Goal: Task Accomplishment & Management: Complete application form

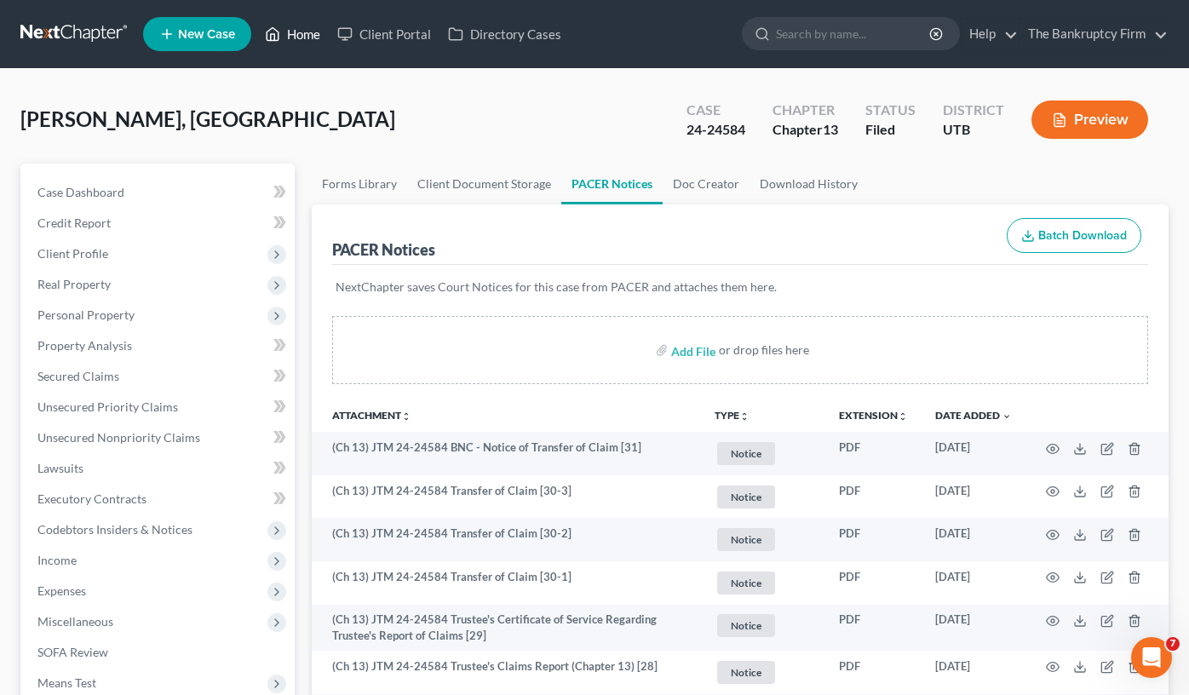
click at [307, 37] on link "Home" at bounding box center [292, 34] width 72 height 31
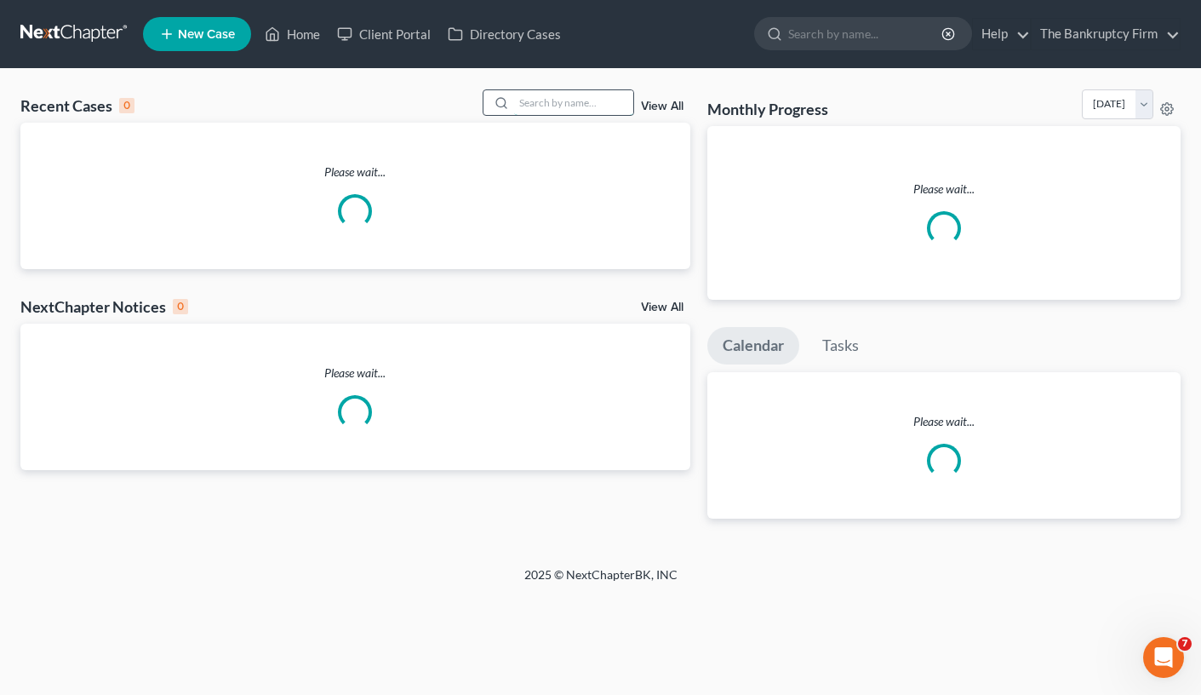
click at [543, 100] on input "search" at bounding box center [573, 102] width 119 height 25
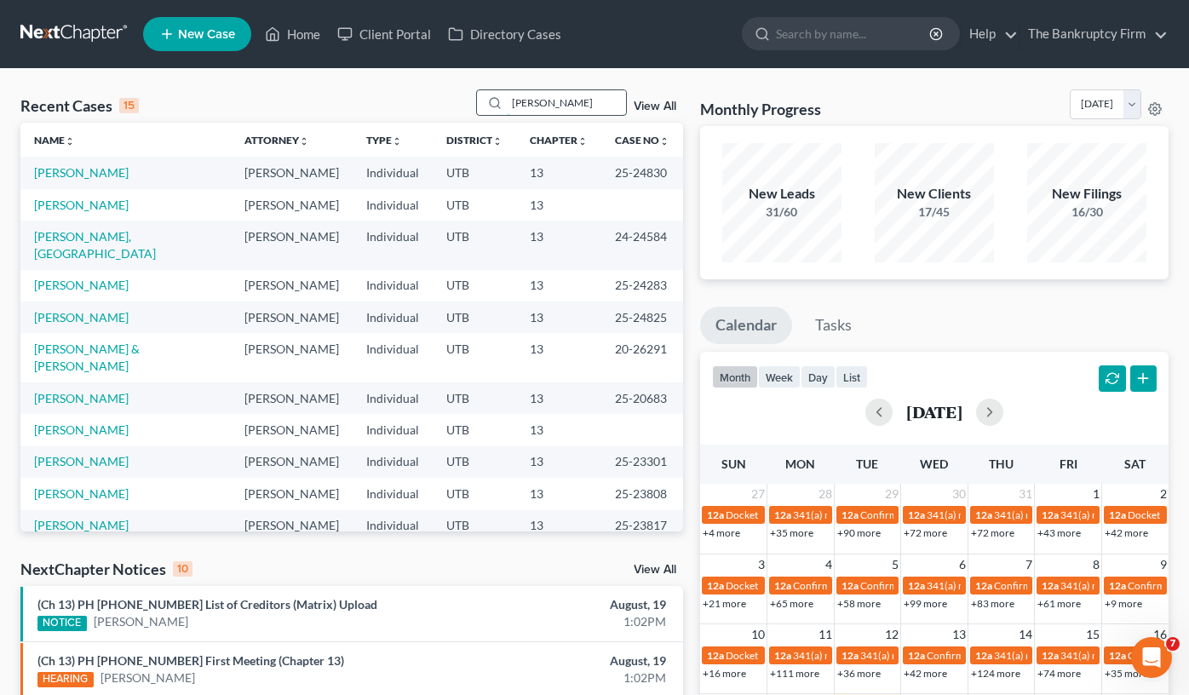
type input "weaver"
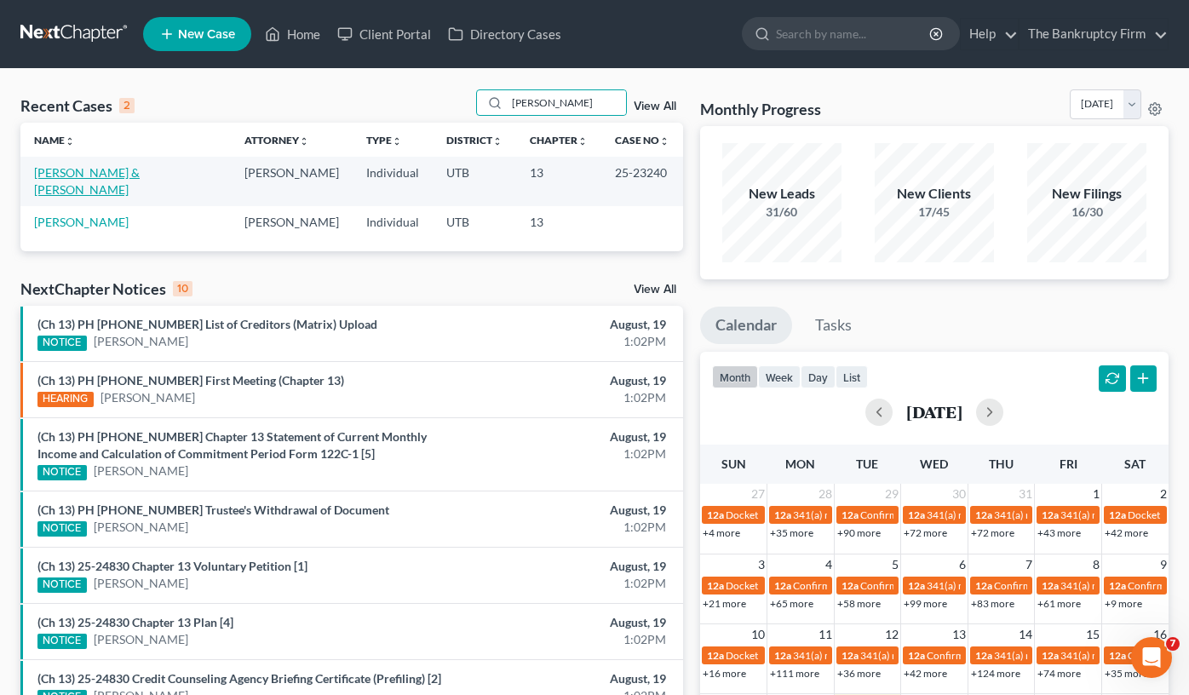
click at [88, 173] on link "[PERSON_NAME] & [PERSON_NAME]" at bounding box center [87, 181] width 106 height 32
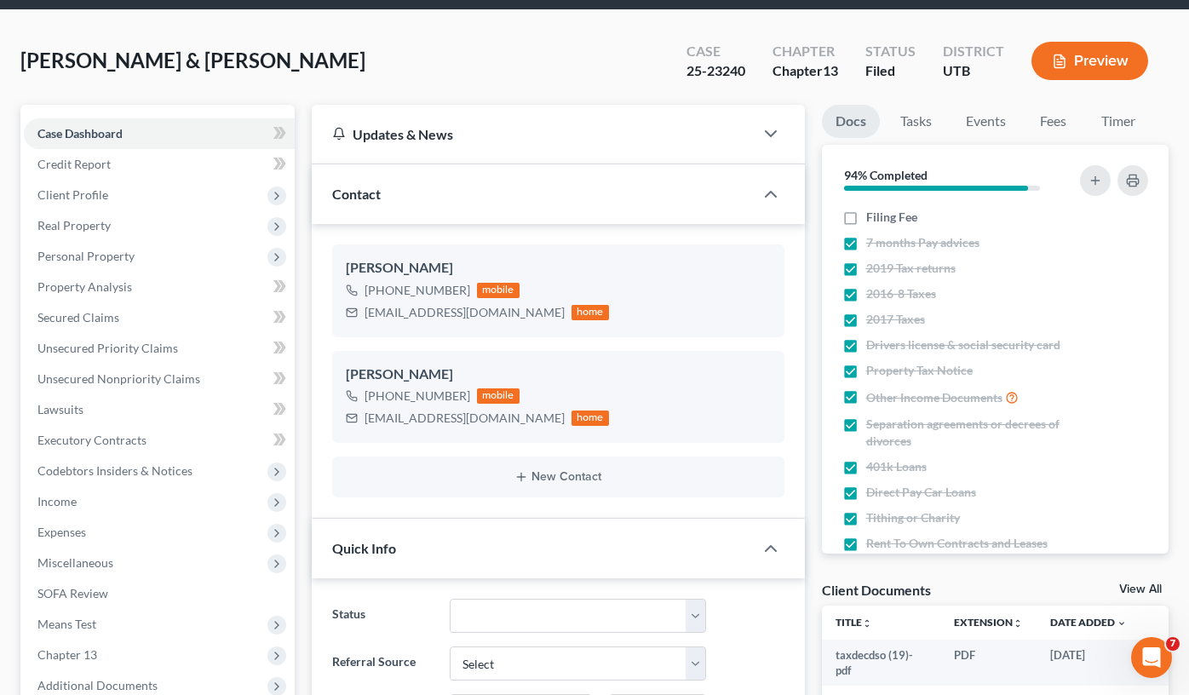
scroll to position [85, 0]
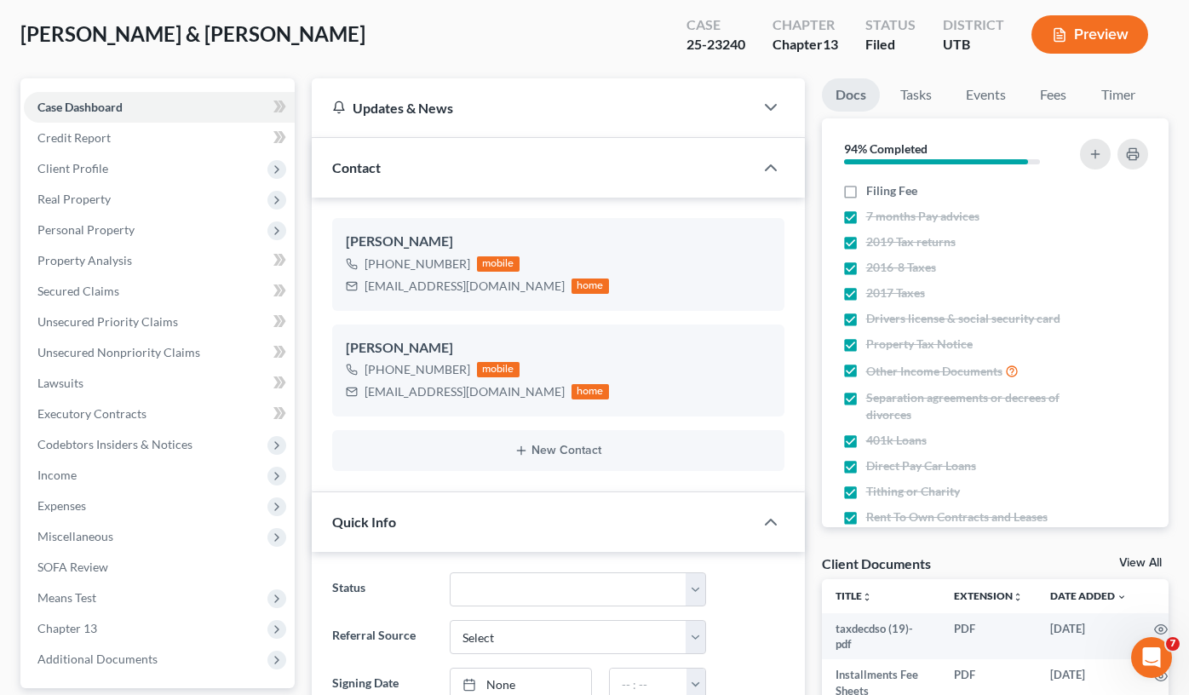
click at [1134, 563] on link "View All" at bounding box center [1140, 563] width 43 height 12
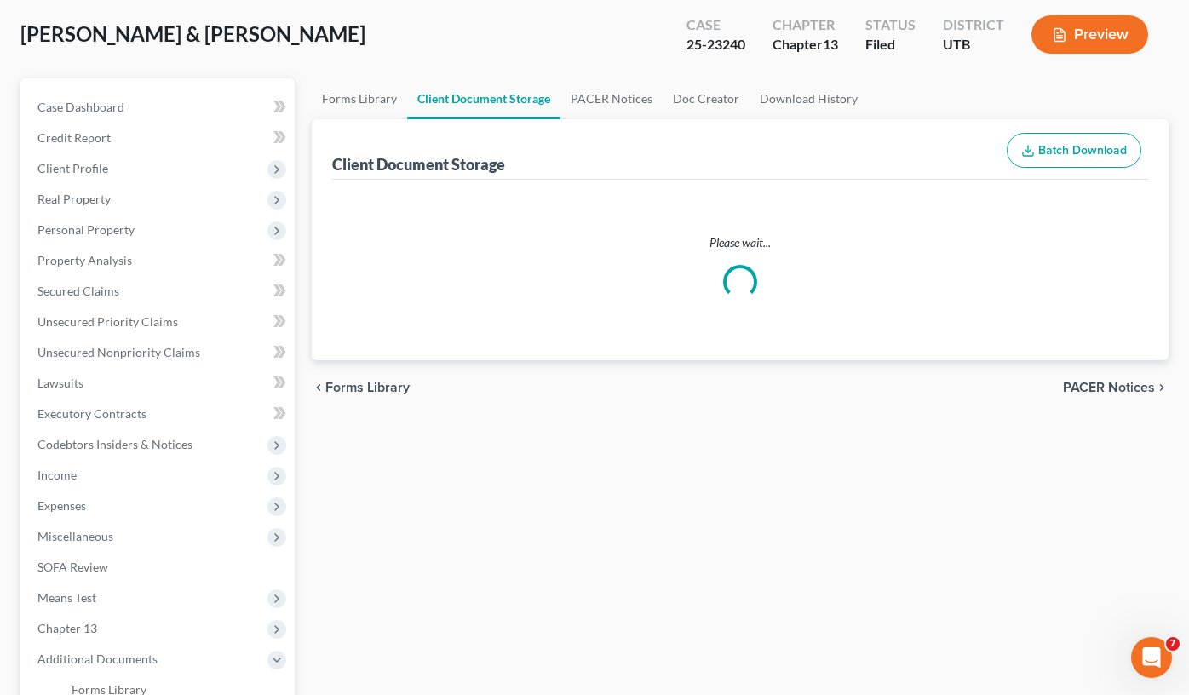
scroll to position [16, 0]
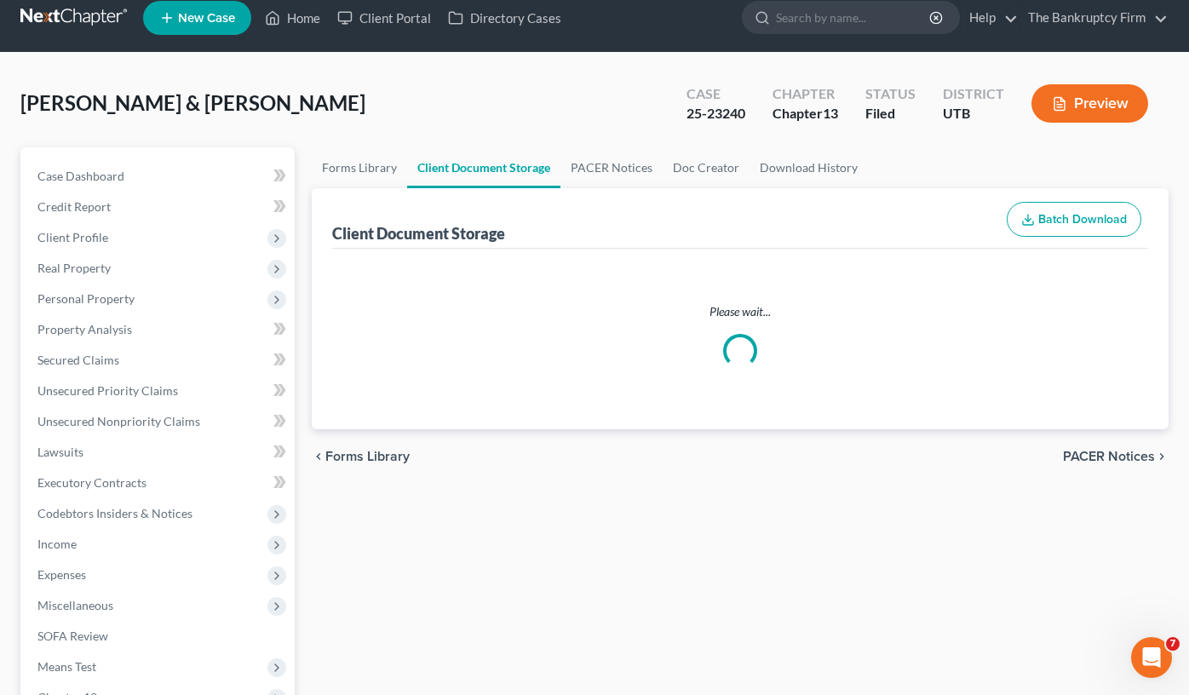
select select "30"
select select "26"
select select "53"
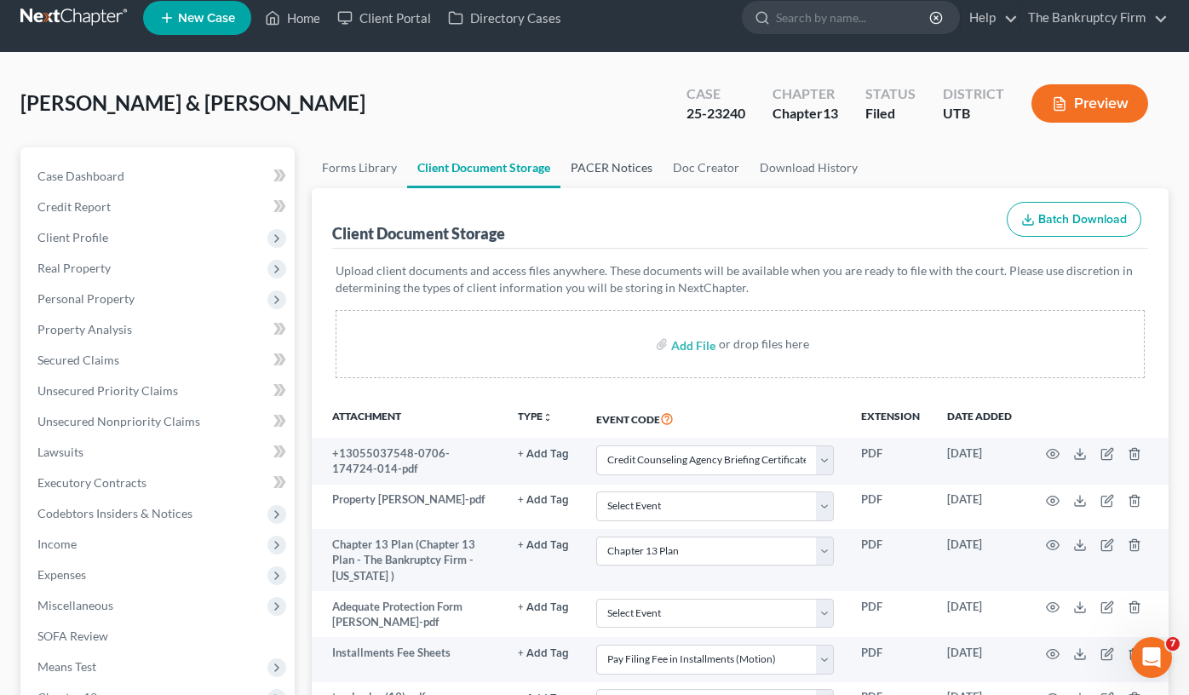
scroll to position [0, 0]
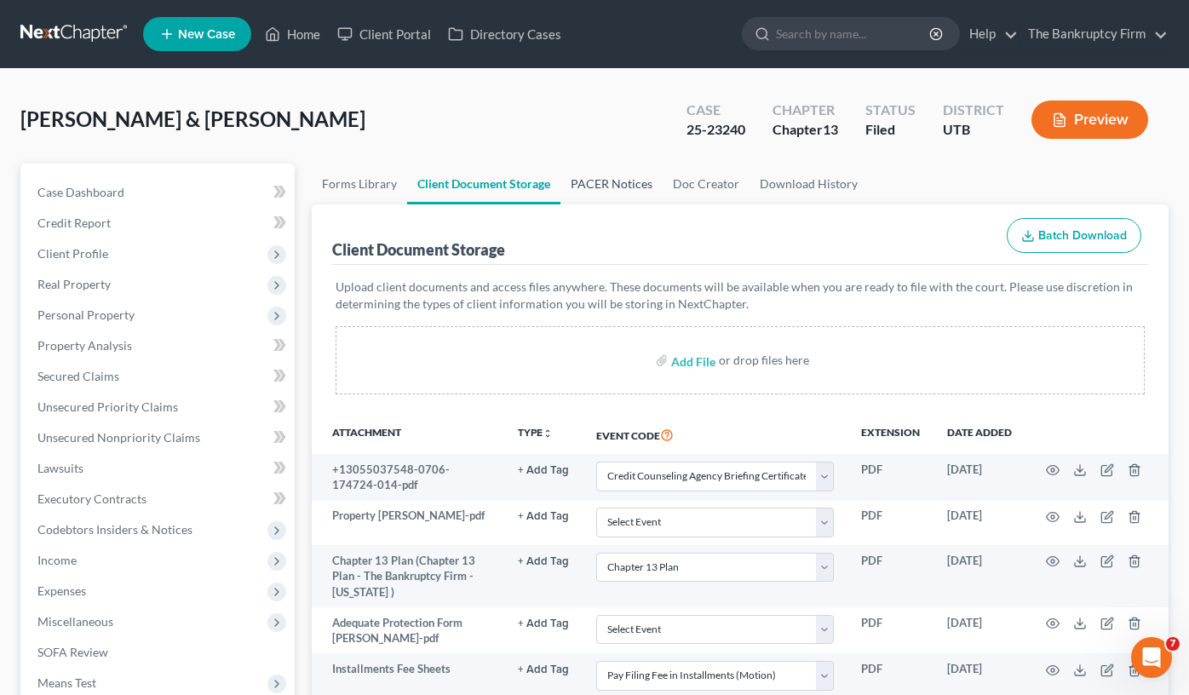
click at [612, 183] on link "PACER Notices" at bounding box center [611, 183] width 102 height 41
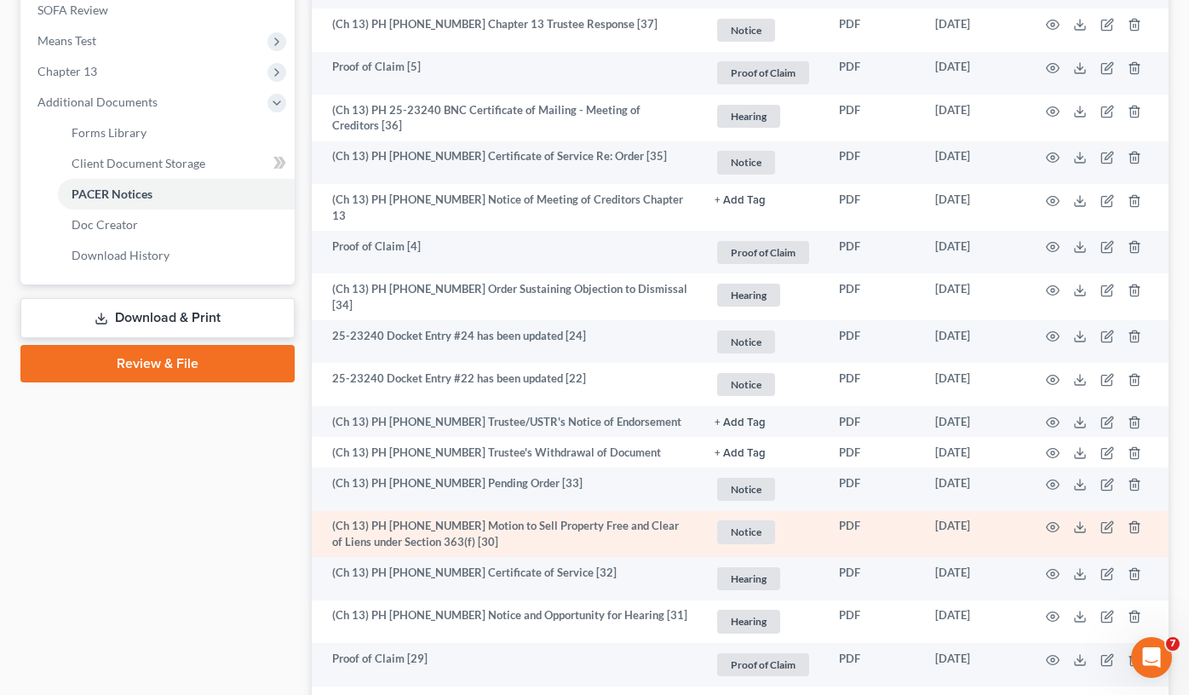
scroll to position [681, 0]
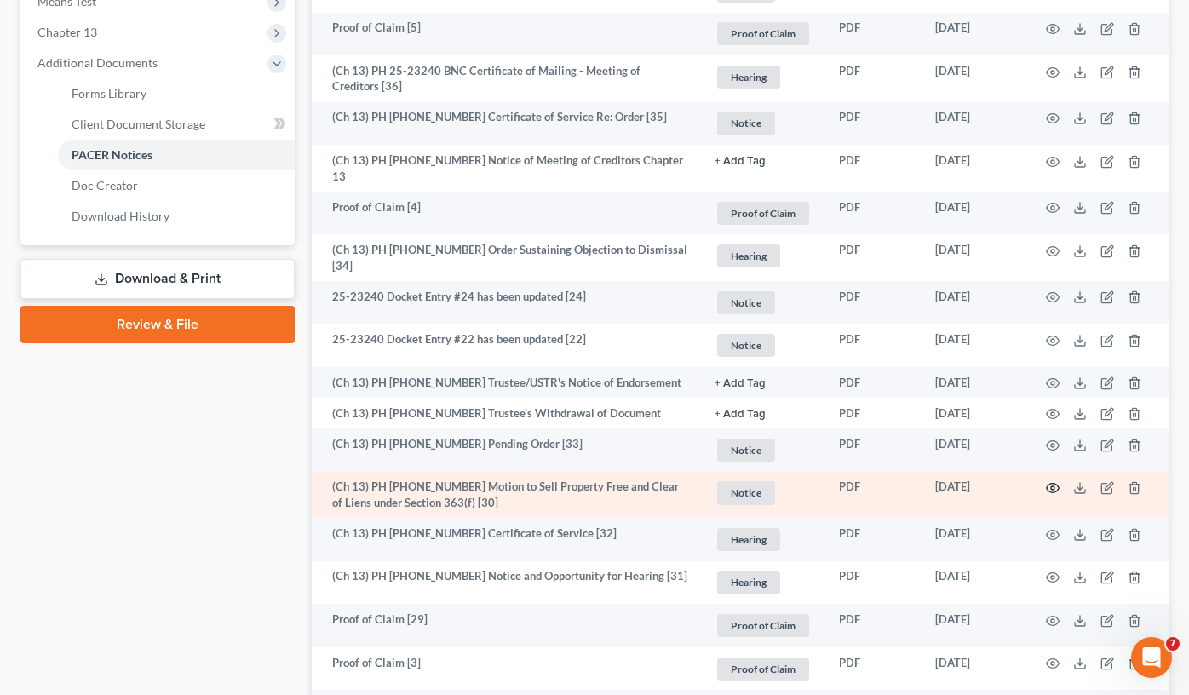
click at [1049, 484] on icon "button" at bounding box center [1053, 488] width 13 height 9
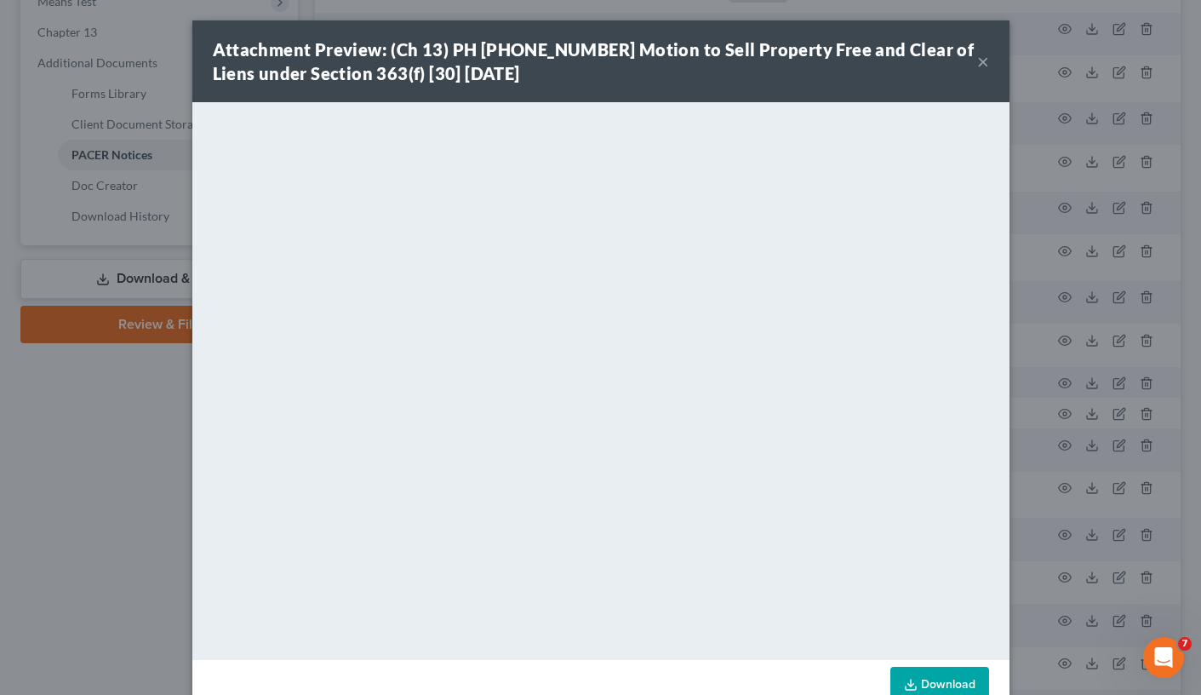
click at [978, 62] on button "×" at bounding box center [984, 61] width 12 height 20
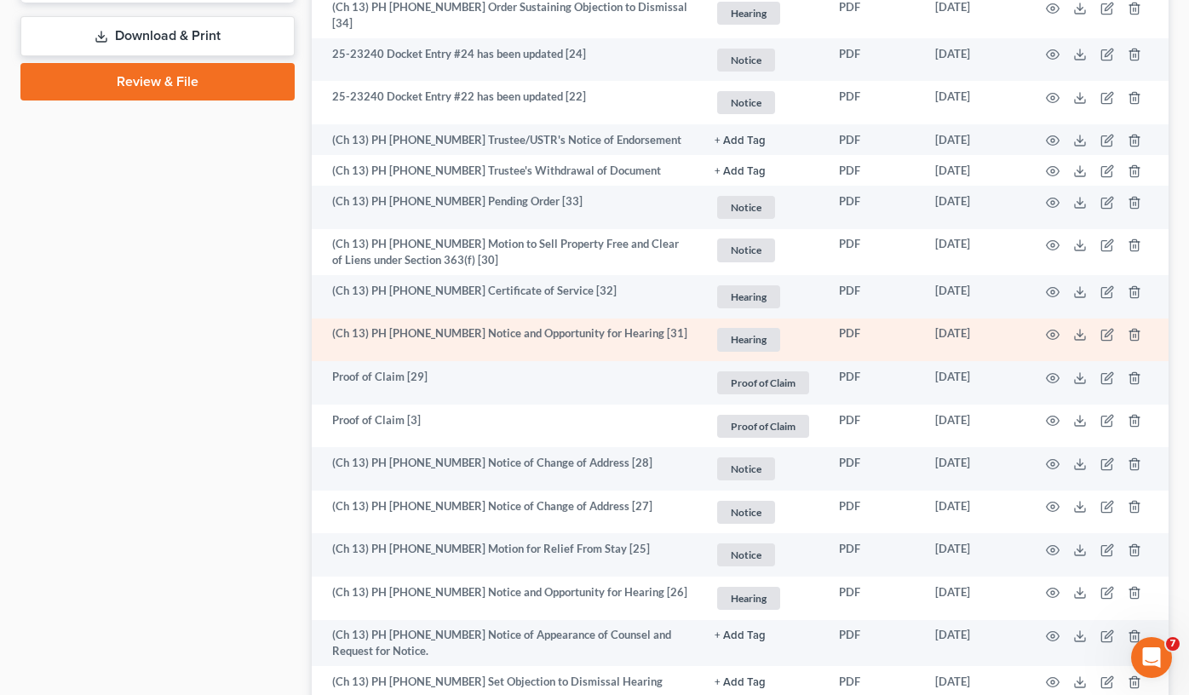
scroll to position [937, 0]
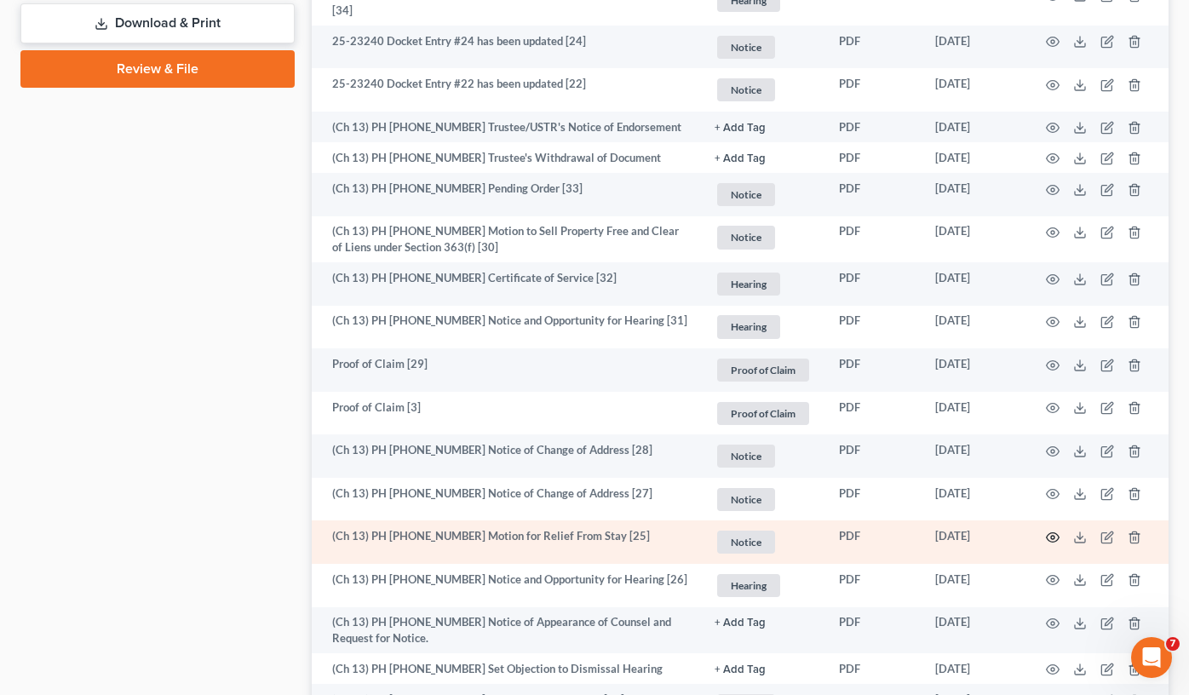
click at [1048, 533] on icon "button" at bounding box center [1053, 537] width 13 height 9
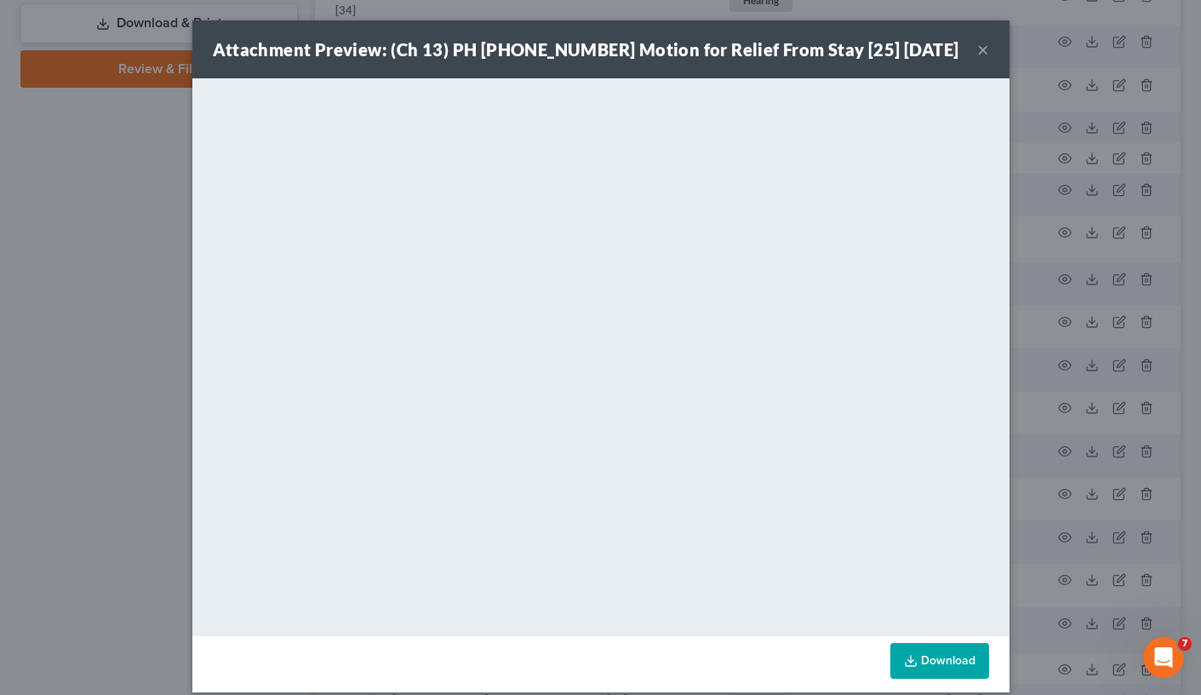
click at [978, 48] on button "×" at bounding box center [984, 49] width 12 height 20
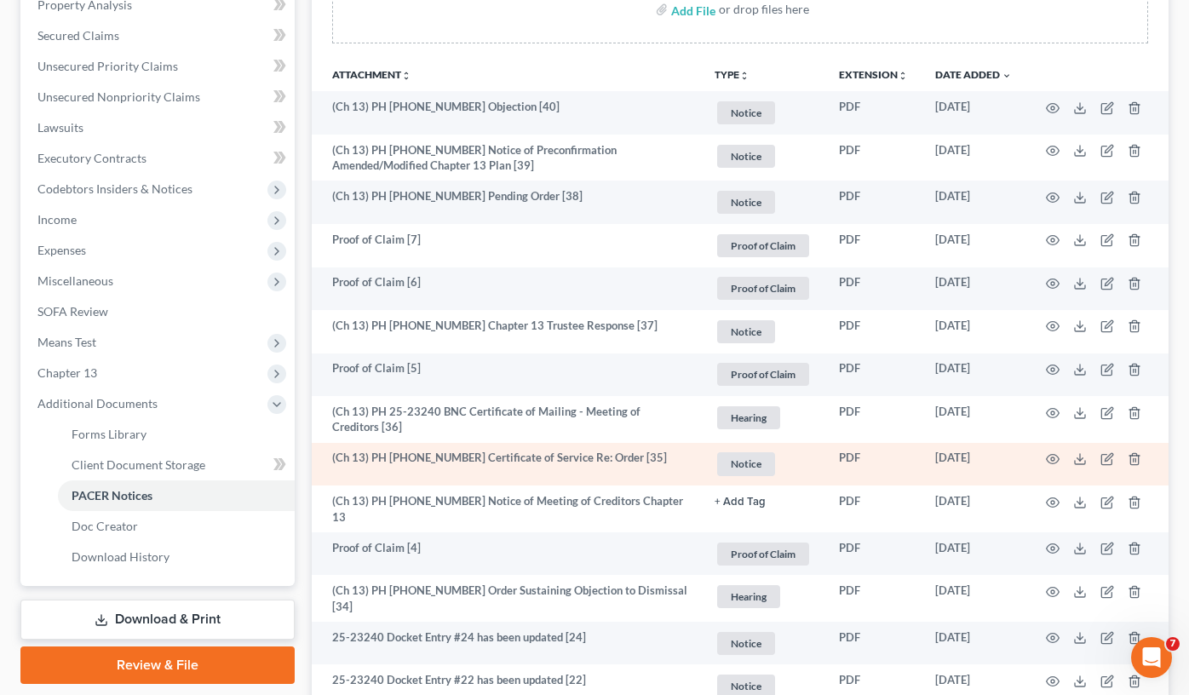
scroll to position [255, 0]
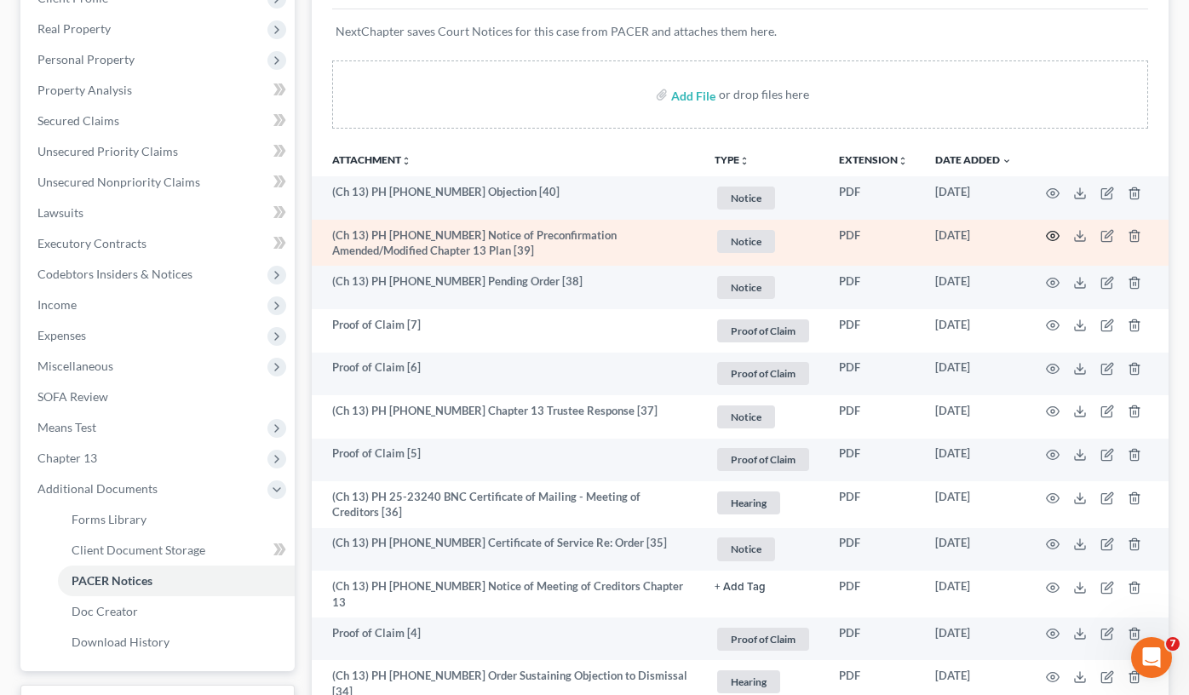
click at [1053, 238] on circle "button" at bounding box center [1052, 235] width 3 height 3
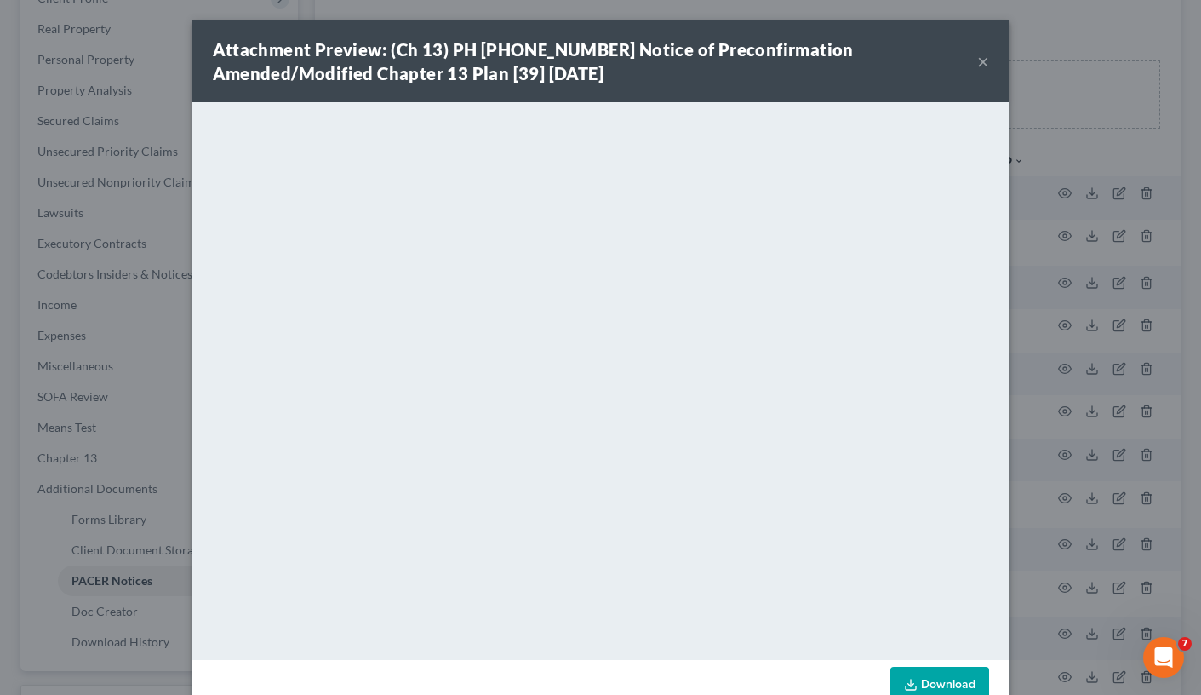
click at [123, 284] on div "Attachment Preview: (Ch 13) PH 25-23240 Notice of Preconfirmation Amended/Modif…" at bounding box center [600, 347] width 1201 height 695
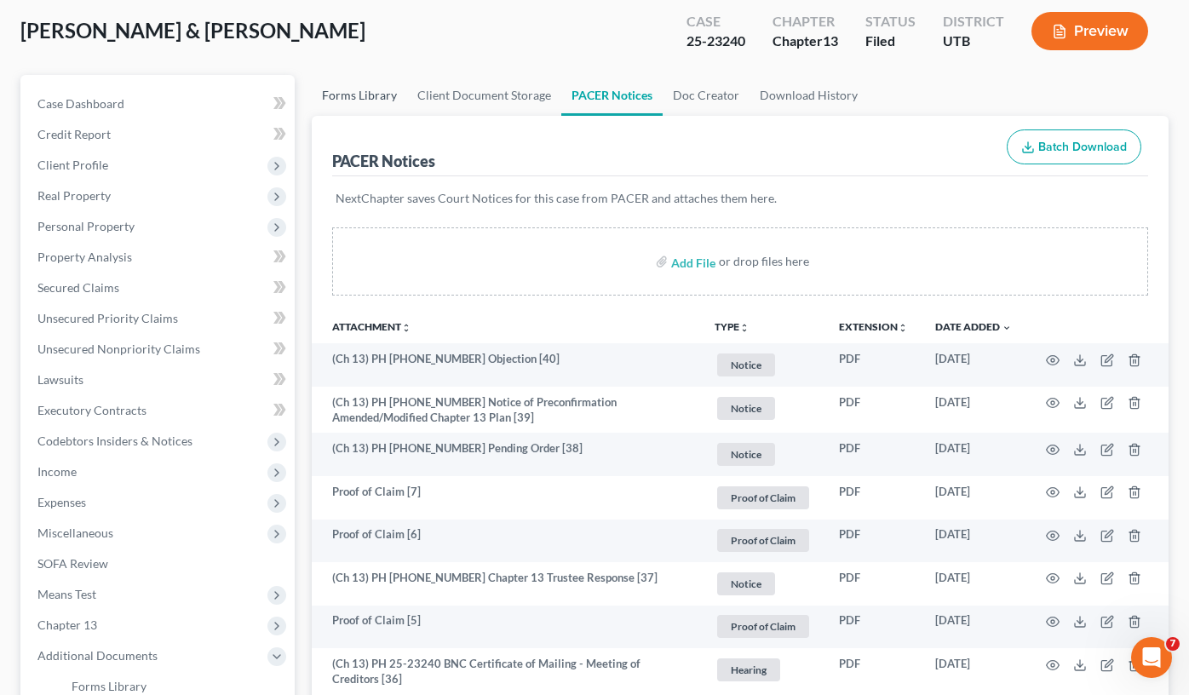
scroll to position [0, 0]
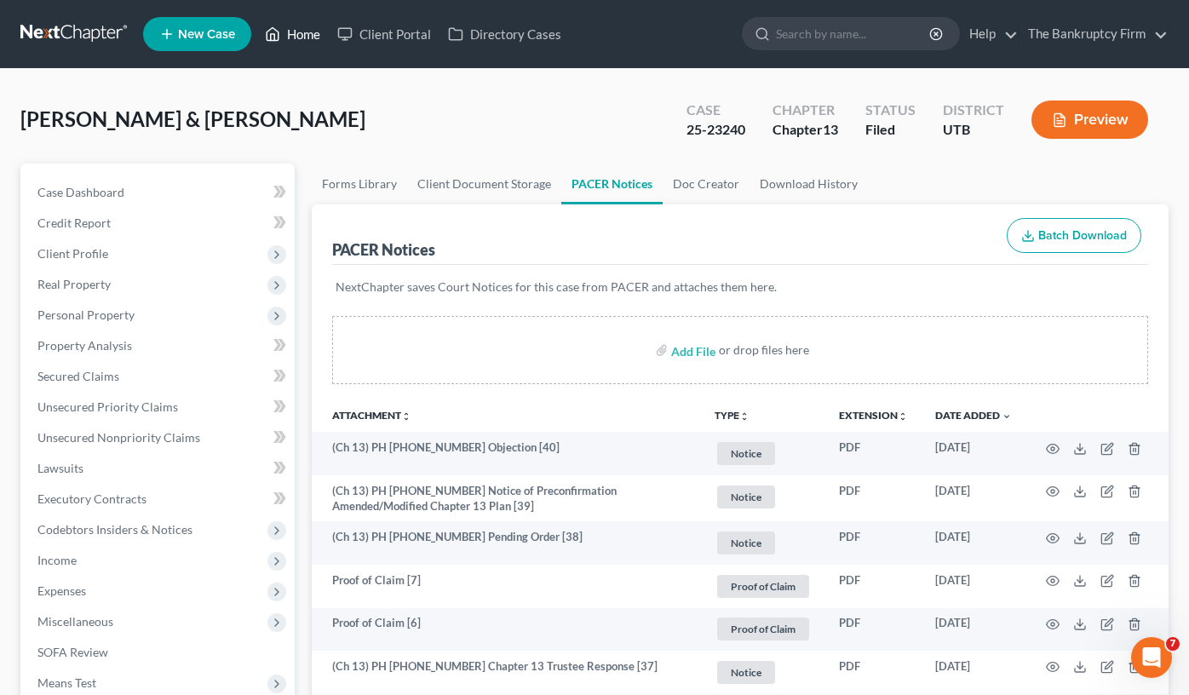
click at [288, 37] on link "Home" at bounding box center [292, 34] width 72 height 31
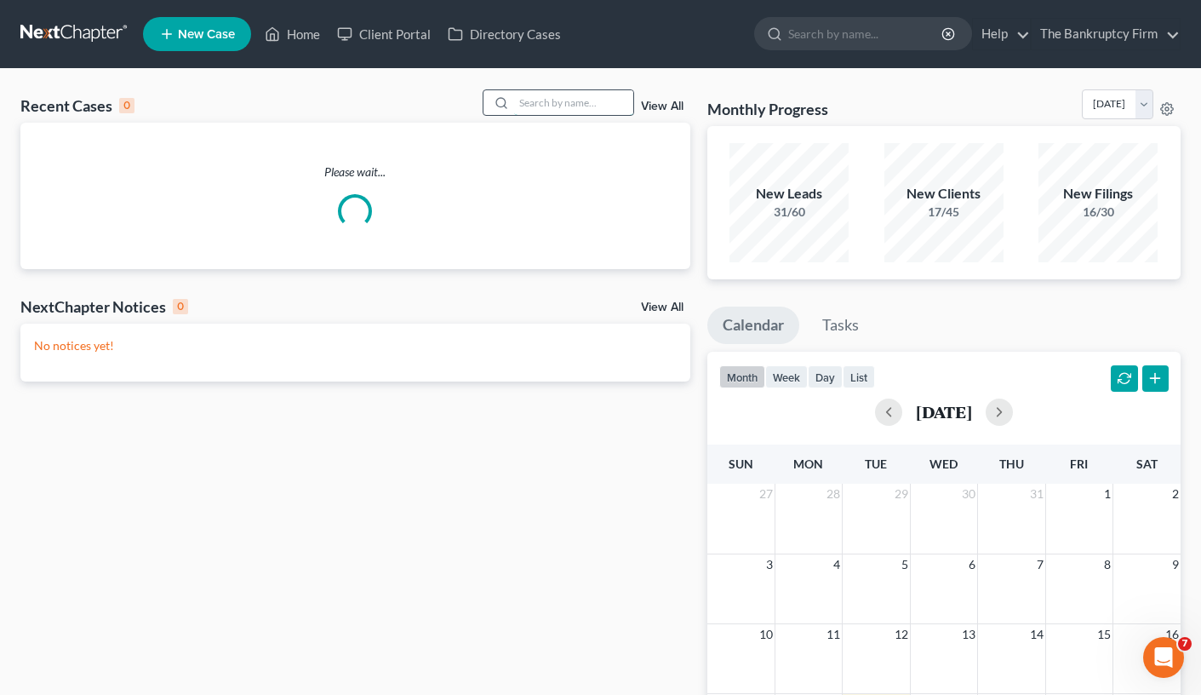
click at [530, 95] on input "search" at bounding box center [573, 102] width 119 height 25
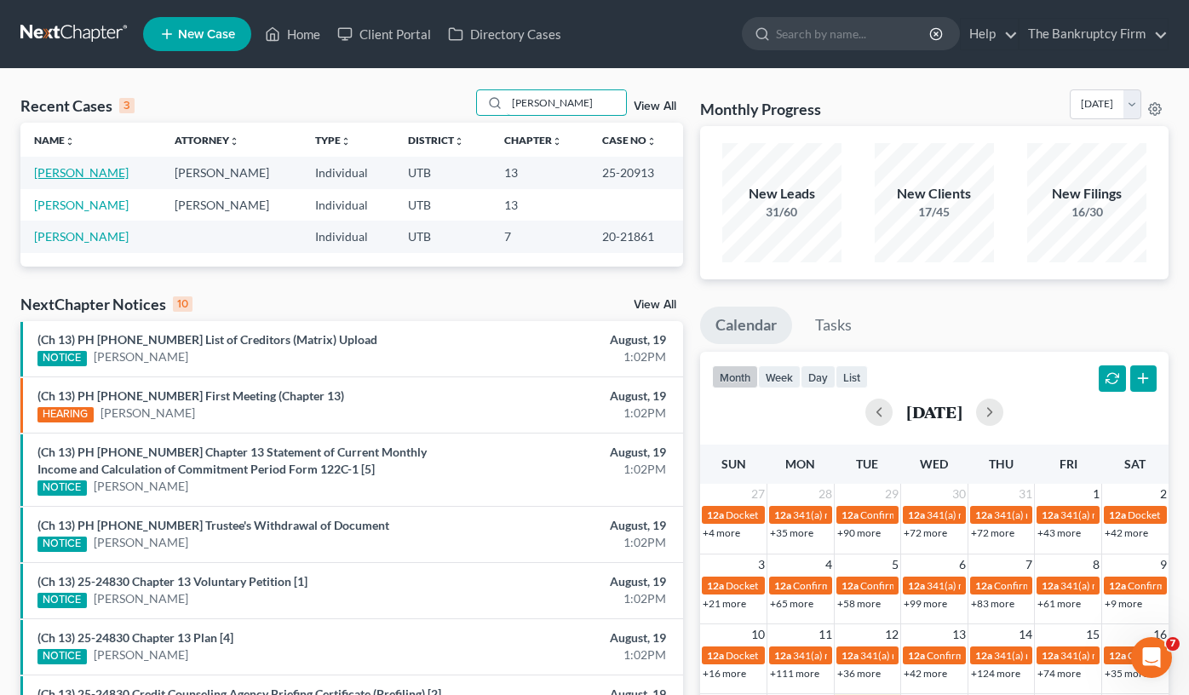
type input "clyde"
click at [73, 170] on link "Clyde, Jonathan" at bounding box center [81, 172] width 95 height 14
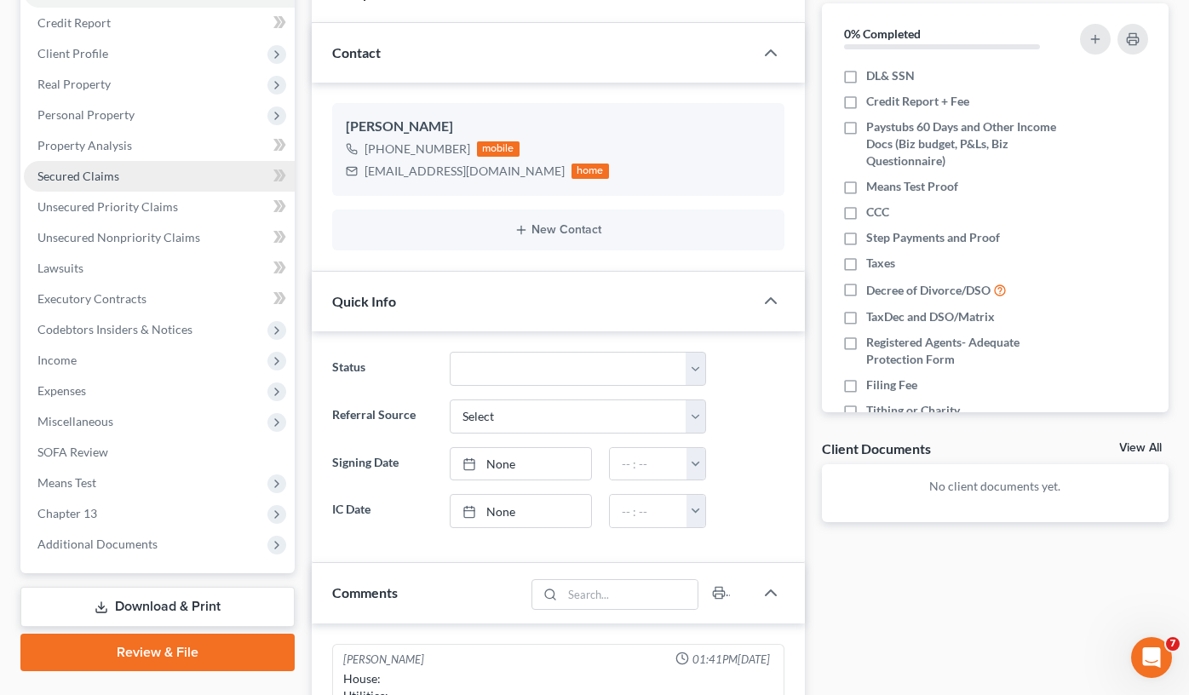
scroll to position [170, 0]
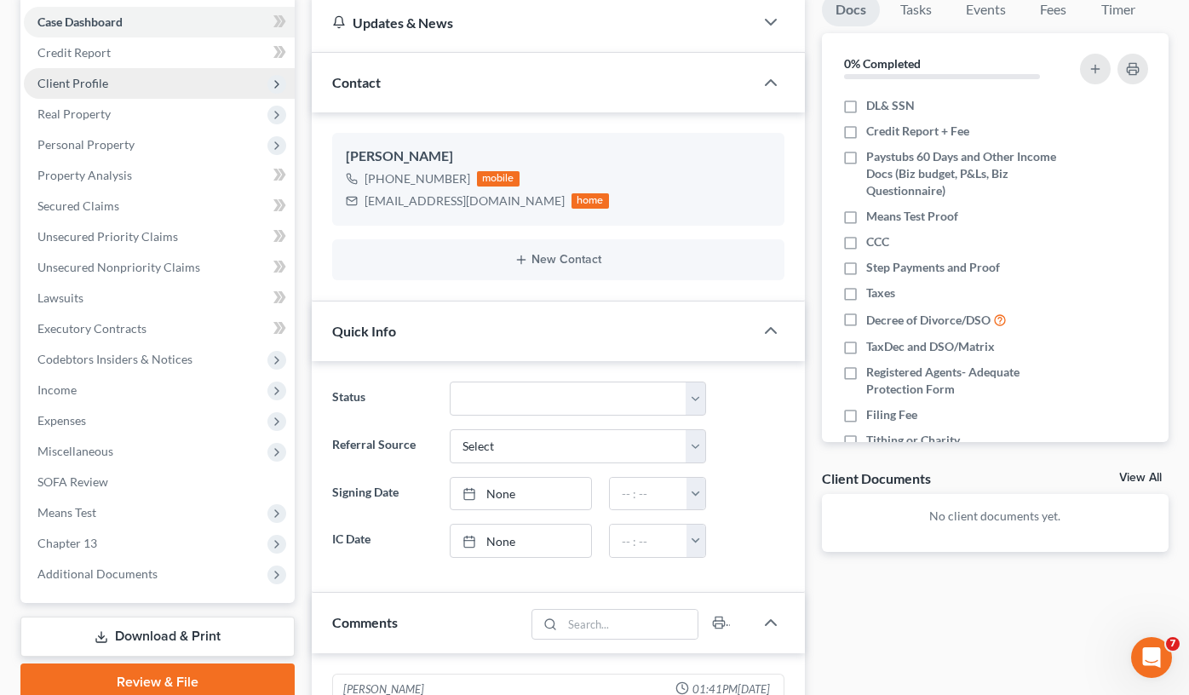
click at [75, 79] on span "Client Profile" at bounding box center [72, 83] width 71 height 14
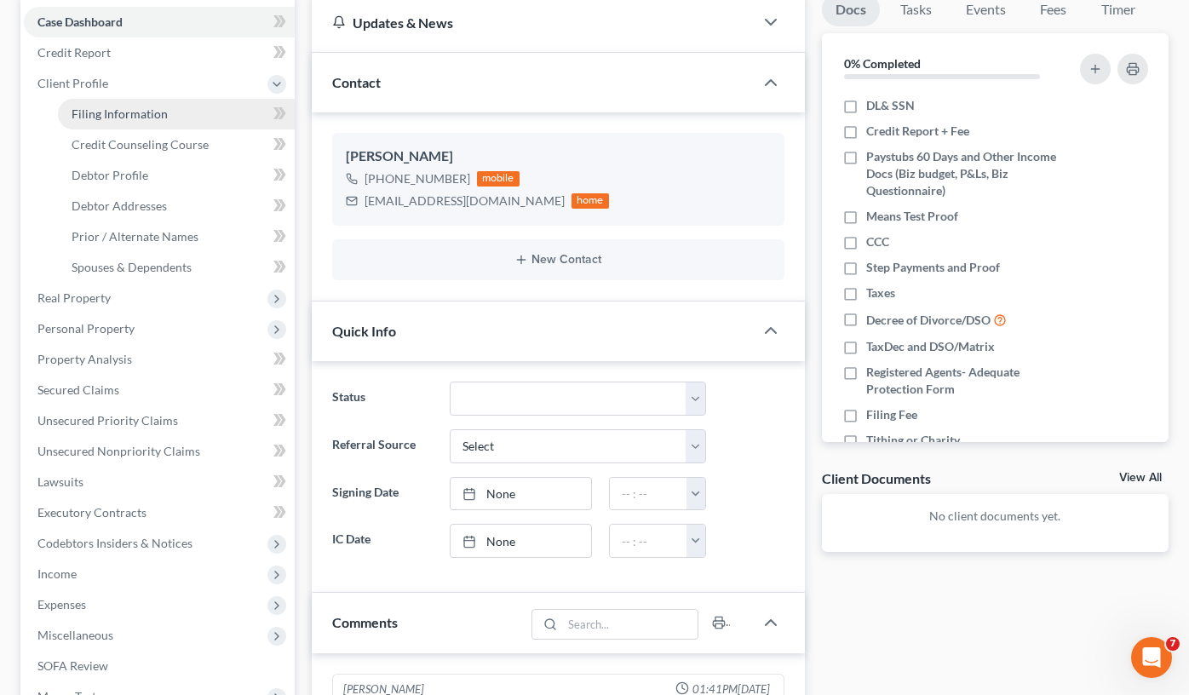
click at [129, 117] on span "Filing Information" at bounding box center [120, 113] width 96 height 14
select select "1"
select select "0"
select select "3"
select select "46"
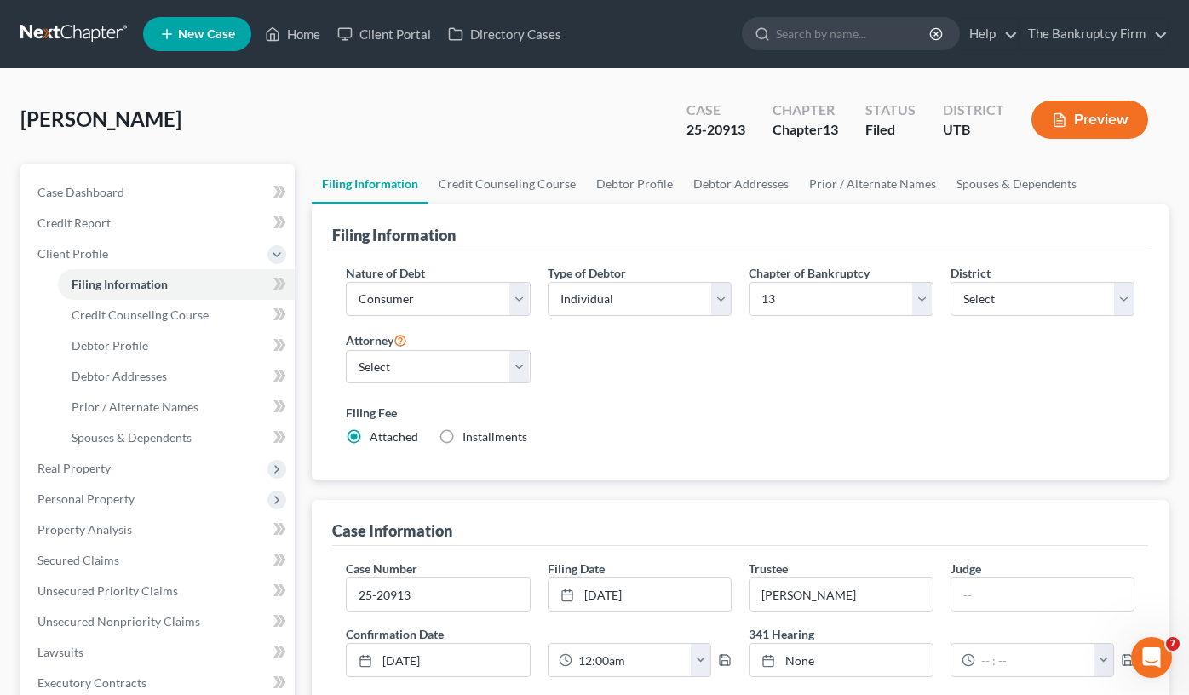
drag, startPoint x: 41, startPoint y: 68, endPoint x: 99, endPoint y: 60, distance: 58.5
click at [41, 68] on main "Clyde, Jonathan Upgraded Case 25-20913 Chapter Chapter 13 Status Filed District…" at bounding box center [594, 614] width 1189 height 1092
click at [298, 128] on div "Clyde, Jonathan Upgraded Case 25-20913 Chapter Chapter 13 Status Filed District…" at bounding box center [594, 126] width 1148 height 74
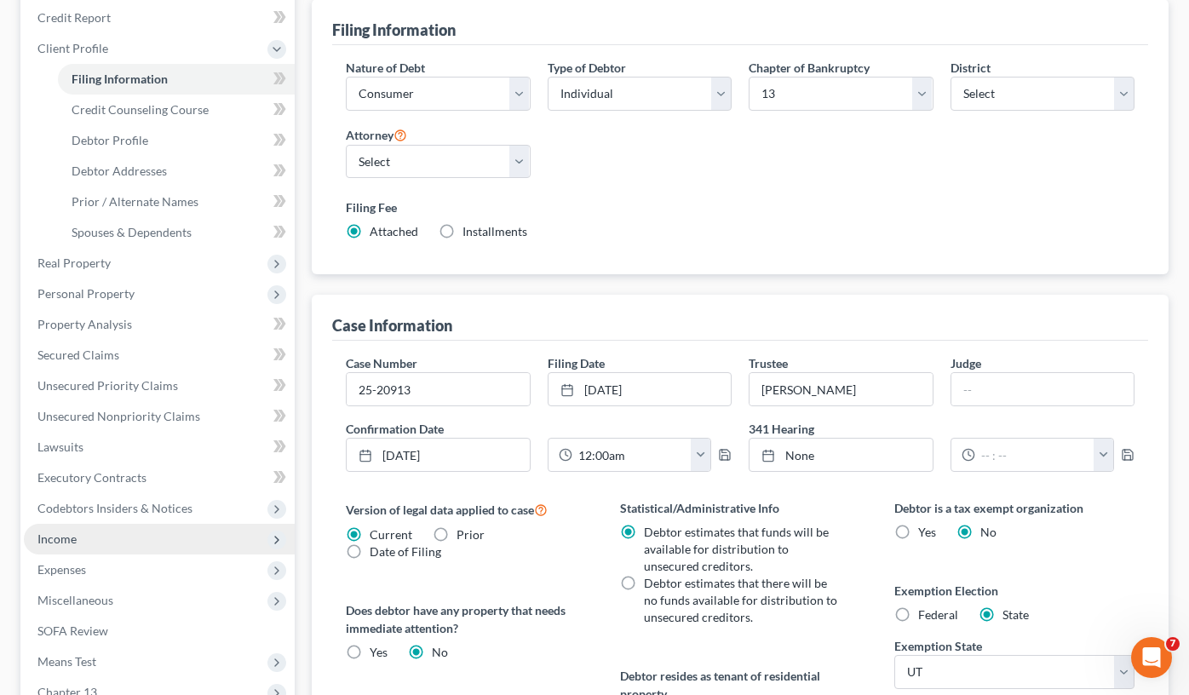
scroll to position [426, 0]
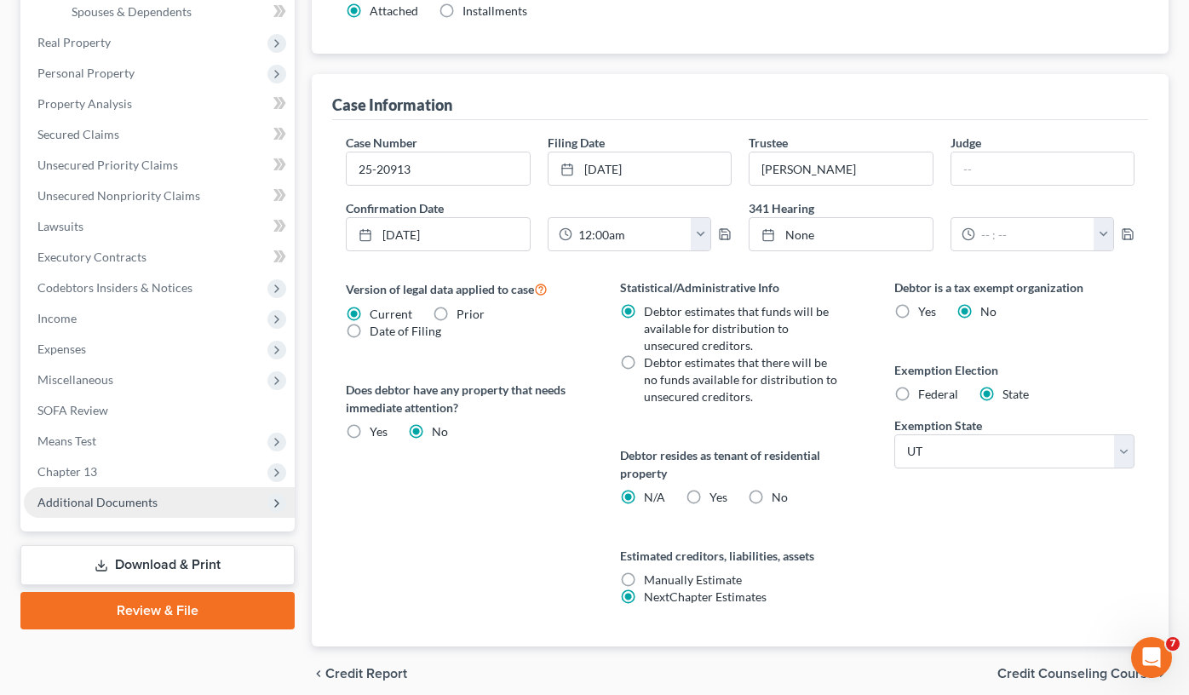
click at [93, 499] on span "Additional Documents" at bounding box center [97, 502] width 120 height 14
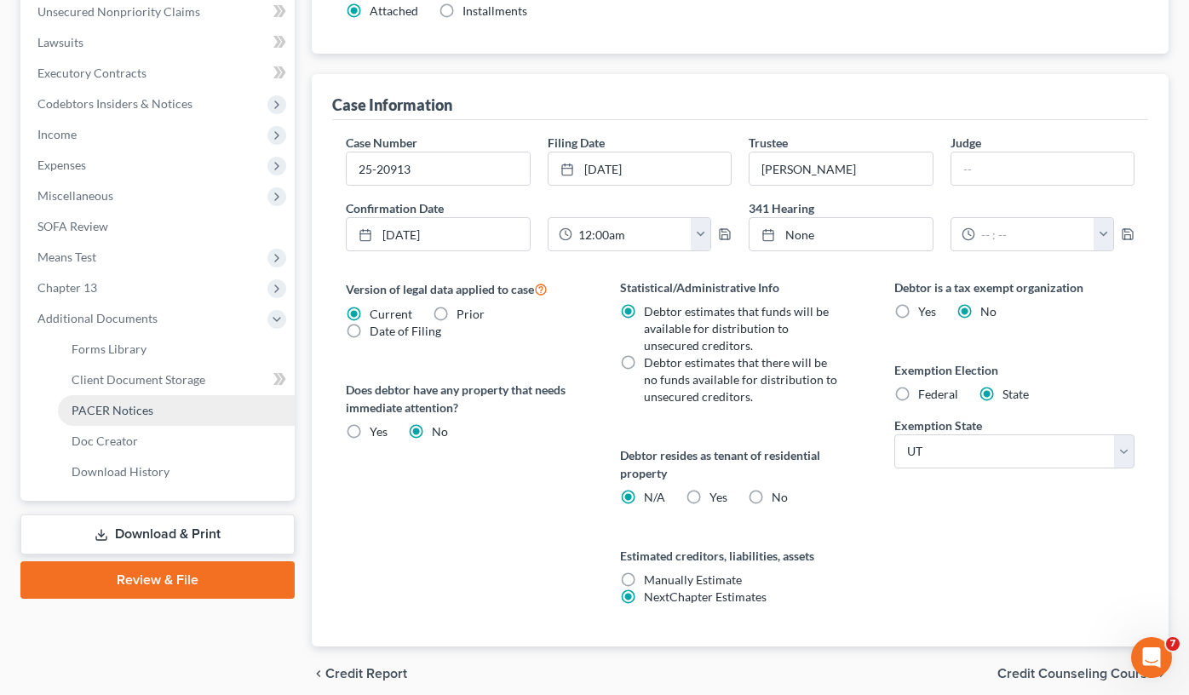
click at [149, 410] on span "PACER Notices" at bounding box center [113, 410] width 82 height 14
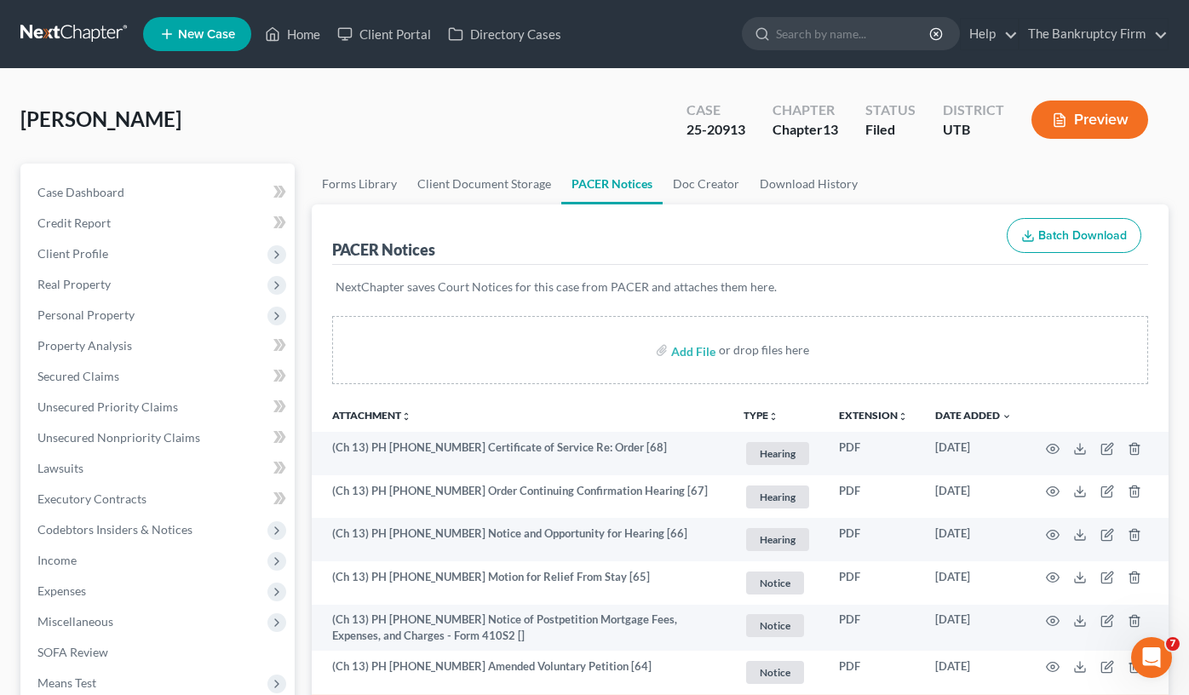
scroll to position [85, 0]
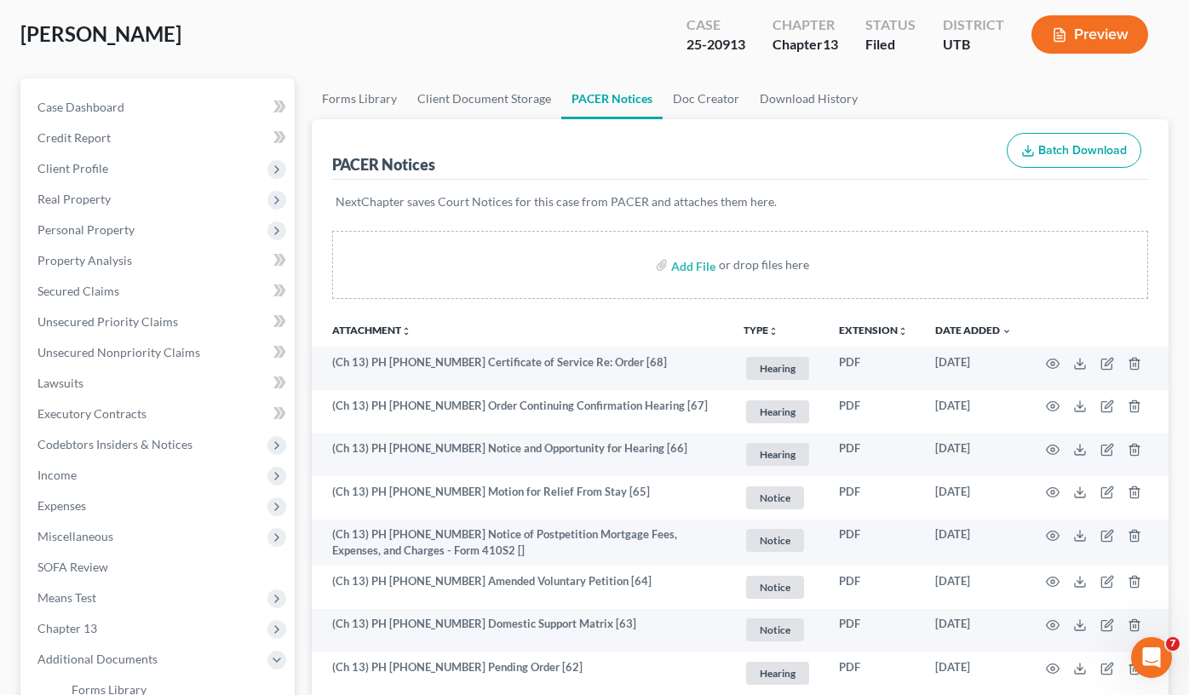
click at [272, 52] on div "Clyde, Jonathan Upgraded Case 25-20913 Chapter Chapter 13 Status Filed District…" at bounding box center [594, 41] width 1148 height 74
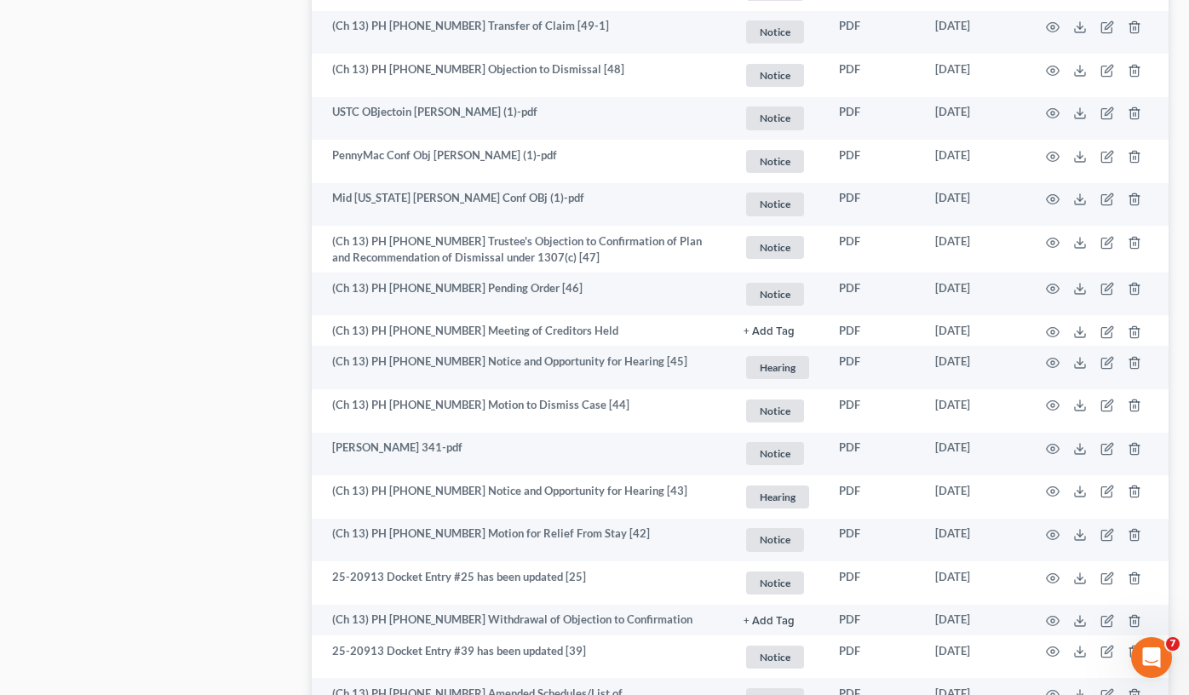
scroll to position [937, 0]
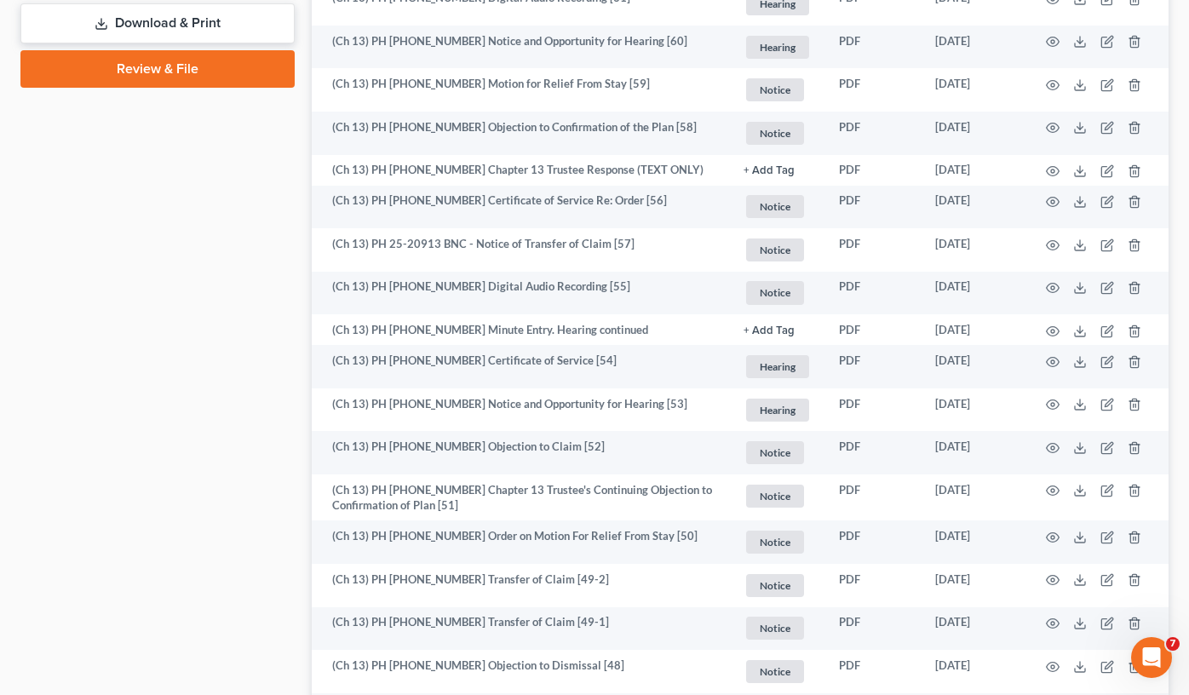
click at [215, 254] on div "Case Dashboard Payments Invoices Payments Payments Credit Report Client Profile" at bounding box center [157, 399] width 291 height 2344
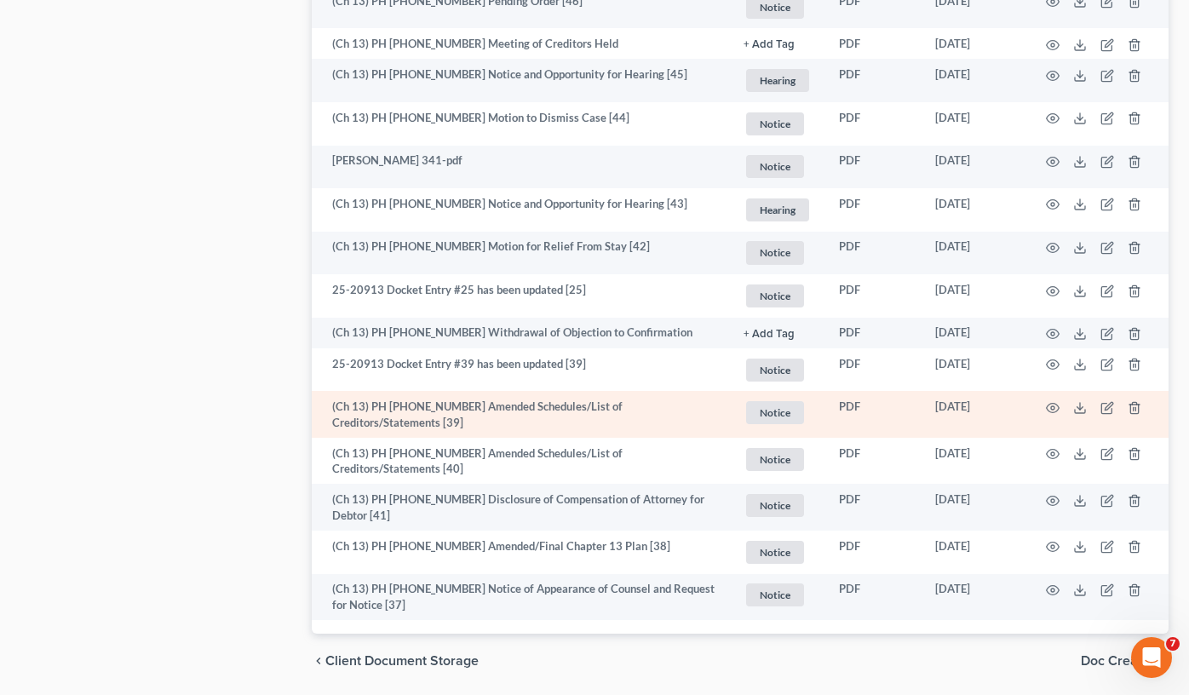
scroll to position [1836, 0]
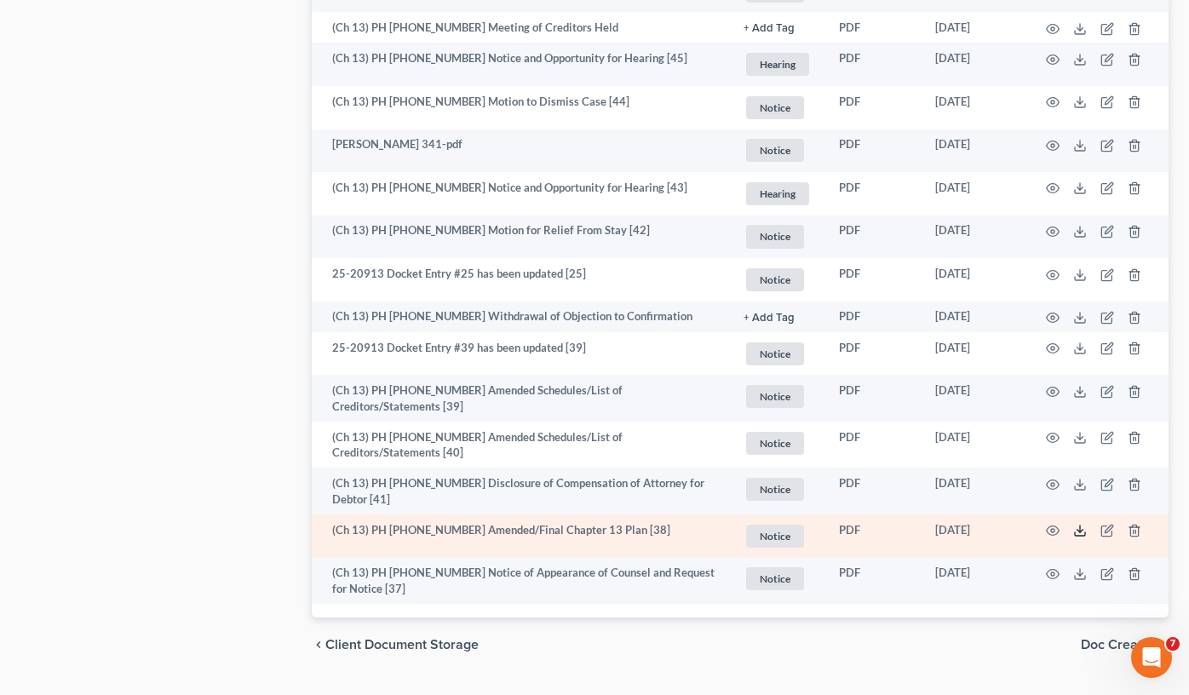
click at [1081, 524] on icon at bounding box center [1080, 531] width 14 height 14
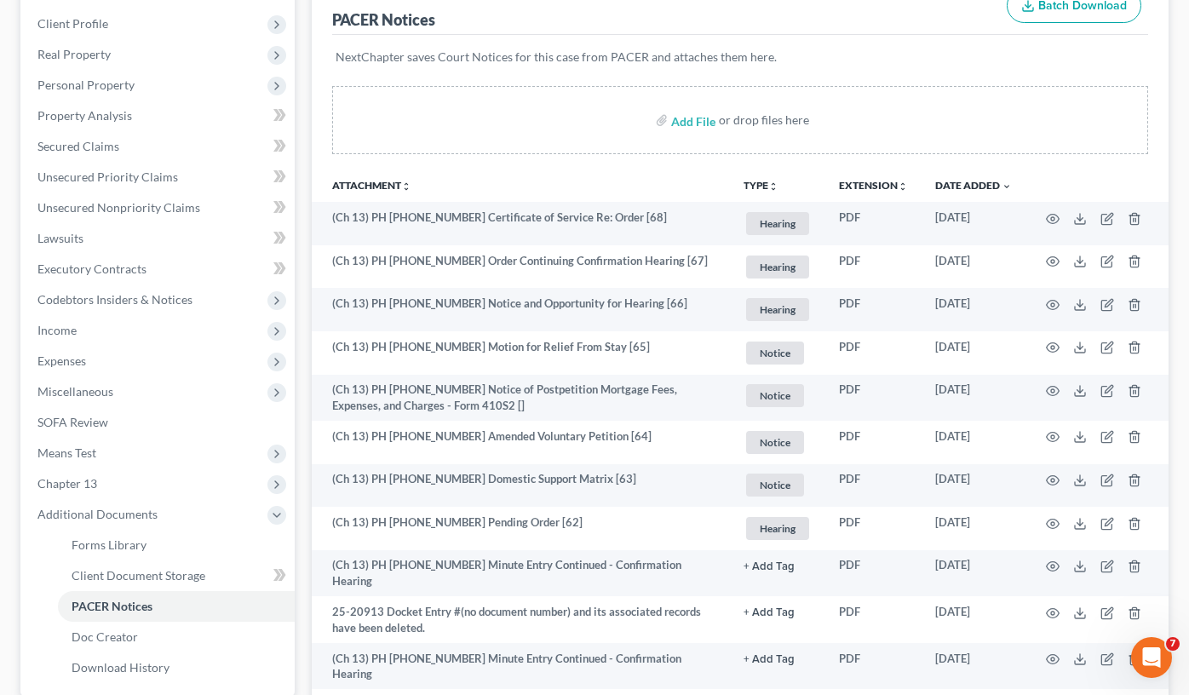
scroll to position [0, 0]
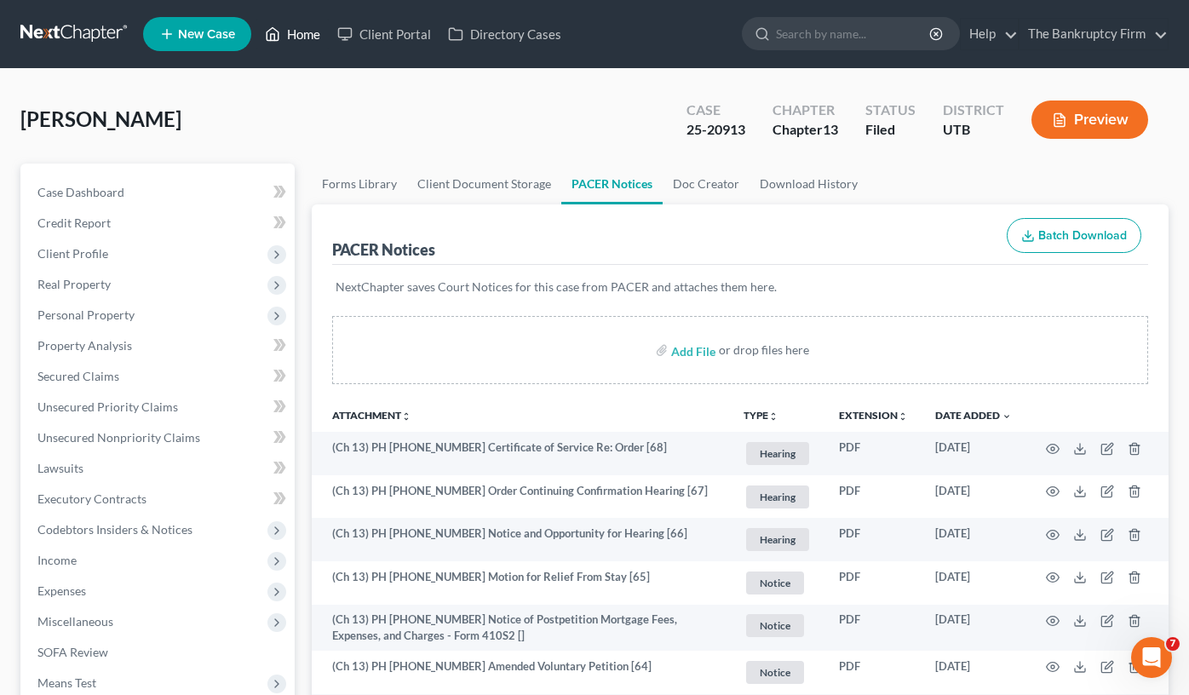
click at [293, 20] on link "Home" at bounding box center [292, 34] width 72 height 31
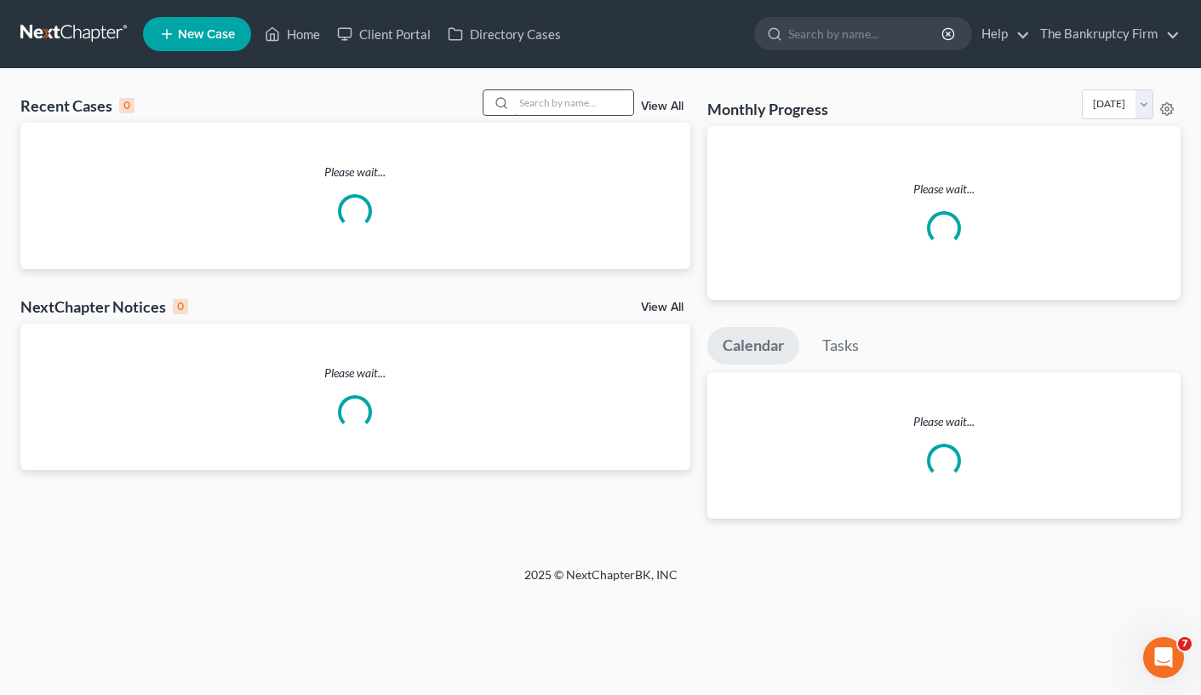
click at [519, 100] on input "search" at bounding box center [573, 102] width 119 height 25
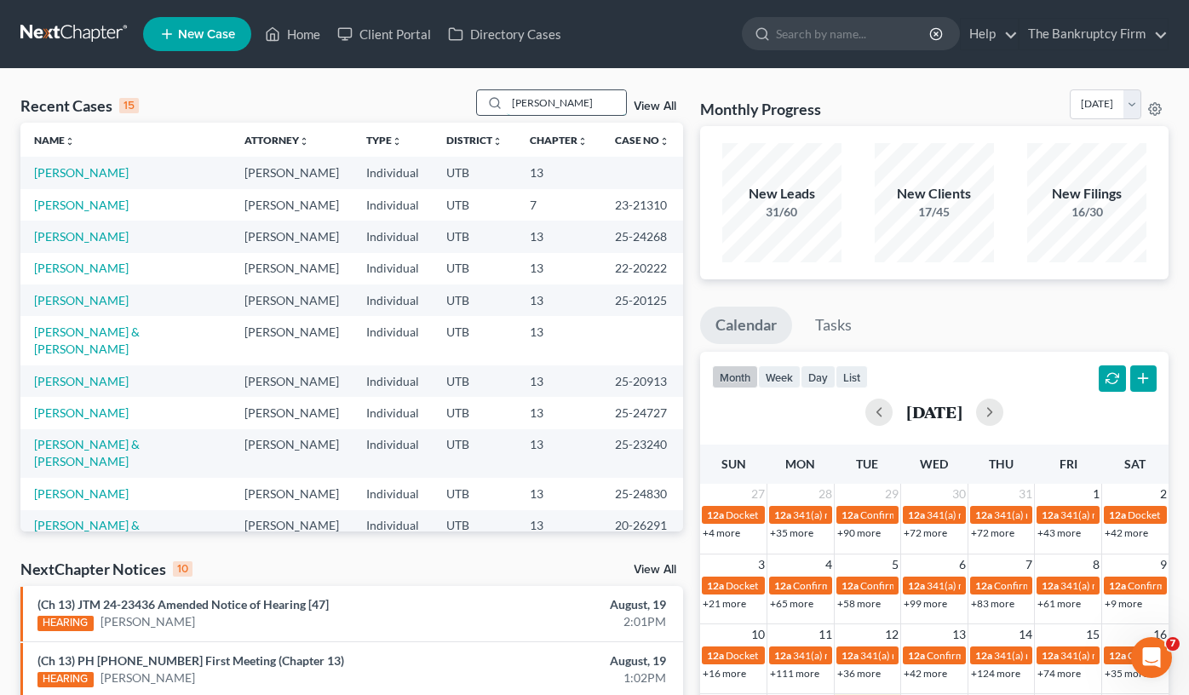
type input "valadez"
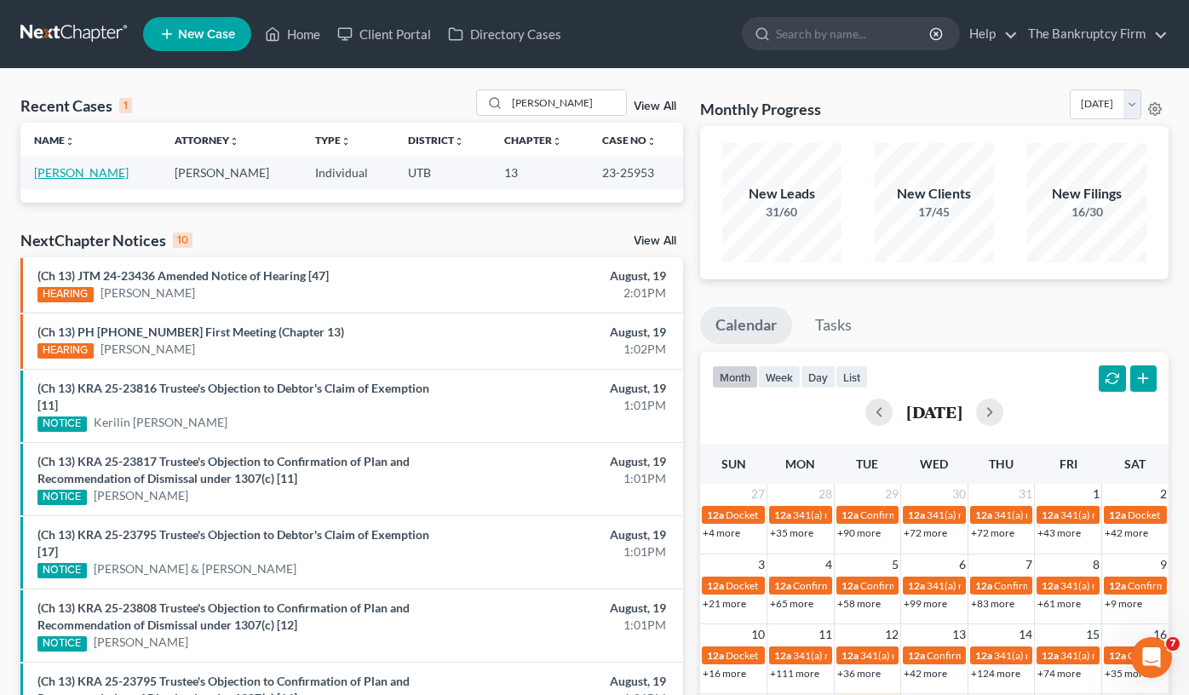
click at [49, 169] on link "Valadez, Crystal" at bounding box center [81, 172] width 95 height 14
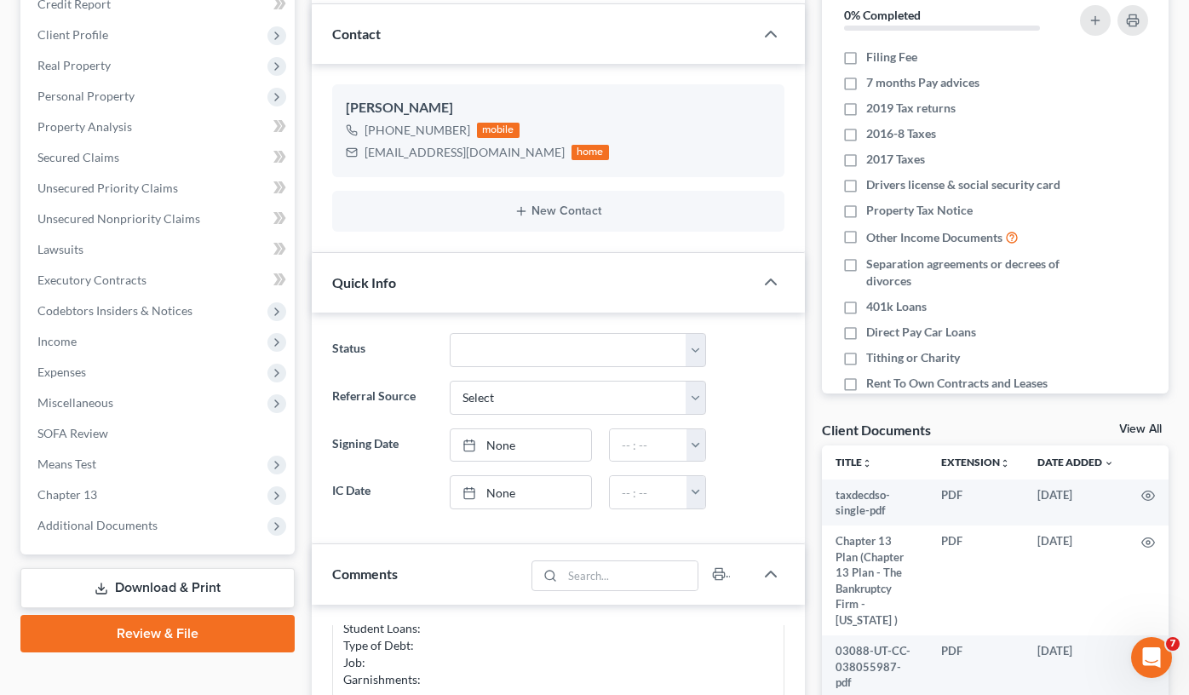
scroll to position [255, 0]
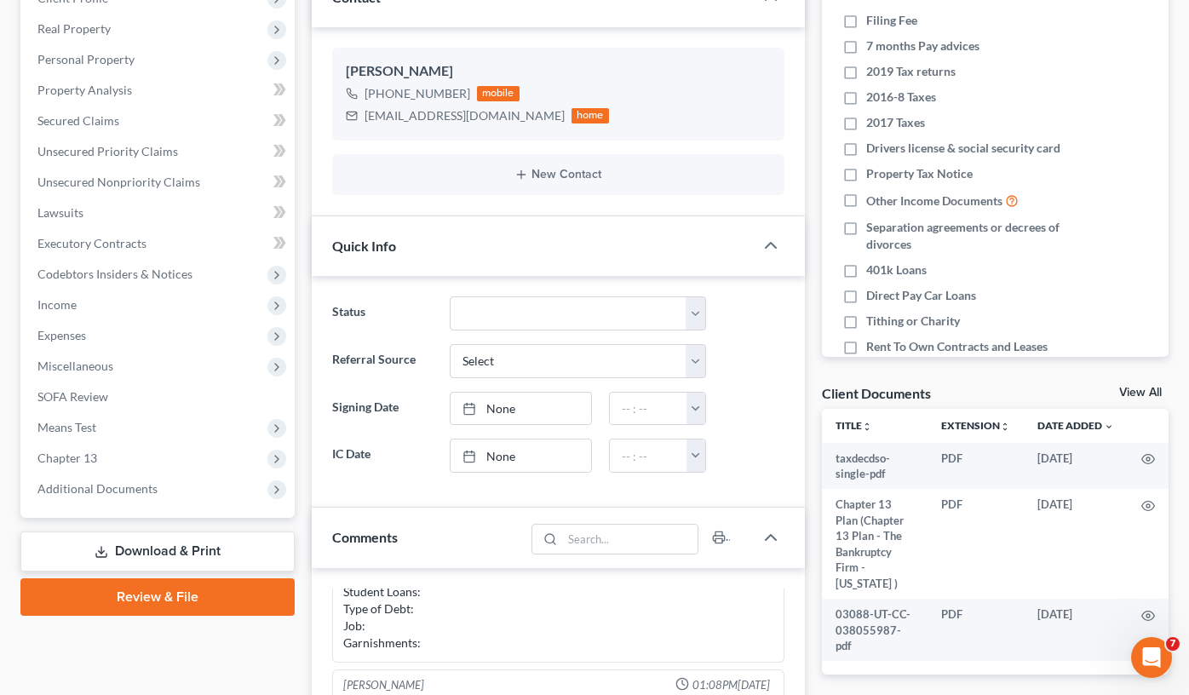
click at [1139, 391] on link "View All" at bounding box center [1140, 393] width 43 height 12
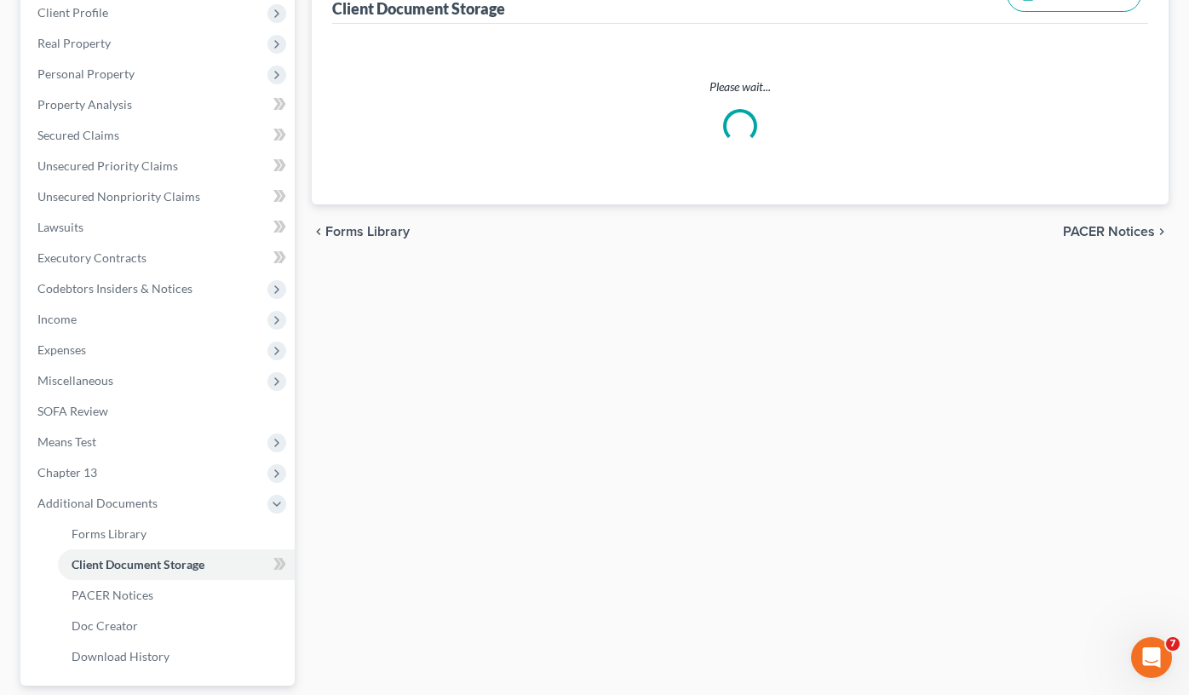
scroll to position [177, 0]
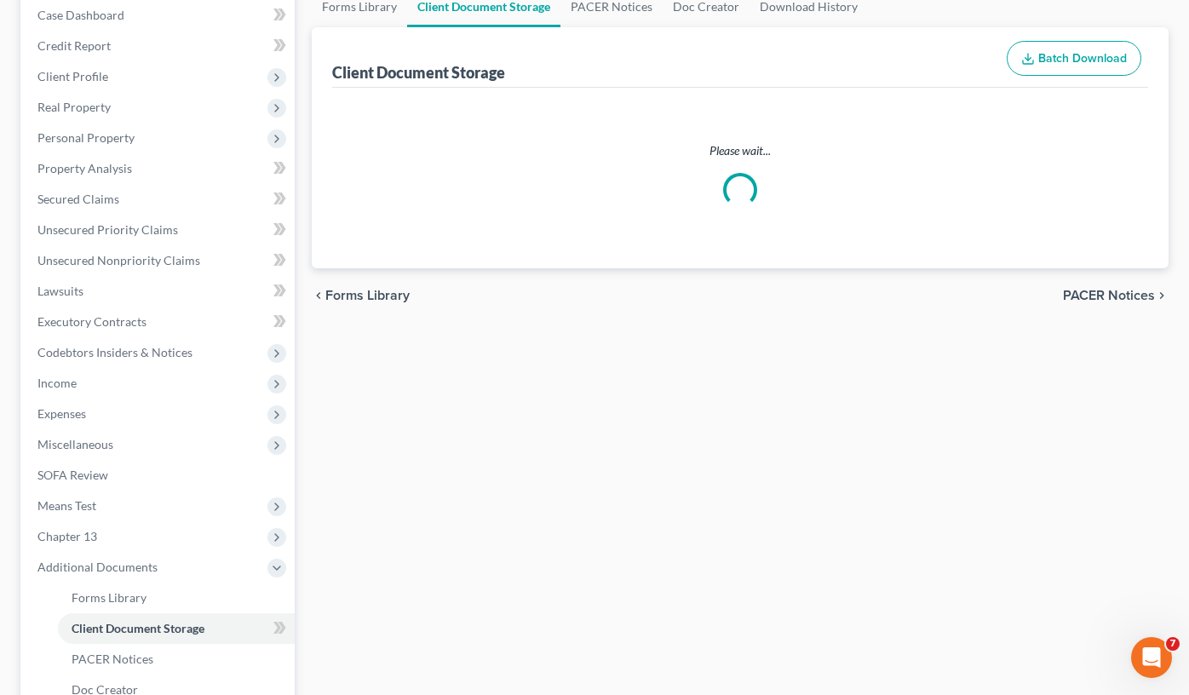
select select "30"
select select "26"
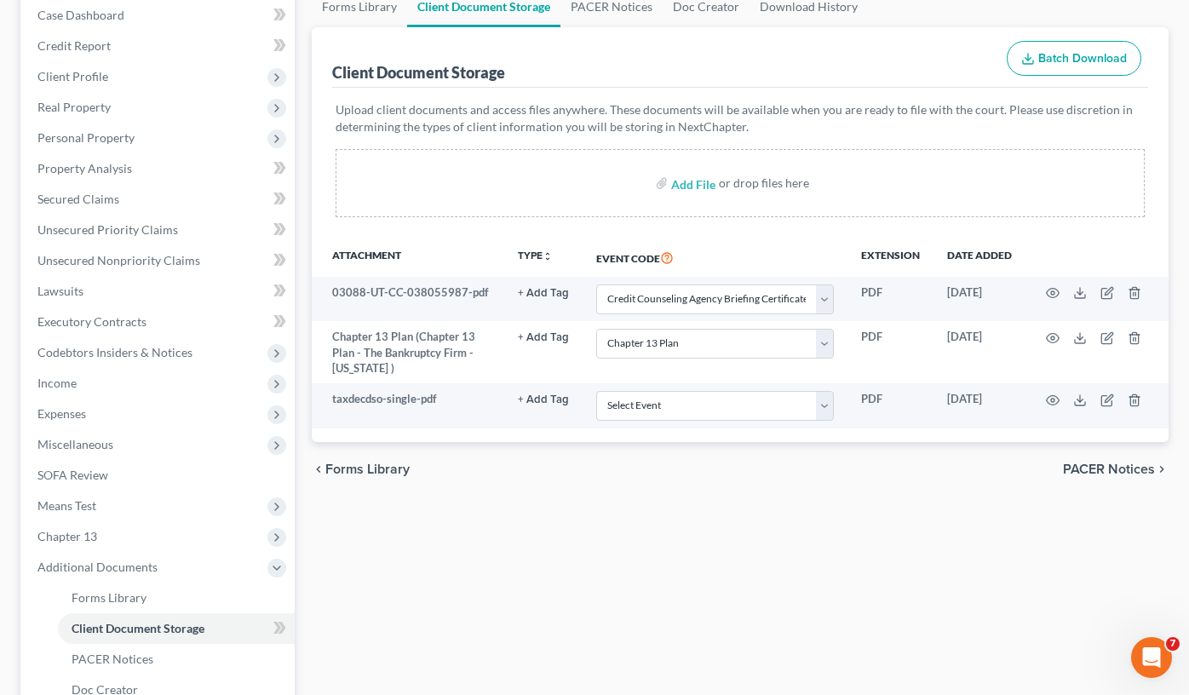
scroll to position [0, 0]
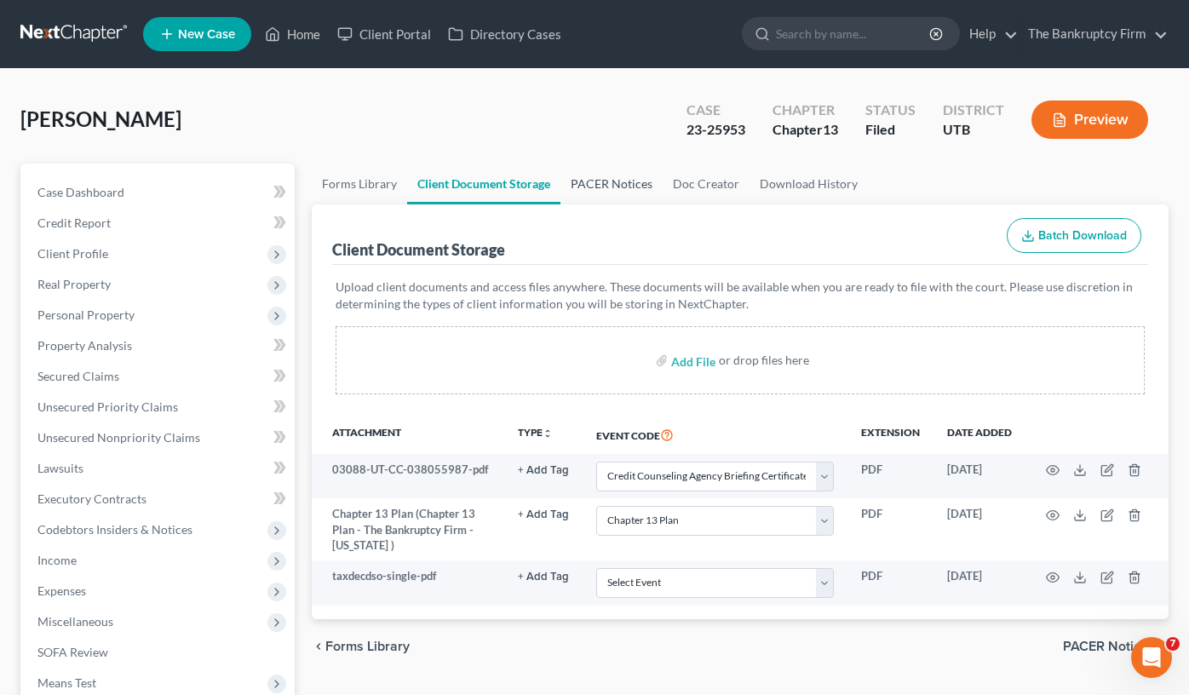
click at [597, 185] on link "PACER Notices" at bounding box center [611, 183] width 102 height 41
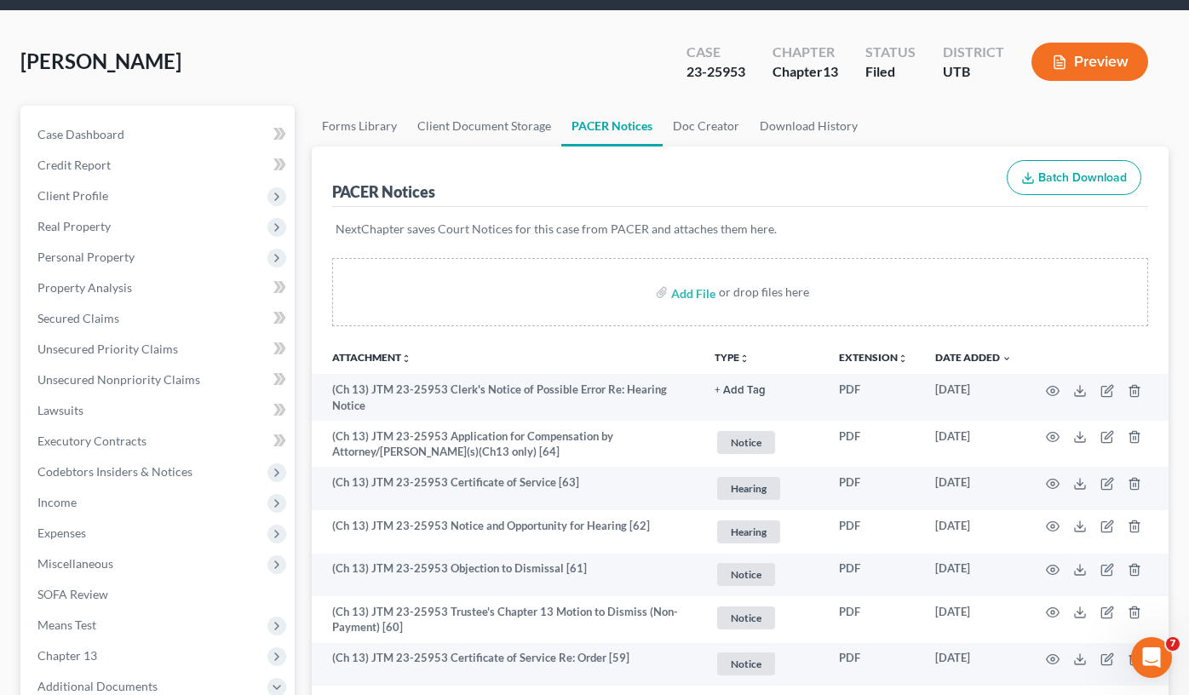
scroll to position [85, 0]
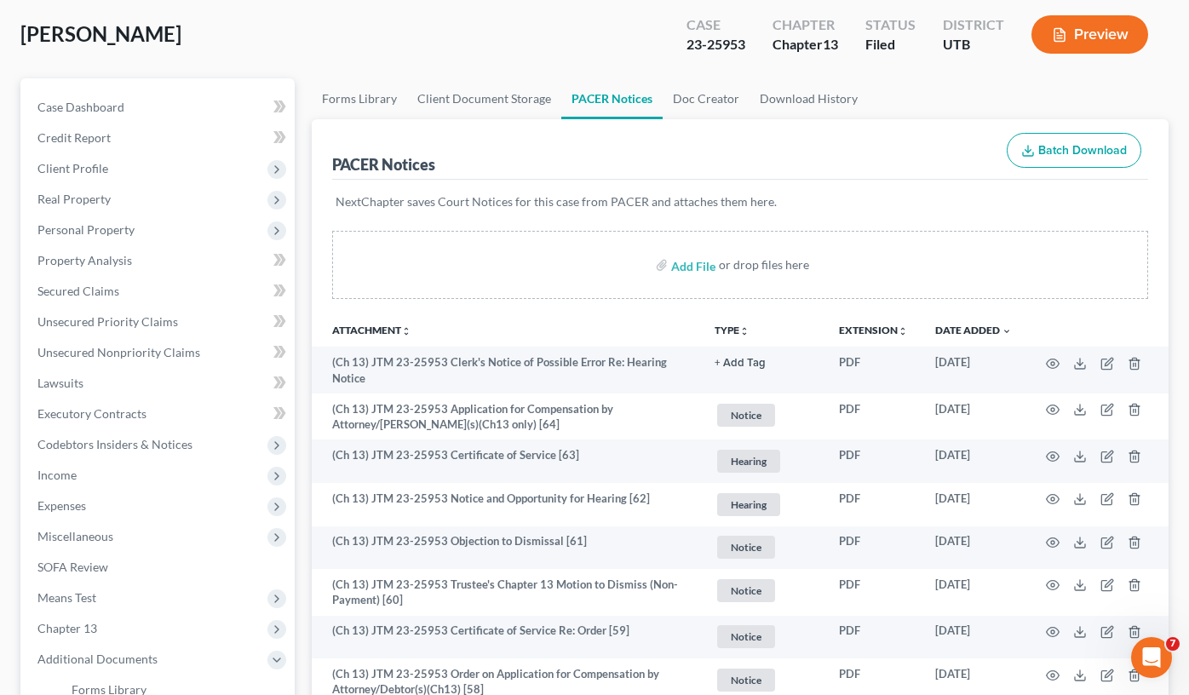
click at [318, 323] on th "Attachment unfold_more expand_more expand_less" at bounding box center [506, 330] width 389 height 34
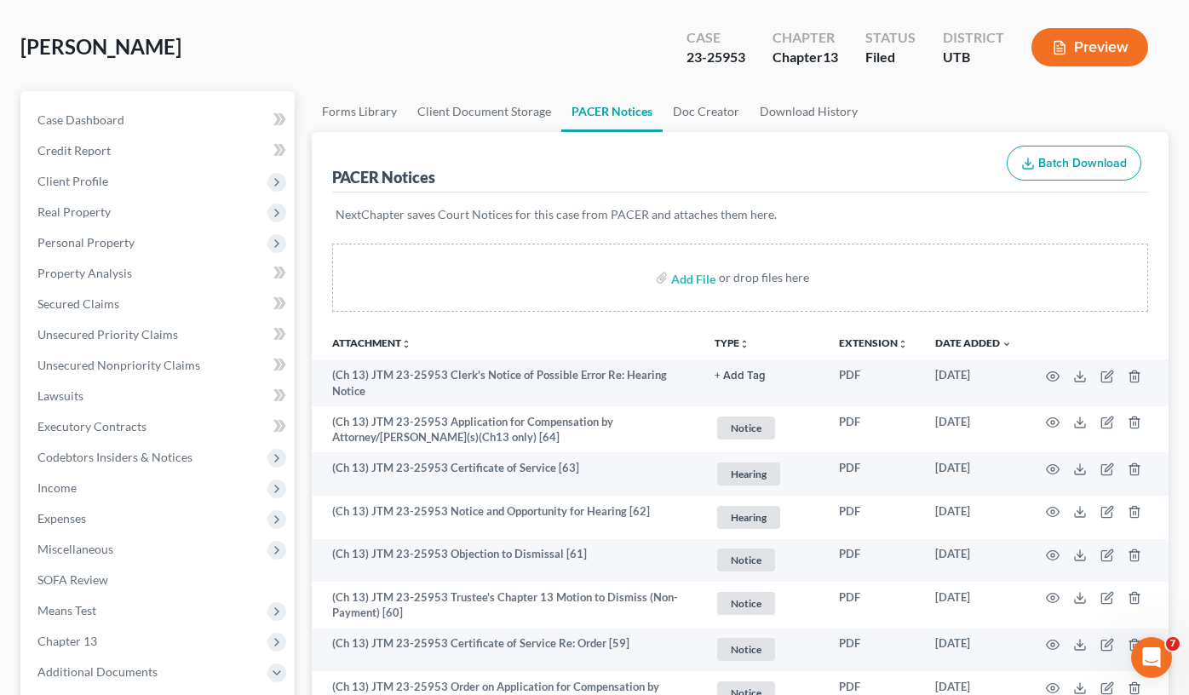
scroll to position [0, 0]
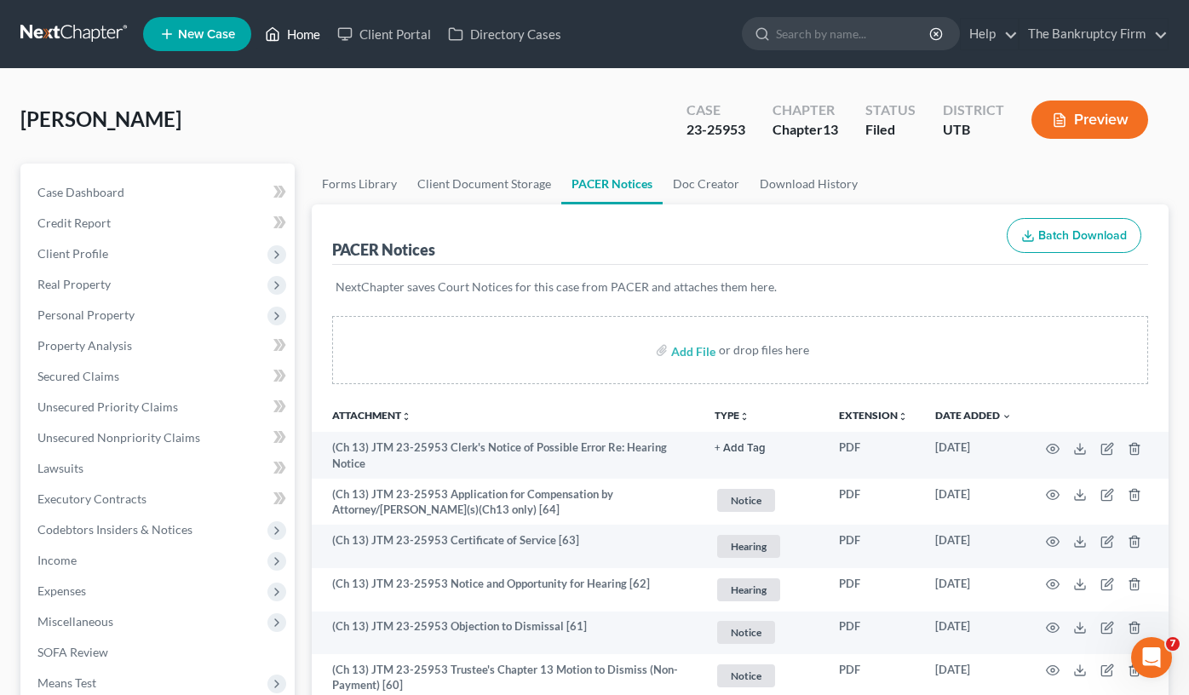
click at [303, 45] on link "Home" at bounding box center [292, 34] width 72 height 31
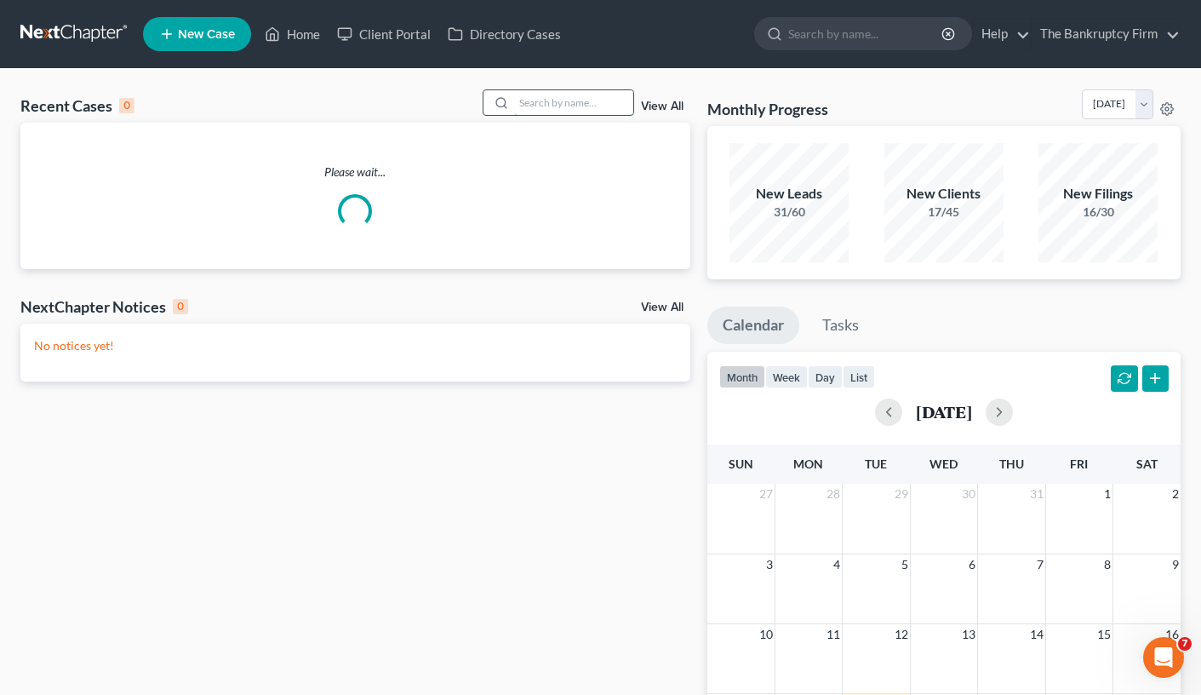
click at [557, 100] on input "search" at bounding box center [573, 102] width 119 height 25
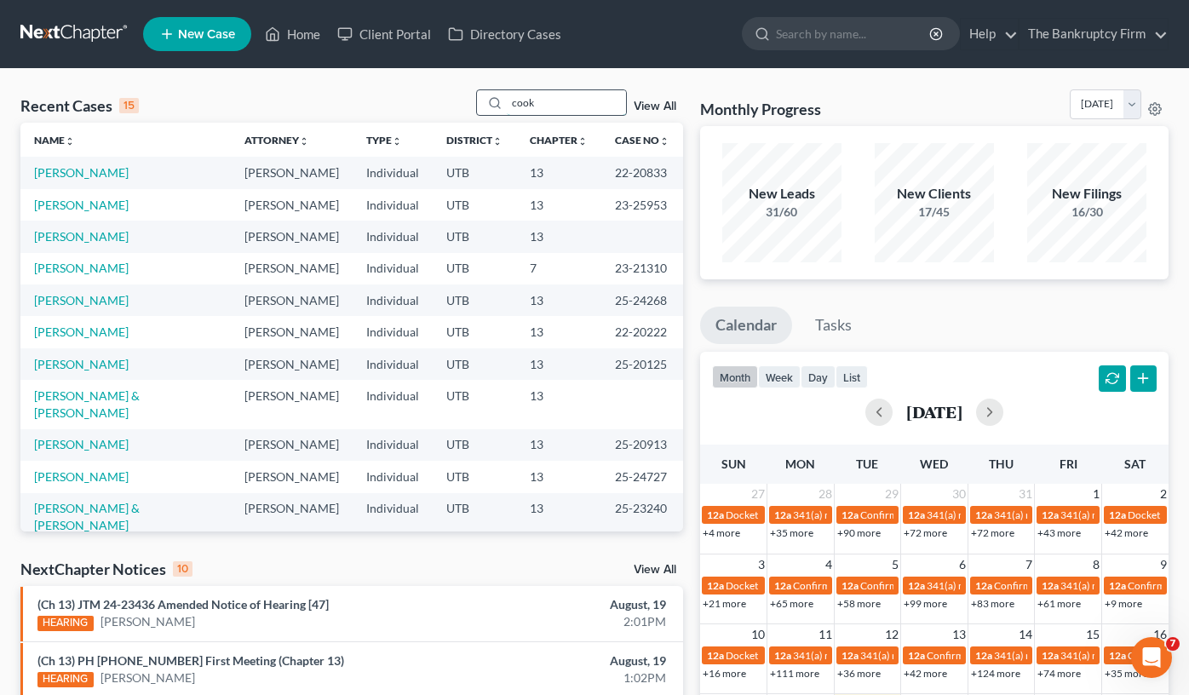
type input "cook"
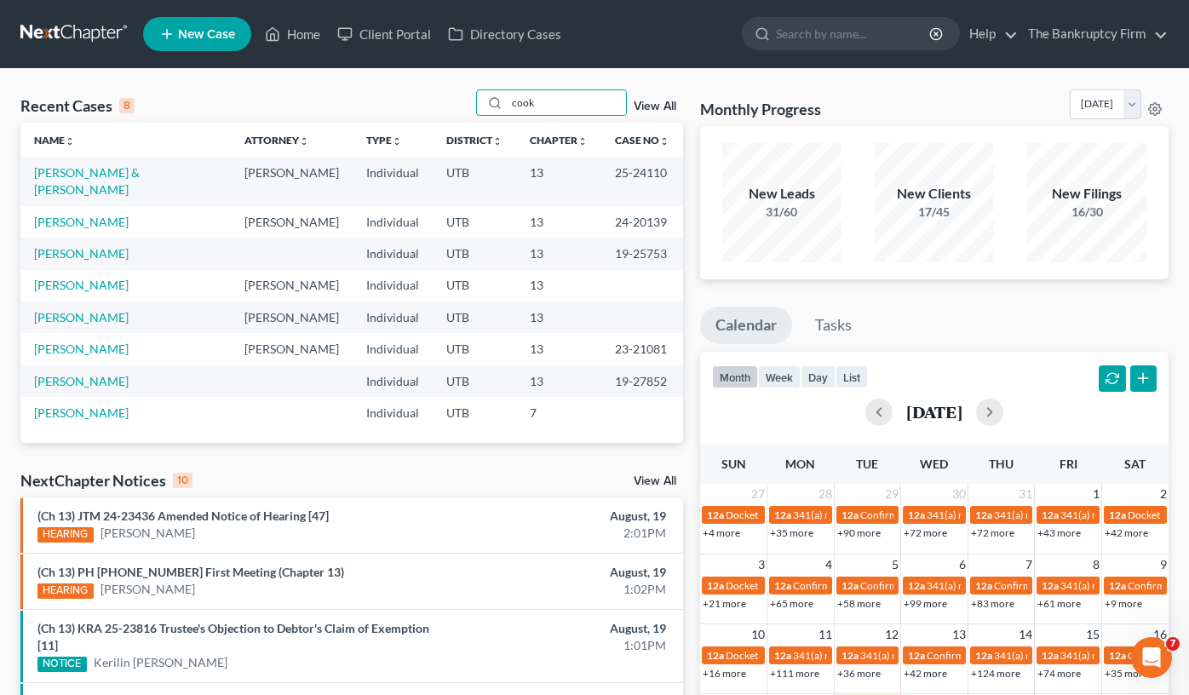
click at [653, 104] on link "View All" at bounding box center [655, 106] width 43 height 12
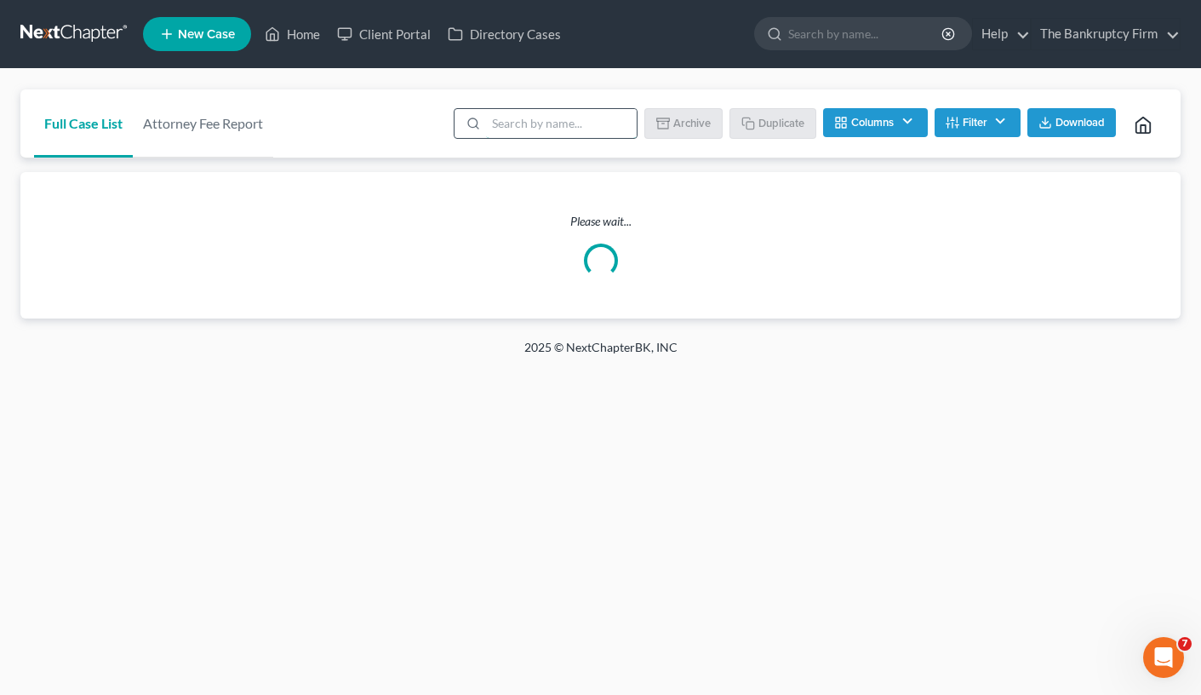
click at [549, 122] on input "search" at bounding box center [561, 123] width 151 height 29
click at [967, 128] on button "Filter" at bounding box center [978, 122] width 86 height 29
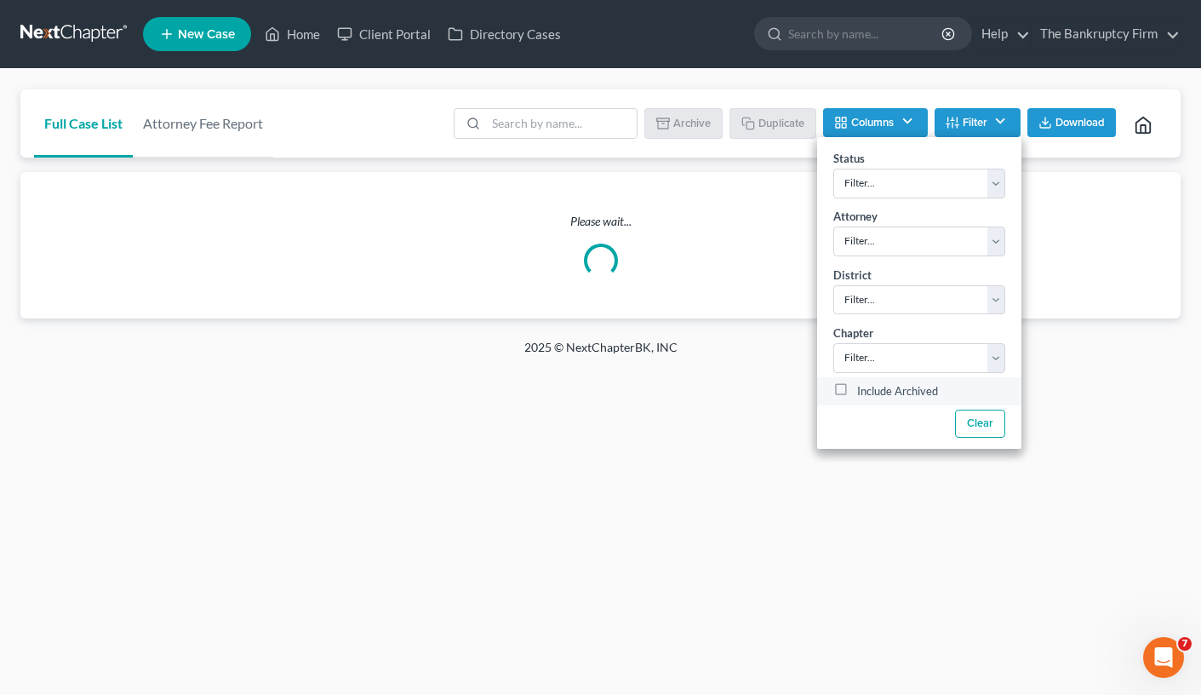
click at [857, 389] on label "Include Archived" at bounding box center [897, 391] width 81 height 20
click at [864, 389] on input "Include Archived" at bounding box center [869, 386] width 11 height 11
checkbox input "true"
click at [557, 126] on input "search" at bounding box center [561, 123] width 151 height 29
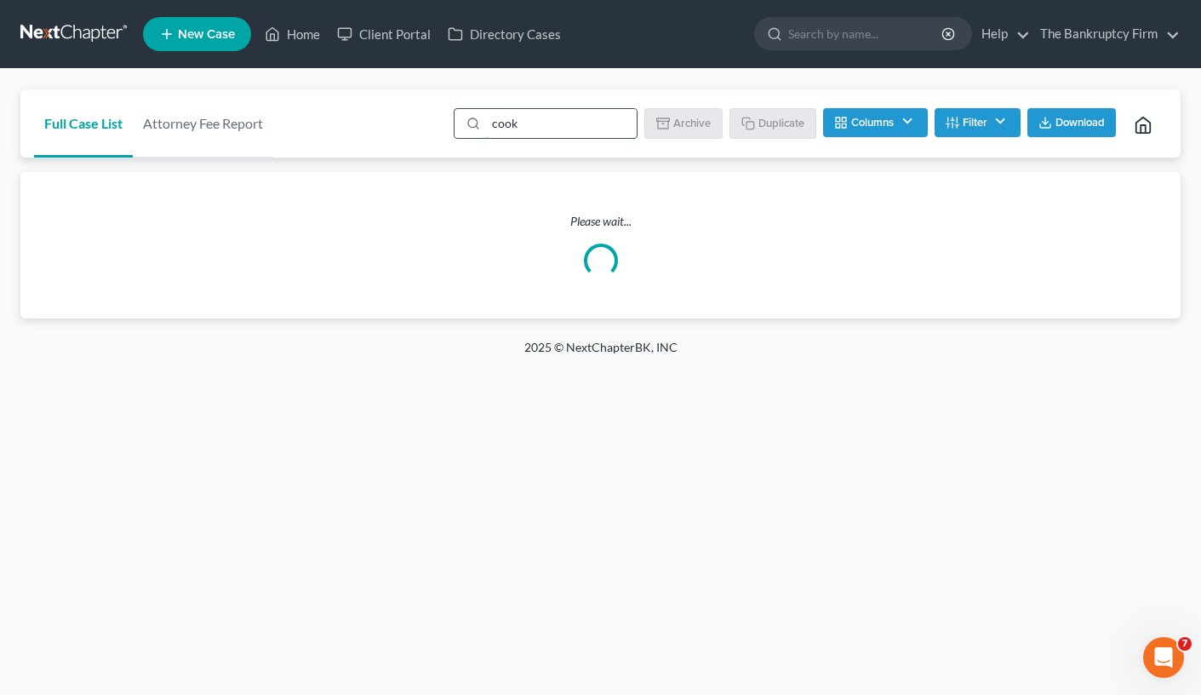
type input "cook"
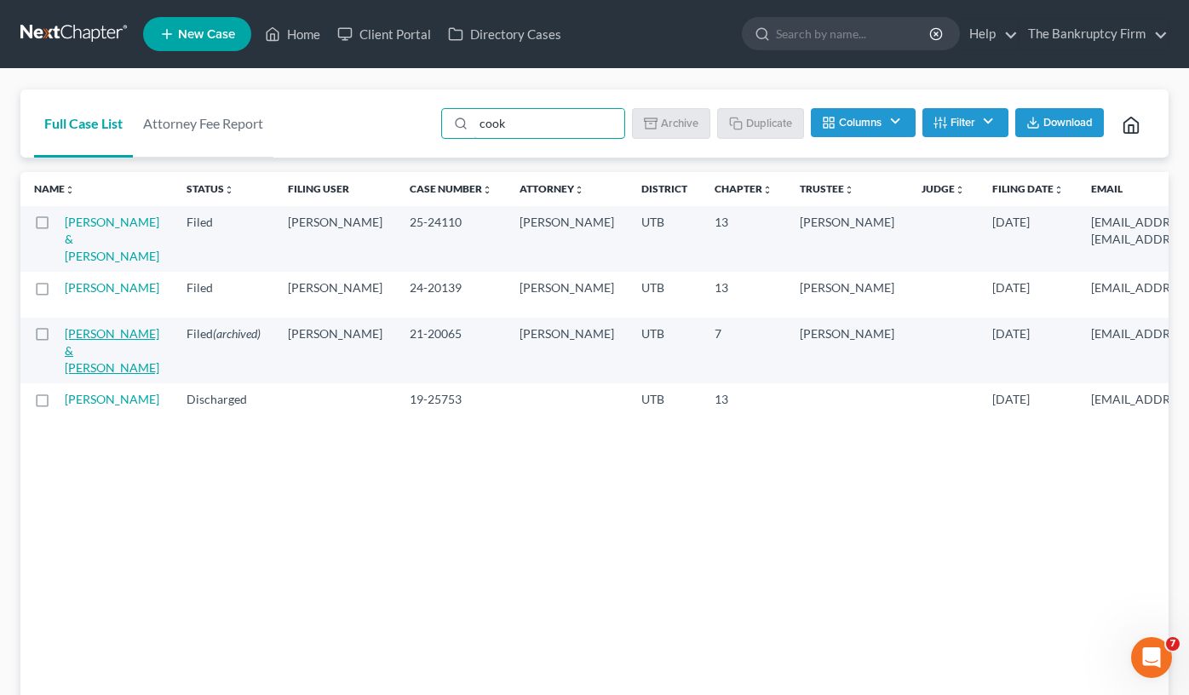
click at [82, 375] on link "Cook, Charles & SueAnn" at bounding box center [112, 350] width 95 height 49
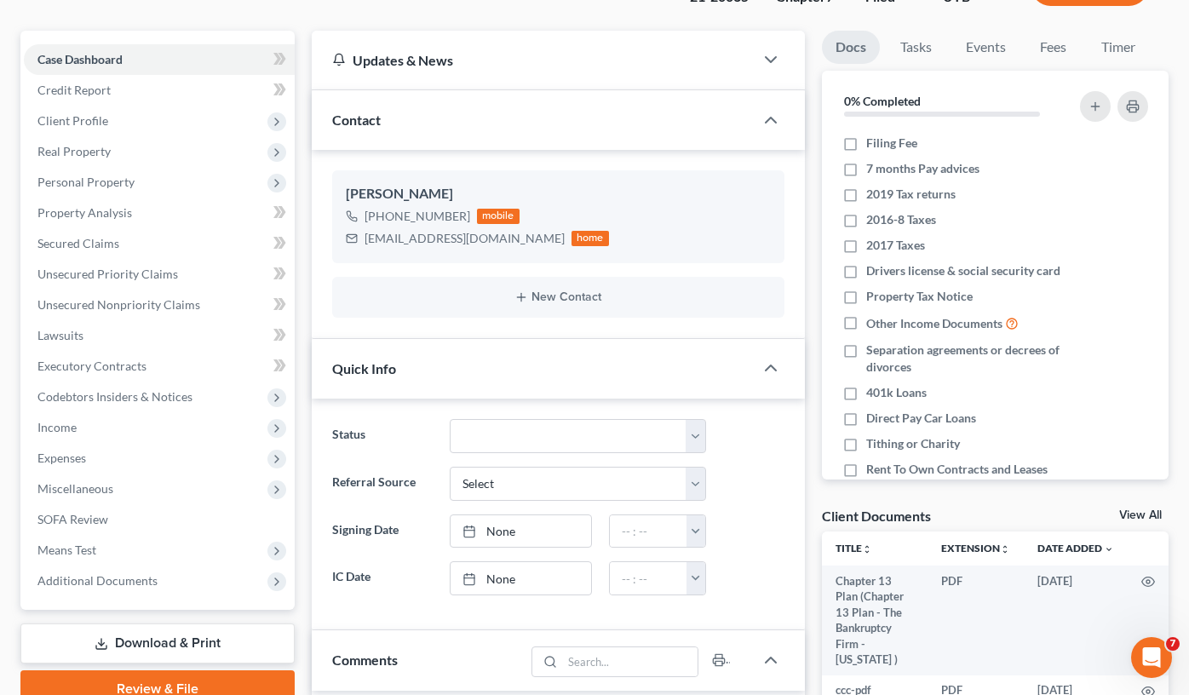
scroll to position [170, 0]
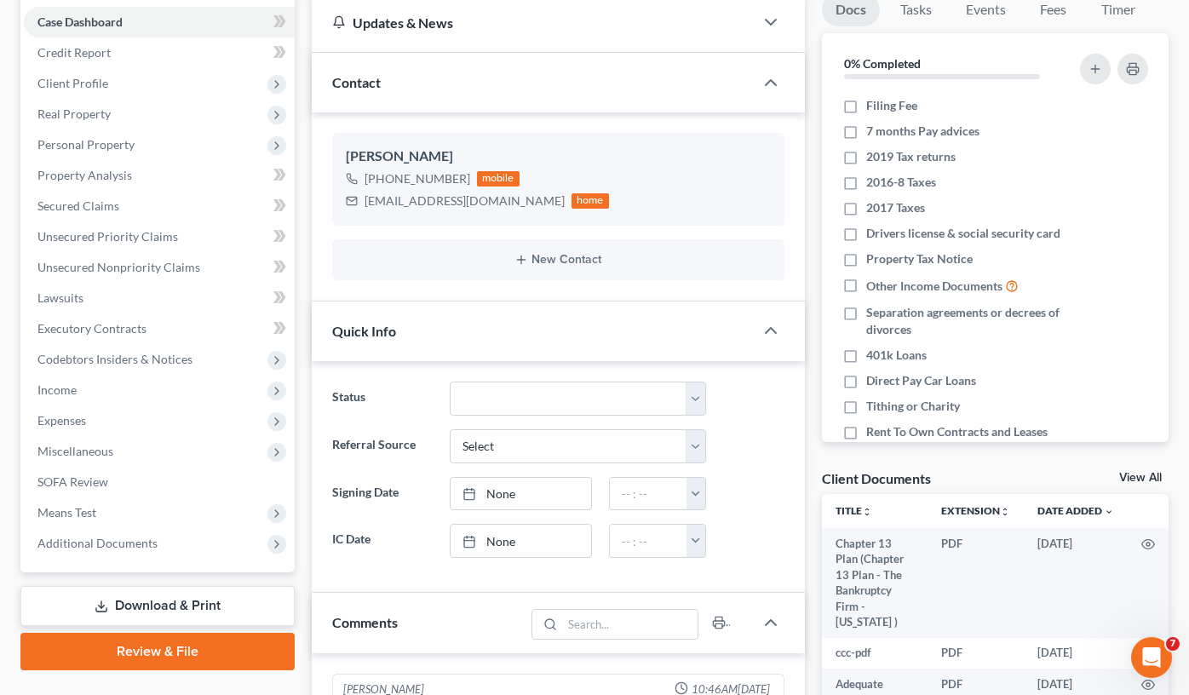
click at [1133, 475] on link "View All" at bounding box center [1140, 478] width 43 height 12
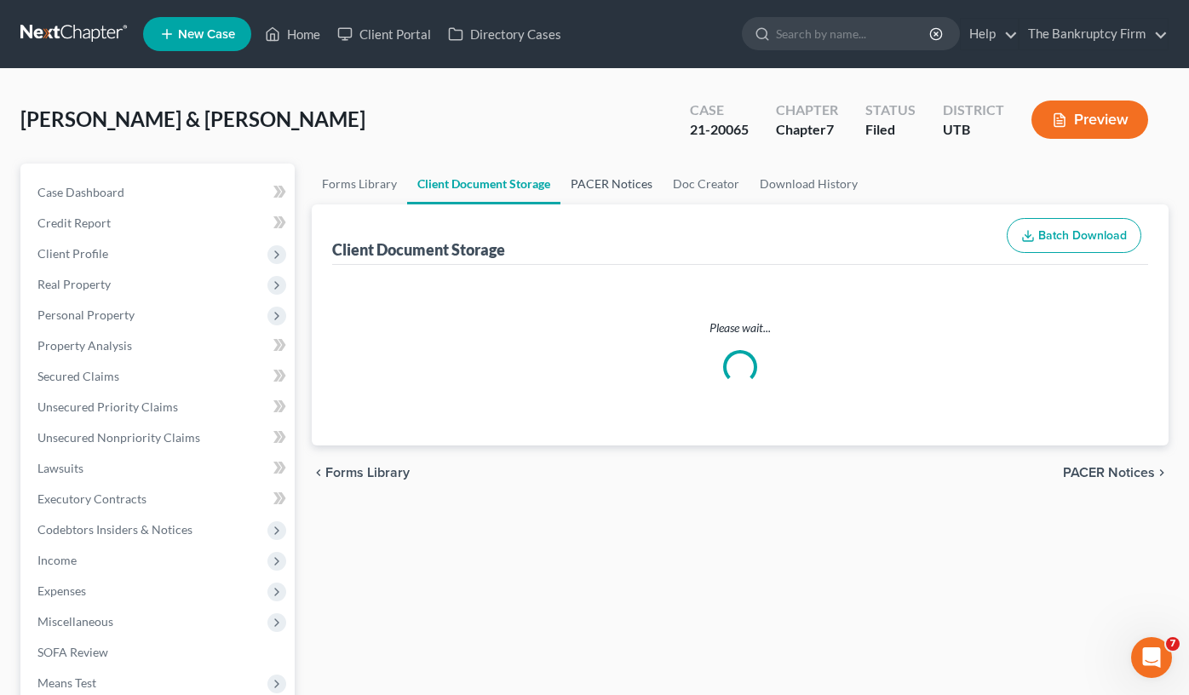
click at [587, 185] on link "PACER Notices" at bounding box center [611, 183] width 102 height 41
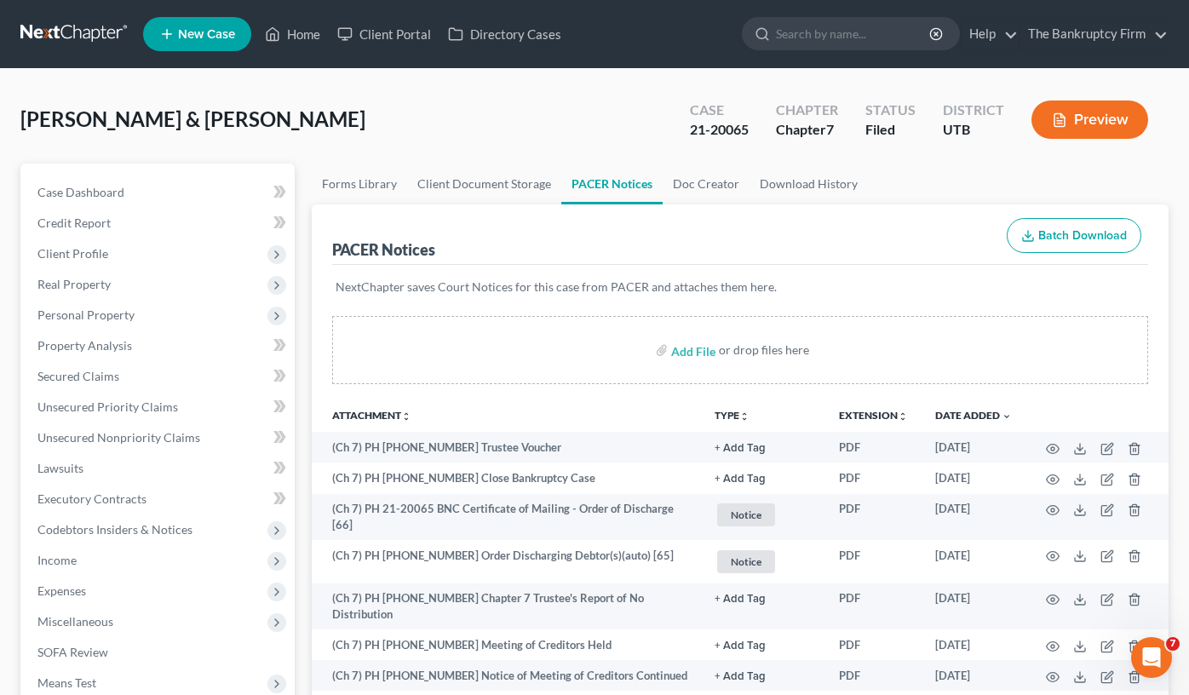
drag, startPoint x: 229, startPoint y: 106, endPoint x: 389, endPoint y: 3, distance: 190.4
click at [229, 106] on span "Cook, Charles & SueAnn" at bounding box center [192, 118] width 345 height 25
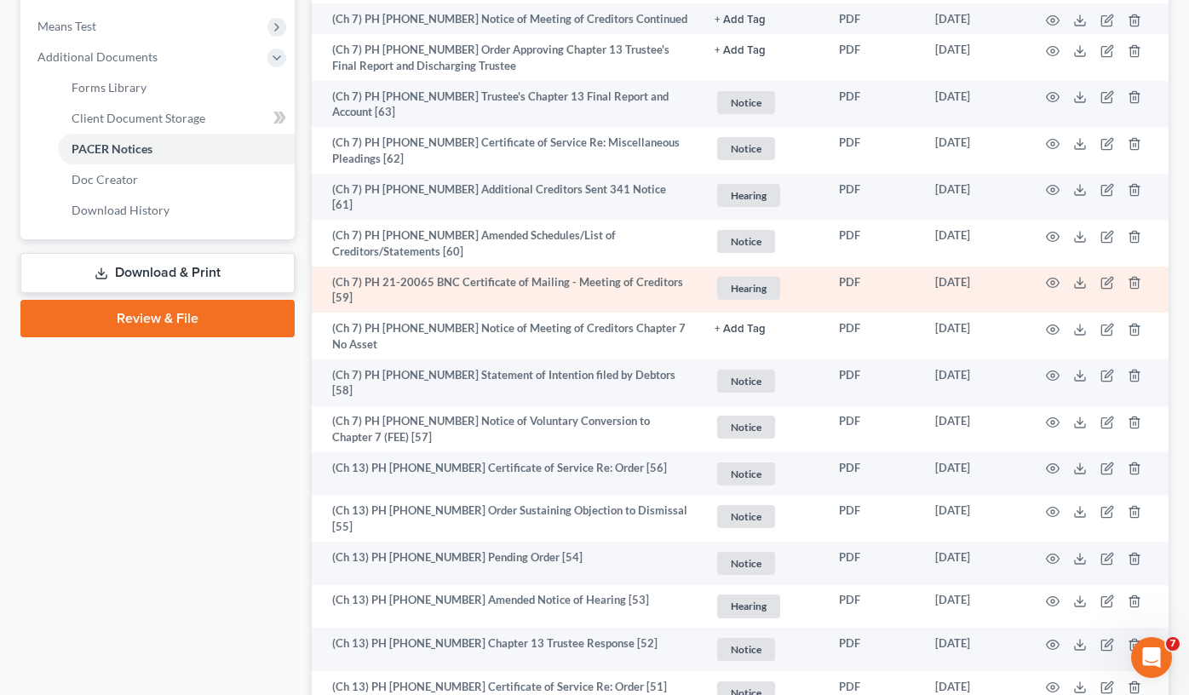
scroll to position [681, 0]
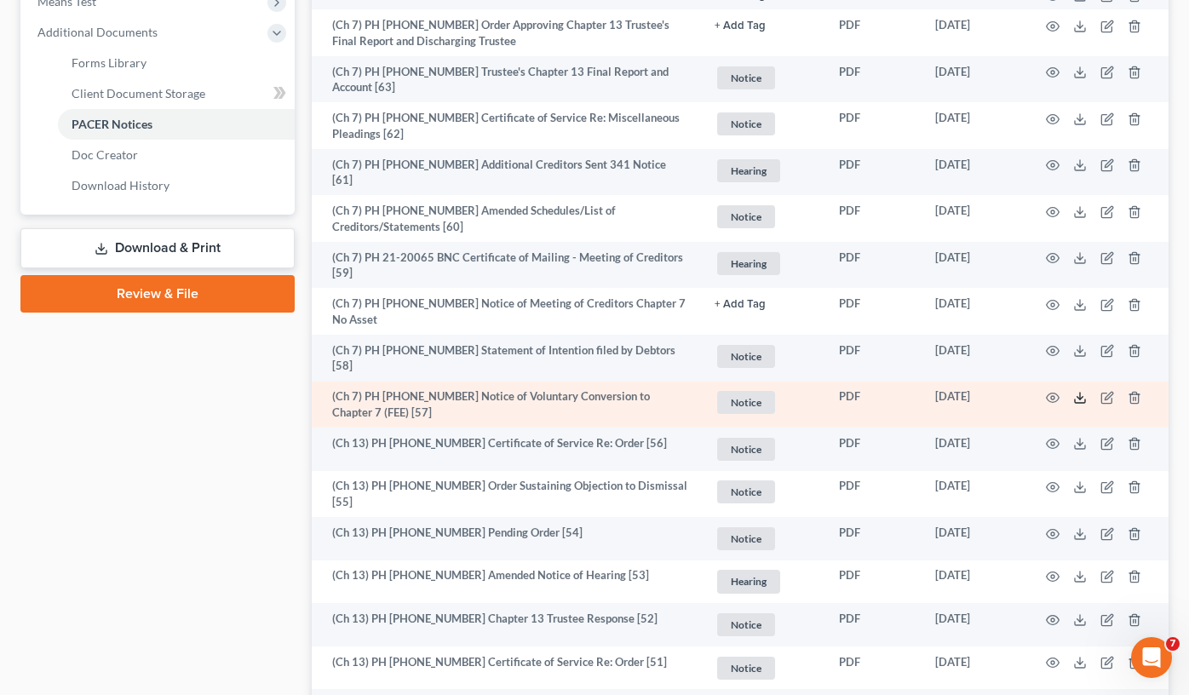
click at [1079, 391] on icon at bounding box center [1080, 398] width 14 height 14
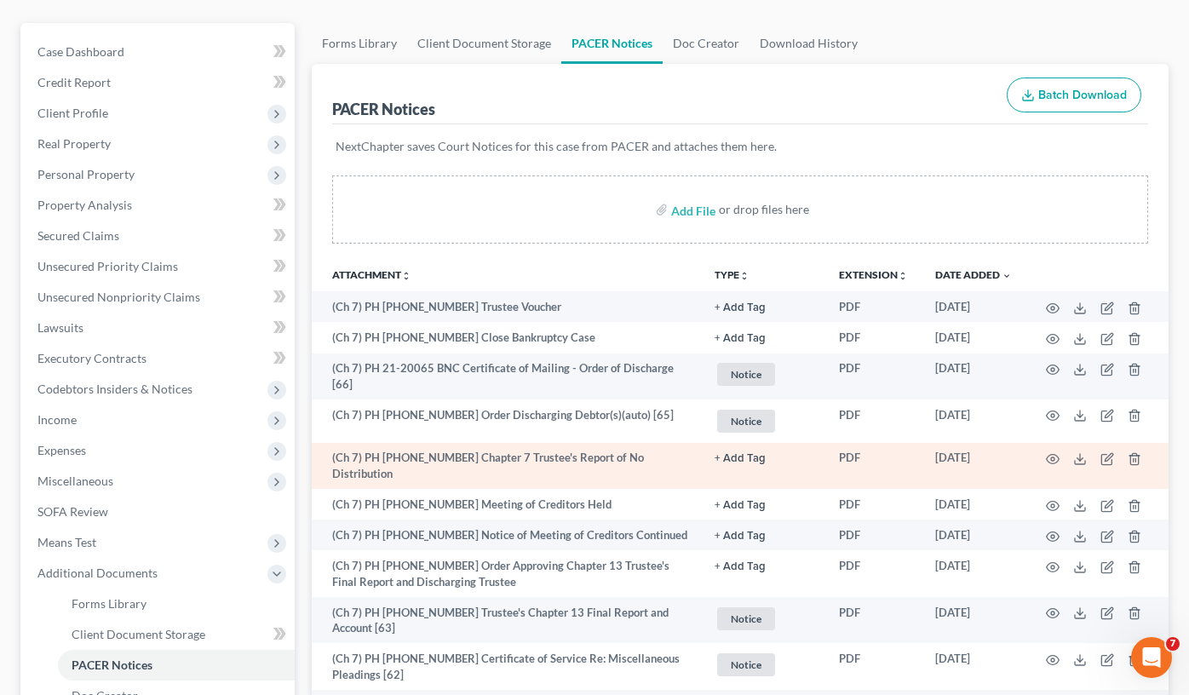
scroll to position [170, 0]
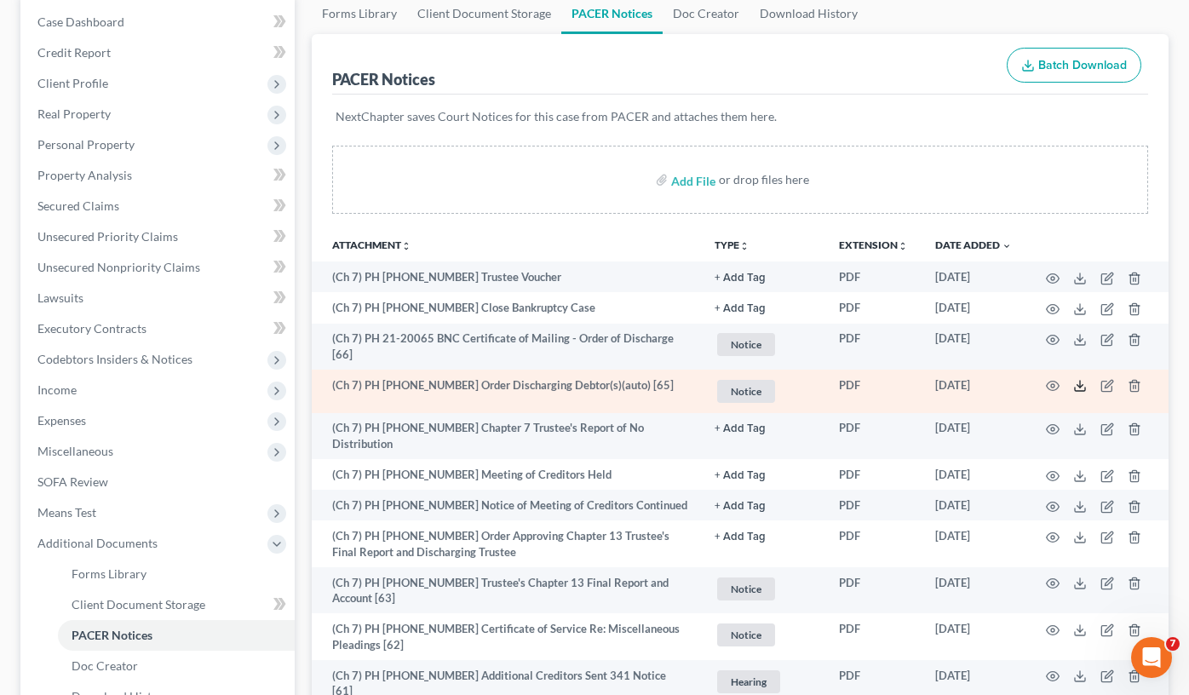
drag, startPoint x: 1076, startPoint y: 378, endPoint x: 1069, endPoint y: 386, distance: 10.8
click at [1076, 379] on icon at bounding box center [1080, 386] width 14 height 14
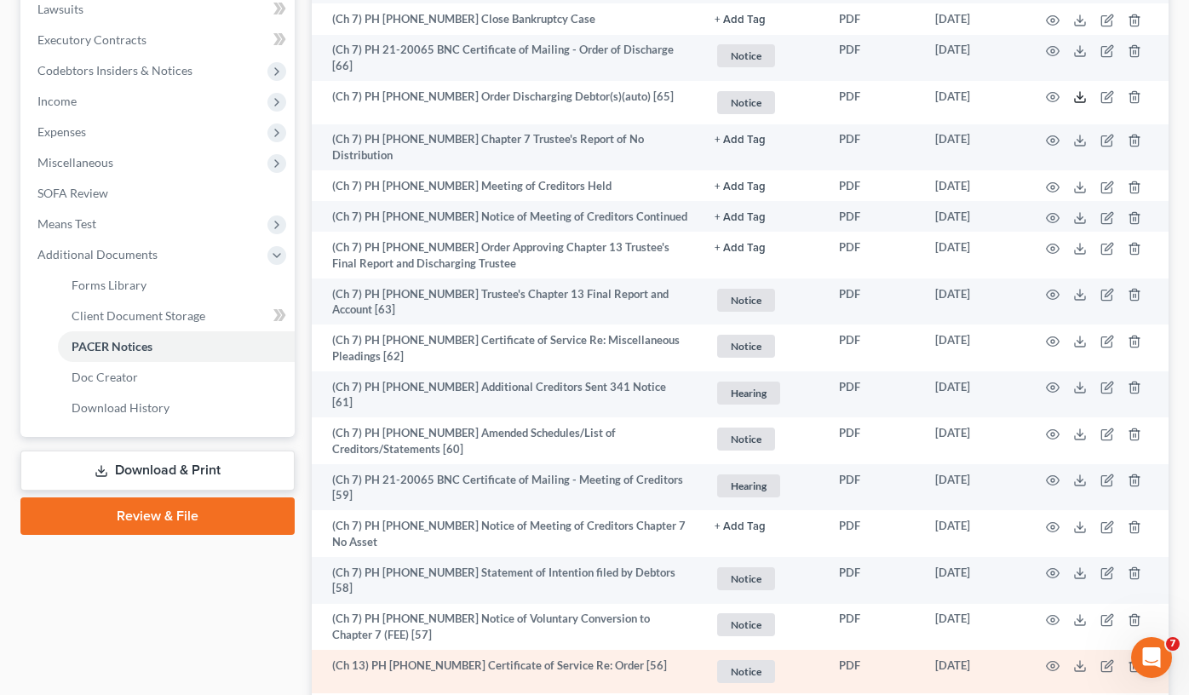
scroll to position [511, 0]
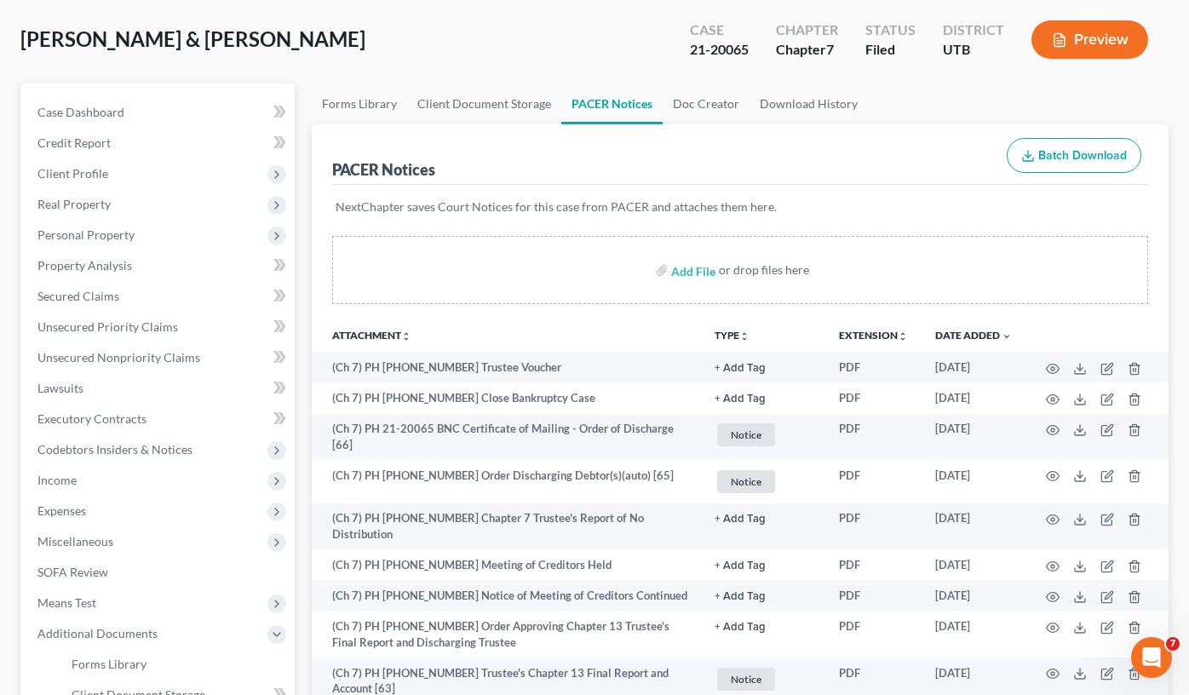
scroll to position [0, 0]
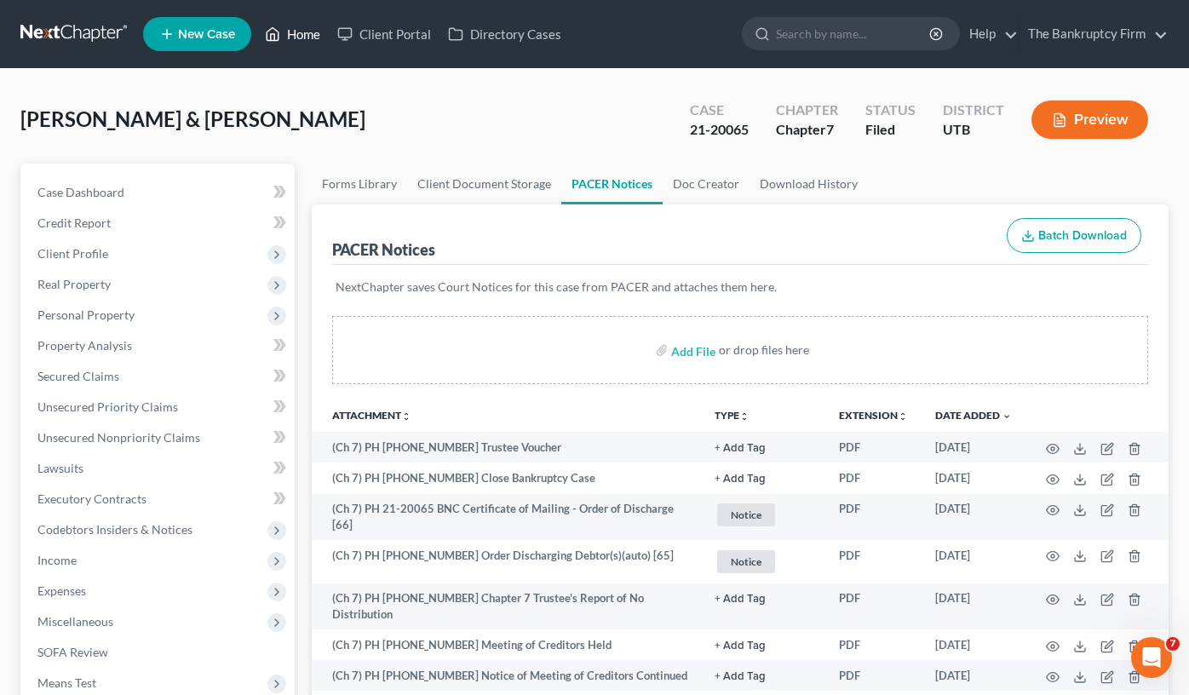
click at [309, 32] on link "Home" at bounding box center [292, 34] width 72 height 31
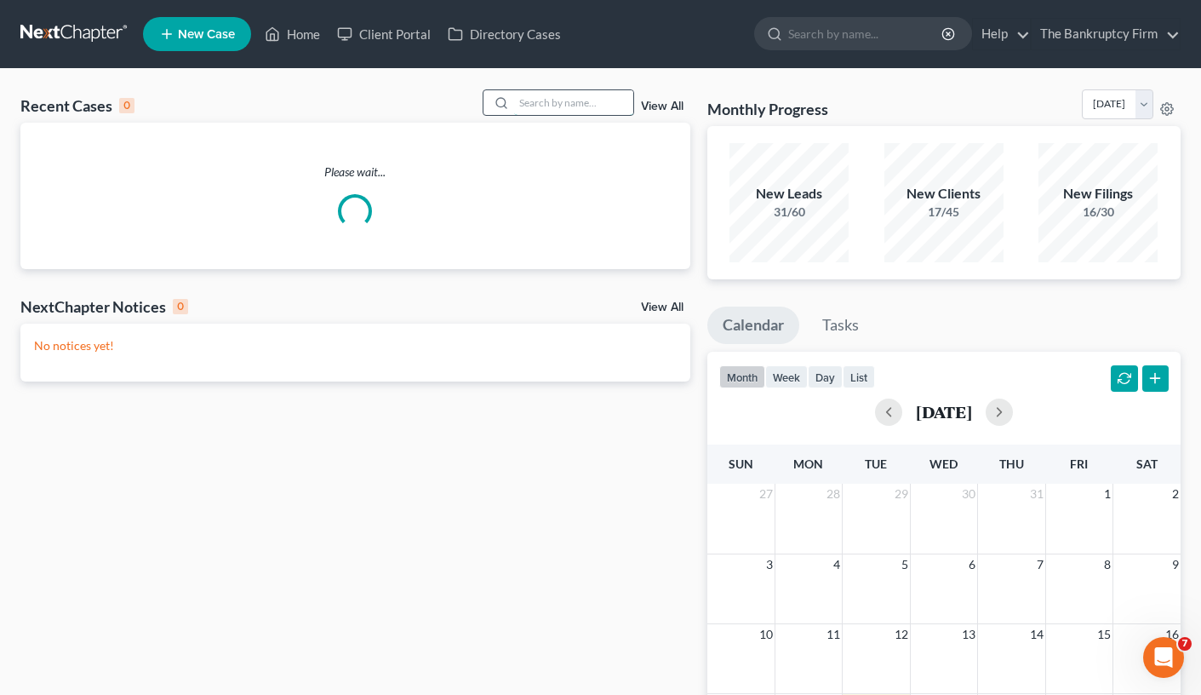
click at [544, 95] on input "search" at bounding box center [573, 102] width 119 height 25
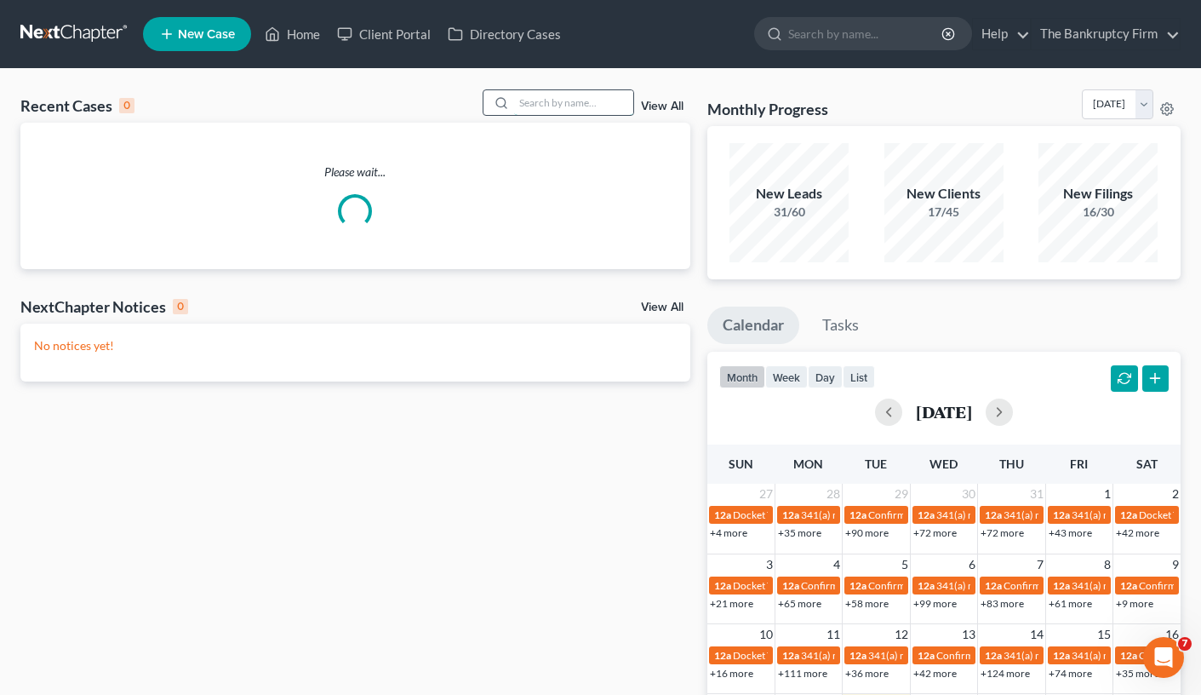
click at [544, 102] on input "search" at bounding box center [573, 102] width 119 height 25
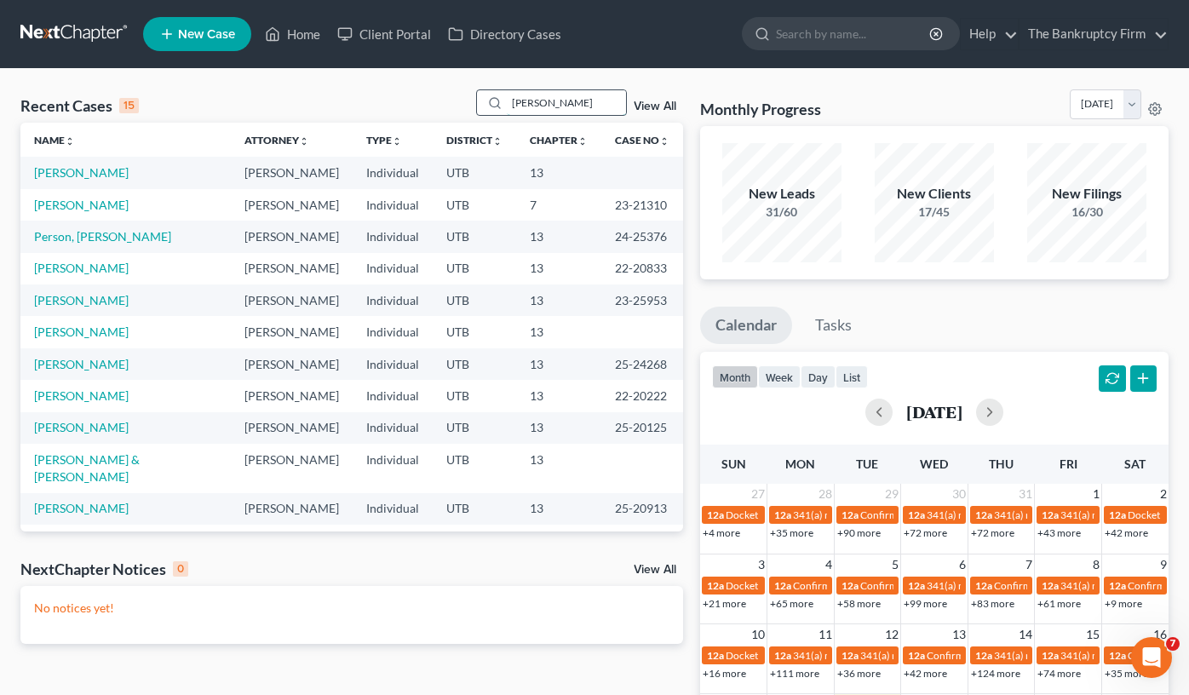
type input "valadez"
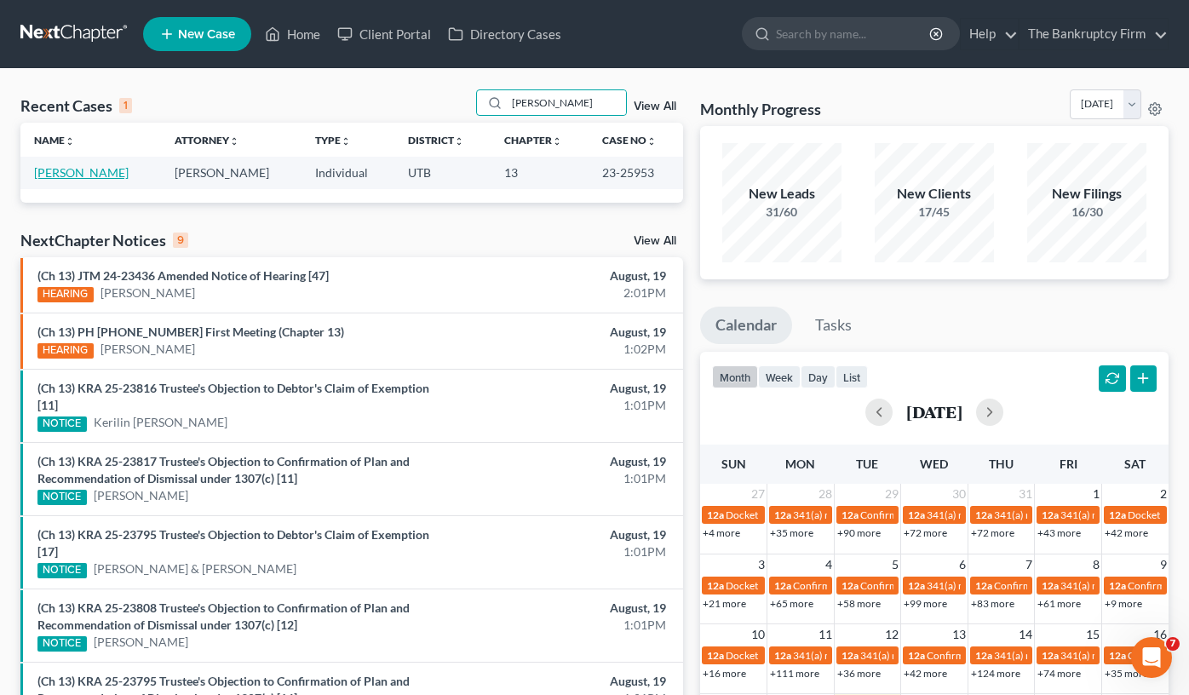
click at [49, 171] on link "Valadez, Crystal" at bounding box center [81, 172] width 95 height 14
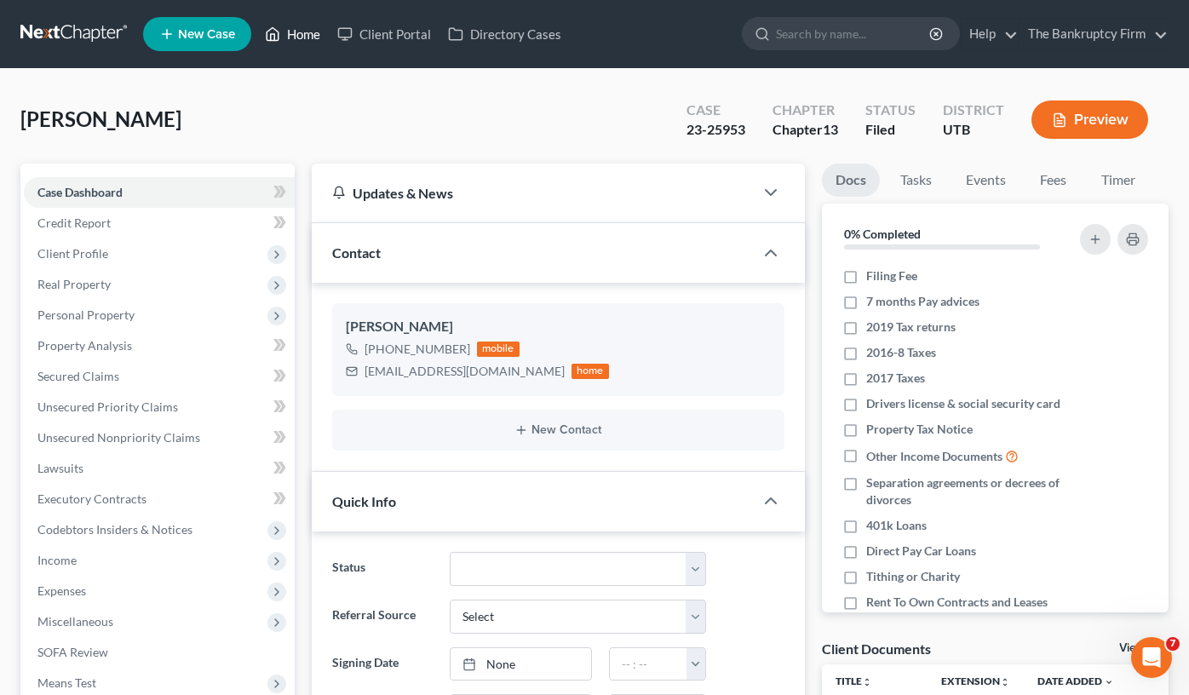
click at [304, 43] on link "Home" at bounding box center [292, 34] width 72 height 31
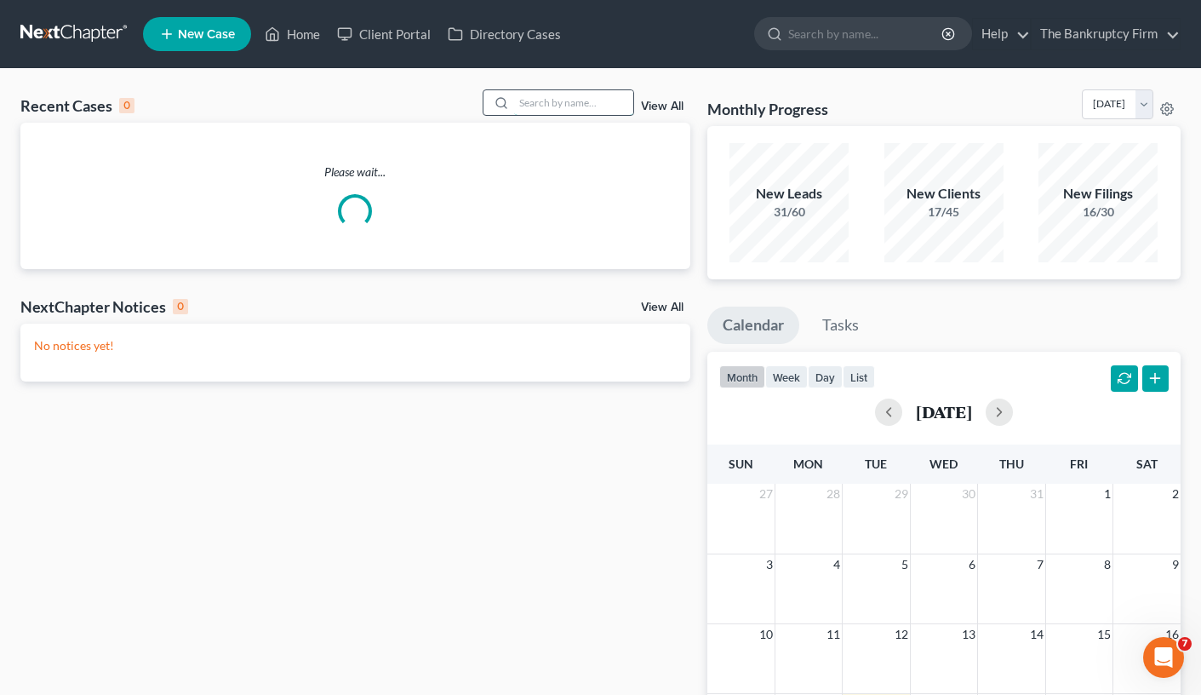
click at [531, 100] on input "search" at bounding box center [573, 102] width 119 height 25
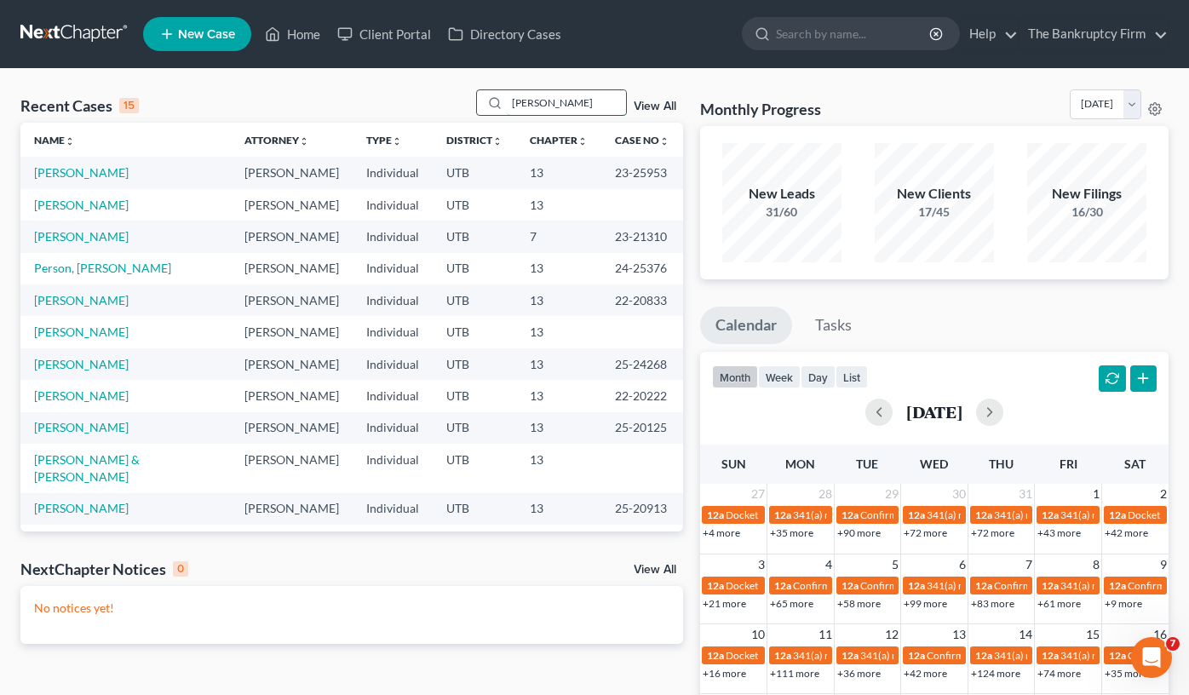
type input "whitten"
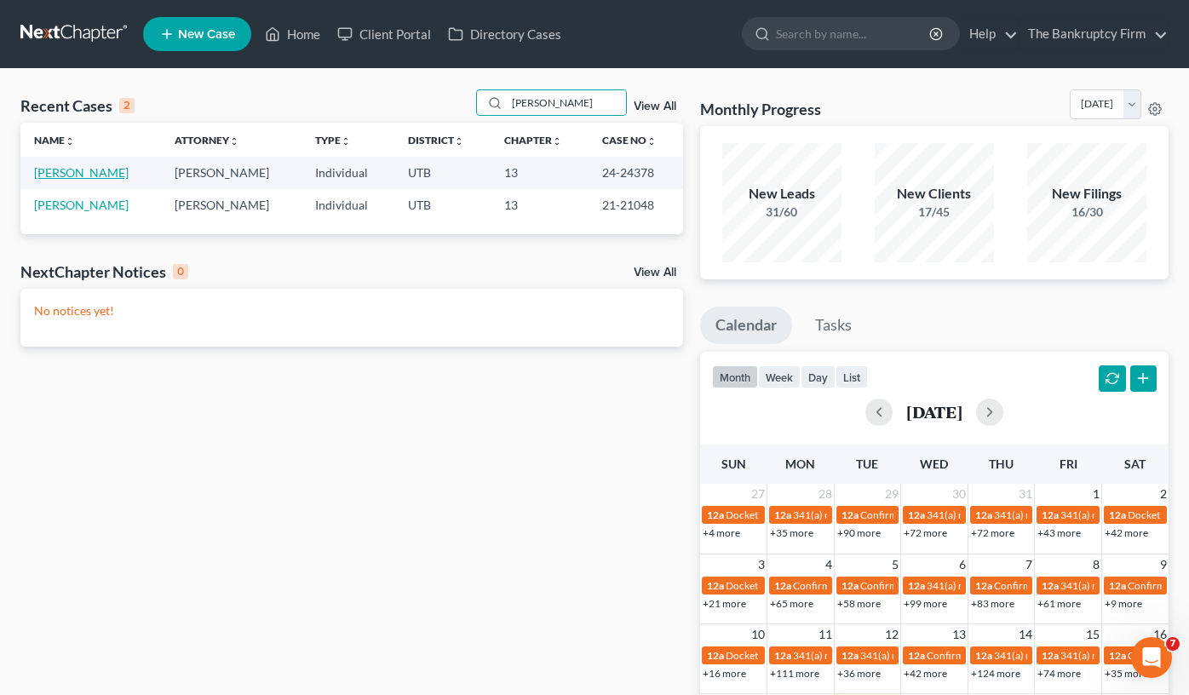
click at [105, 171] on link "Whitten, Melissa" at bounding box center [81, 172] width 95 height 14
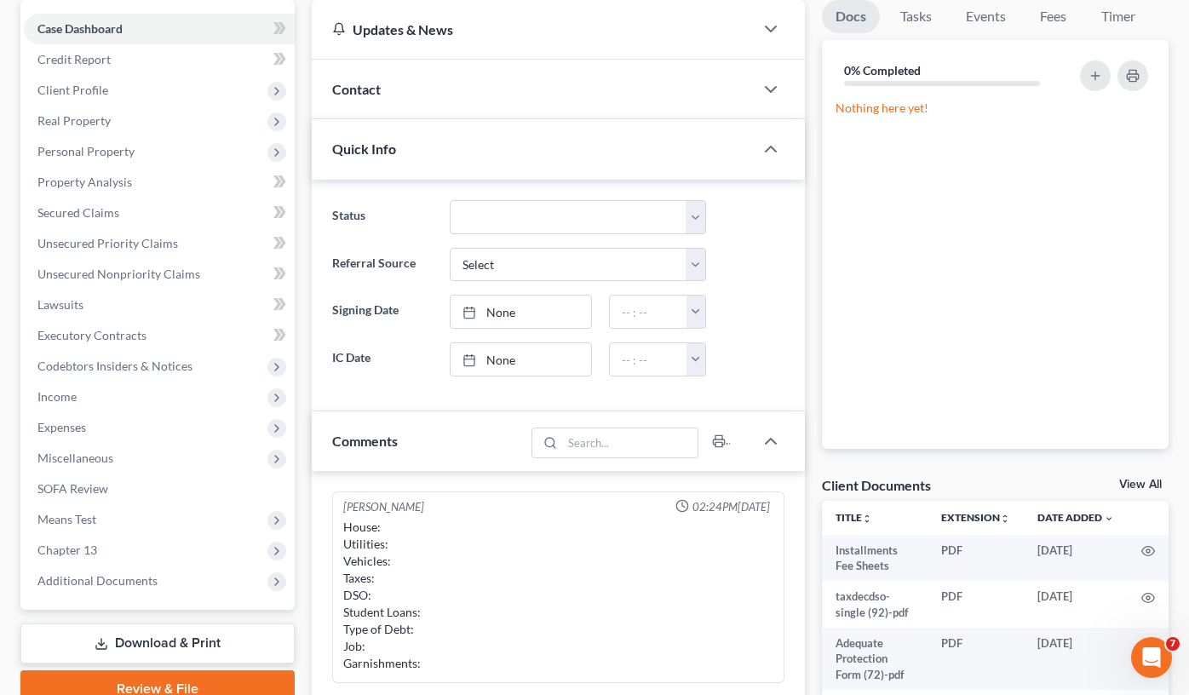
scroll to position [170, 0]
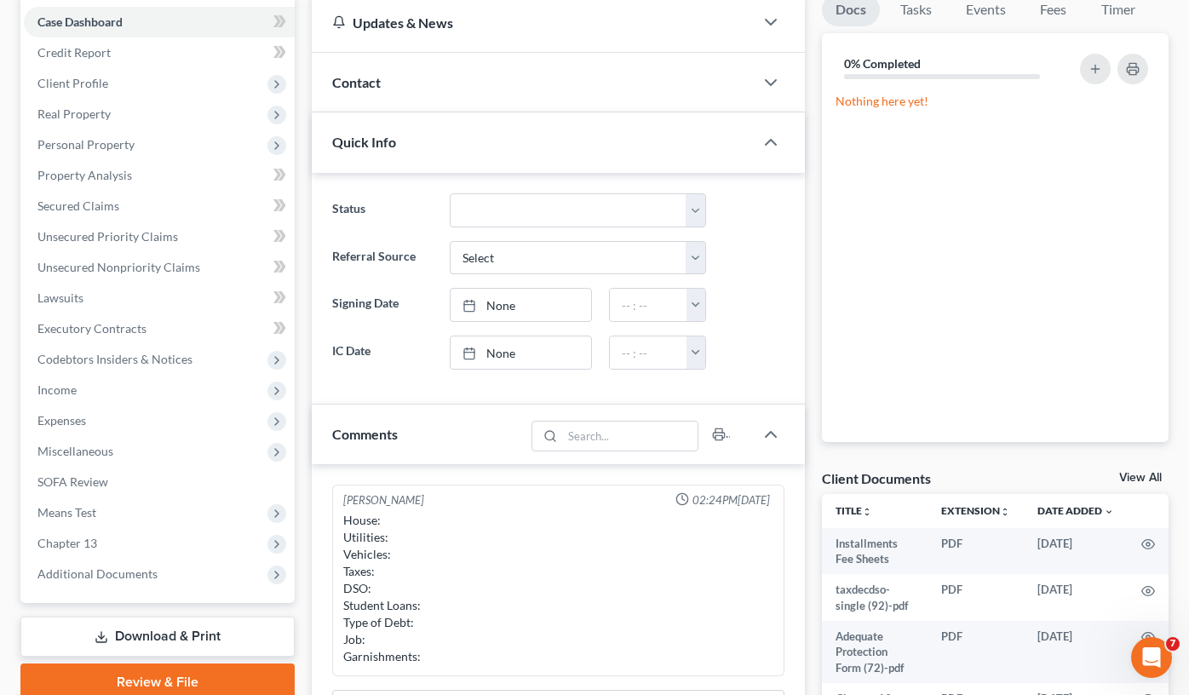
drag, startPoint x: 1142, startPoint y: 476, endPoint x: 955, endPoint y: 396, distance: 203.7
click at [1142, 476] on link "View All" at bounding box center [1140, 478] width 43 height 12
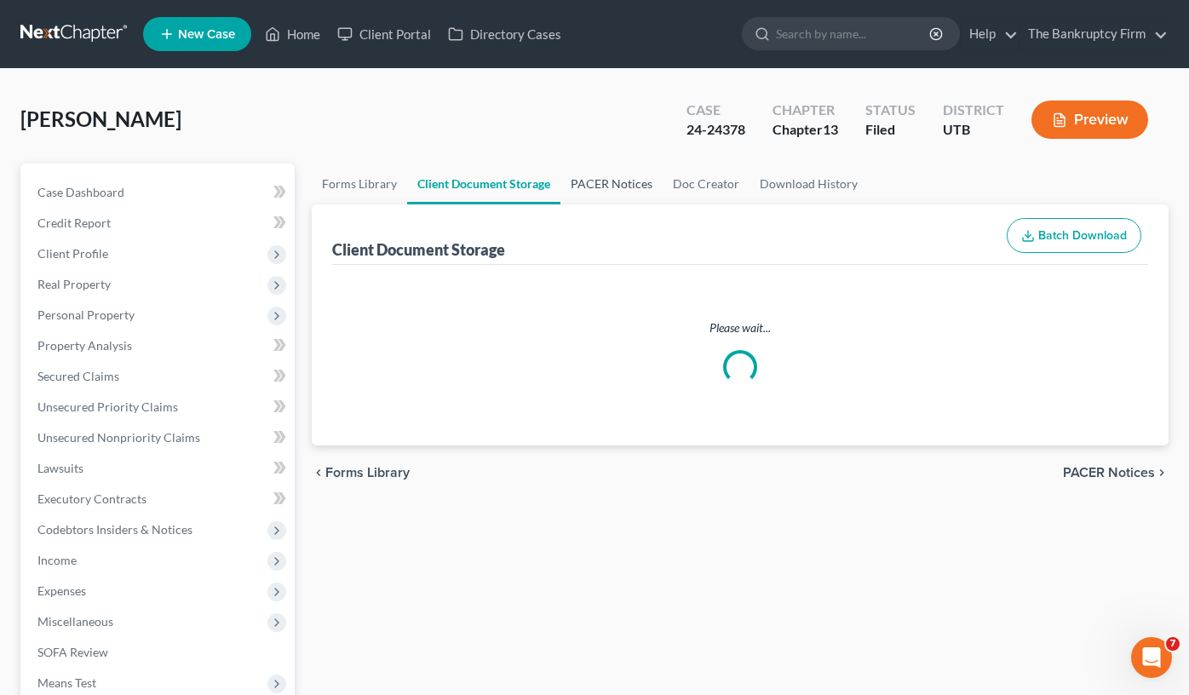
select select "30"
select select "26"
select select "53"
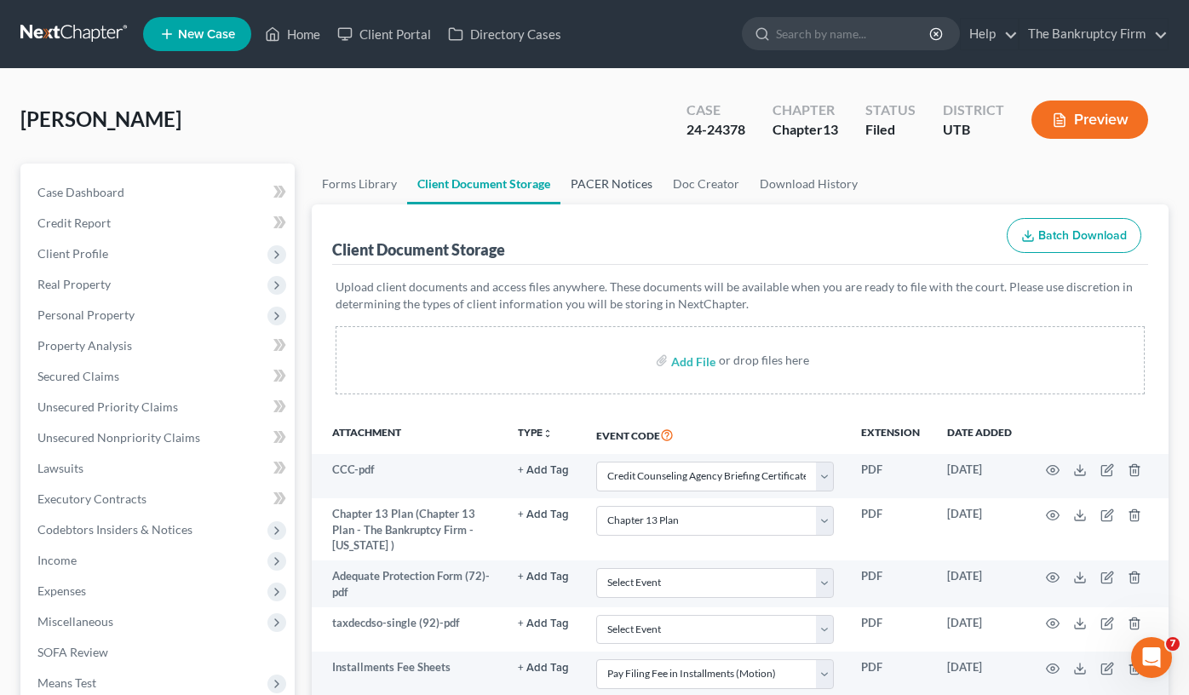
click at [607, 182] on link "PACER Notices" at bounding box center [611, 183] width 102 height 41
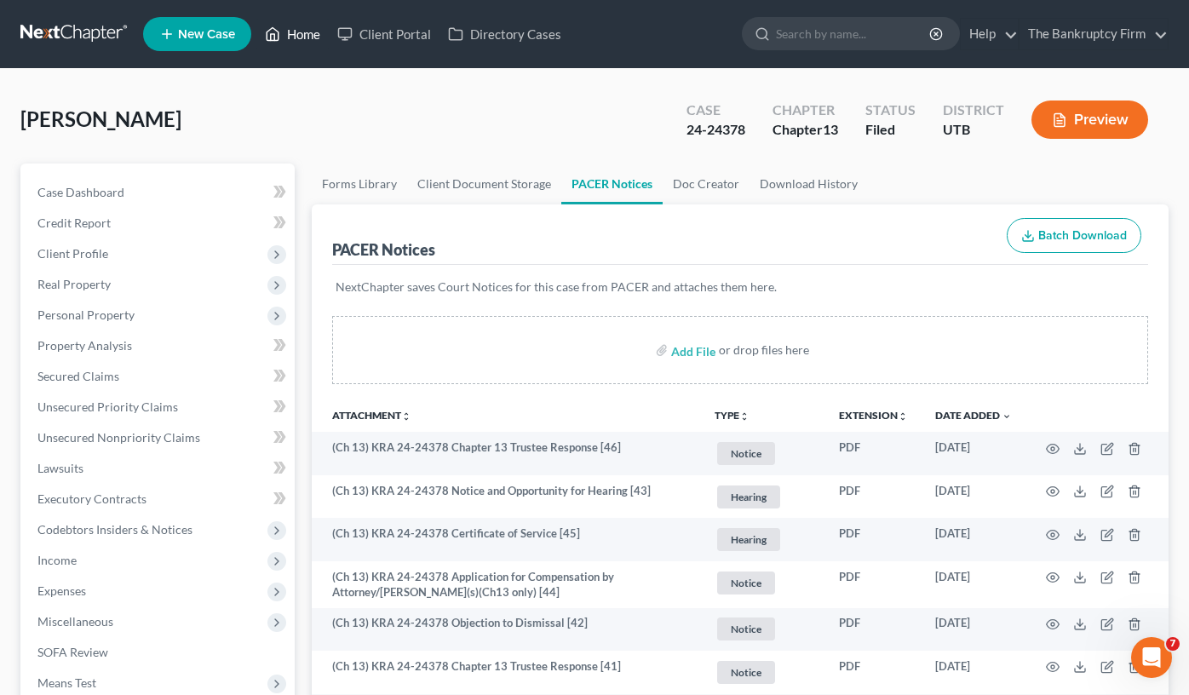
click at [299, 39] on link "Home" at bounding box center [292, 34] width 72 height 31
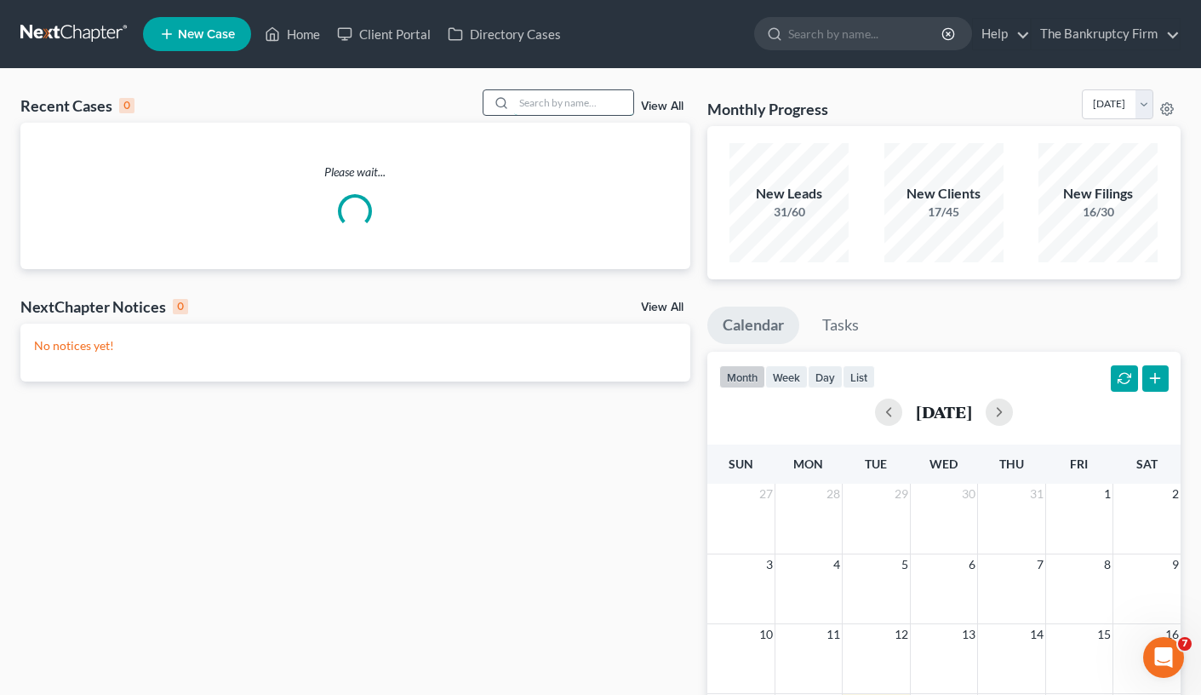
click at [557, 97] on input "search" at bounding box center [573, 102] width 119 height 25
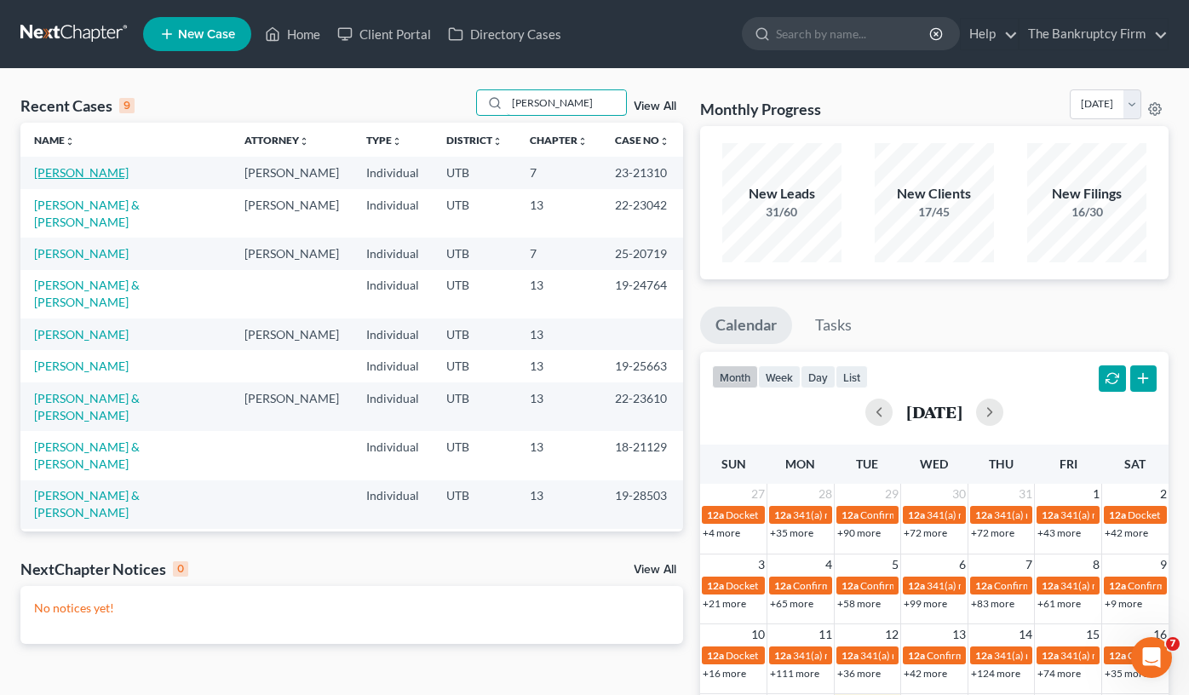
type input "travis"
click at [71, 172] on link "Morgan, Travis" at bounding box center [81, 172] width 95 height 14
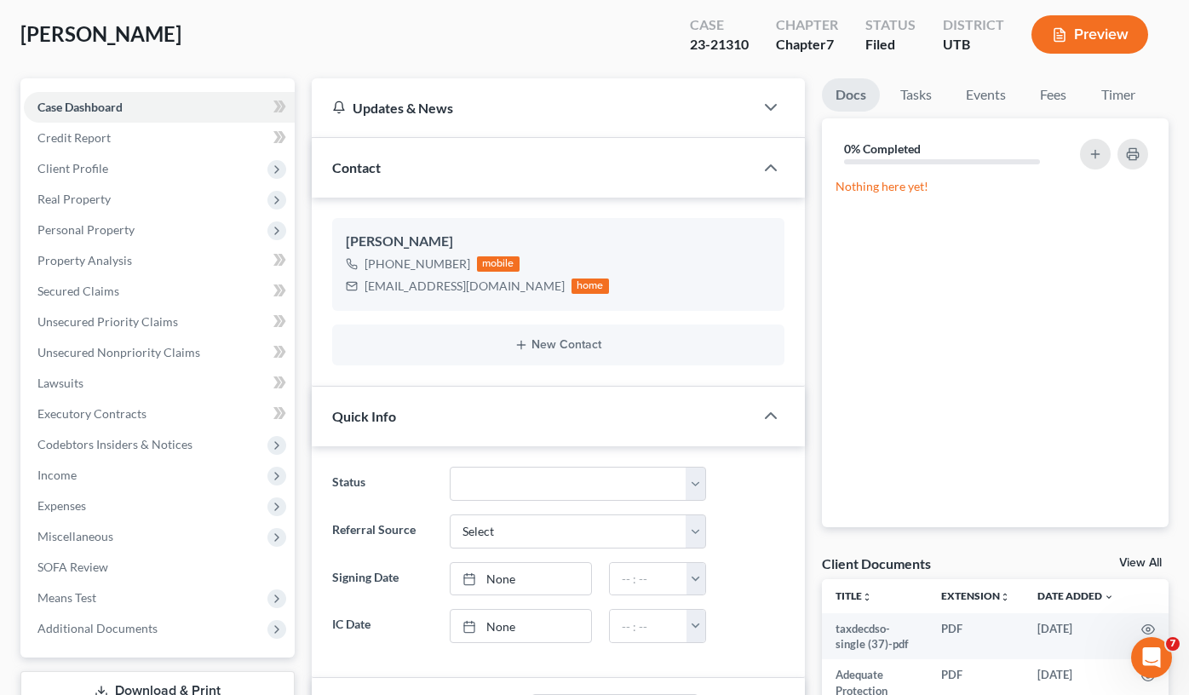
scroll to position [117, 0]
click at [1134, 564] on link "View All" at bounding box center [1140, 563] width 43 height 12
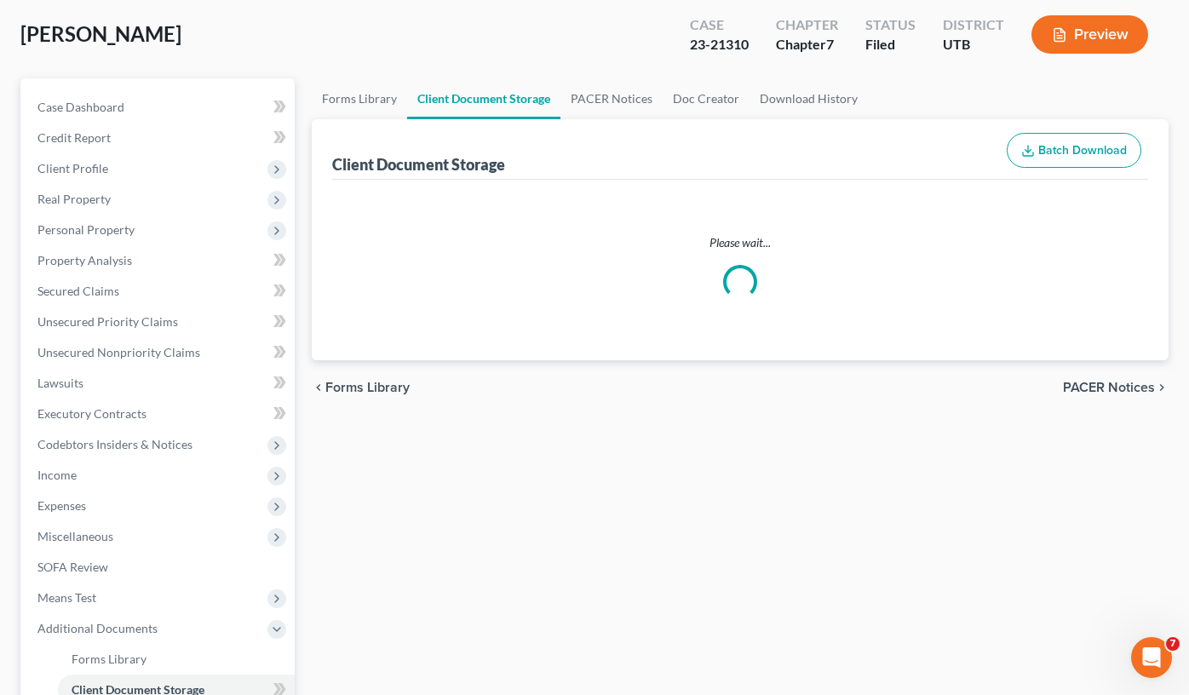
select select "30"
select select "26"
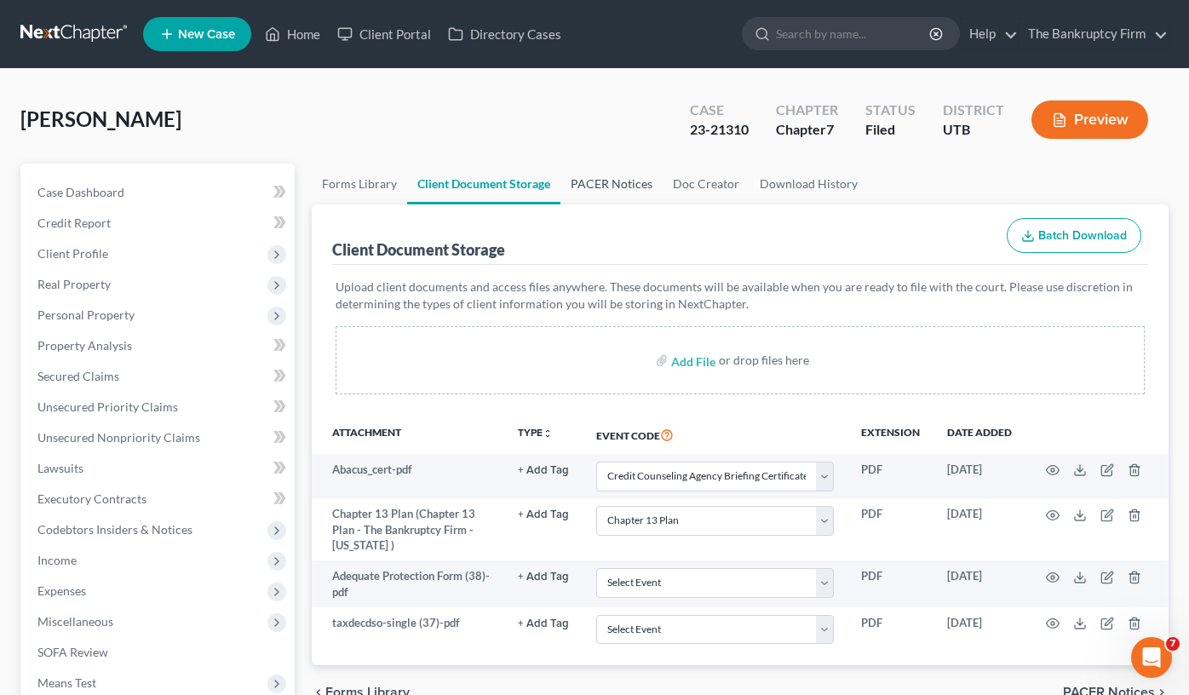
click at [589, 179] on link "PACER Notices" at bounding box center [611, 183] width 102 height 41
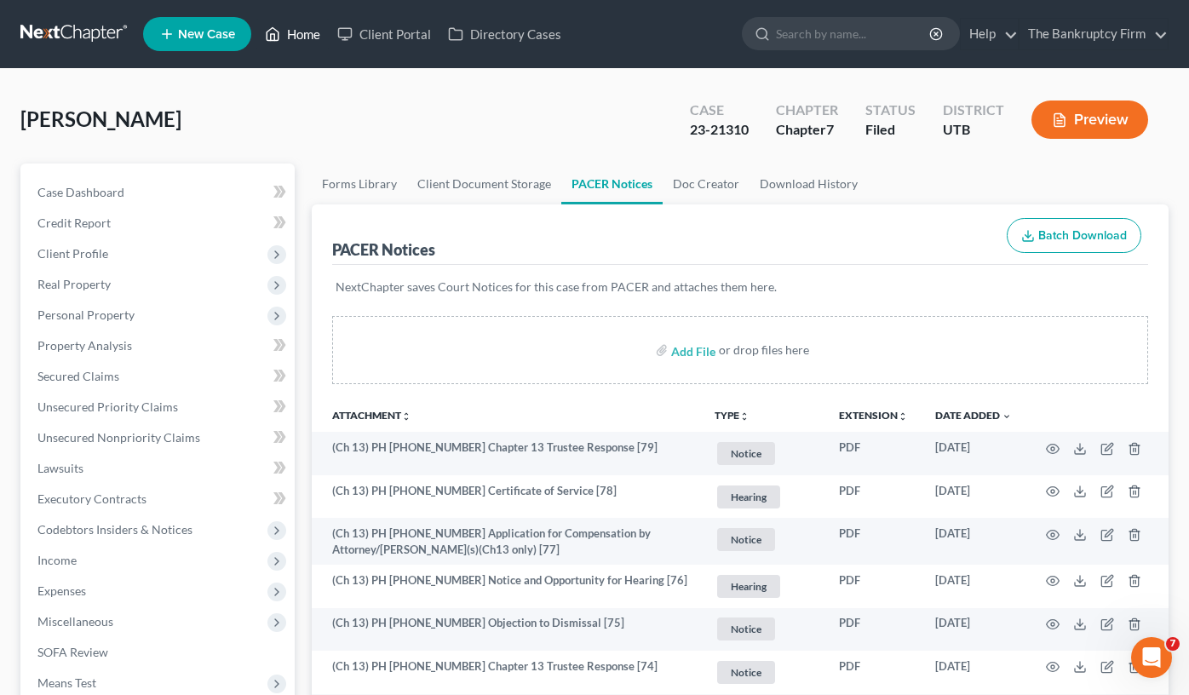
click at [309, 36] on link "Home" at bounding box center [292, 34] width 72 height 31
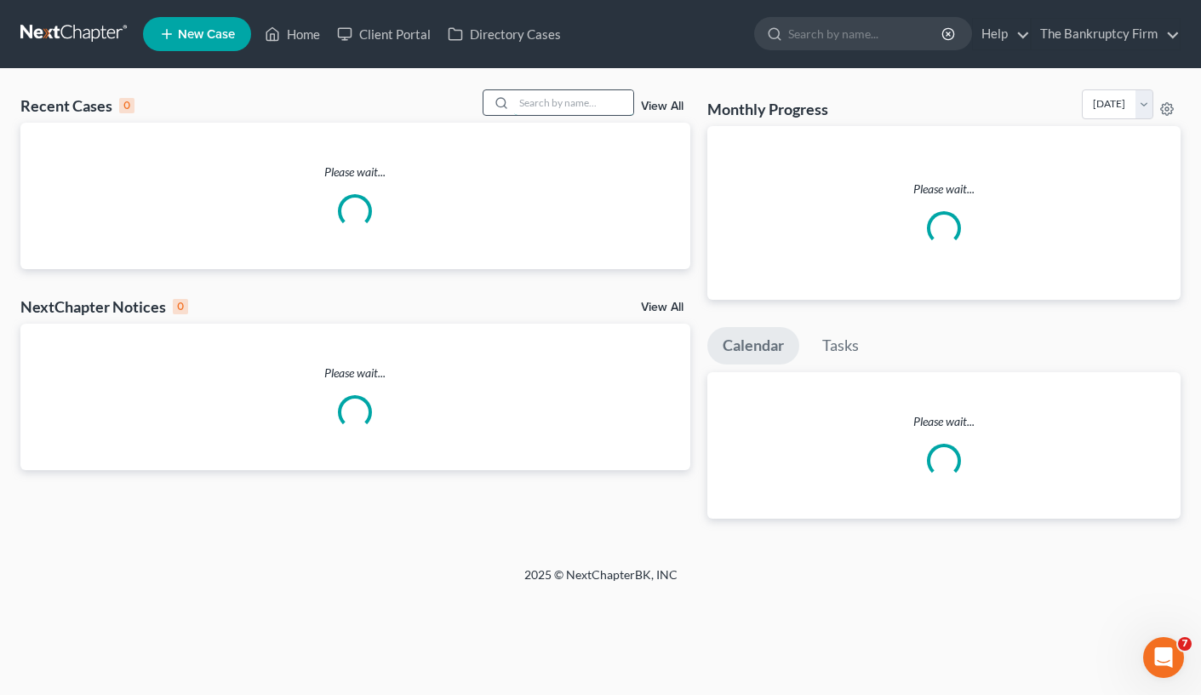
click at [534, 99] on input "search" at bounding box center [573, 102] width 119 height 25
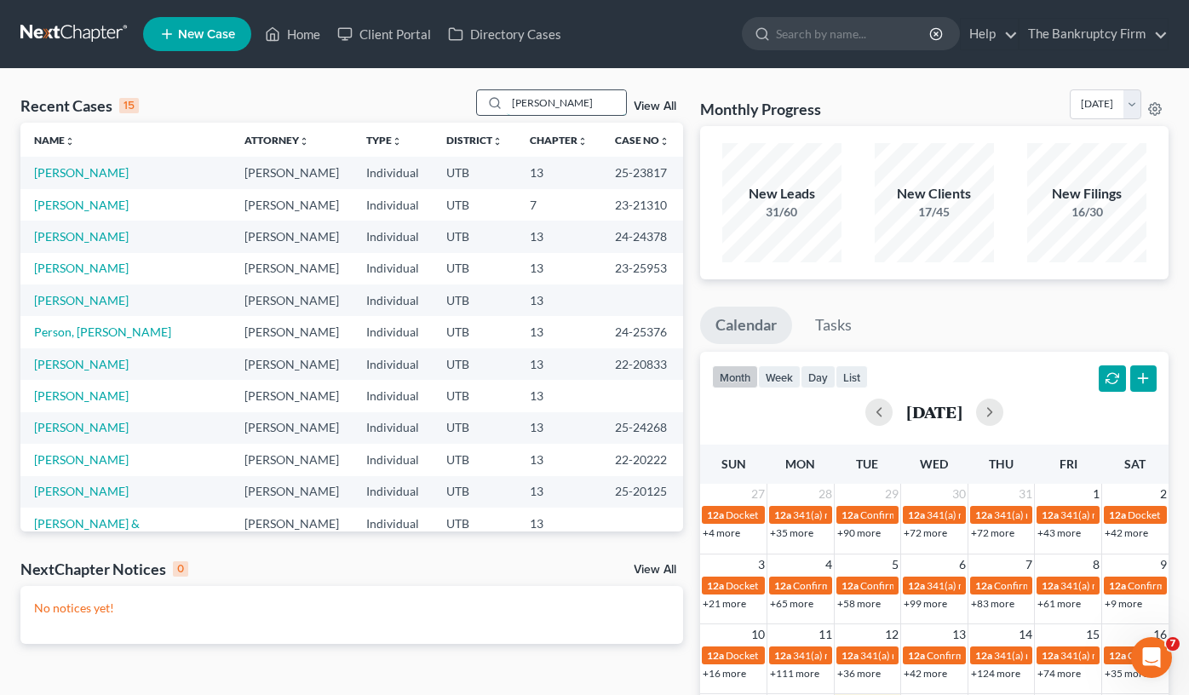
type input "callister"
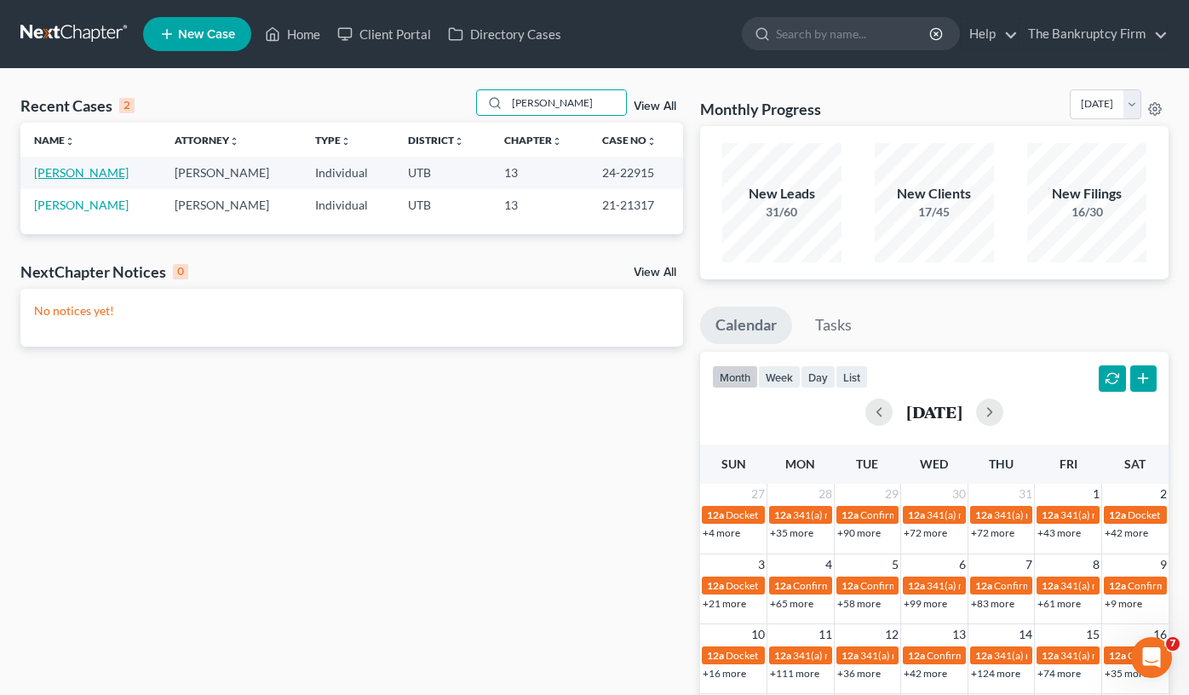
click at [83, 178] on link "Callister, Yvette" at bounding box center [81, 172] width 95 height 14
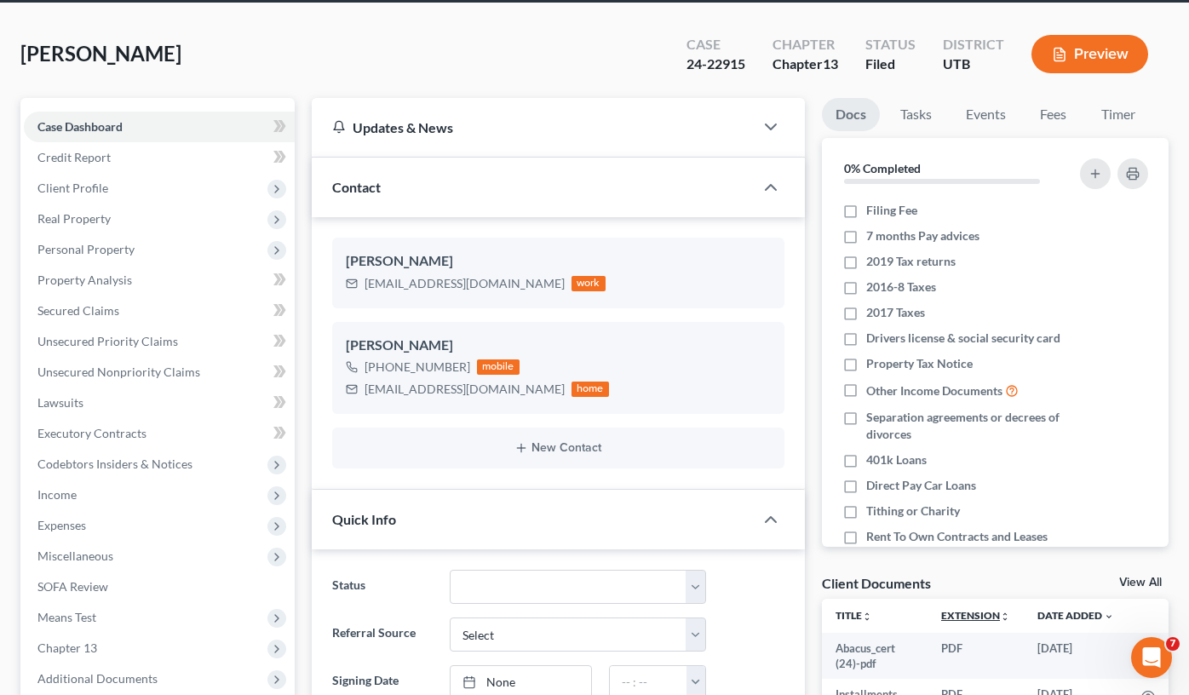
scroll to position [170, 0]
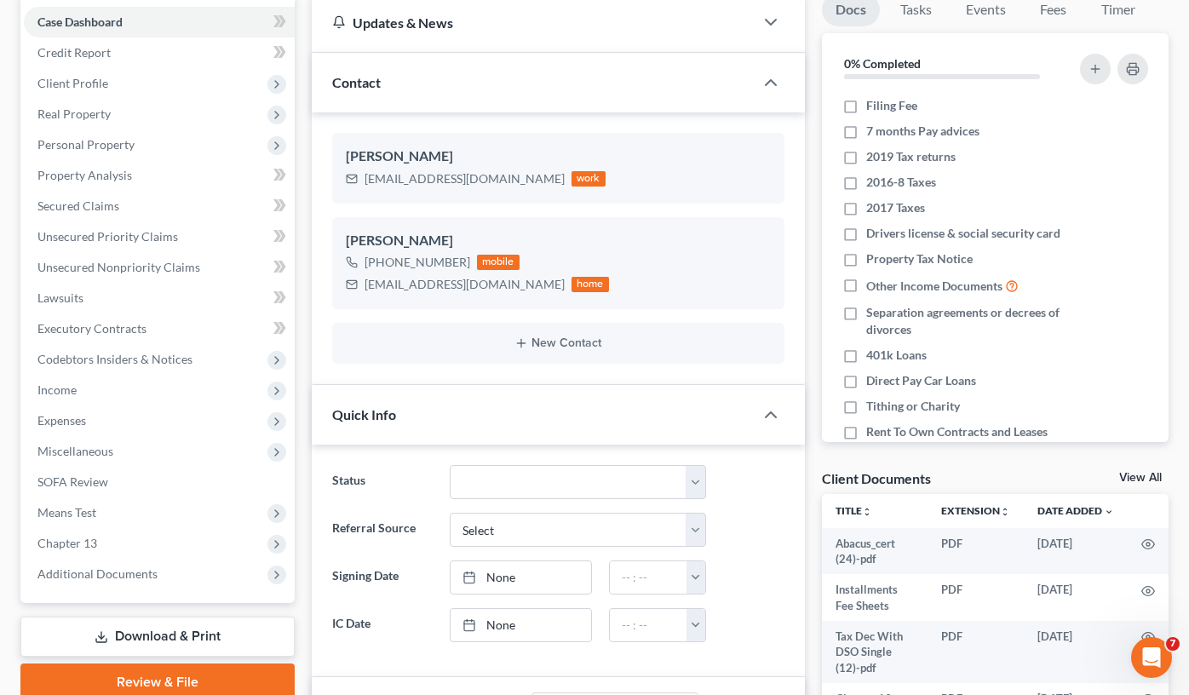
click at [1144, 479] on link "View All" at bounding box center [1140, 478] width 43 height 12
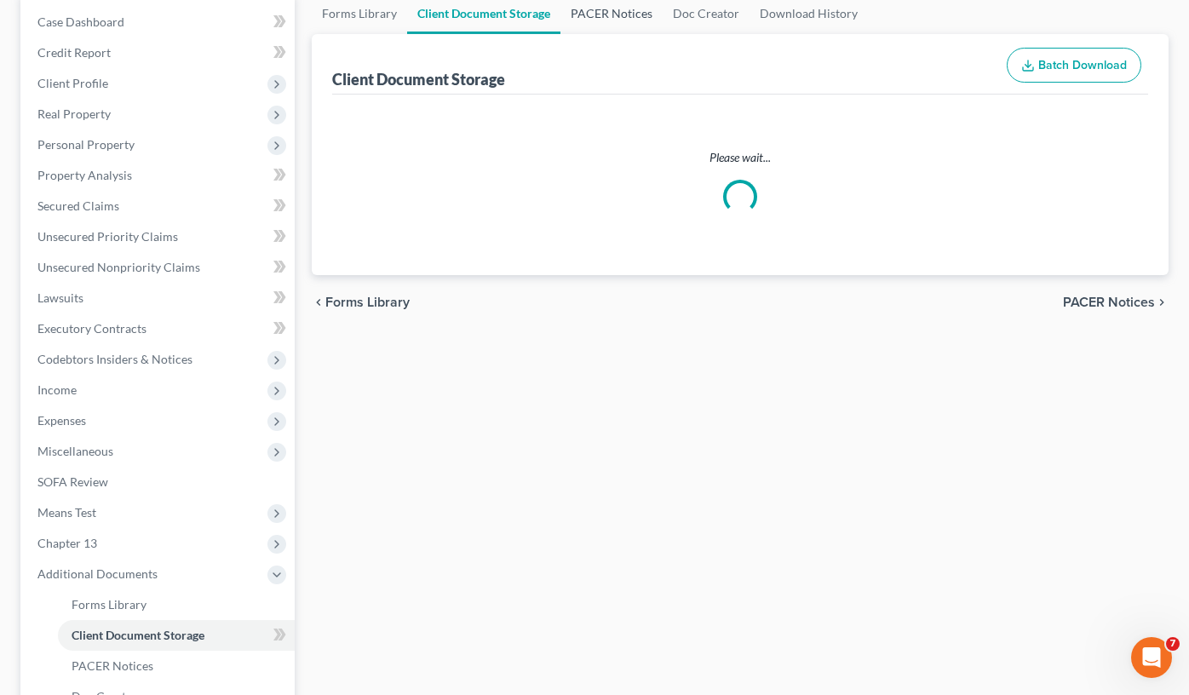
scroll to position [86, 0]
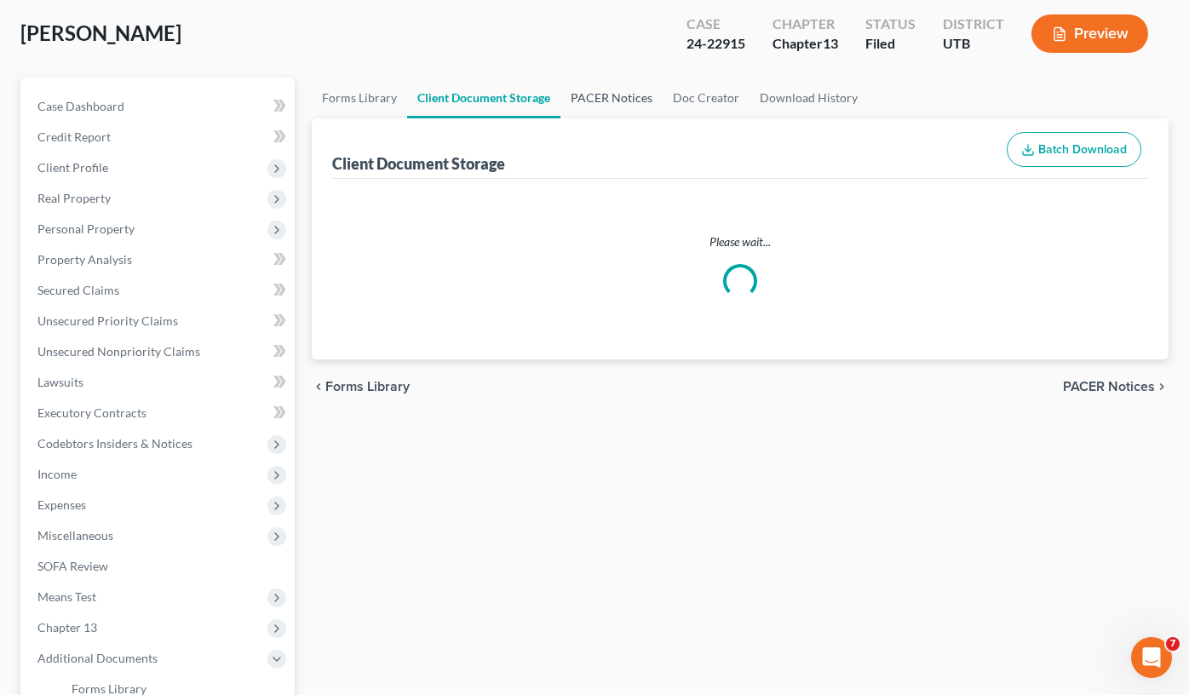
select select "26"
select select "53"
select select "30"
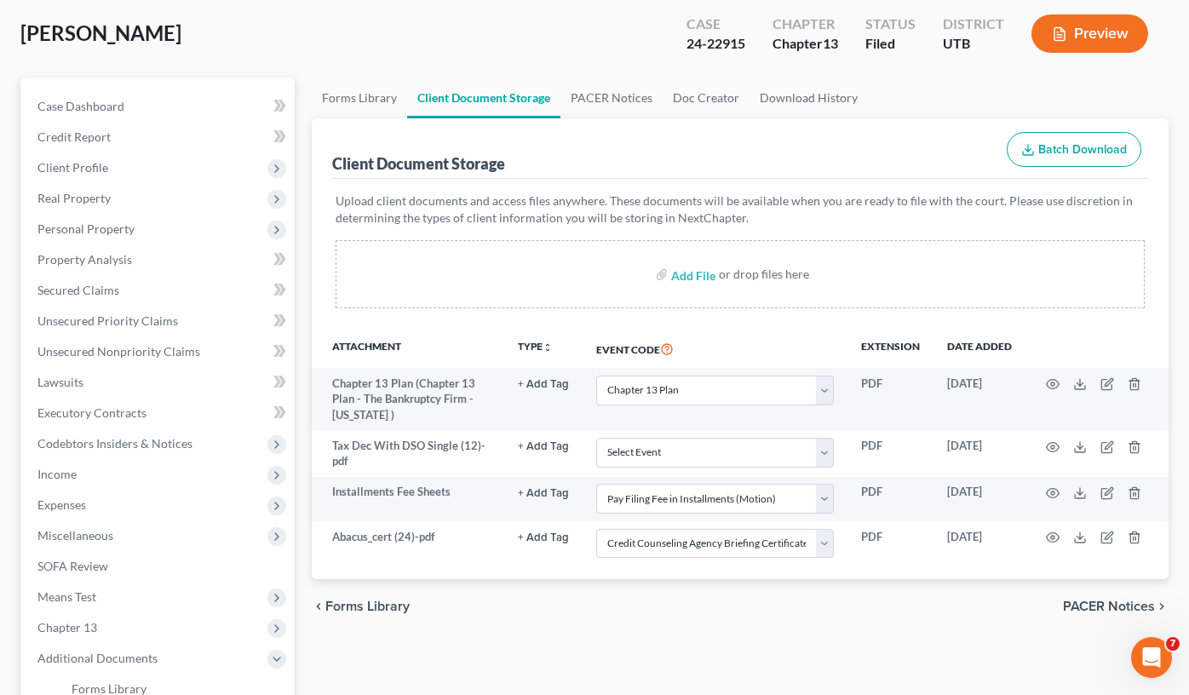
scroll to position [0, 0]
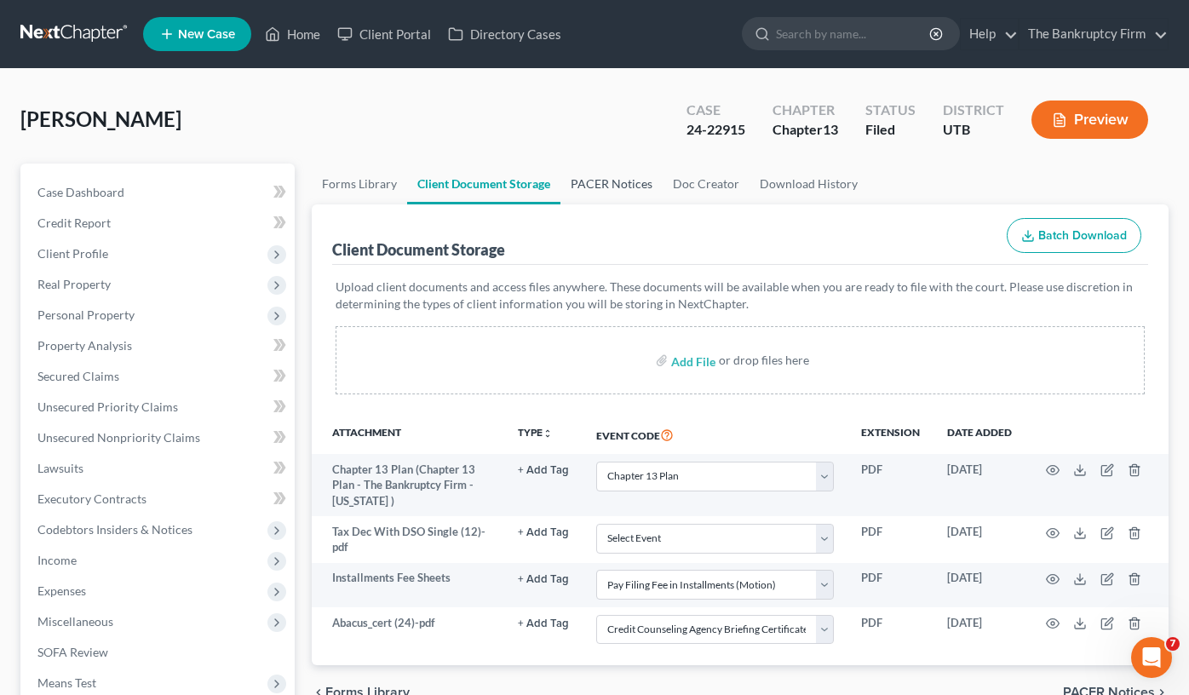
click at [623, 187] on link "PACER Notices" at bounding box center [611, 183] width 102 height 41
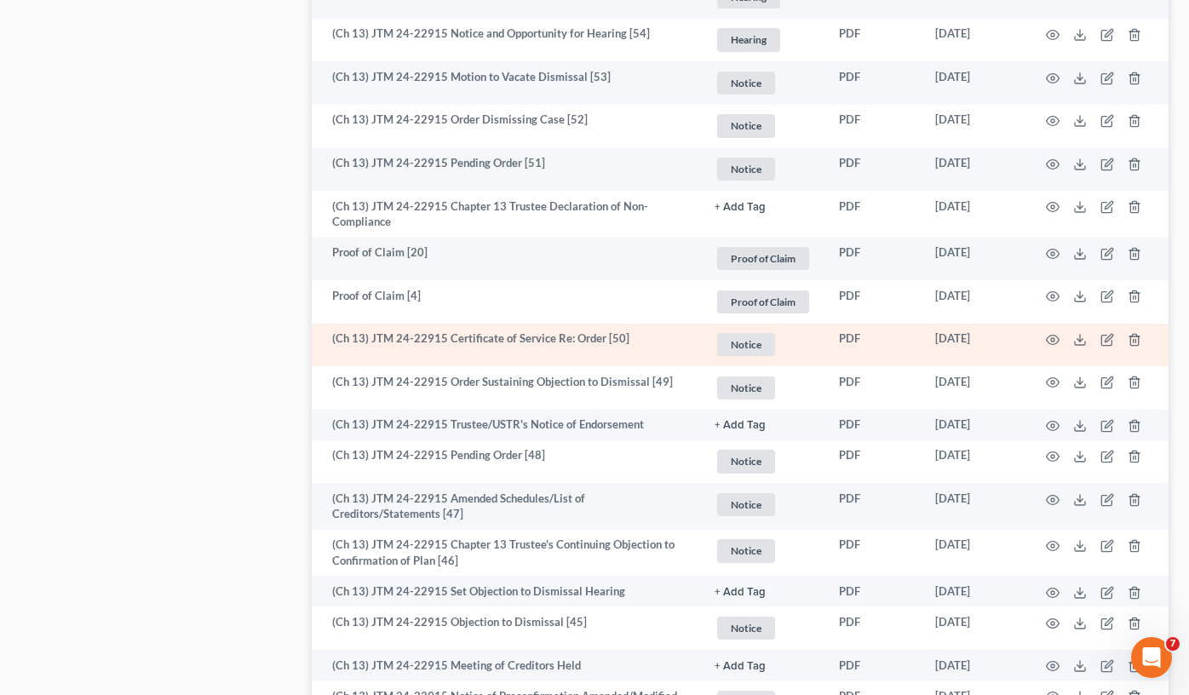
scroll to position [1533, 0]
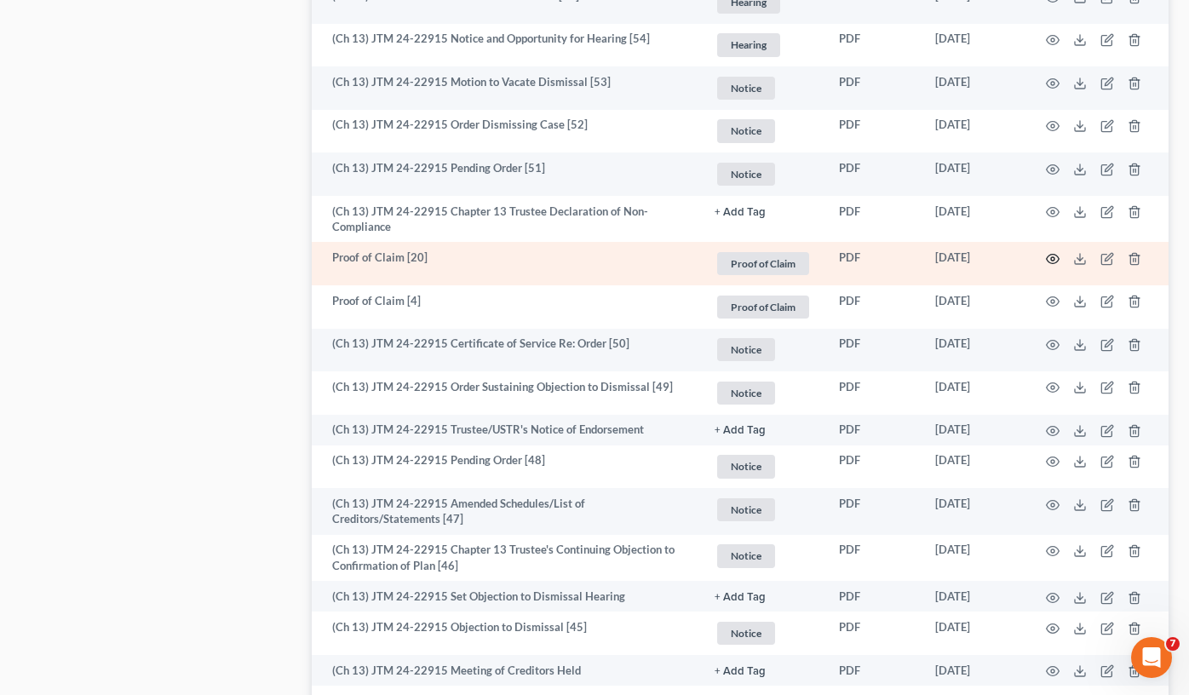
click at [1047, 258] on icon "button" at bounding box center [1053, 259] width 14 height 14
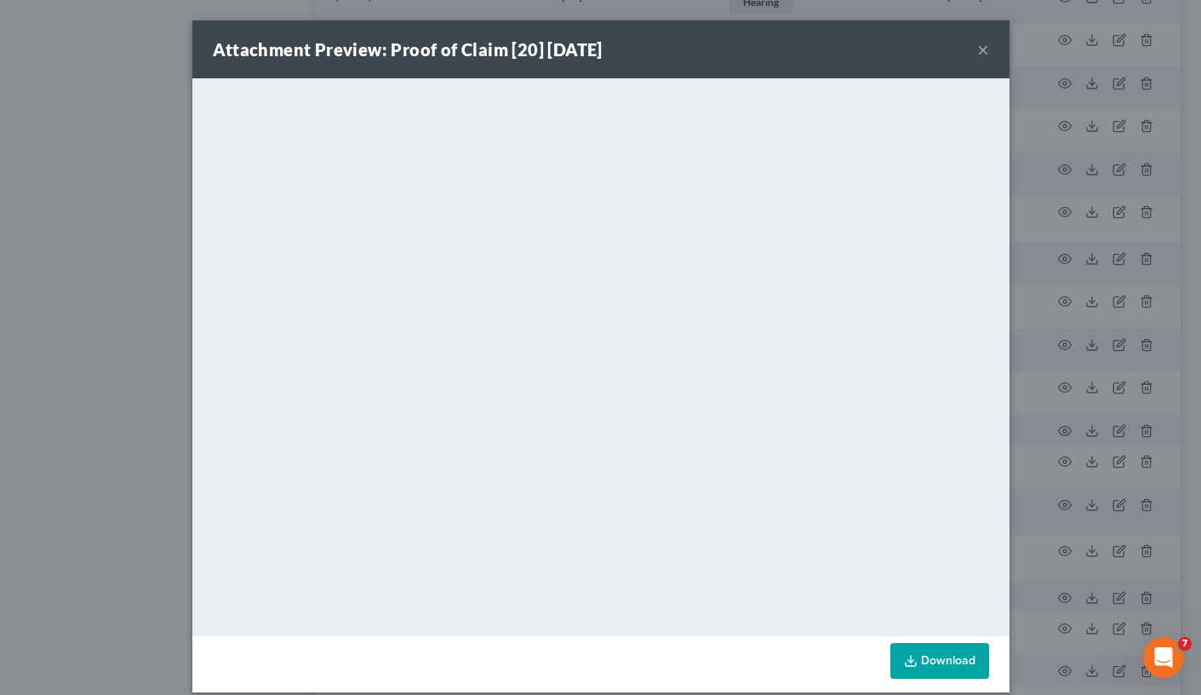
click at [978, 44] on button "×" at bounding box center [984, 49] width 12 height 20
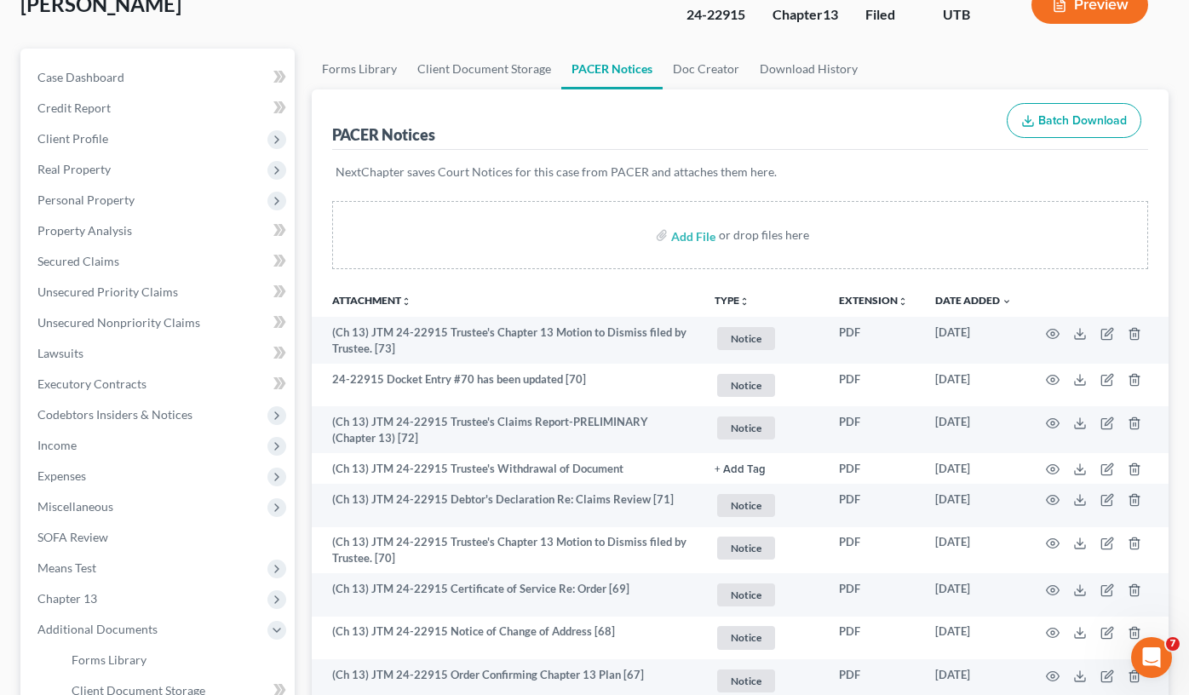
scroll to position [0, 0]
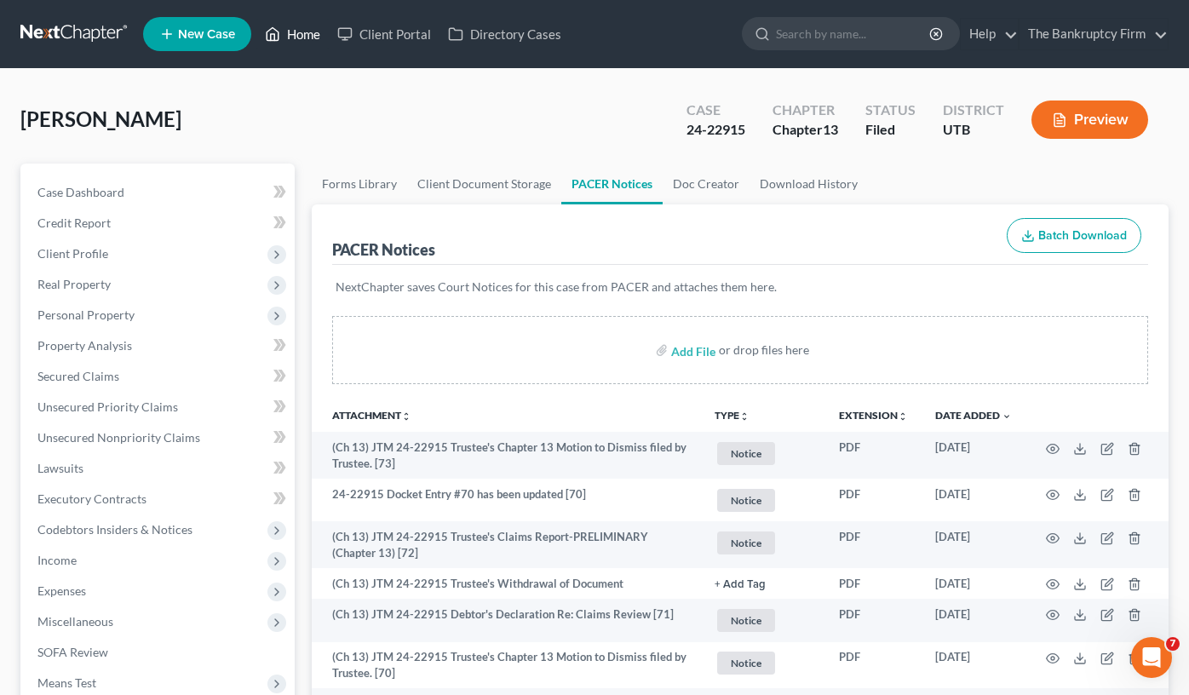
click at [301, 37] on link "Home" at bounding box center [292, 34] width 72 height 31
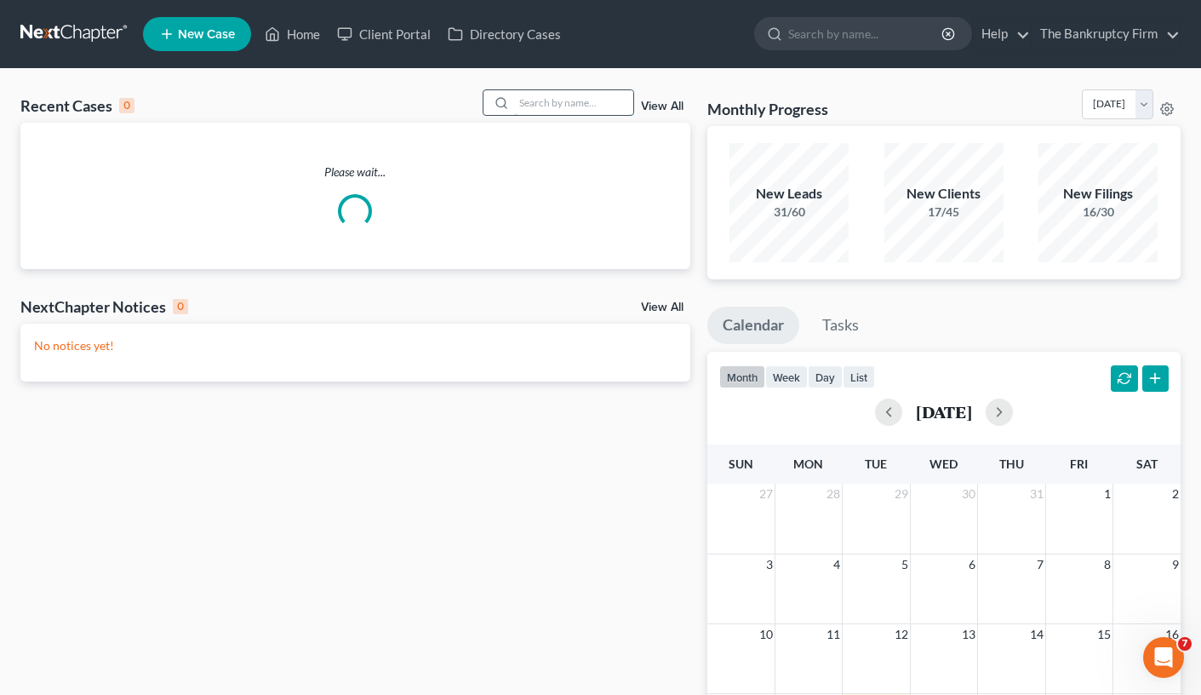
click at [539, 99] on input "search" at bounding box center [573, 102] width 119 height 25
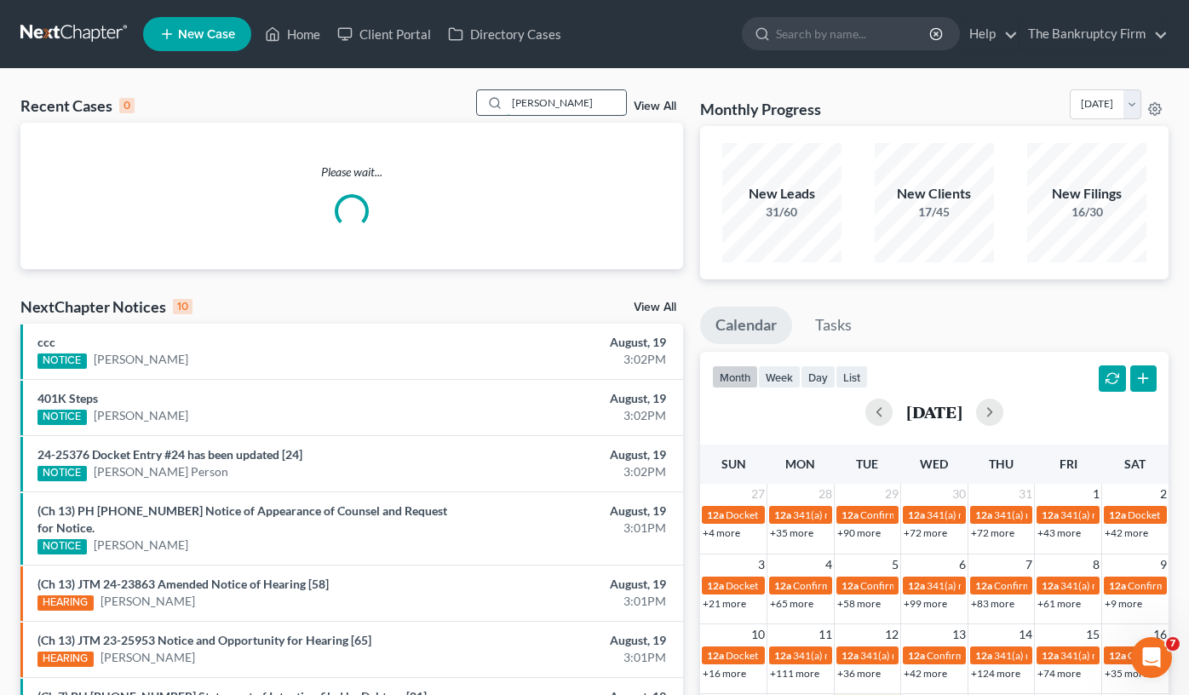
type input "whitten"
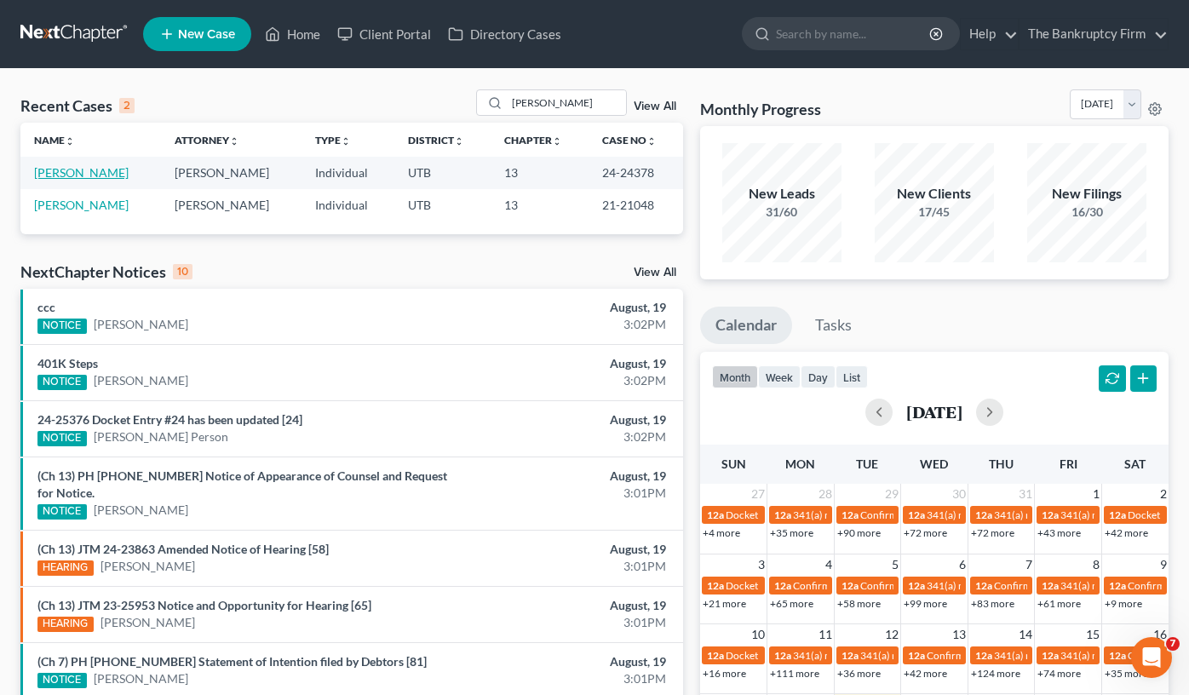
click at [99, 169] on link "Whitten, Melissa" at bounding box center [81, 172] width 95 height 14
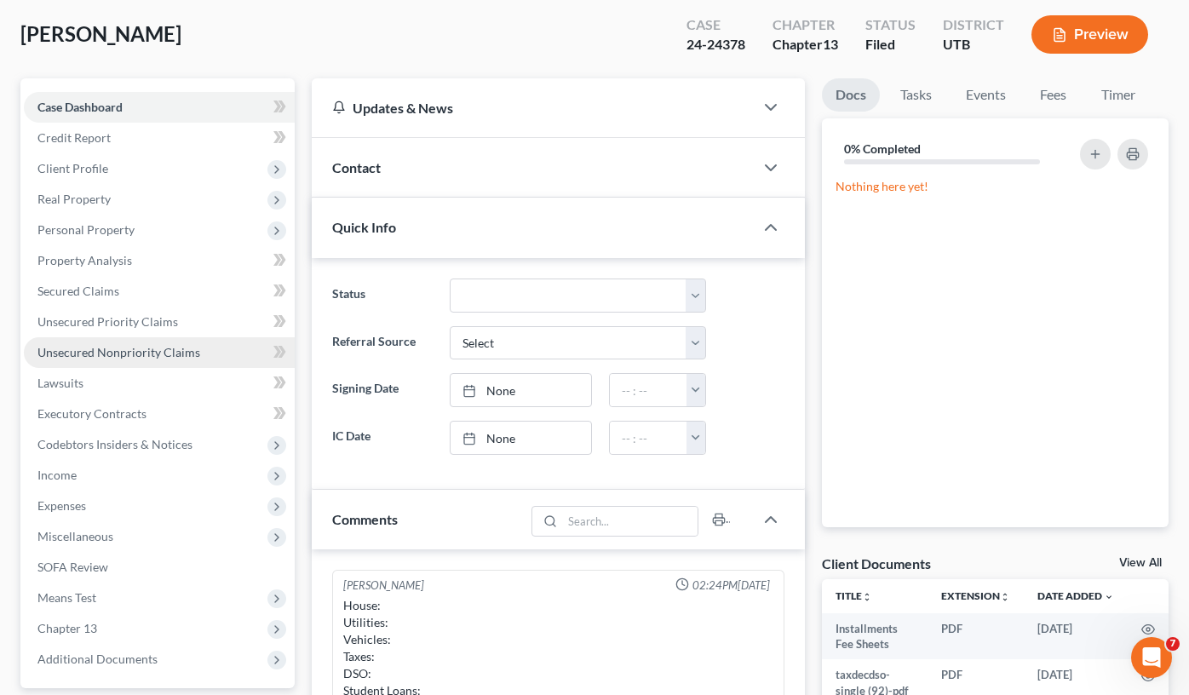
click at [115, 341] on link "Unsecured Nonpriority Claims" at bounding box center [159, 352] width 271 height 31
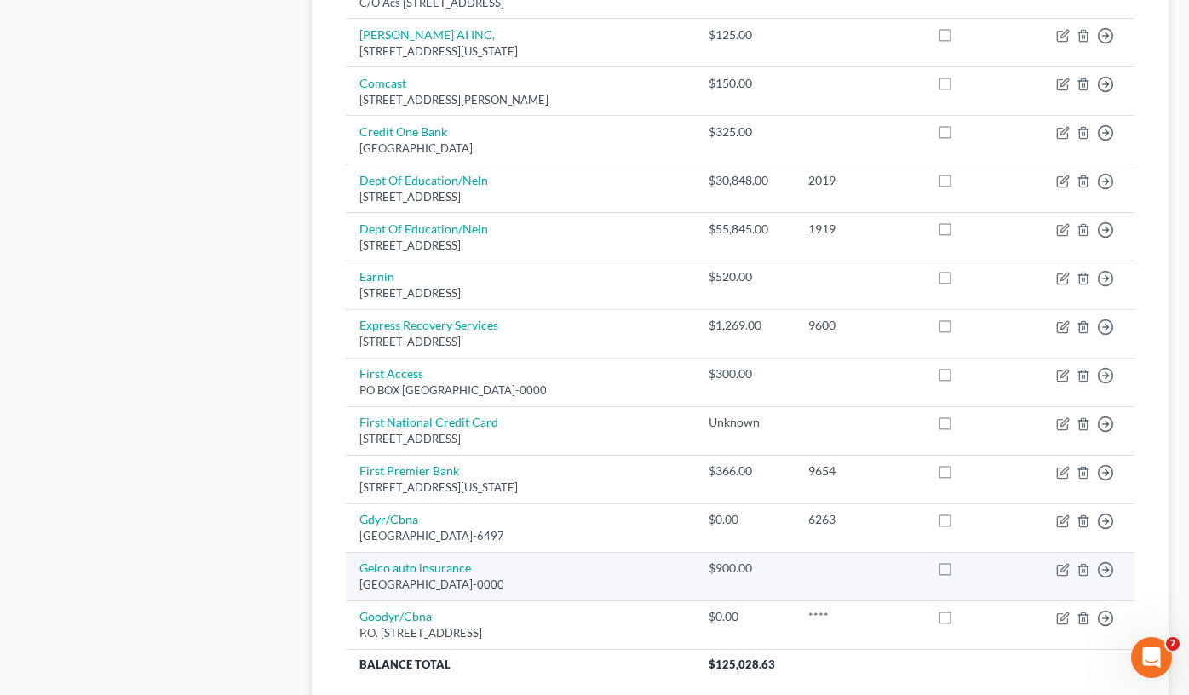
scroll to position [1276, 0]
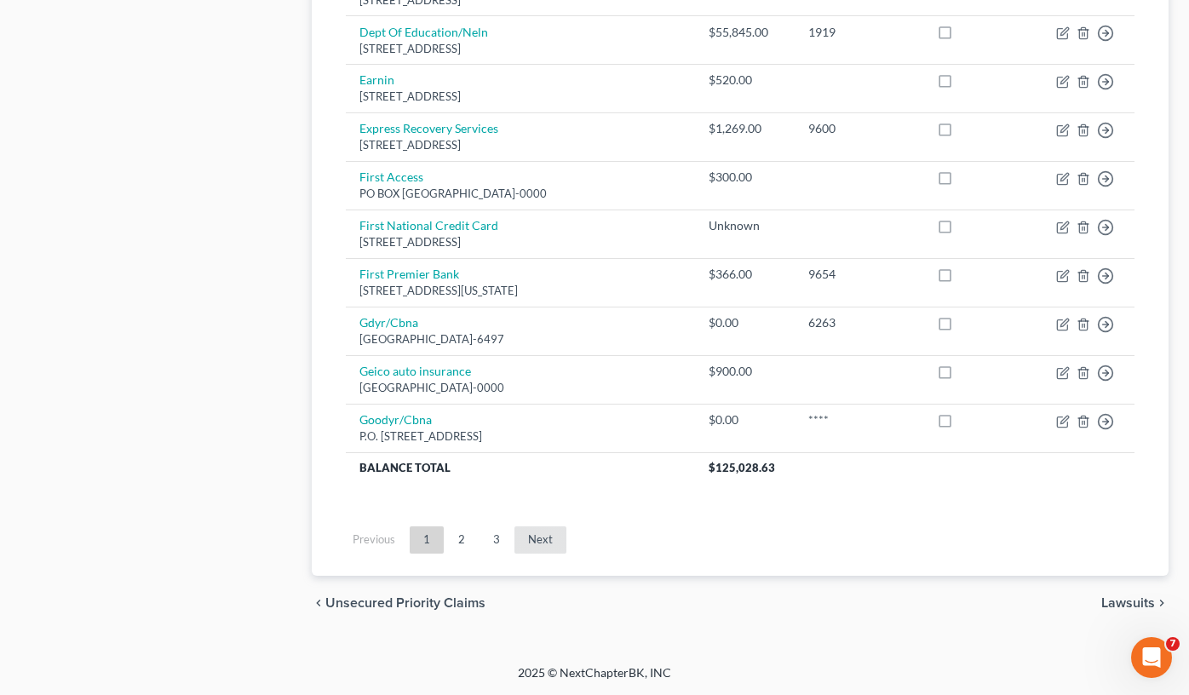
click at [516, 532] on link "Next" at bounding box center [540, 539] width 52 height 27
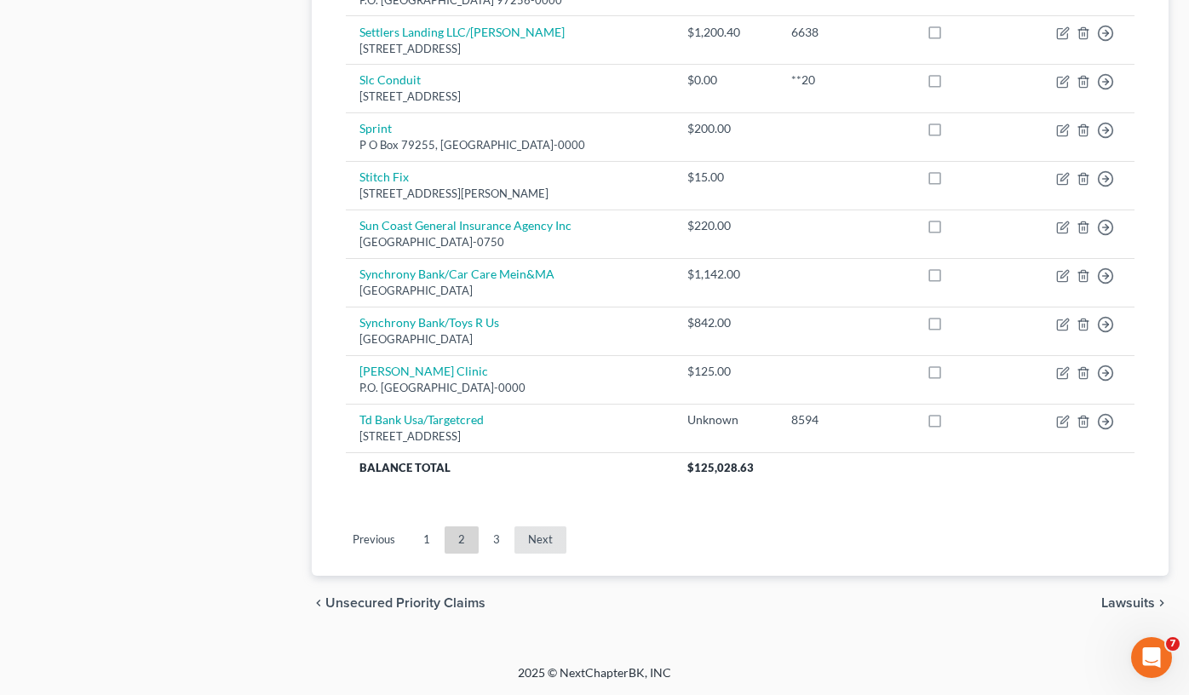
click at [550, 543] on link "Next" at bounding box center [540, 539] width 52 height 27
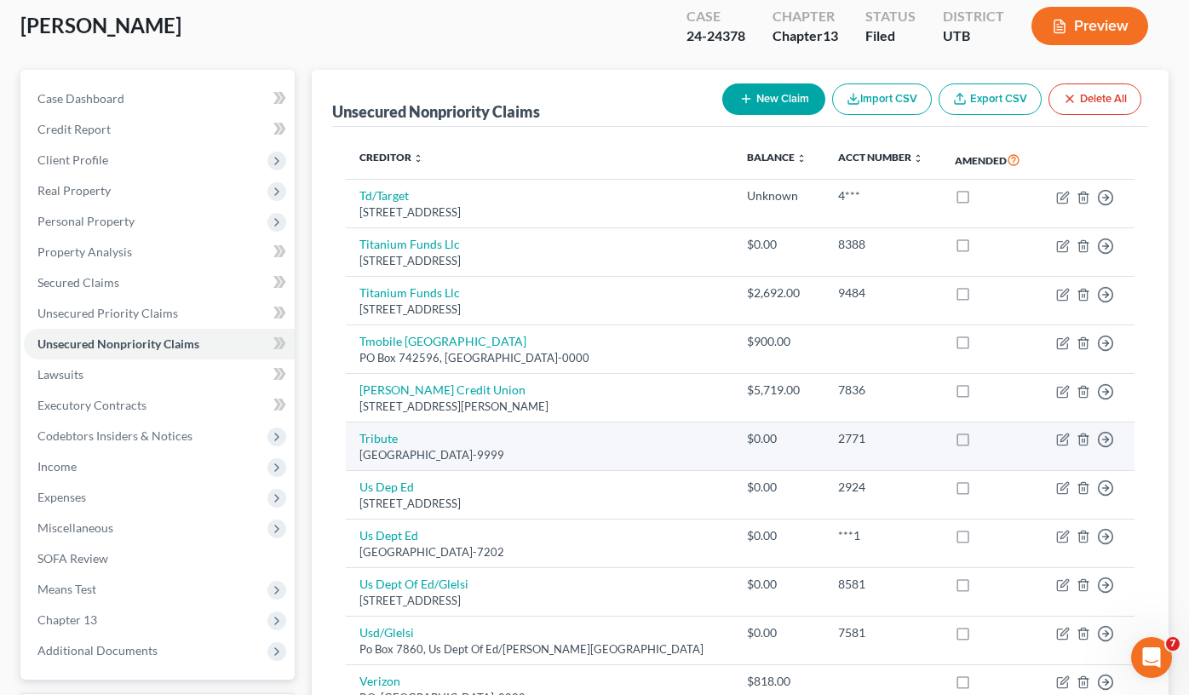
scroll to position [0, 0]
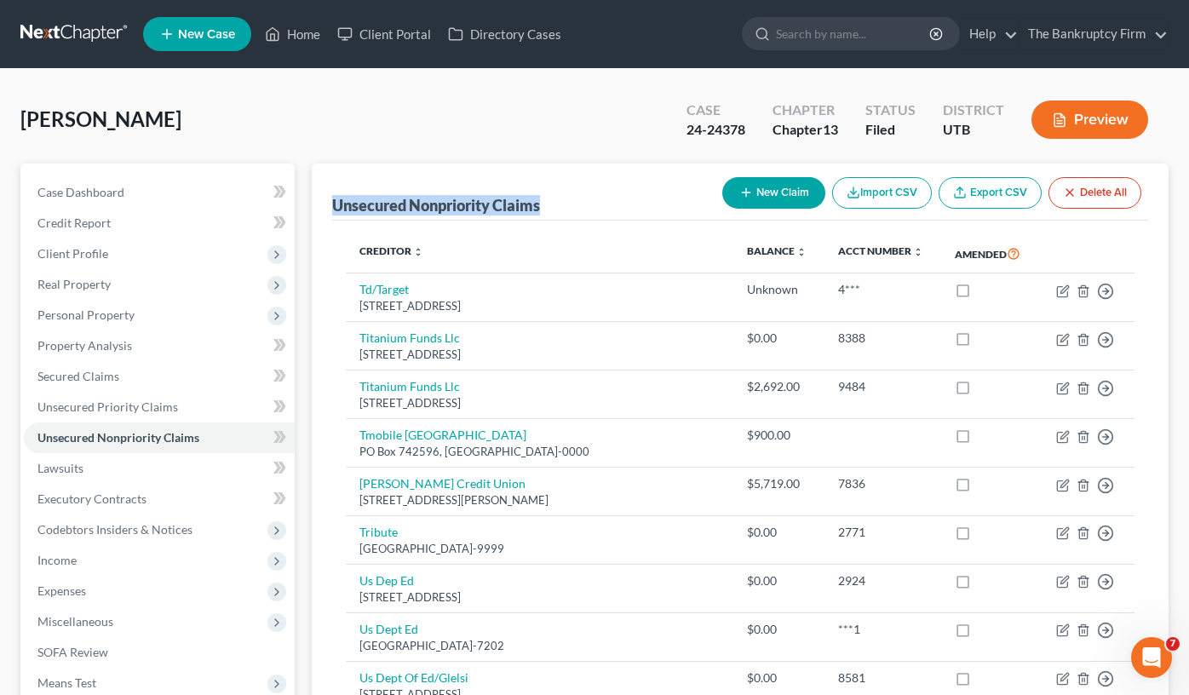
drag, startPoint x: 588, startPoint y: 194, endPoint x: 310, endPoint y: 196, distance: 278.5
click at [310, 196] on div "Unsecured Nonpriority Claims New Claim Import CSV Export CSV Delete All Credito…" at bounding box center [740, 597] width 874 height 869
click at [96, 367] on link "Secured Claims" at bounding box center [159, 376] width 271 height 31
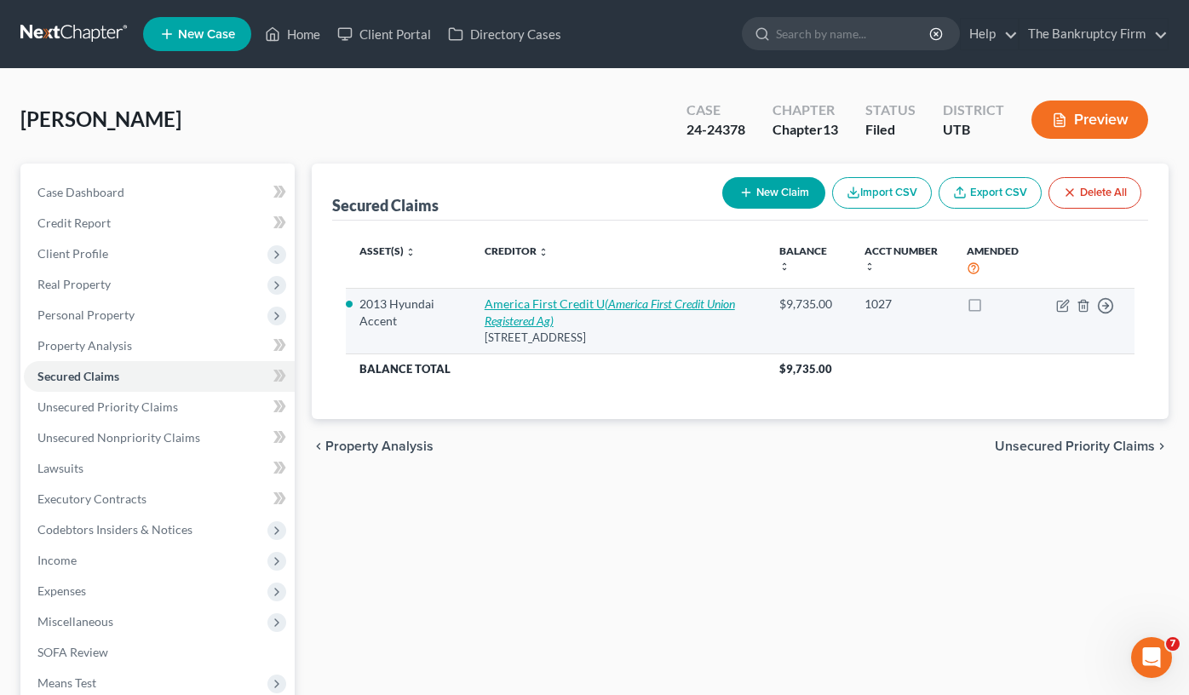
click at [586, 301] on link "America First Credit U (America First Credit Union Registered Ag)" at bounding box center [610, 312] width 250 height 32
select select "46"
select select "9"
select select "2"
select select "0"
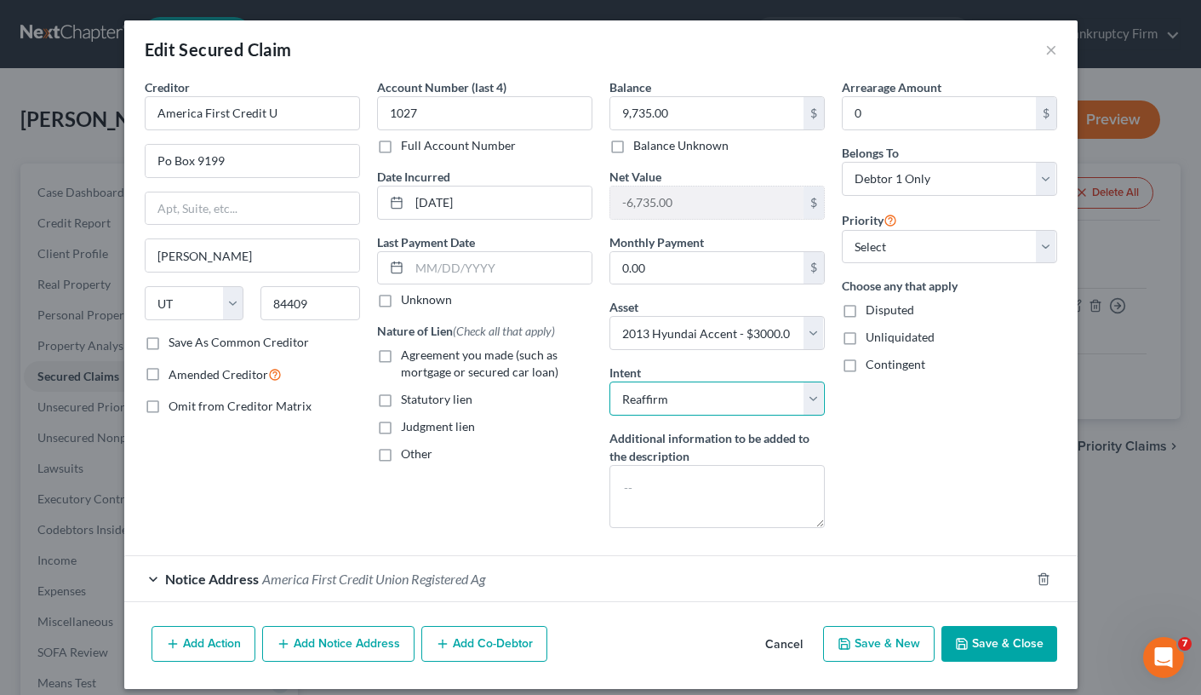
click at [666, 402] on select "Select Surrender Redeem Reaffirm Avoid Other" at bounding box center [717, 398] width 215 height 34
select select "0"
click at [610, 381] on select "Select Surrender Redeem Reaffirm Avoid Other" at bounding box center [717, 398] width 215 height 34
click at [1000, 604] on button "Save & Close" at bounding box center [1000, 644] width 116 height 36
select select
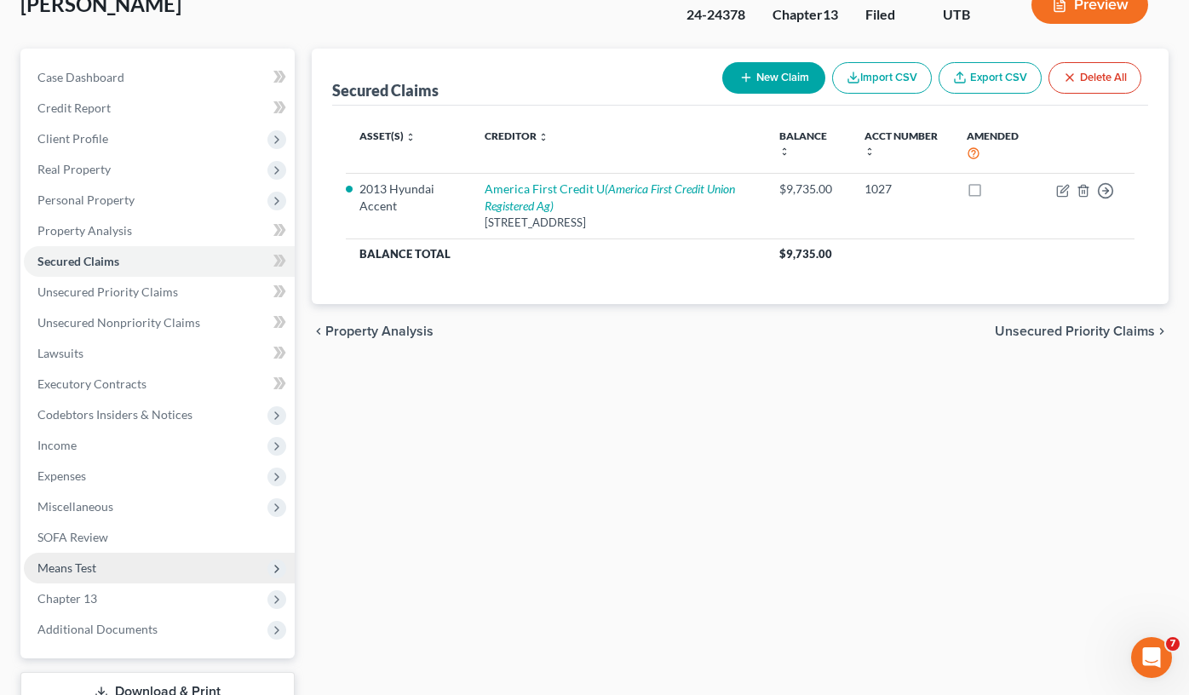
scroll to position [241, 0]
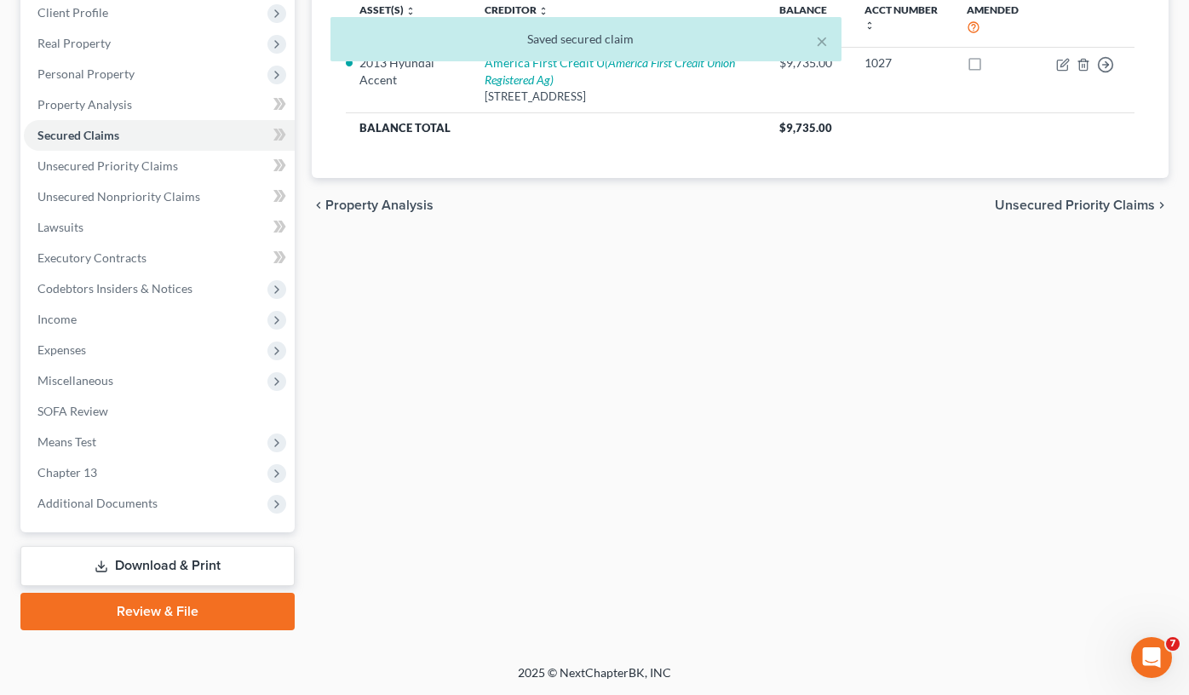
click at [136, 565] on link "Download & Print" at bounding box center [157, 566] width 274 height 40
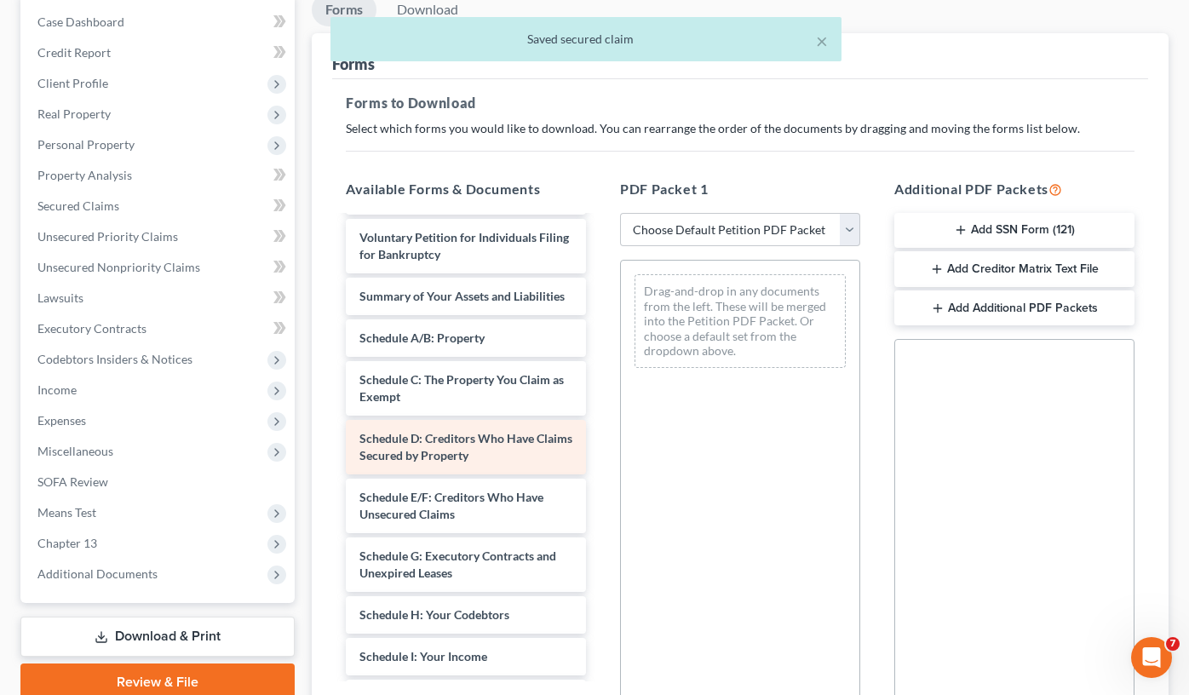
scroll to position [255, 0]
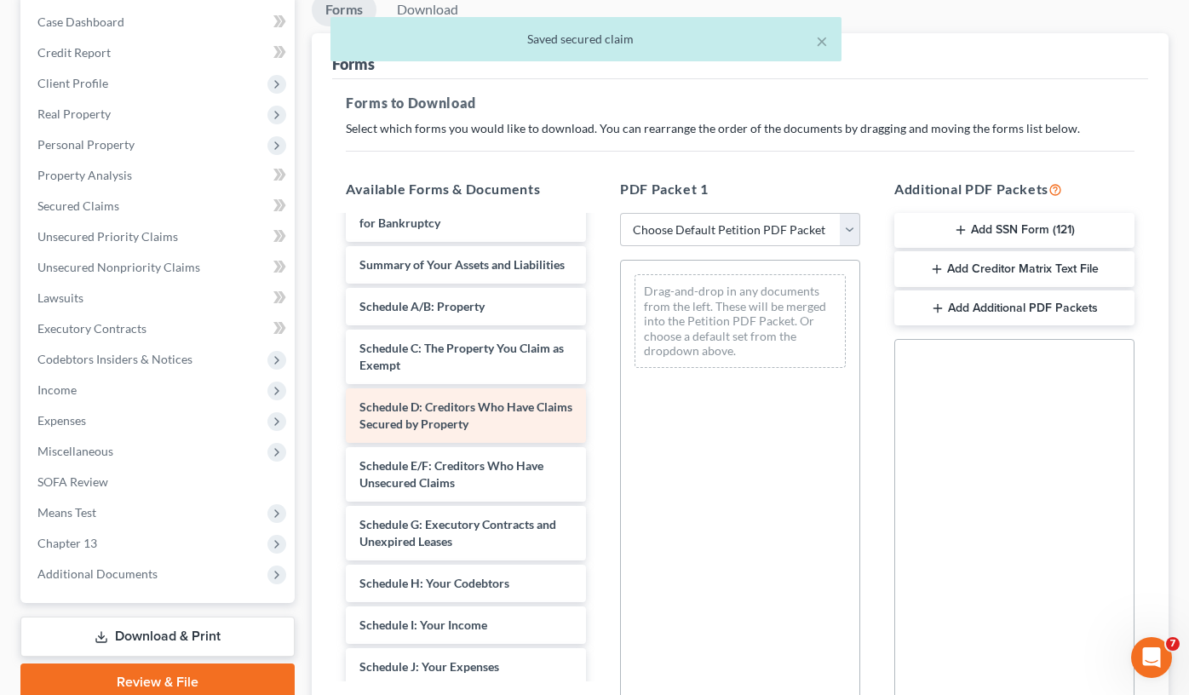
click at [423, 431] on span "Schedule D: Creditors Who Have Claims Secured by Property" at bounding box center [465, 415] width 213 height 32
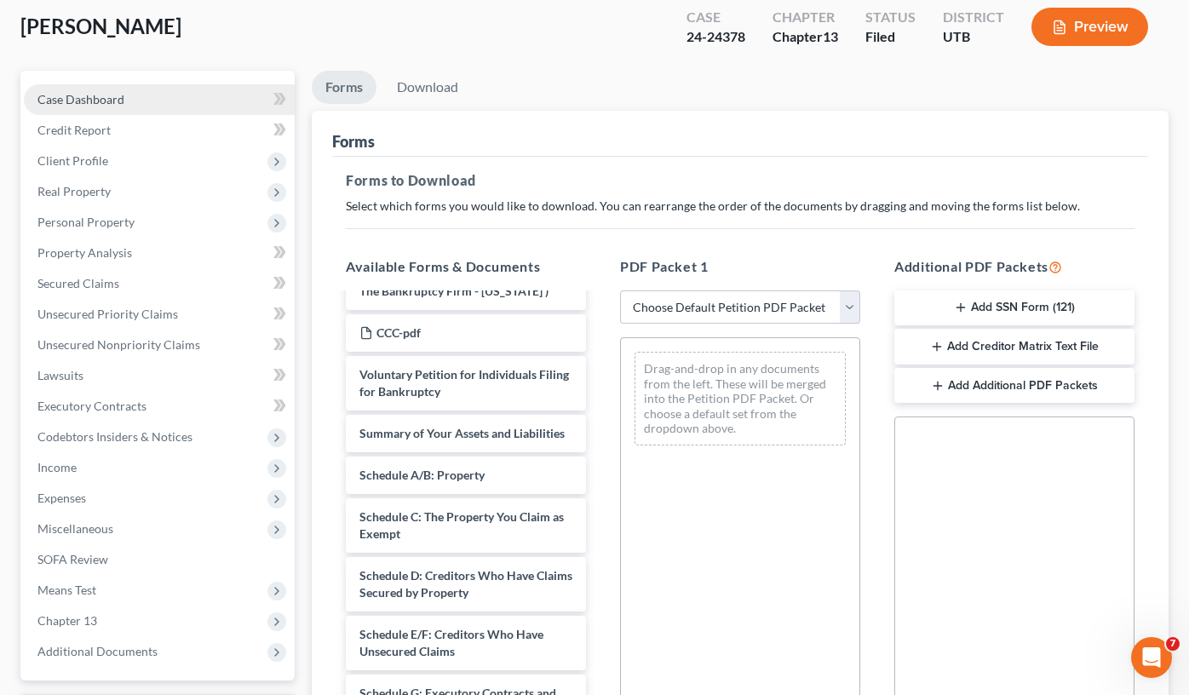
scroll to position [0, 0]
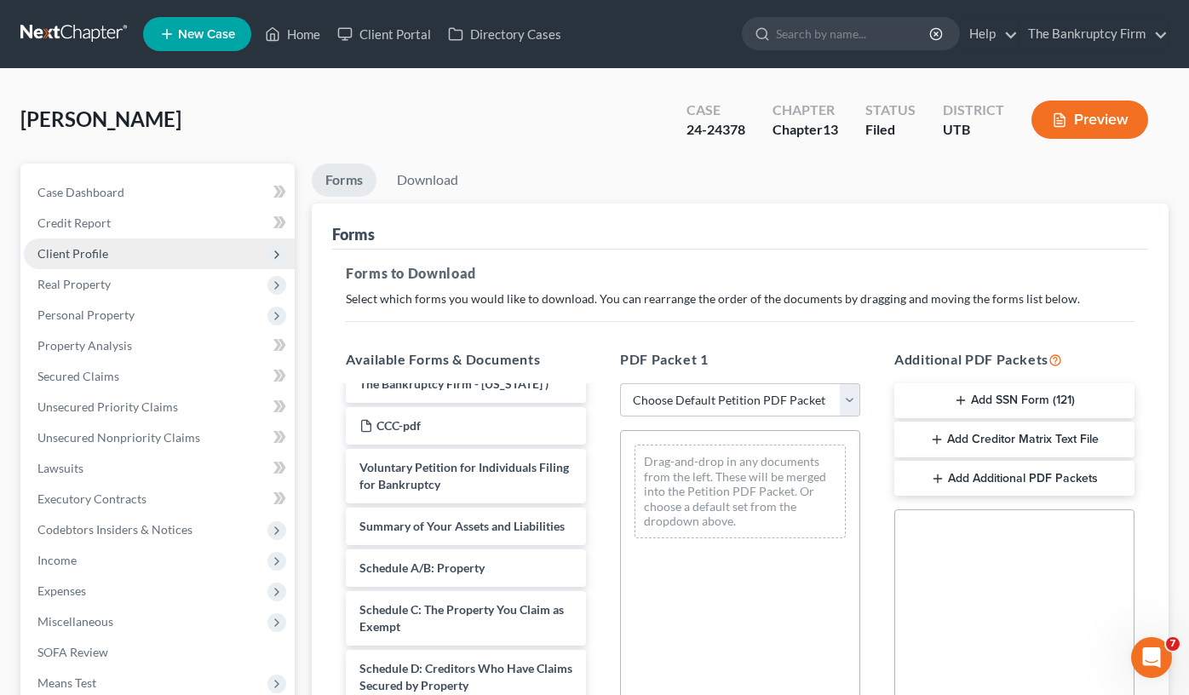
click at [102, 257] on span "Client Profile" at bounding box center [72, 253] width 71 height 14
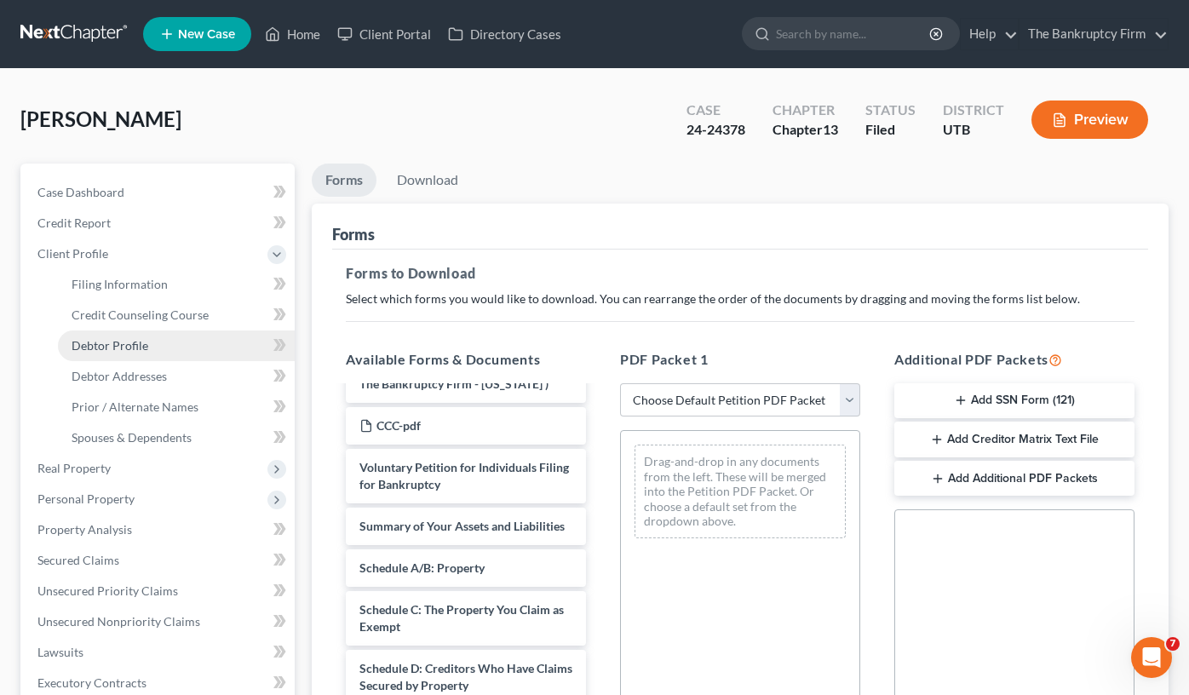
click at [124, 336] on link "Debtor Profile" at bounding box center [176, 345] width 237 height 31
select select "3"
select select "1"
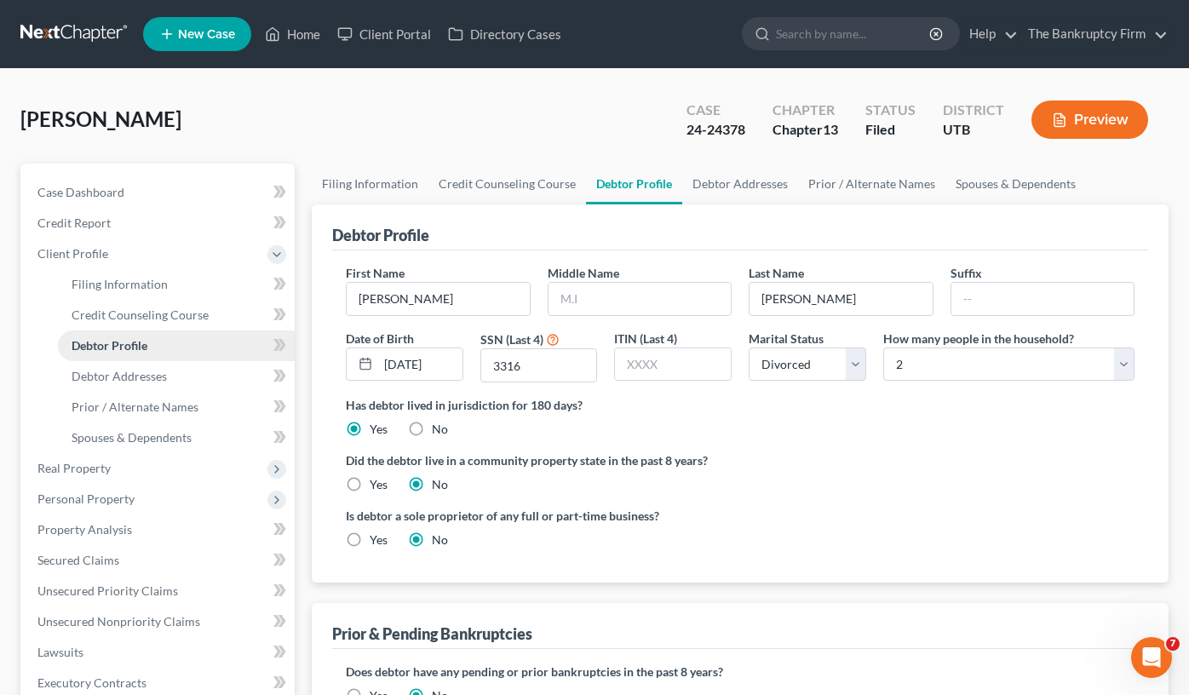
radio input "true"
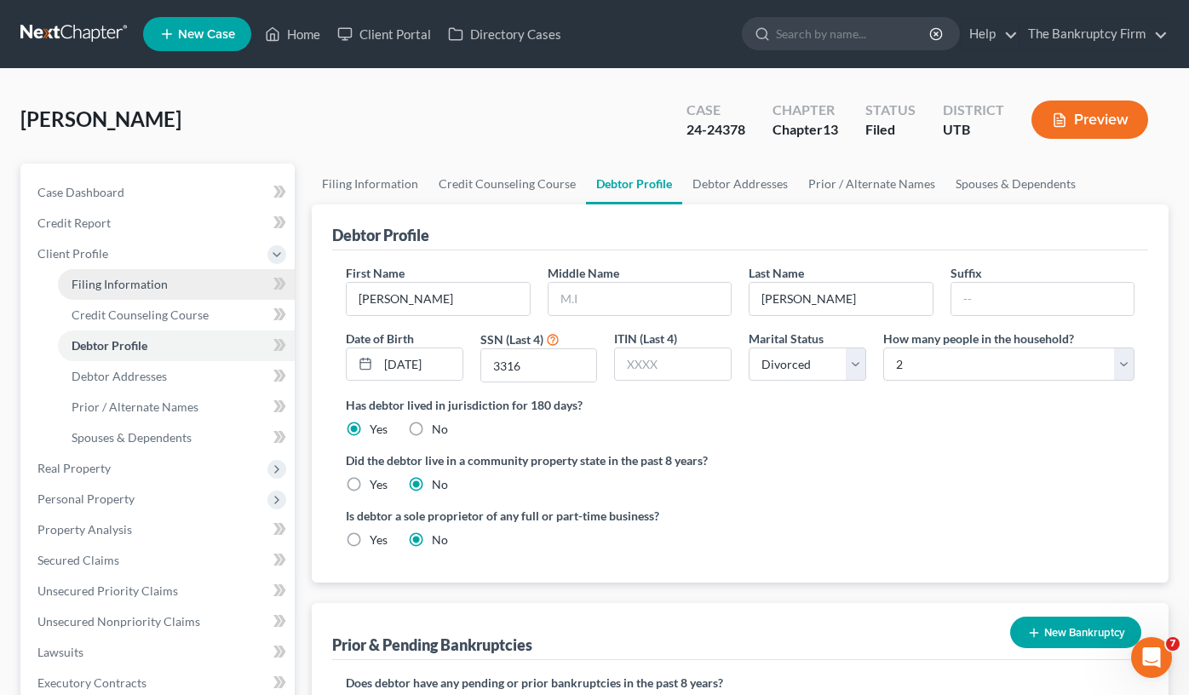
drag, startPoint x: 129, startPoint y: 282, endPoint x: 201, endPoint y: 296, distance: 73.8
click at [129, 281] on span "Filing Information" at bounding box center [120, 284] width 96 height 14
select select "1"
select select "0"
select select "3"
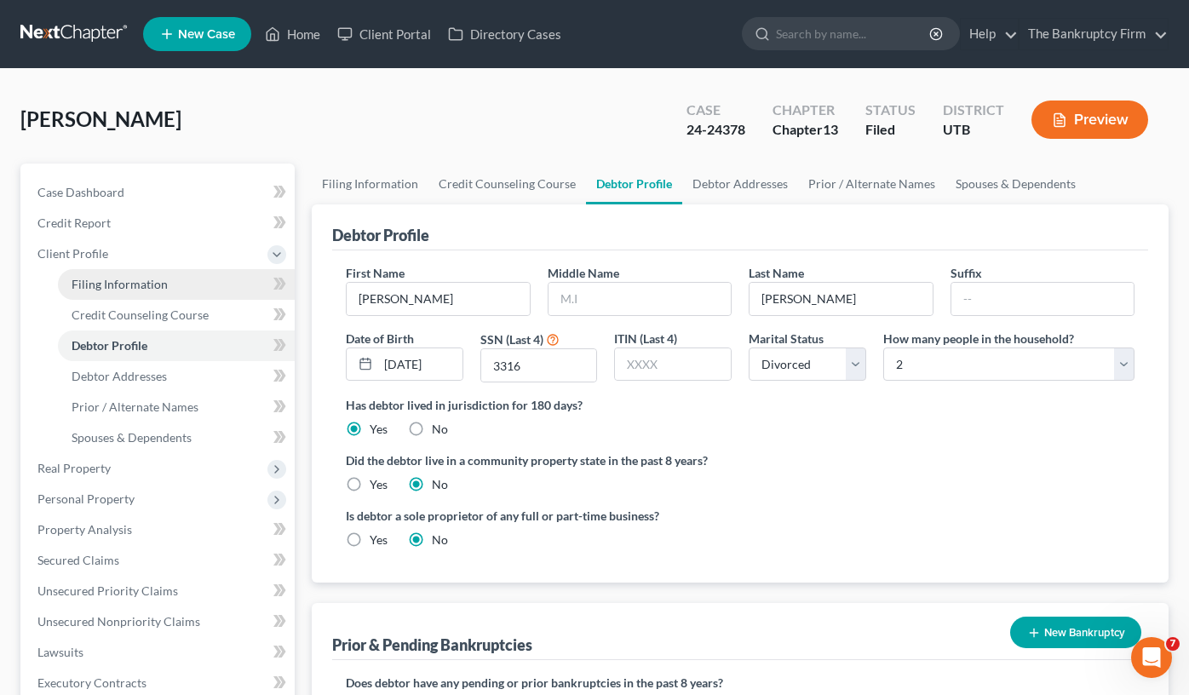
select select "81"
select select "0"
select select "46"
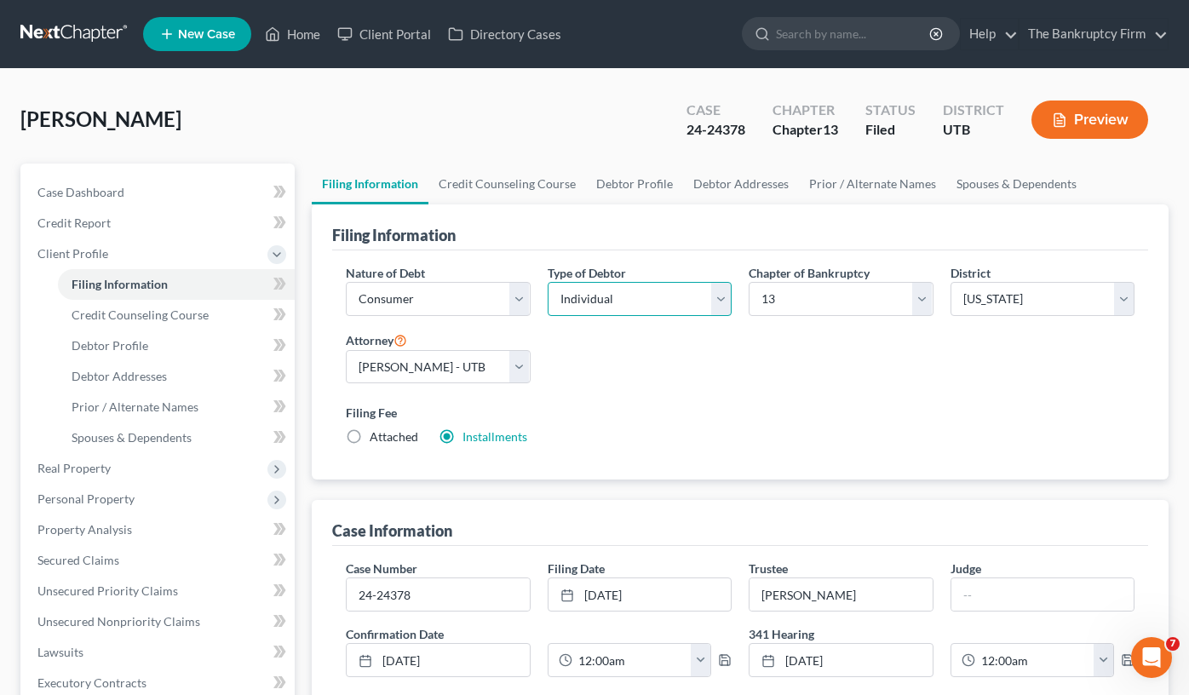
click at [680, 301] on select "Select Individual Joint" at bounding box center [640, 299] width 185 height 34
click at [796, 289] on select "Select 7 11 12 13" at bounding box center [840, 299] width 185 height 34
select select "0"
click at [748, 282] on select "Select 7 11 12 13" at bounding box center [840, 299] width 185 height 34
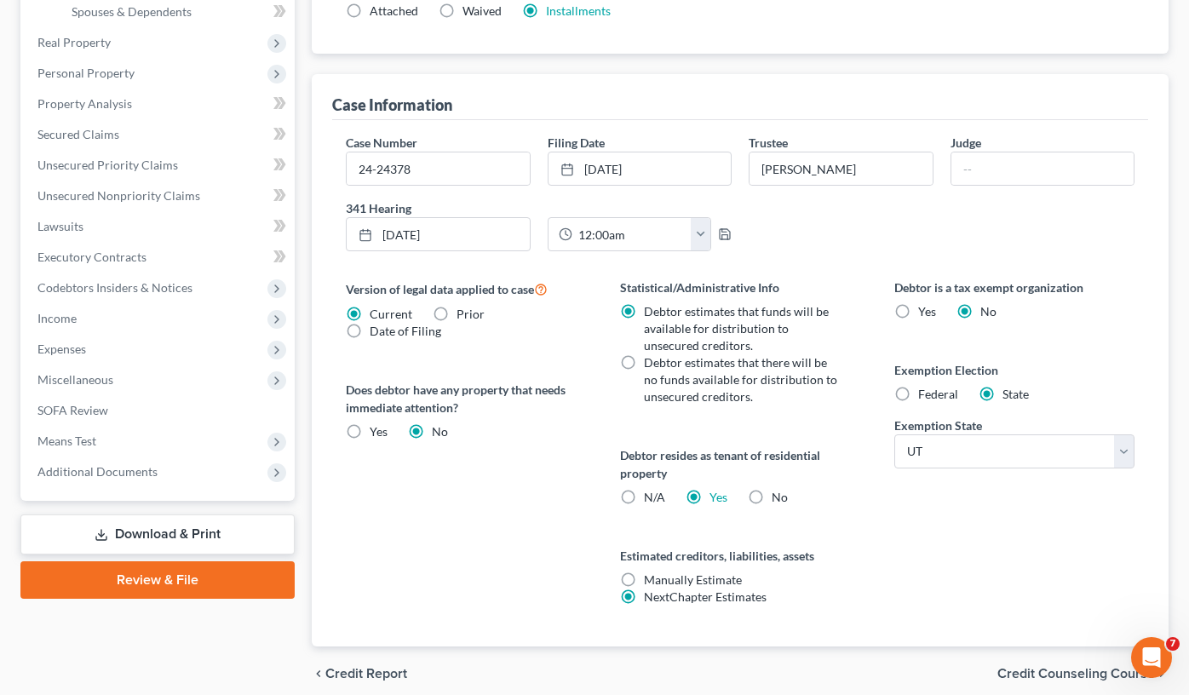
click at [113, 529] on link "Download & Print" at bounding box center [157, 534] width 274 height 40
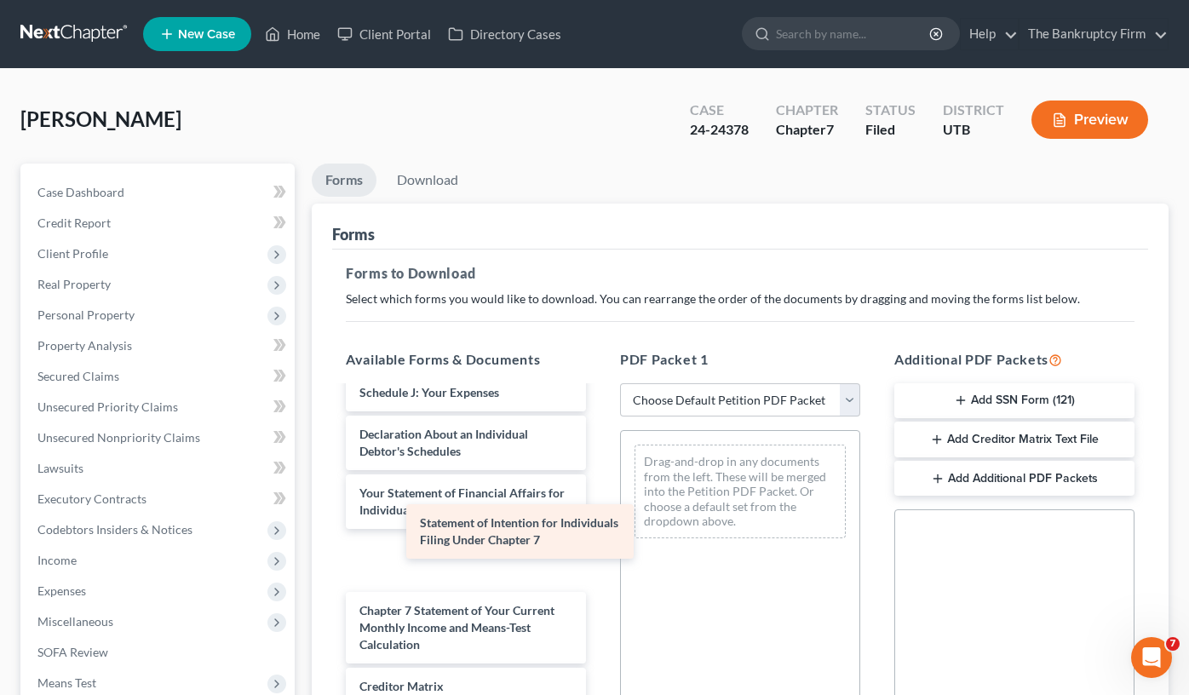
scroll to position [692, 0]
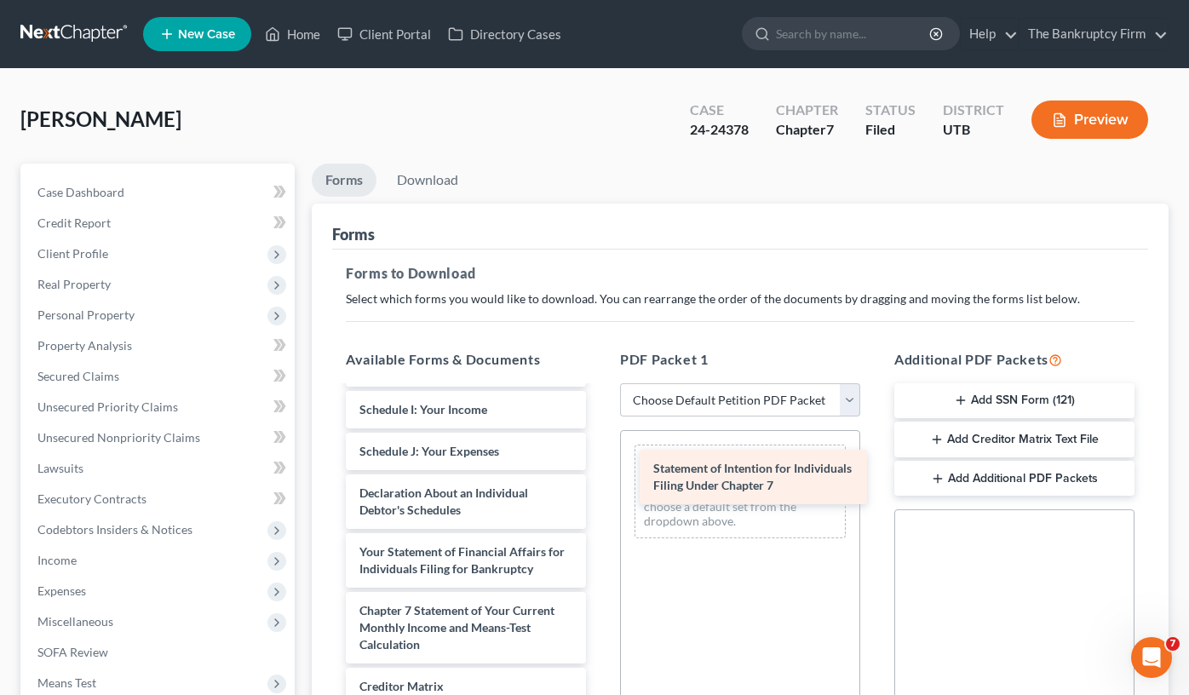
drag, startPoint x: 445, startPoint y: 546, endPoint x: 739, endPoint y: 479, distance: 301.2
click at [599, 479] on div "Statement of Intention for Individuals Filing Under Chapter 7 Installments Fee …" at bounding box center [465, 296] width 267 height 1101
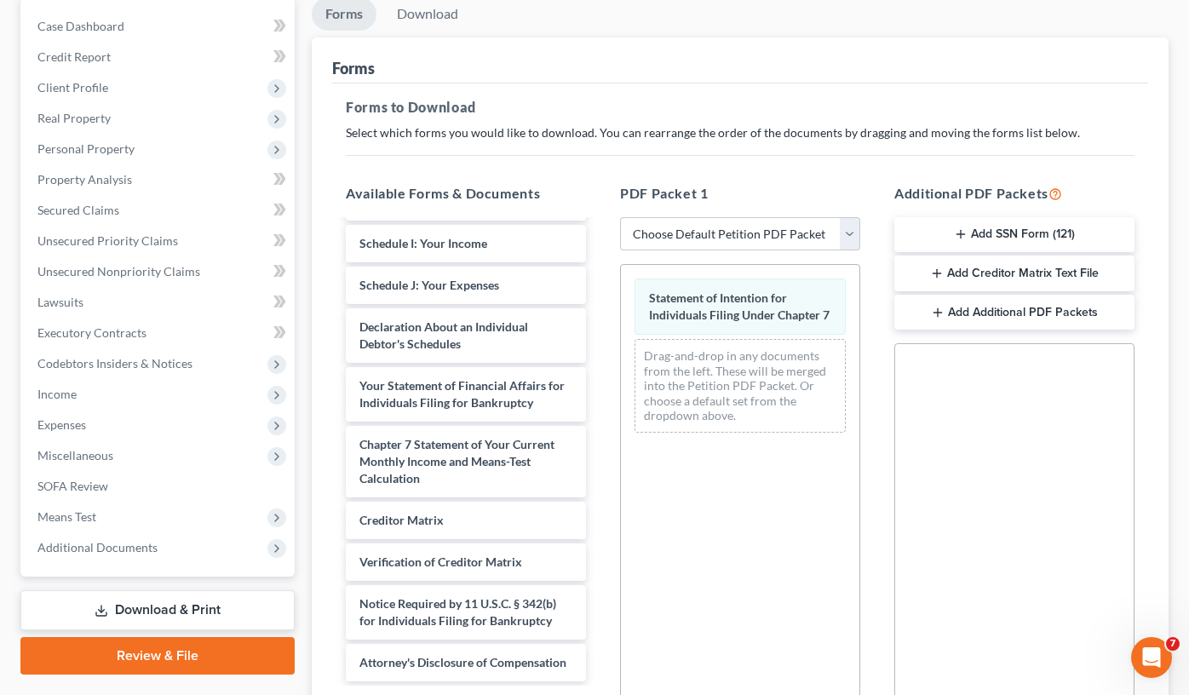
scroll to position [357, 0]
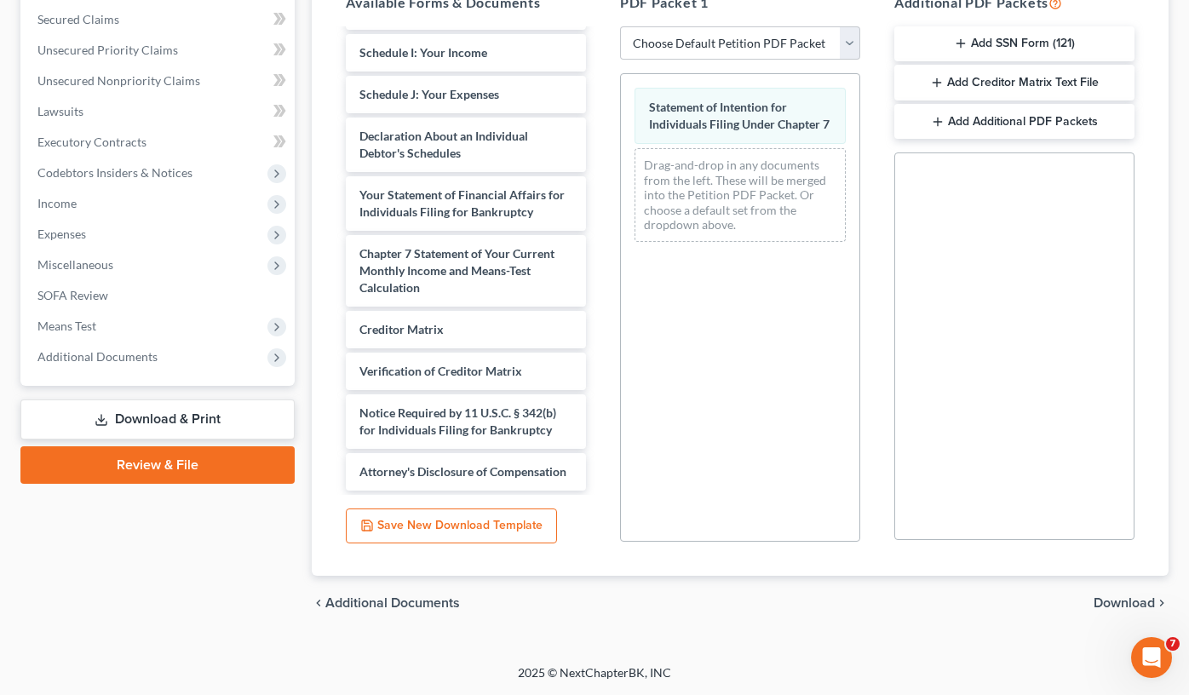
click at [1107, 602] on span "Download" at bounding box center [1123, 603] width 61 height 14
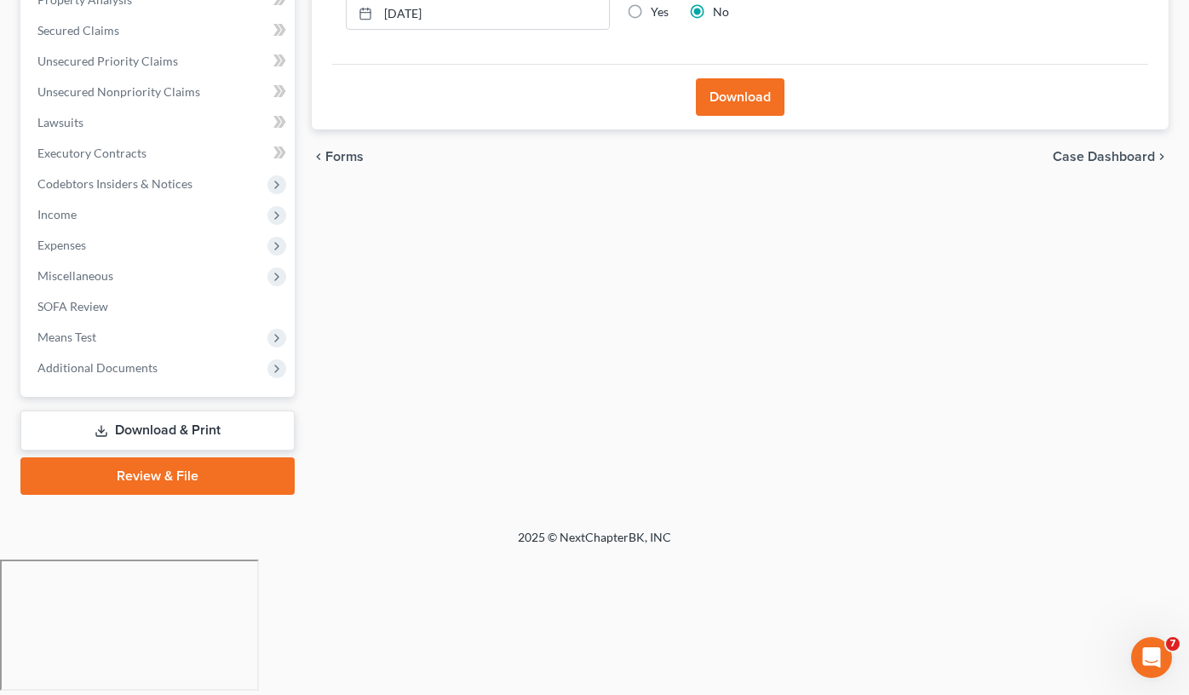
scroll to position [210, 0]
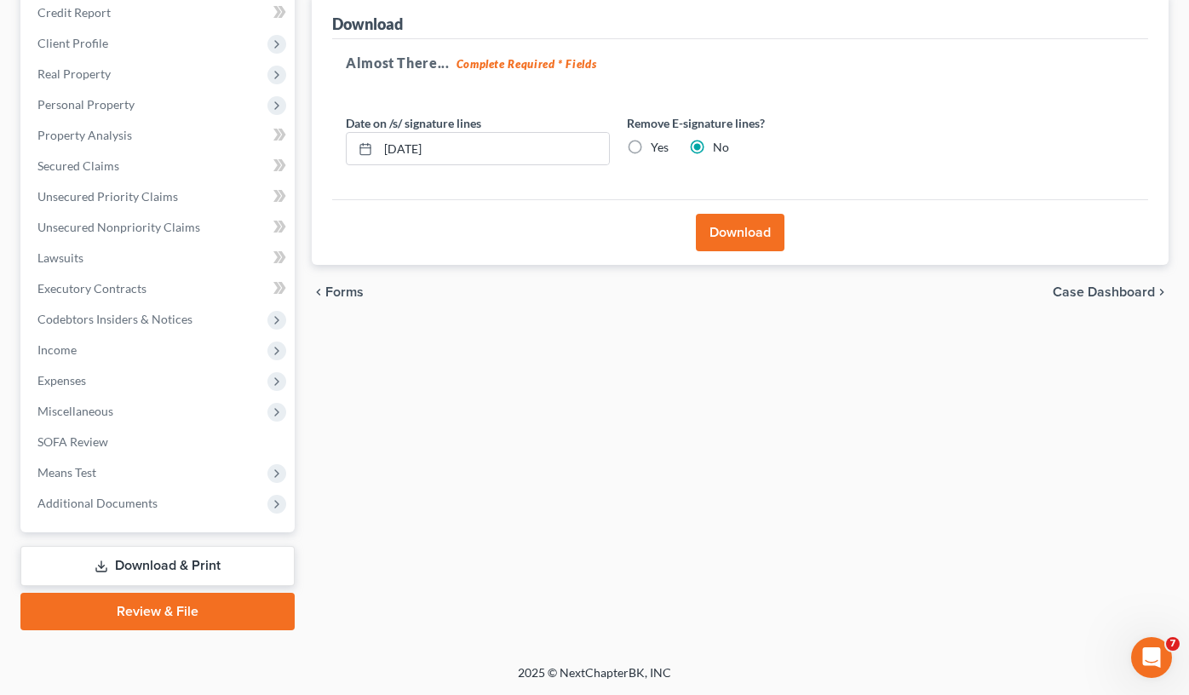
click at [753, 249] on button "Download" at bounding box center [740, 232] width 89 height 37
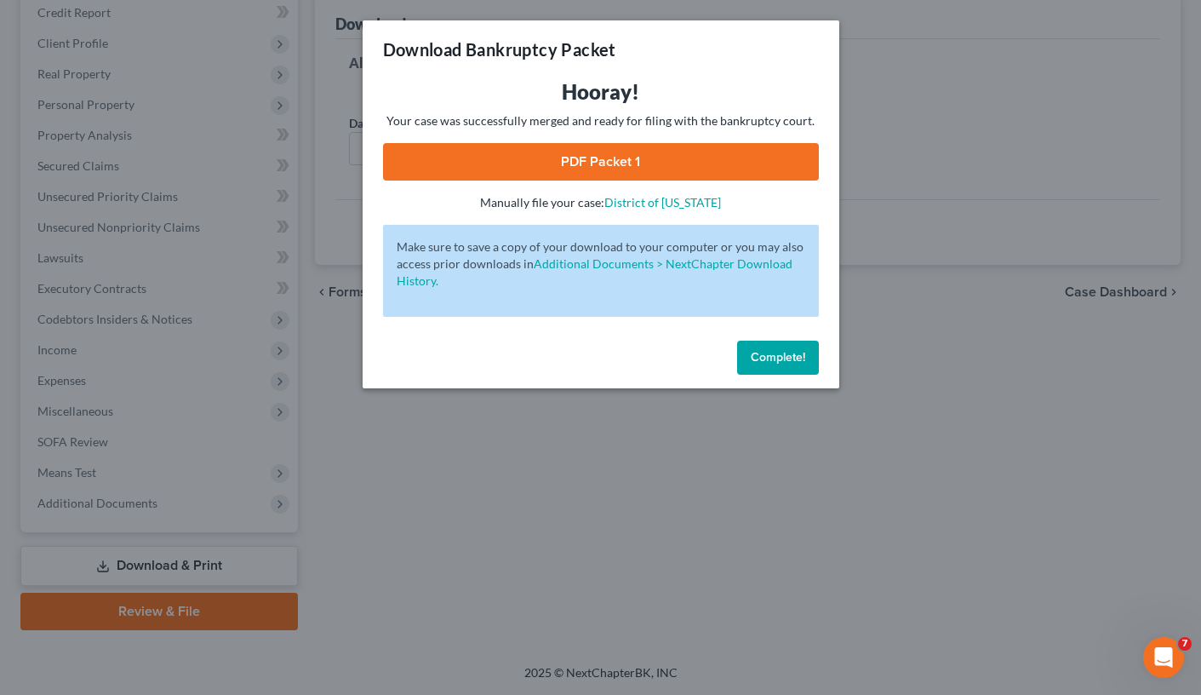
click at [530, 144] on link "PDF Packet 1" at bounding box center [601, 161] width 436 height 37
click at [754, 359] on span "Complete!" at bounding box center [778, 357] width 54 height 14
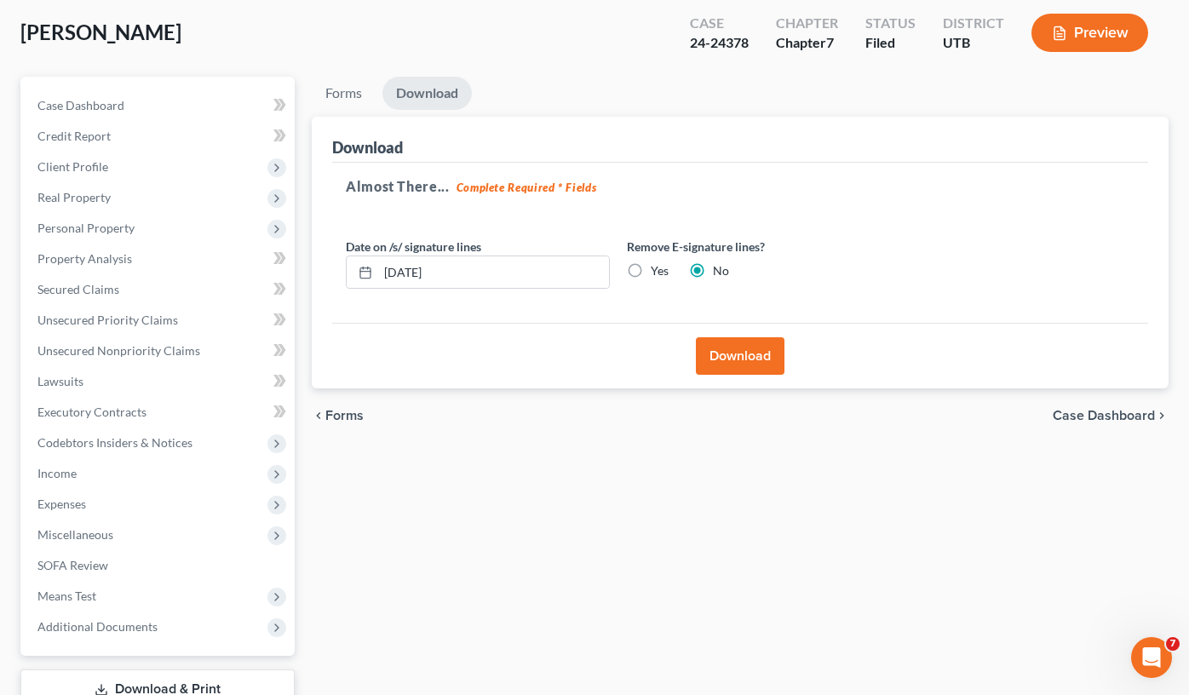
scroll to position [0, 0]
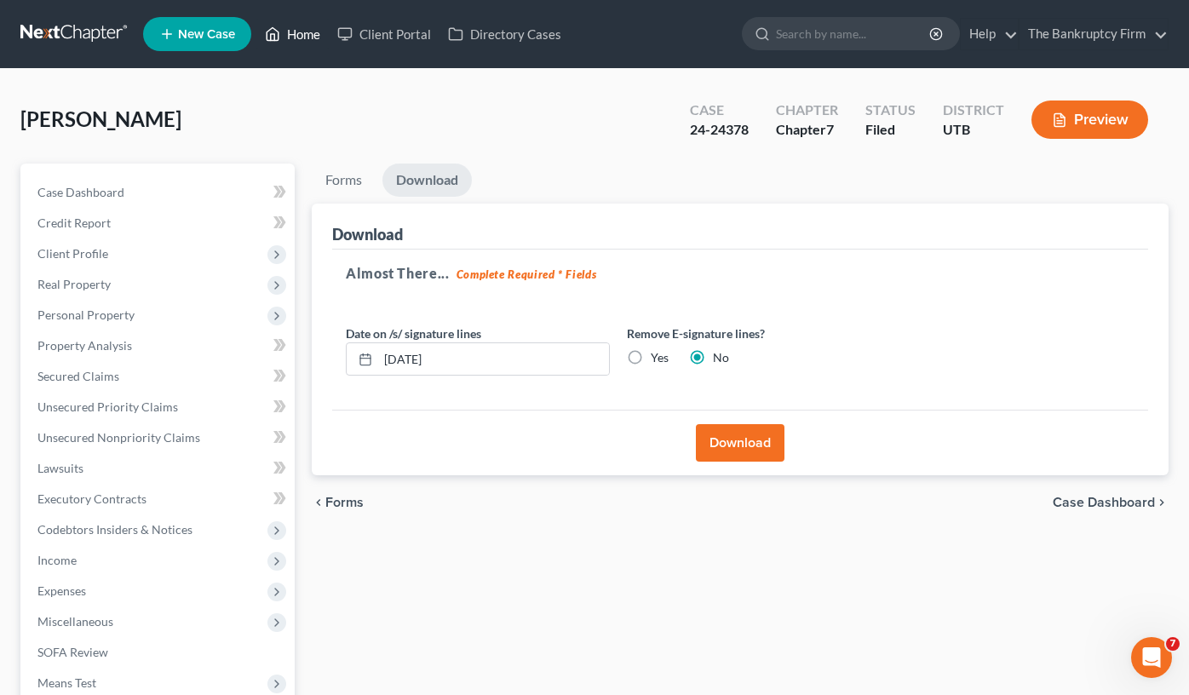
click at [312, 49] on ul "New Case Home Client Portal Directory Cases - No Result - See all results Or Pr…" at bounding box center [655, 34] width 1025 height 44
click at [295, 36] on link "Home" at bounding box center [292, 34] width 72 height 31
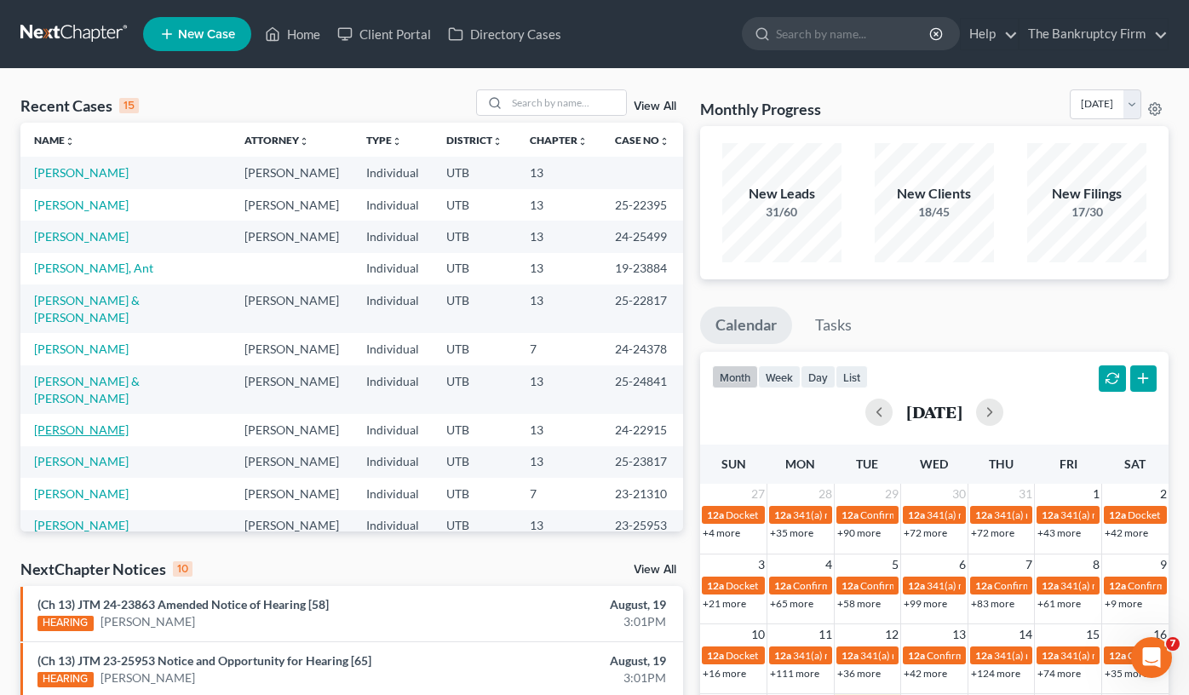
click at [90, 422] on link "Callister, Yvette" at bounding box center [81, 429] width 95 height 14
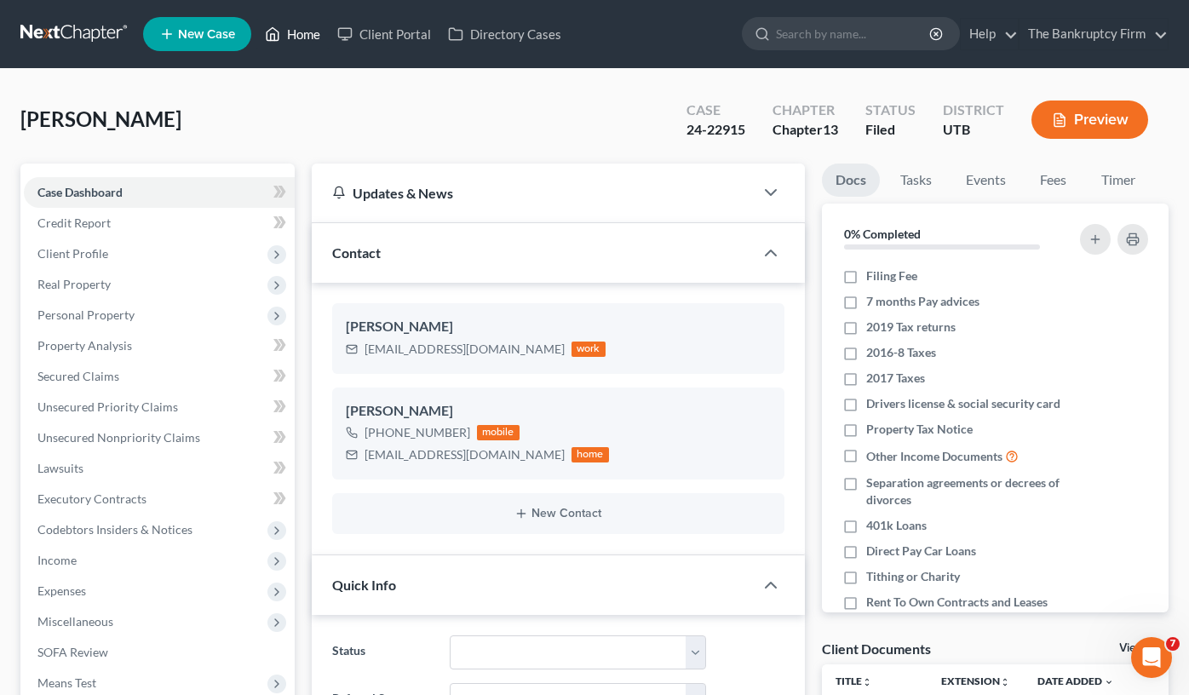
drag, startPoint x: 271, startPoint y: 111, endPoint x: 304, endPoint y: 31, distance: 86.7
click at [268, 107] on div "Callister, Yvette Upgraded Case 24-22915 Chapter Chapter 13 Status Filed Distri…" at bounding box center [594, 126] width 1148 height 74
click at [295, 26] on link "Home" at bounding box center [292, 34] width 72 height 31
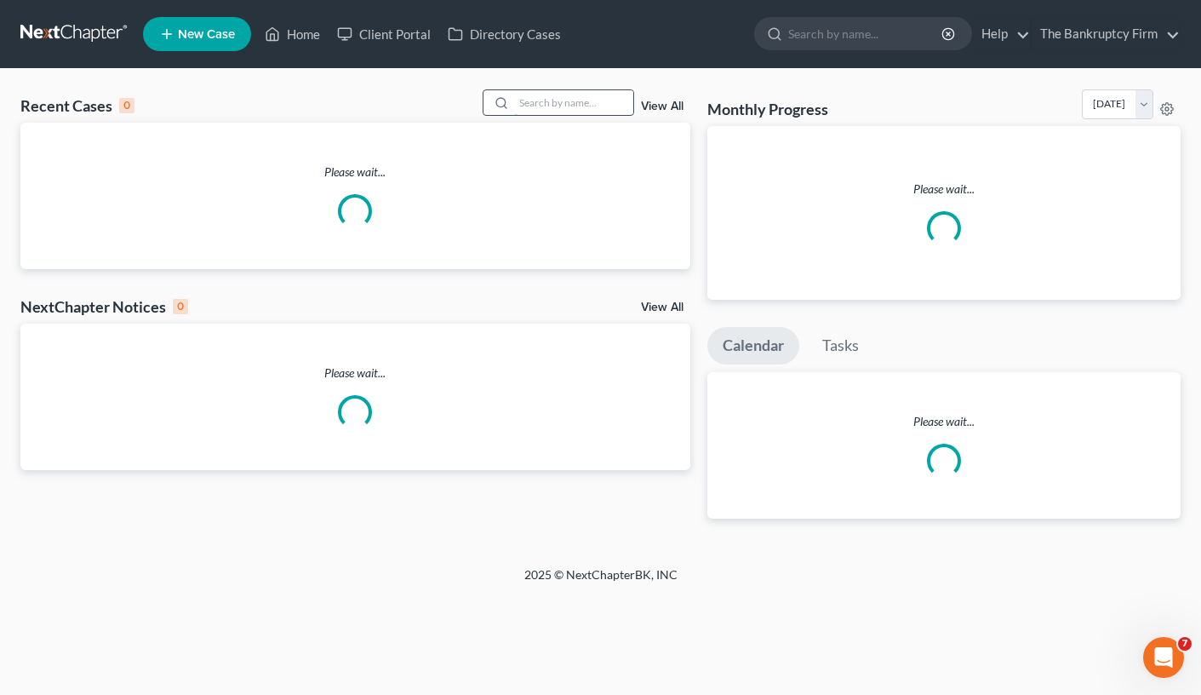
click at [565, 100] on input "search" at bounding box center [573, 102] width 119 height 25
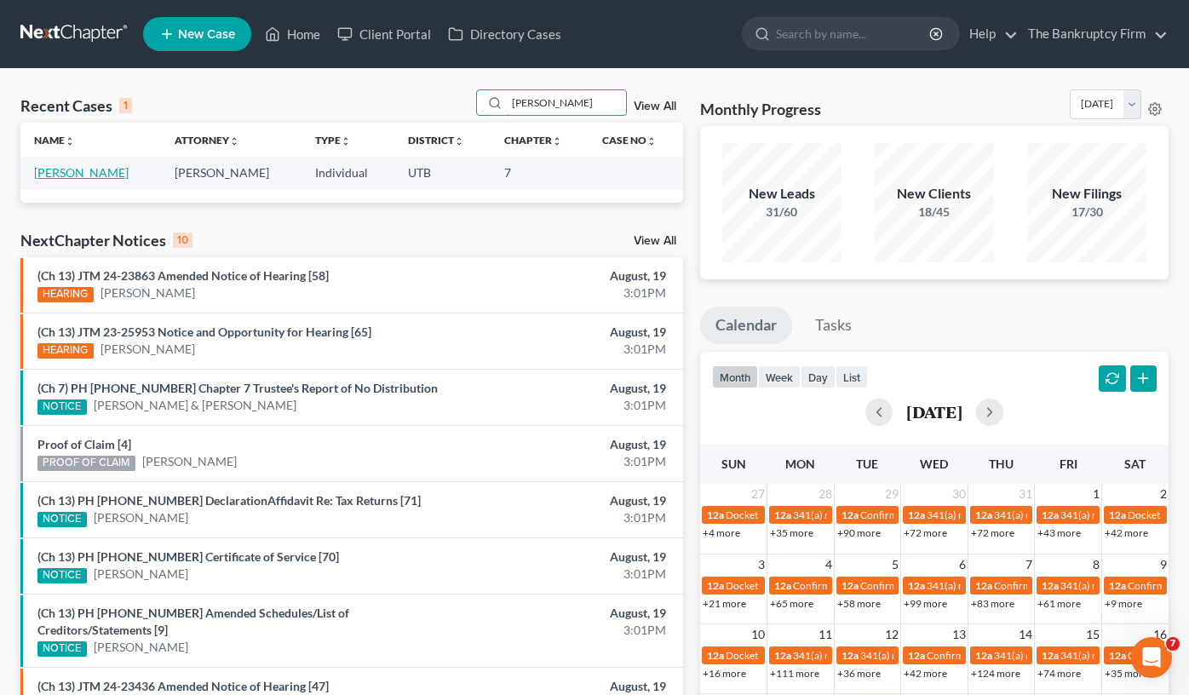
type input "mendez"
click at [100, 168] on link "Mendez, Eduardo" at bounding box center [81, 172] width 95 height 14
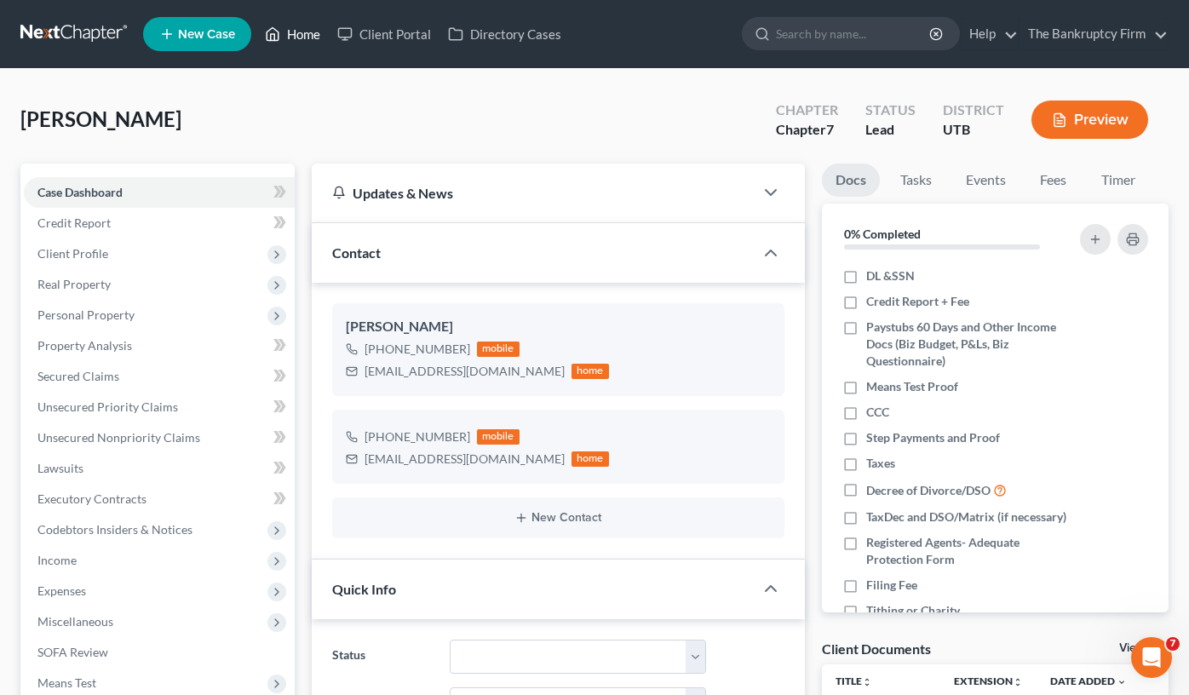
click at [292, 37] on link "Home" at bounding box center [292, 34] width 72 height 31
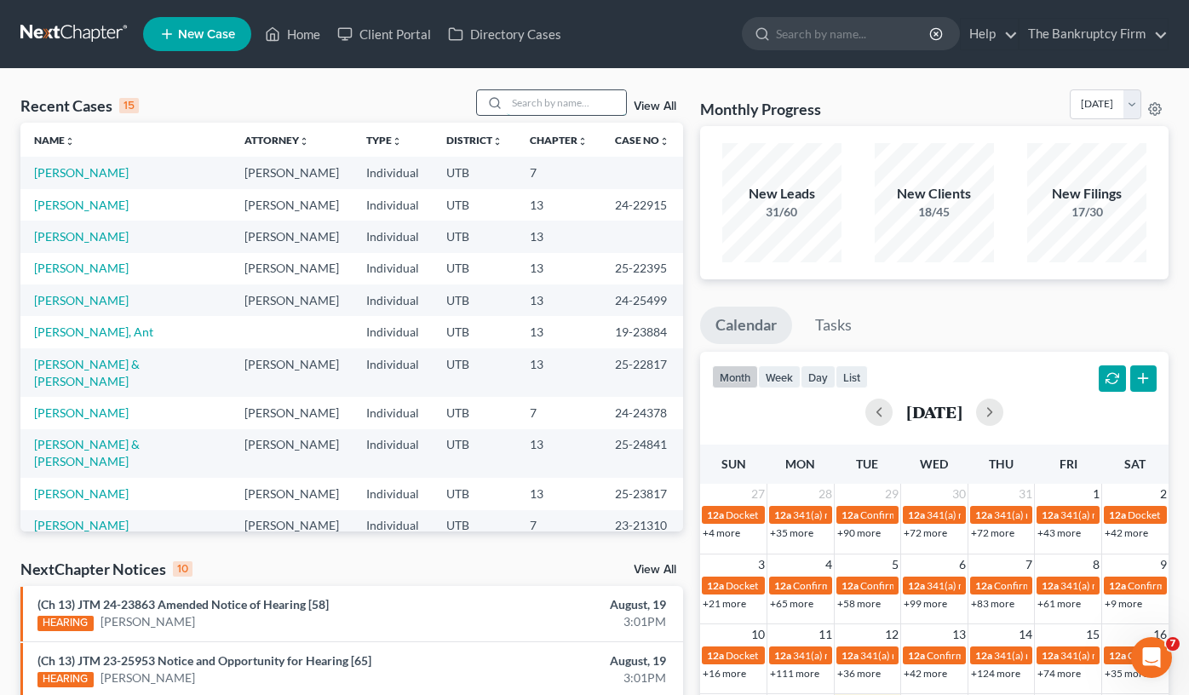
click at [531, 101] on input "search" at bounding box center [566, 102] width 119 height 25
type input "woods"
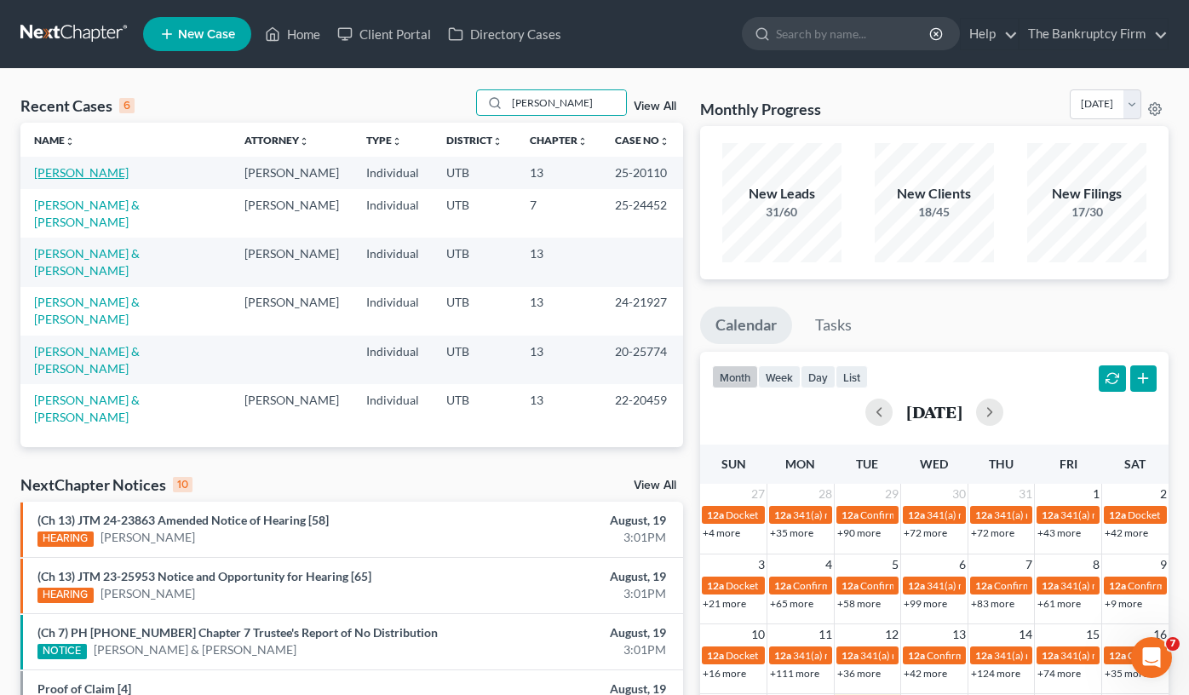
click at [79, 170] on link "Woods, Jean" at bounding box center [81, 172] width 95 height 14
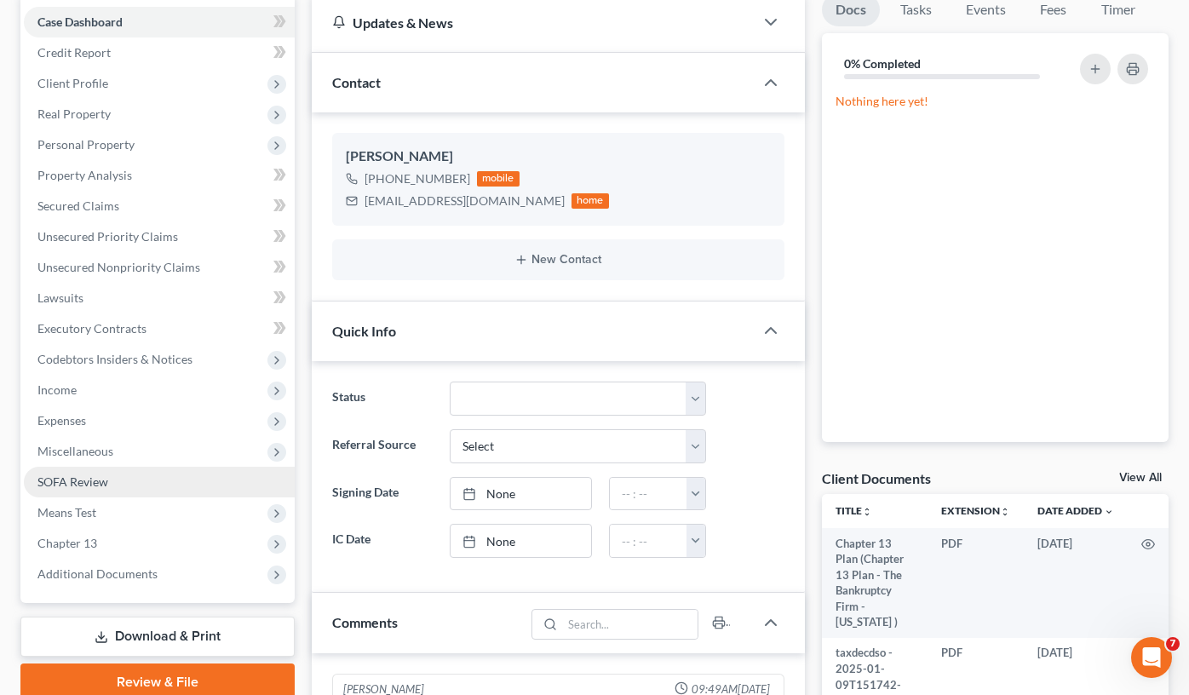
scroll to position [151, 0]
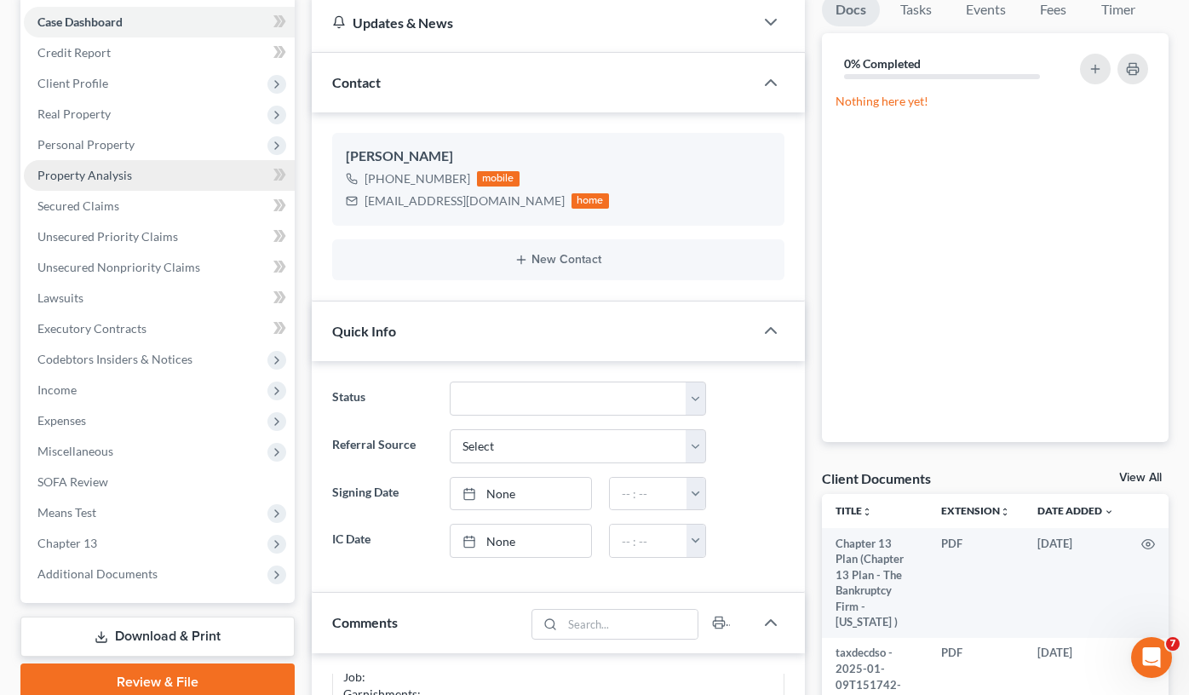
click at [83, 181] on span "Property Analysis" at bounding box center [84, 175] width 95 height 14
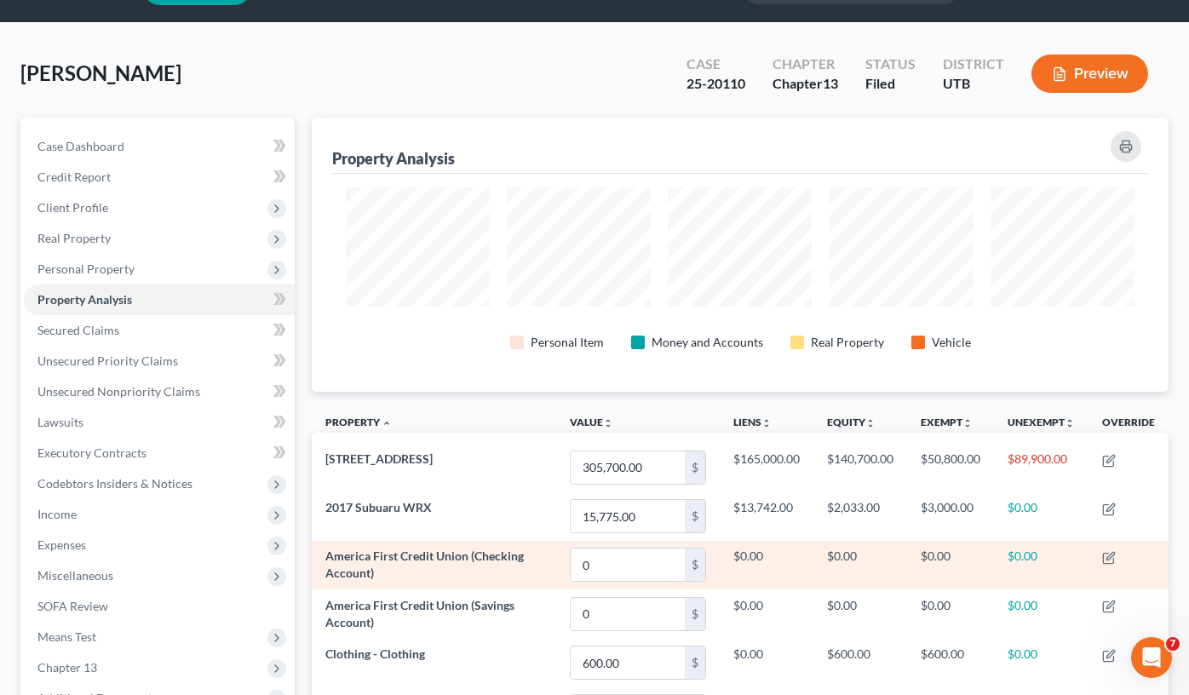
scroll to position [85, 0]
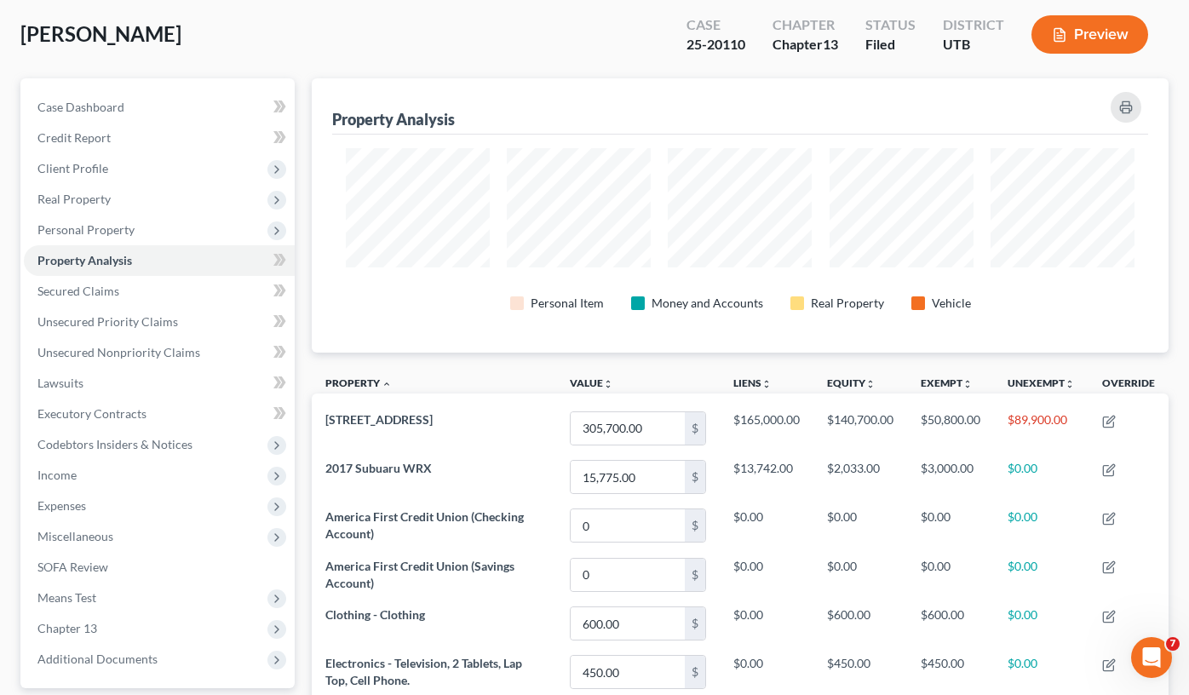
click at [302, 73] on div "Woods, Jean Upgraded Case 25-20110 Chapter Chapter 13 Status Filed District UTB…" at bounding box center [594, 41] width 1148 height 74
click at [298, 81] on div "Case Dashboard Payments Invoices Payments Payments Credit Report Client Profile" at bounding box center [157, 691] width 291 height 1226
click at [298, 78] on div "Case Dashboard Payments Invoices Payments Payments Credit Report Client Profile" at bounding box center [157, 691] width 291 height 1226
click at [299, 65] on div "Woods, Jean Upgraded Case 25-20110 Chapter Chapter 13 Status Filed District UTB…" at bounding box center [594, 41] width 1148 height 74
click at [299, 78] on div "Case Dashboard Payments Invoices Payments Payments Credit Report Client Profile" at bounding box center [157, 691] width 291 height 1226
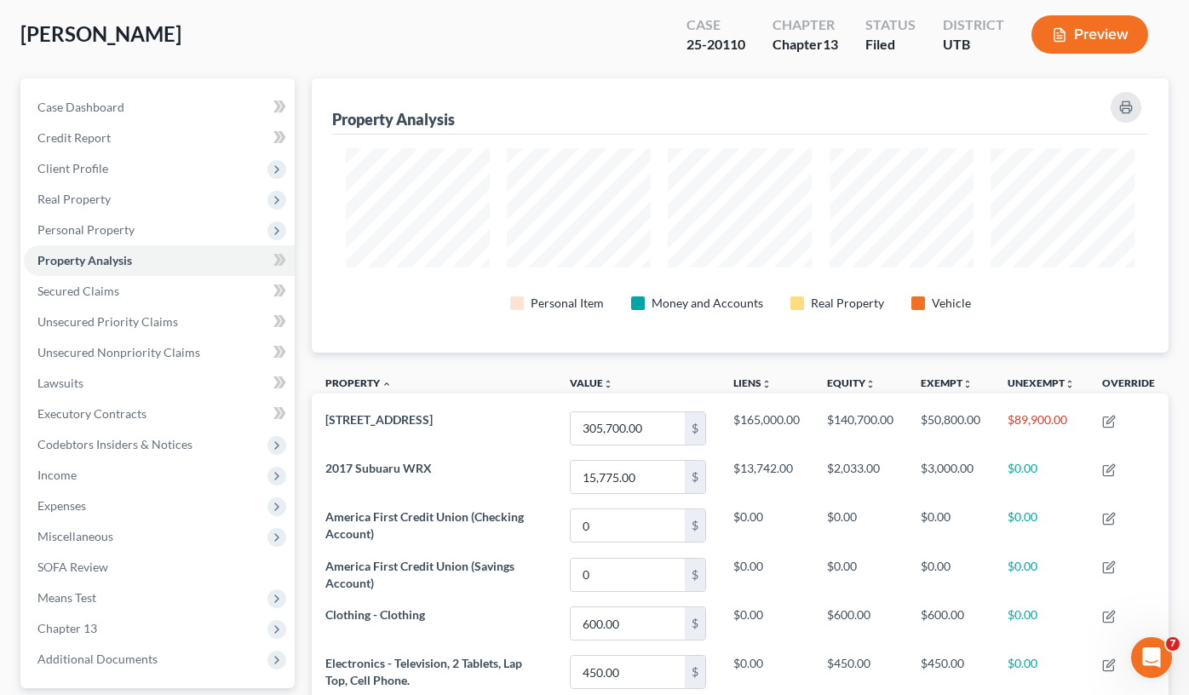
click at [297, 82] on div "Case Dashboard Payments Invoices Payments Payments Credit Report Client Profile" at bounding box center [157, 691] width 291 height 1226
click at [297, 78] on div "Case Dashboard Payments Invoices Payments Payments Credit Report Client Profile" at bounding box center [157, 691] width 291 height 1226
click at [280, 43] on div "Woods, Jean Upgraded Case 25-20110 Chapter Chapter 13 Status Filed District UTB…" at bounding box center [594, 41] width 1148 height 74
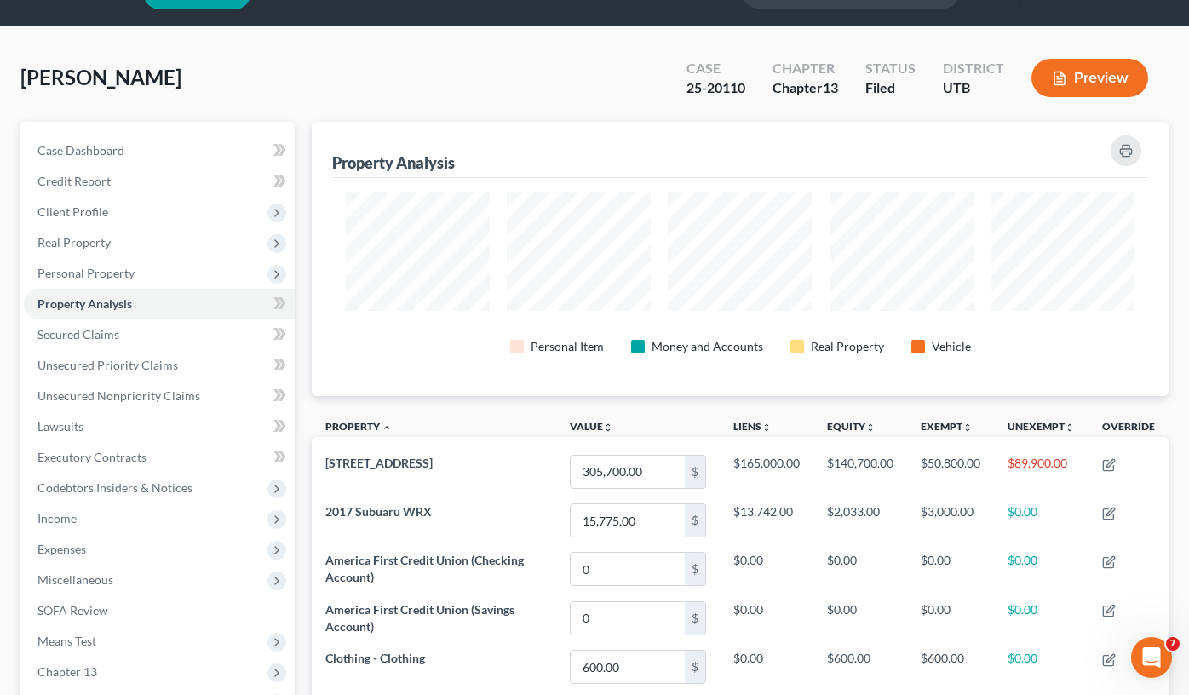
scroll to position [0, 0]
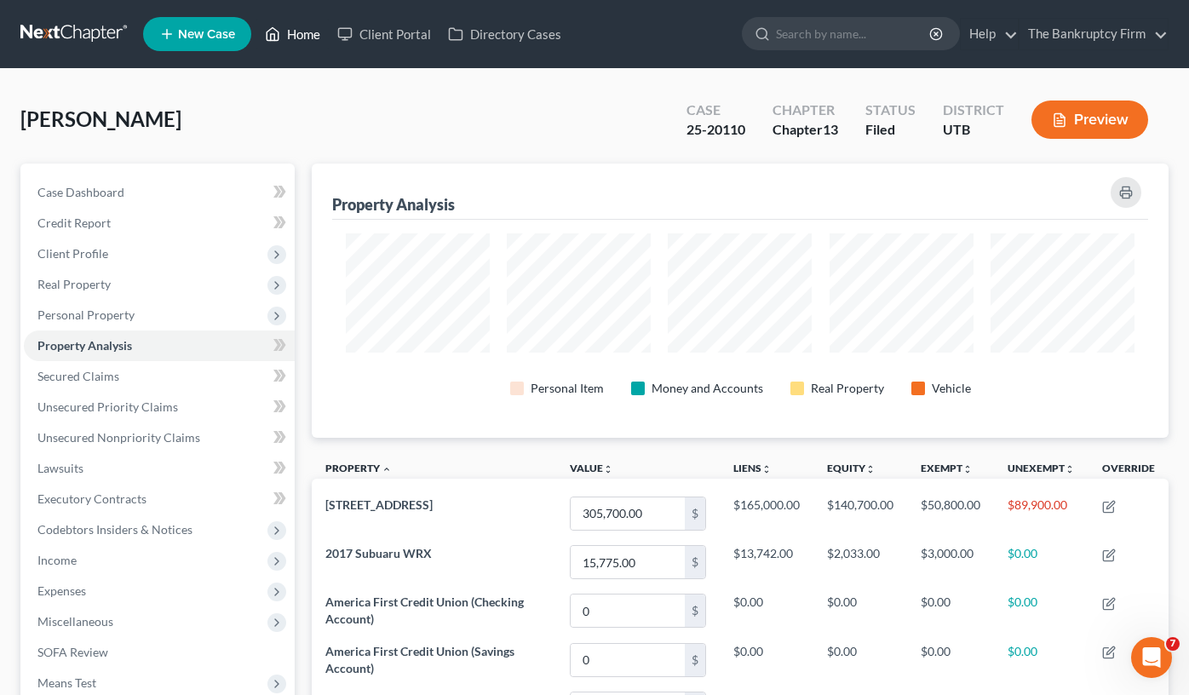
click at [293, 27] on link "Home" at bounding box center [292, 34] width 72 height 31
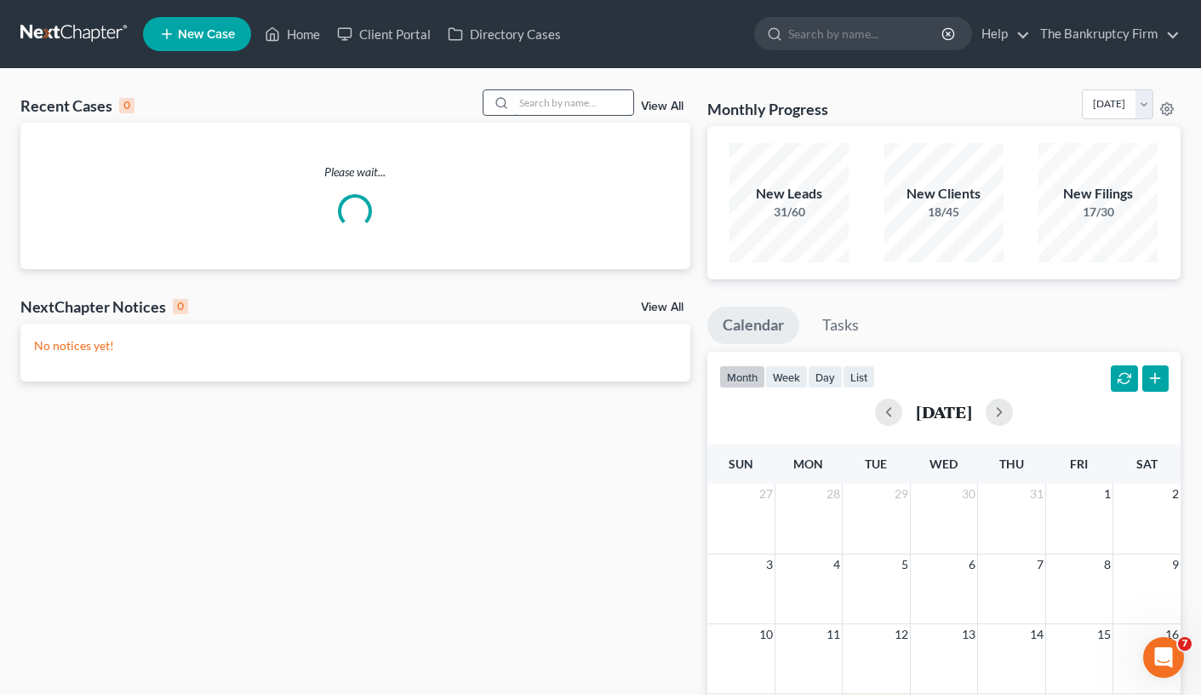
click at [553, 101] on input "search" at bounding box center [573, 102] width 119 height 25
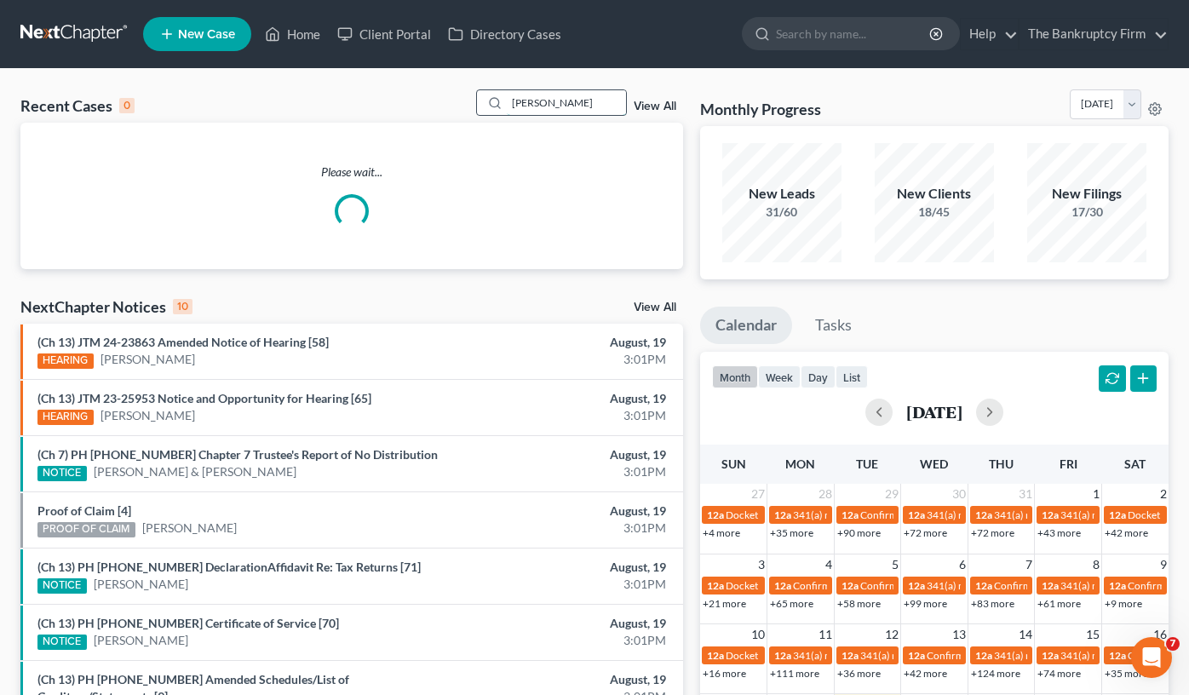
type input "martinez"
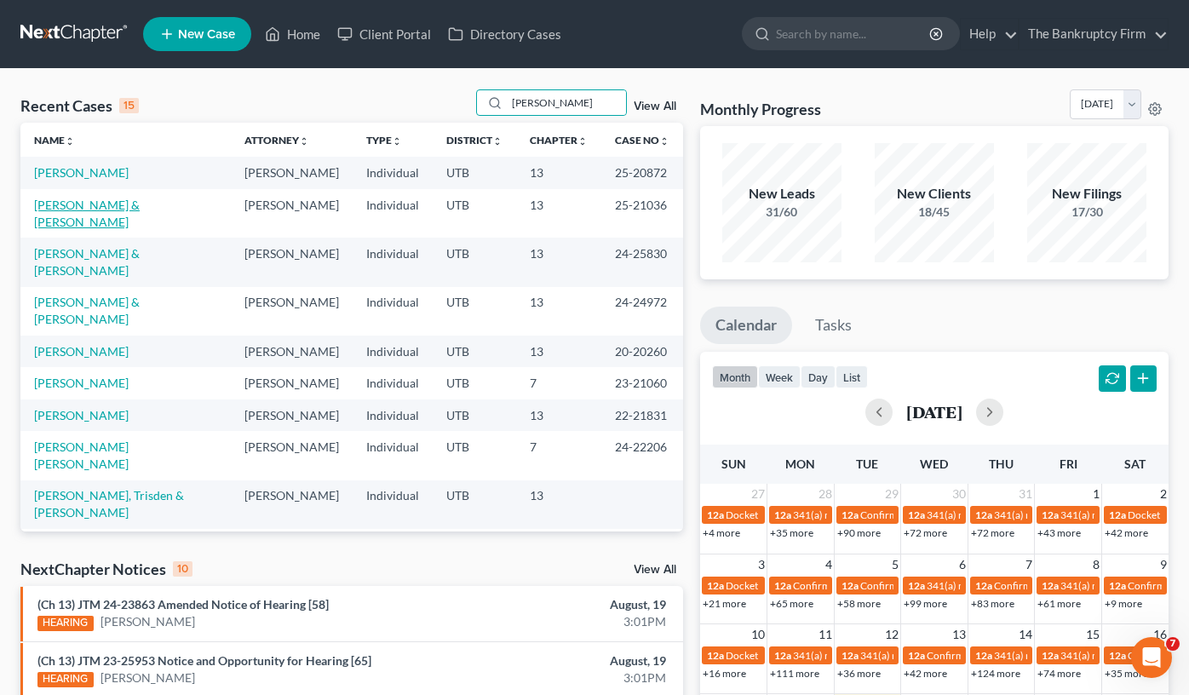
click at [93, 221] on link "Martinez, Bryce & Mary" at bounding box center [87, 214] width 106 height 32
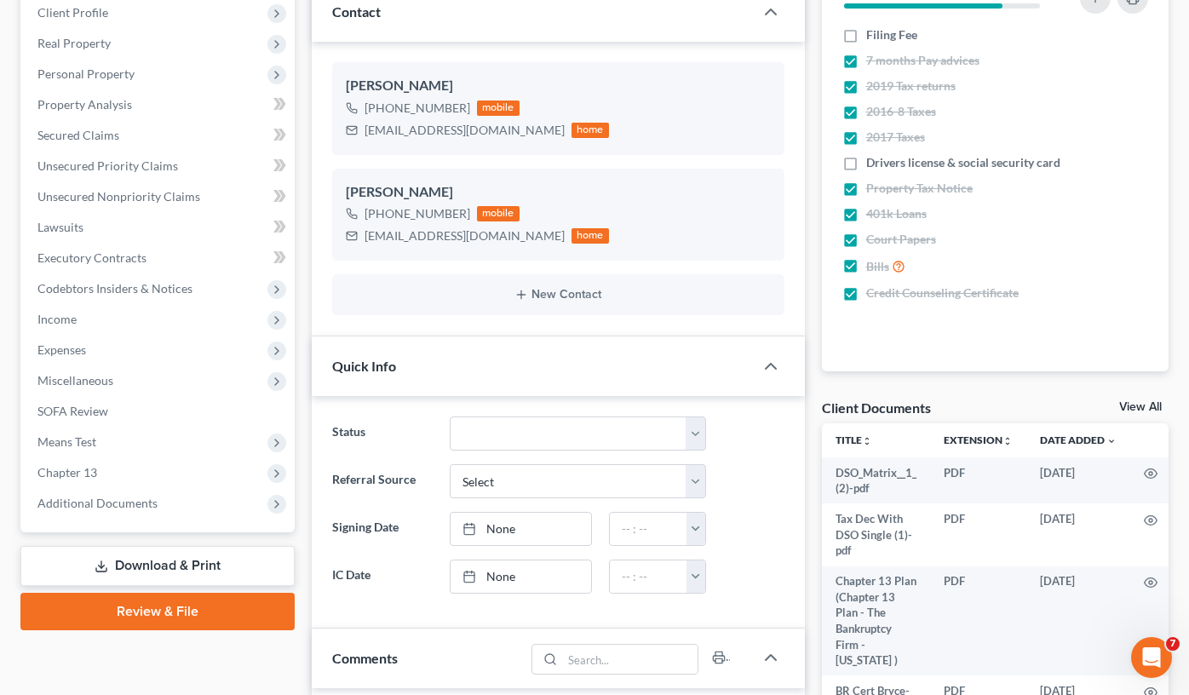
scroll to position [151, 0]
drag, startPoint x: 1150, startPoint y: 405, endPoint x: 658, endPoint y: 141, distance: 557.7
click at [1150, 404] on link "View All" at bounding box center [1140, 407] width 43 height 12
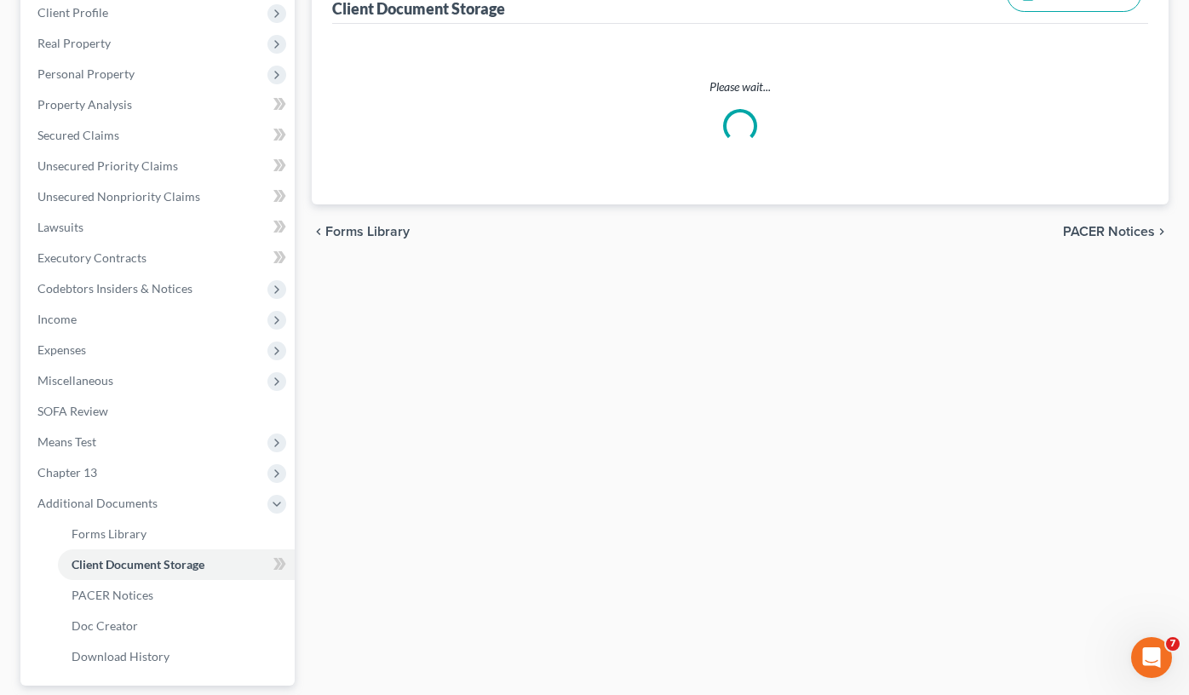
scroll to position [155, 0]
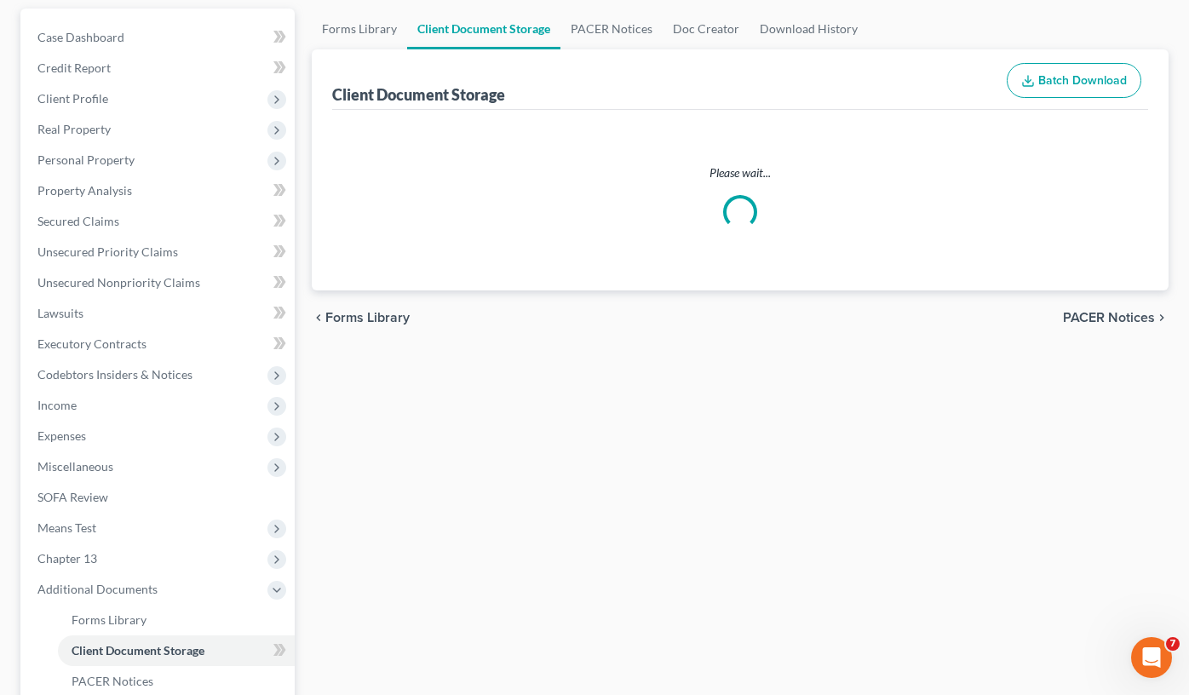
select select "30"
select select "26"
select select "41"
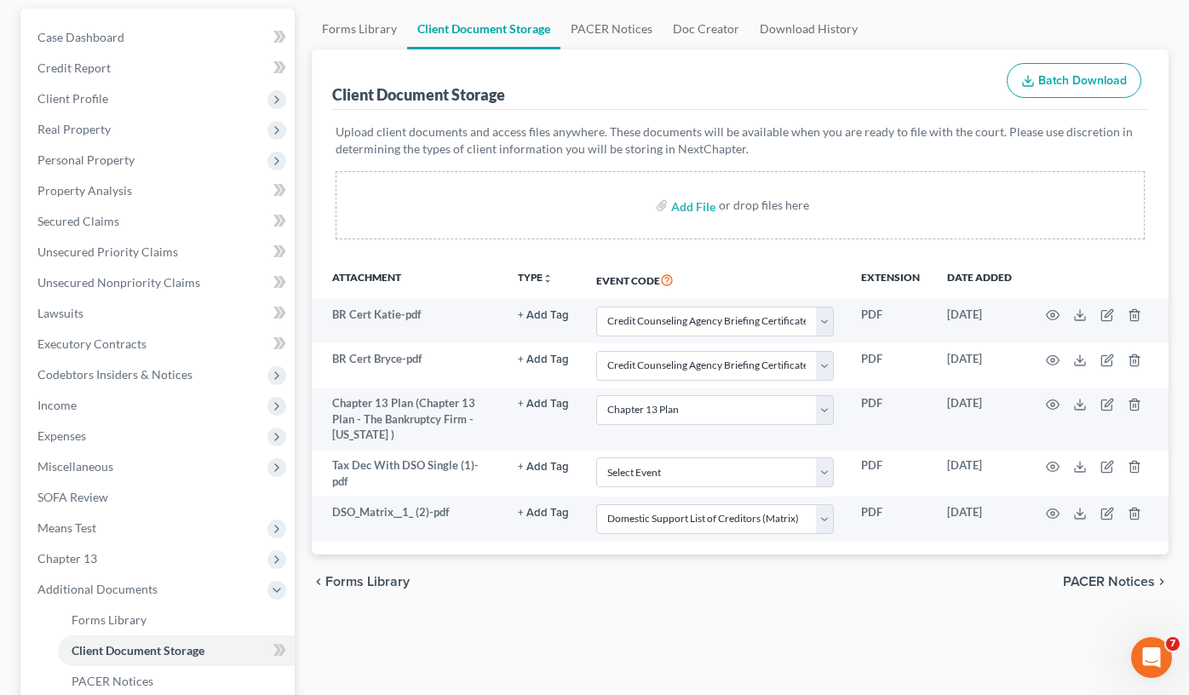
scroll to position [0, 0]
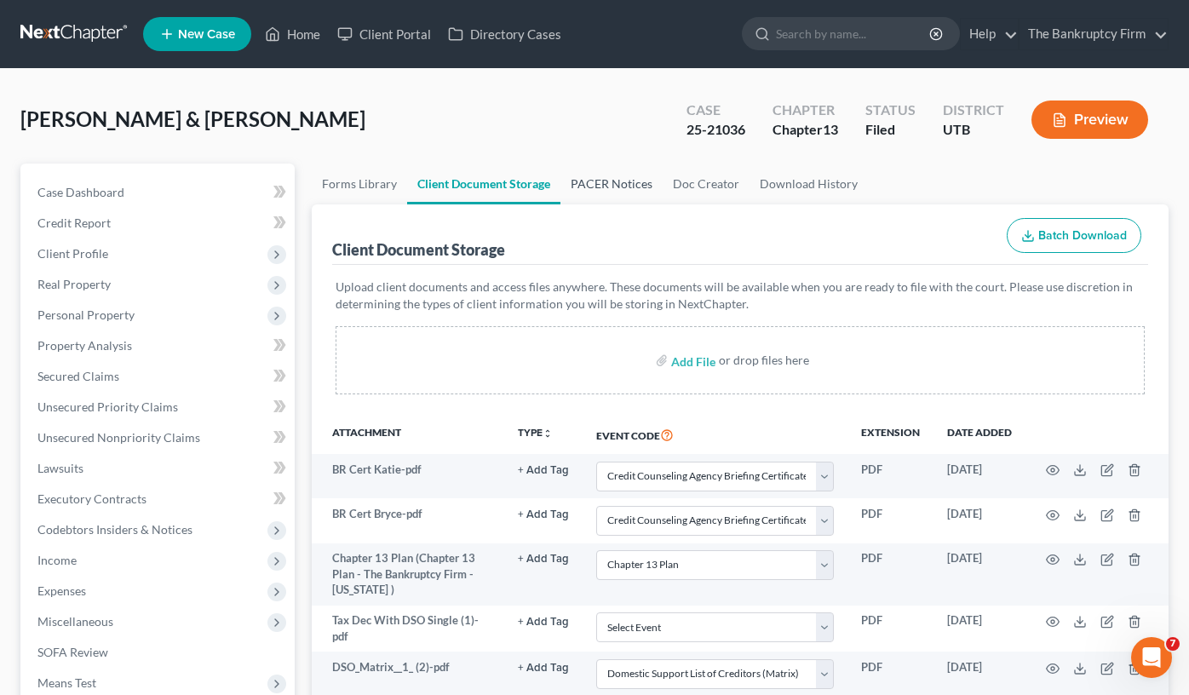
click at [622, 176] on link "PACER Notices" at bounding box center [611, 183] width 102 height 41
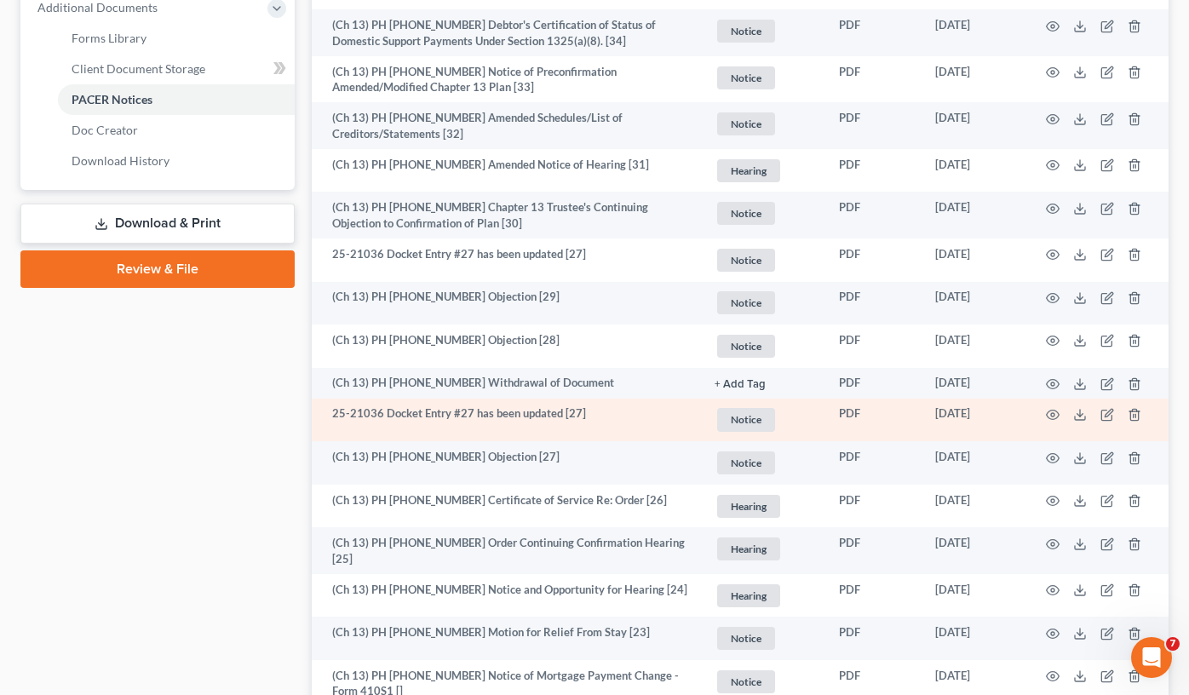
scroll to position [766, 0]
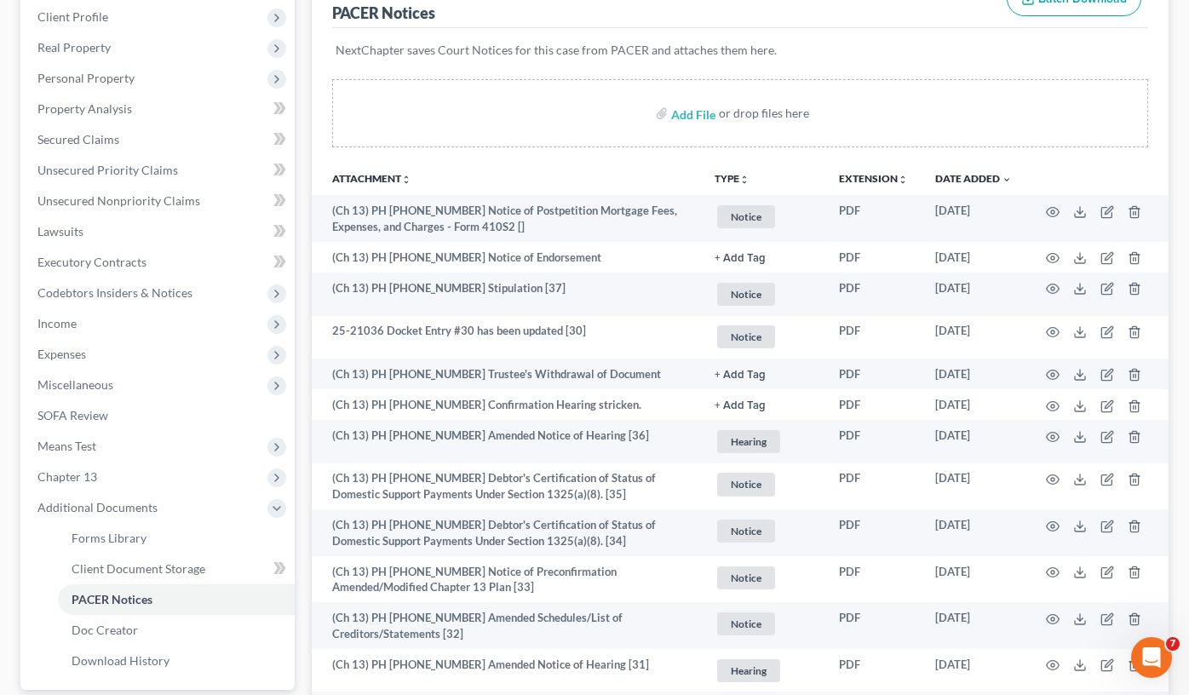
scroll to position [0, 0]
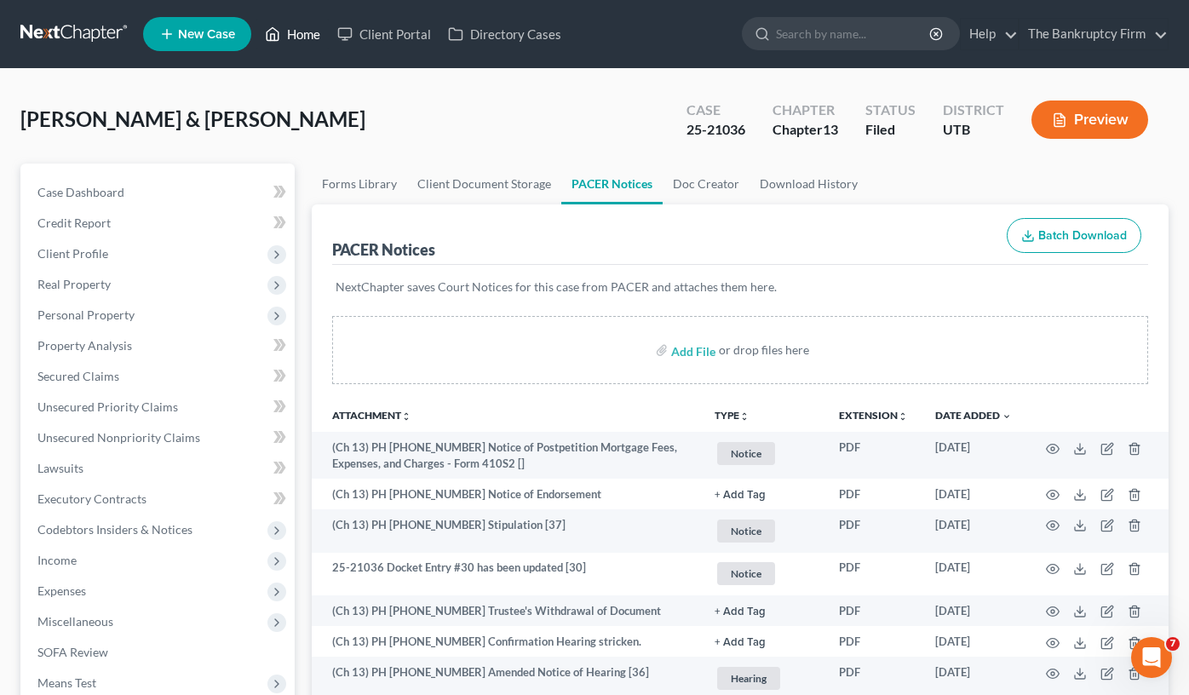
click at [311, 41] on link "Home" at bounding box center [292, 34] width 72 height 31
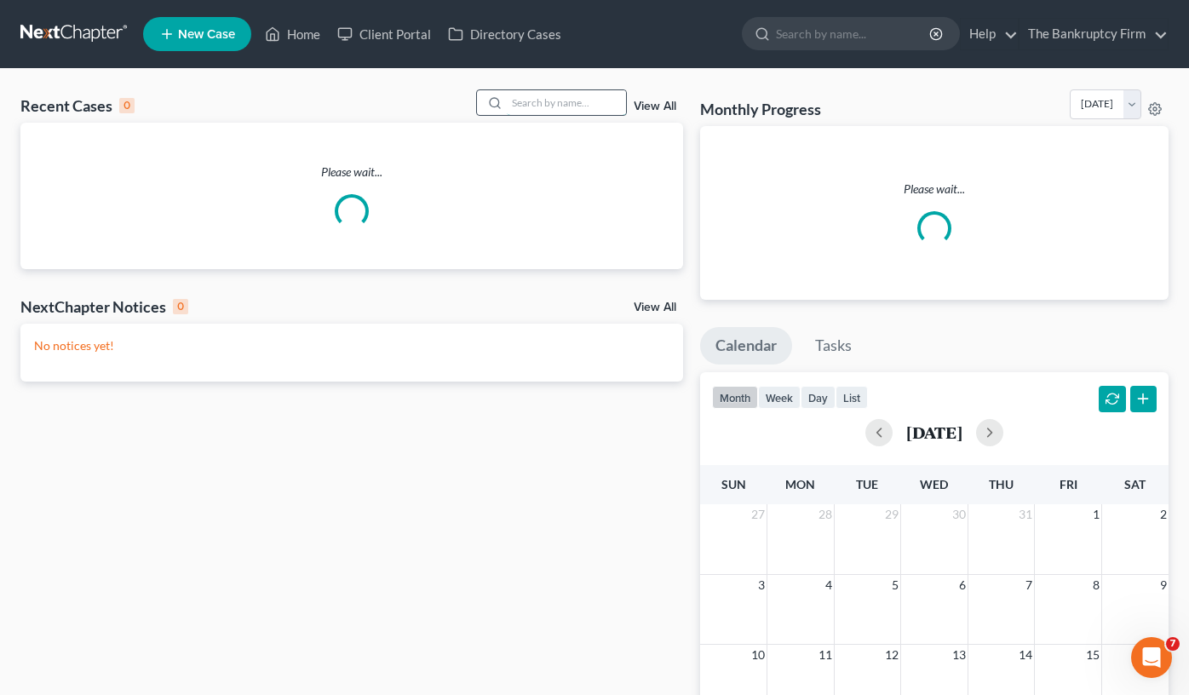
click at [558, 106] on input "search" at bounding box center [566, 102] width 119 height 25
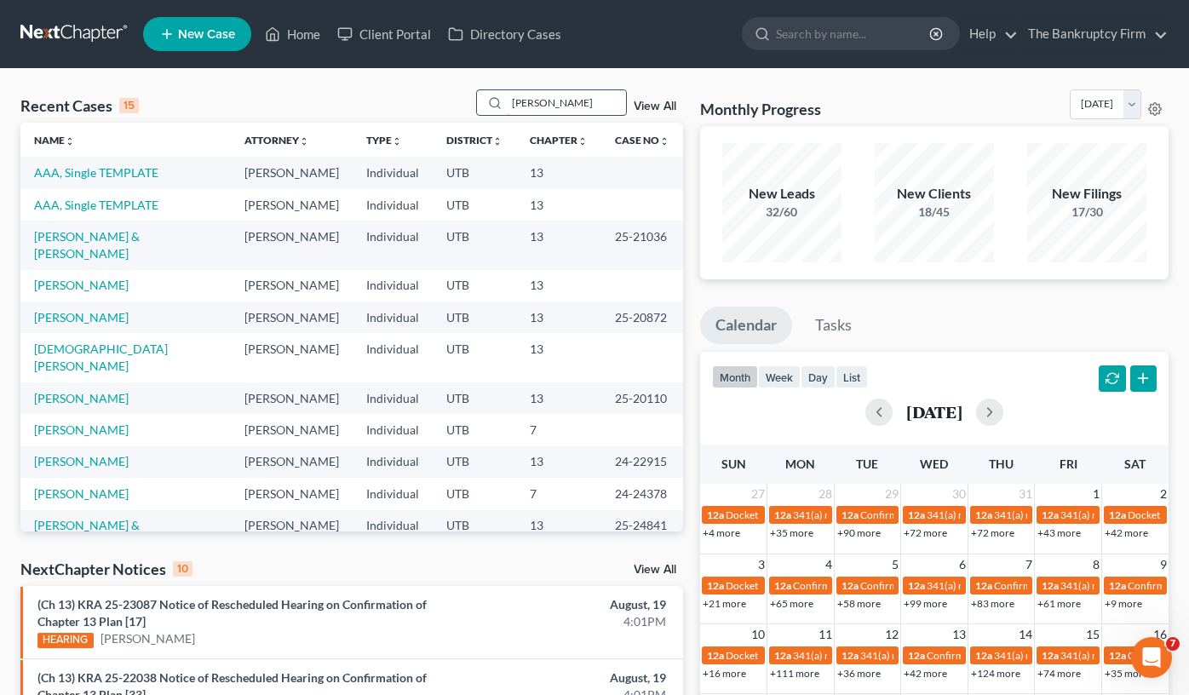
type input "jackson"
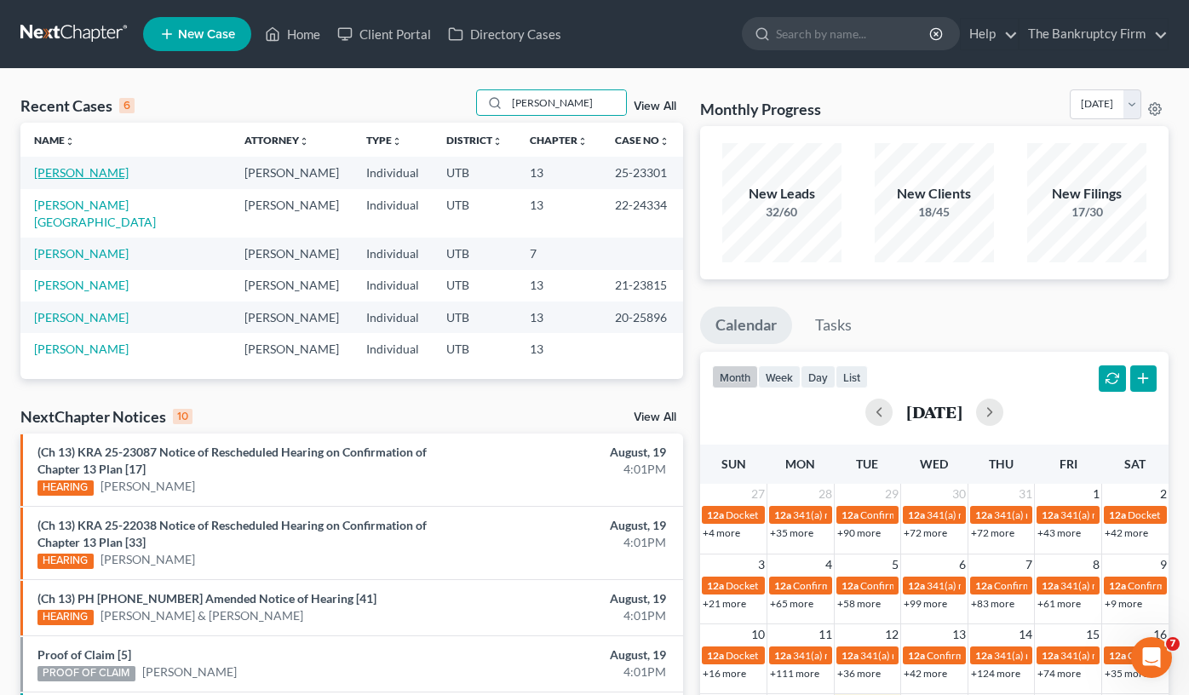
click at [99, 173] on link "Jackson, Joseph" at bounding box center [81, 172] width 95 height 14
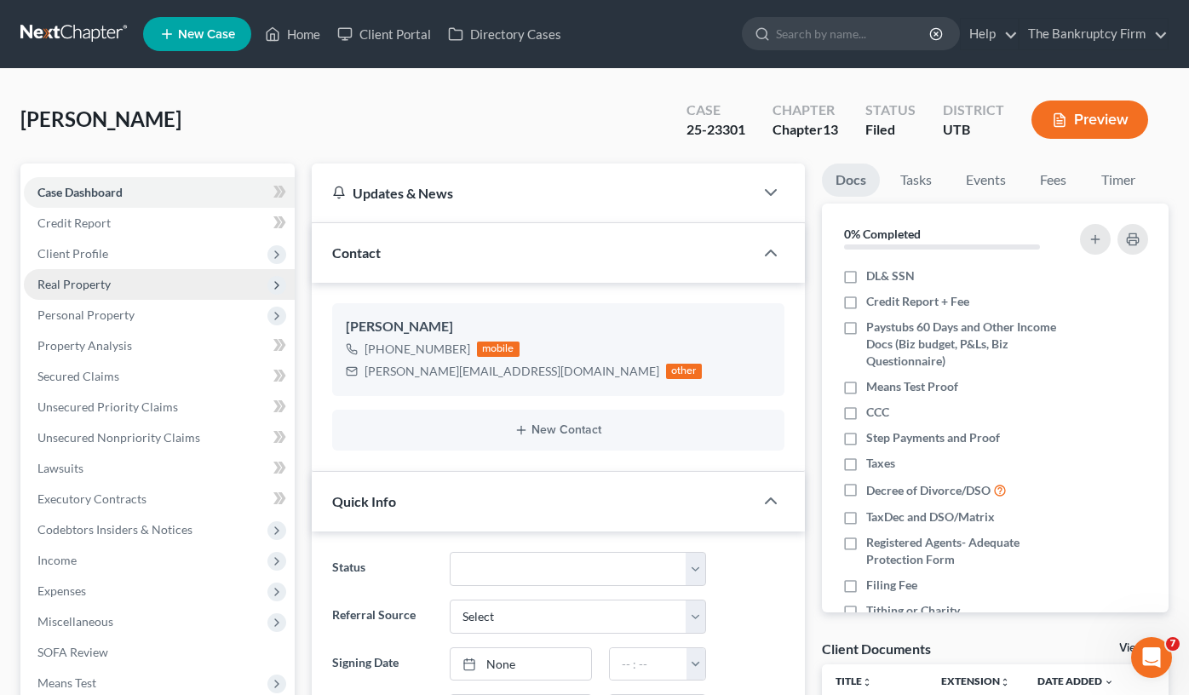
scroll to position [49, 0]
drag, startPoint x: 319, startPoint y: 84, endPoint x: 329, endPoint y: 502, distance: 417.3
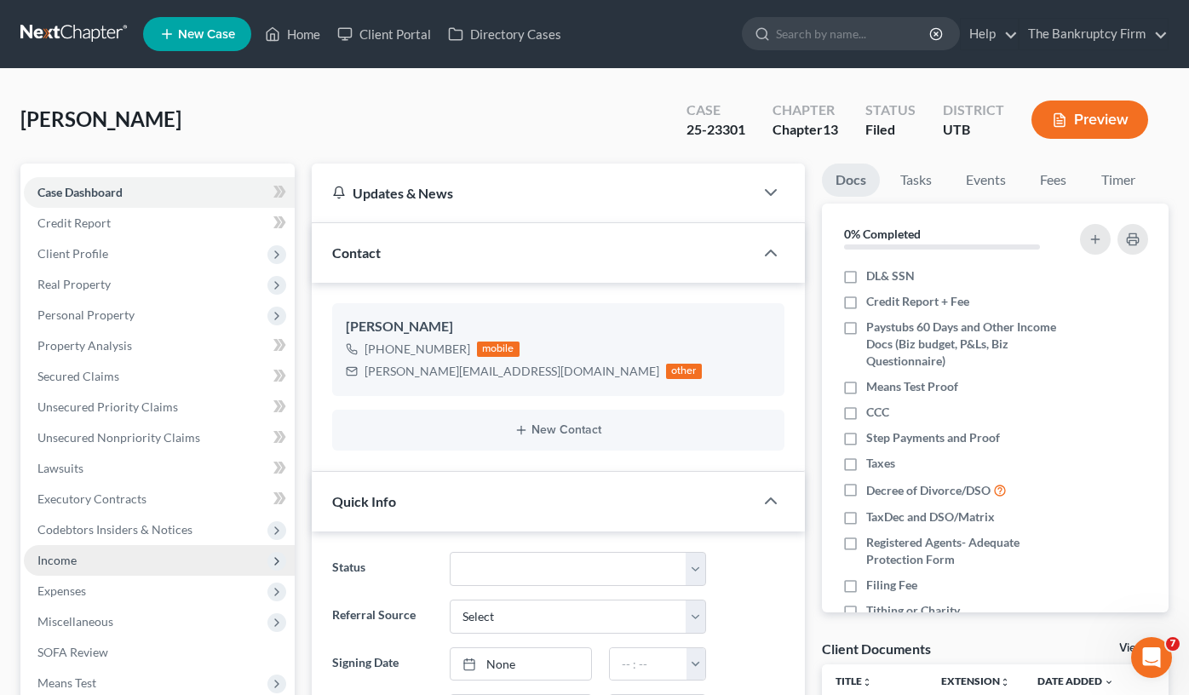
click at [71, 560] on span "Income" at bounding box center [56, 560] width 39 height 14
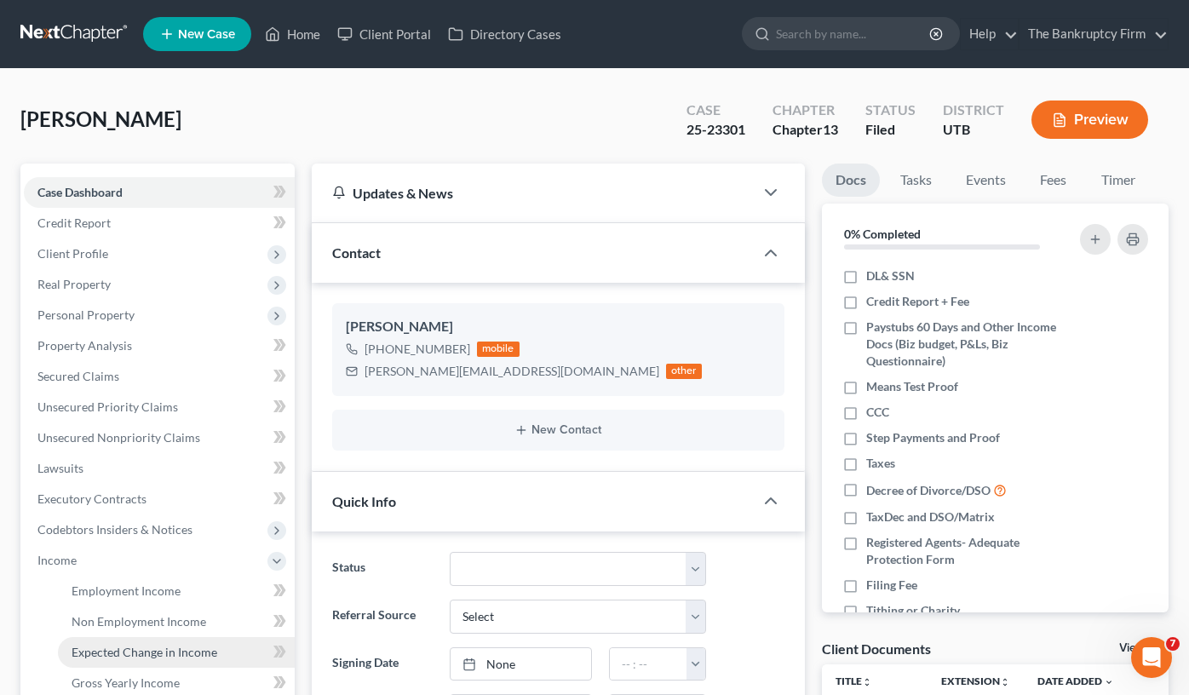
scroll to position [85, 0]
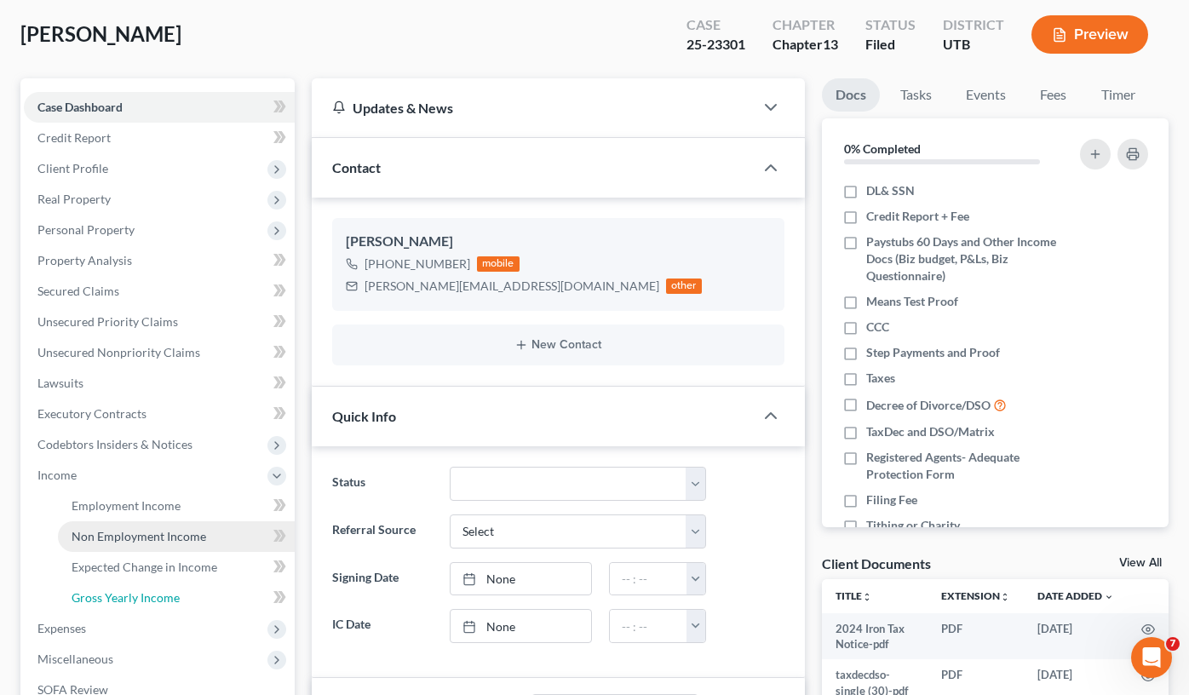
drag, startPoint x: 131, startPoint y: 605, endPoint x: 225, endPoint y: 533, distance: 118.4
click at [131, 604] on link "Gross Yearly Income" at bounding box center [176, 597] width 237 height 31
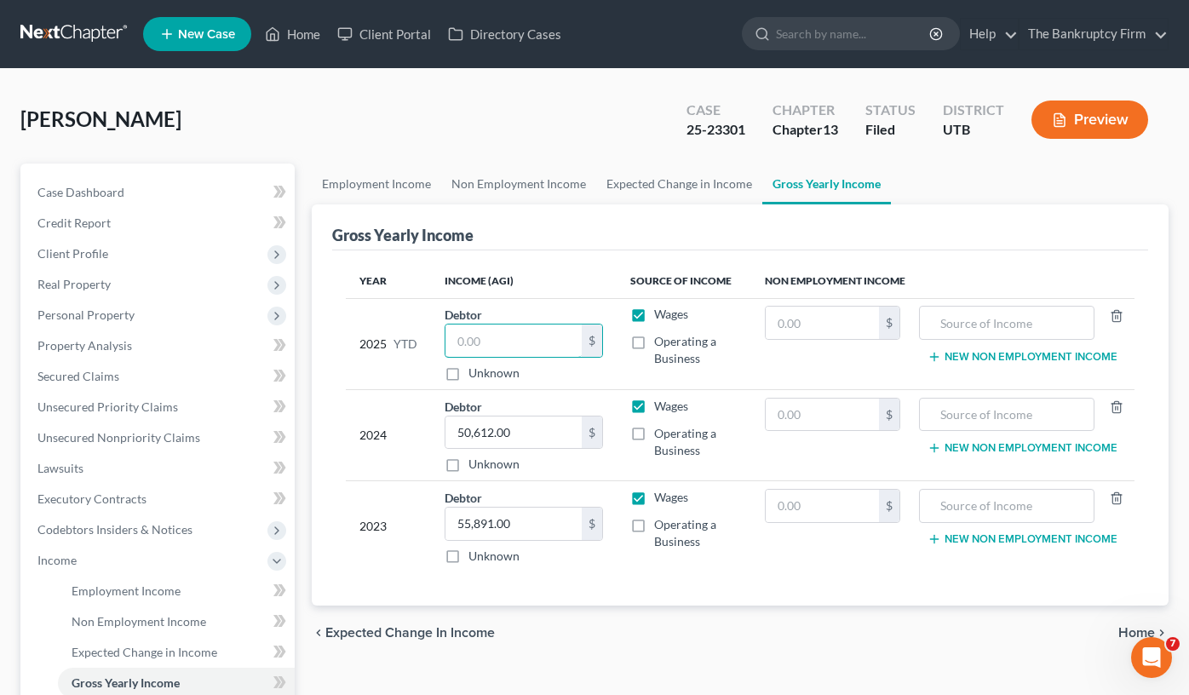
drag, startPoint x: 552, startPoint y: 340, endPoint x: 275, endPoint y: 369, distance: 278.3
click at [275, 369] on div "Petition Navigation Case Dashboard Payments Invoices Payments Payments Credit R…" at bounding box center [594, 578] width 1165 height 830
paste input "10092.52"
type input "10,092.52"
click at [119, 190] on span "Case Dashboard" at bounding box center [80, 192] width 87 height 14
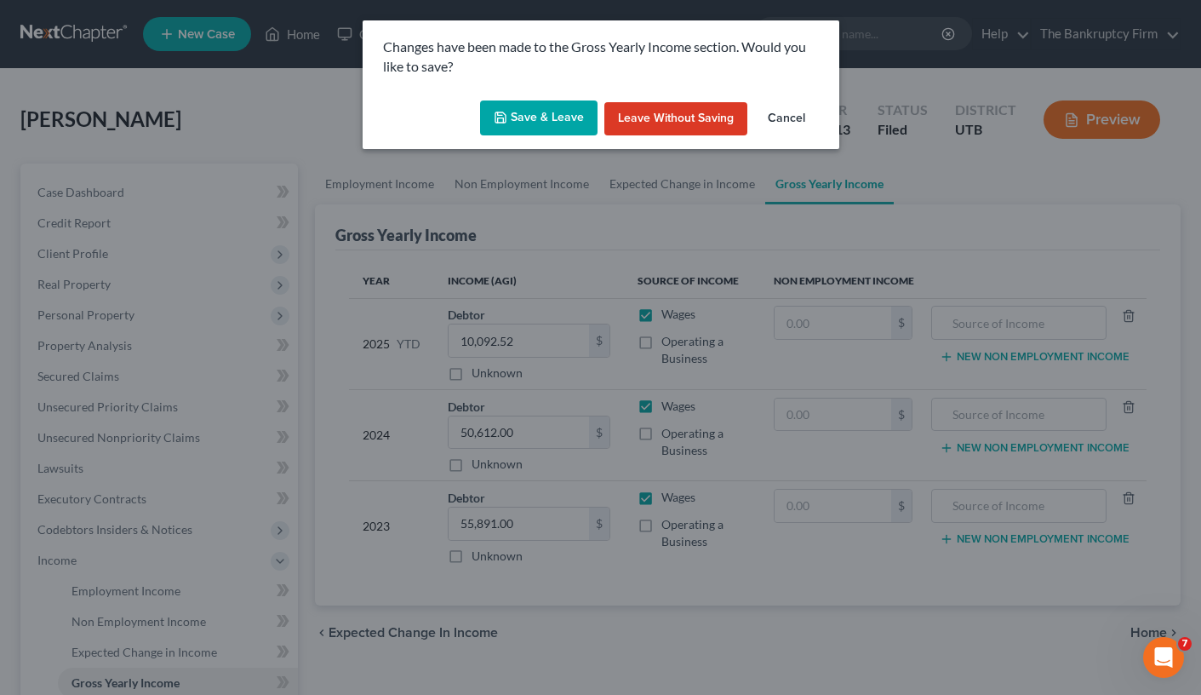
click at [512, 100] on button "Save & Leave" at bounding box center [539, 118] width 118 height 36
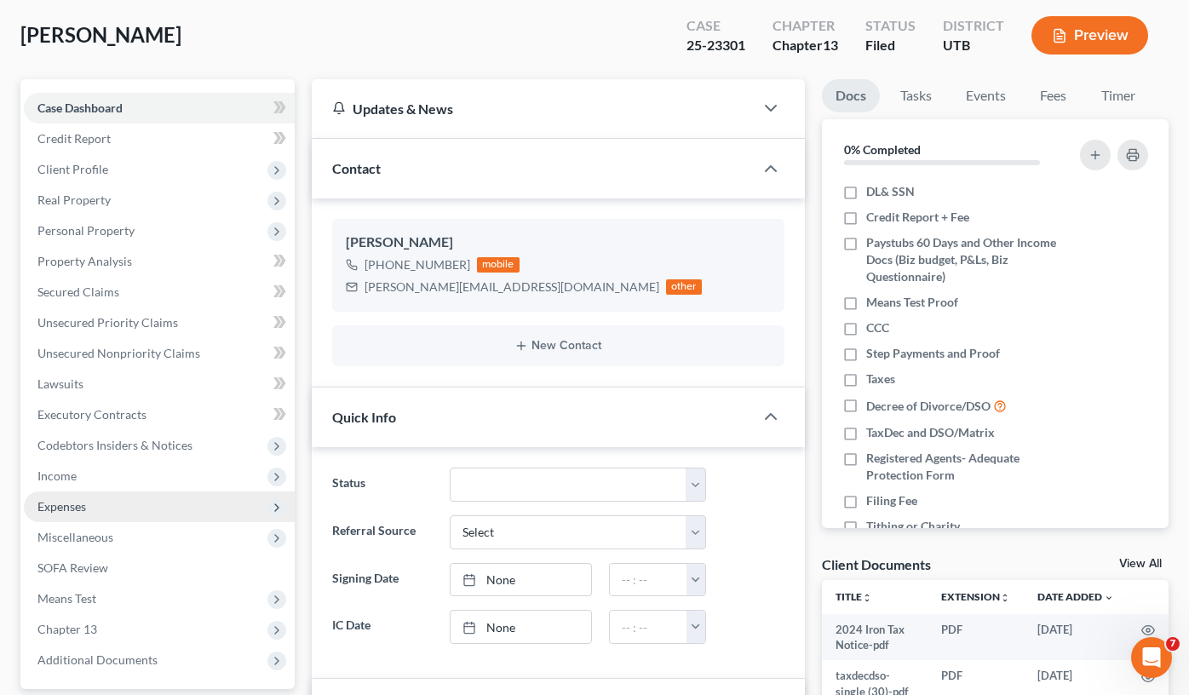
scroll to position [85, 0]
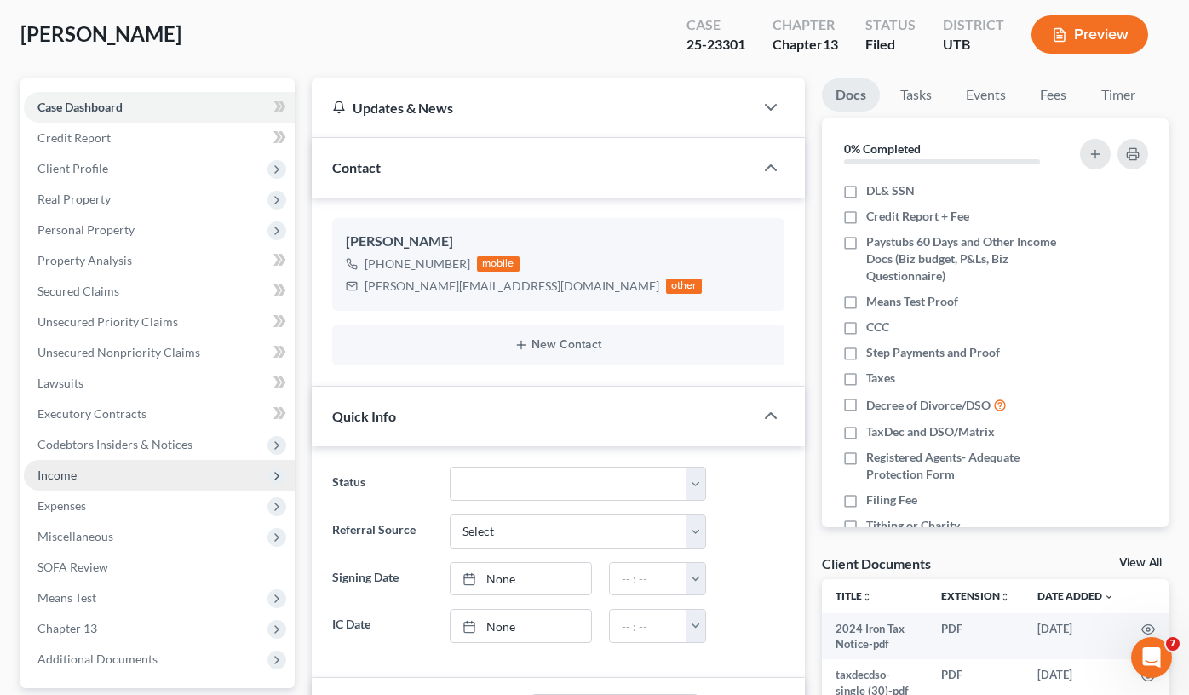
click at [80, 474] on span "Income" at bounding box center [159, 475] width 271 height 31
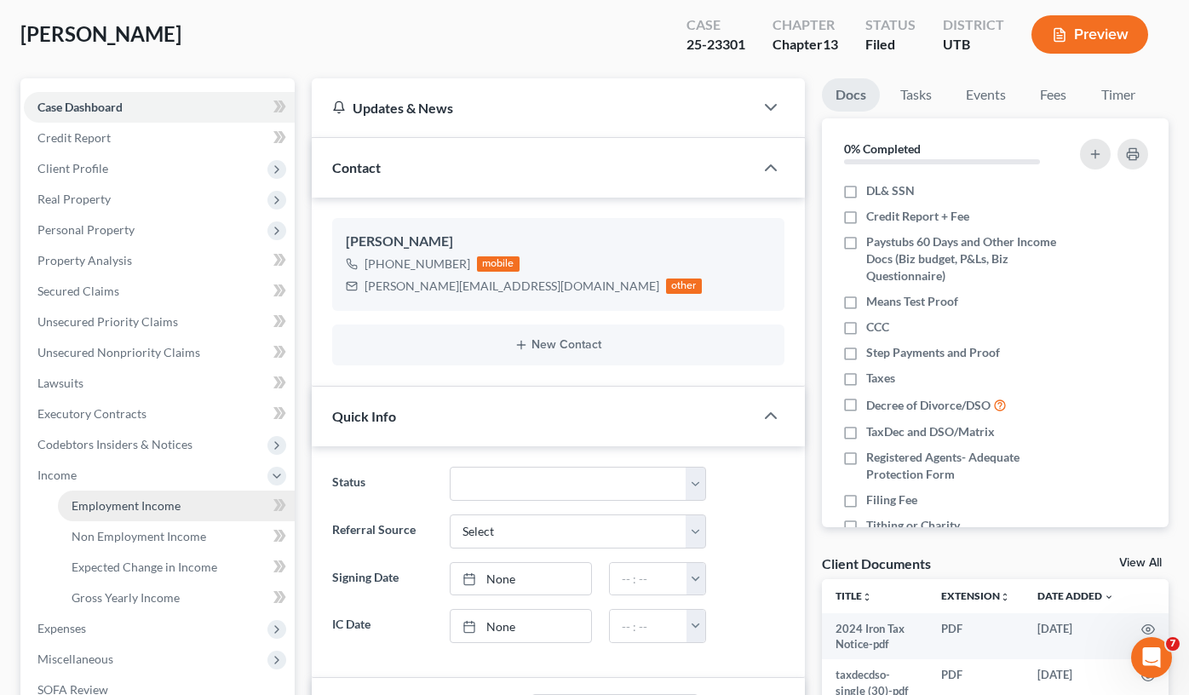
click at [147, 507] on span "Employment Income" at bounding box center [126, 505] width 109 height 14
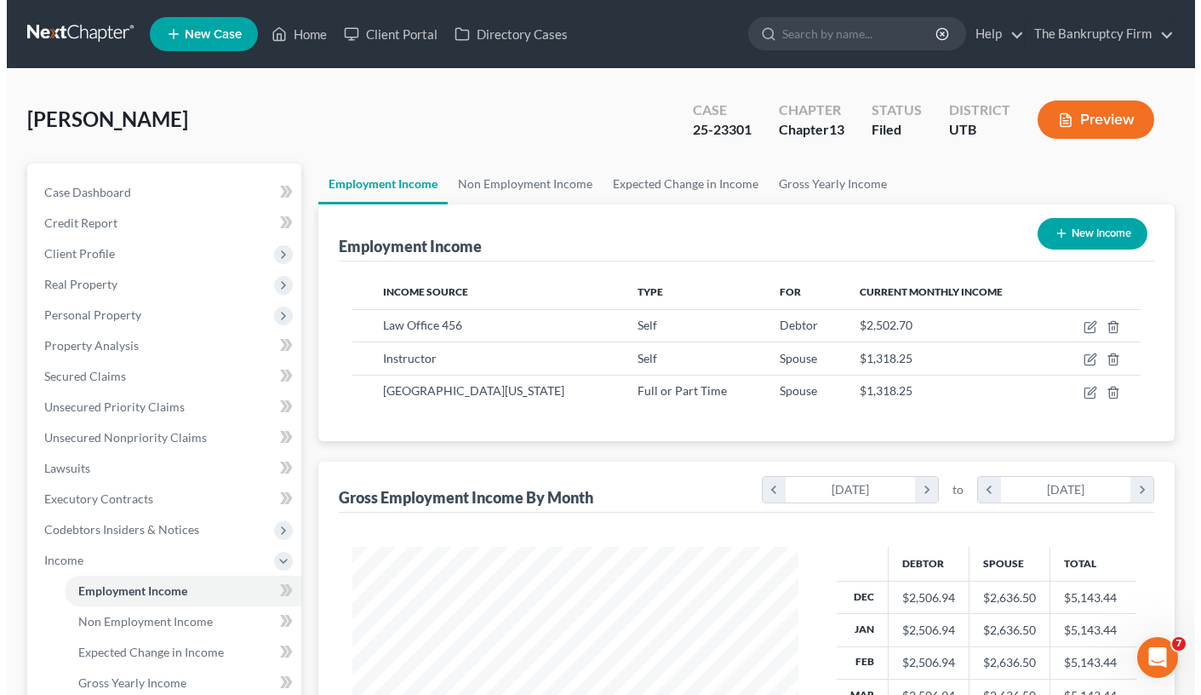
scroll to position [306, 479]
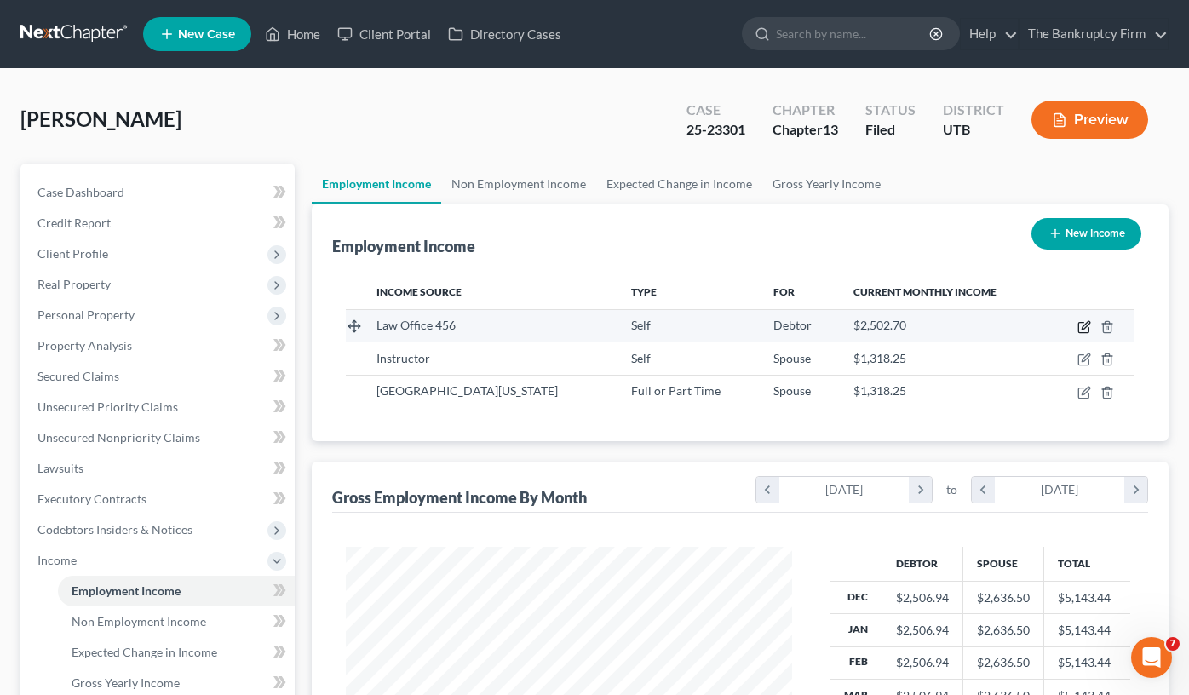
click at [1082, 324] on icon "button" at bounding box center [1084, 327] width 14 height 14
select select "1"
select select "46"
select select "0"
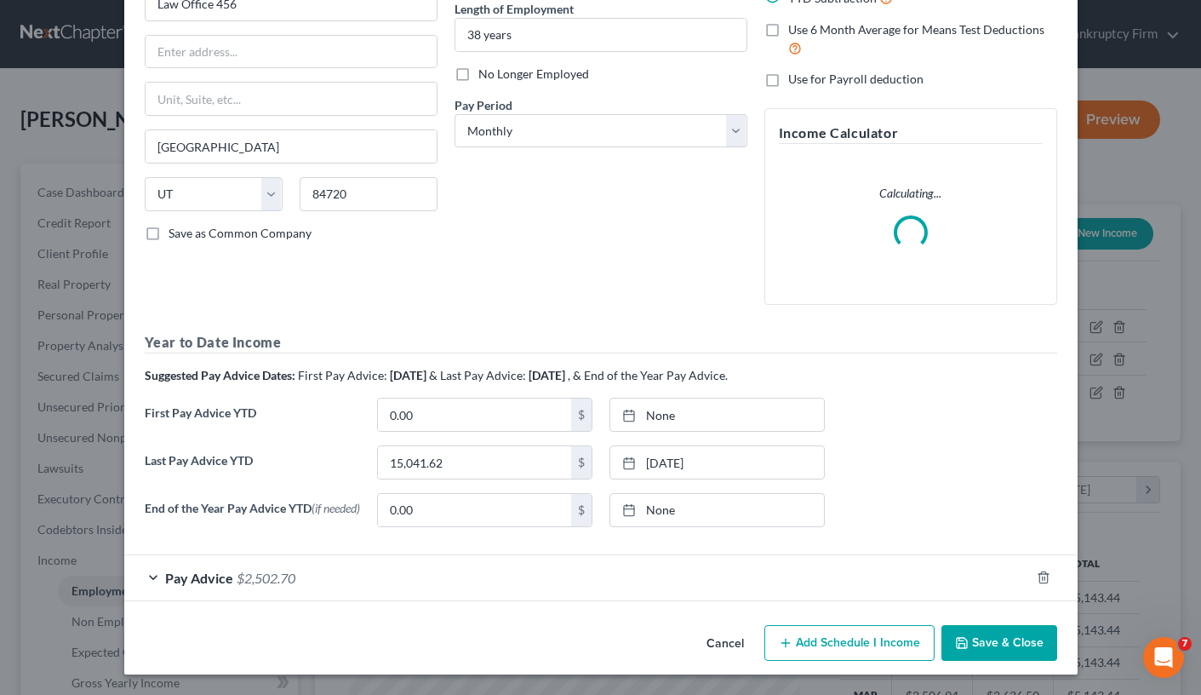
scroll to position [178, 0]
click at [427, 591] on div "Pay Advice $2,502.70" at bounding box center [577, 577] width 906 height 45
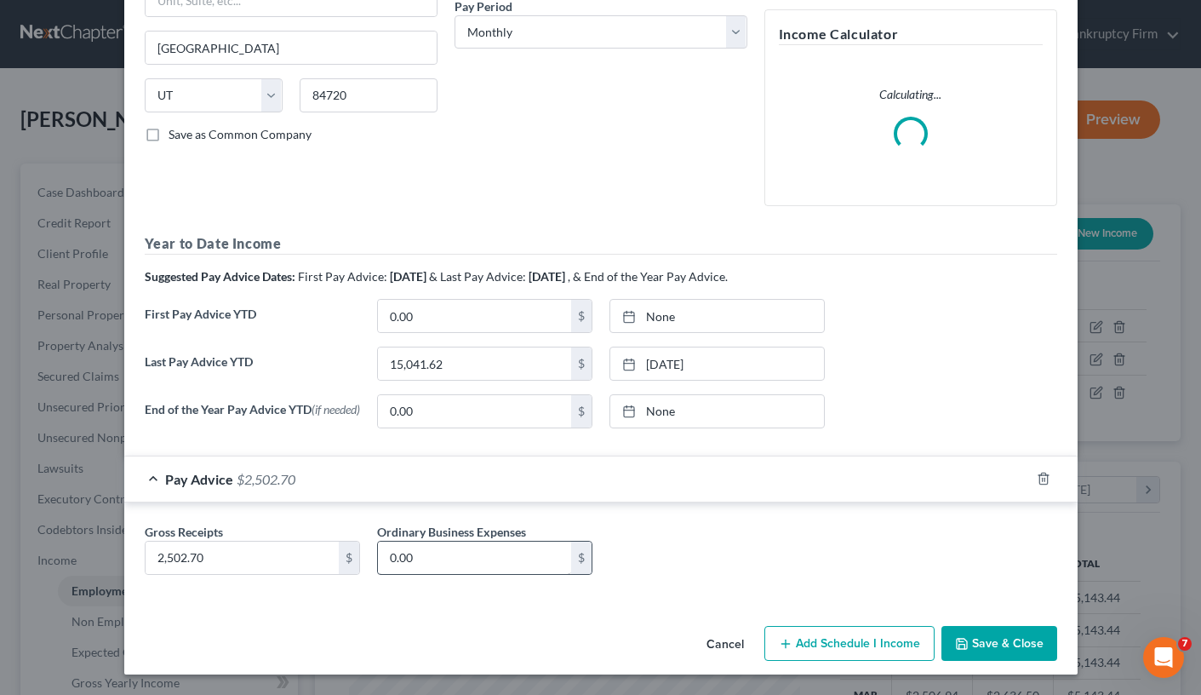
scroll to position [278, 0]
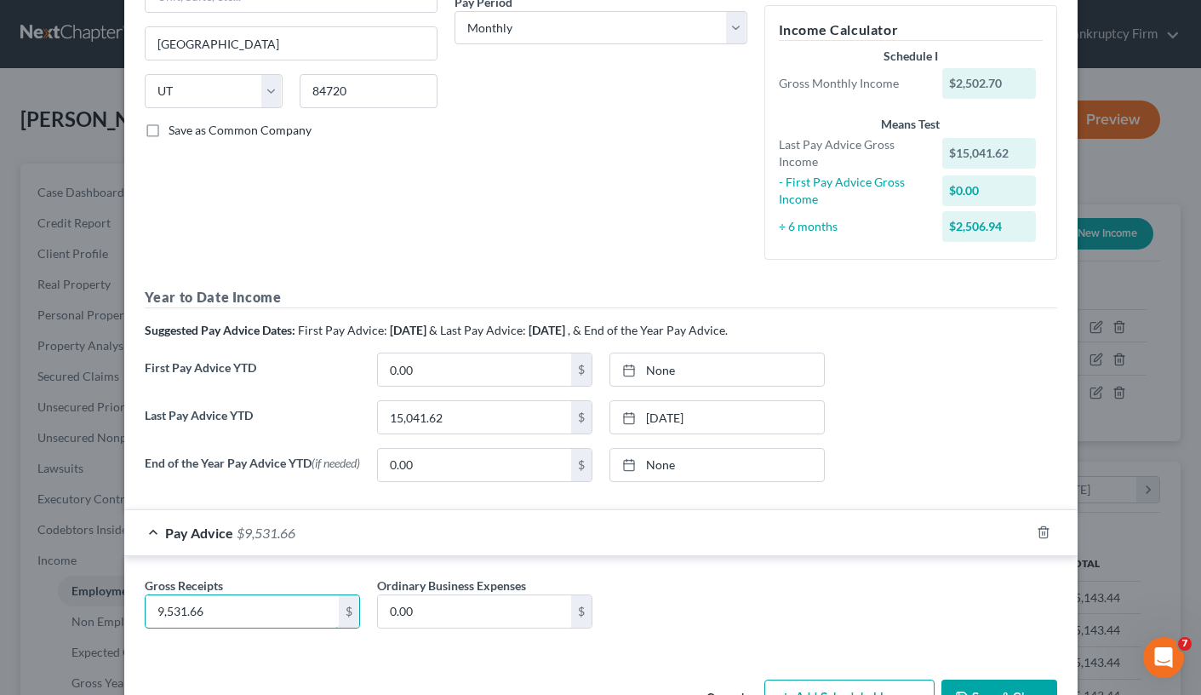
type input "9,531.66"
drag, startPoint x: 352, startPoint y: 659, endPoint x: 407, endPoint y: 627, distance: 64.1
click at [352, 604] on div "Gross Receipts 9,531.66 $ Ordinary Business Expenses 0.00 $" at bounding box center [601, 606] width 954 height 100
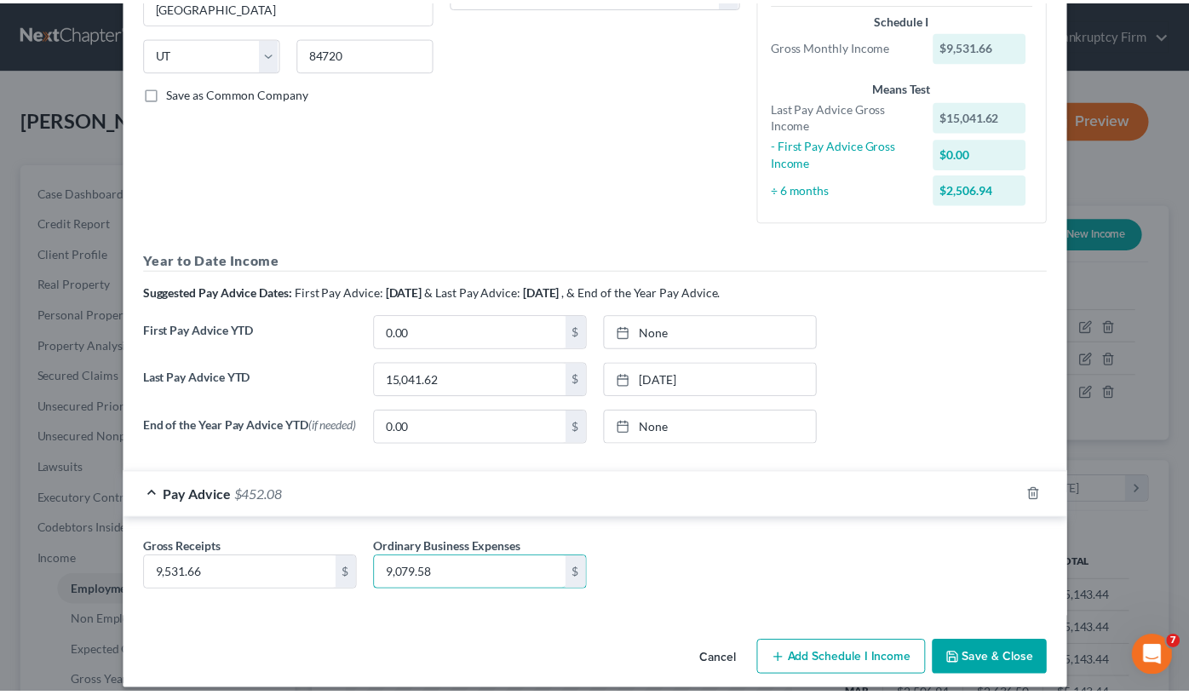
scroll to position [335, 0]
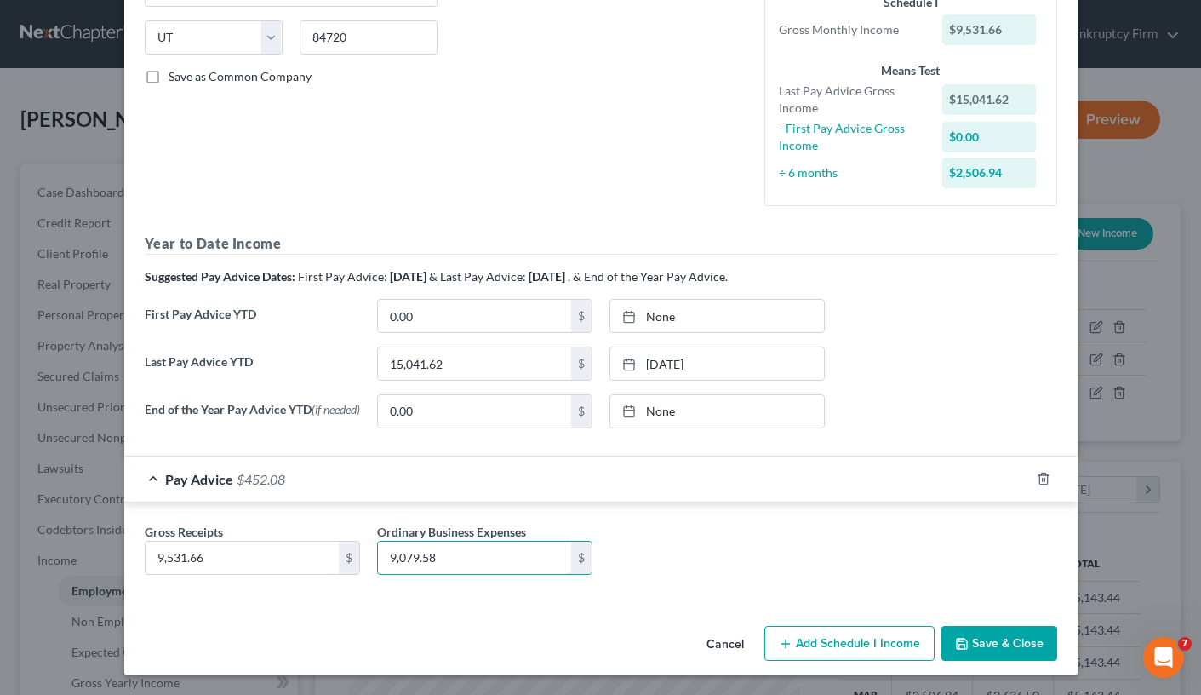
type input "9,079.58"
click at [997, 604] on button "Save & Close" at bounding box center [1000, 644] width 116 height 36
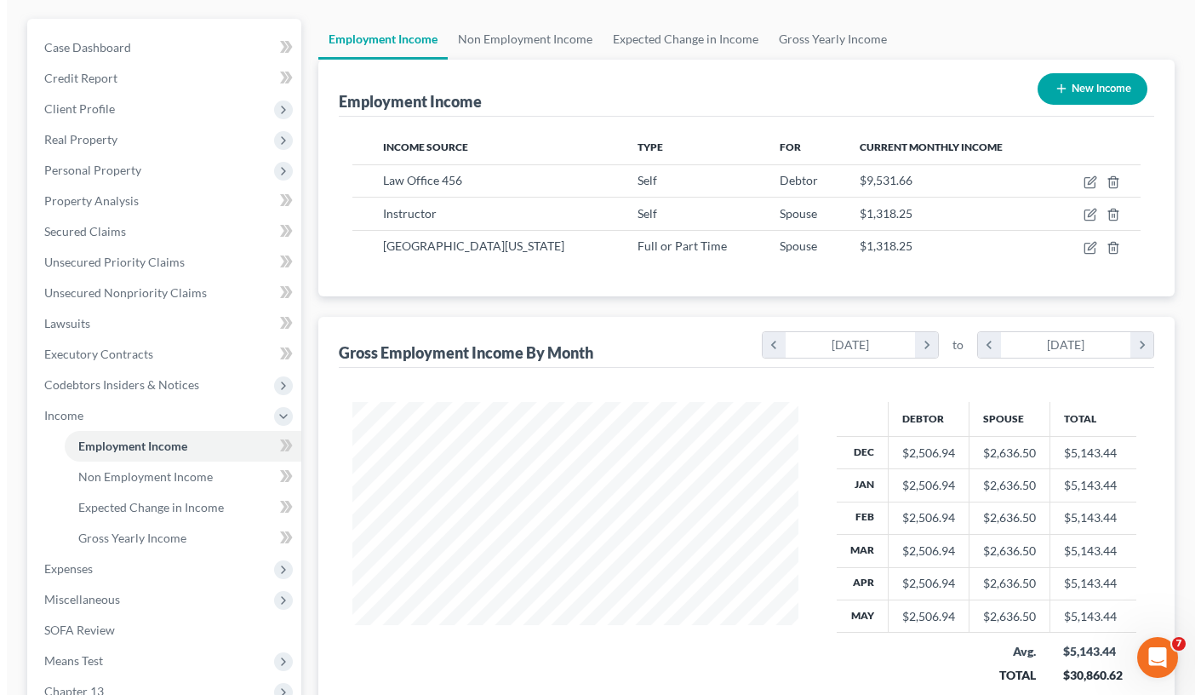
scroll to position [85, 0]
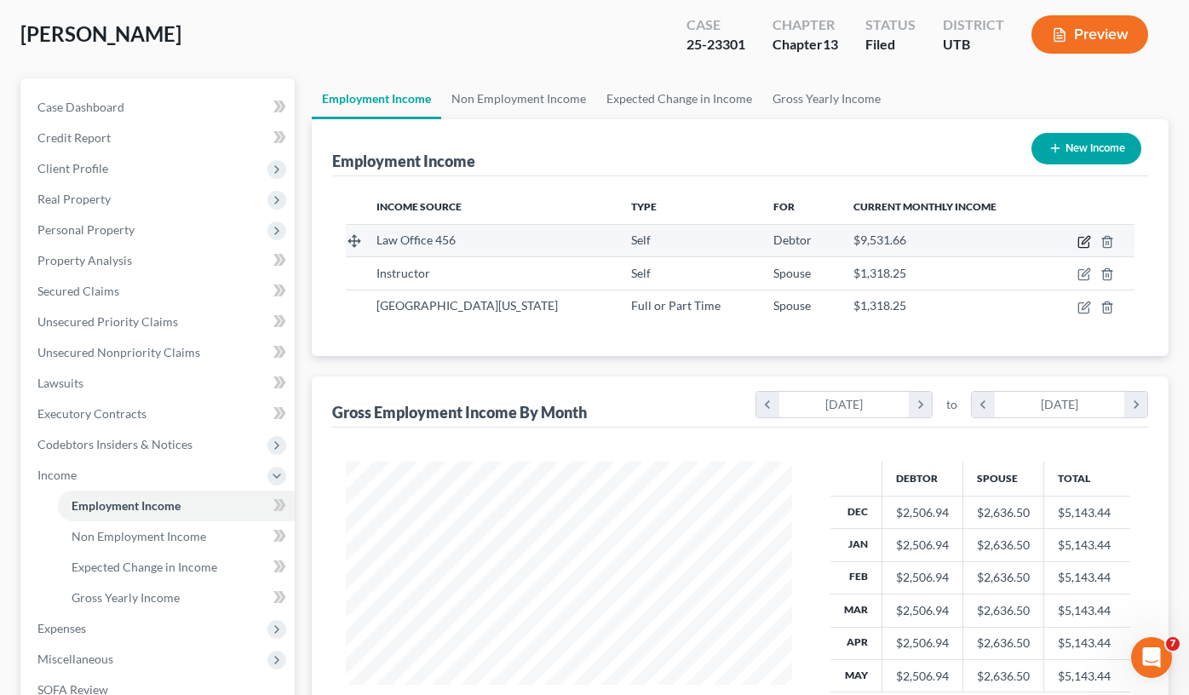
click at [1088, 242] on icon "button" at bounding box center [1084, 242] width 14 height 14
select select "1"
select select "46"
select select "0"
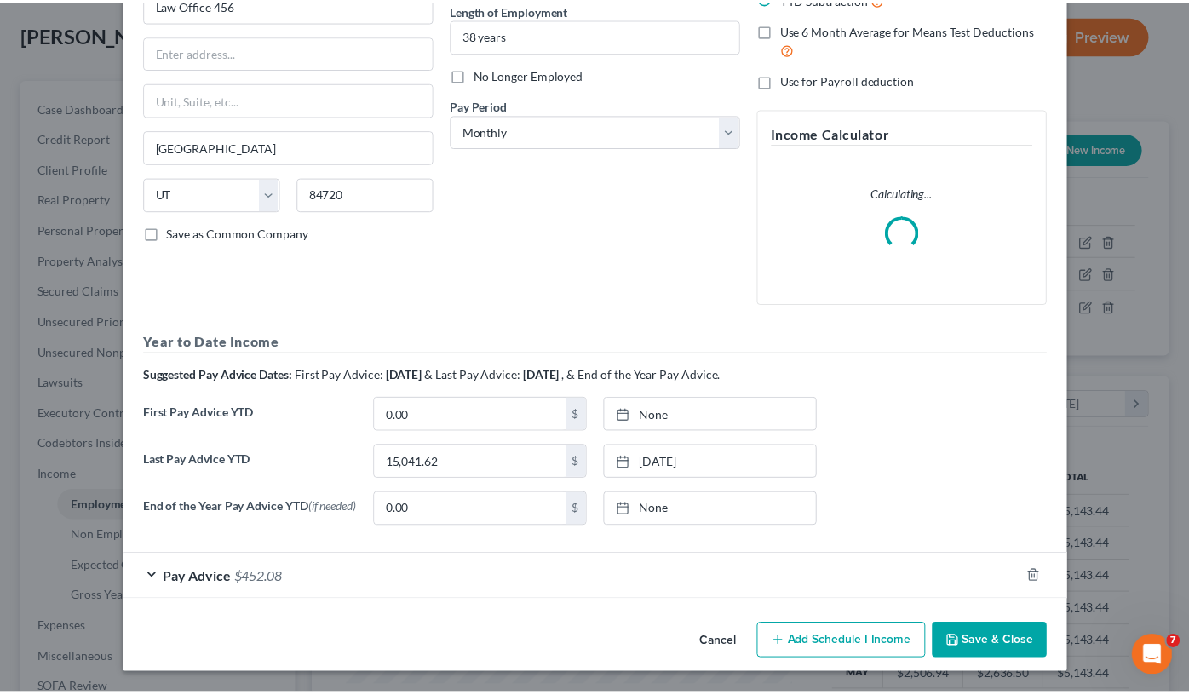
scroll to position [178, 0]
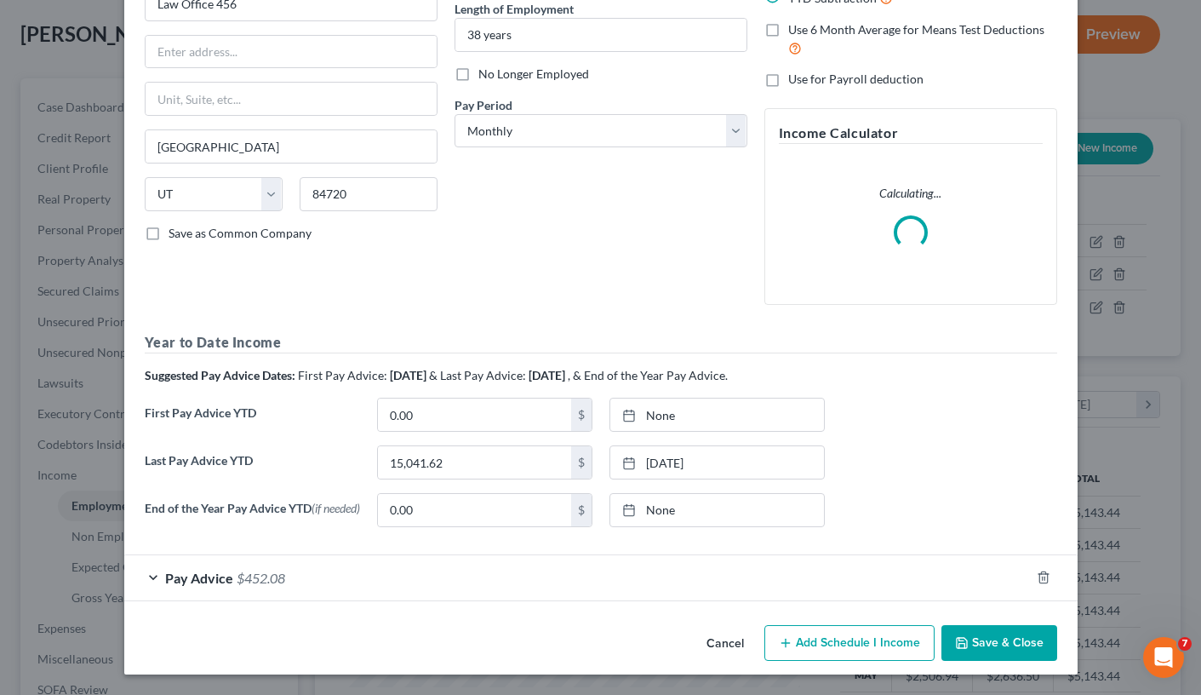
click at [1033, 604] on button "Save & Close" at bounding box center [1000, 643] width 116 height 36
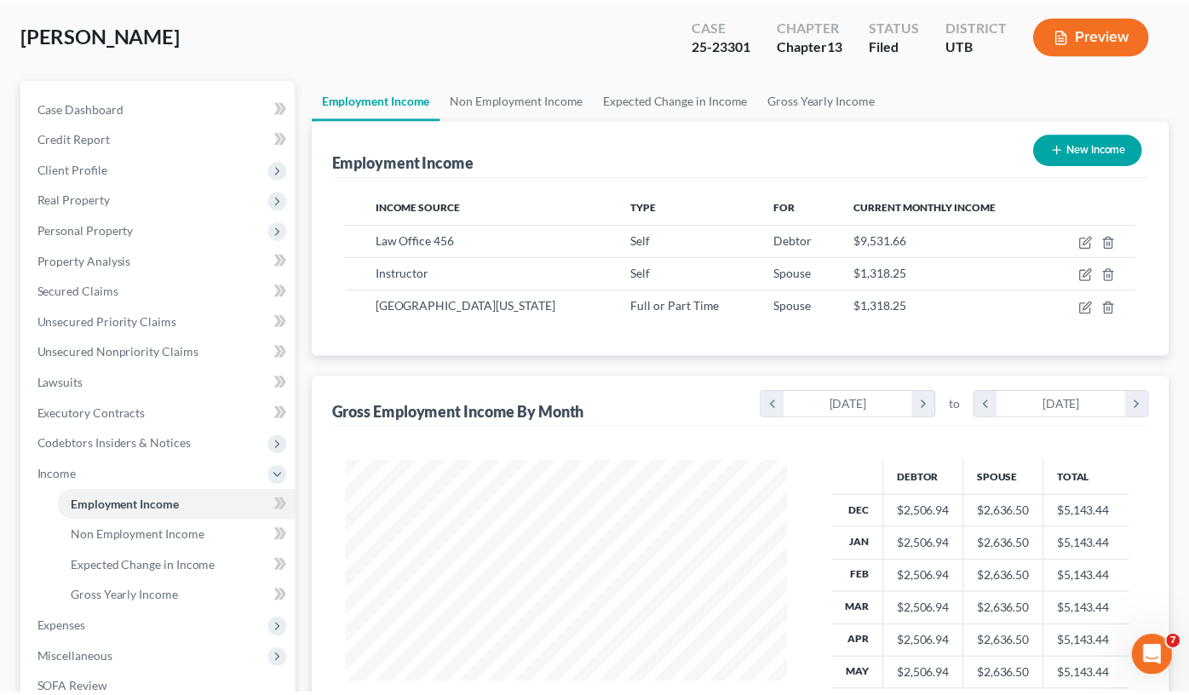
scroll to position [851213, 851038]
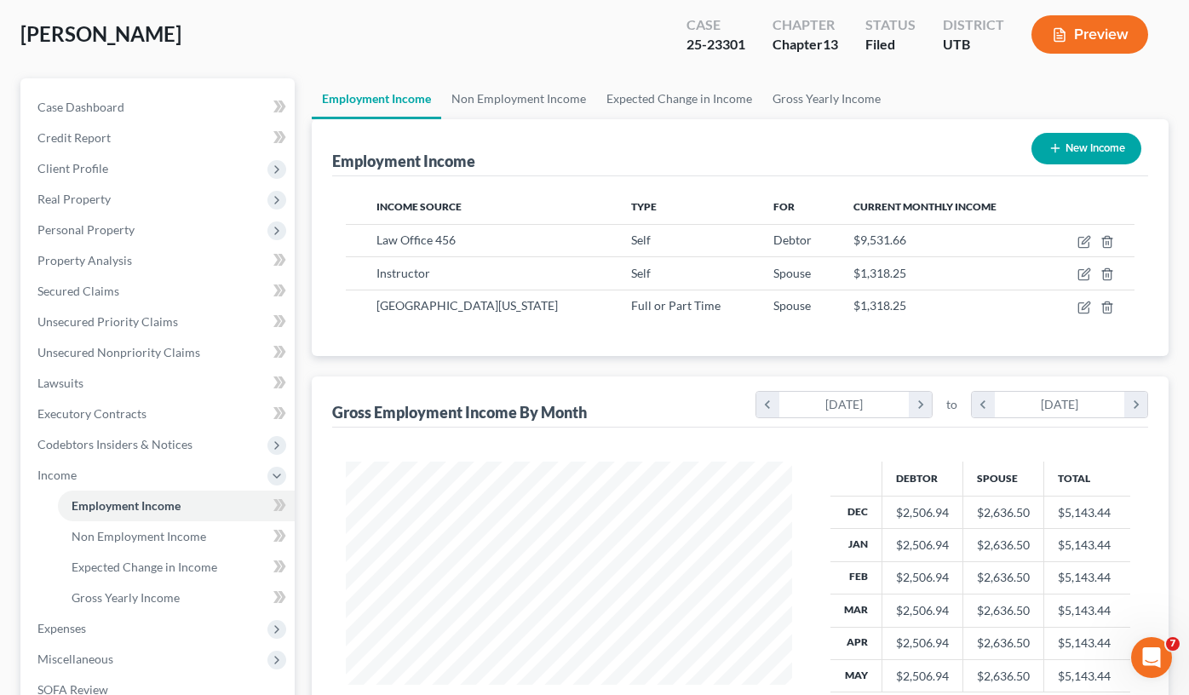
click at [301, 458] on div "Case Dashboard Payments Invoices Payments Payments Credit Report Client Profile" at bounding box center [157, 493] width 291 height 830
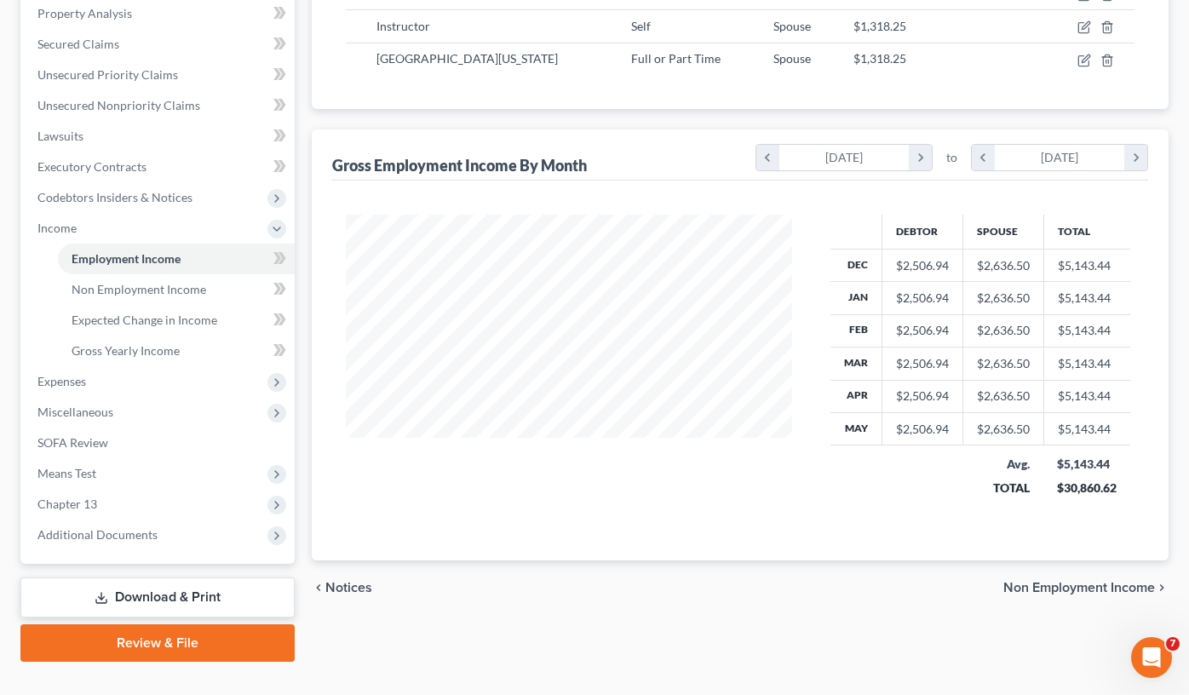
scroll to position [364, 0]
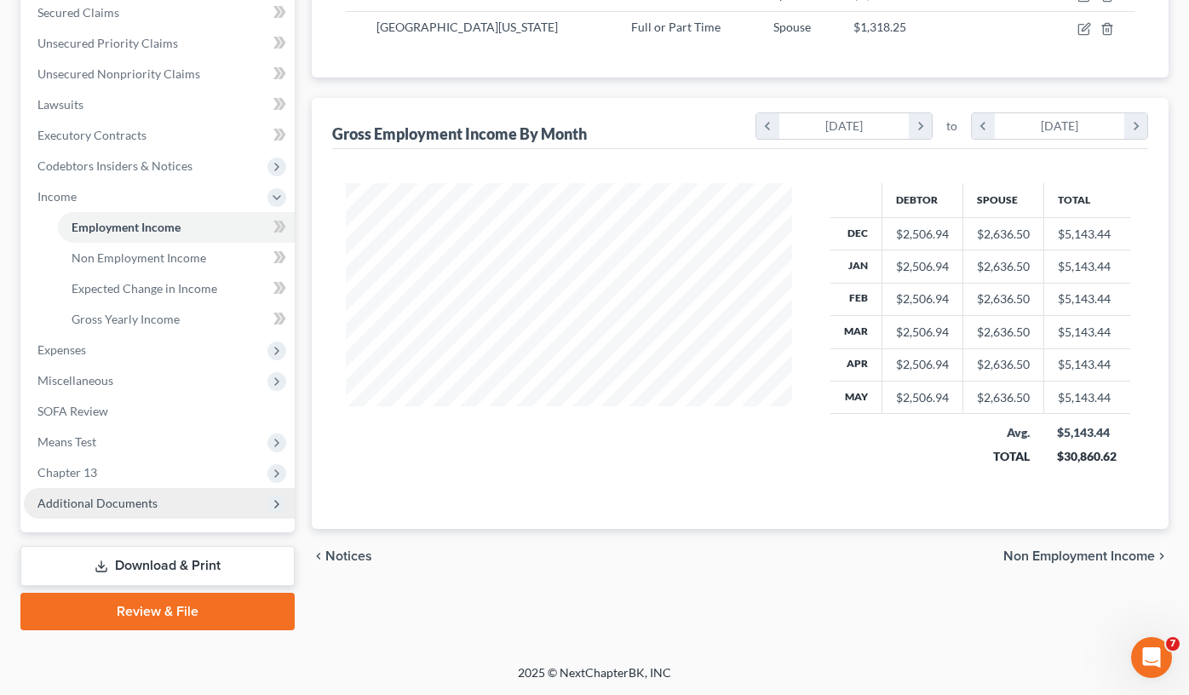
click at [161, 506] on span "Additional Documents" at bounding box center [159, 503] width 271 height 31
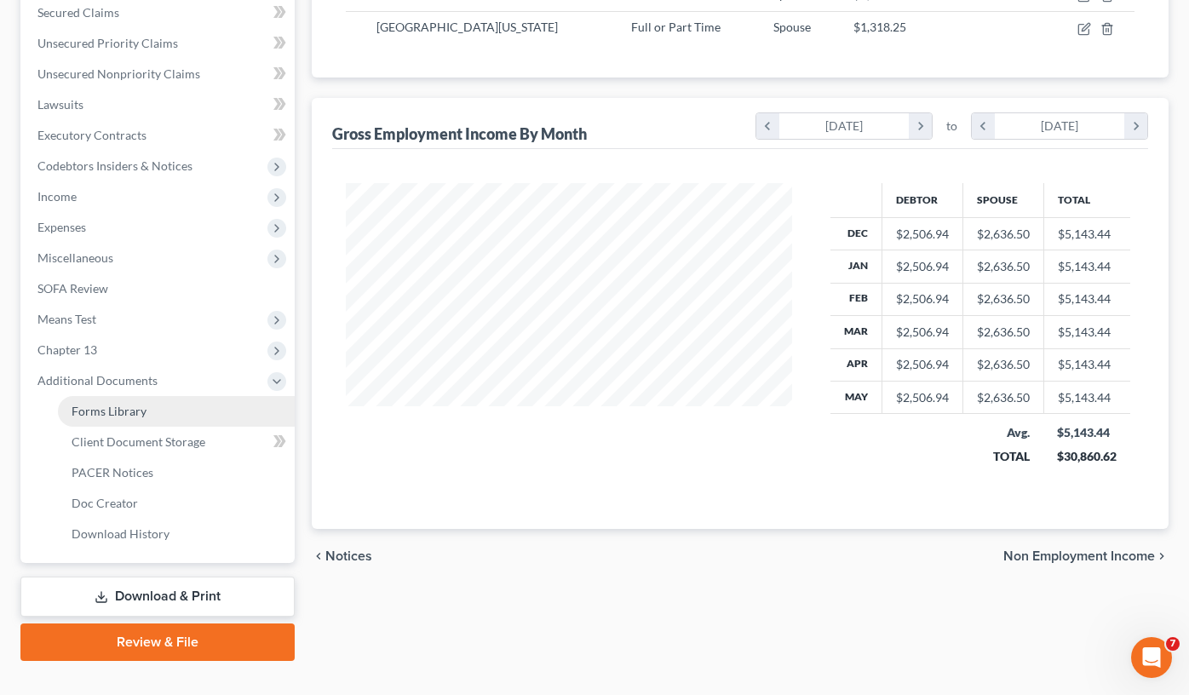
click at [131, 416] on span "Forms Library" at bounding box center [109, 411] width 75 height 14
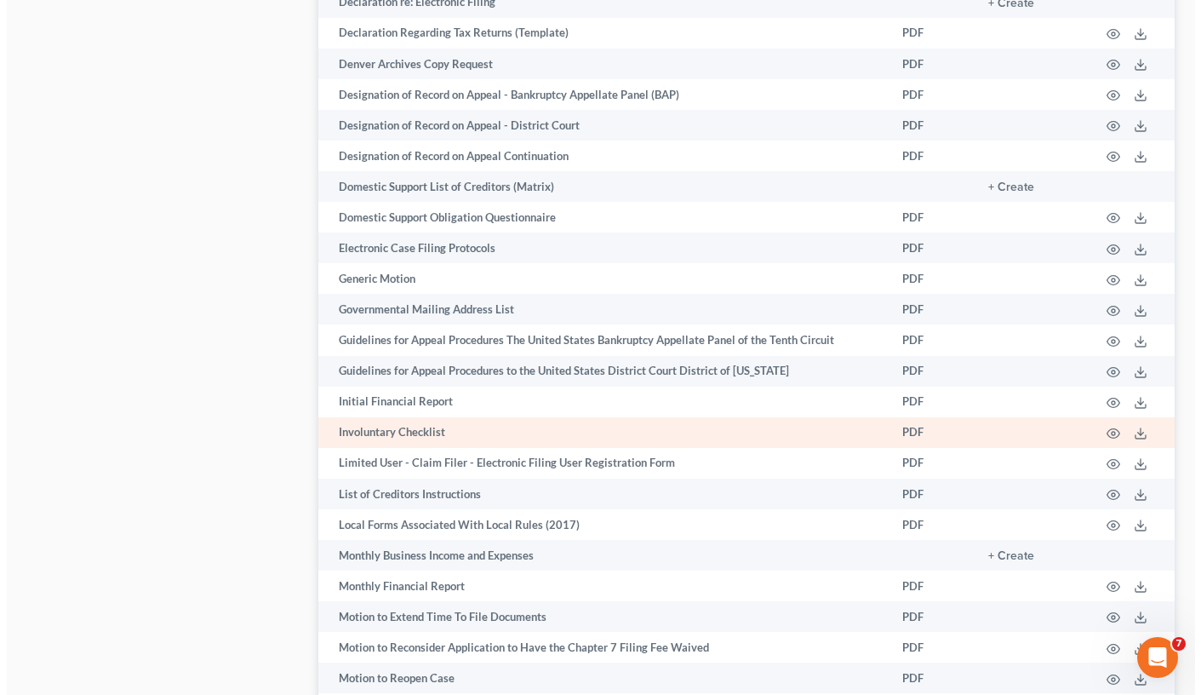
scroll to position [1246, 0]
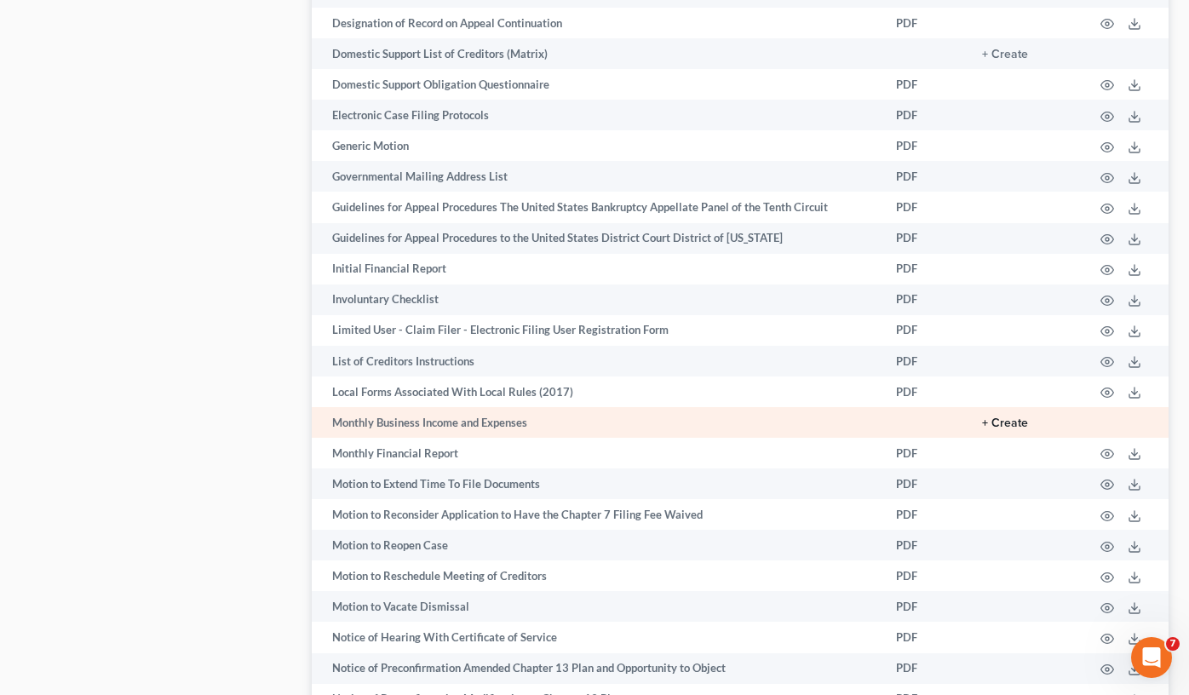
click at [1000, 426] on button "+ Create" at bounding box center [1005, 423] width 46 height 12
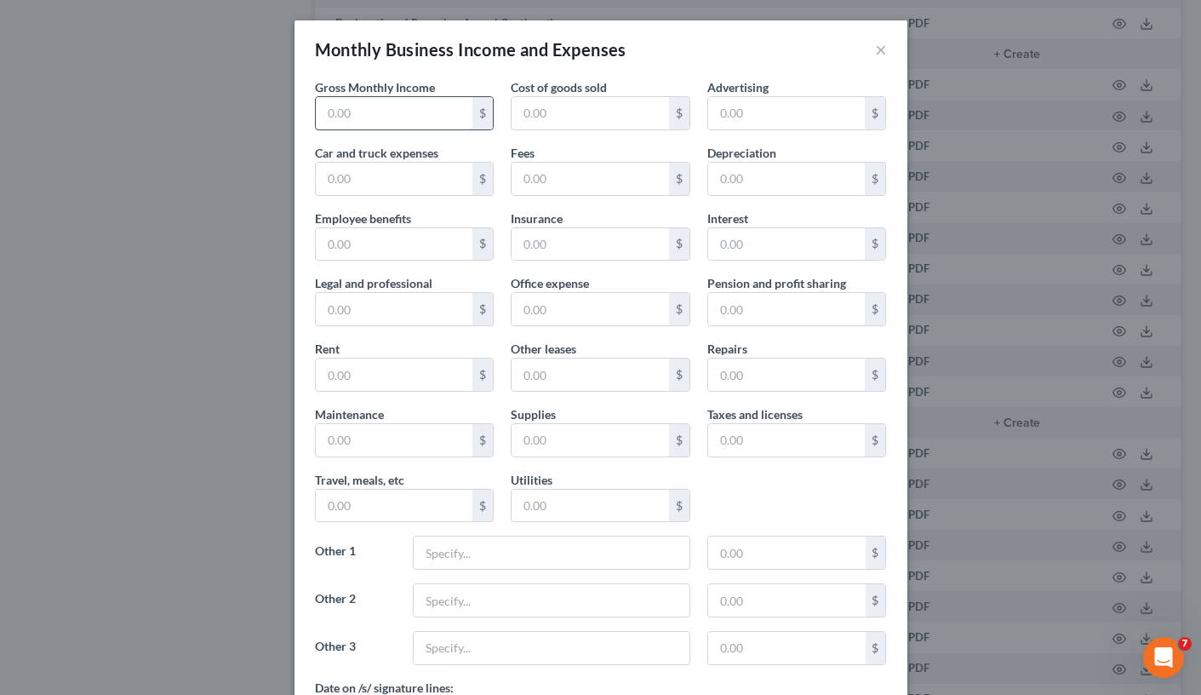
click at [335, 118] on input "text" at bounding box center [395, 113] width 158 height 32
type input "9,531.66"
click at [347, 177] on input "text" at bounding box center [395, 179] width 158 height 32
click at [542, 435] on input "text" at bounding box center [591, 440] width 158 height 32
type input "6,579.58"
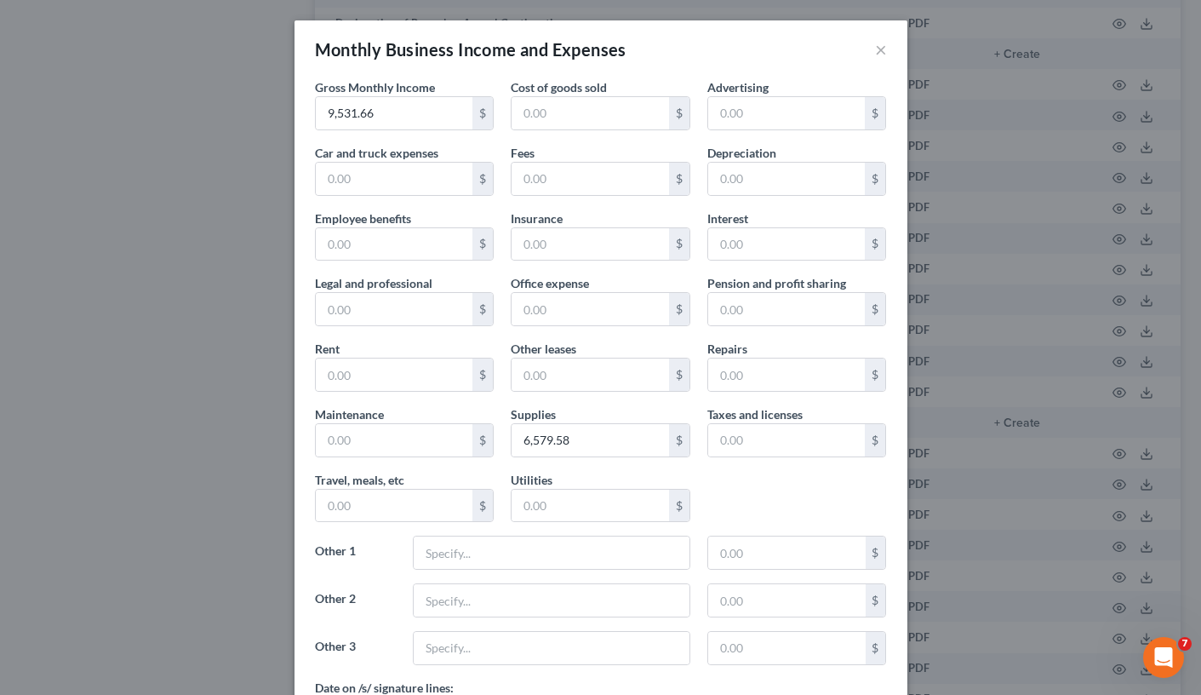
click at [297, 337] on div "Gross Monthly Income 9,531.66 $ Cost of goods sold $ Advertising $ Car and truc…" at bounding box center [601, 419] width 613 height 683
click at [384, 247] on input "text" at bounding box center [395, 244] width 158 height 32
type input "2,500"
click at [307, 398] on div "Gross Monthly Income 9,531.66 $ Cost of goods sold $ Advertising $ Car and truc…" at bounding box center [601, 378] width 589 height 600
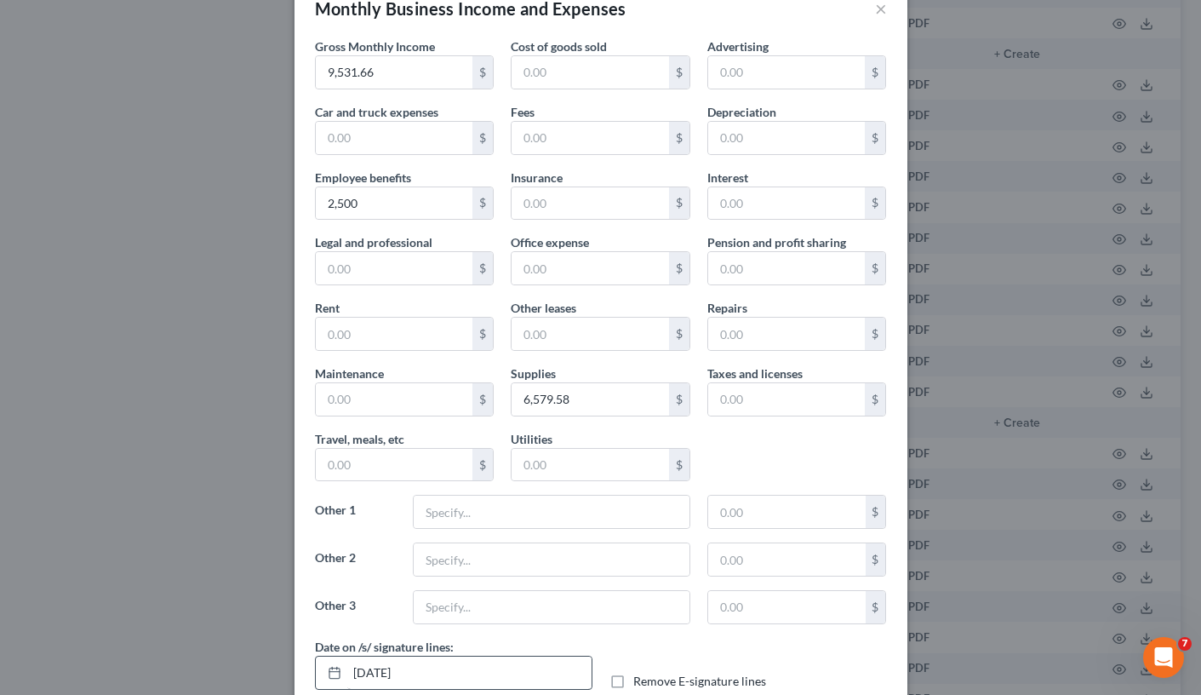
scroll to position [0, 0]
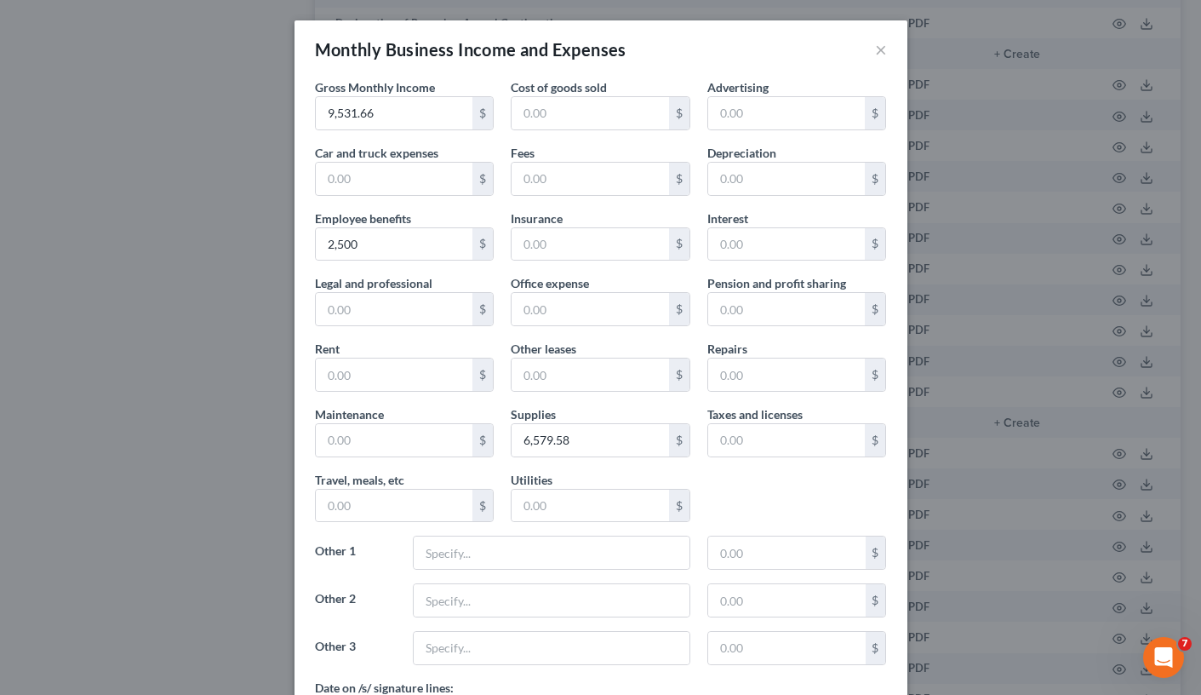
drag, startPoint x: 707, startPoint y: 500, endPoint x: 744, endPoint y: 507, distance: 38.1
click at [707, 500] on div "Gross Monthly Income 9,531.66 $ Cost of goods sold $ Advertising $ Car and truc…" at bounding box center [601, 378] width 589 height 600
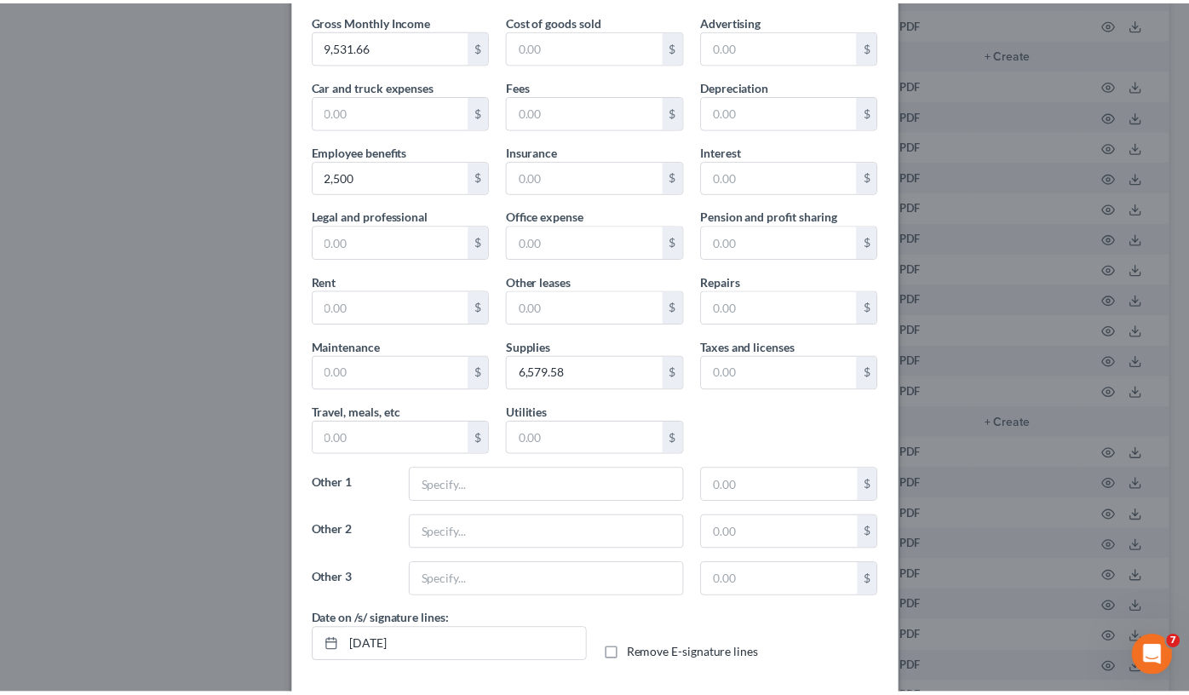
scroll to position [142, 0]
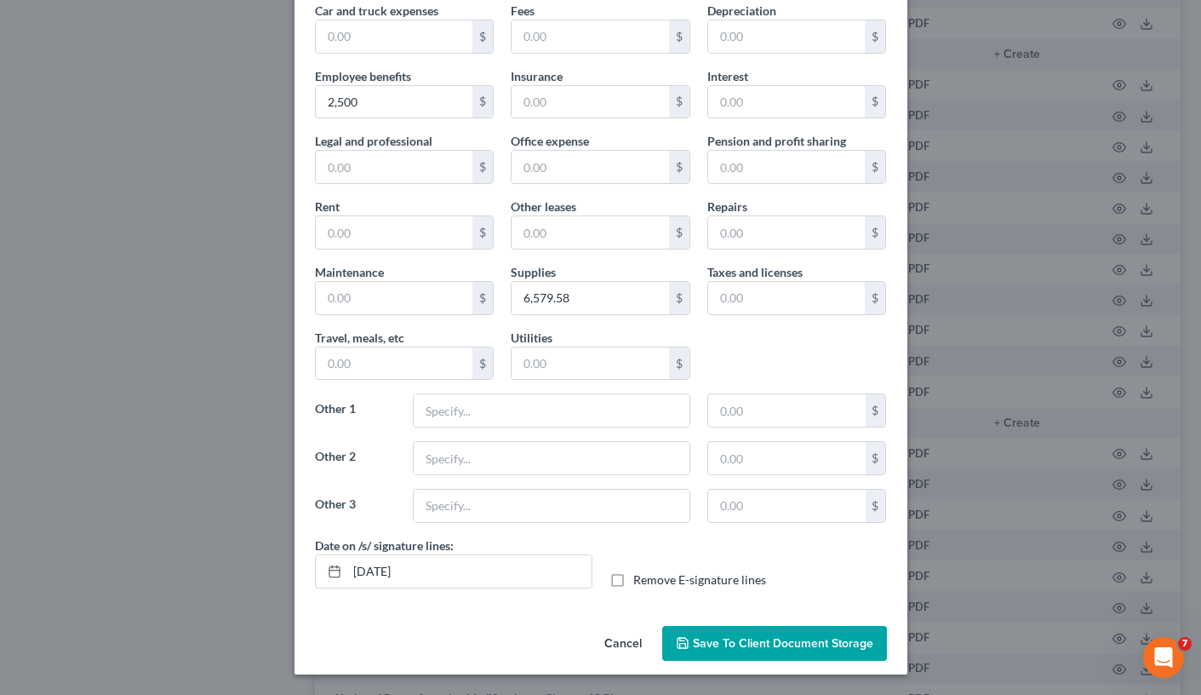
click at [732, 604] on span "Save to Client Document Storage" at bounding box center [783, 643] width 181 height 14
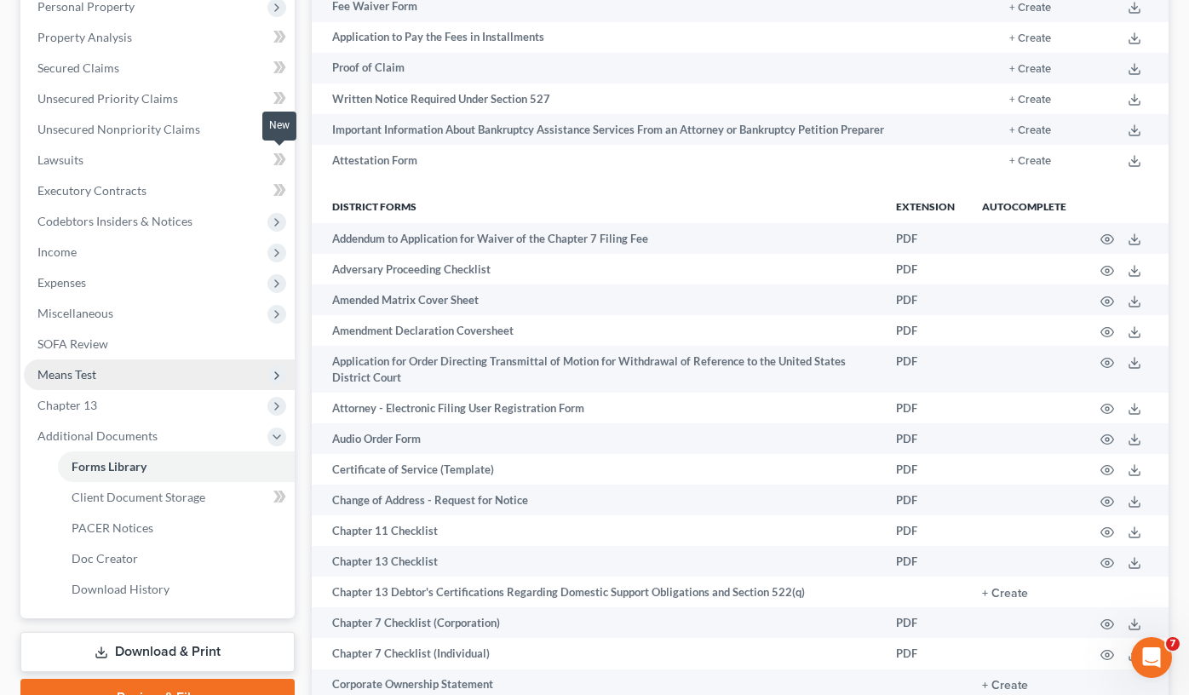
scroll to position [309, 0]
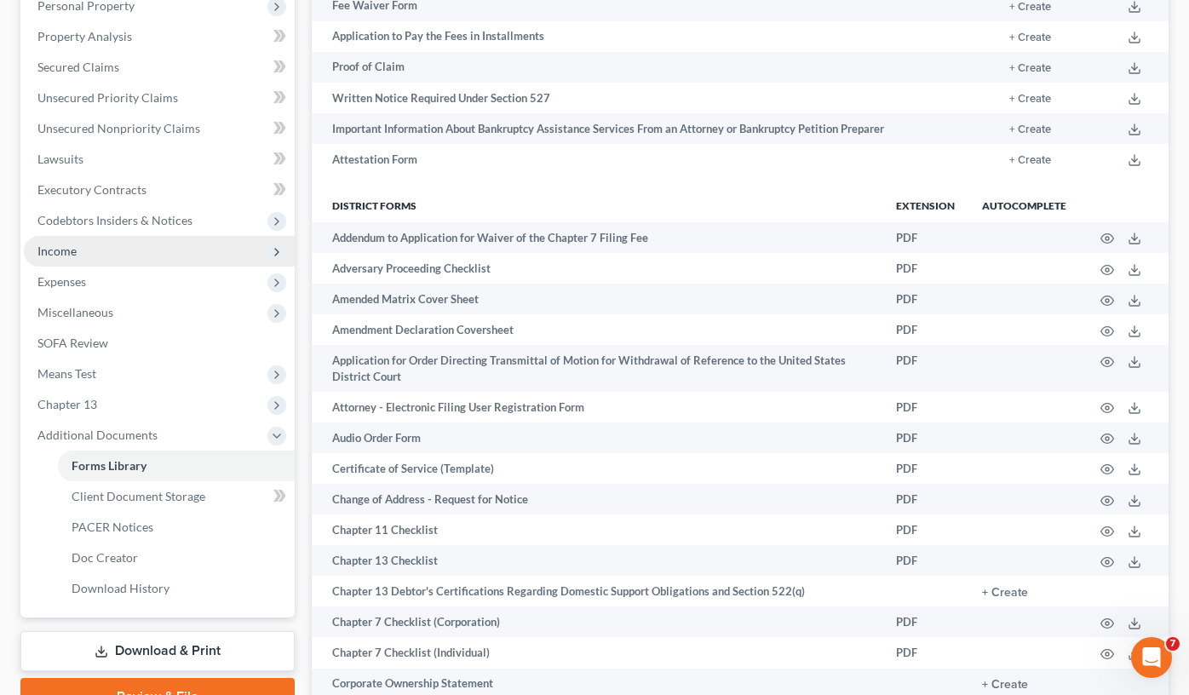
click at [46, 240] on span "Income" at bounding box center [159, 251] width 271 height 31
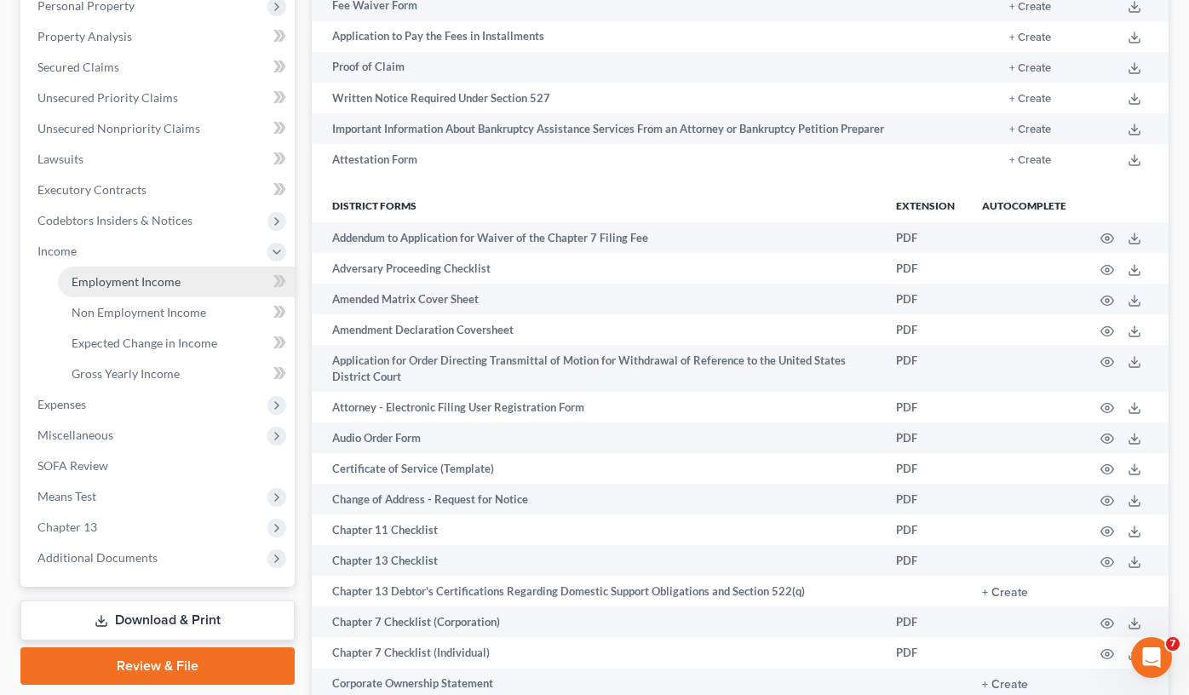
click at [156, 286] on span "Employment Income" at bounding box center [126, 281] width 109 height 14
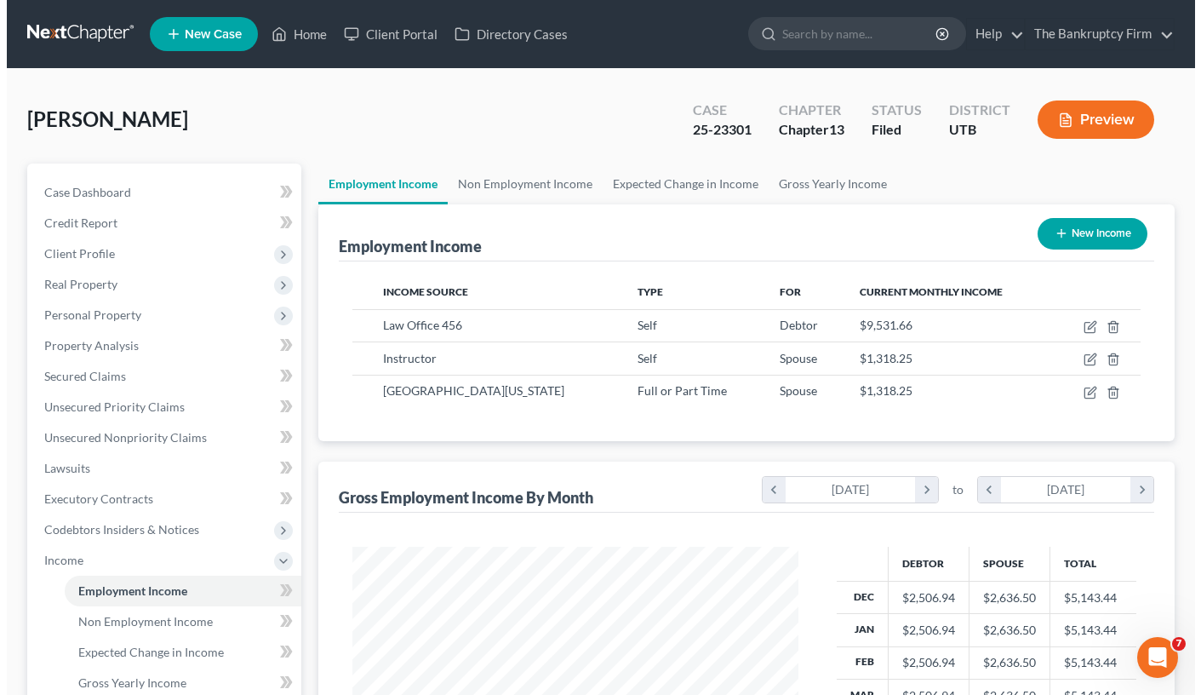
scroll to position [306, 479]
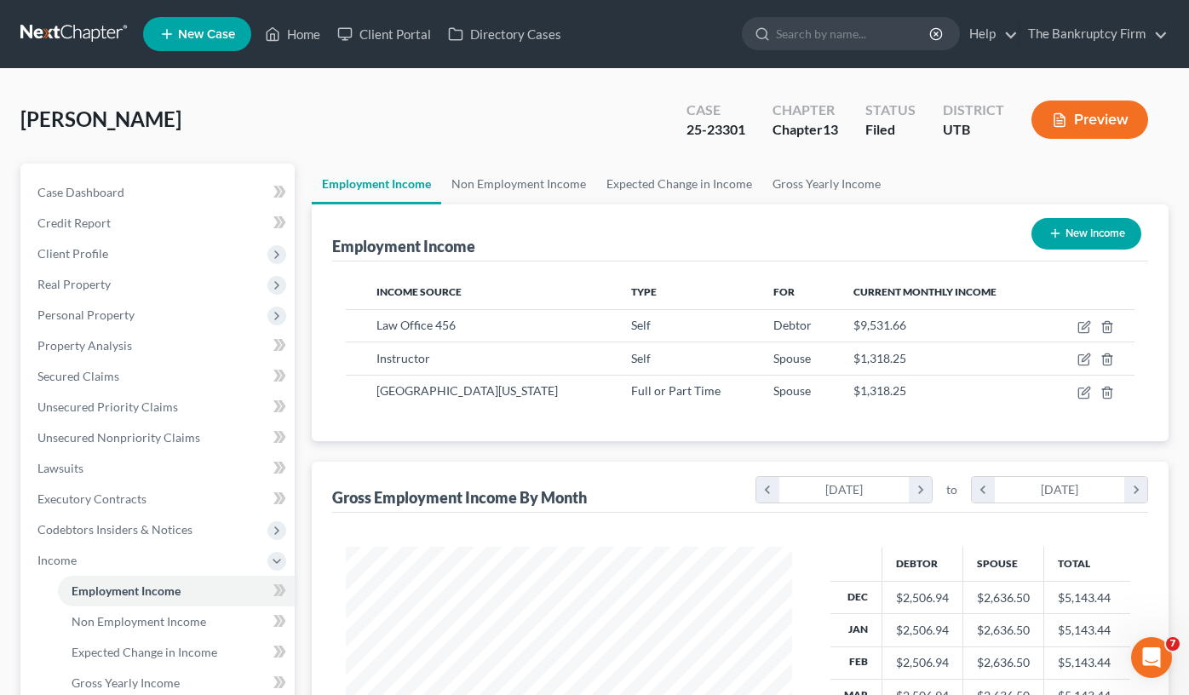
drag, startPoint x: 456, startPoint y: 128, endPoint x: 473, endPoint y: 262, distance: 135.6
click at [456, 128] on div "Jackson, Joseph Upgraded Case 25-23301 Chapter Chapter 13 Status Filed District…" at bounding box center [594, 126] width 1148 height 74
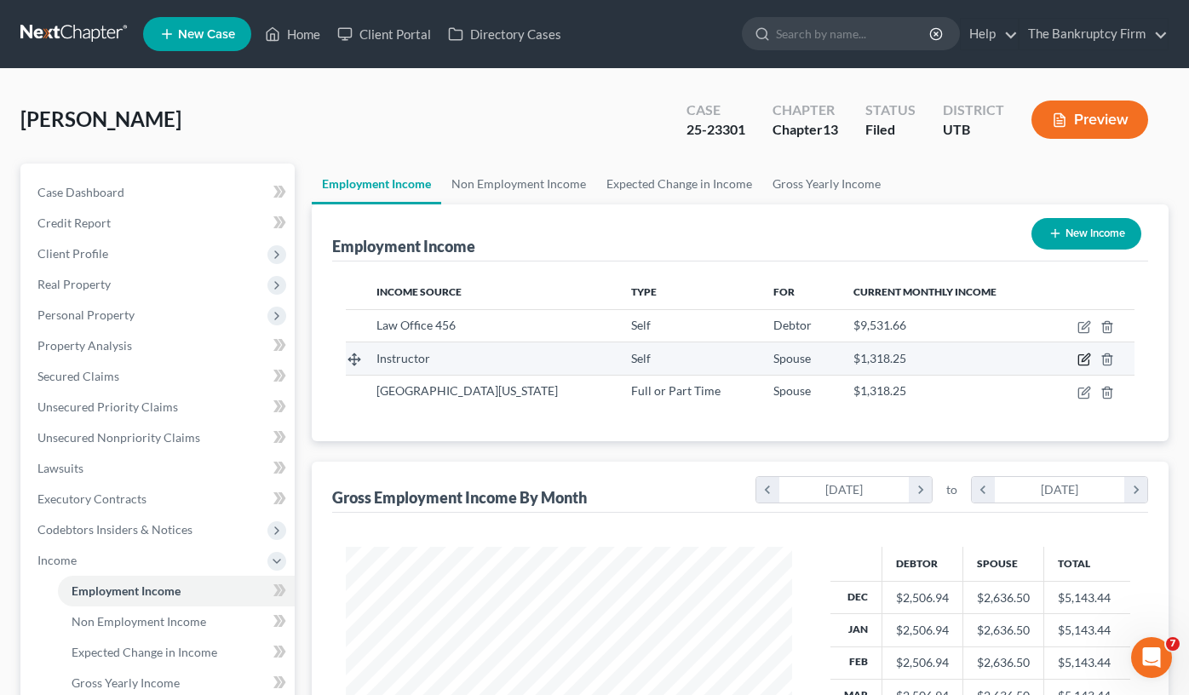
click at [1086, 361] on icon "button" at bounding box center [1084, 360] width 14 height 14
select select "1"
select select "0"
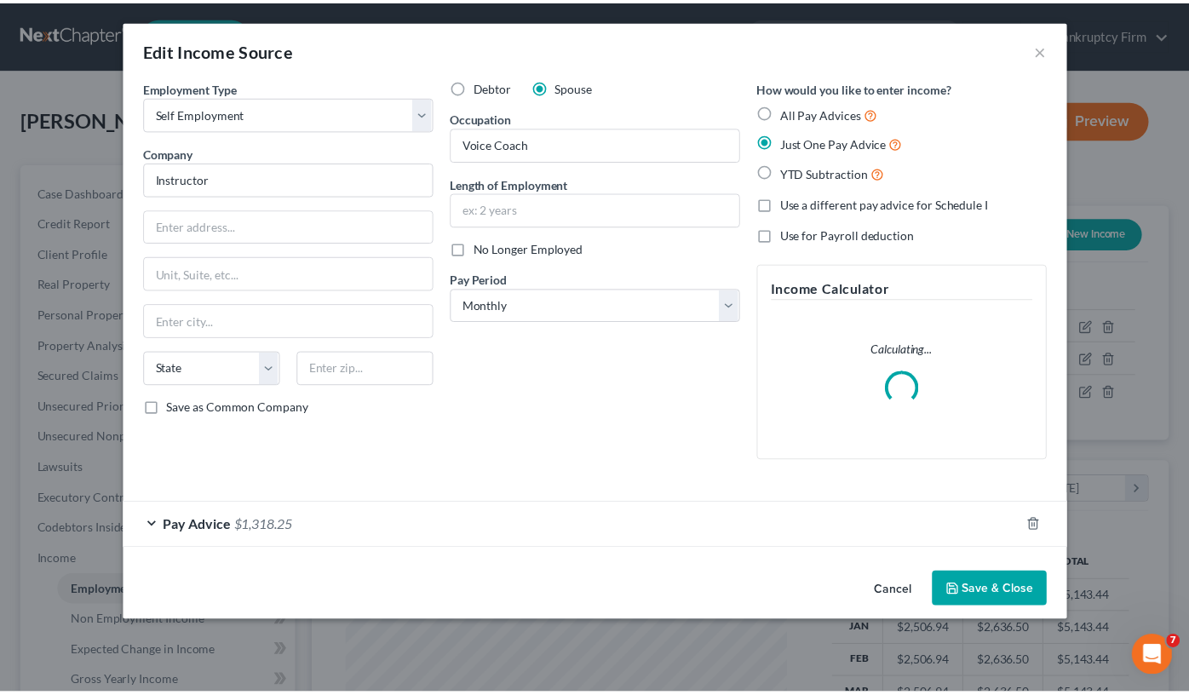
scroll to position [306, 485]
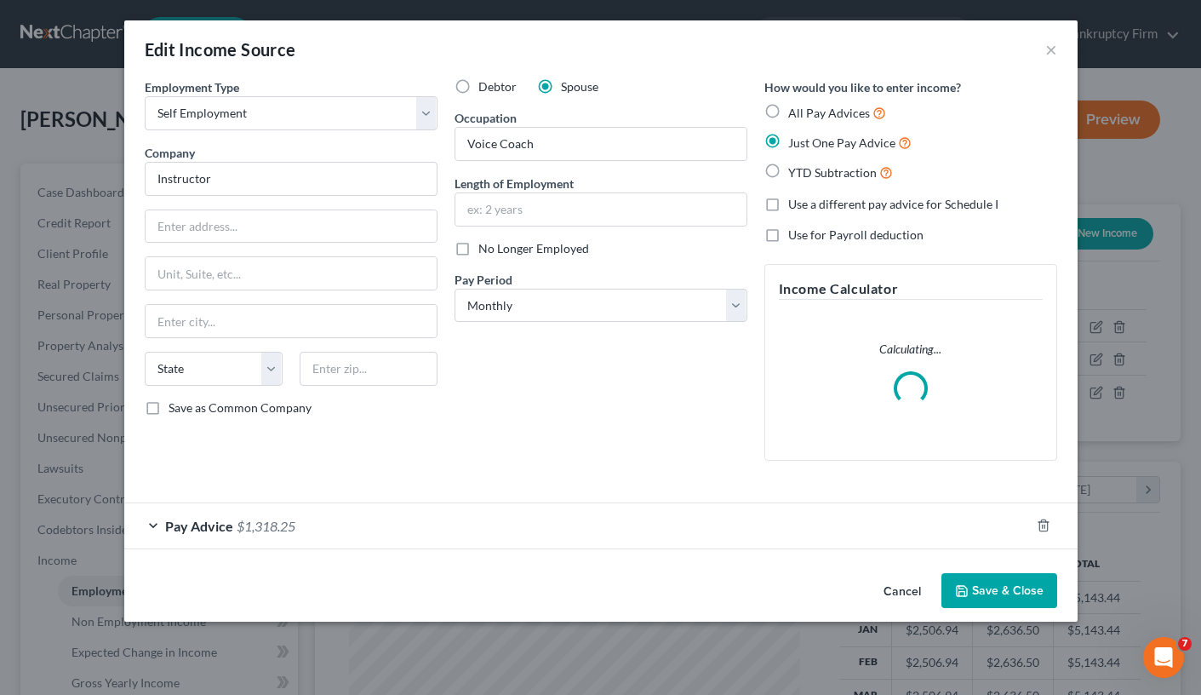
click at [479, 249] on label "No Longer Employed" at bounding box center [534, 248] width 111 height 17
click at [485, 249] on input "No Longer Employed" at bounding box center [490, 245] width 11 height 11
checkbox input "true"
click at [1009, 593] on button "Save & Close" at bounding box center [1000, 591] width 116 height 36
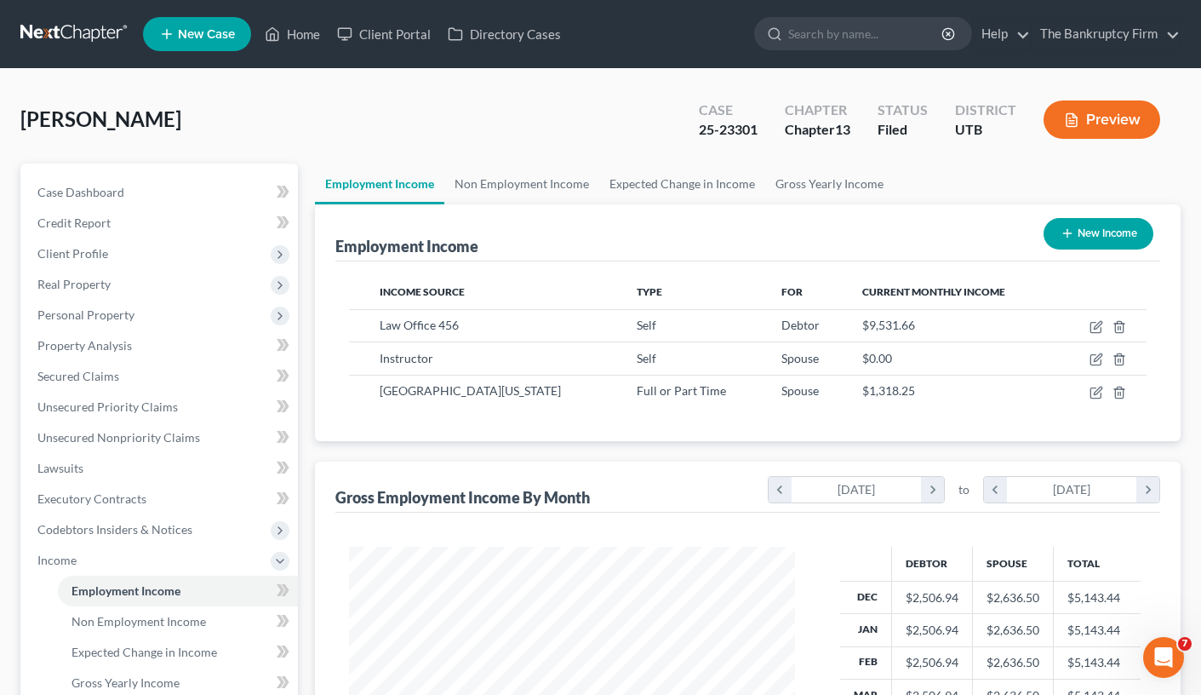
scroll to position [851213, 851038]
click at [1091, 394] on icon "button" at bounding box center [1084, 393] width 14 height 14
select select "0"
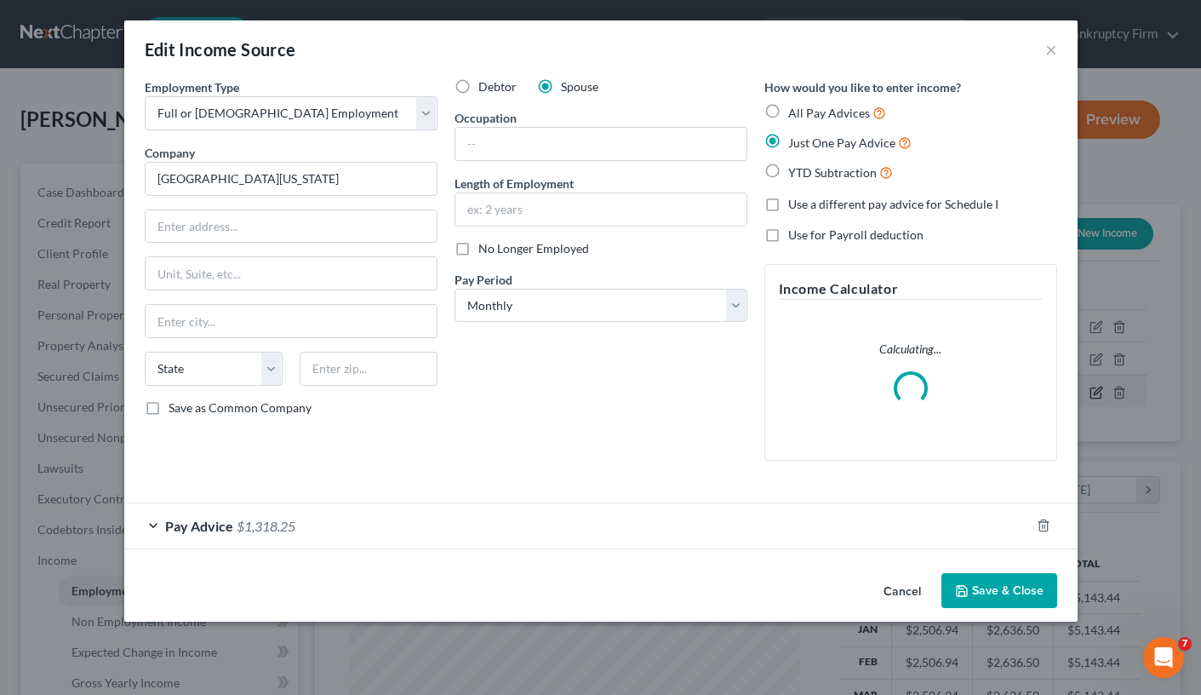
scroll to position [306, 485]
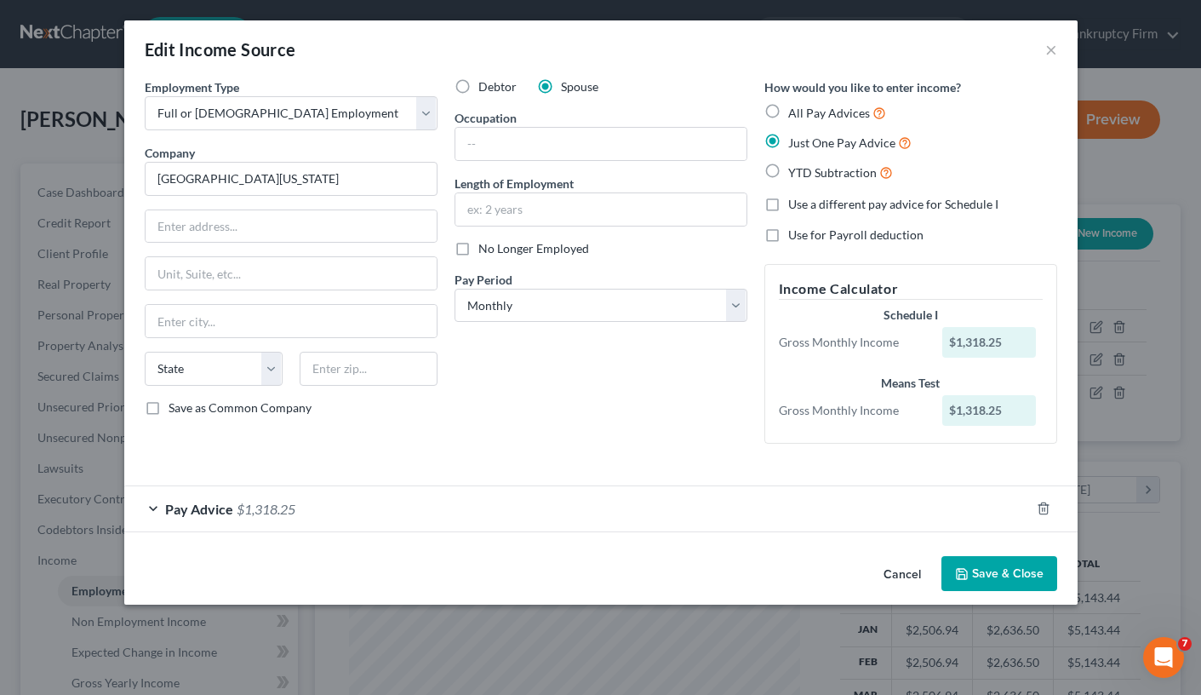
click at [399, 514] on div "Pay Advice $1,318.25" at bounding box center [577, 508] width 906 height 45
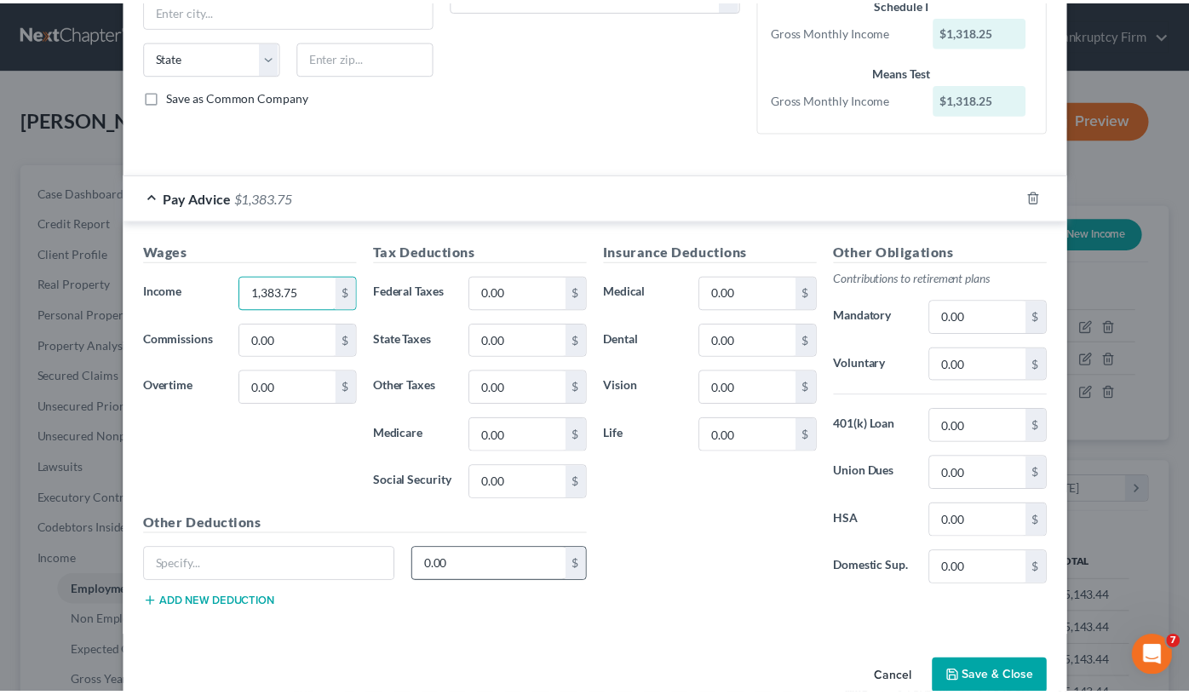
scroll to position [341, 0]
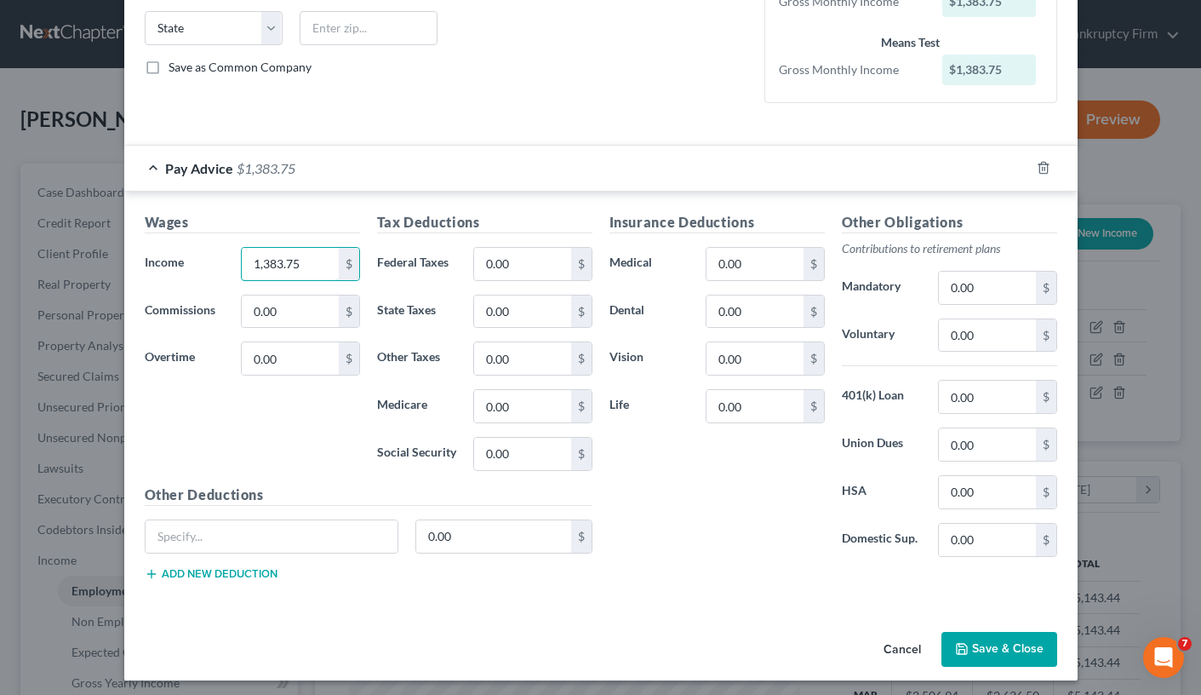
type input "1,383.75"
click at [284, 453] on div "Wages Income * 1,383.75 $ Commissions 0.00 $ Overtime 0.00 $" at bounding box center [252, 348] width 232 height 272
type input "267.48"
click at [981, 604] on button "Save & Close" at bounding box center [1000, 650] width 116 height 36
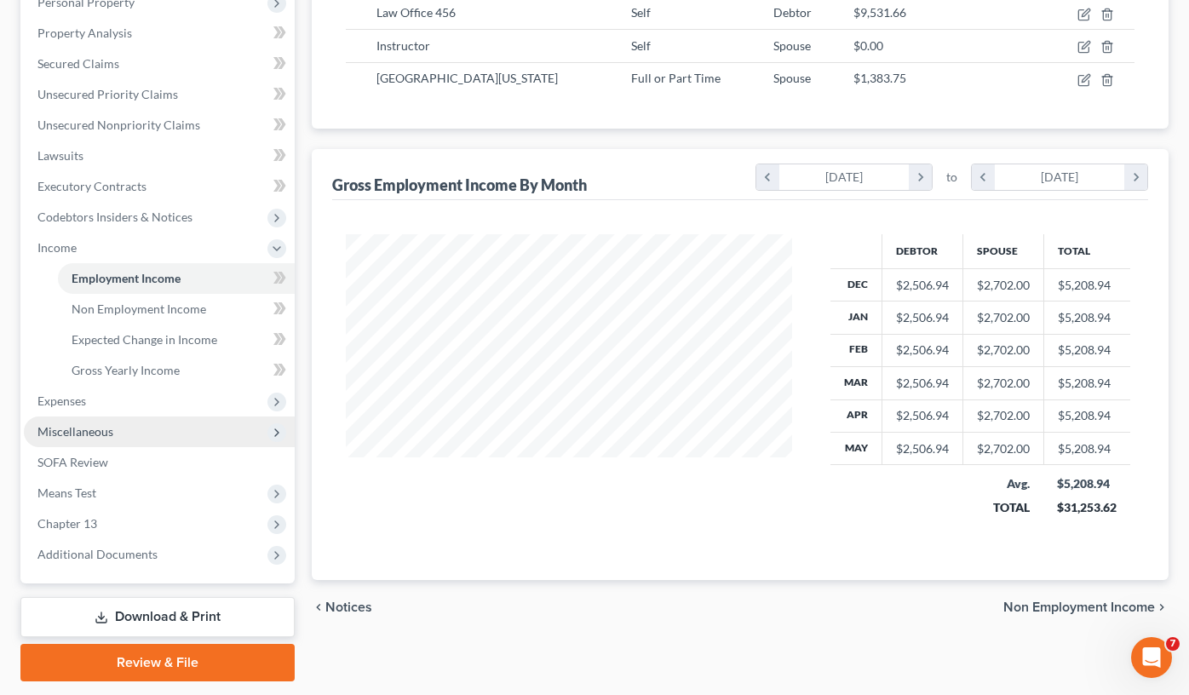
scroll to position [364, 0]
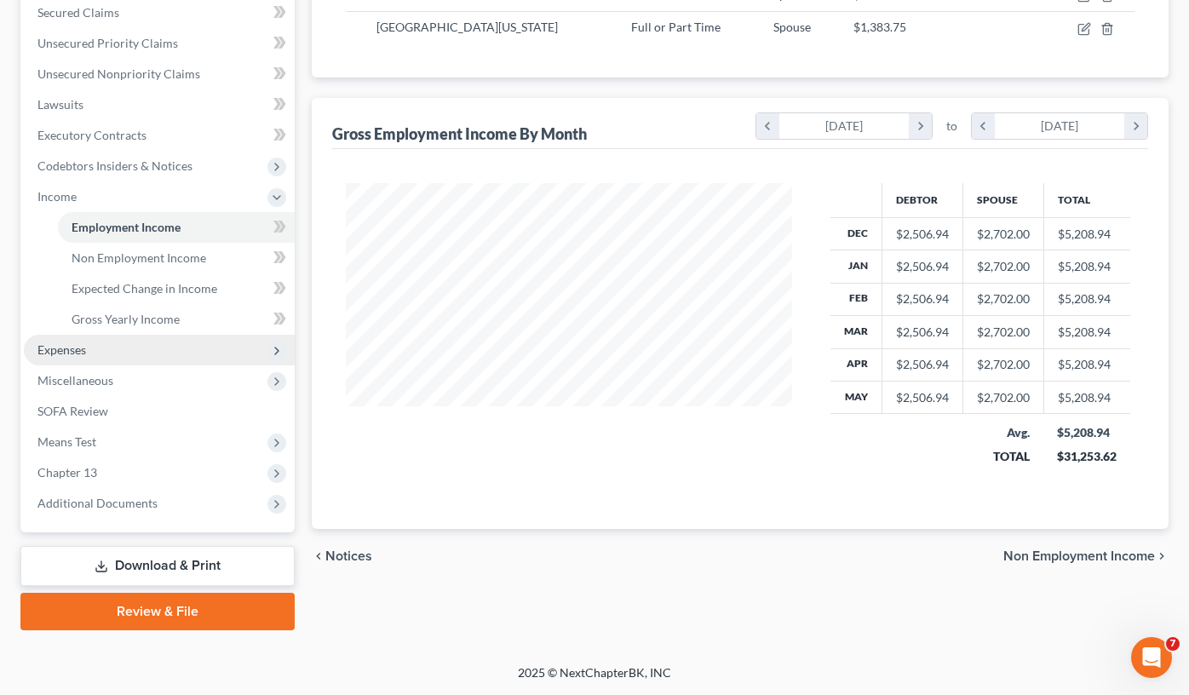
click at [91, 353] on span "Expenses" at bounding box center [159, 350] width 271 height 31
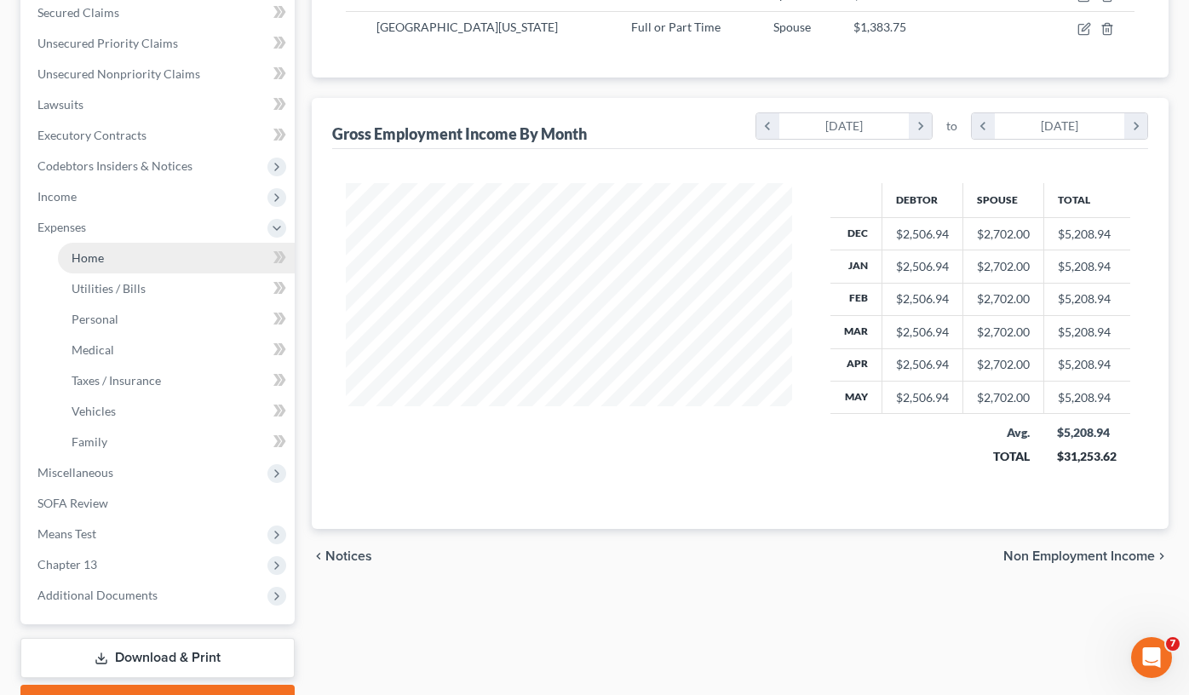
click at [98, 257] on span "Home" at bounding box center [88, 257] width 32 height 14
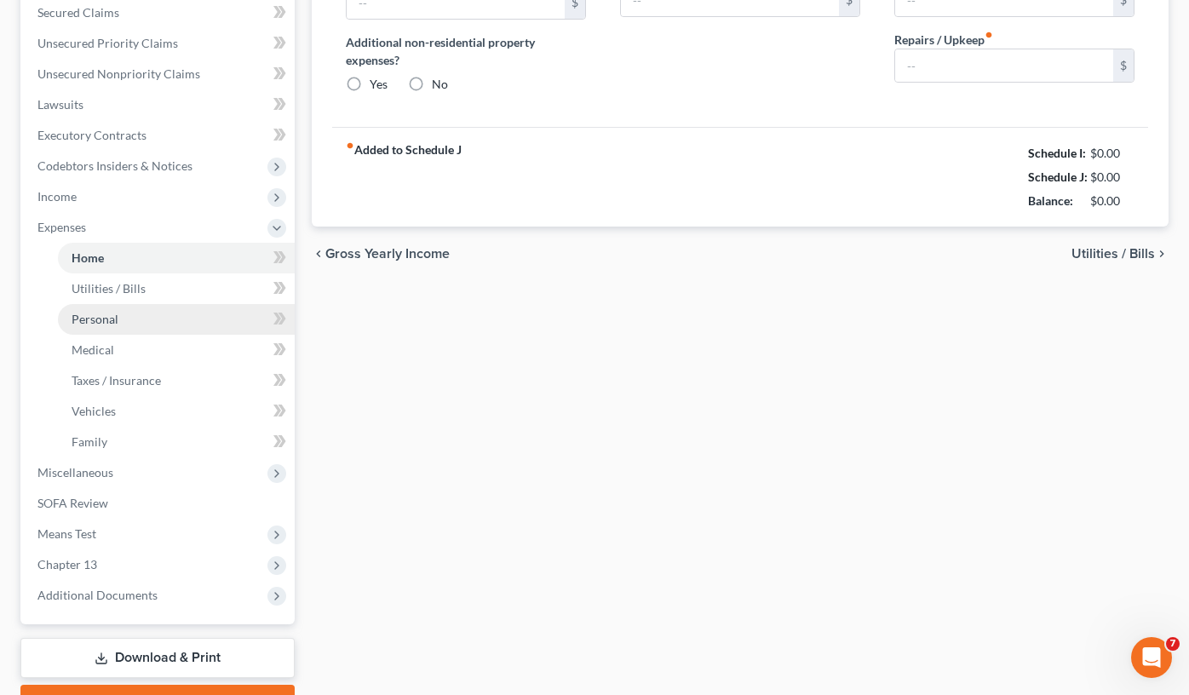
scroll to position [277, 0]
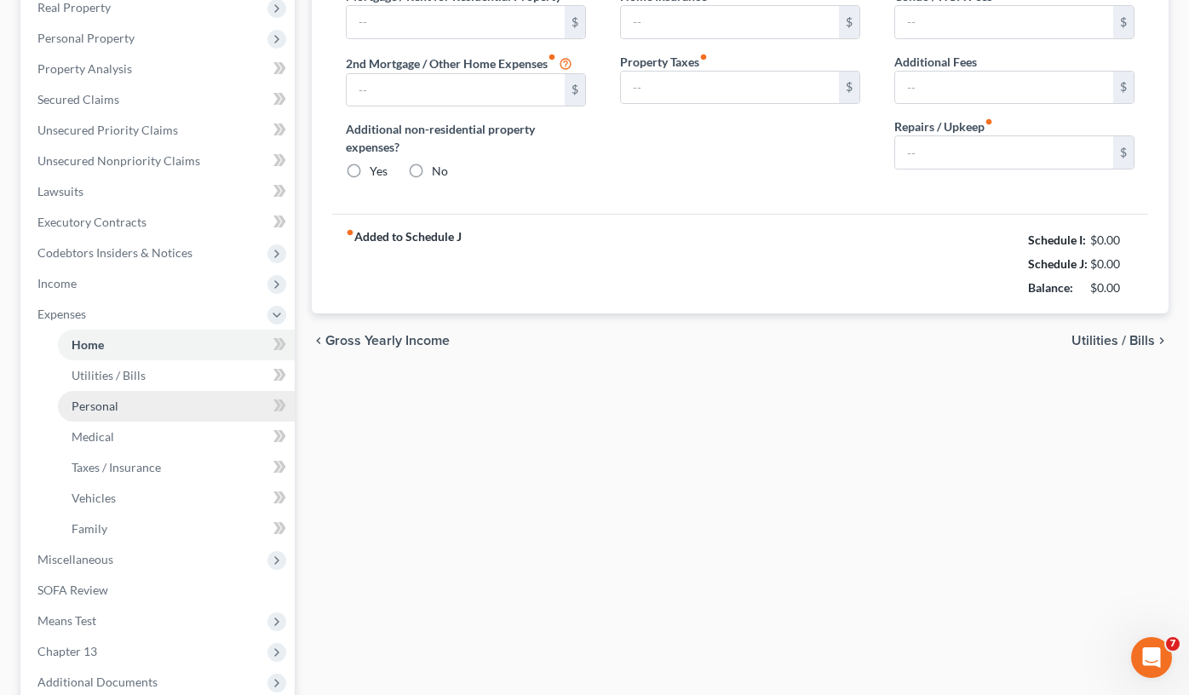
type input "2,033.00"
radio input "true"
type input "0.00"
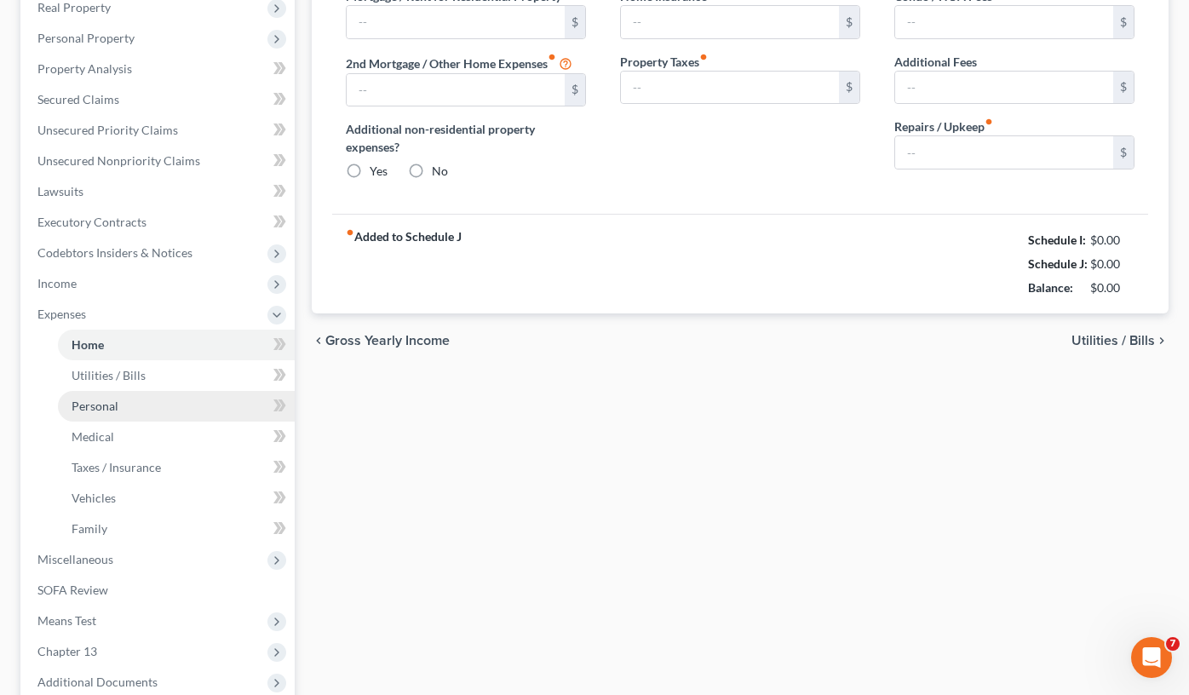
type input "0.00"
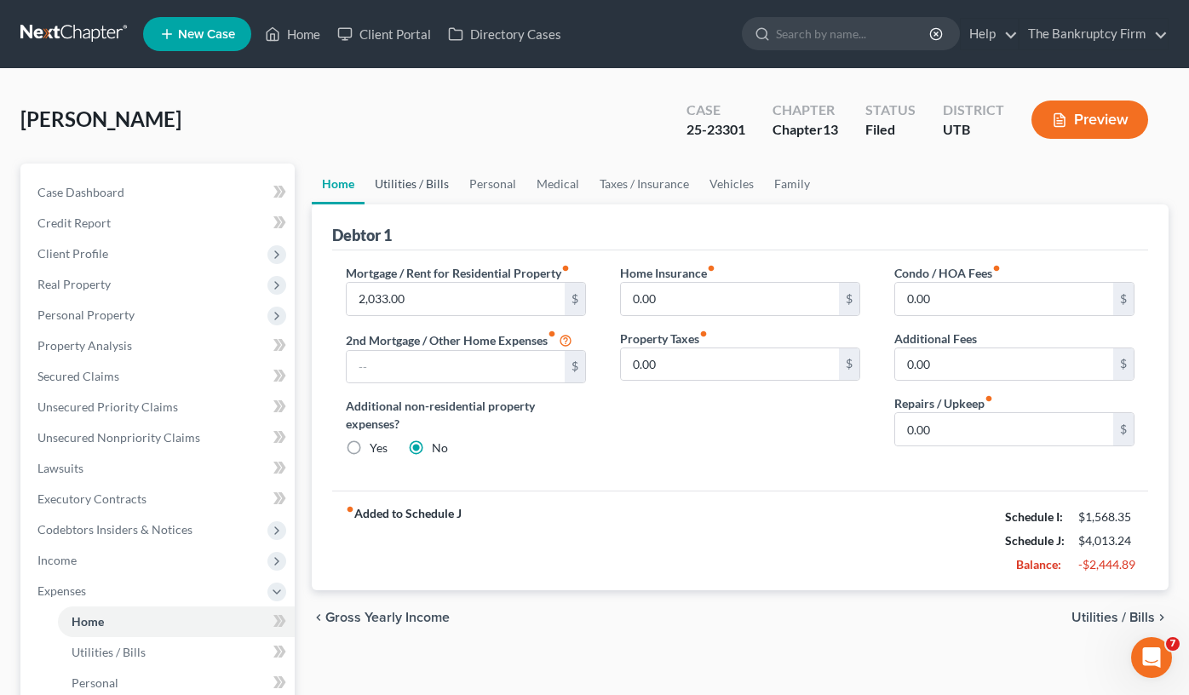
click at [414, 179] on link "Utilities / Bills" at bounding box center [411, 183] width 95 height 41
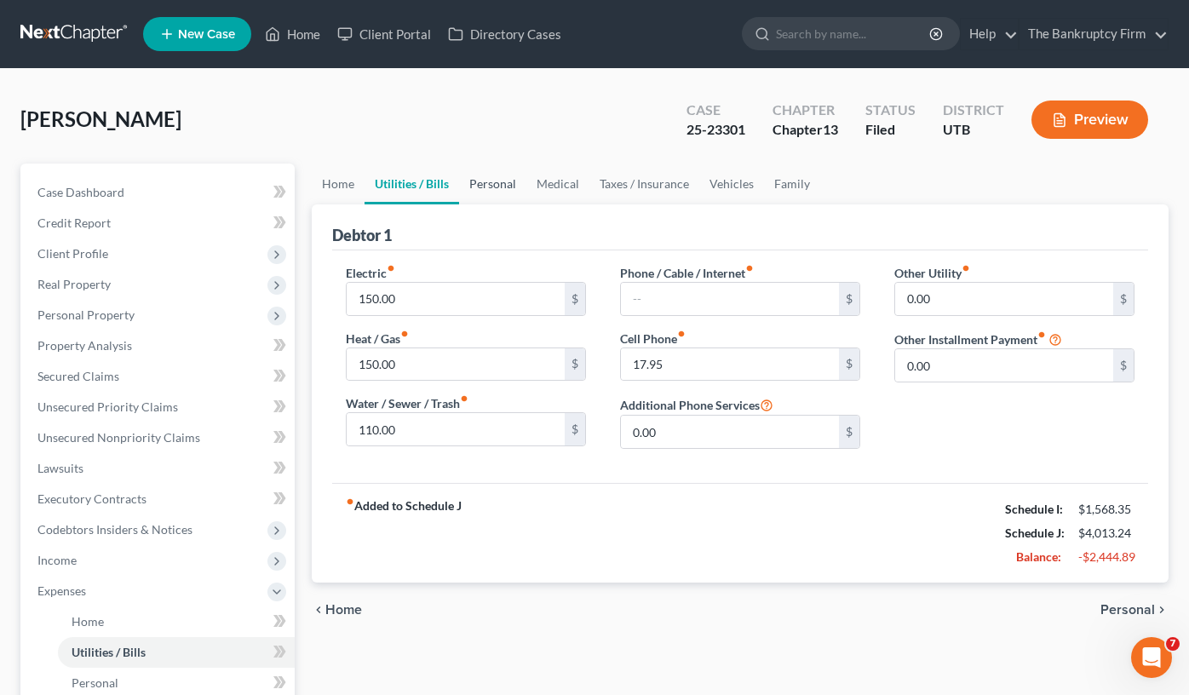
click at [495, 180] on link "Personal" at bounding box center [492, 183] width 67 height 41
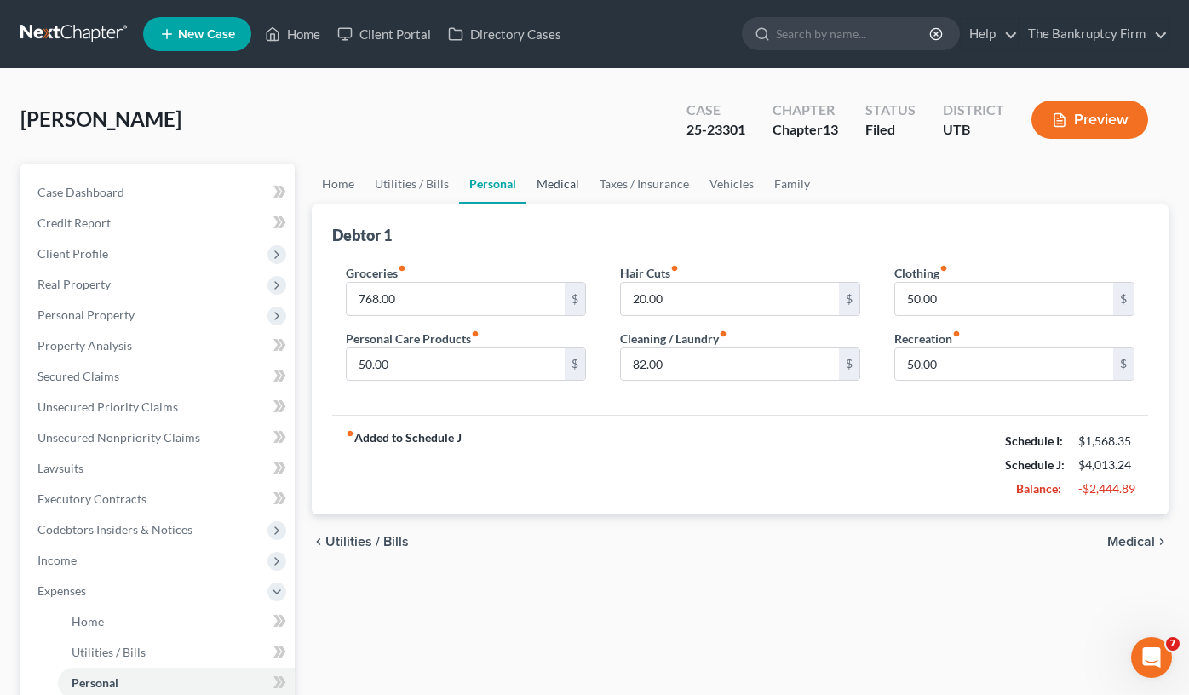
click at [553, 177] on link "Medical" at bounding box center [557, 183] width 63 height 41
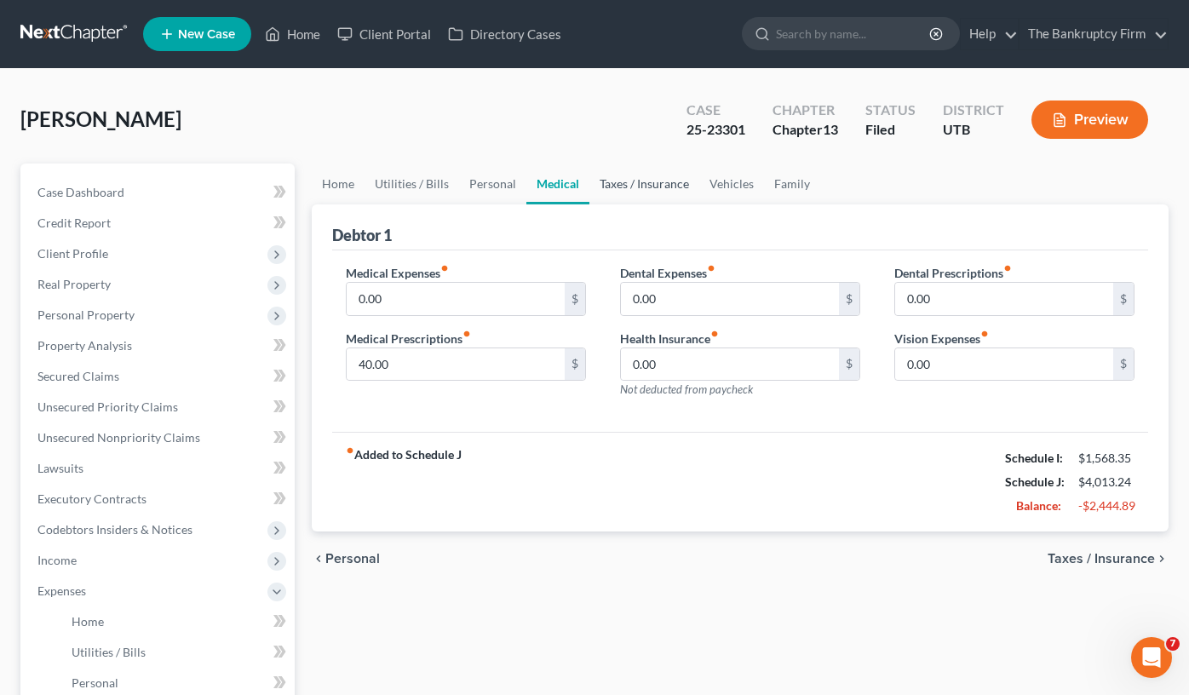
click at [619, 181] on link "Taxes / Insurance" at bounding box center [644, 183] width 110 height 41
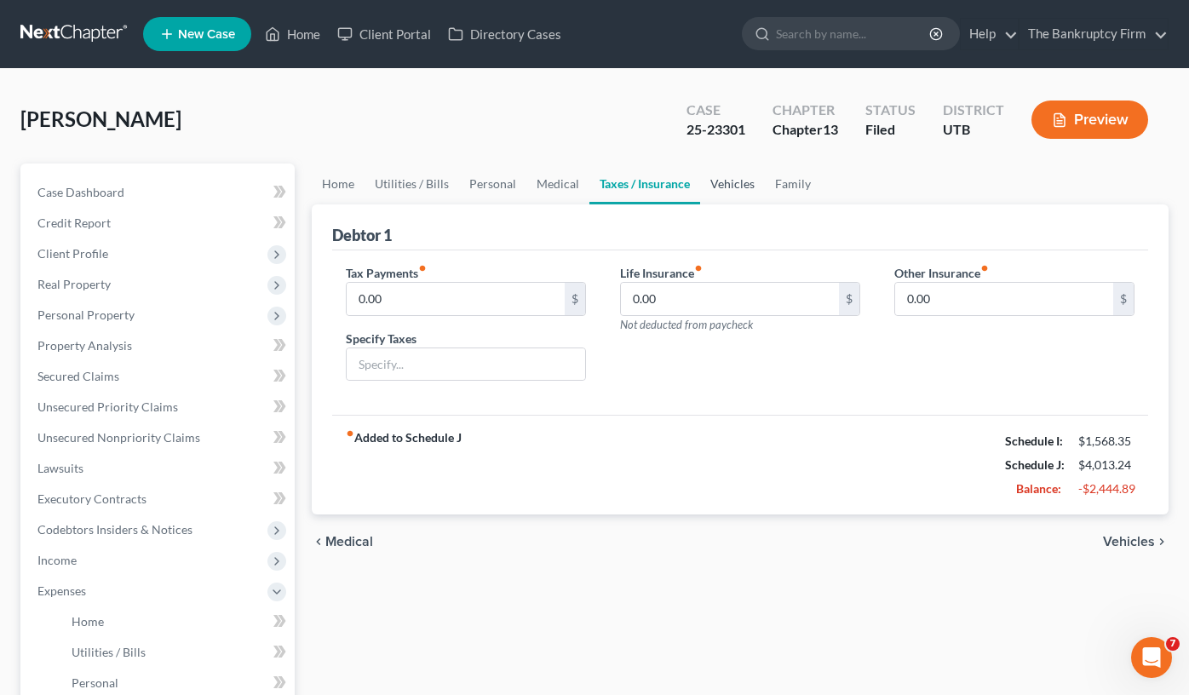
click at [742, 186] on link "Vehicles" at bounding box center [732, 183] width 65 height 41
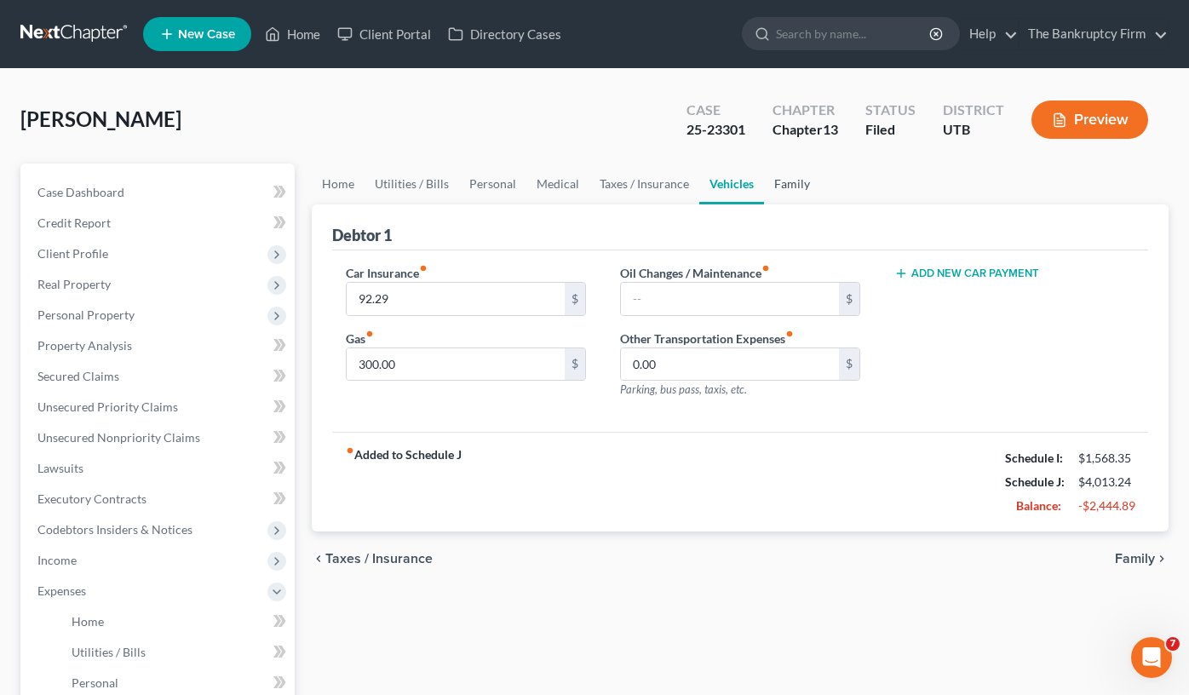
click at [789, 182] on link "Family" at bounding box center [792, 183] width 56 height 41
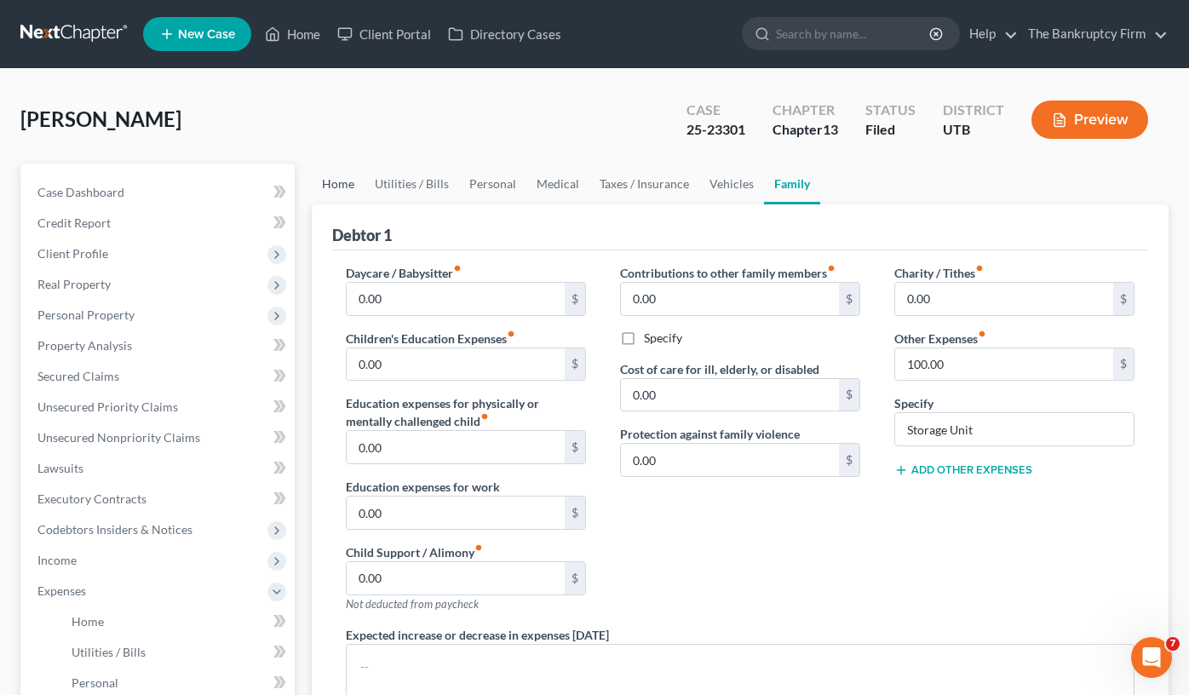
click at [347, 184] on link "Home" at bounding box center [338, 183] width 53 height 41
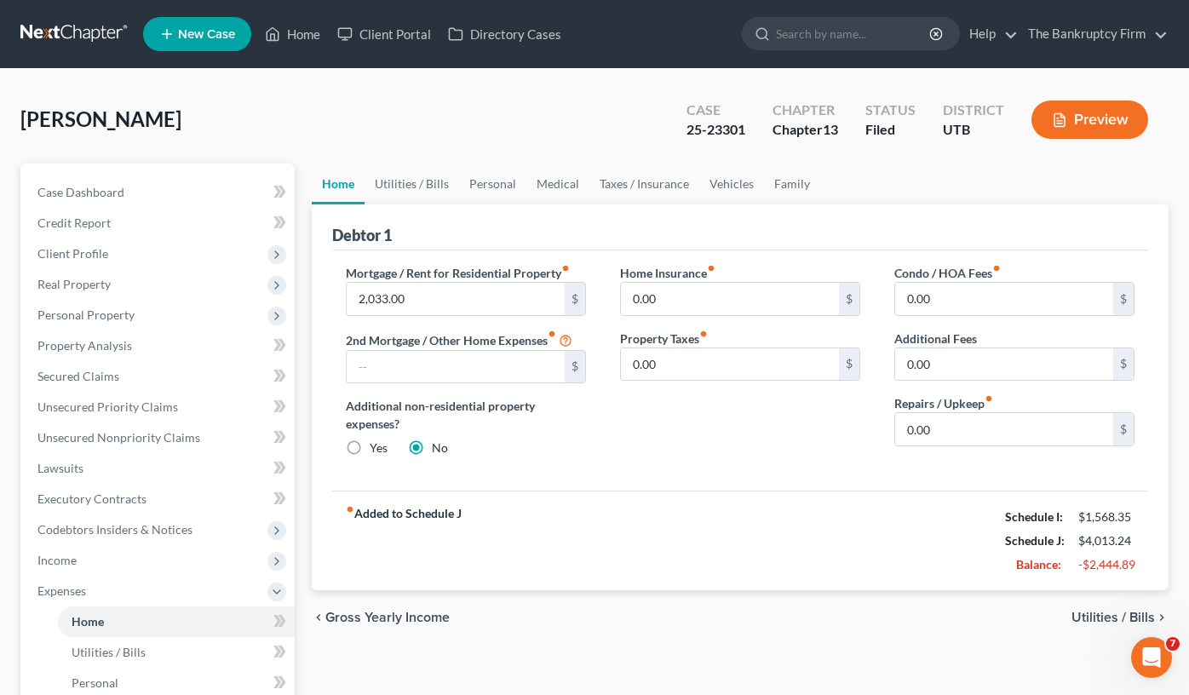
click at [437, 112] on div "Jackson, Joseph Upgraded Case 25-23301 Chapter Chapter 13 Status Filed District…" at bounding box center [594, 126] width 1148 height 74
click at [306, 123] on div "Jackson, Joseph Upgraded Case 25-23301 Chapter Chapter 13 Status Filed District…" at bounding box center [594, 126] width 1148 height 74
drag, startPoint x: 412, startPoint y: 181, endPoint x: 434, endPoint y: 186, distance: 22.5
click at [412, 181] on link "Utilities / Bills" at bounding box center [411, 183] width 95 height 41
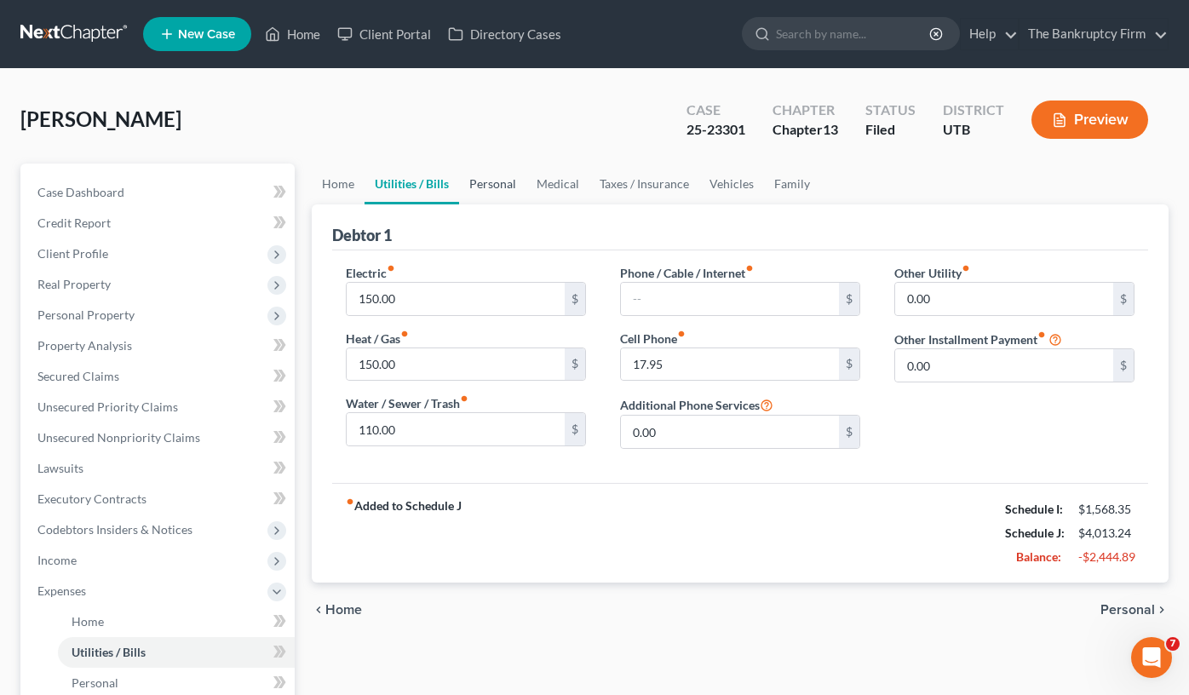
click at [496, 186] on link "Personal" at bounding box center [492, 183] width 67 height 41
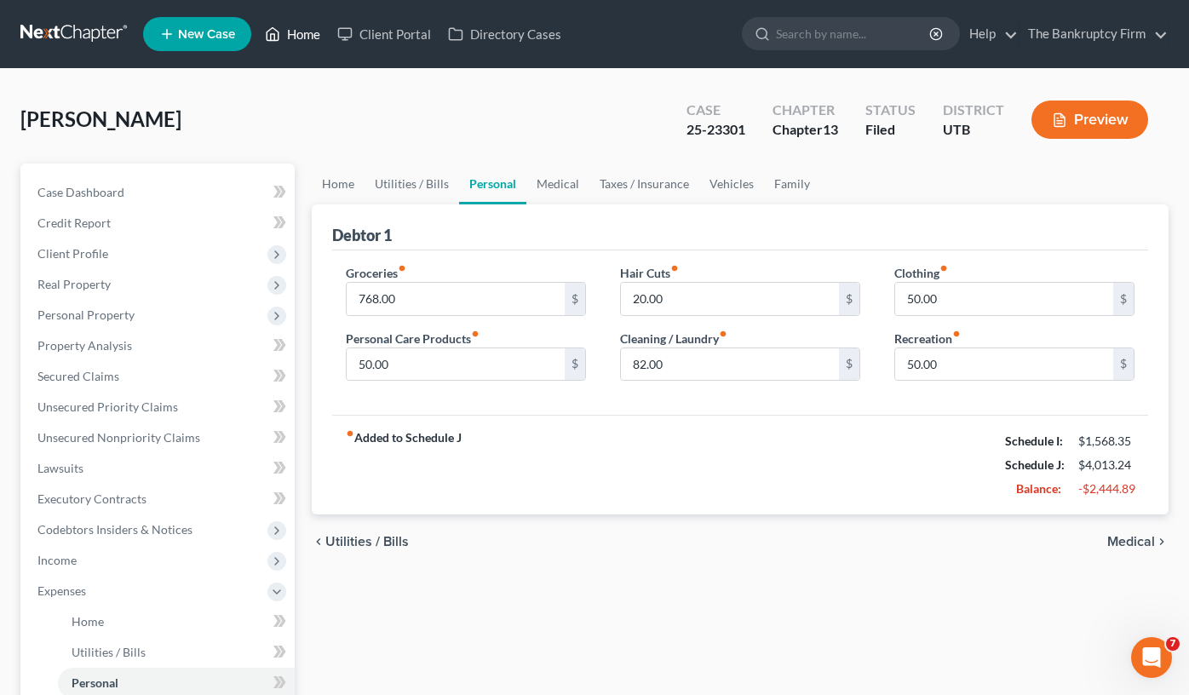
click at [301, 27] on link "Home" at bounding box center [292, 34] width 72 height 31
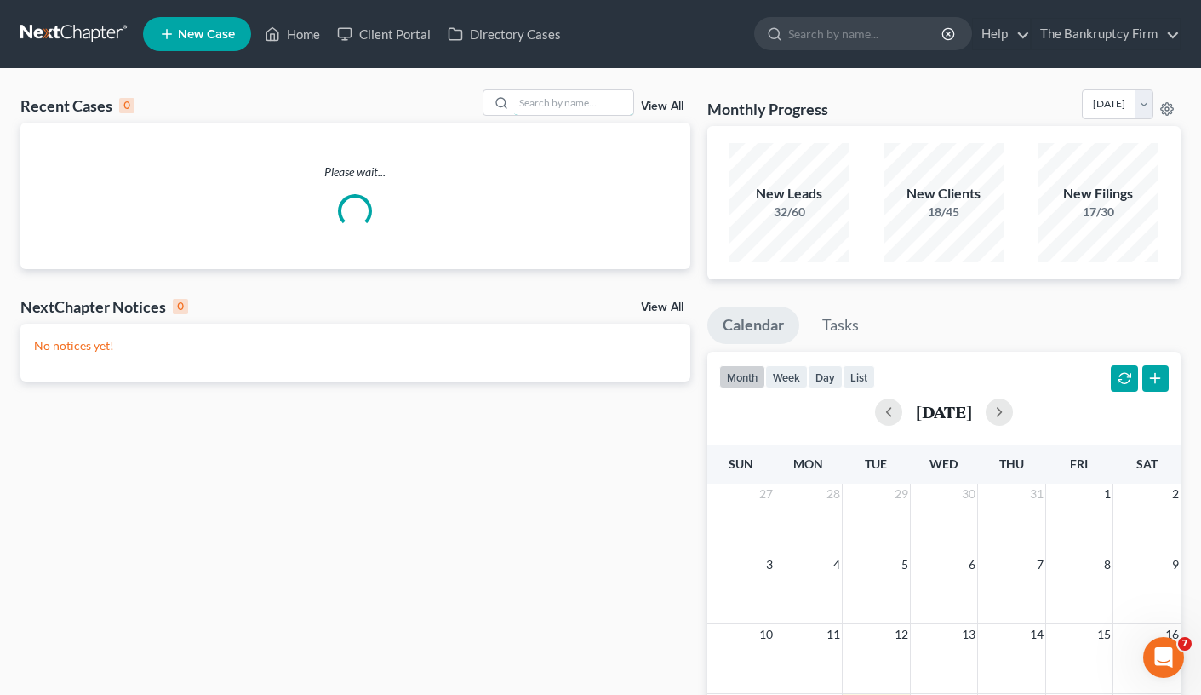
click at [565, 97] on input "search" at bounding box center [573, 102] width 119 height 25
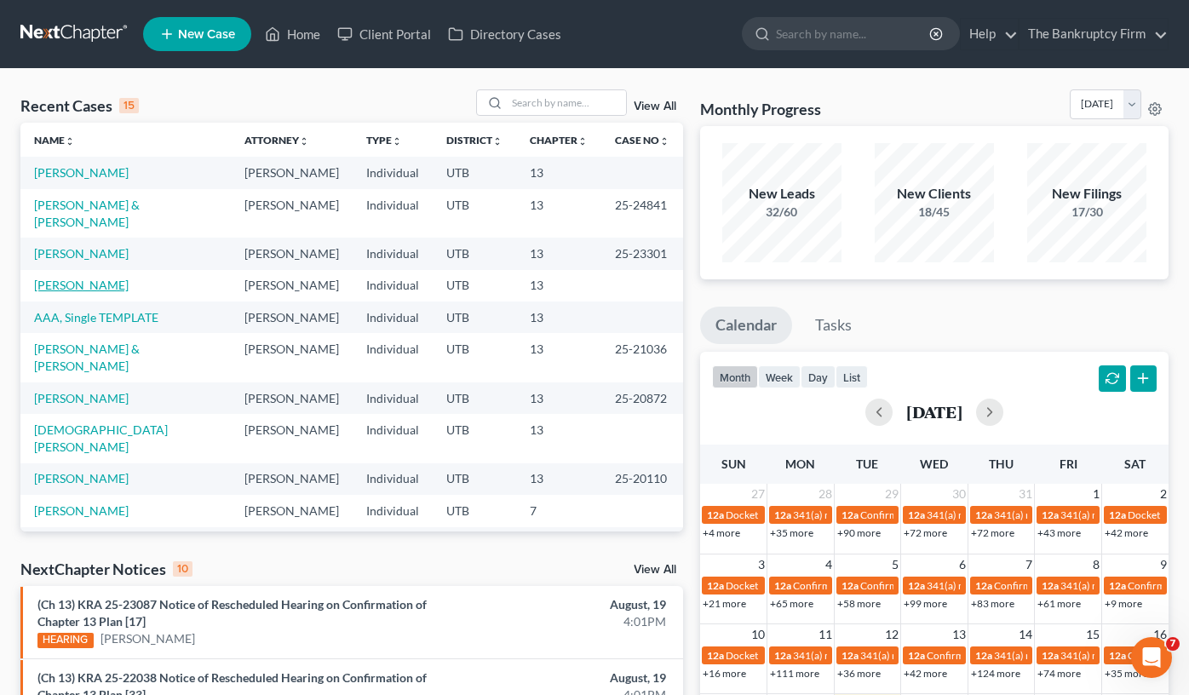
click at [60, 278] on link "[PERSON_NAME]" at bounding box center [81, 285] width 95 height 14
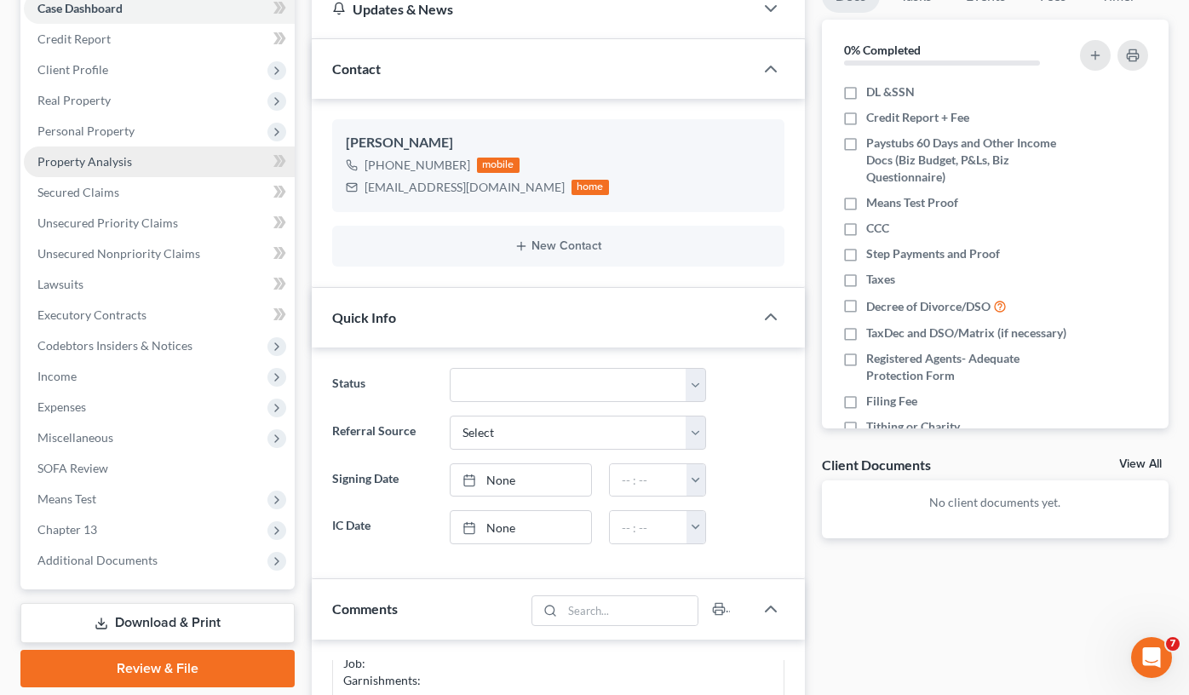
scroll to position [170, 0]
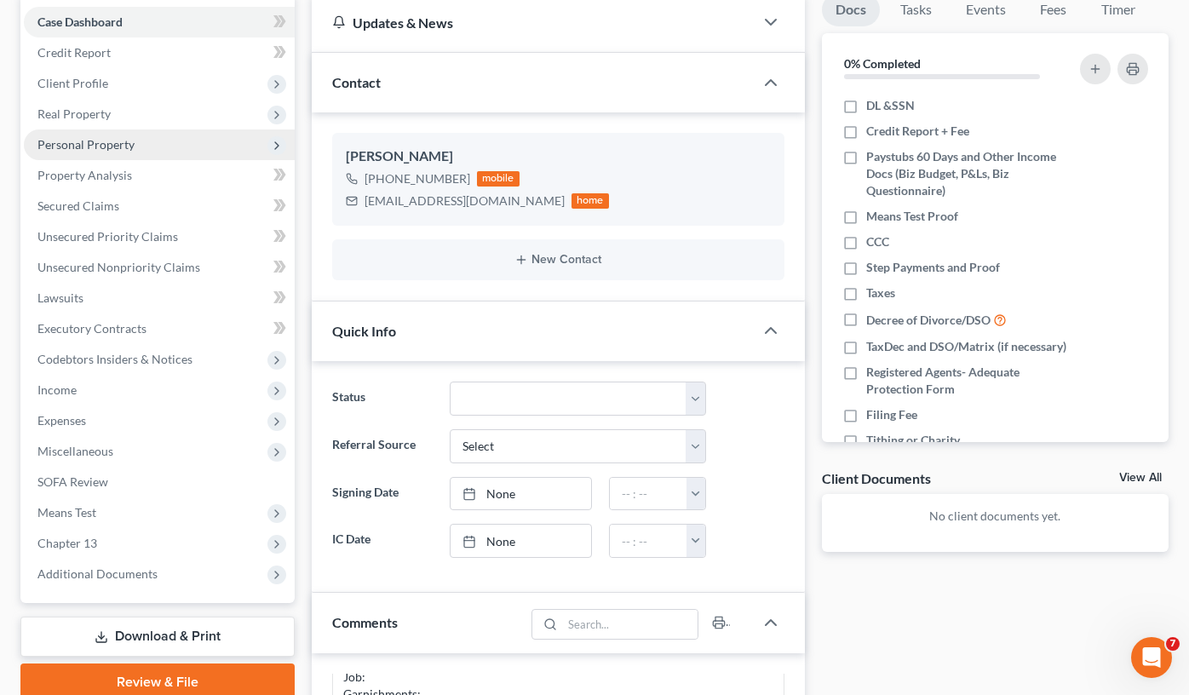
click at [66, 111] on span "Real Property" at bounding box center [73, 113] width 73 height 14
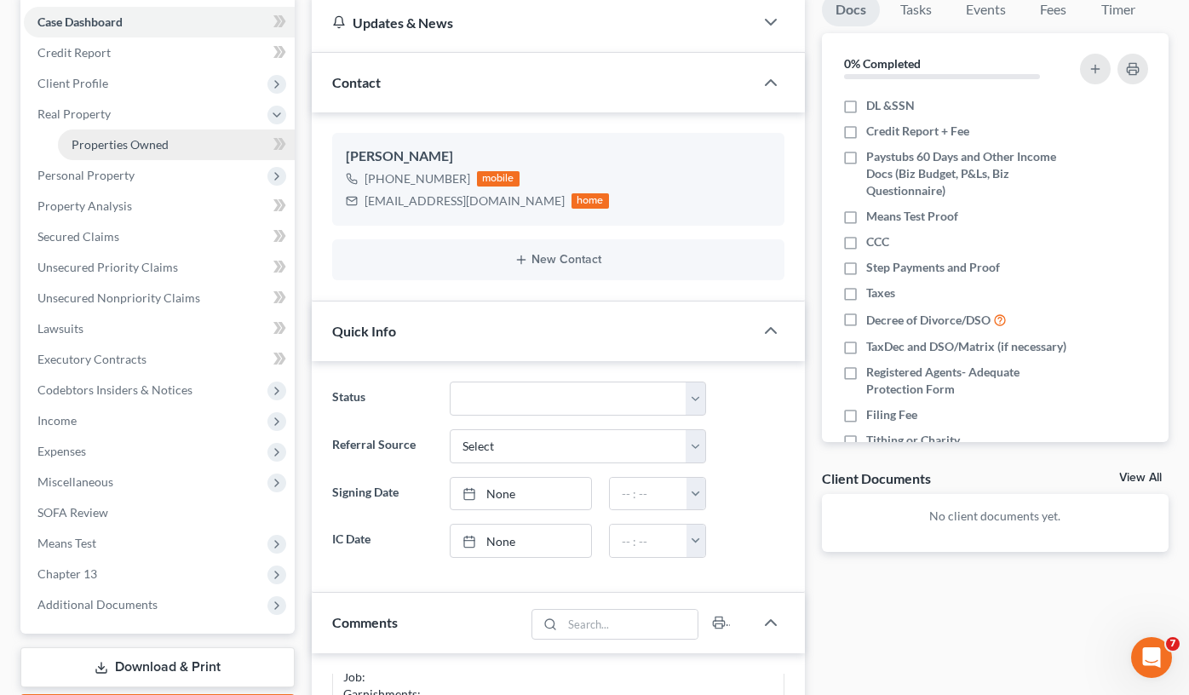
click at [143, 150] on span "Properties Owned" at bounding box center [120, 144] width 97 height 14
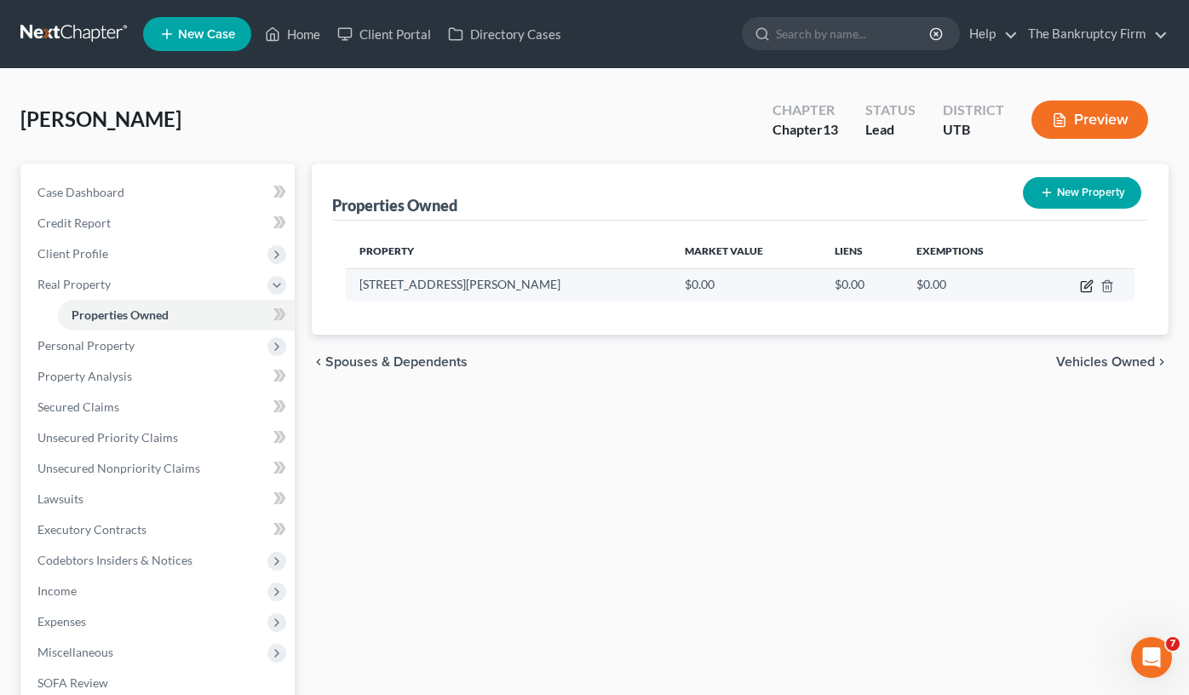
click at [1091, 286] on icon "button" at bounding box center [1087, 286] width 14 height 14
select select "46"
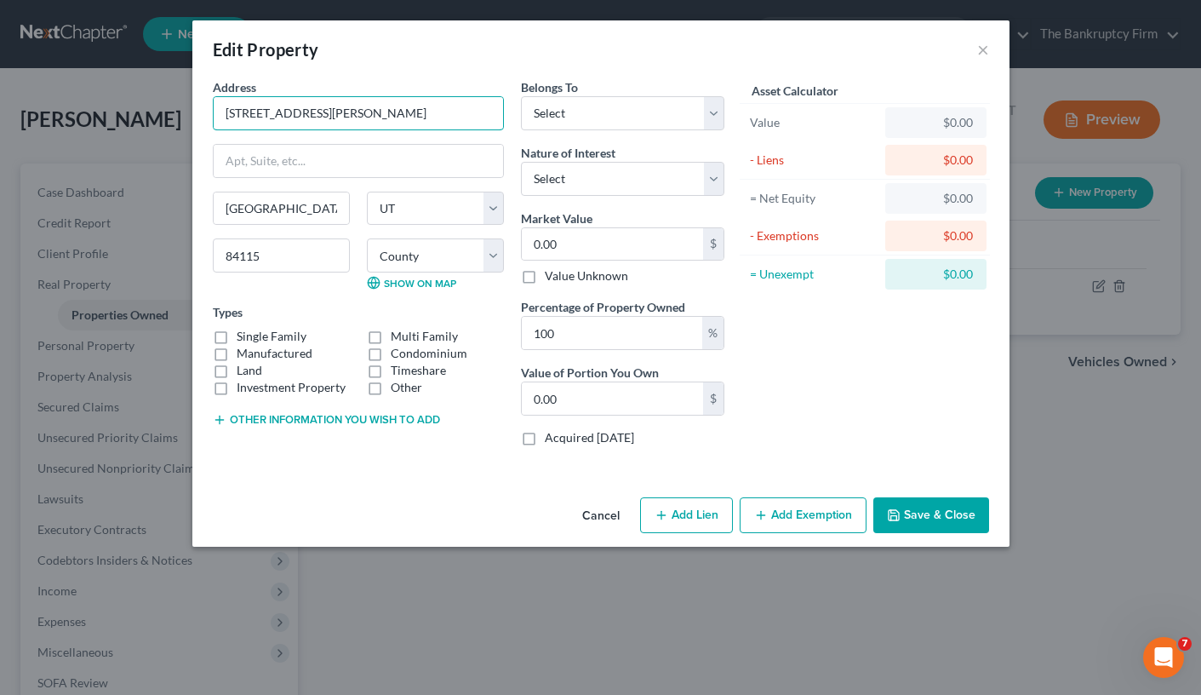
drag, startPoint x: 311, startPoint y: 112, endPoint x: 182, endPoint y: 123, distance: 129.1
click at [182, 123] on div "Edit Property × Address * 256 Baird Ave Salt Lake City State AL AK AR AZ CA CO …" at bounding box center [600, 347] width 1201 height 695
click at [586, 240] on input "0.00" at bounding box center [612, 244] width 181 height 32
type input "4"
type input "4.00"
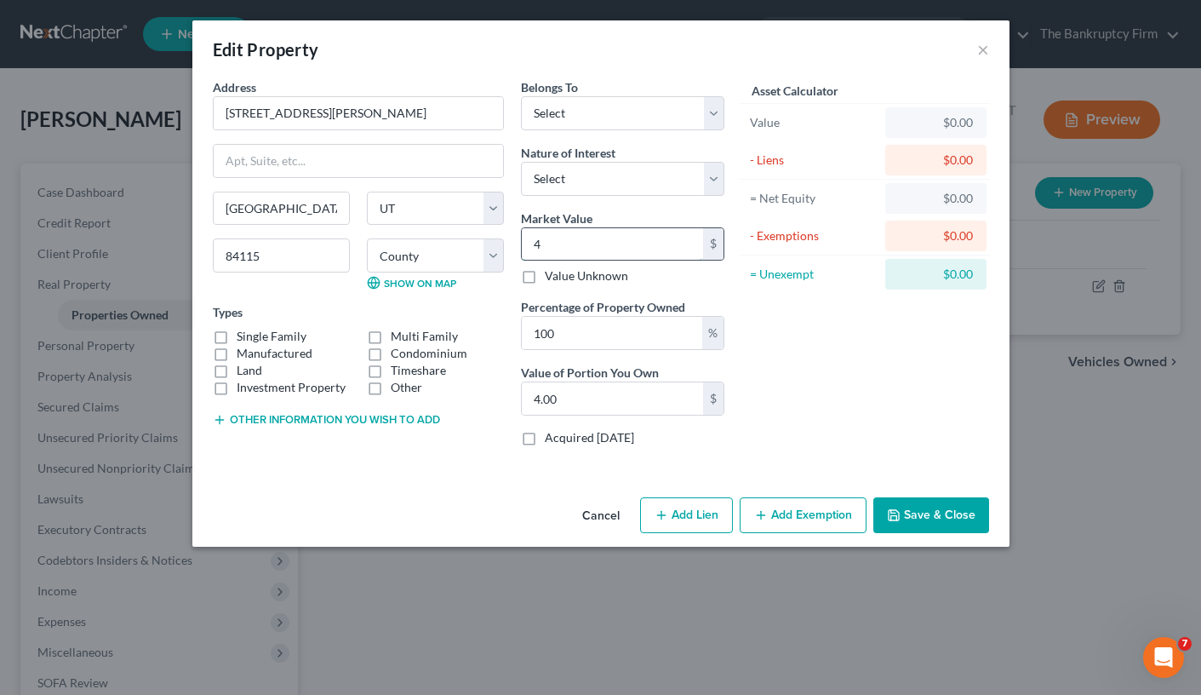
type input "47"
type input "47.00"
type input "479"
type input "479.00"
type input "4795"
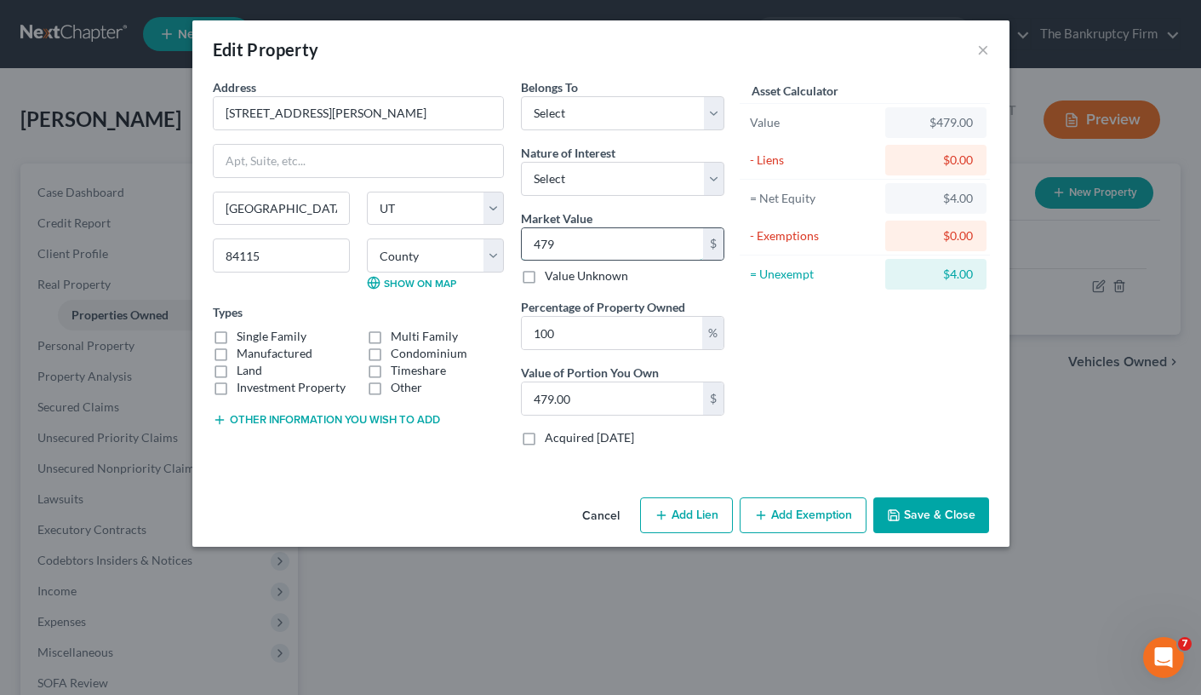
type input "4,795.00"
type input "47950"
type input "47,950.00"
type input "47,9500"
type input "479,500.00"
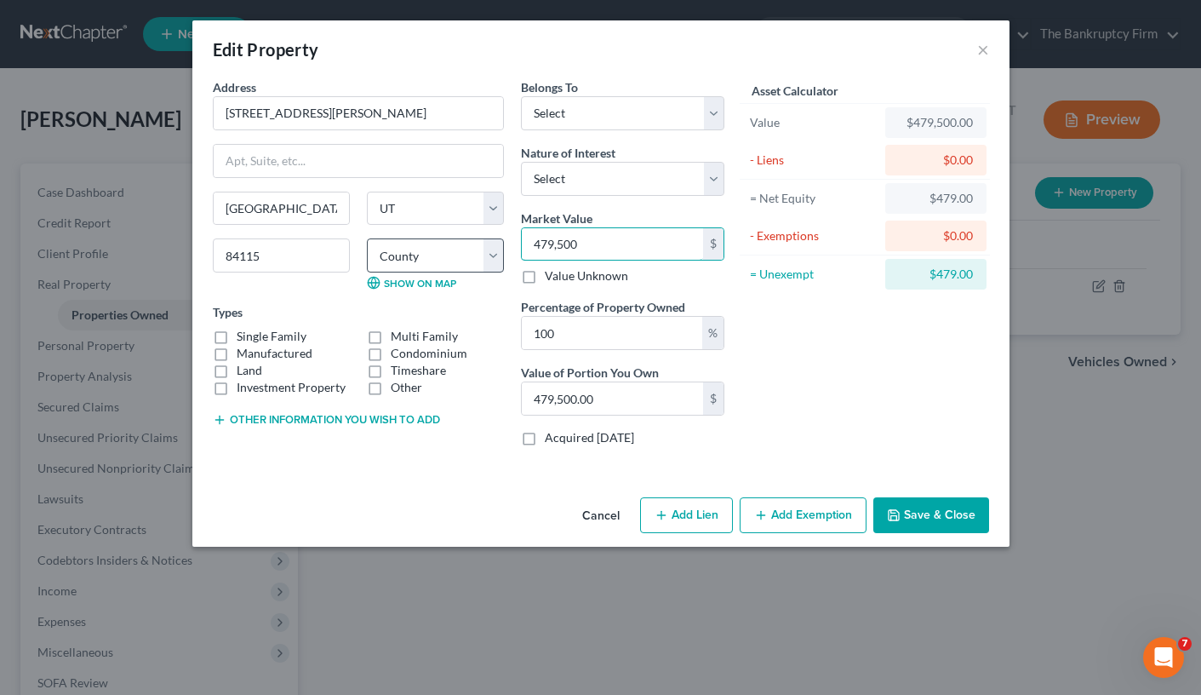
drag, startPoint x: 590, startPoint y: 239, endPoint x: 493, endPoint y: 243, distance: 97.1
click at [493, 243] on div "Address * 256 Baird Ave Salt Lake City State AL AK AR AZ CA CO CT DE DC FL GA G…" at bounding box center [468, 268] width 529 height 381
type input "4"
type input "4.00"
type input "46"
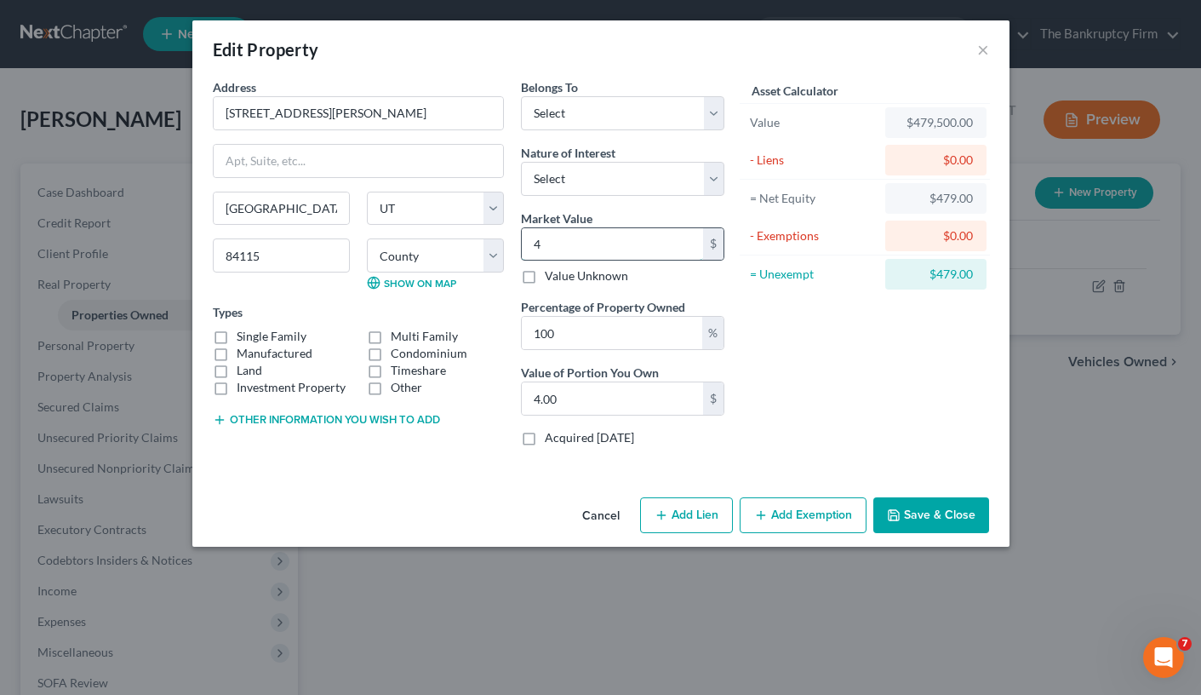
type input "46.00"
type input "460"
type input "460.00"
type input "4600"
type input "4,600.00"
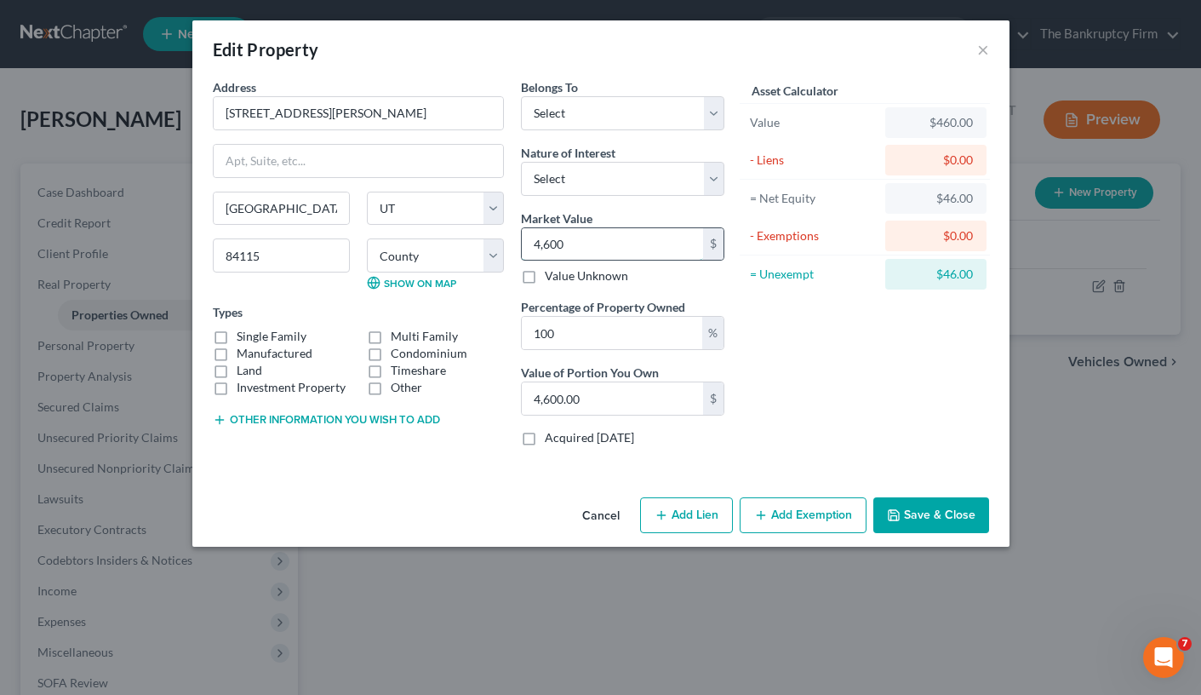
type input "4,6000"
type input "46,000.00"
type input "46,0000"
type input "460,000.00"
type input "460,000"
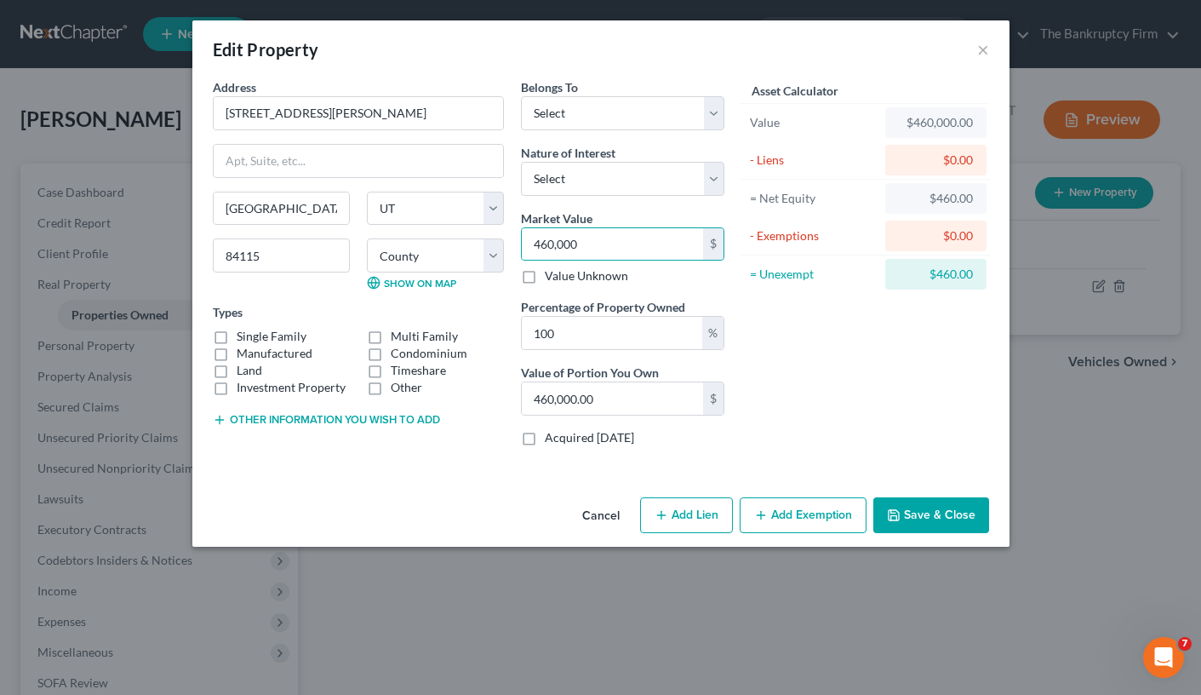
click at [914, 506] on button "Save & Close" at bounding box center [932, 515] width 116 height 36
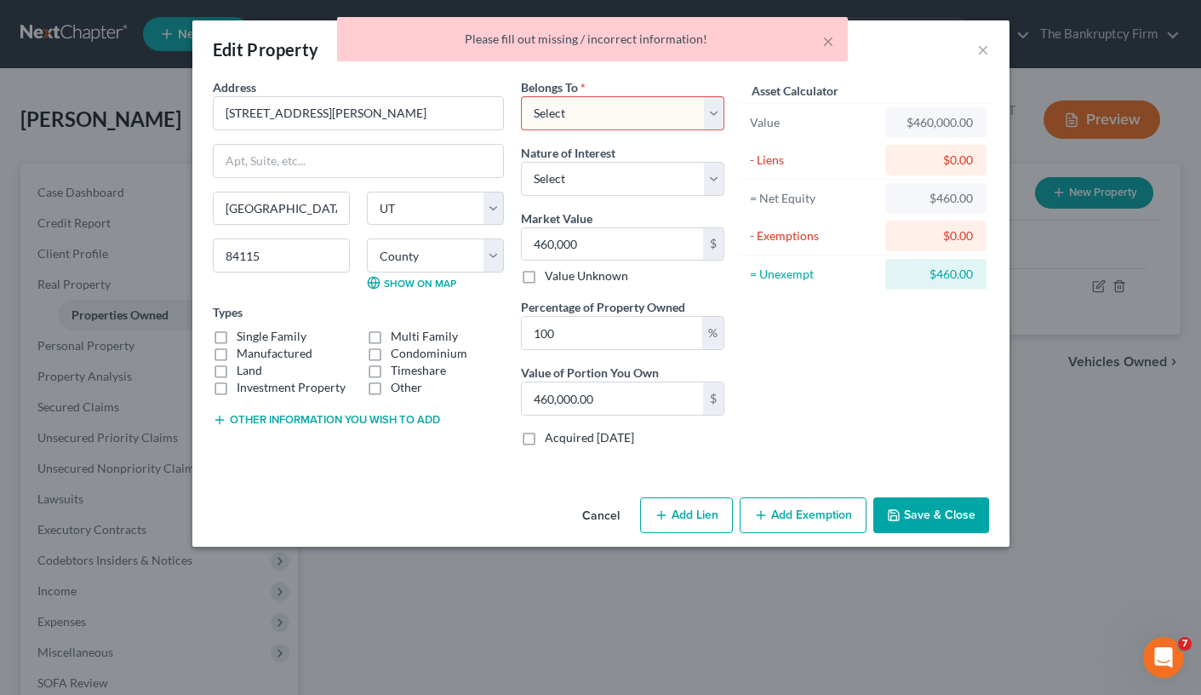
click at [623, 114] on select "Select Debtor 1 Only Debtor 2 Only Debtor 1 And Debtor 2 Only At Least One Of T…" at bounding box center [623, 113] width 204 height 34
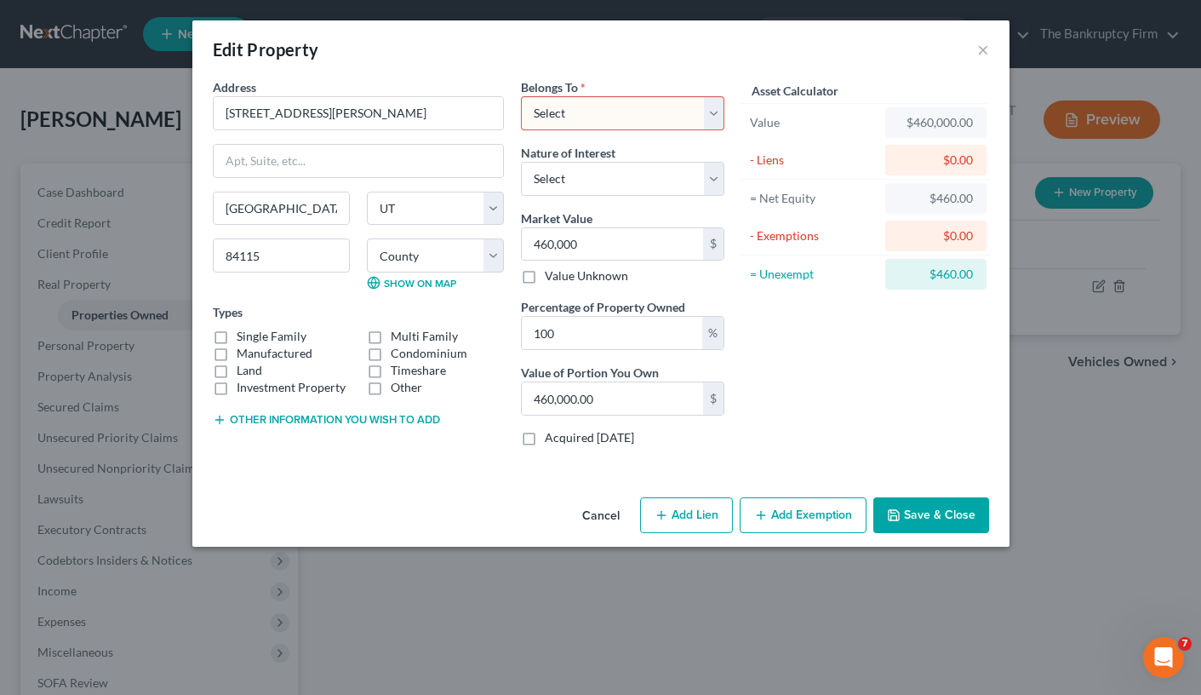
select select "0"
click at [521, 96] on select "Select Debtor 1 Only Debtor 2 Only Debtor 1 And Debtor 2 Only At Least One Of T…" at bounding box center [623, 113] width 204 height 34
click at [943, 506] on button "Save & Close" at bounding box center [932, 515] width 116 height 36
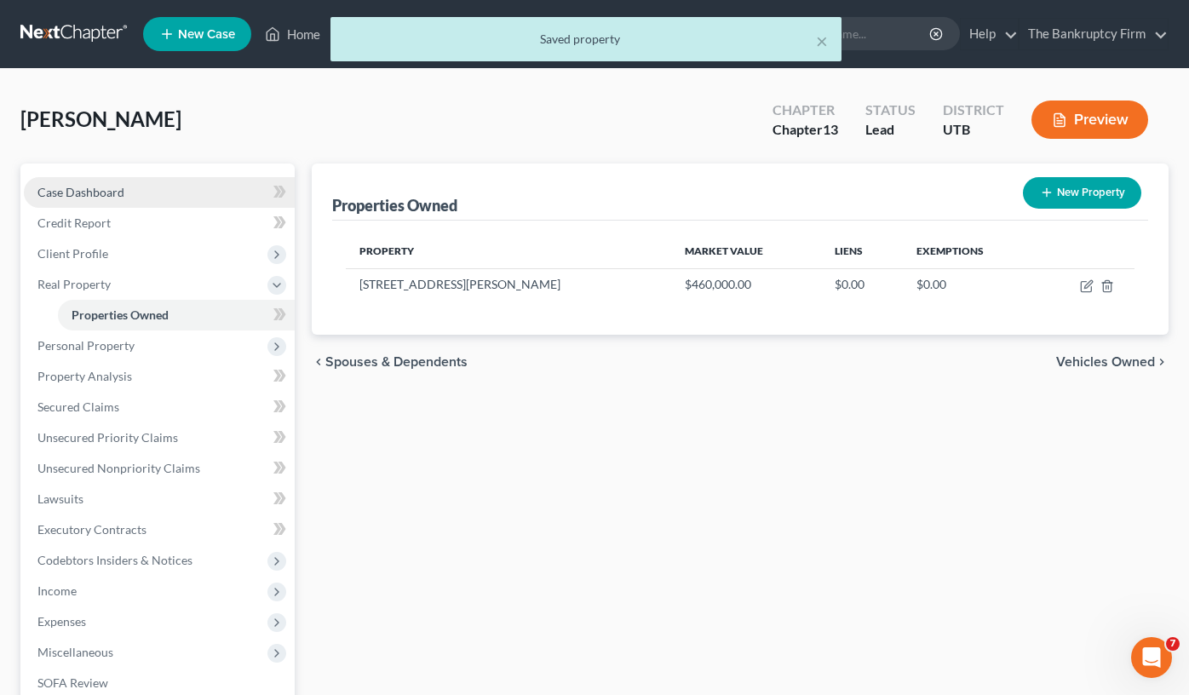
click at [173, 193] on link "Case Dashboard" at bounding box center [159, 192] width 271 height 31
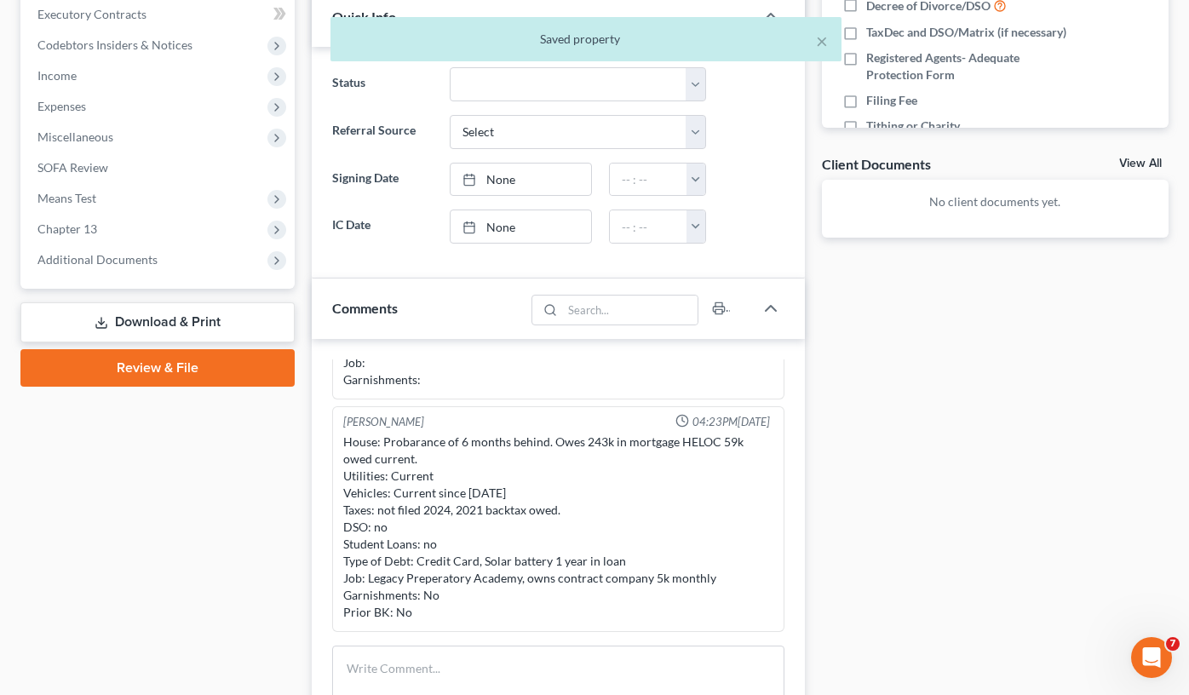
scroll to position [511, 0]
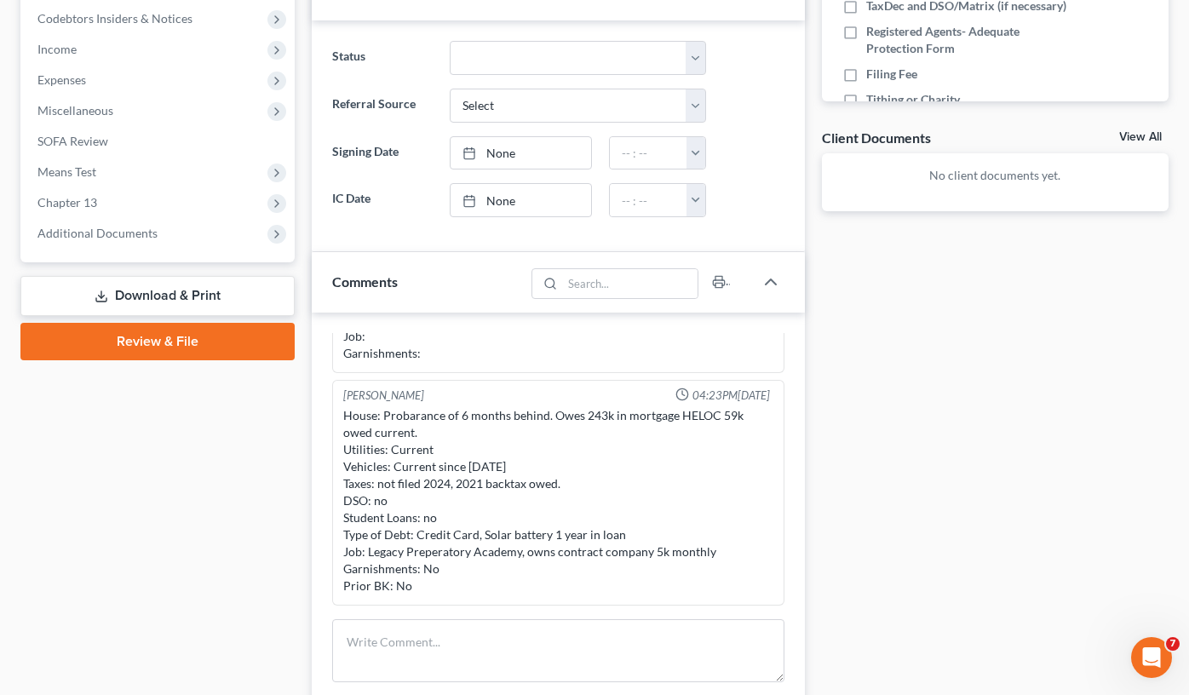
click at [246, 491] on div "Case Dashboard Payments Invoices Payments Payments Credit Report Client Profile" at bounding box center [157, 292] width 291 height 1279
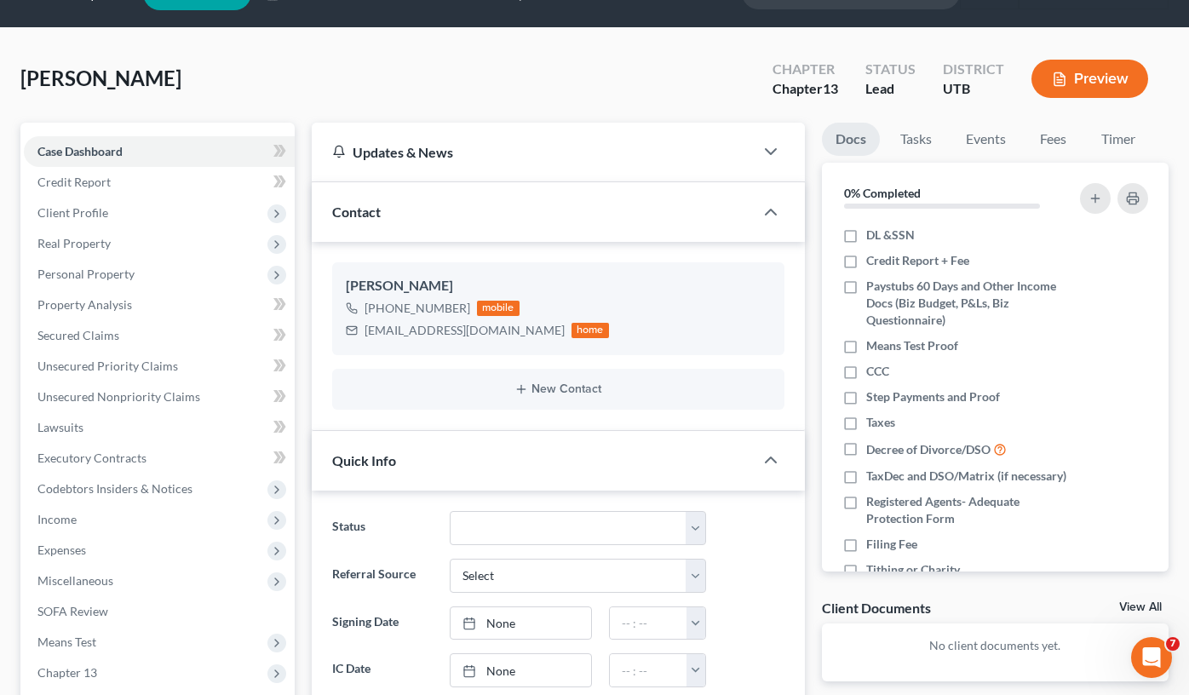
scroll to position [0, 0]
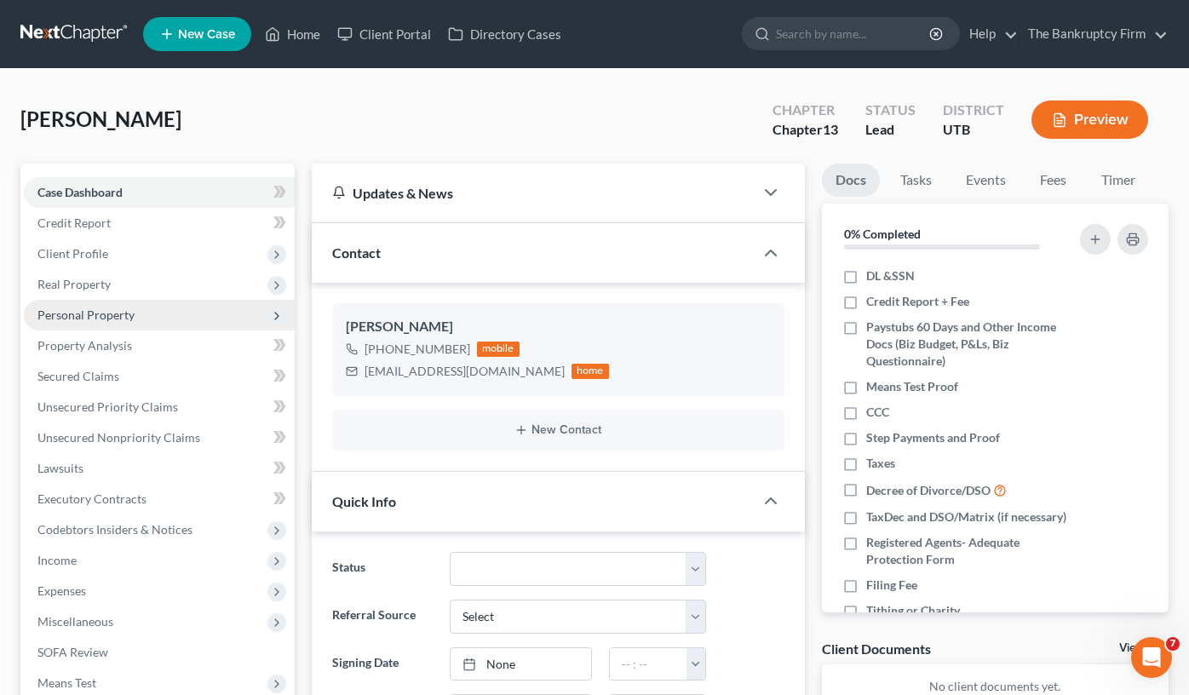
click at [60, 308] on span "Personal Property" at bounding box center [85, 314] width 97 height 14
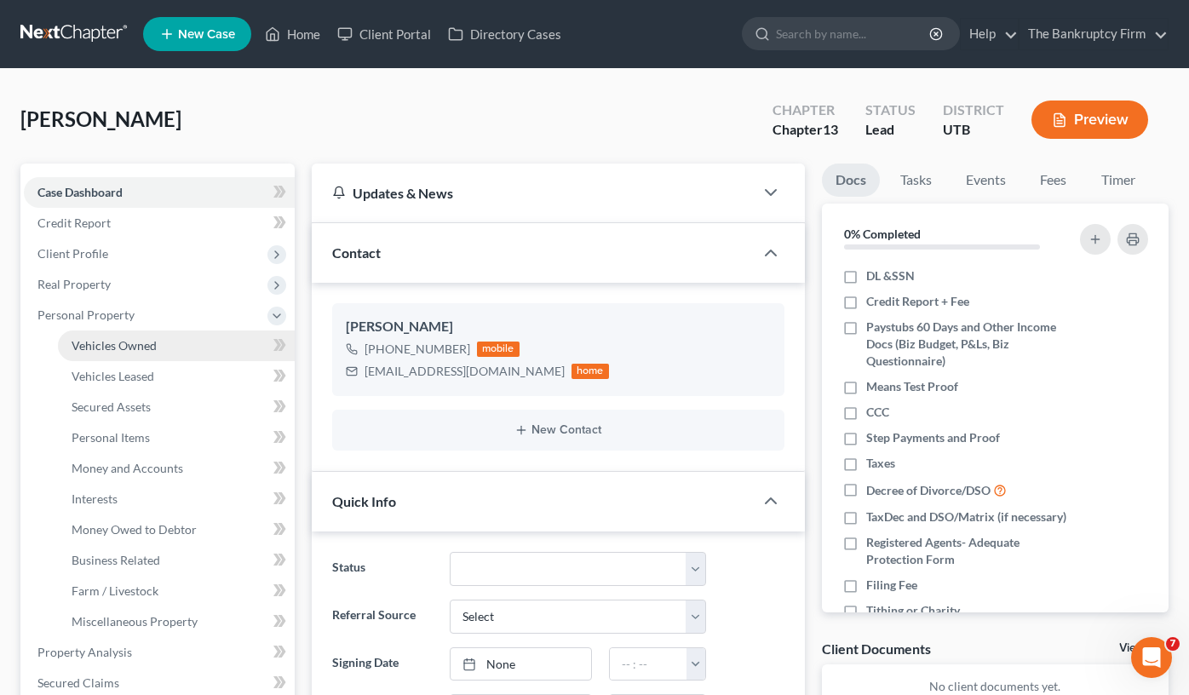
click at [119, 351] on span "Vehicles Owned" at bounding box center [114, 345] width 85 height 14
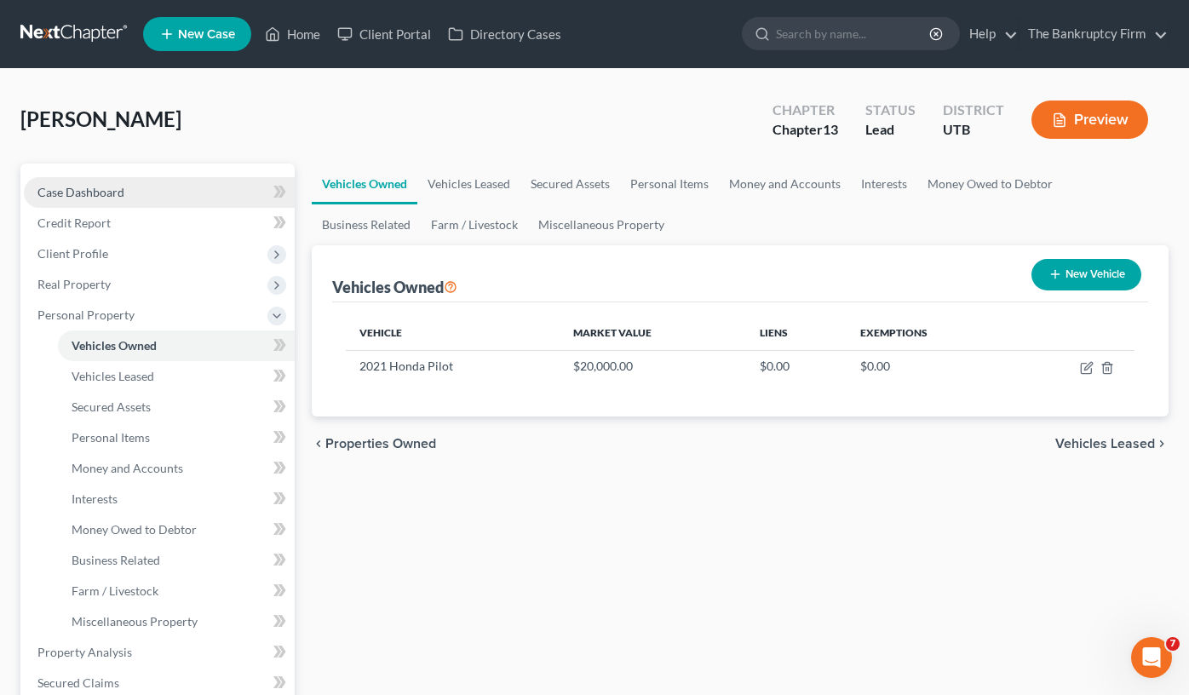
click at [166, 197] on link "Case Dashboard" at bounding box center [159, 192] width 271 height 31
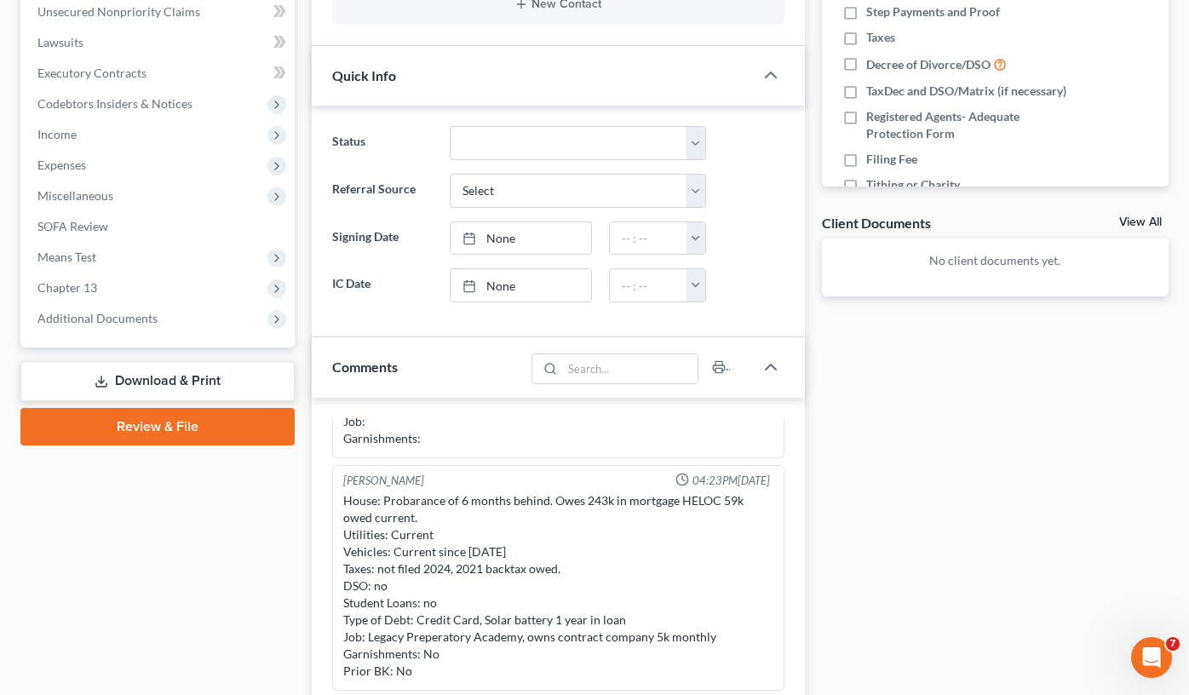
scroll to position [511, 0]
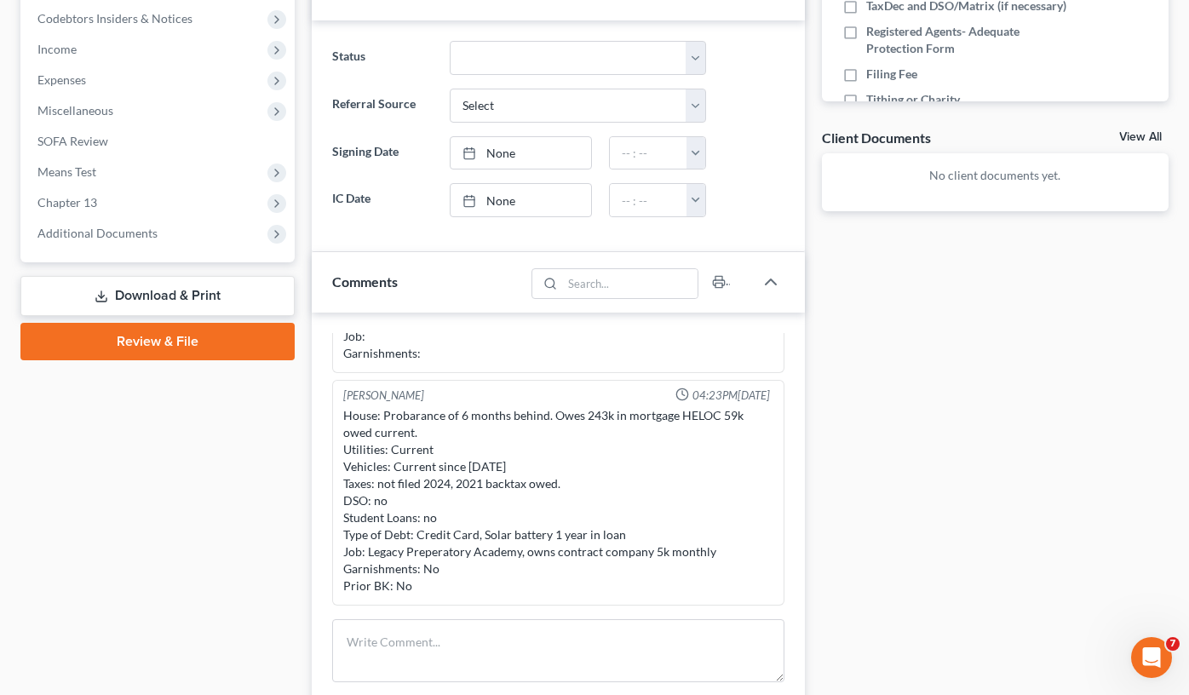
click at [351, 485] on div "House: Probarance of 6 months behind. Owes 243k in mortgage HELOC 59k owed curr…" at bounding box center [558, 500] width 430 height 187
click at [251, 510] on div "Case Dashboard Payments Invoices Payments Payments Credit Report Client Profile" at bounding box center [157, 292] width 291 height 1279
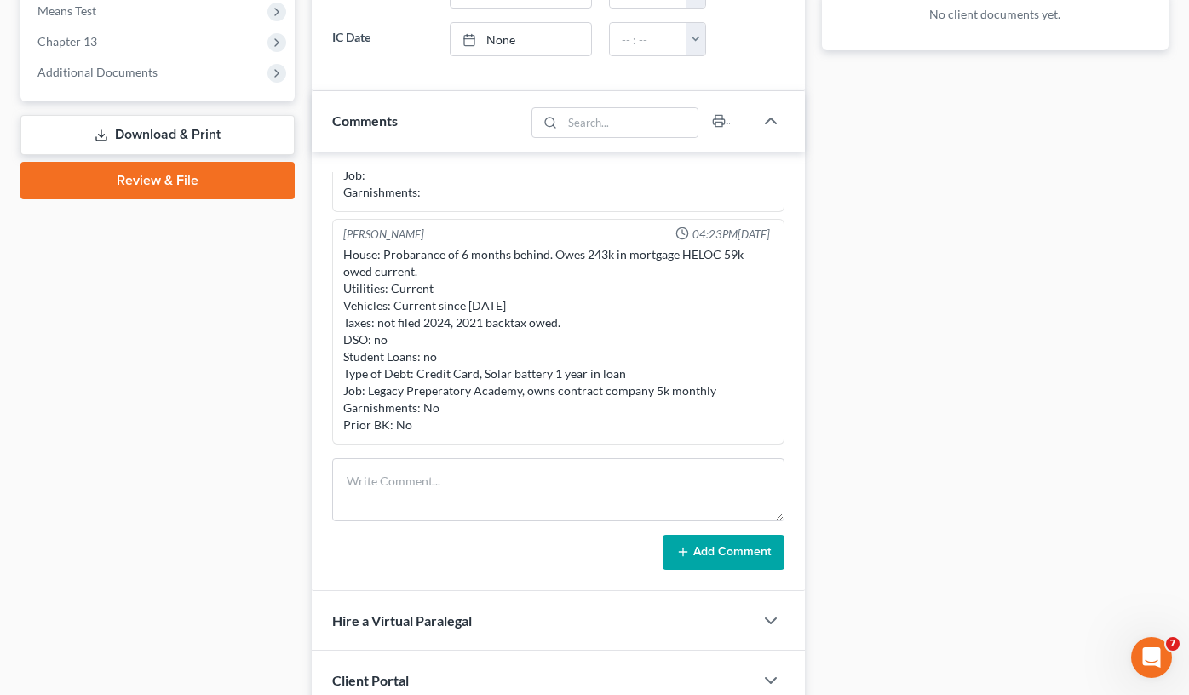
scroll to position [642, 0]
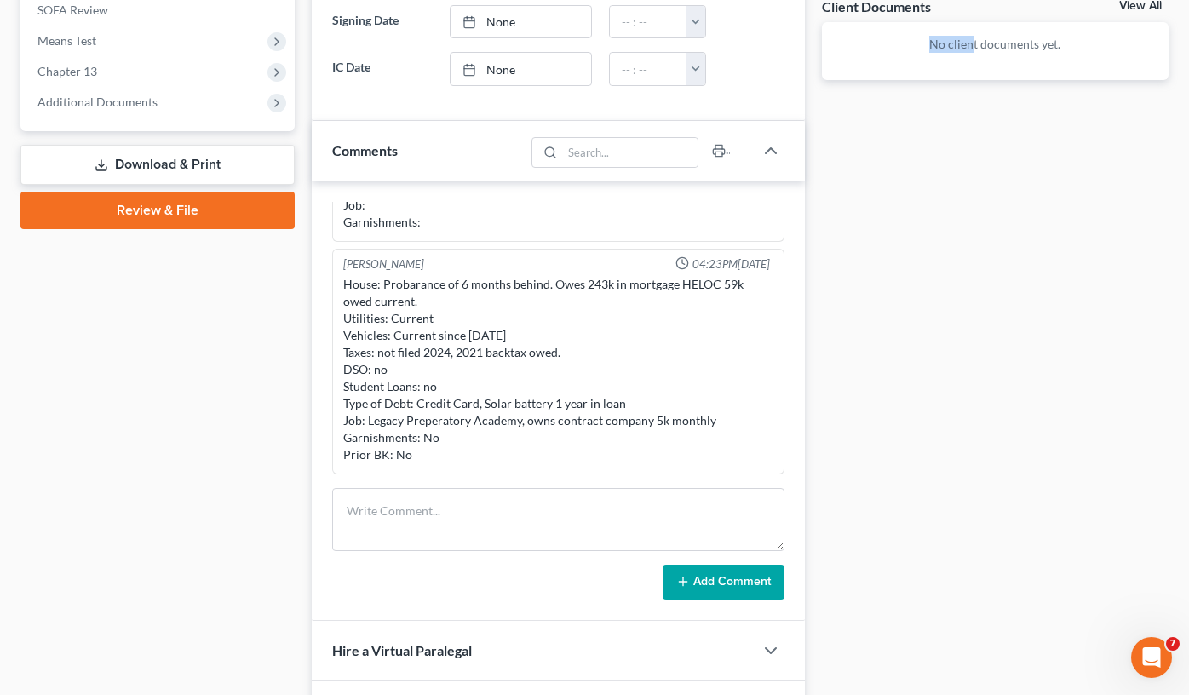
click at [800, 163] on div "Updates & News × Utah District Notes: Take a look at NextChapter's District Not…" at bounding box center [740, 160] width 874 height 1279
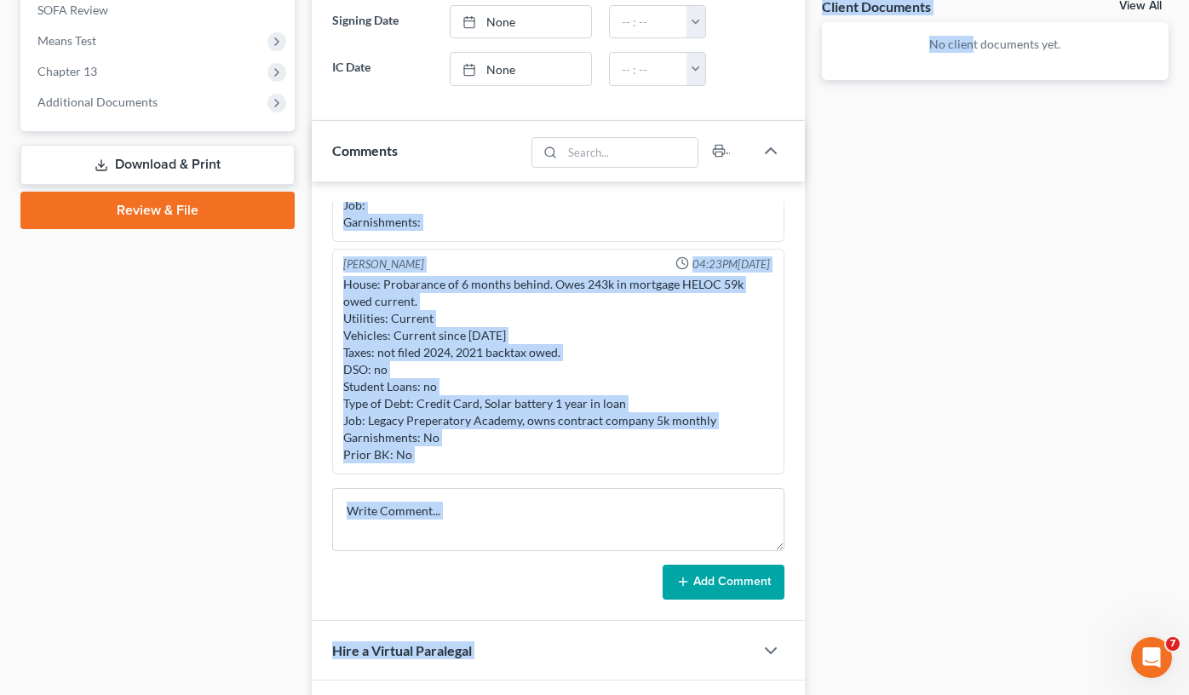
click at [342, 362] on div "House: Probarance of 6 months behind. Owes 243k in mortgage HELOC 59k owed curr…" at bounding box center [558, 369] width 437 height 194
click at [610, 402] on div "House: Probarance of 6 months behind. Owes 243k in mortgage HELOC 59k owed curr…" at bounding box center [558, 369] width 430 height 187
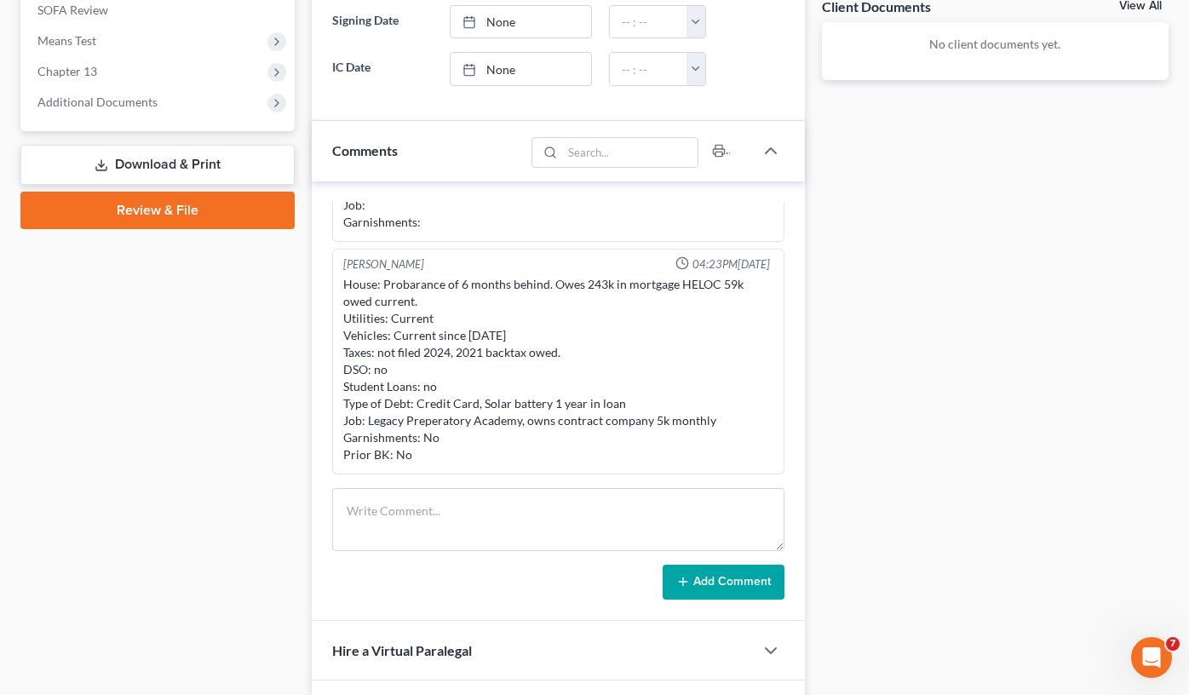
click at [1018, 285] on div "Docs Tasks Events Fees Timer 0% Completed Nothing here yet! DL &SSN Credit Repo…" at bounding box center [995, 160] width 364 height 1279
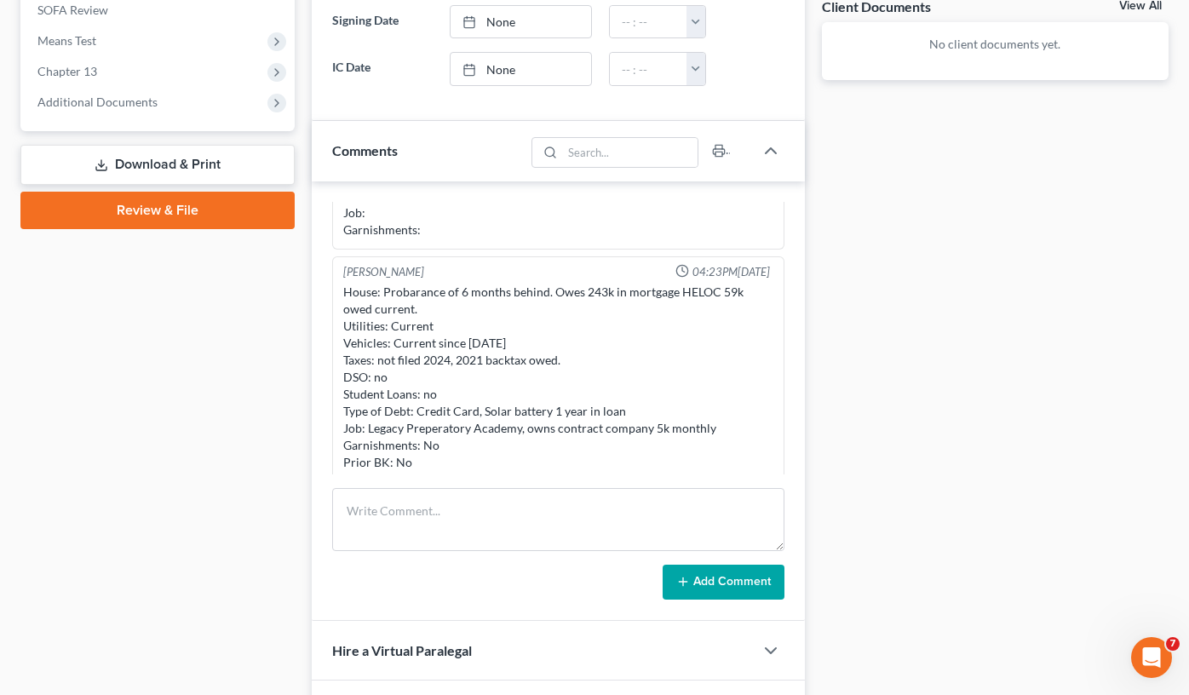
scroll to position [151, 0]
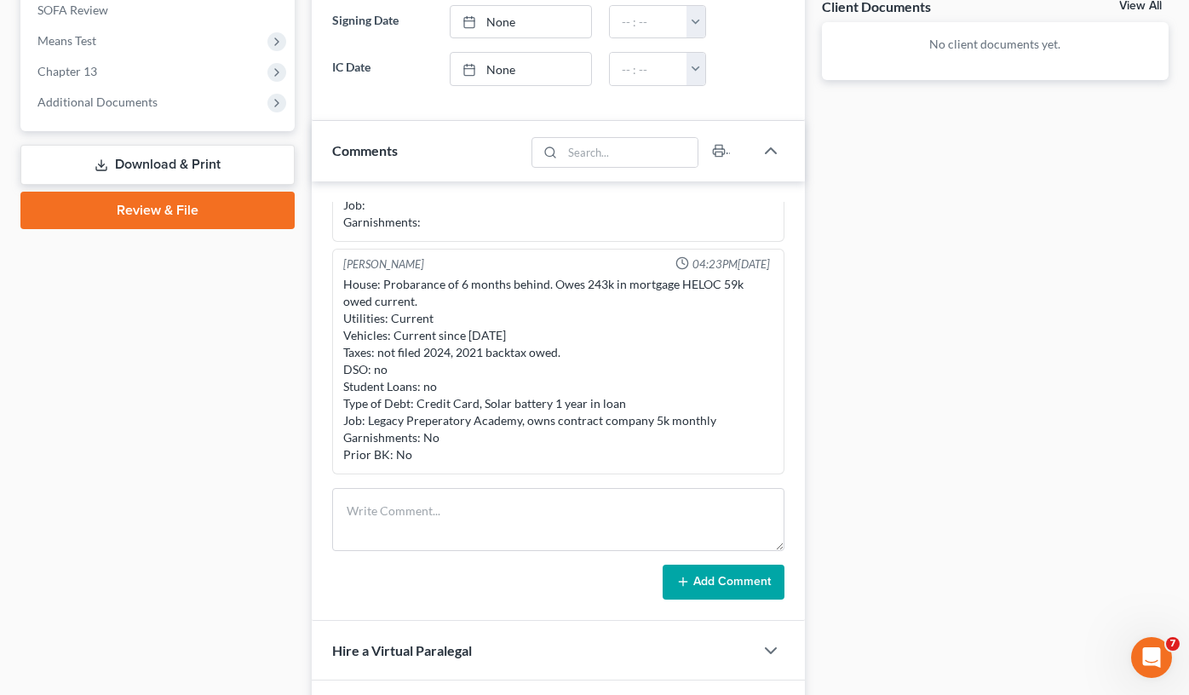
click at [255, 477] on div "Case Dashboard Payments Invoices Payments Payments Credit Report Client Profile" at bounding box center [157, 160] width 291 height 1279
click at [287, 391] on div "Case Dashboard Payments Invoices Payments Payments Credit Report Client Profile" at bounding box center [157, 160] width 291 height 1279
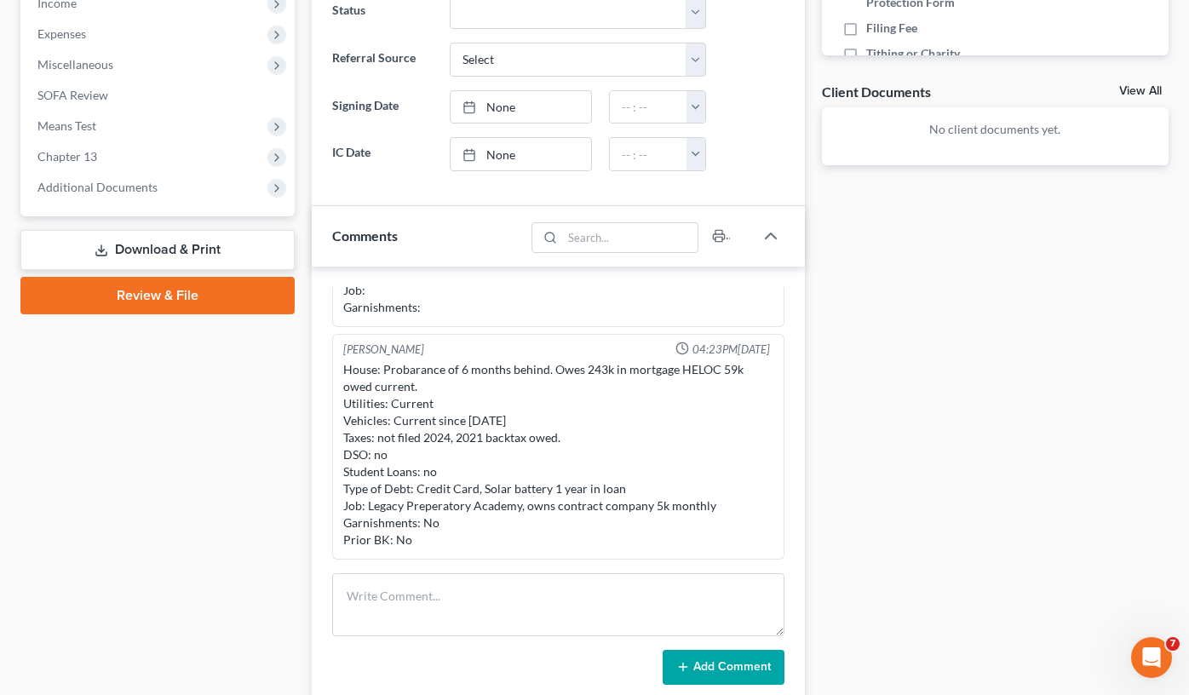
scroll to position [727, 0]
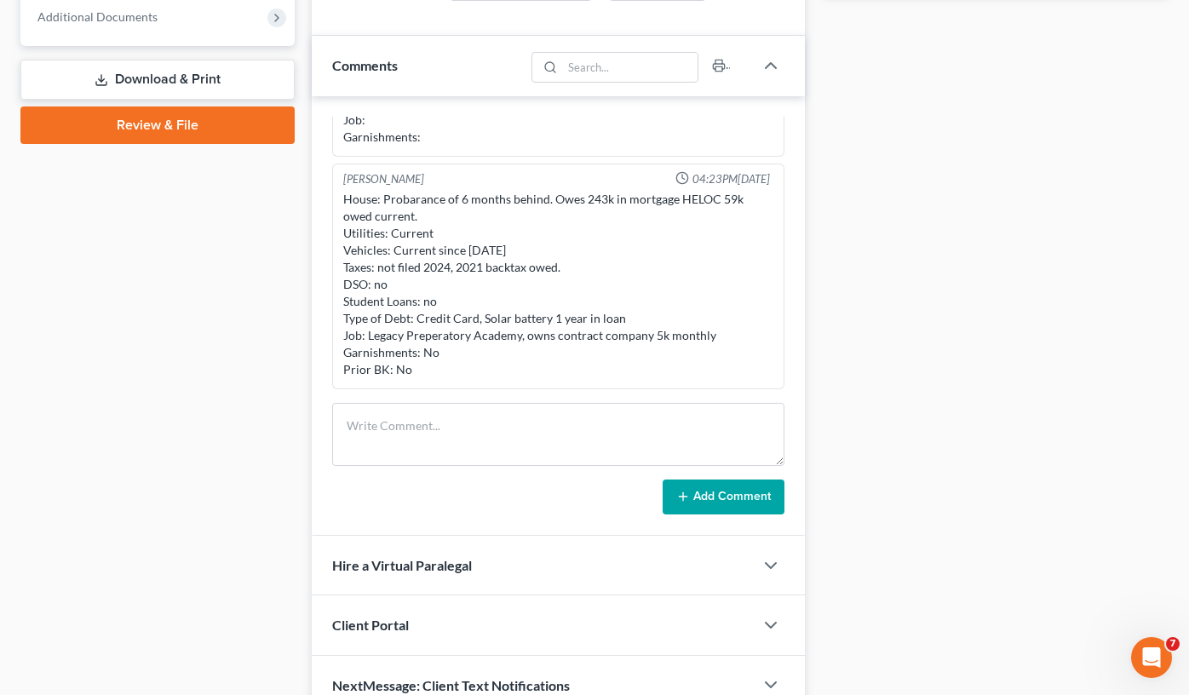
click at [253, 422] on div "Case Dashboard Payments Invoices Payments Payments Credit Report Client Profile" at bounding box center [157, 75] width 291 height 1279
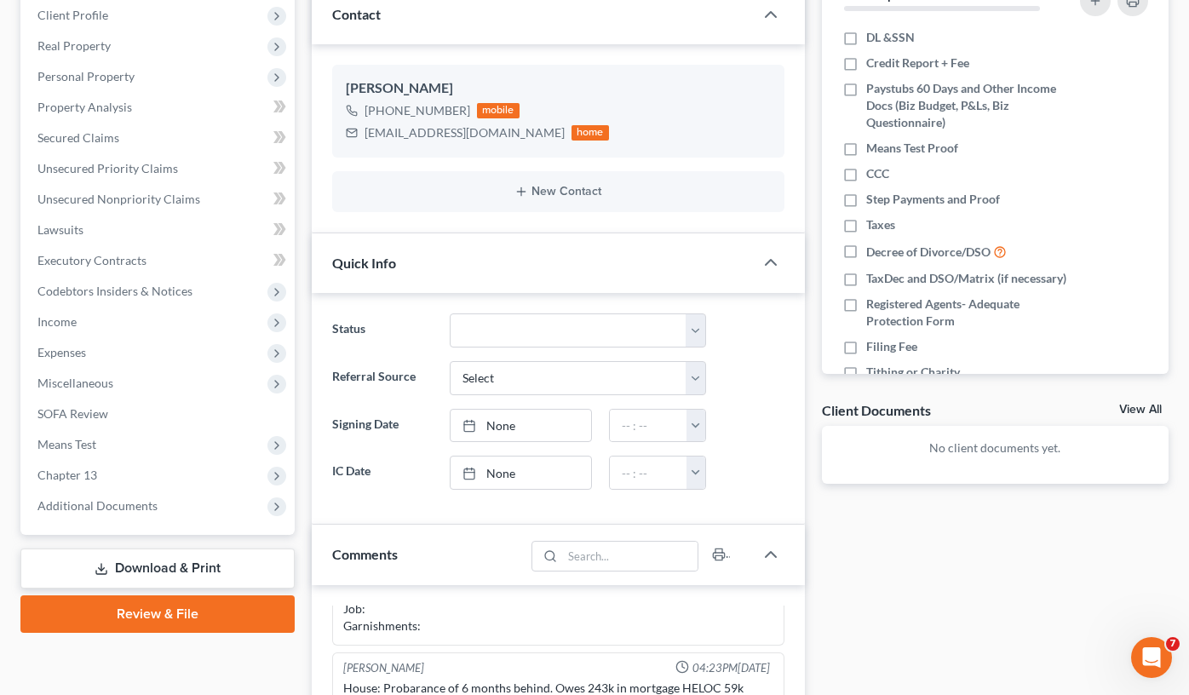
scroll to position [216, 0]
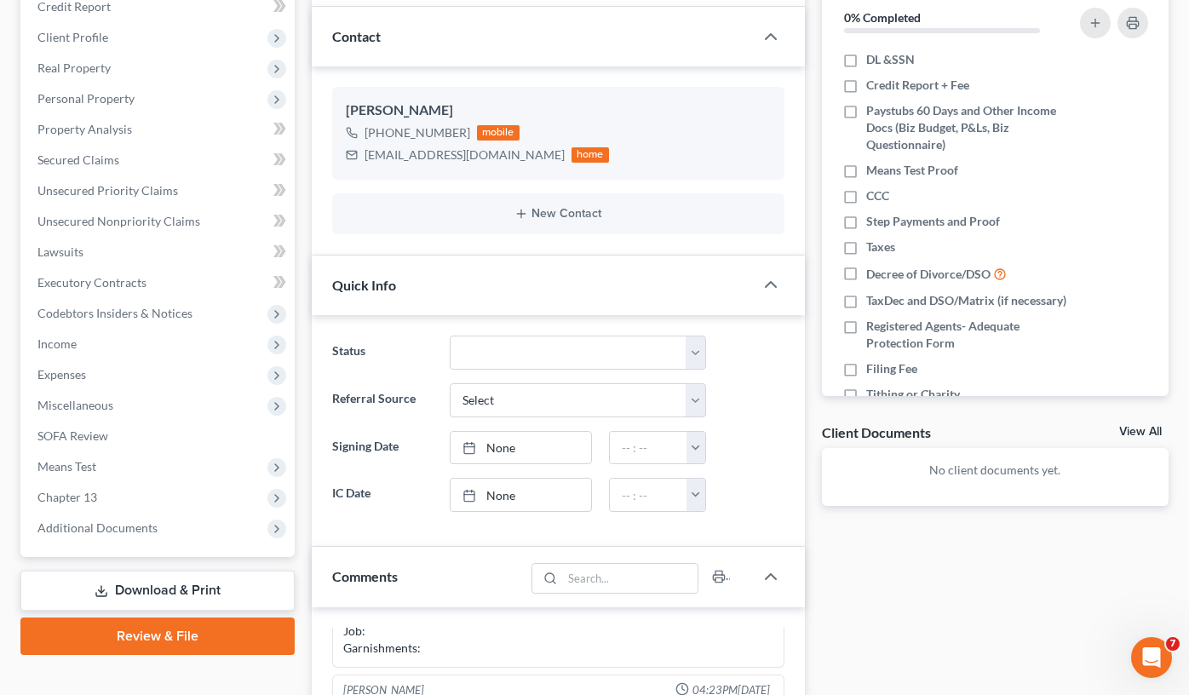
click at [299, 413] on div "Case Dashboard Payments Invoices Payments Payments Credit Report Client Profile" at bounding box center [157, 586] width 291 height 1279
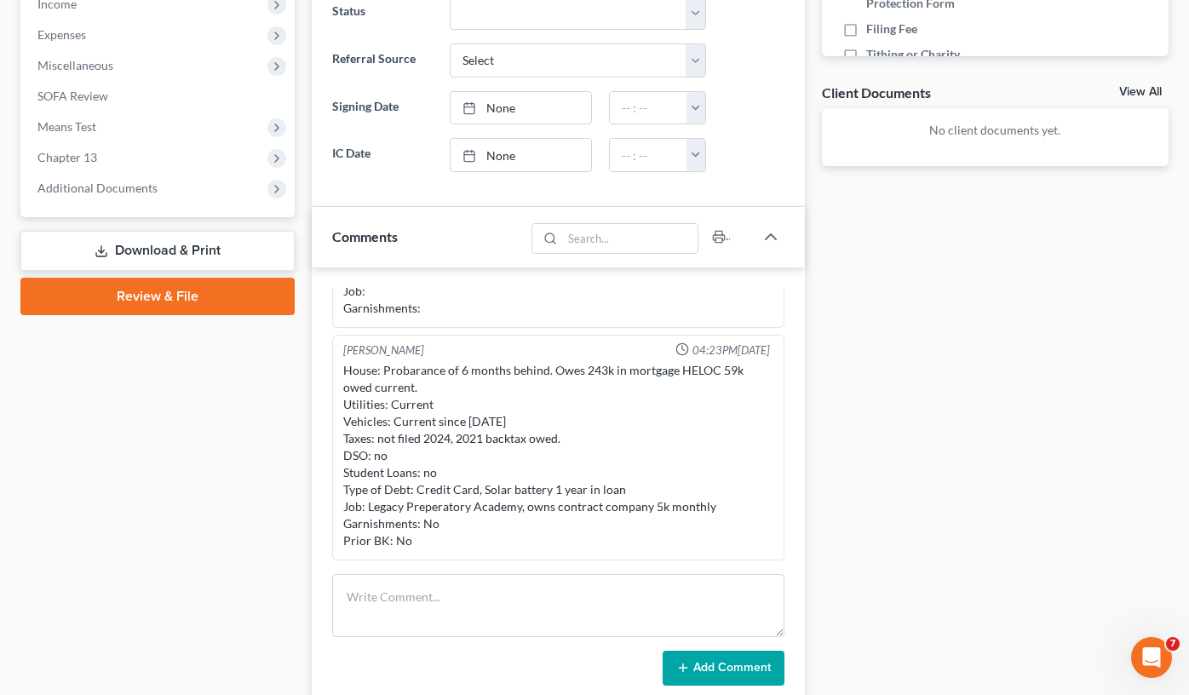
scroll to position [557, 0]
click at [286, 470] on div "Case Dashboard Payments Invoices Payments Payments Credit Report Client Profile" at bounding box center [157, 246] width 291 height 1279
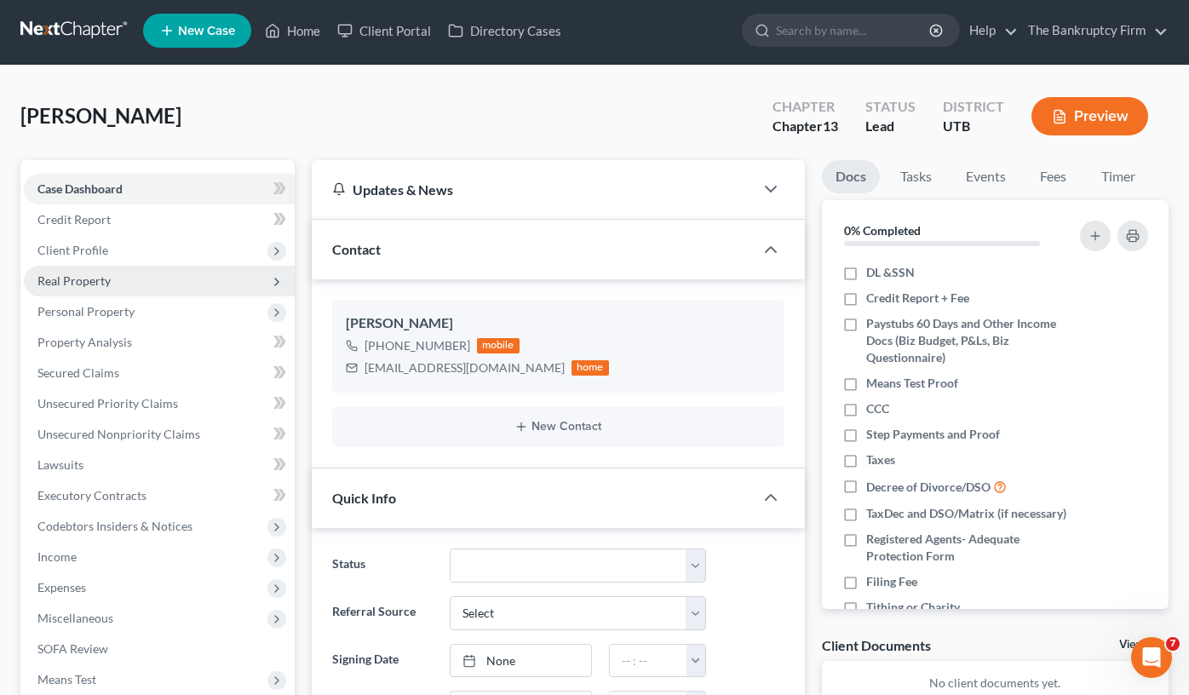
scroll to position [0, 0]
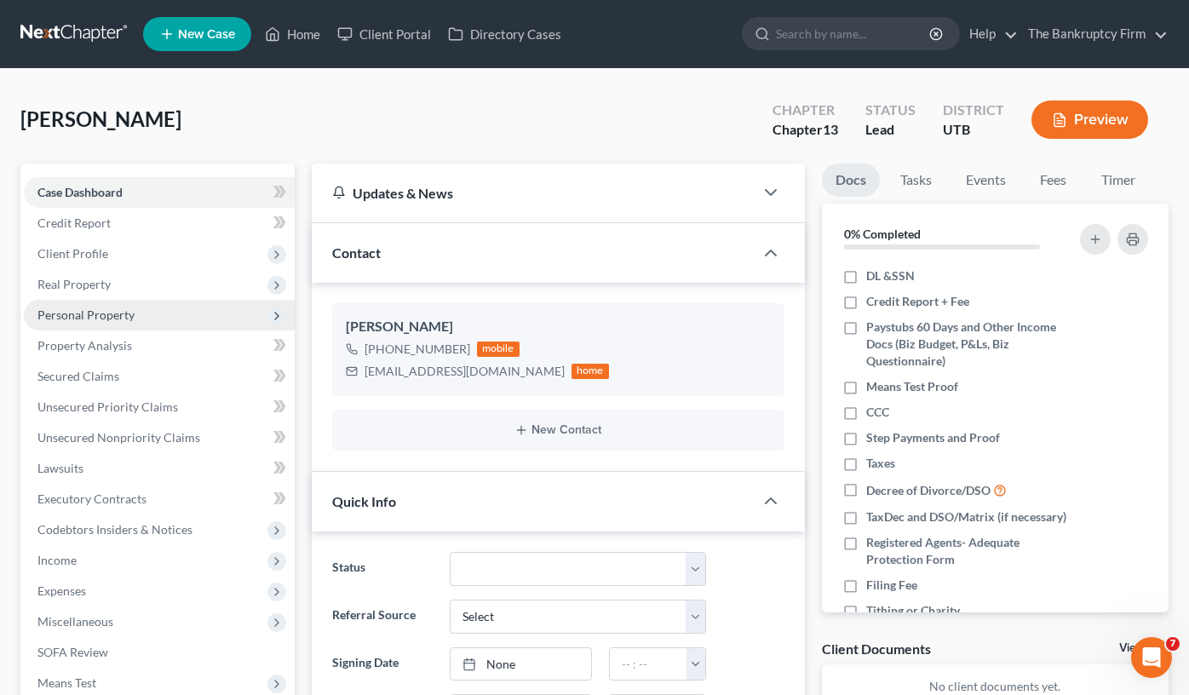
click at [95, 317] on span "Personal Property" at bounding box center [85, 314] width 97 height 14
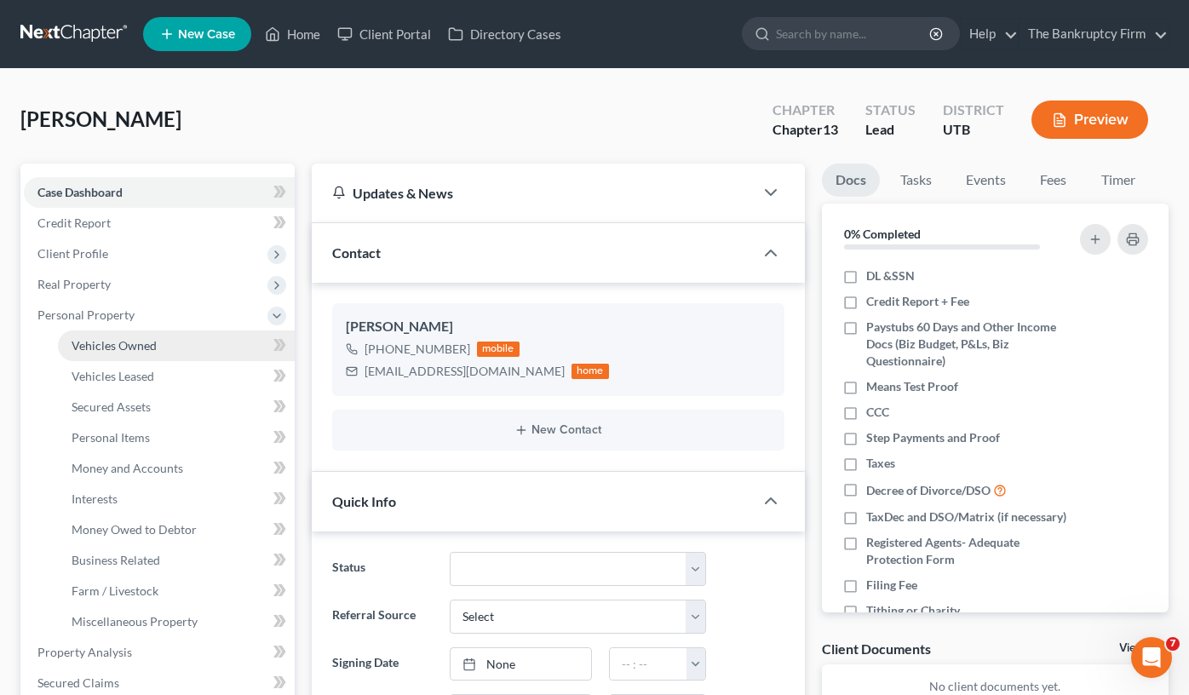
click at [126, 336] on link "Vehicles Owned" at bounding box center [176, 345] width 237 height 31
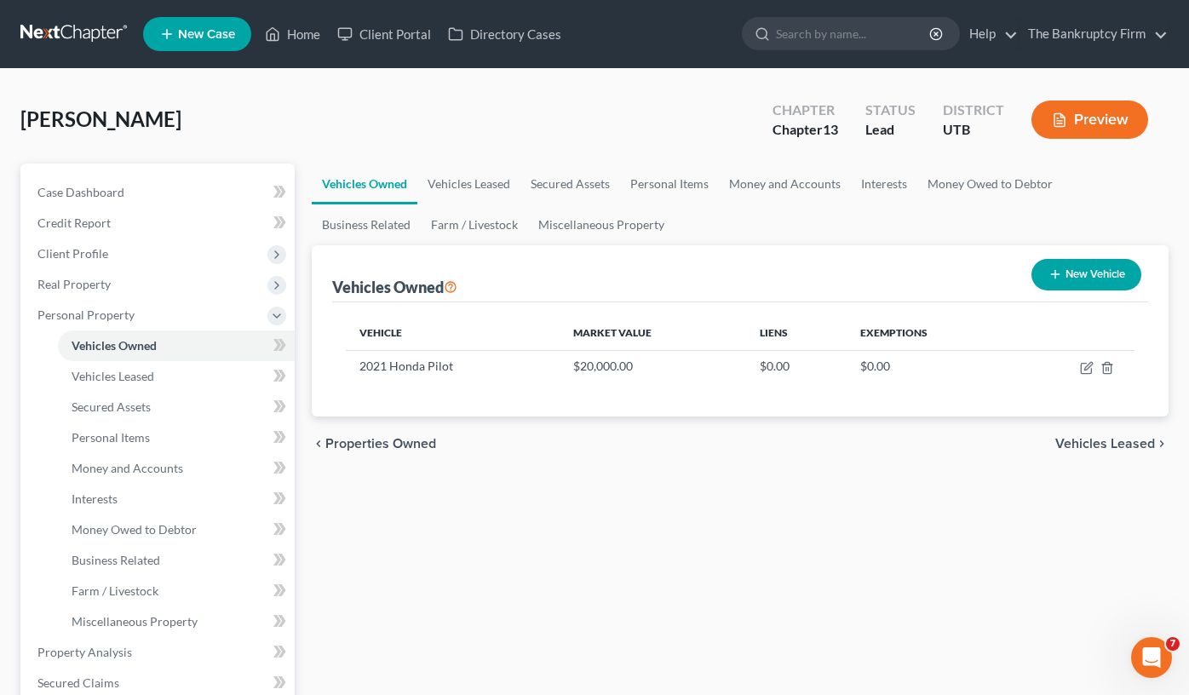
click at [419, 504] on div "Vehicles Owned Vehicles Leased Secured Assets Personal Items Money and Accounts…" at bounding box center [740, 670] width 874 height 1014
click at [415, 526] on div "Vehicles Owned Vehicles Leased Secured Assets Personal Items Money and Accounts…" at bounding box center [740, 670] width 874 height 1014
click at [341, 479] on div "Vehicles Owned Vehicles Leased Secured Assets Personal Items Money and Accounts…" at bounding box center [740, 670] width 874 height 1014
click at [121, 187] on span "Case Dashboard" at bounding box center [80, 192] width 87 height 14
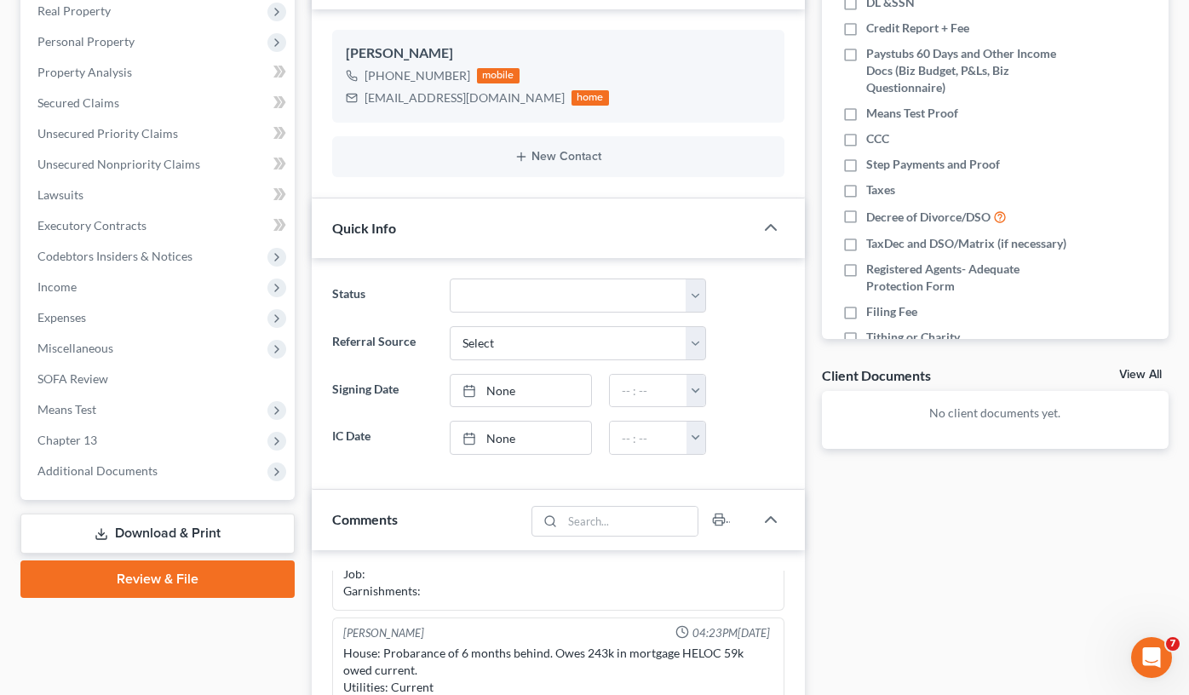
scroll to position [341, 0]
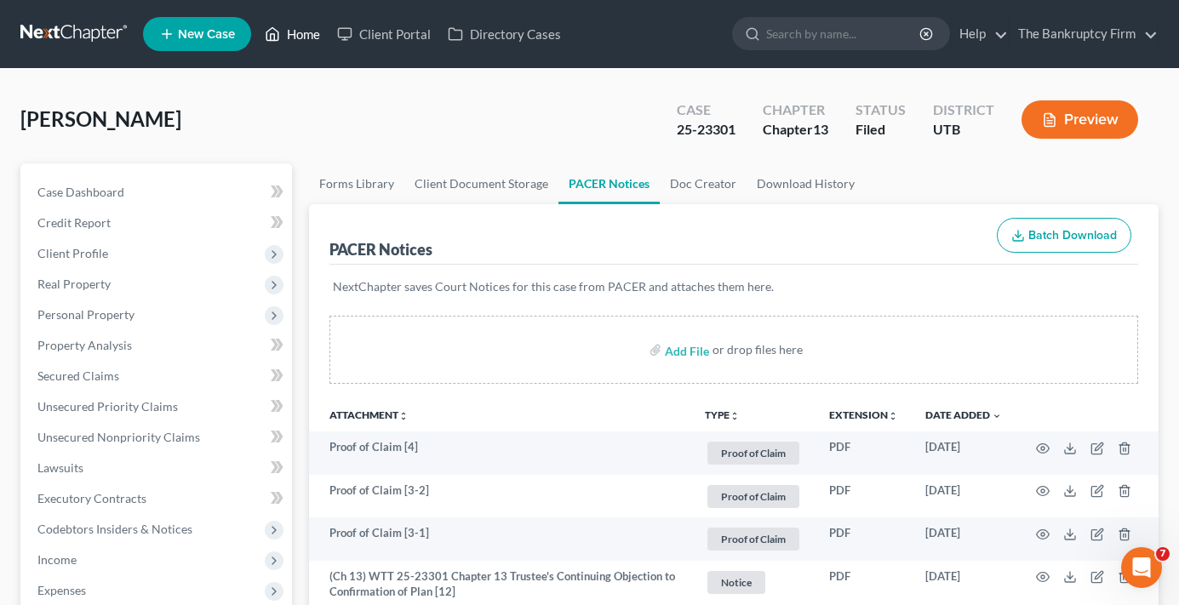
click at [288, 43] on link "Home" at bounding box center [292, 34] width 72 height 31
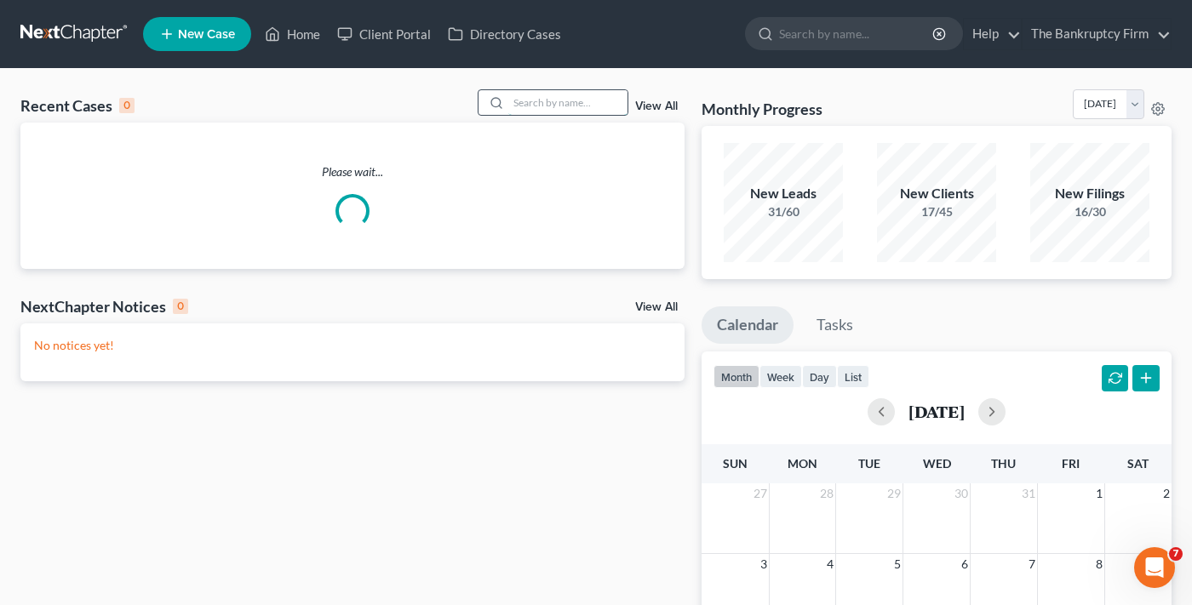
click at [544, 102] on input "search" at bounding box center [567, 102] width 119 height 25
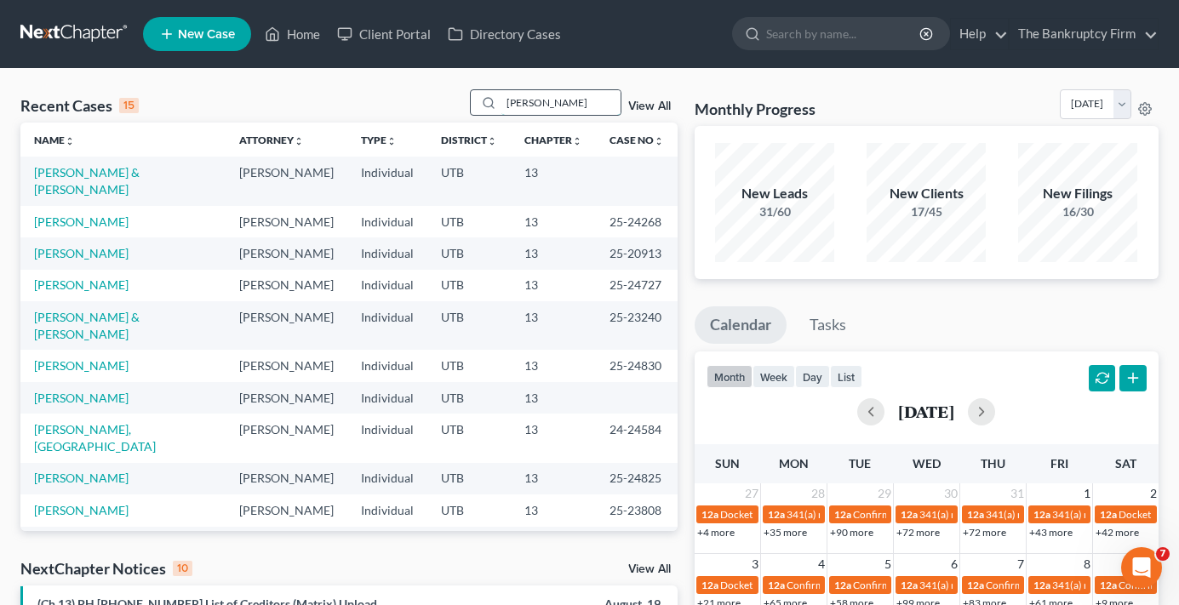
type input "christensen"
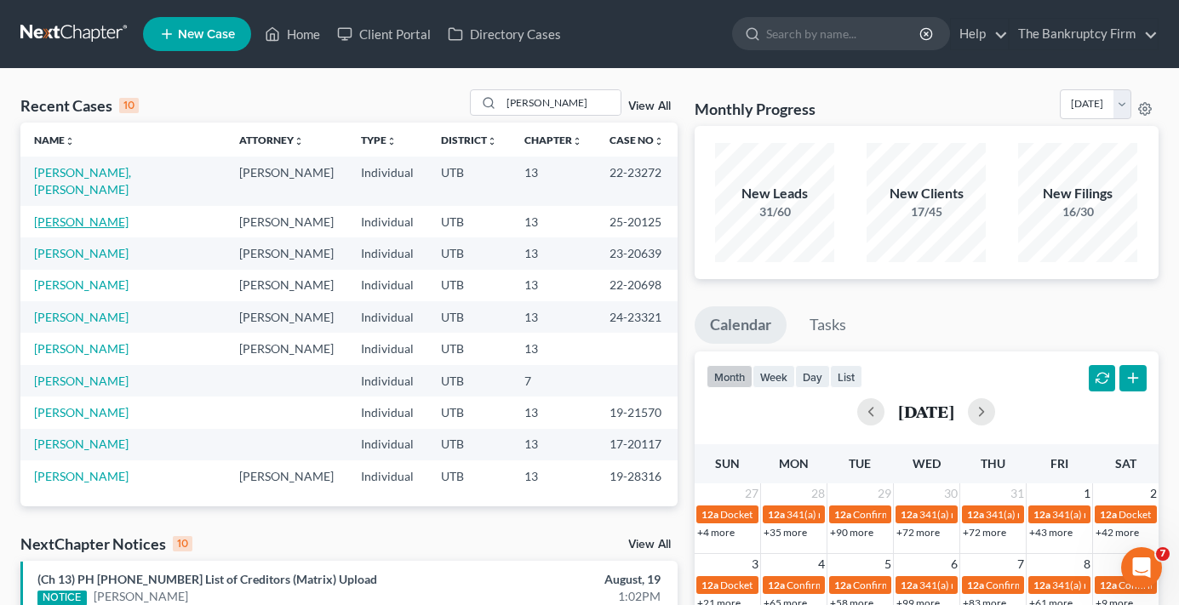
click at [94, 215] on link "[PERSON_NAME]" at bounding box center [81, 222] width 95 height 14
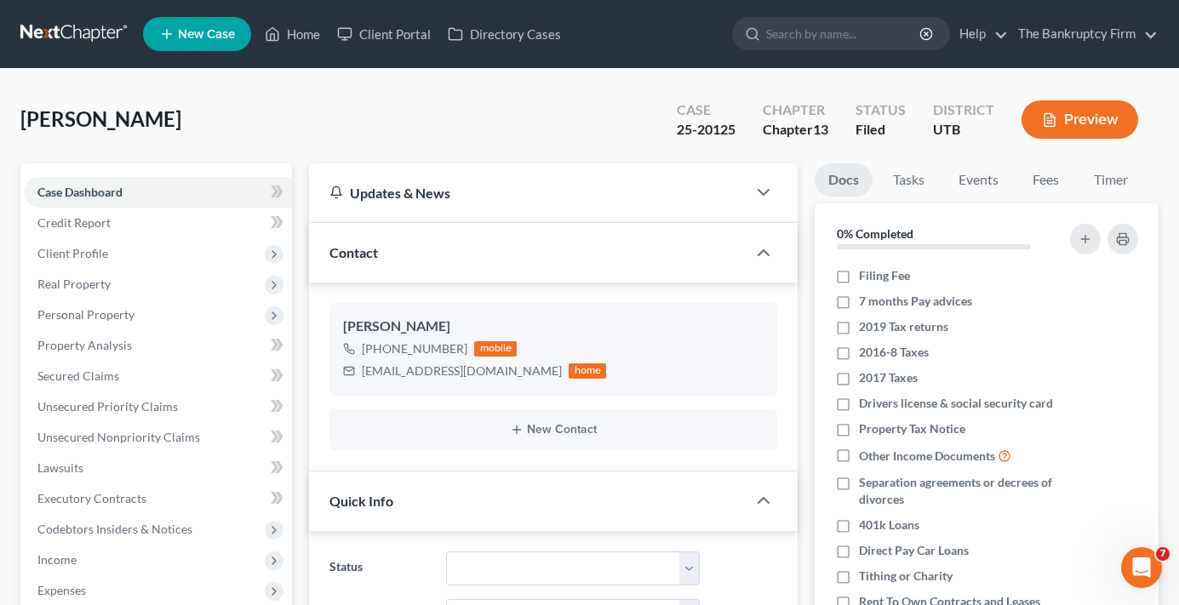
scroll to position [168, 0]
drag, startPoint x: 737, startPoint y: 130, endPoint x: 668, endPoint y: 146, distance: 71.5
click at [668, 146] on div "Case 25-20125" at bounding box center [706, 121] width 86 height 50
copy div "25-20125"
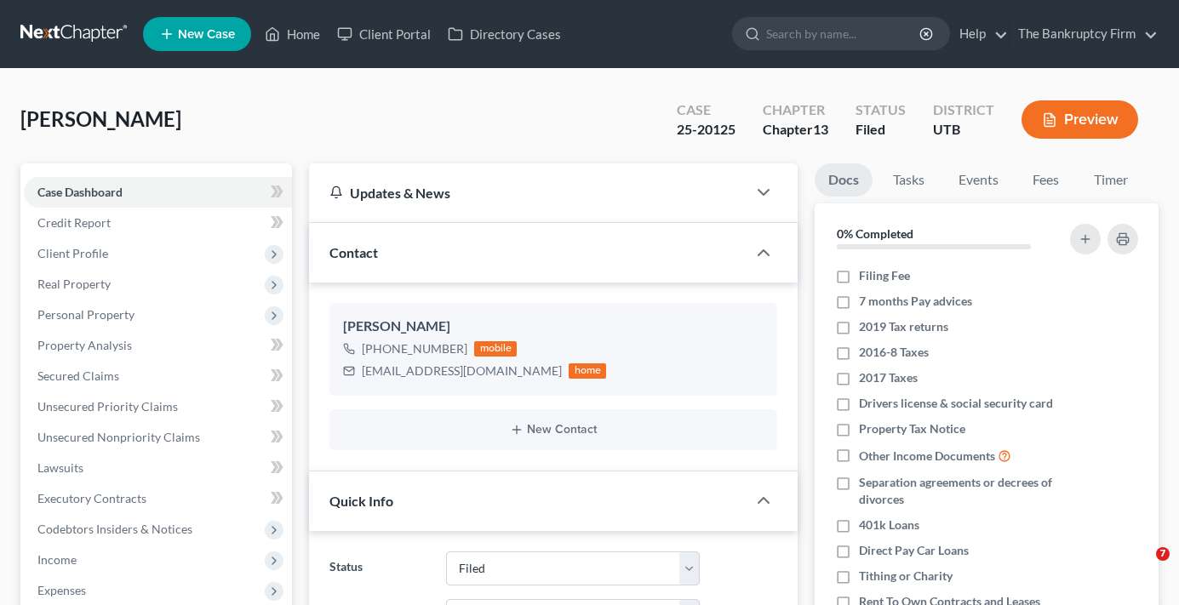
select select "3"
click at [308, 40] on link "Home" at bounding box center [292, 34] width 72 height 31
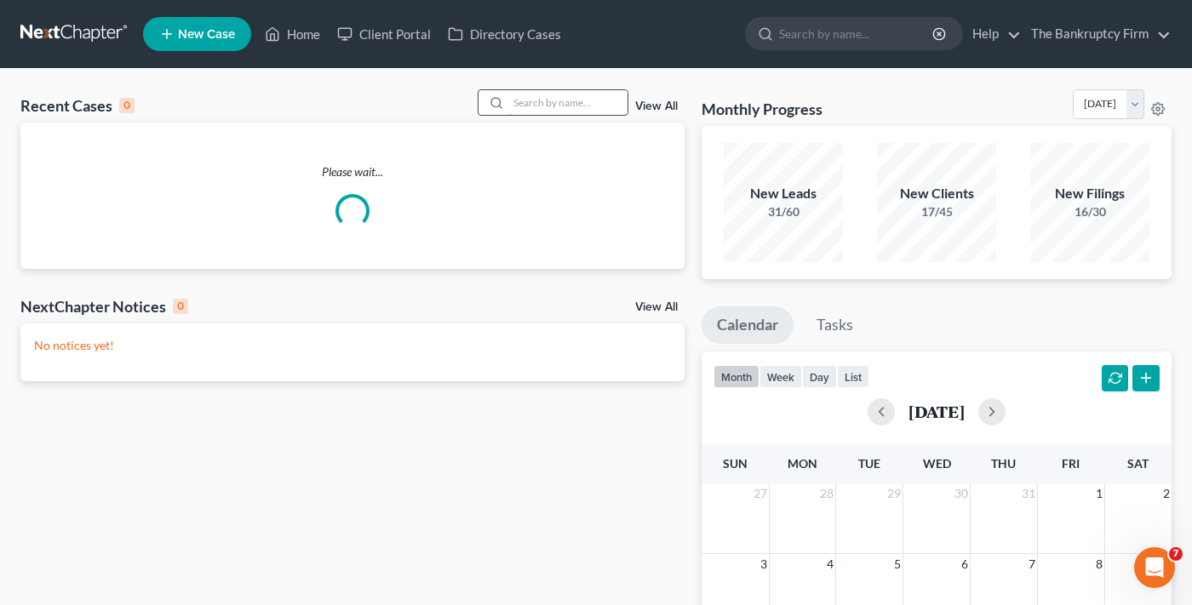
click at [570, 95] on input "search" at bounding box center [567, 102] width 119 height 25
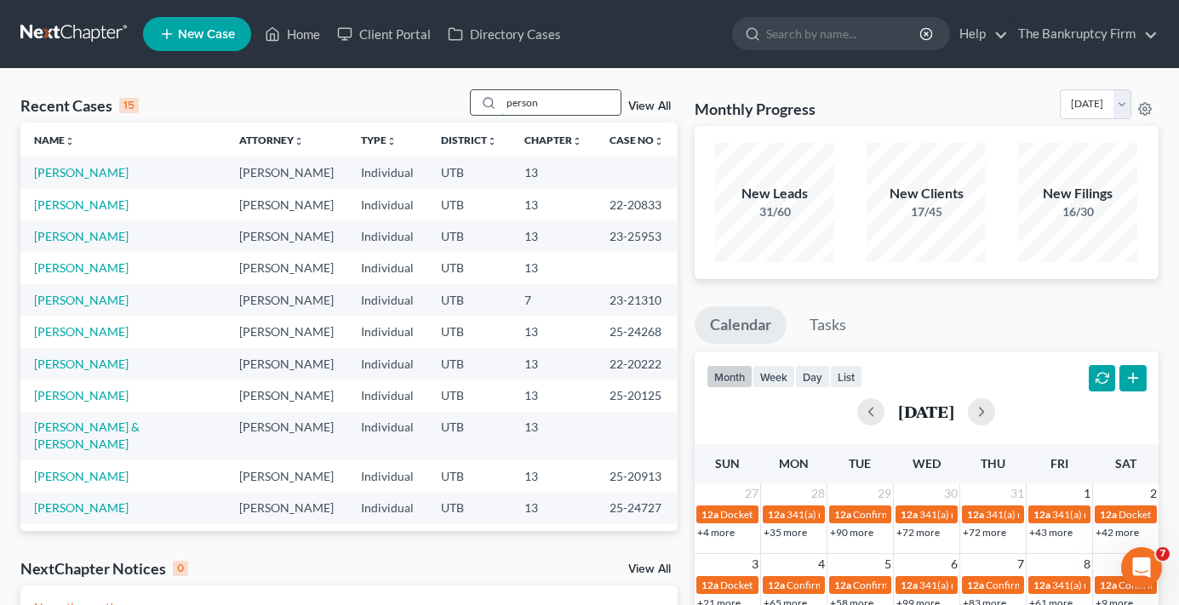
type input "person"
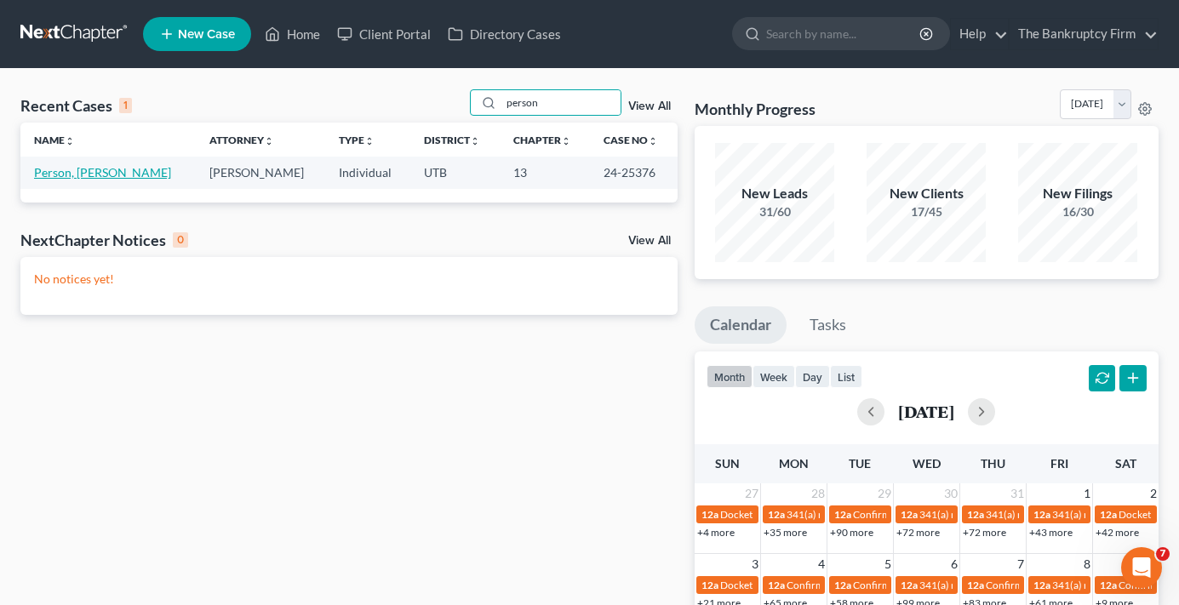
click at [72, 171] on link "Person, [PERSON_NAME]" at bounding box center [102, 172] width 137 height 14
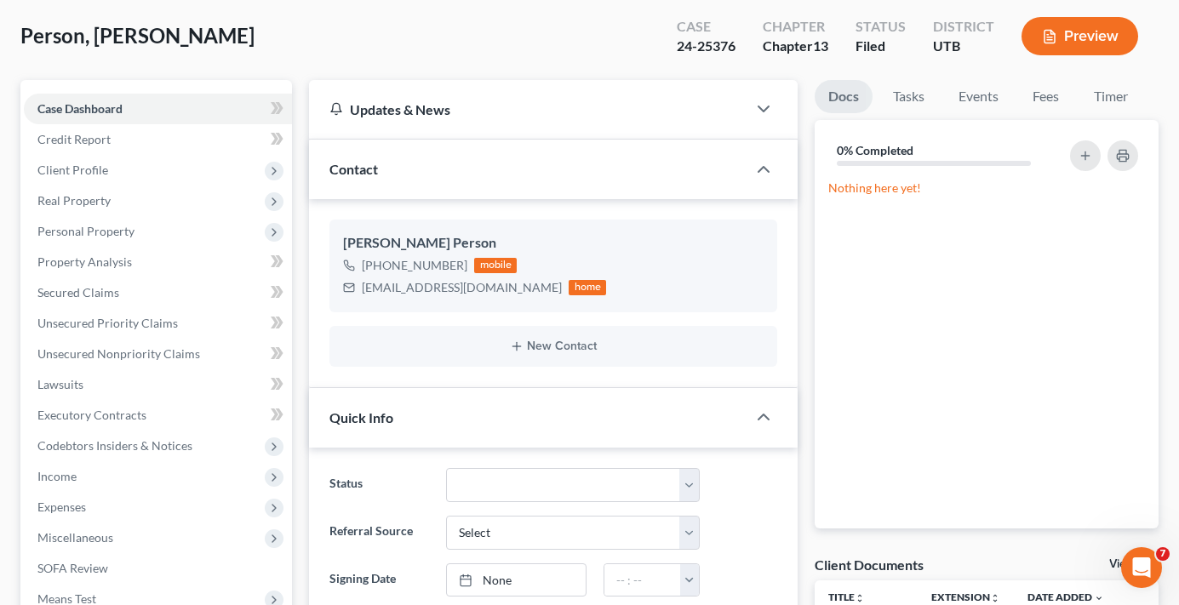
scroll to position [255, 0]
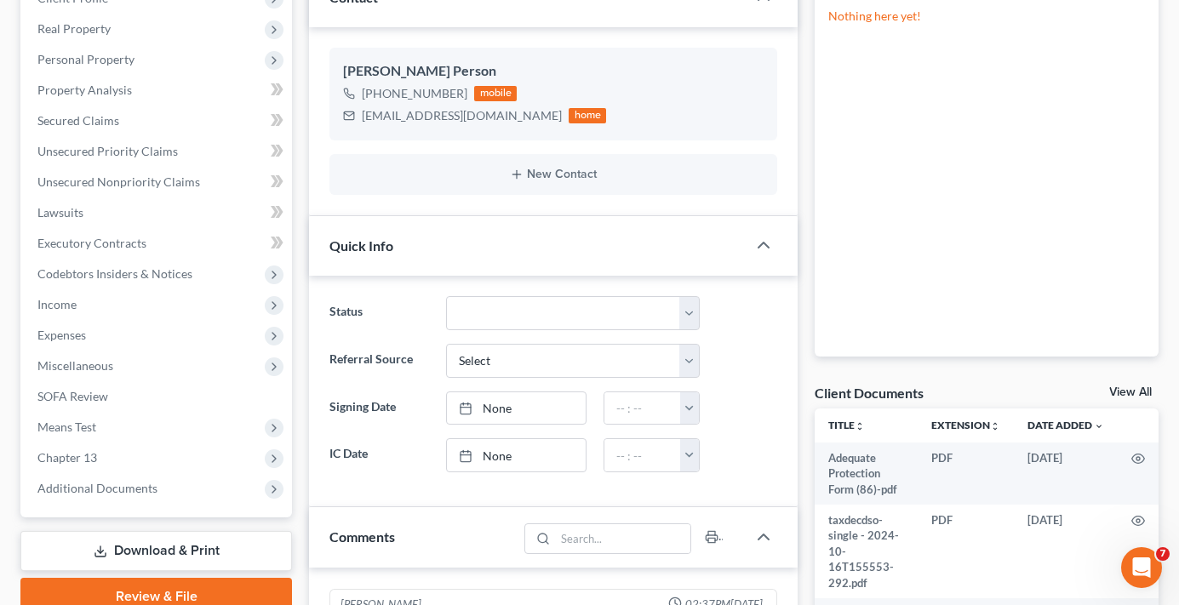
click at [1139, 387] on link "View All" at bounding box center [1131, 393] width 43 height 12
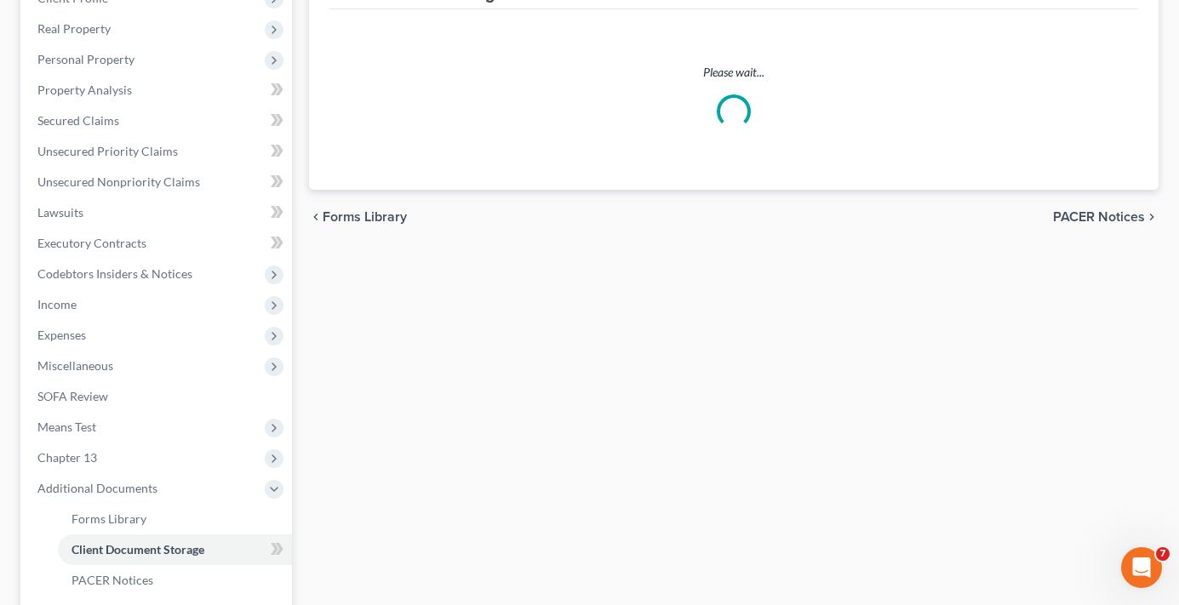
scroll to position [169, 0]
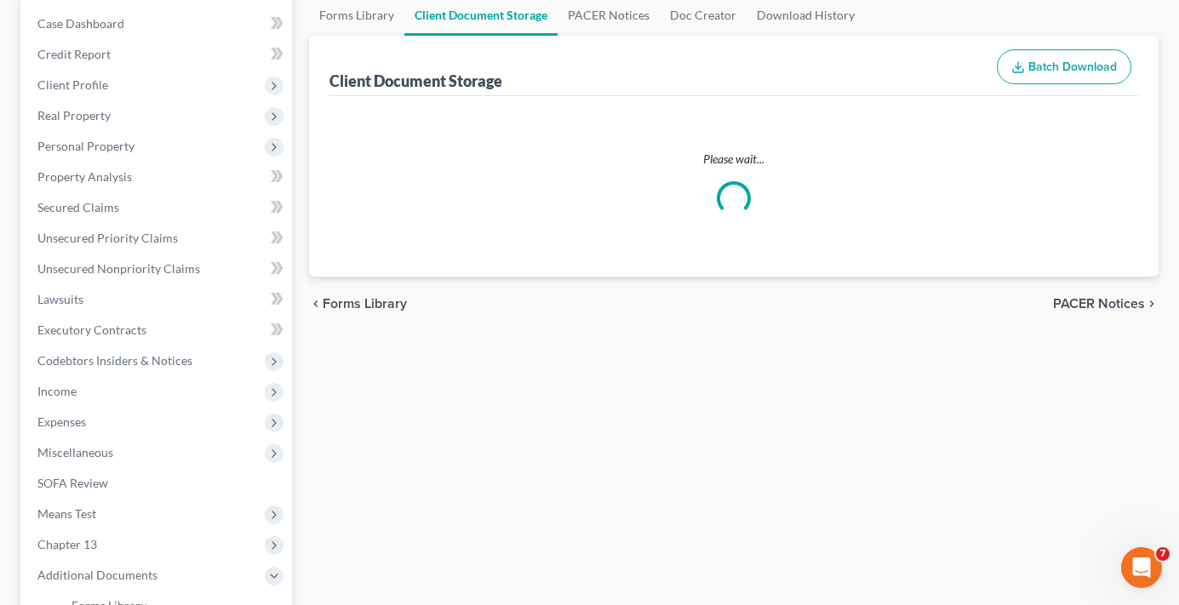
select select "30"
select select "26"
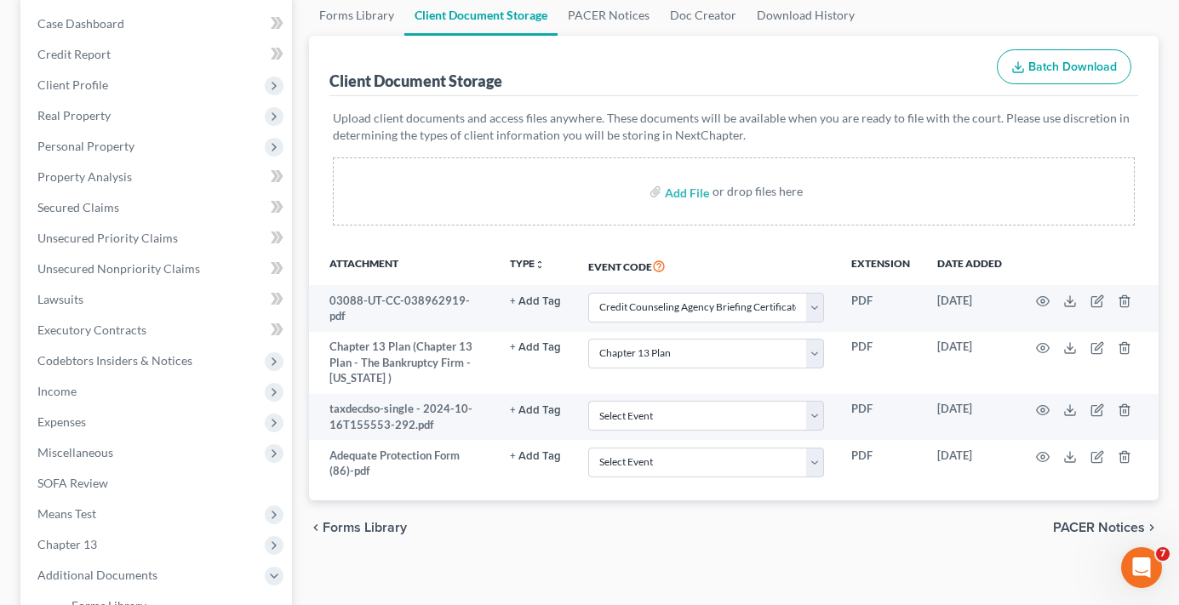
scroll to position [0, 0]
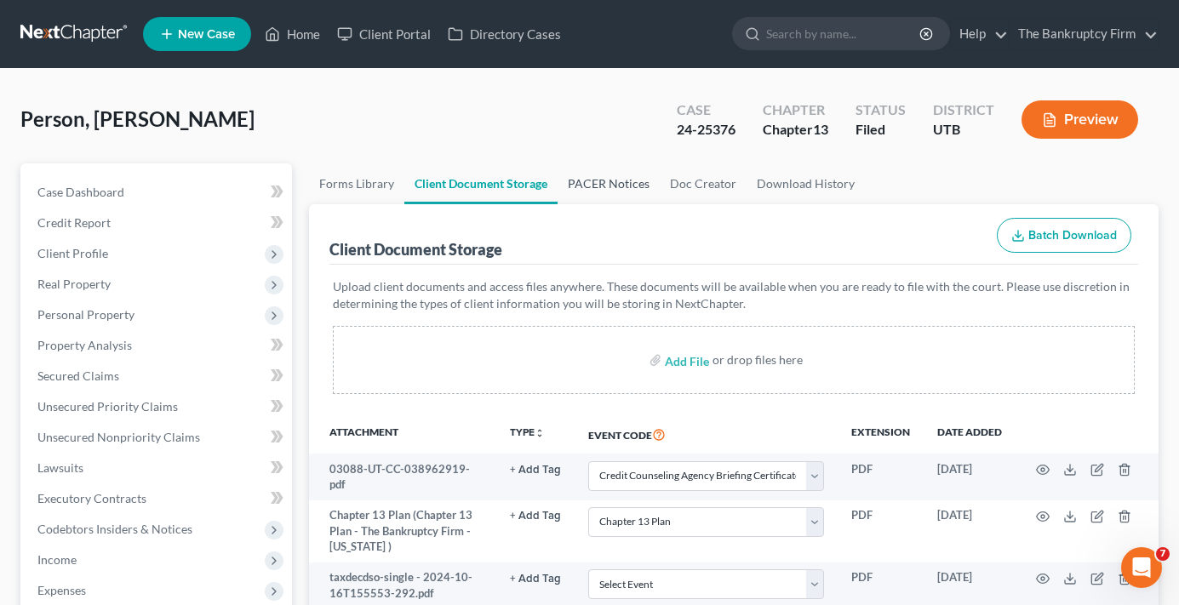
click at [590, 184] on link "PACER Notices" at bounding box center [609, 183] width 102 height 41
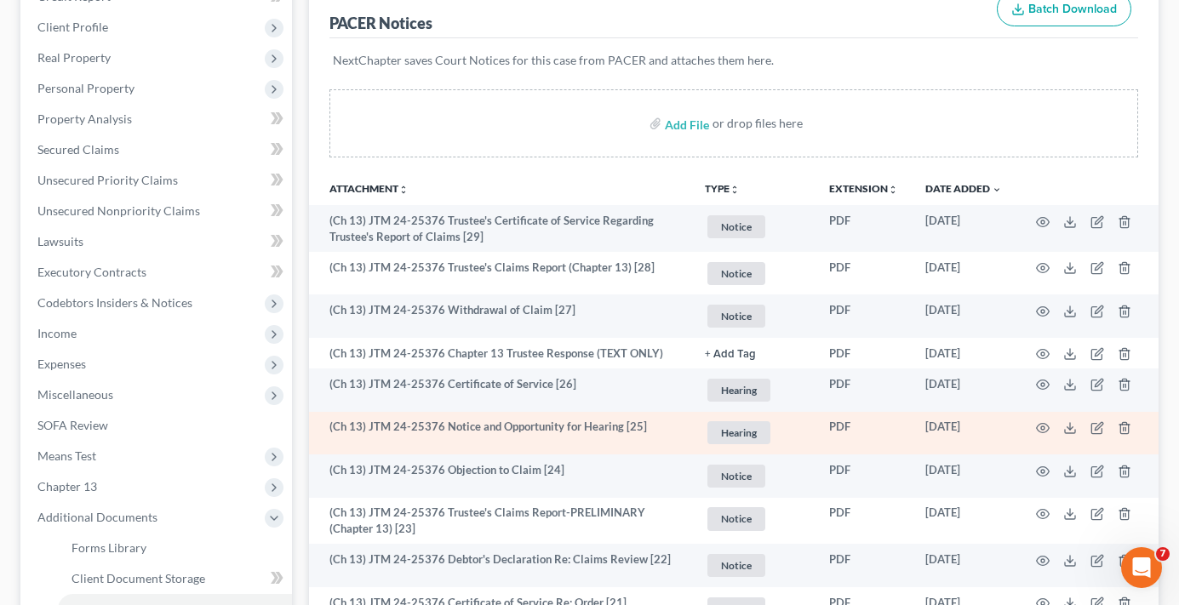
scroll to position [255, 0]
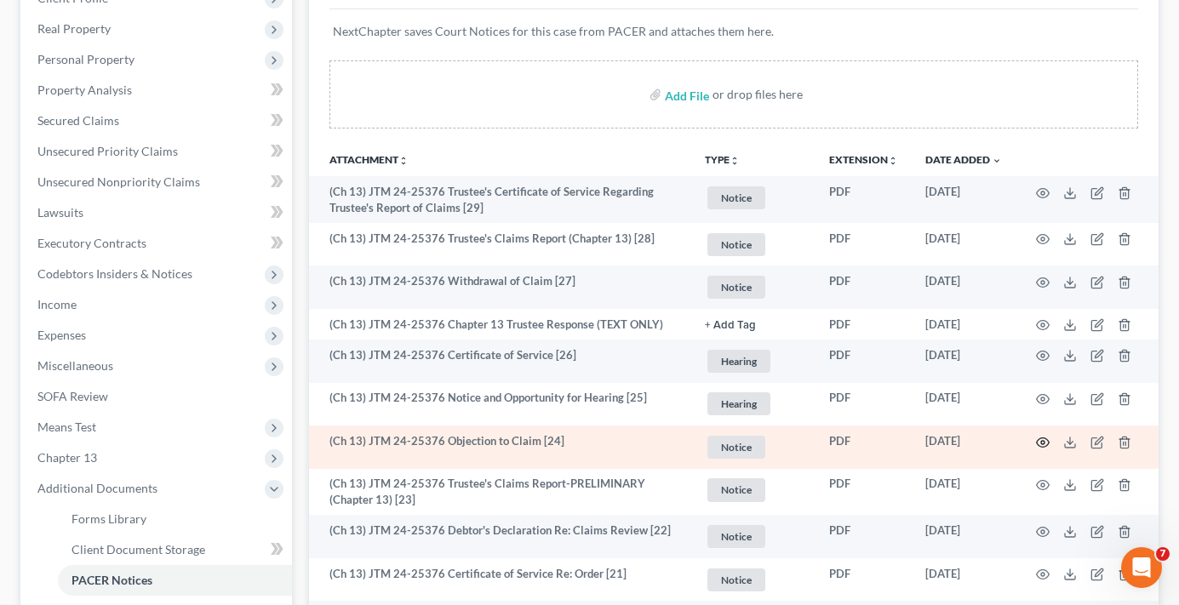
click at [1047, 439] on icon "button" at bounding box center [1043, 442] width 13 height 9
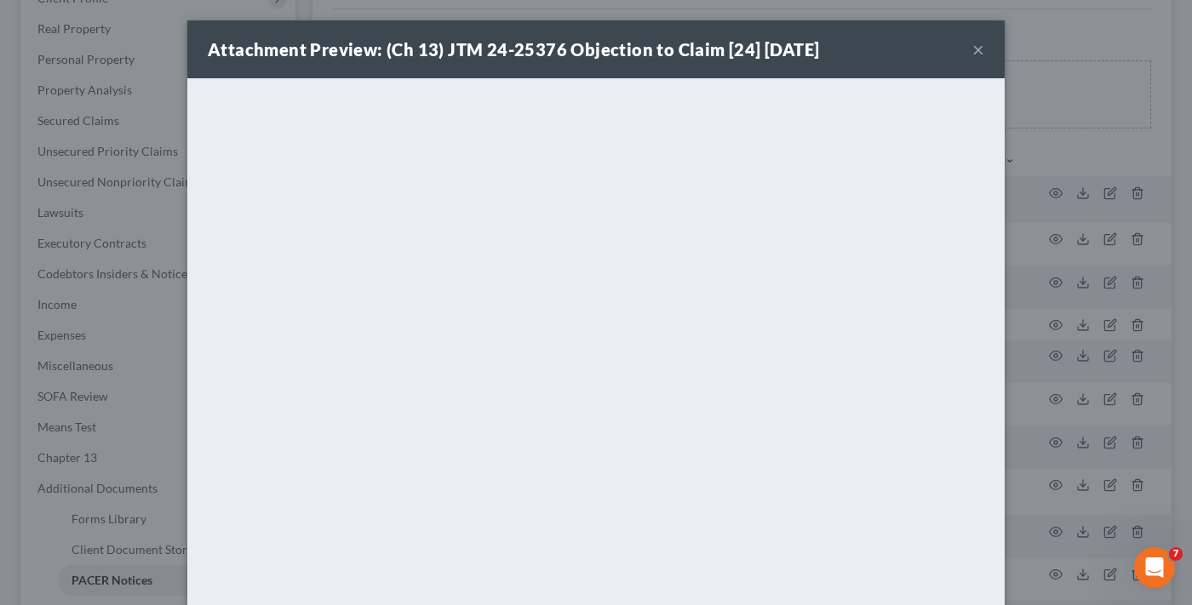
click at [975, 47] on button "×" at bounding box center [978, 49] width 12 height 20
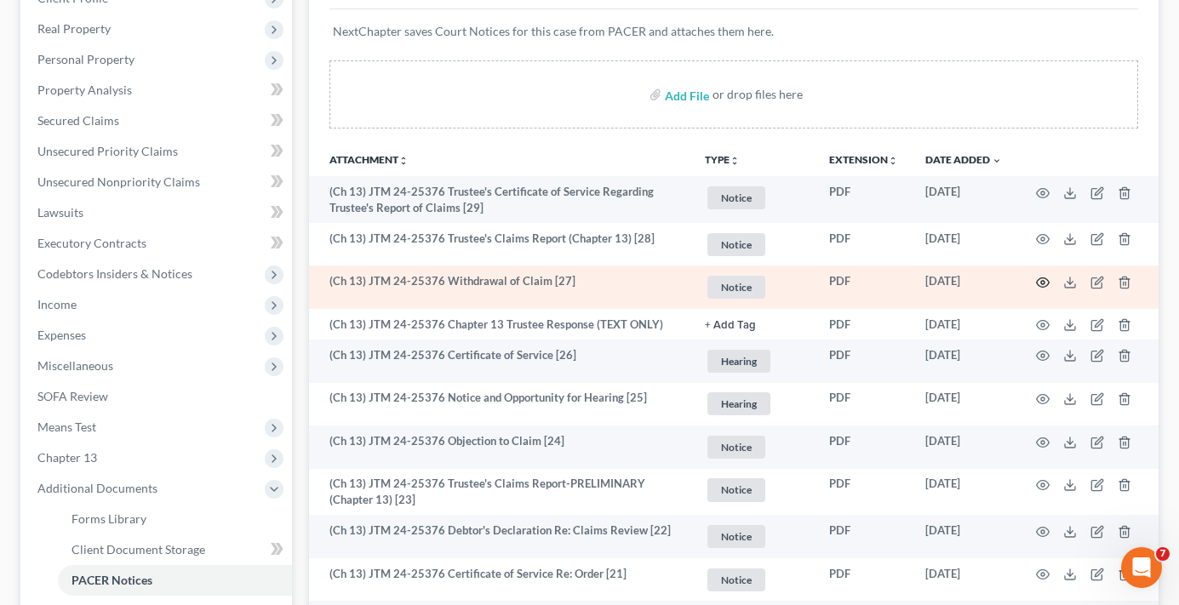
click at [1044, 280] on icon "button" at bounding box center [1043, 283] width 14 height 14
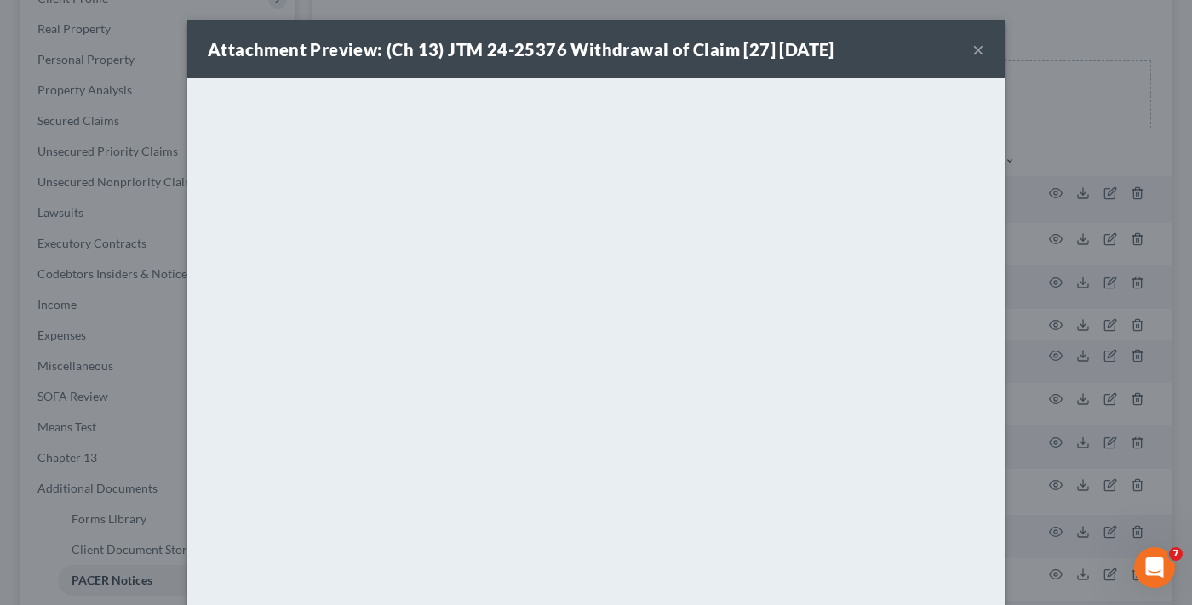
click at [972, 48] on button "×" at bounding box center [978, 49] width 12 height 20
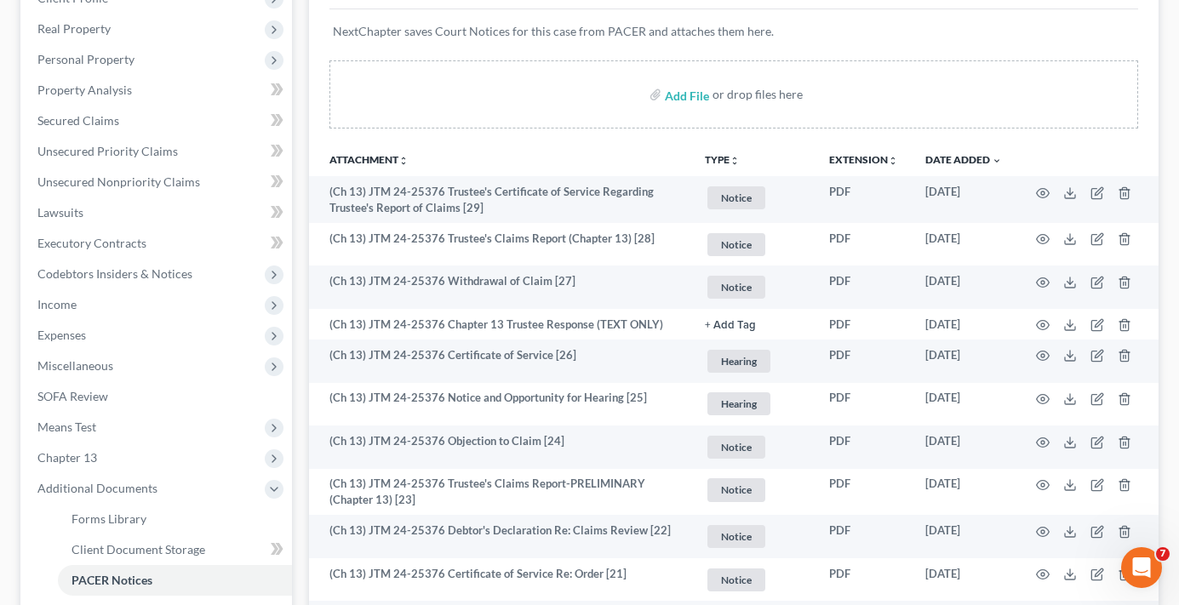
scroll to position [0, 0]
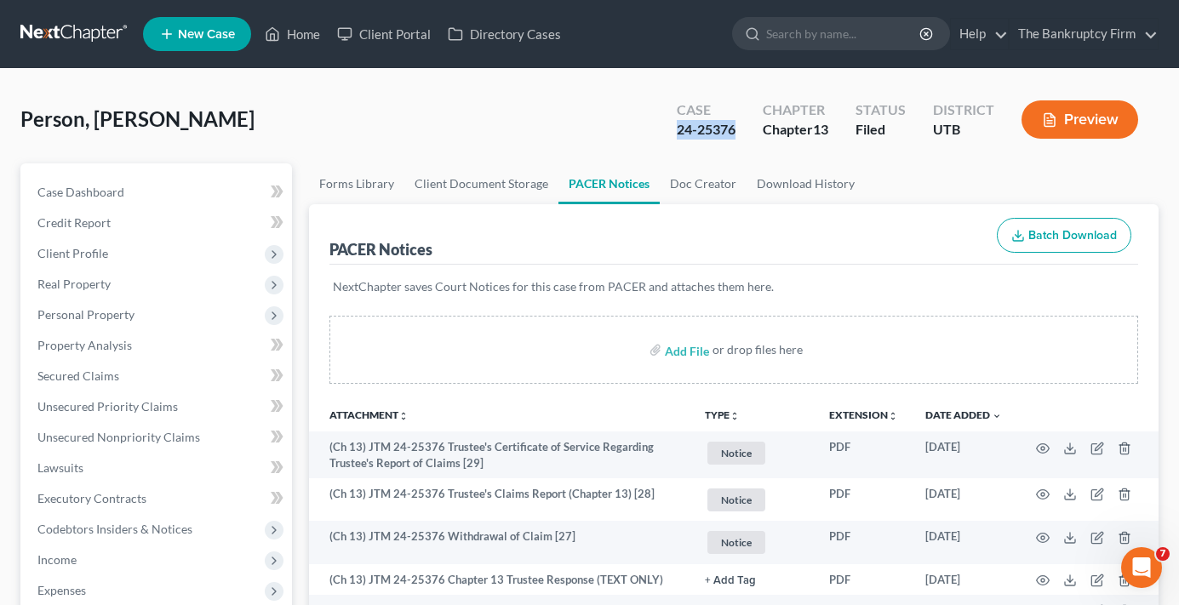
drag, startPoint x: 734, startPoint y: 130, endPoint x: 676, endPoint y: 141, distance: 59.0
click at [676, 141] on div "Case 24-25376" at bounding box center [706, 121] width 86 height 50
copy div "24-25376"
click at [290, 37] on link "Home" at bounding box center [292, 34] width 72 height 31
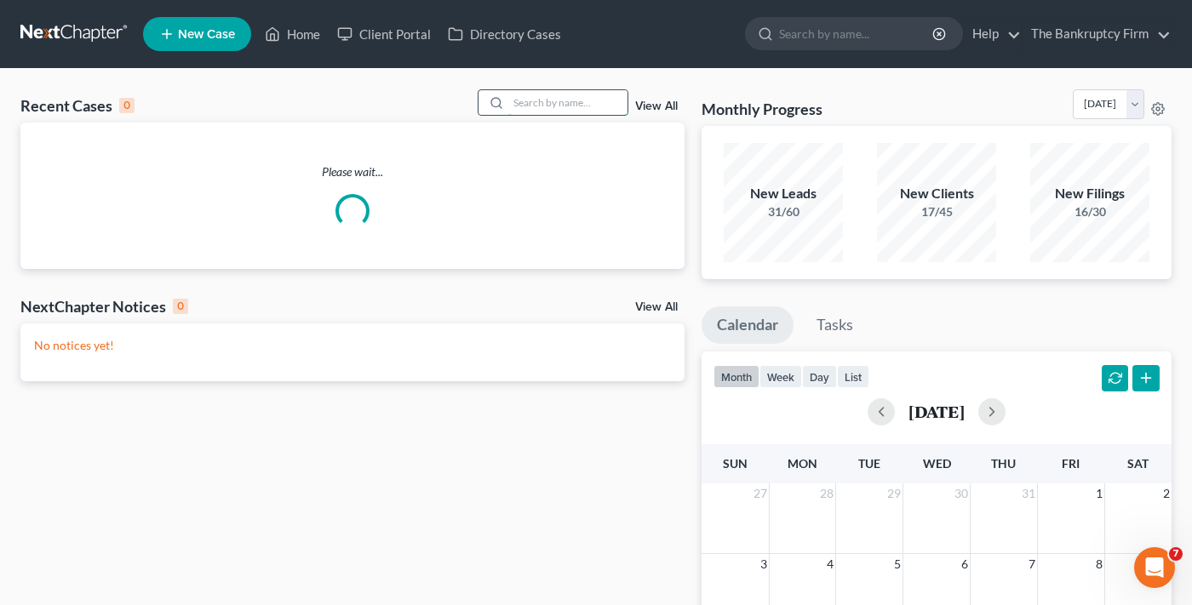
click at [541, 100] on input "search" at bounding box center [567, 102] width 119 height 25
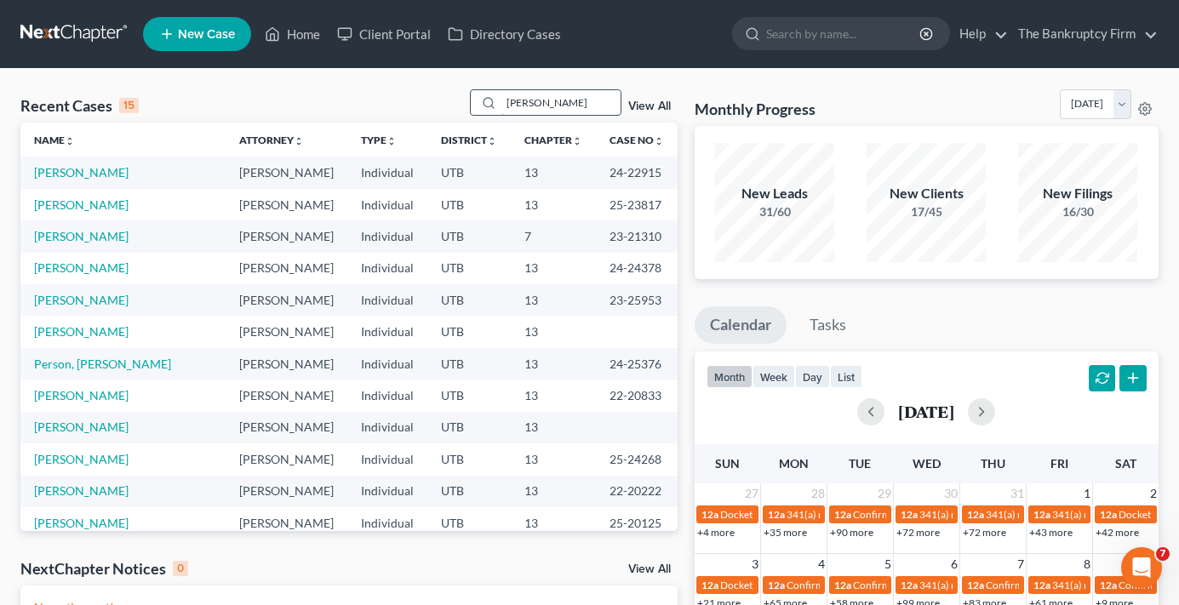
type input "callister"
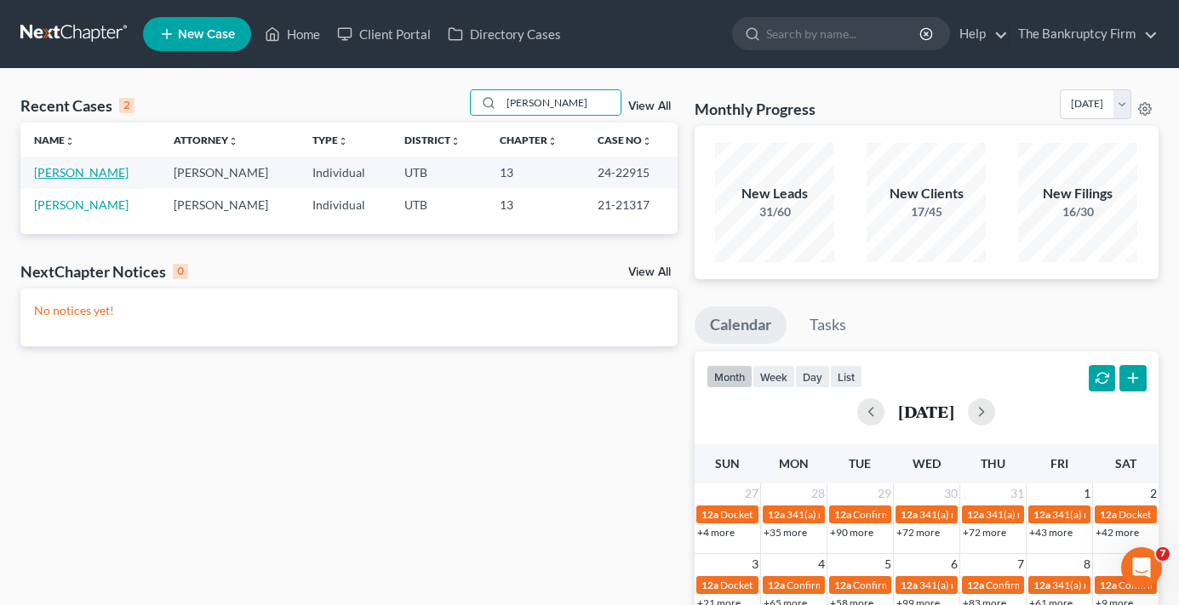
click at [89, 174] on link "Callister, Yvette" at bounding box center [81, 172] width 95 height 14
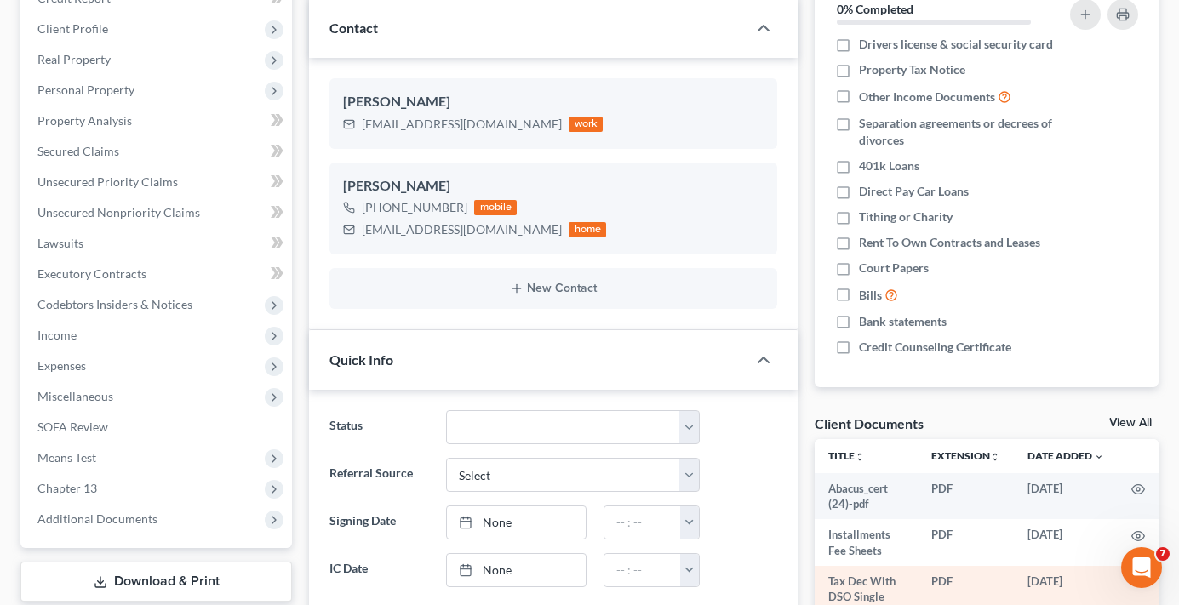
scroll to position [426, 0]
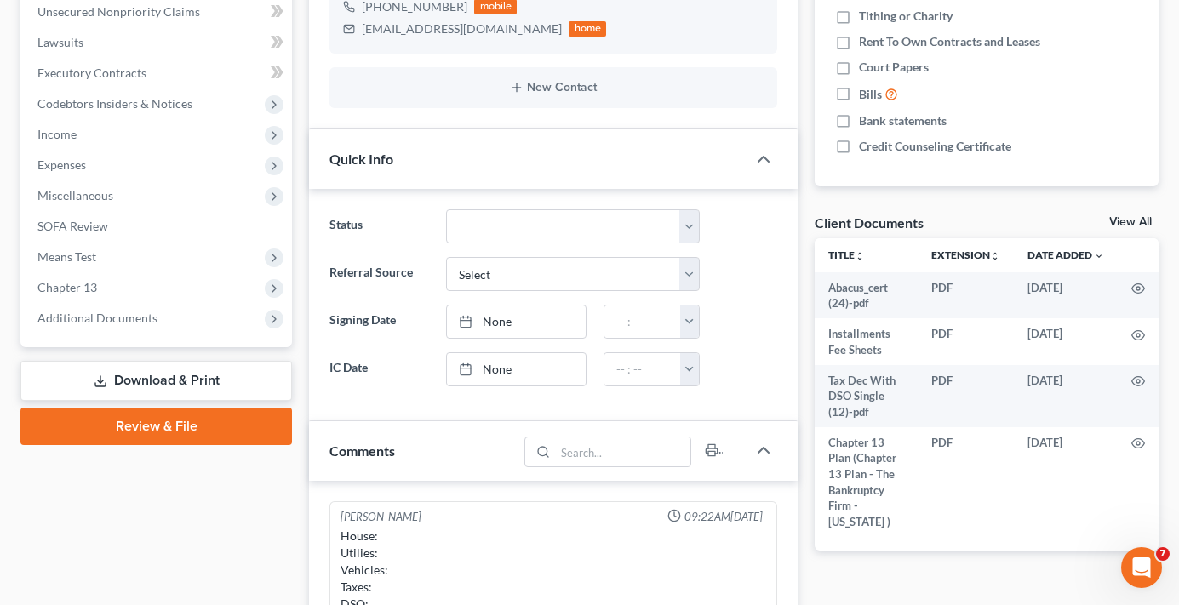
click at [1127, 226] on link "View All" at bounding box center [1131, 222] width 43 height 12
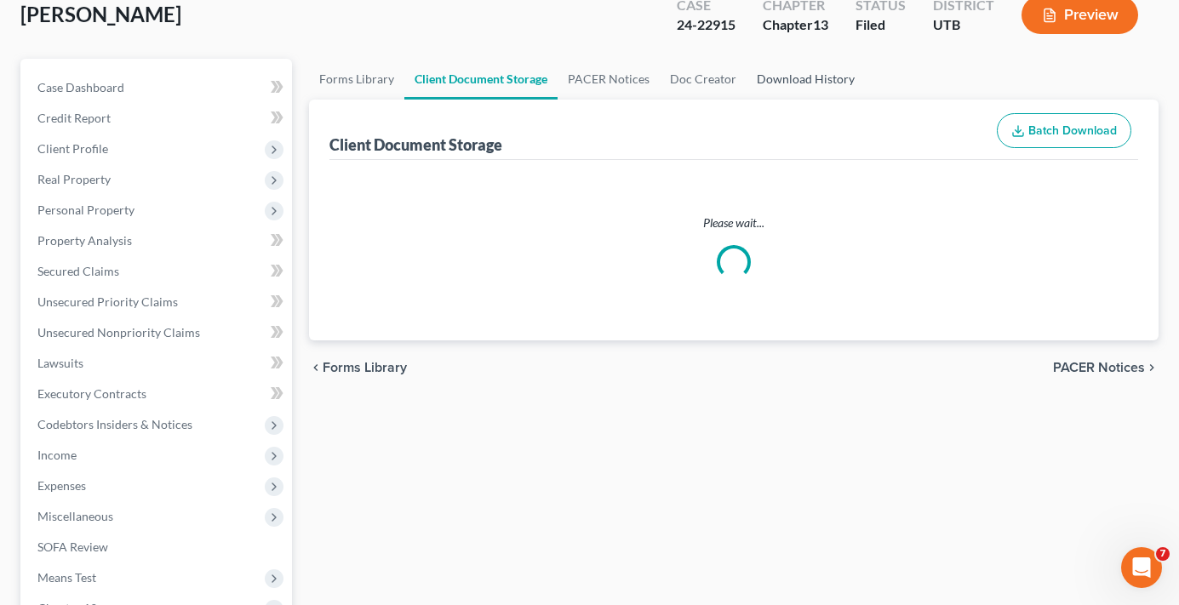
select select "26"
select select "53"
select select "30"
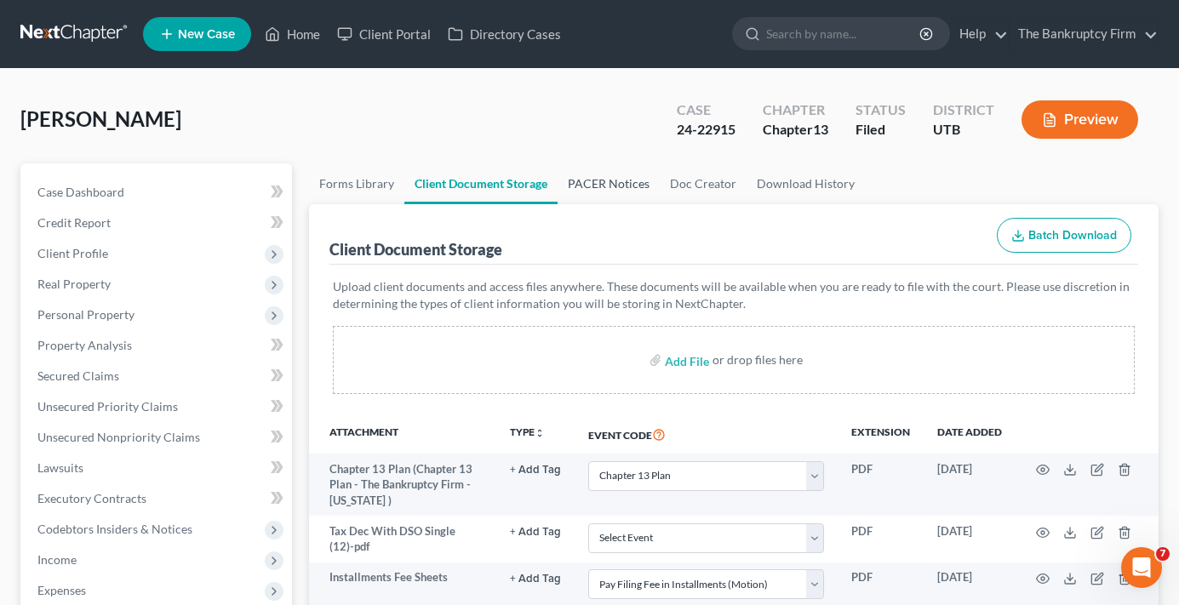
click at [600, 189] on link "PACER Notices" at bounding box center [609, 183] width 102 height 41
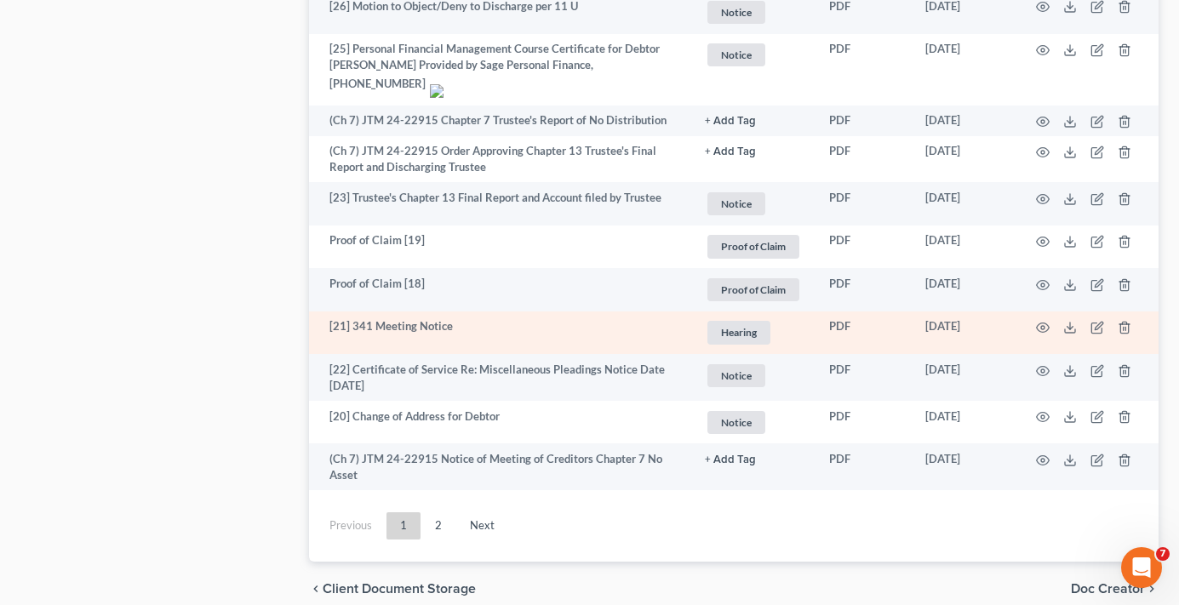
scroll to position [3151, 0]
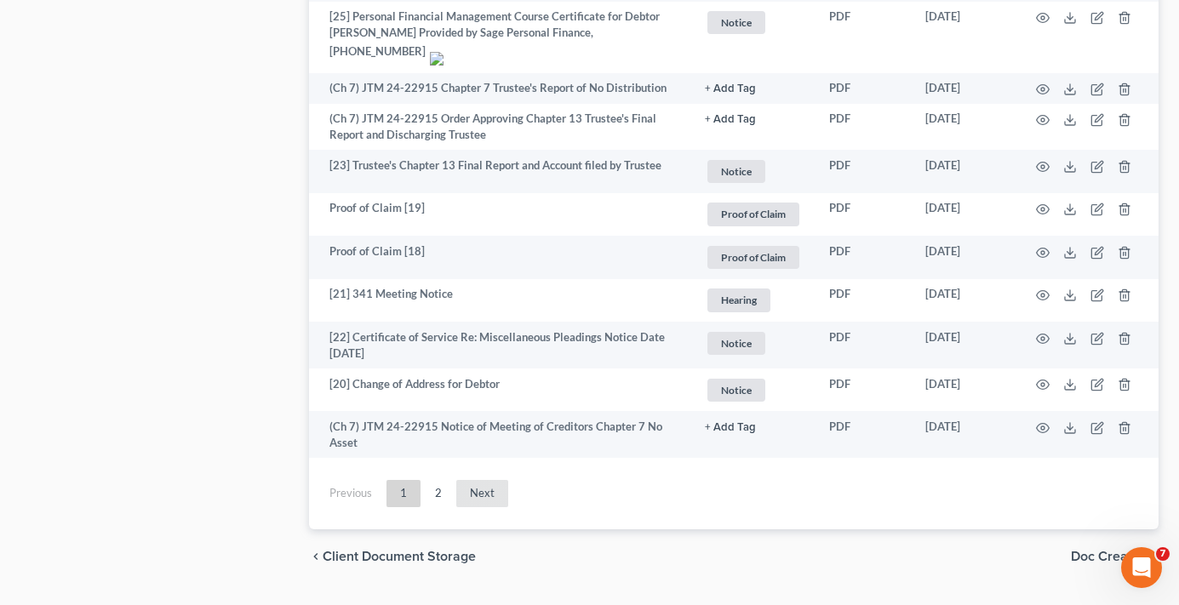
click at [492, 480] on link "Next" at bounding box center [482, 493] width 52 height 27
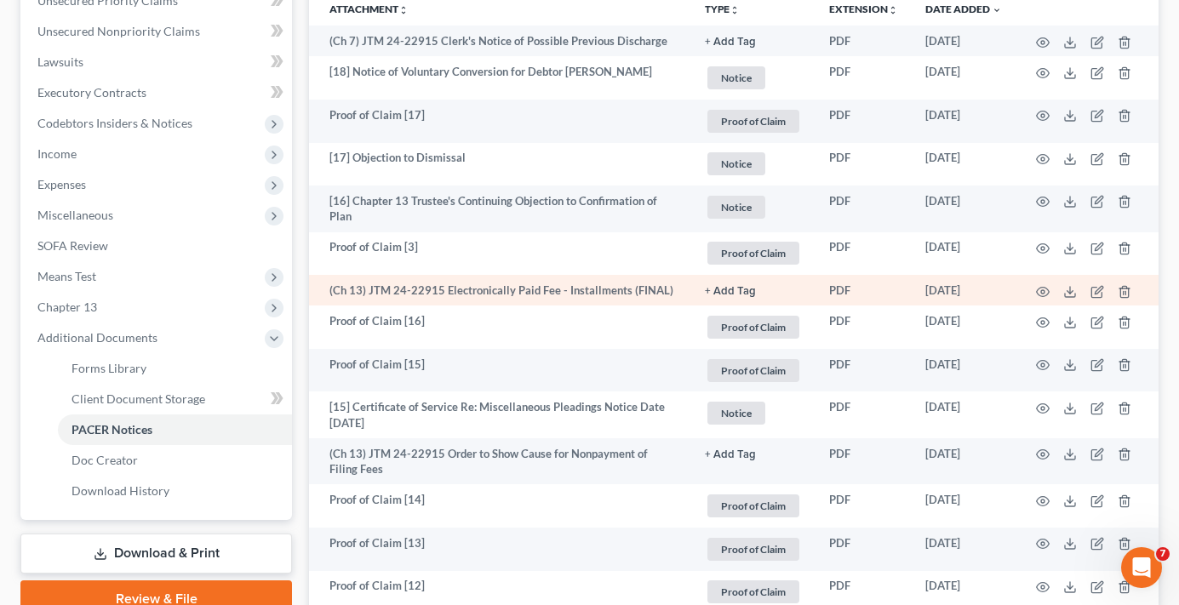
scroll to position [235, 0]
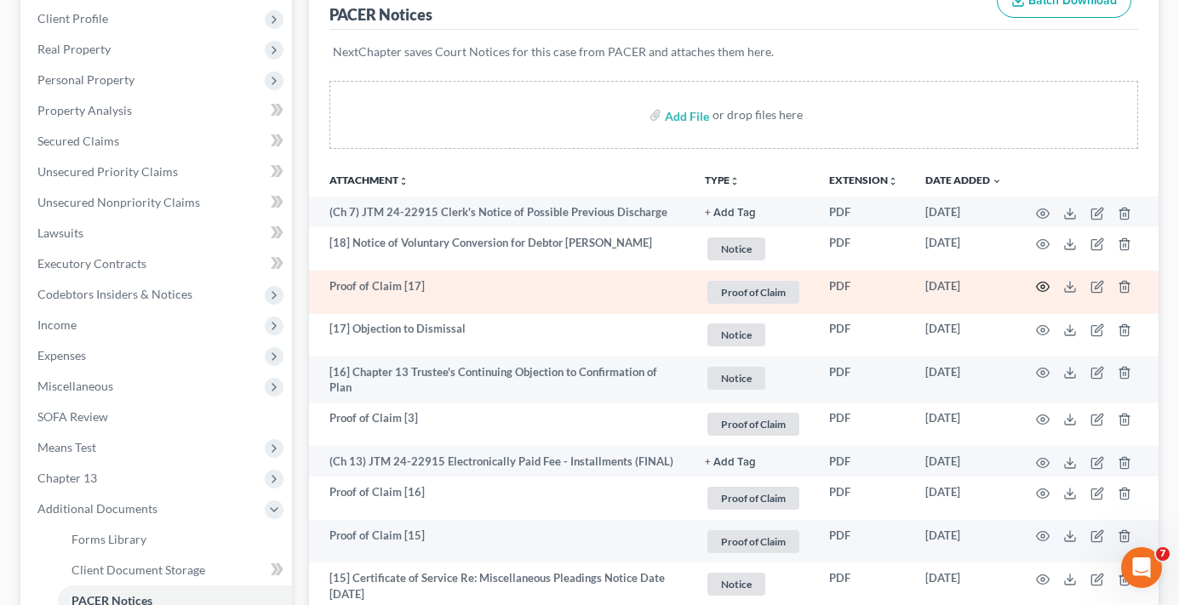
click at [1044, 284] on icon "button" at bounding box center [1043, 287] width 14 height 14
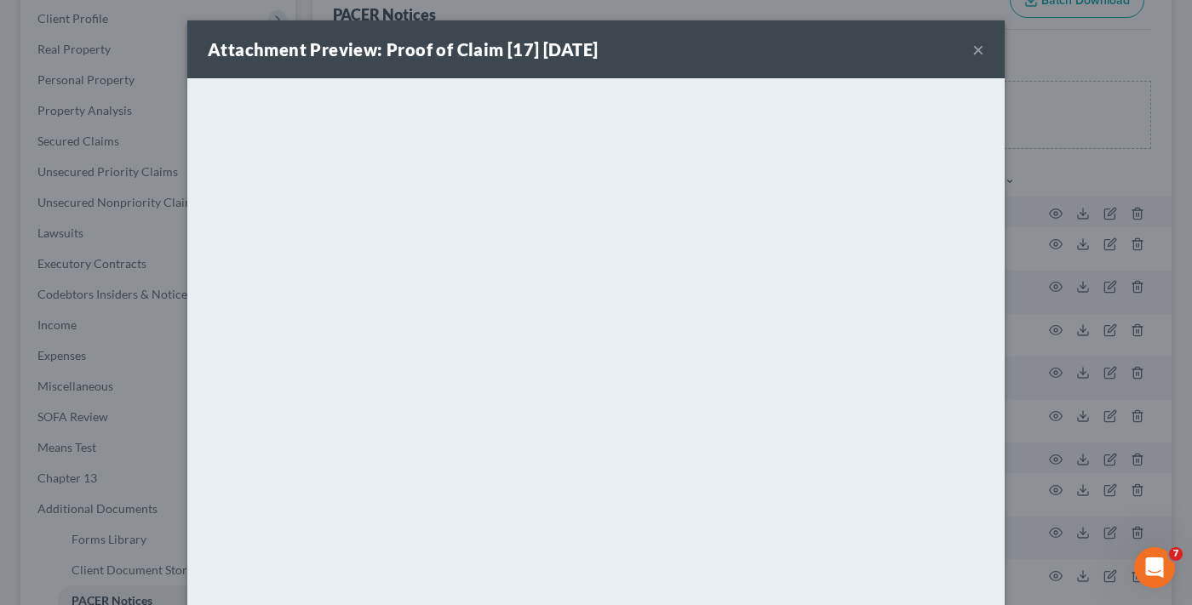
click at [972, 51] on button "×" at bounding box center [978, 49] width 12 height 20
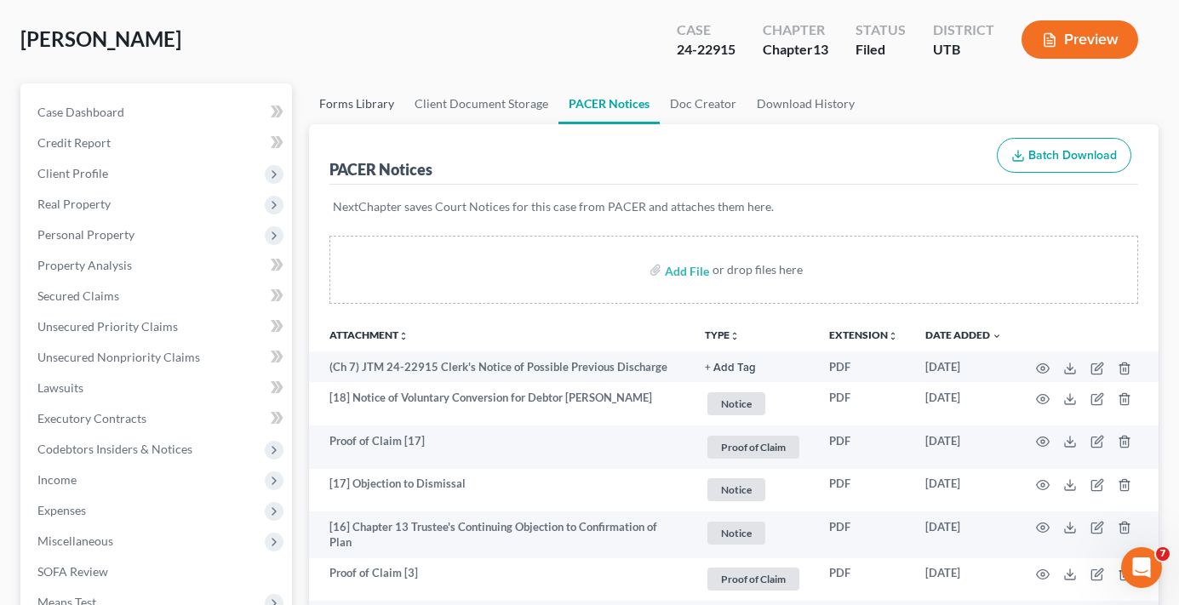
scroll to position [0, 0]
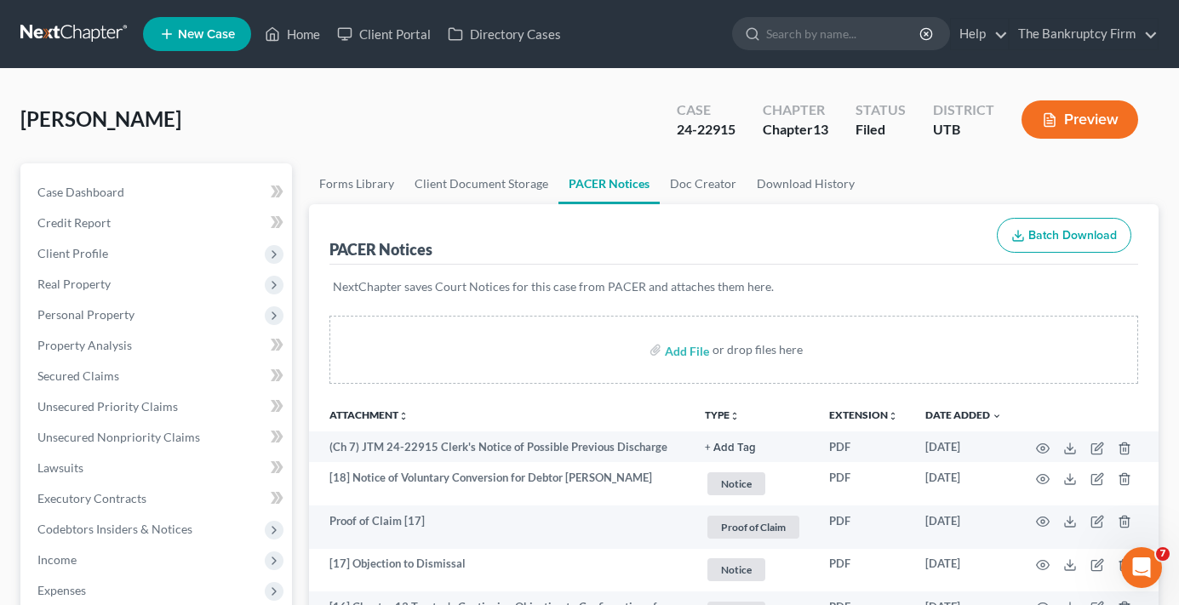
click at [972, 175] on ul "Forms Library Client Document Storage PACER Notices Doc Creator Download History" at bounding box center [734, 183] width 850 height 41
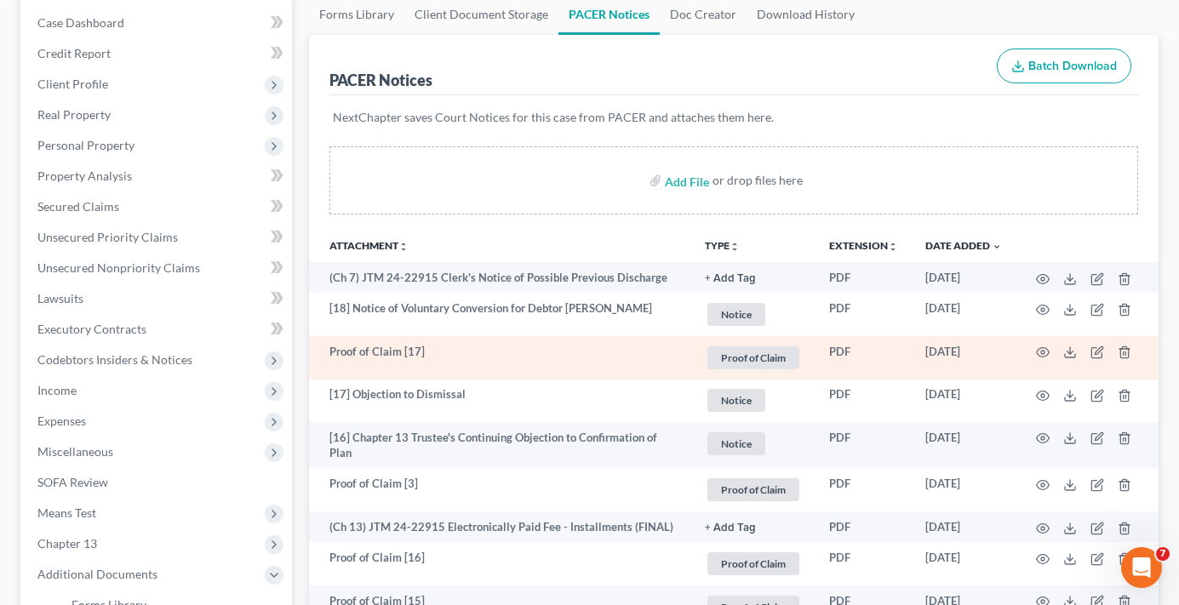
scroll to position [170, 0]
click at [1038, 352] on icon "button" at bounding box center [1043, 352] width 14 height 14
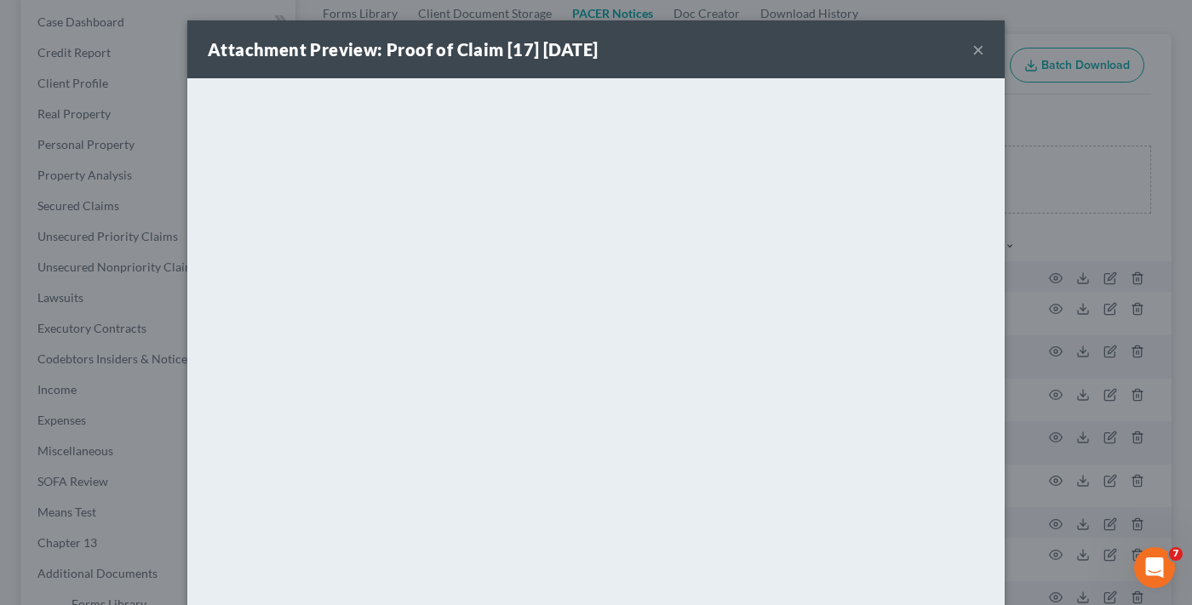
click at [852, 60] on div "Attachment Preview: Proof of Claim [17] 08/09/2024 ×" at bounding box center [595, 49] width 817 height 58
drag, startPoint x: 877, startPoint y: 59, endPoint x: 968, endPoint y: 58, distance: 91.1
click at [882, 58] on div "Attachment Preview: Proof of Claim [17] 08/09/2024 ×" at bounding box center [595, 49] width 817 height 58
click at [972, 50] on button "×" at bounding box center [978, 49] width 12 height 20
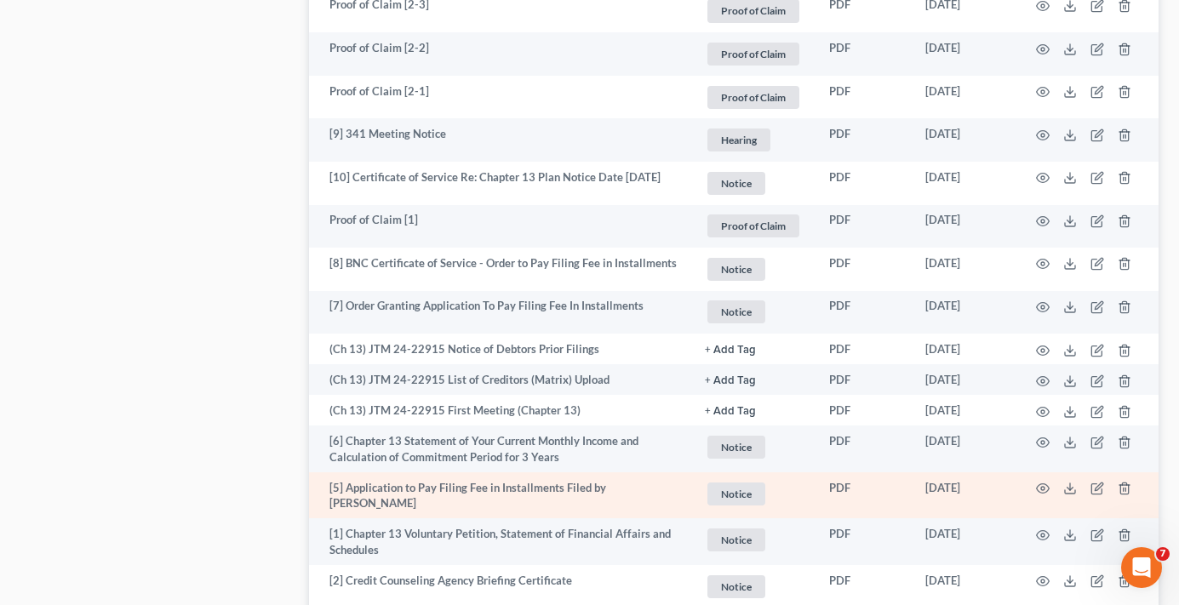
scroll to position [1938, 0]
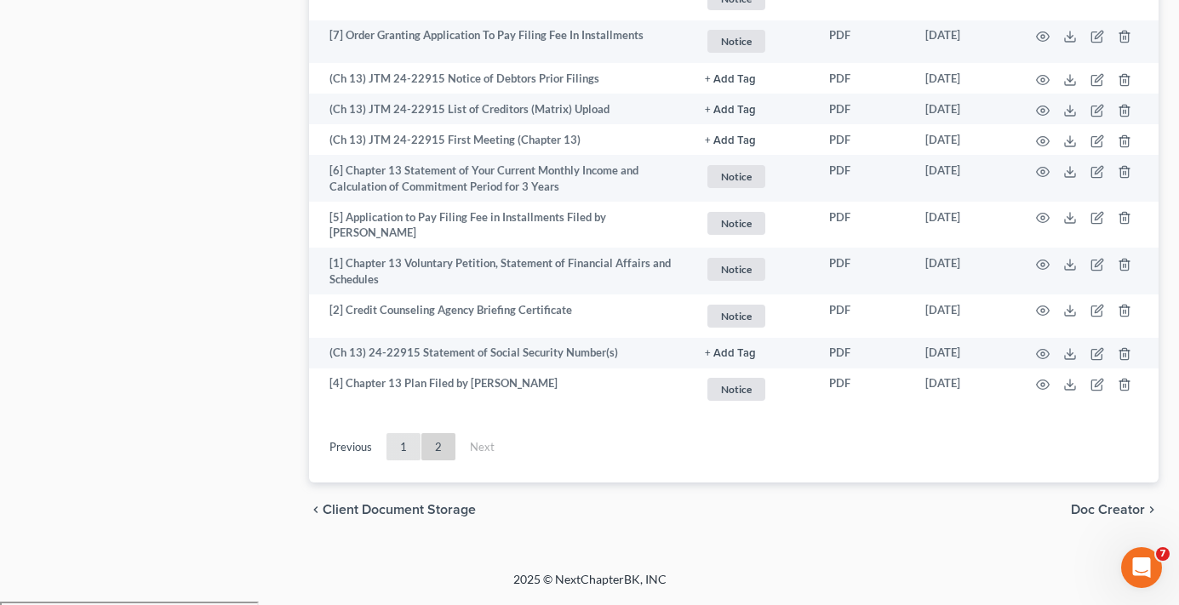
click at [393, 452] on link "1" at bounding box center [404, 446] width 34 height 27
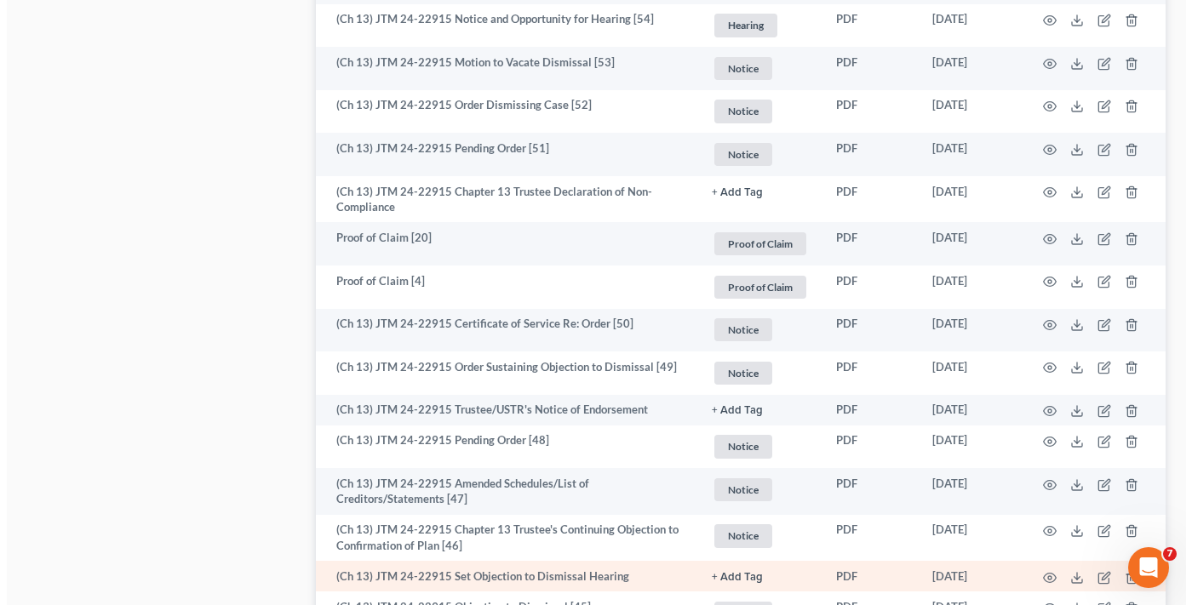
scroll to position [1512, 0]
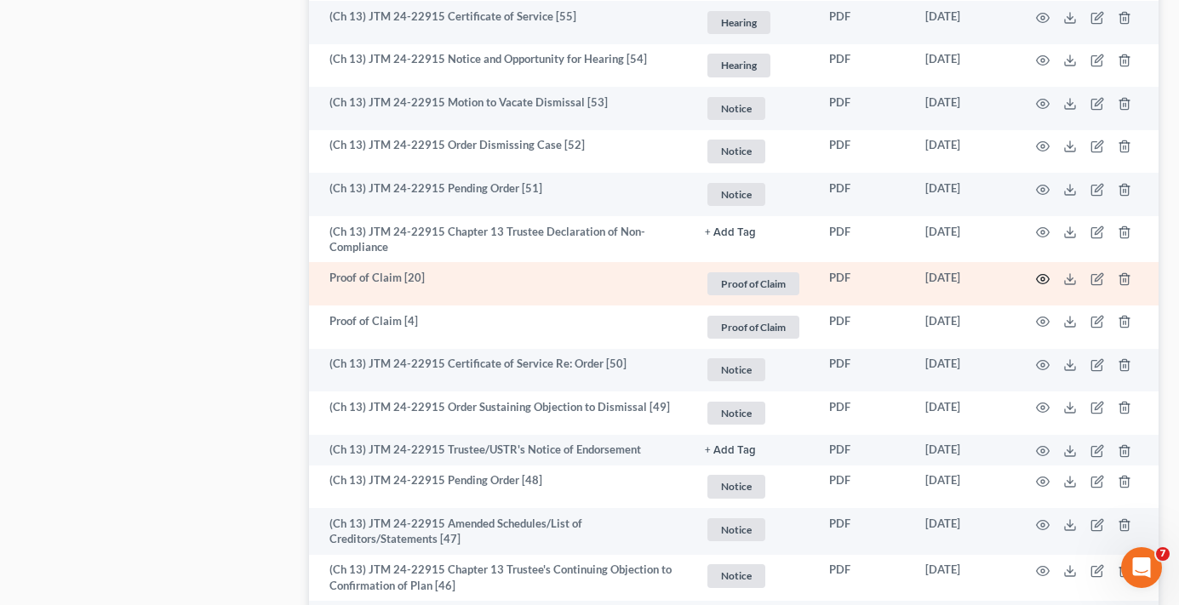
click at [1041, 276] on icon "button" at bounding box center [1043, 279] width 14 height 14
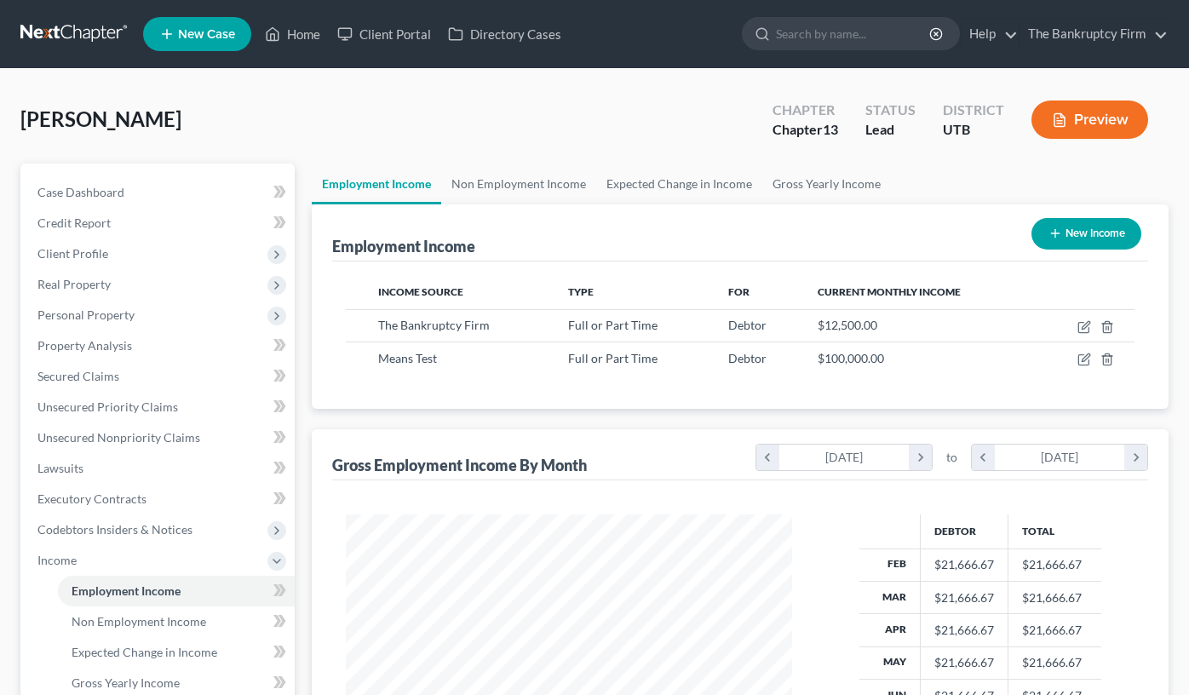
scroll to position [306, 479]
click at [306, 39] on link "Home" at bounding box center [292, 34] width 72 height 31
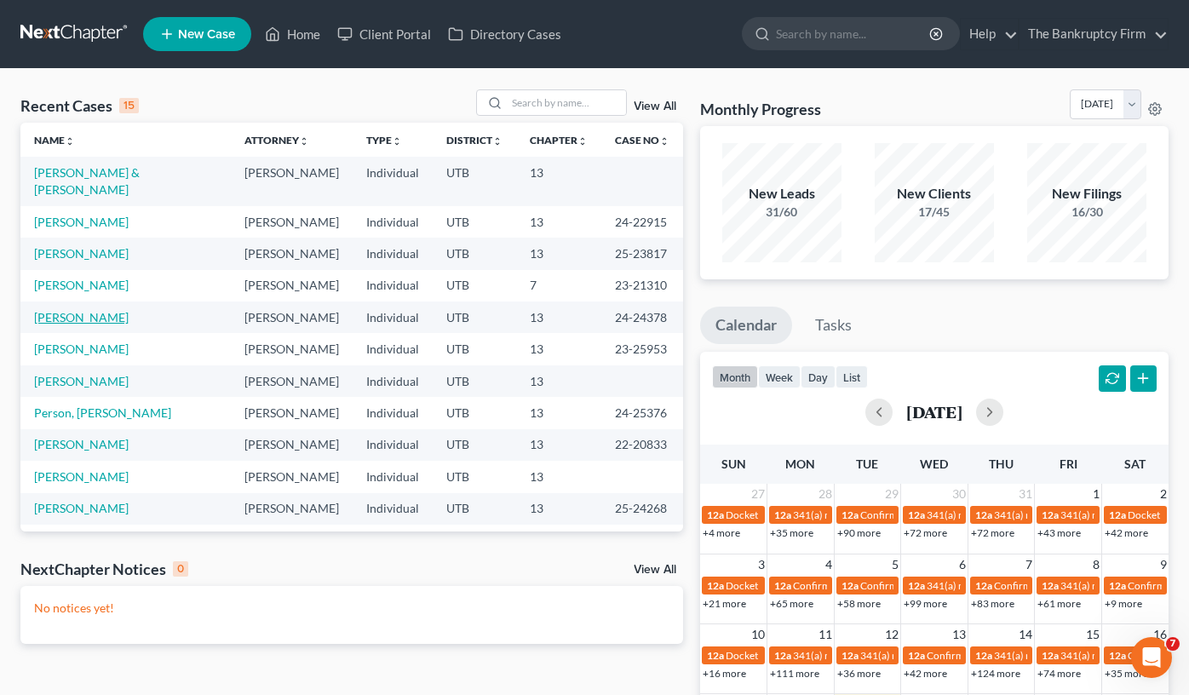
click at [81, 324] on link "Whitten, Melissa" at bounding box center [81, 317] width 95 height 14
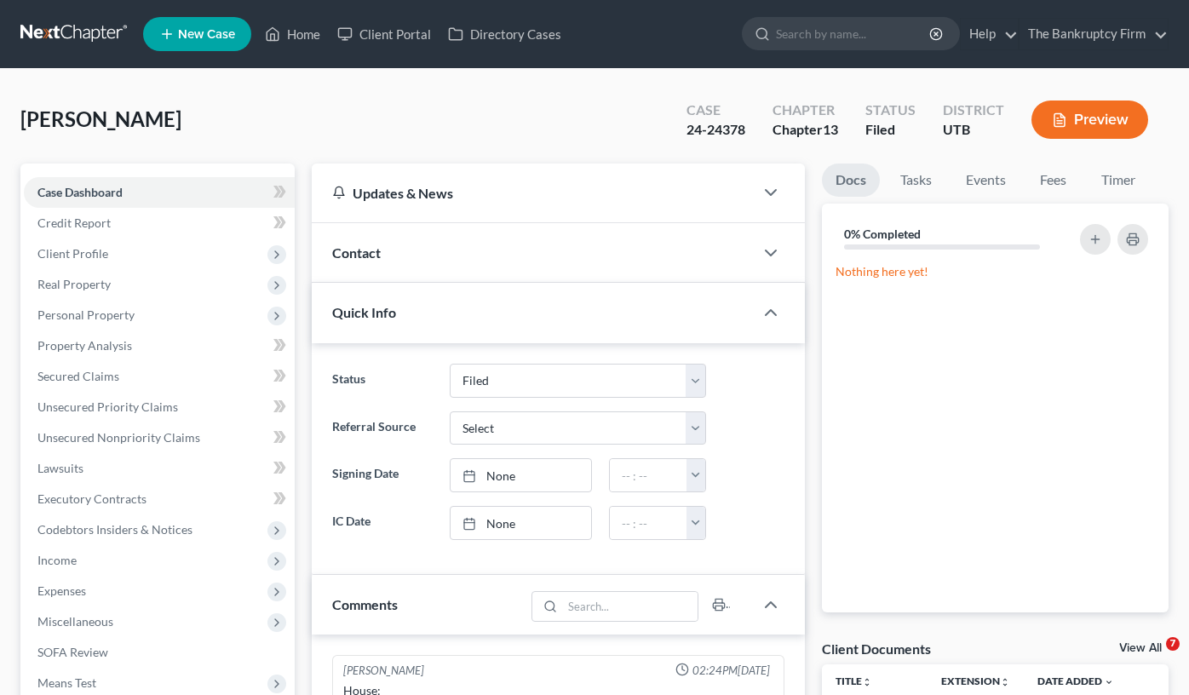
select select "3"
click at [305, 37] on link "Home" at bounding box center [292, 34] width 72 height 31
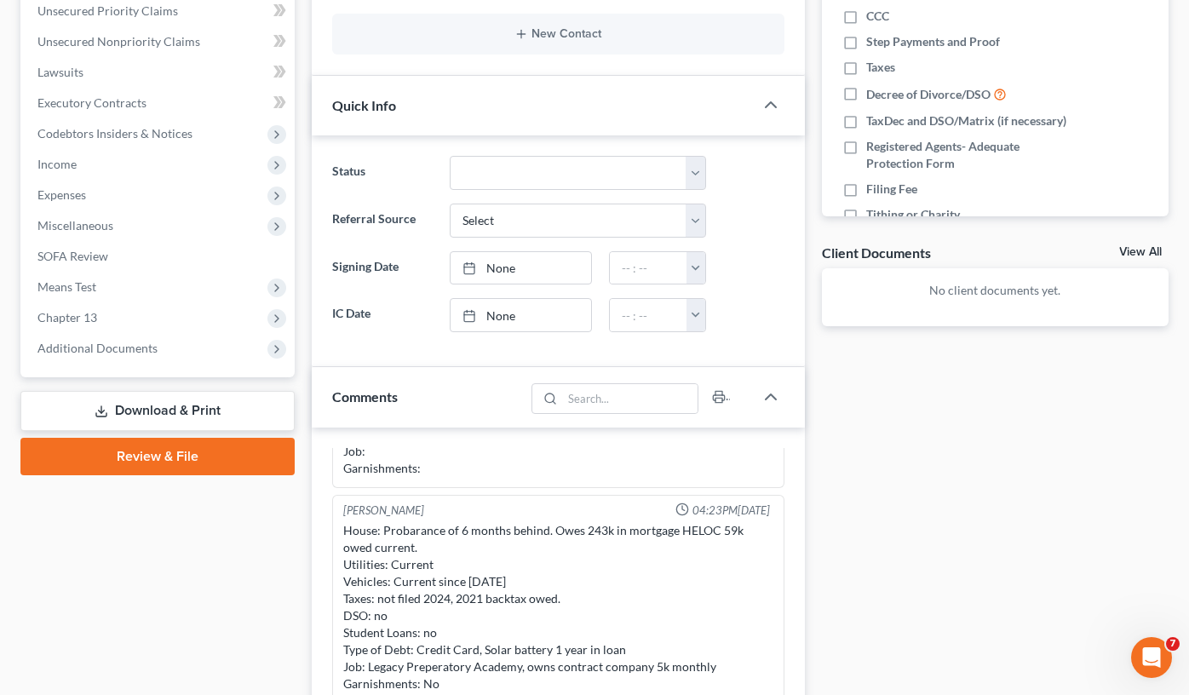
scroll to position [426, 0]
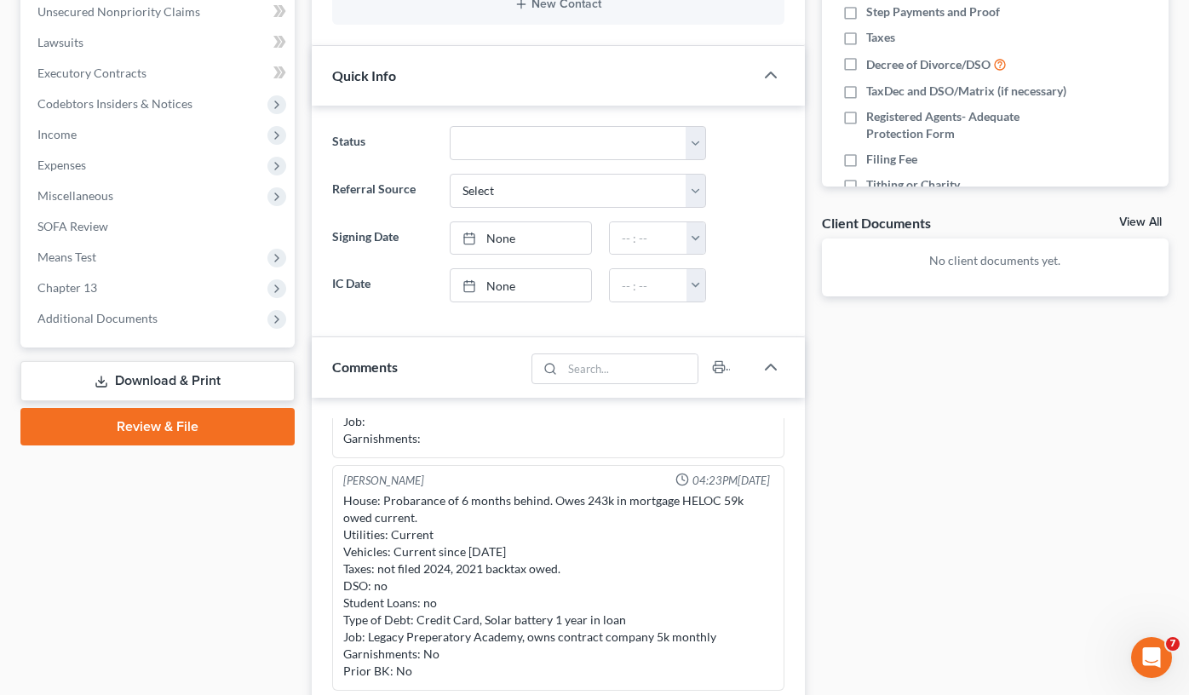
click at [298, 399] on div "Case Dashboard Payments Invoices Payments Payments Credit Report Client Profile" at bounding box center [157, 377] width 291 height 1279
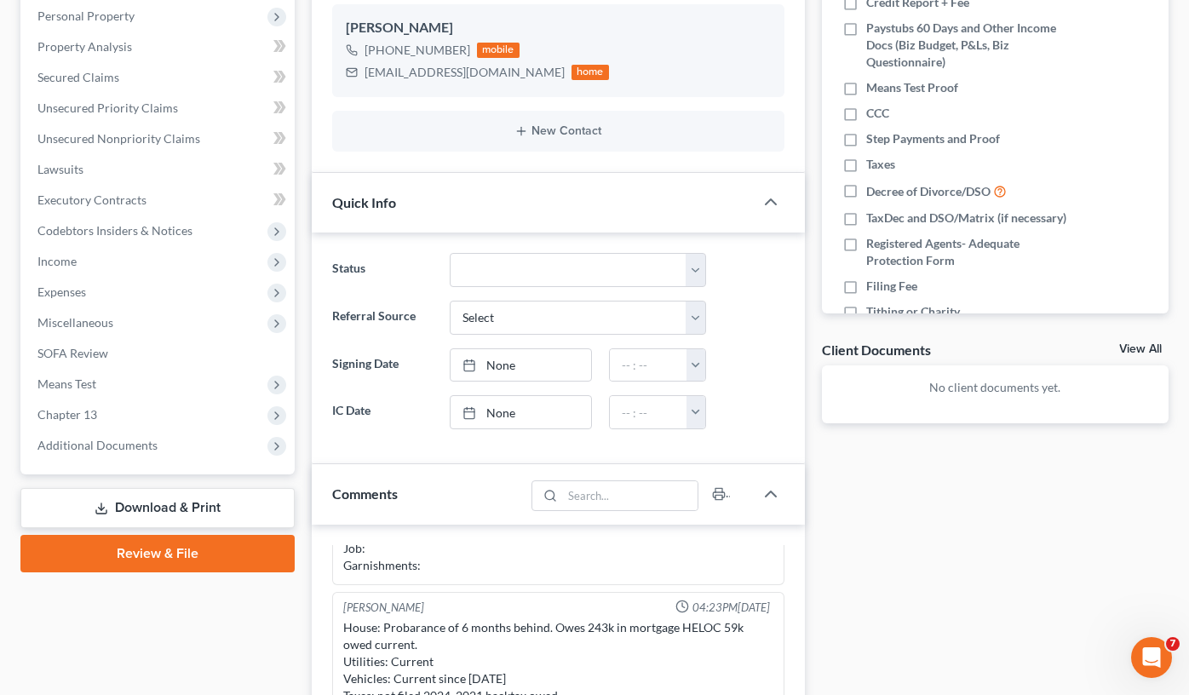
scroll to position [0, 0]
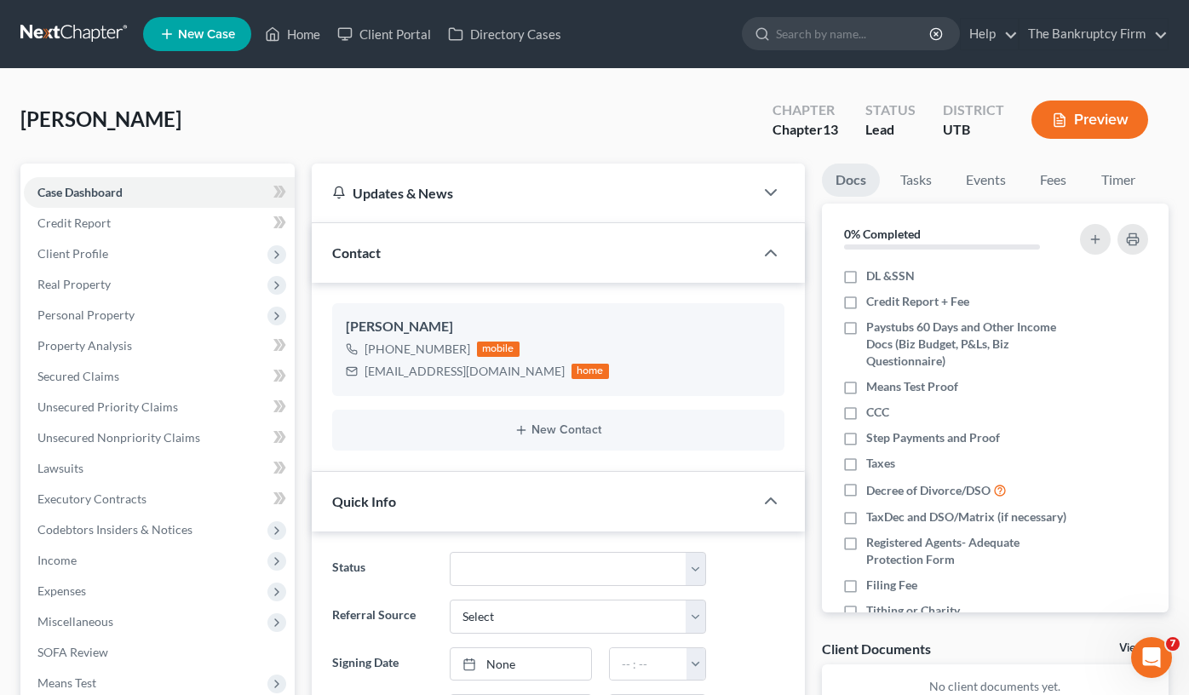
click at [343, 101] on div "[PERSON_NAME] Upgraded Chapter Chapter 13 Status Lead District UTB Preview" at bounding box center [594, 126] width 1148 height 74
click at [418, 114] on div "[PERSON_NAME] Upgraded Chapter Chapter 13 Status Lead District UTB Preview" at bounding box center [594, 126] width 1148 height 74
click at [301, 161] on div "[PERSON_NAME] Upgraded Chapter Chapter 13 Status Lead District UTB Preview" at bounding box center [594, 126] width 1148 height 74
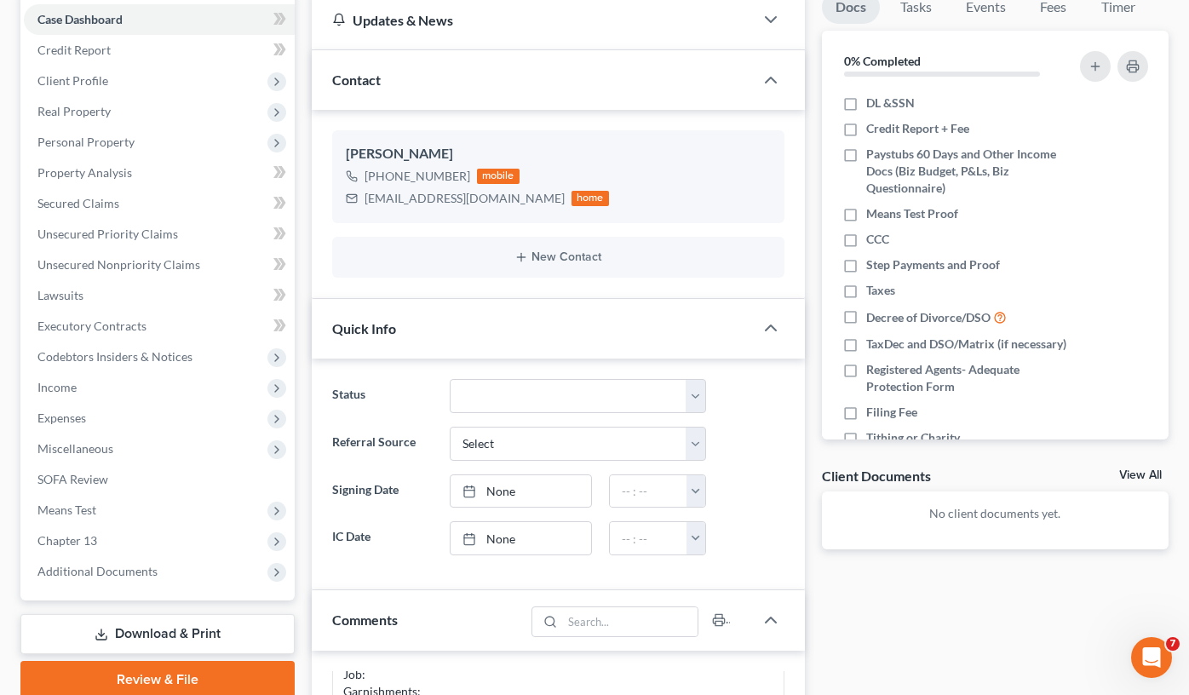
scroll to position [511, 0]
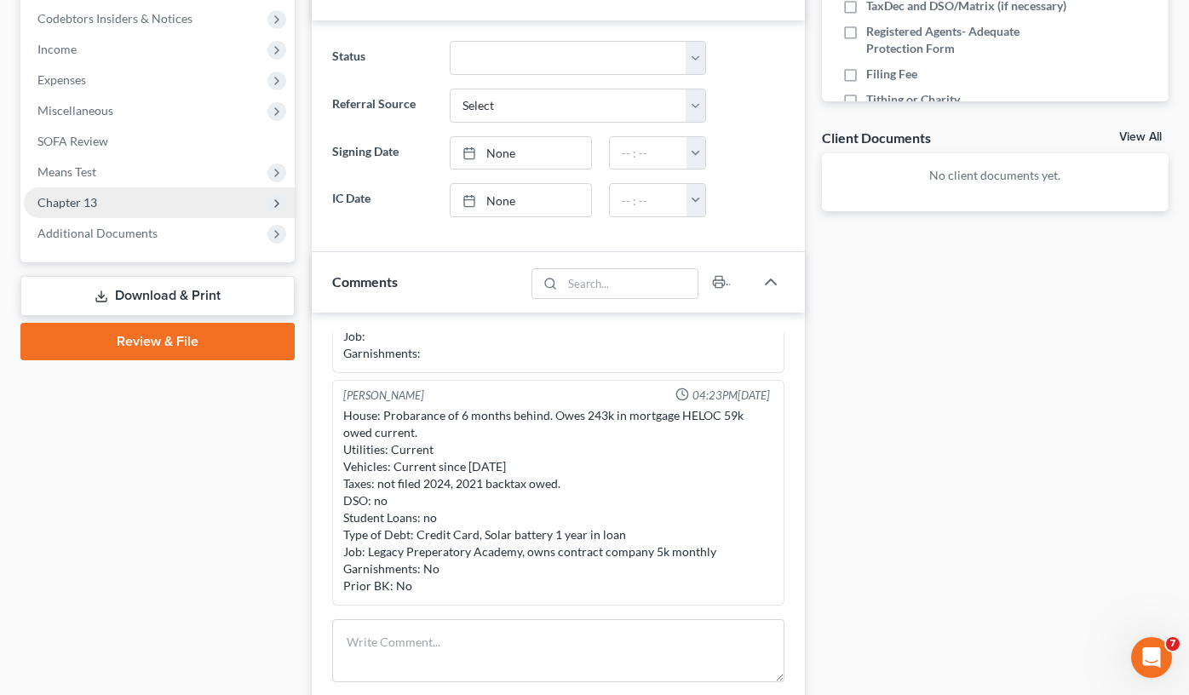
click at [57, 204] on span "Chapter 13" at bounding box center [67, 202] width 60 height 14
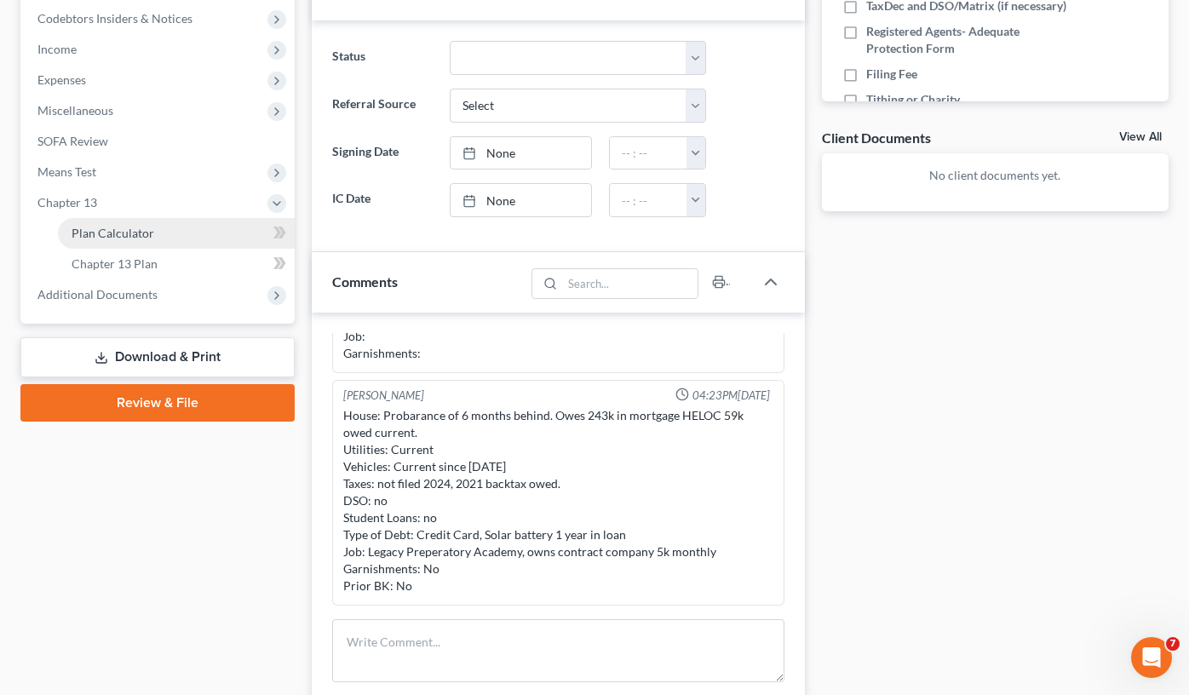
click at [120, 244] on link "Plan Calculator" at bounding box center [176, 233] width 237 height 31
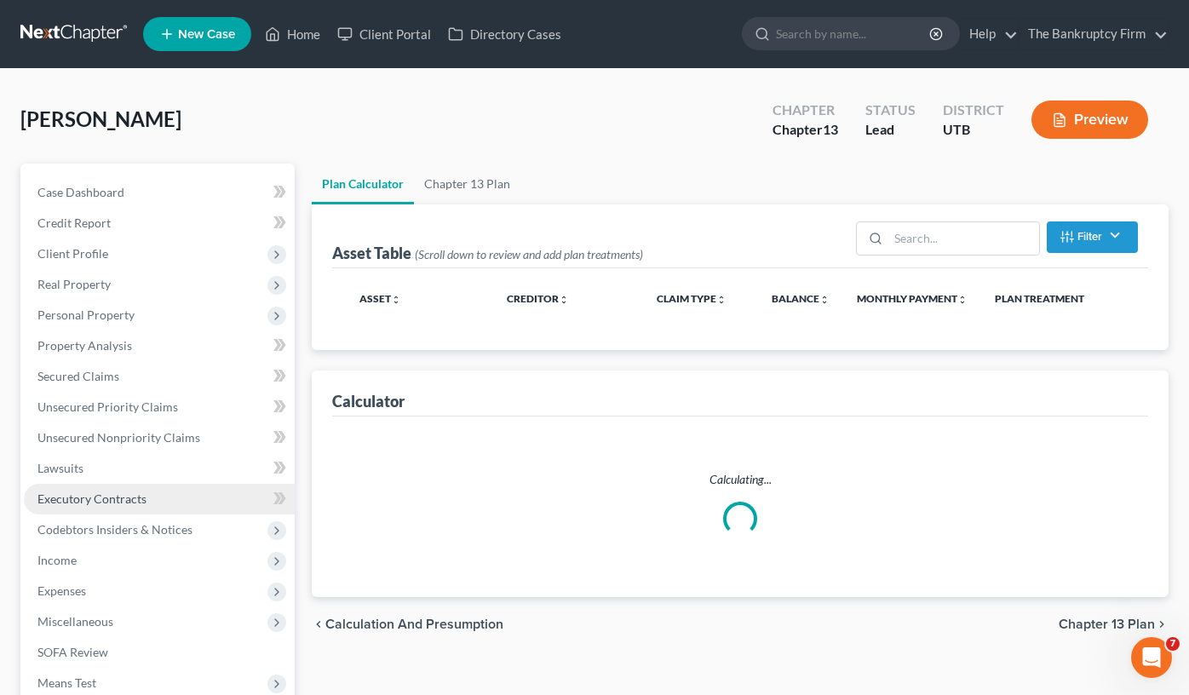
select select "59"
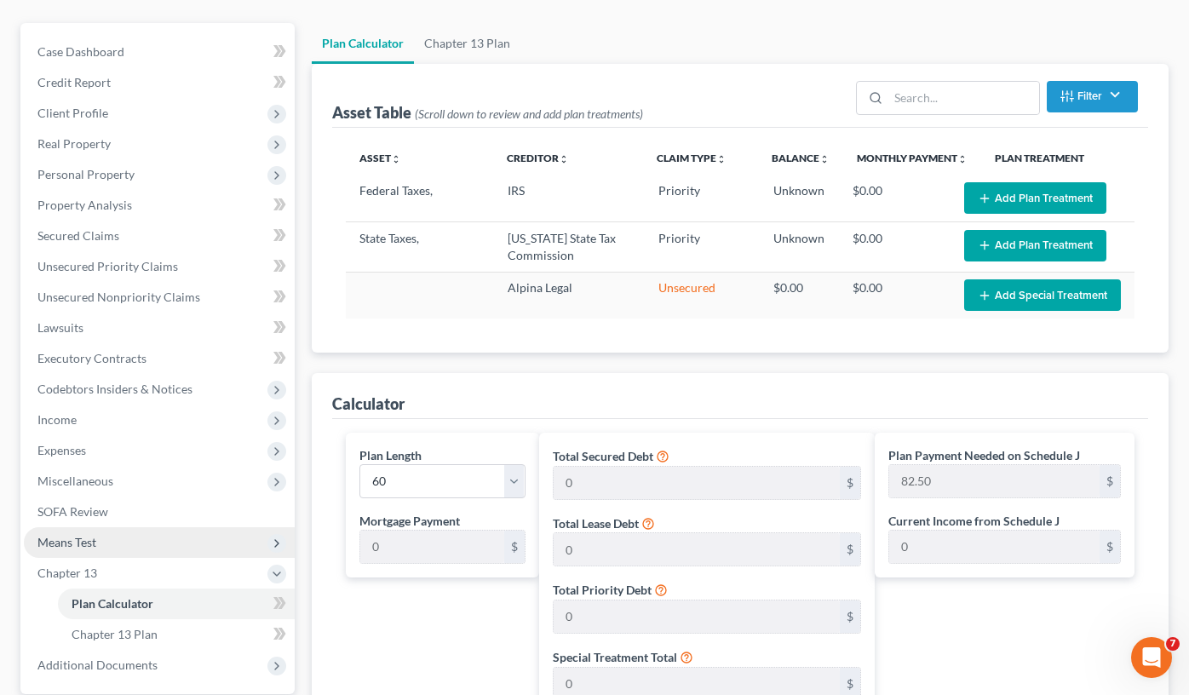
scroll to position [170, 0]
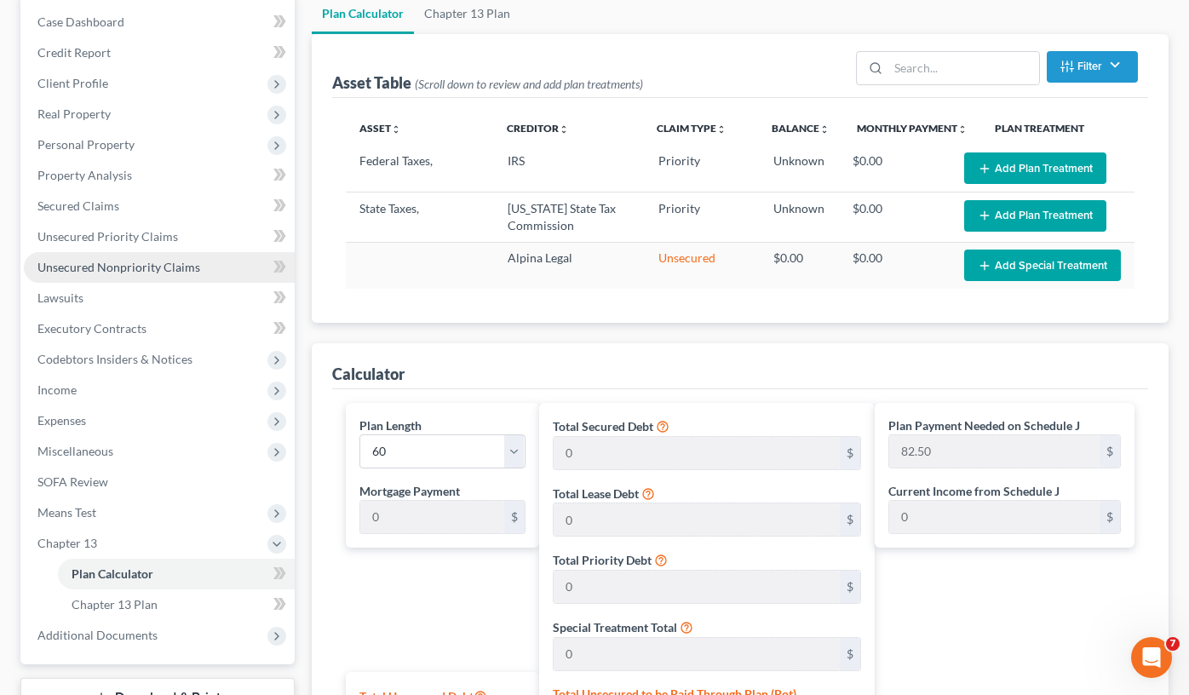
click at [90, 264] on span "Unsecured Nonpriority Claims" at bounding box center [118, 267] width 163 height 14
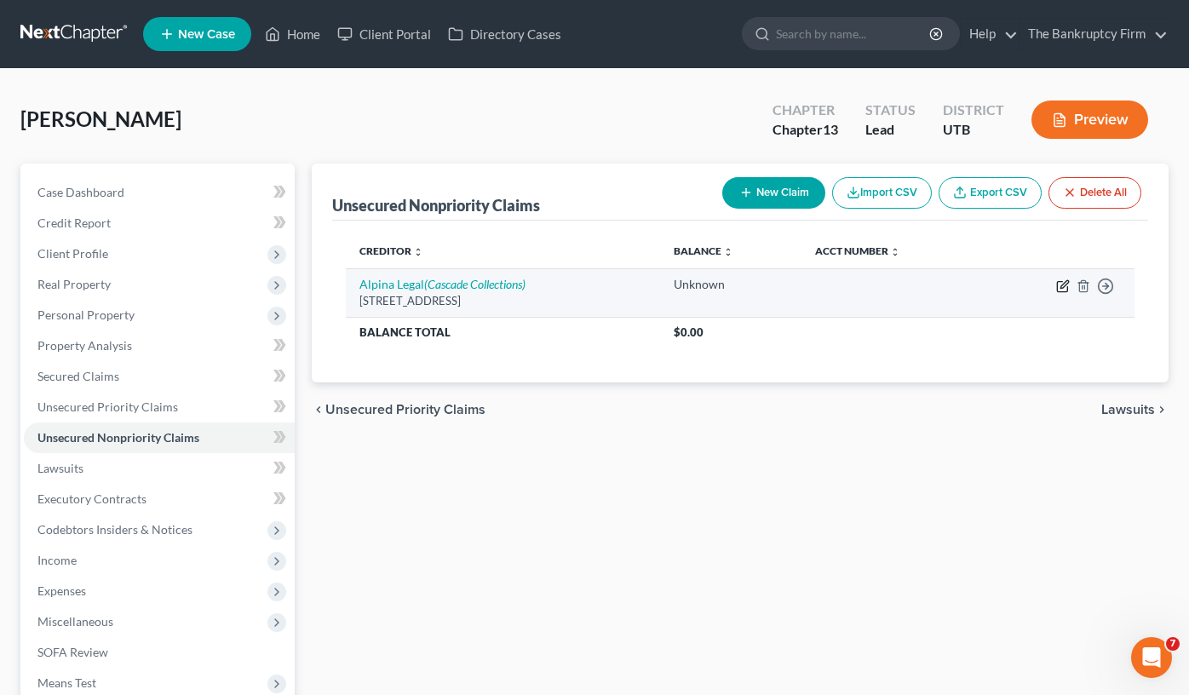
click at [1064, 289] on icon "button" at bounding box center [1063, 286] width 14 height 14
select select "46"
select select "2"
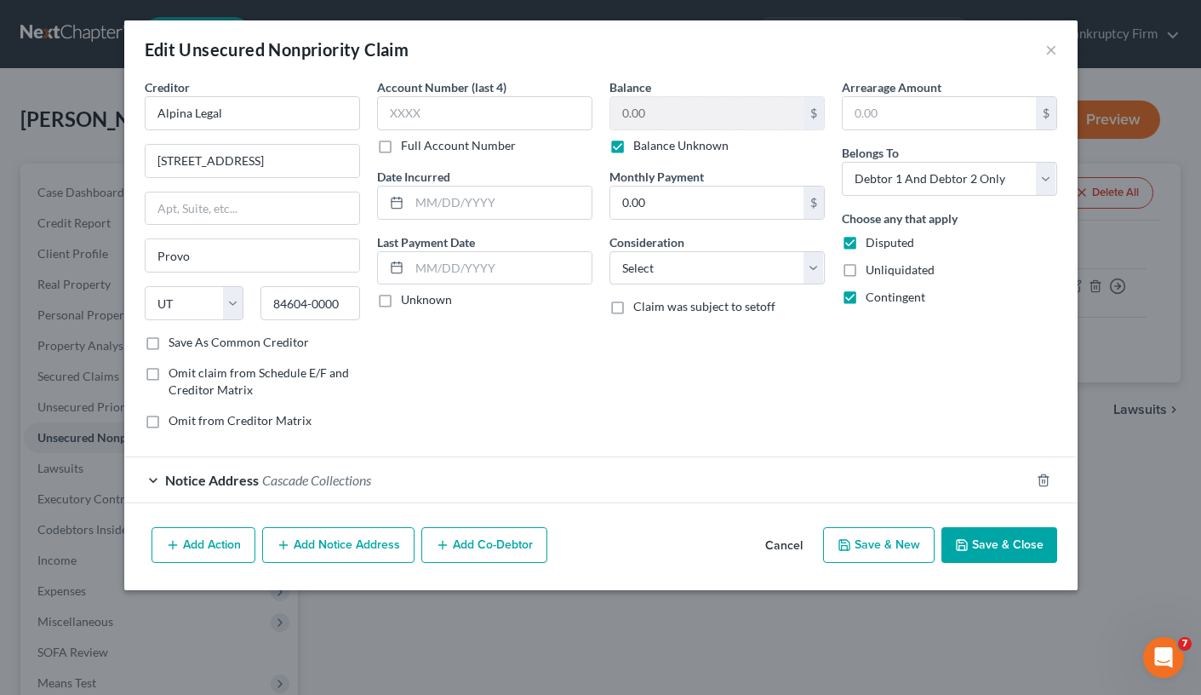
click at [634, 149] on label "Balance Unknown" at bounding box center [681, 145] width 95 height 17
click at [640, 148] on input "Balance Unknown" at bounding box center [645, 142] width 11 height 11
checkbox input "false"
type input "4500"
click at [648, 116] on input "text" at bounding box center [707, 113] width 193 height 32
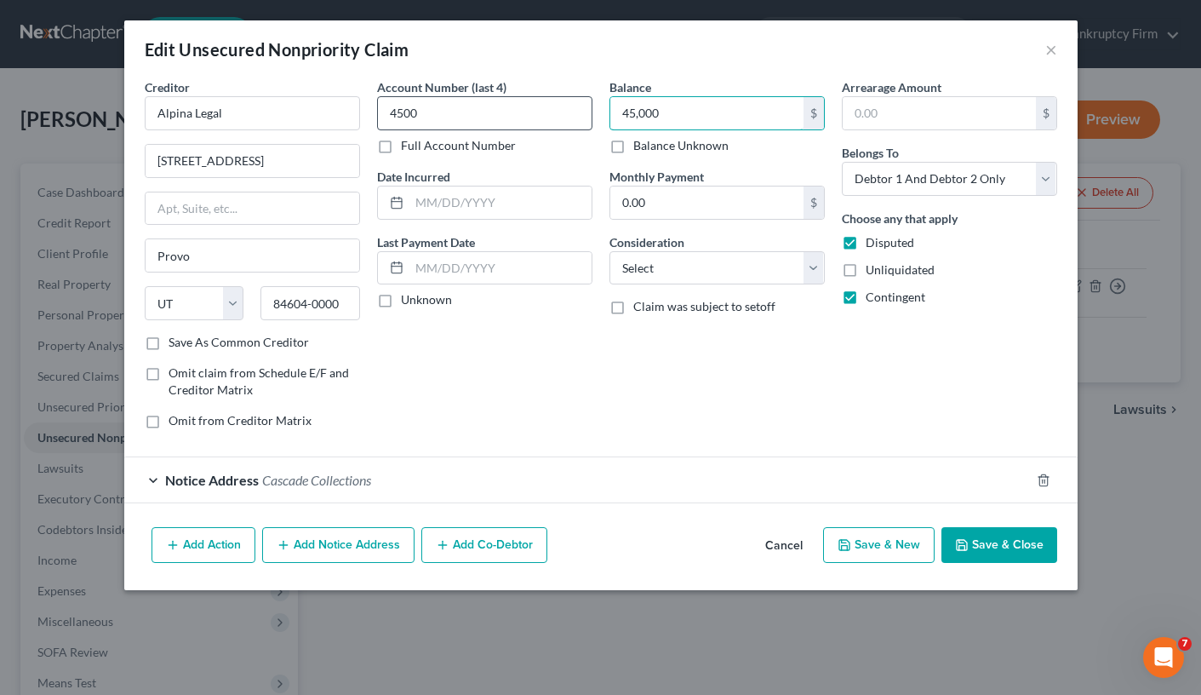
type input "45,000"
drag, startPoint x: 489, startPoint y: 110, endPoint x: 316, endPoint y: 130, distance: 174.1
click at [317, 130] on div "Creditor * Alpina Legal [STREET_ADDRESS] Provo State [US_STATE] AK AR AZ CA CO …" at bounding box center [601, 260] width 930 height 364
click at [1006, 538] on button "Save & Close" at bounding box center [1000, 545] width 116 height 36
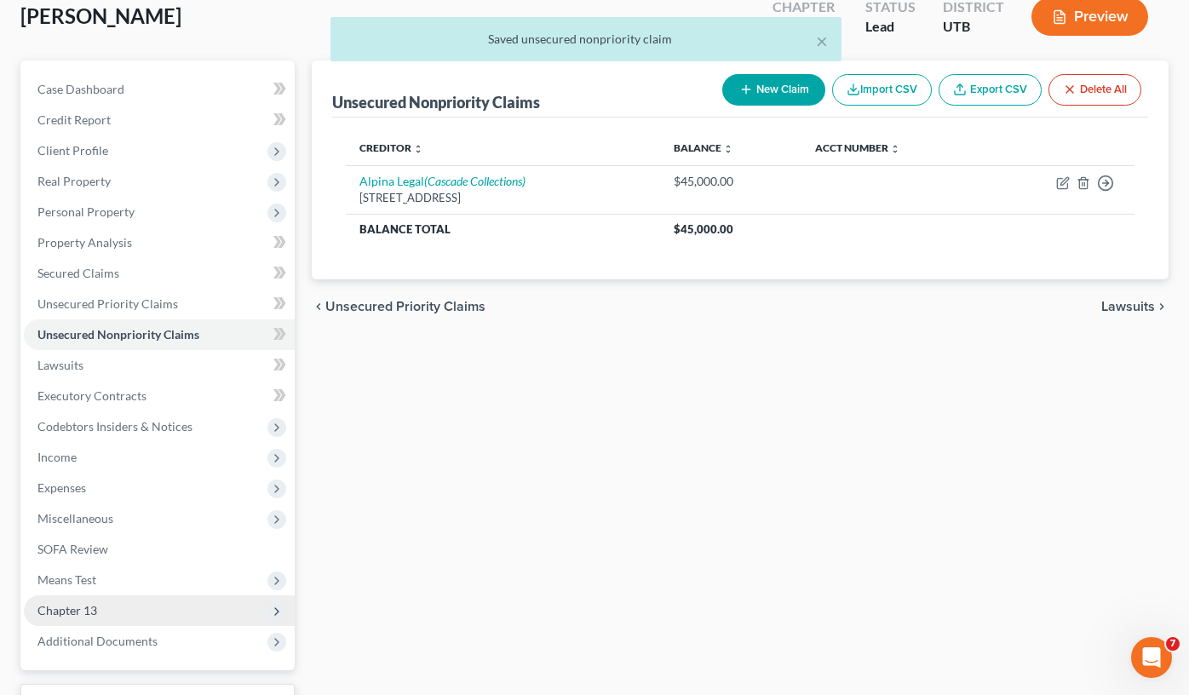
scroll to position [241, 0]
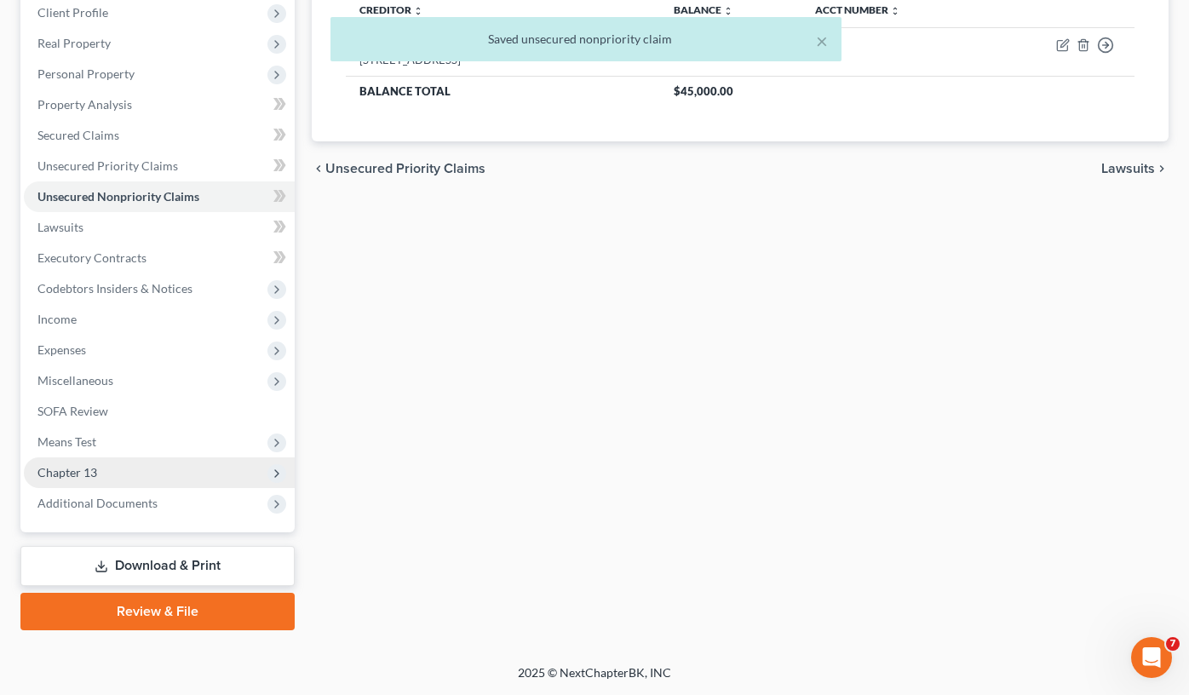
click at [92, 457] on span "Chapter 13" at bounding box center [159, 472] width 271 height 31
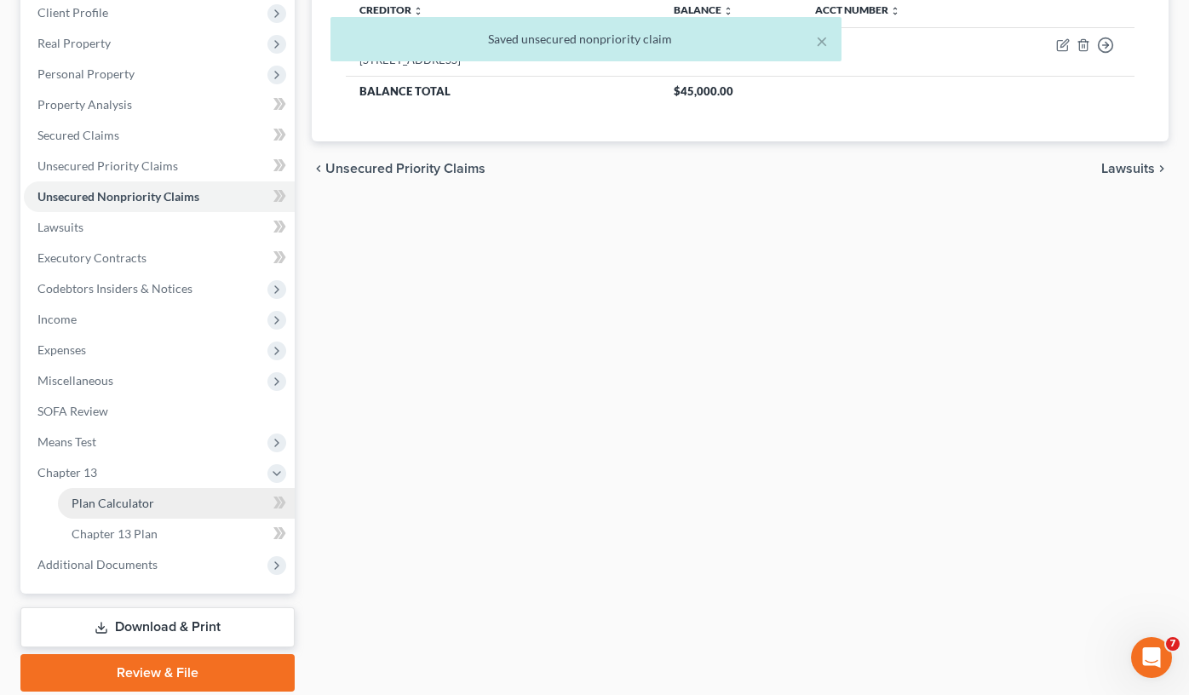
click at [129, 502] on span "Plan Calculator" at bounding box center [113, 503] width 83 height 14
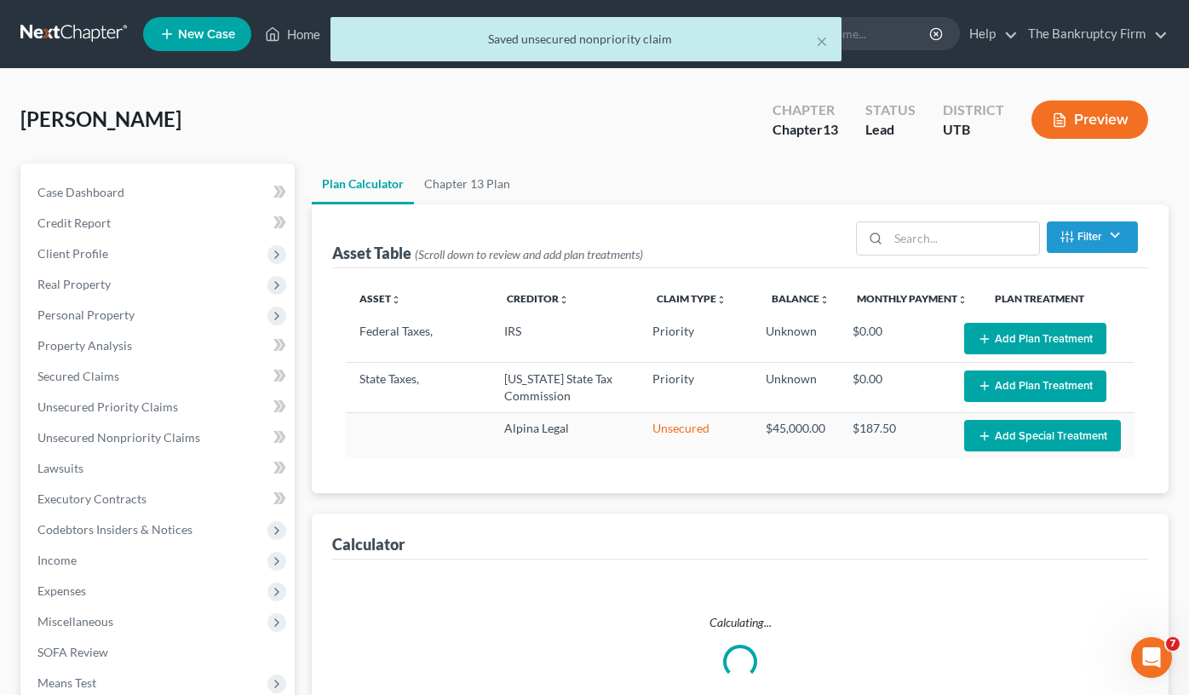
select select "59"
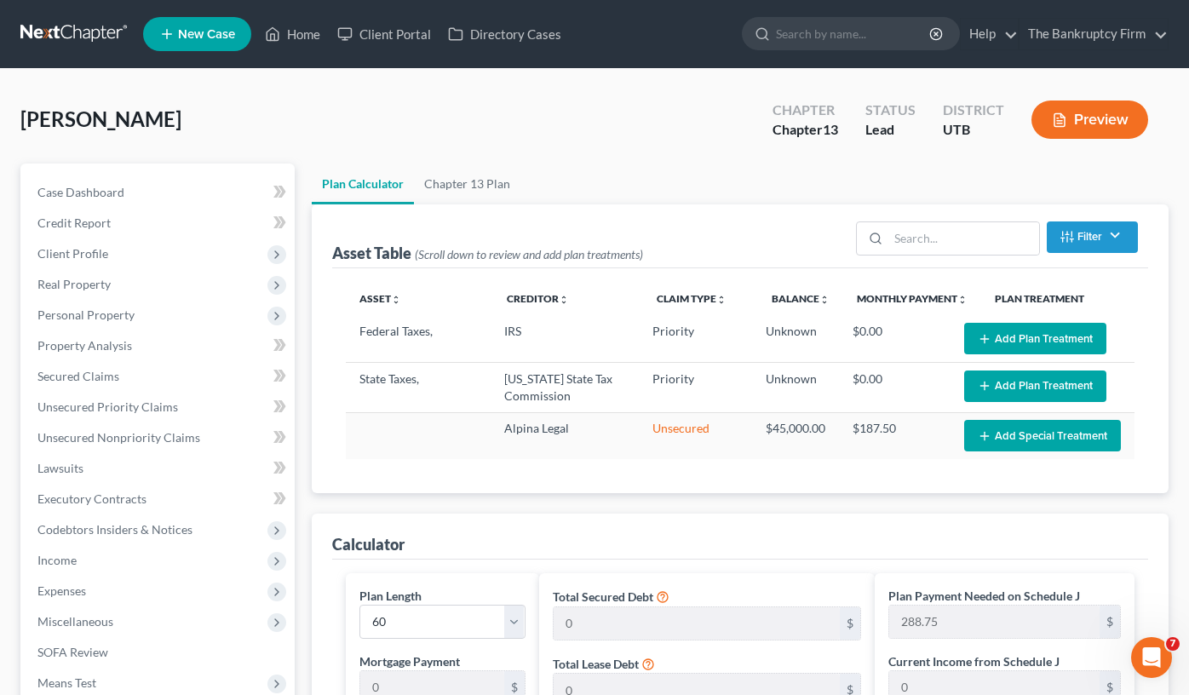
click at [345, 112] on div "[PERSON_NAME] Upgraded Chapter Chapter 13 Status Lead District UTB Preview" at bounding box center [594, 126] width 1148 height 74
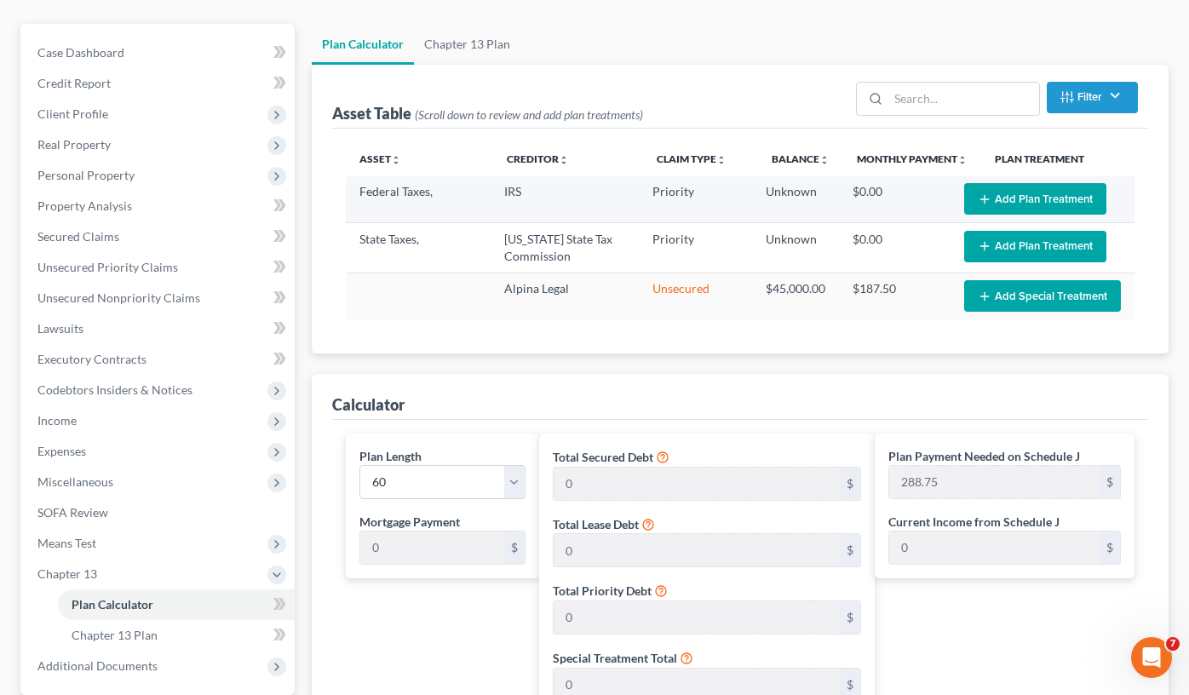
scroll to position [85, 0]
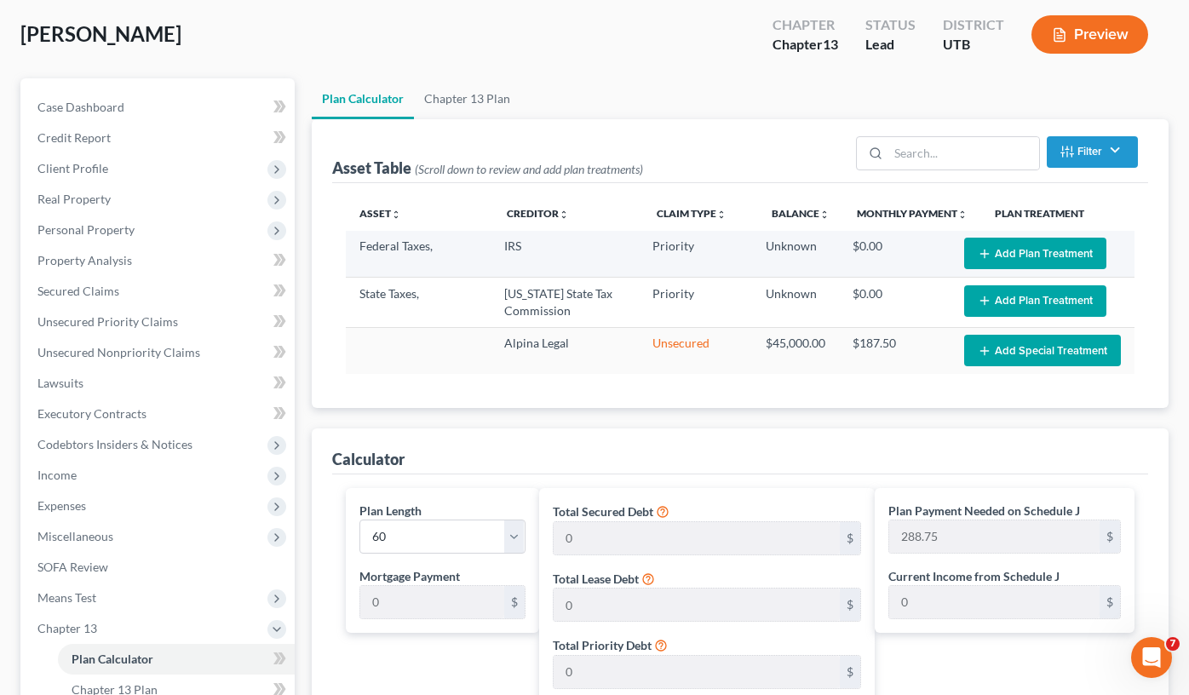
click at [1012, 244] on button "Add Plan Treatment" at bounding box center [1035, 254] width 142 height 32
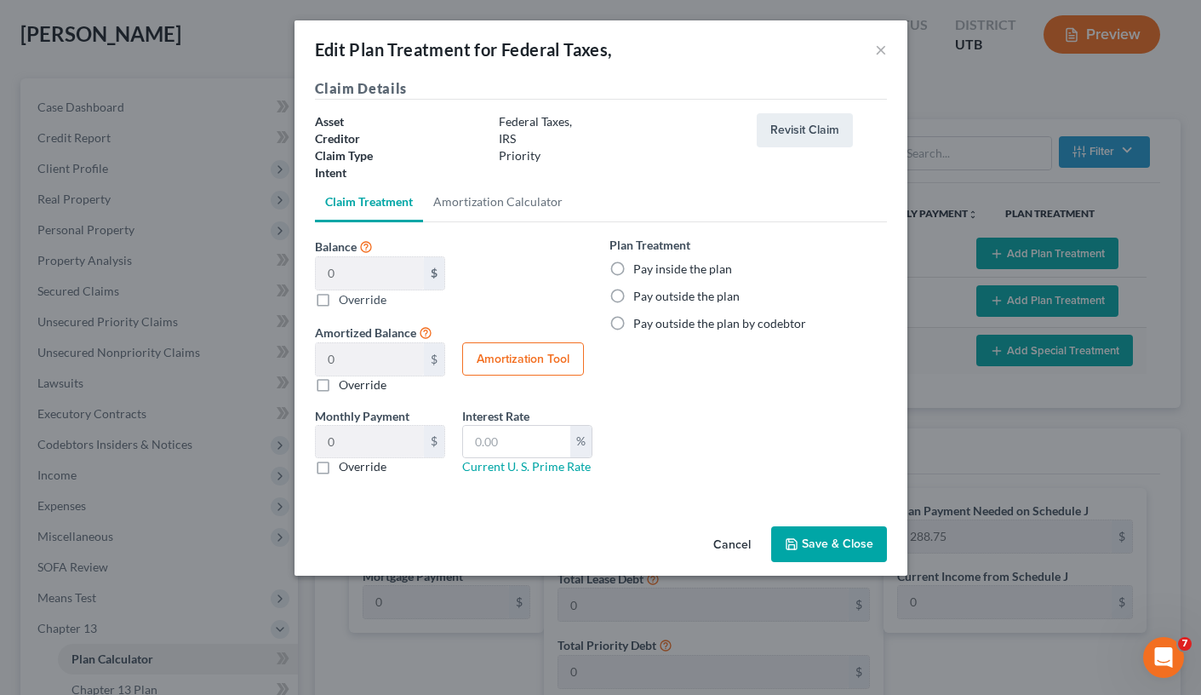
click at [339, 298] on label "Override" at bounding box center [363, 299] width 48 height 18
click at [346, 298] on input "Balance 0 $ $ Override" at bounding box center [351, 295] width 11 height 11
checkbox input "true"
click at [0, 0] on input "Balance 0 $ $ Override" at bounding box center [0, 0] width 0 height 0
type input "1"
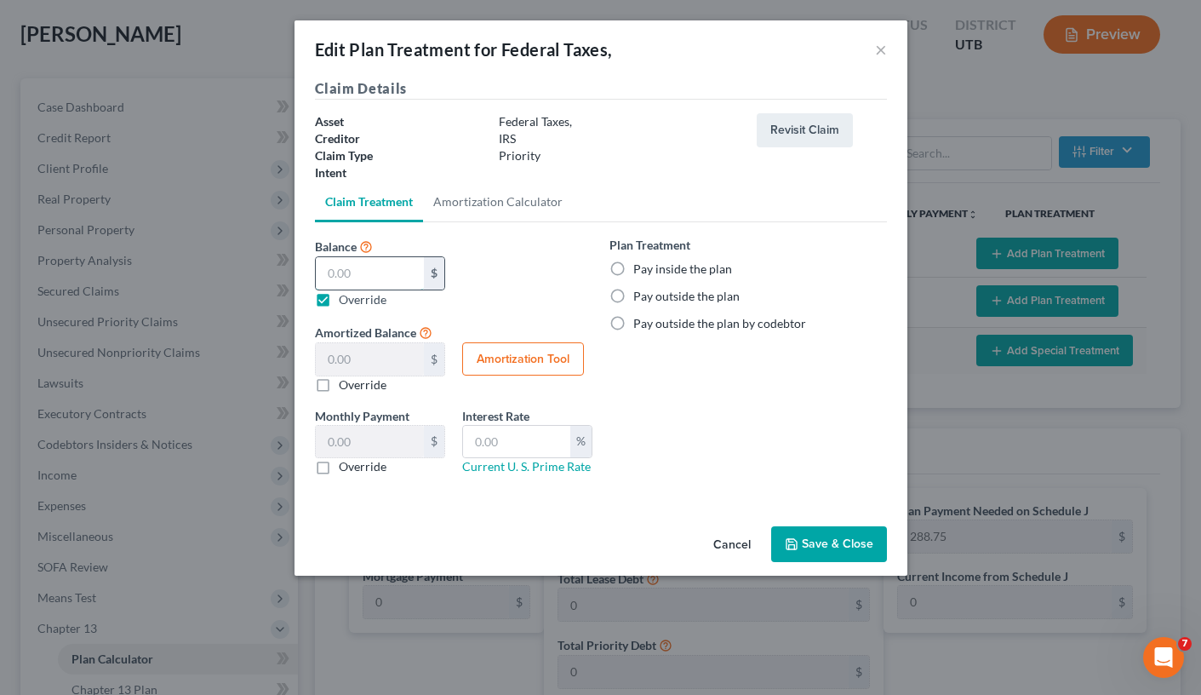
type input "1.00"
type input "0.01"
type input "10"
type input "10.00"
type input "0.16"
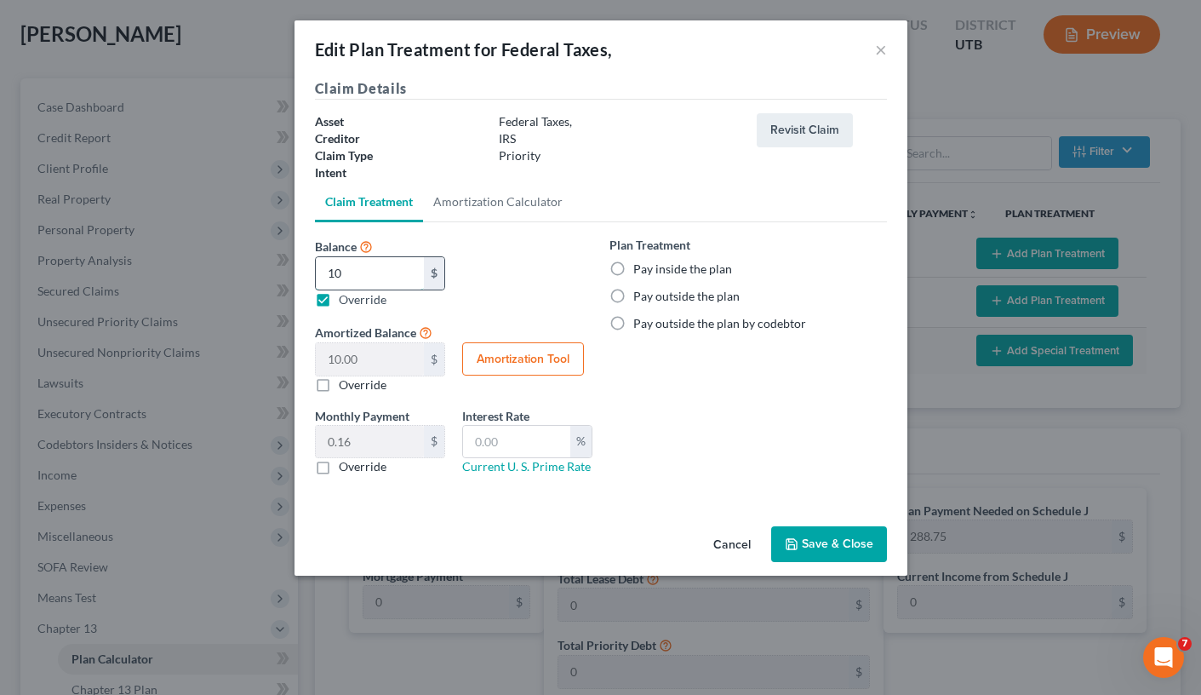
type input "100"
type input "100.00"
type input "1.66"
type input "1000"
type input "1,000.00"
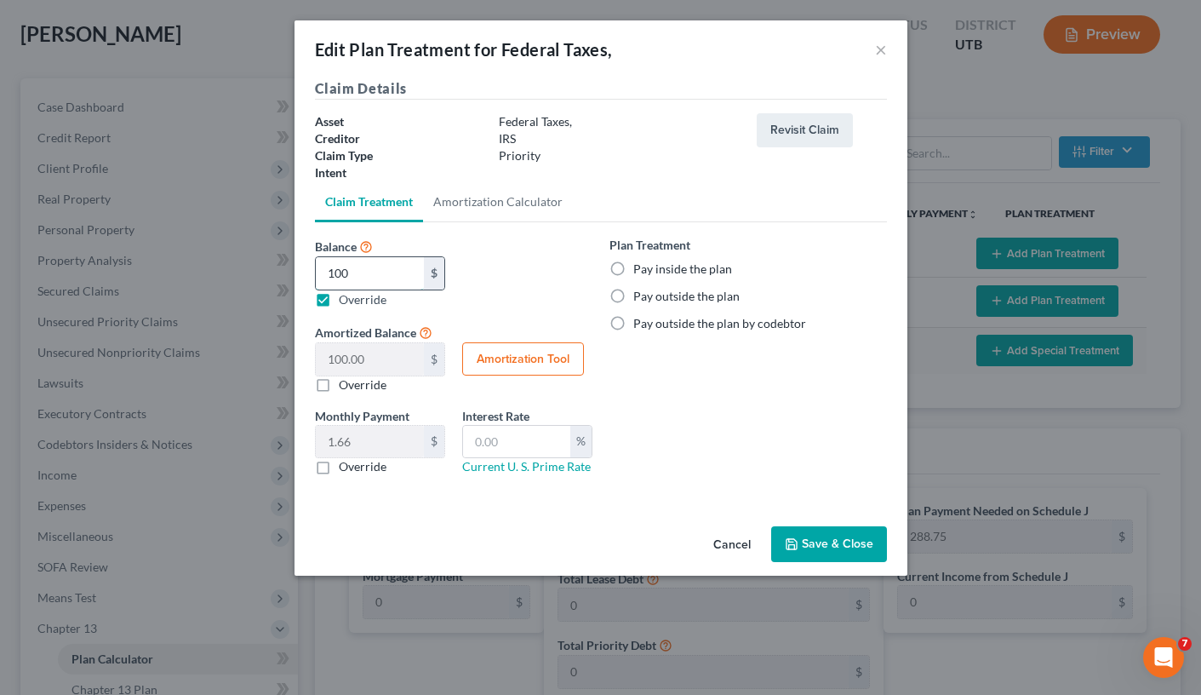
type input "16.66"
type input "1,000"
click at [634, 270] on label "Pay inside the plan" at bounding box center [683, 269] width 99 height 17
click at [640, 270] on input "Pay inside the plan" at bounding box center [645, 266] width 11 height 11
radio input "true"
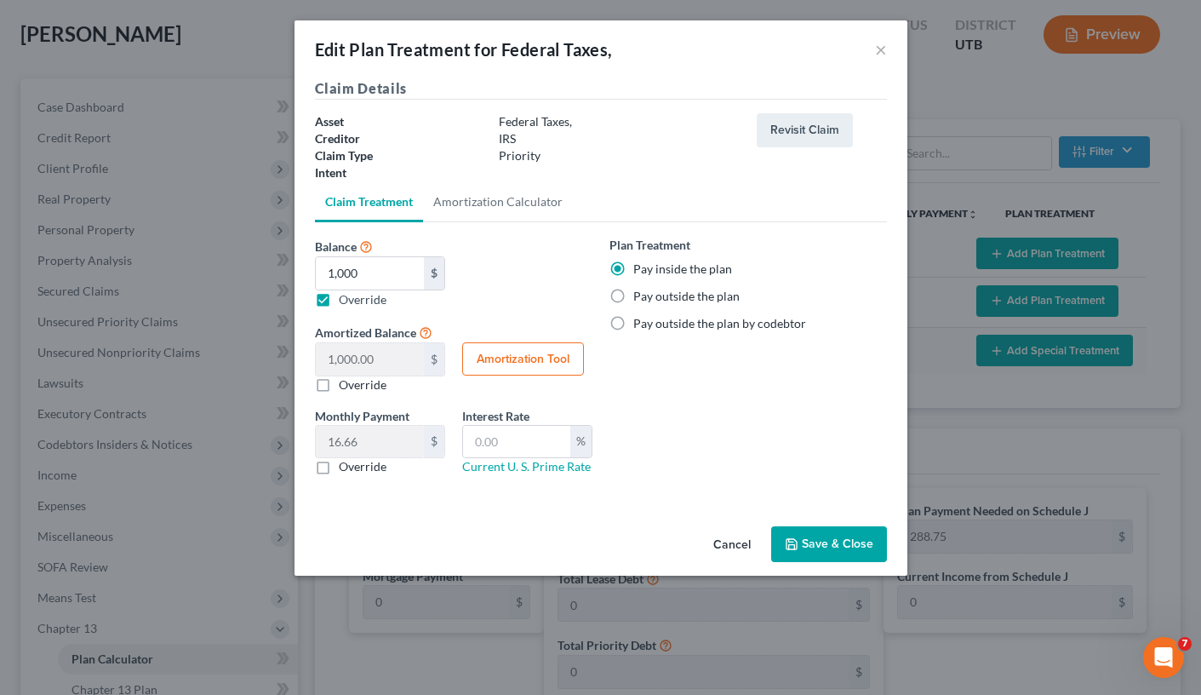
click at [851, 543] on button "Save & Close" at bounding box center [829, 544] width 116 height 36
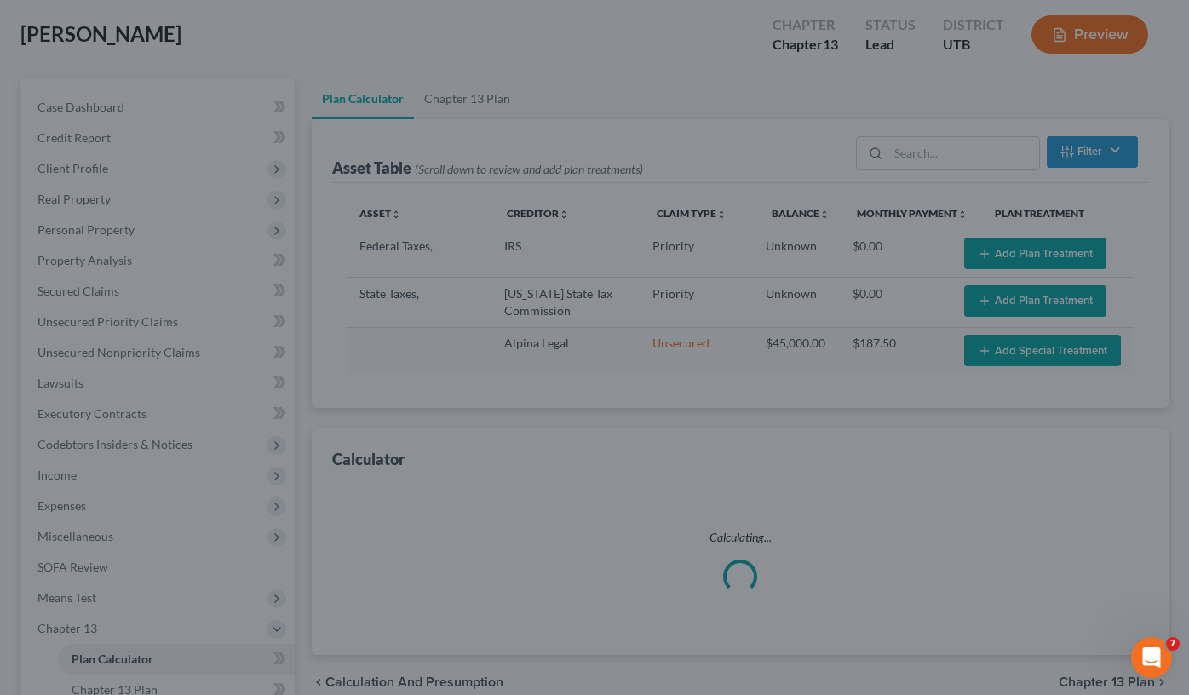
select select "59"
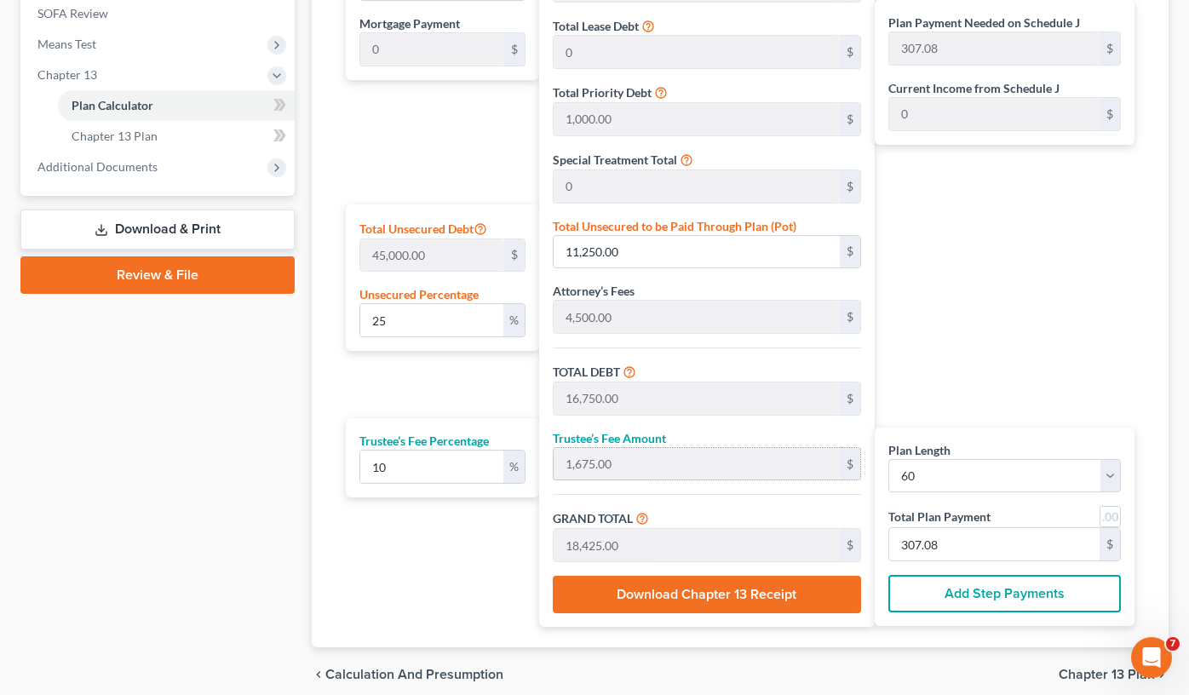
scroll to position [681, 0]
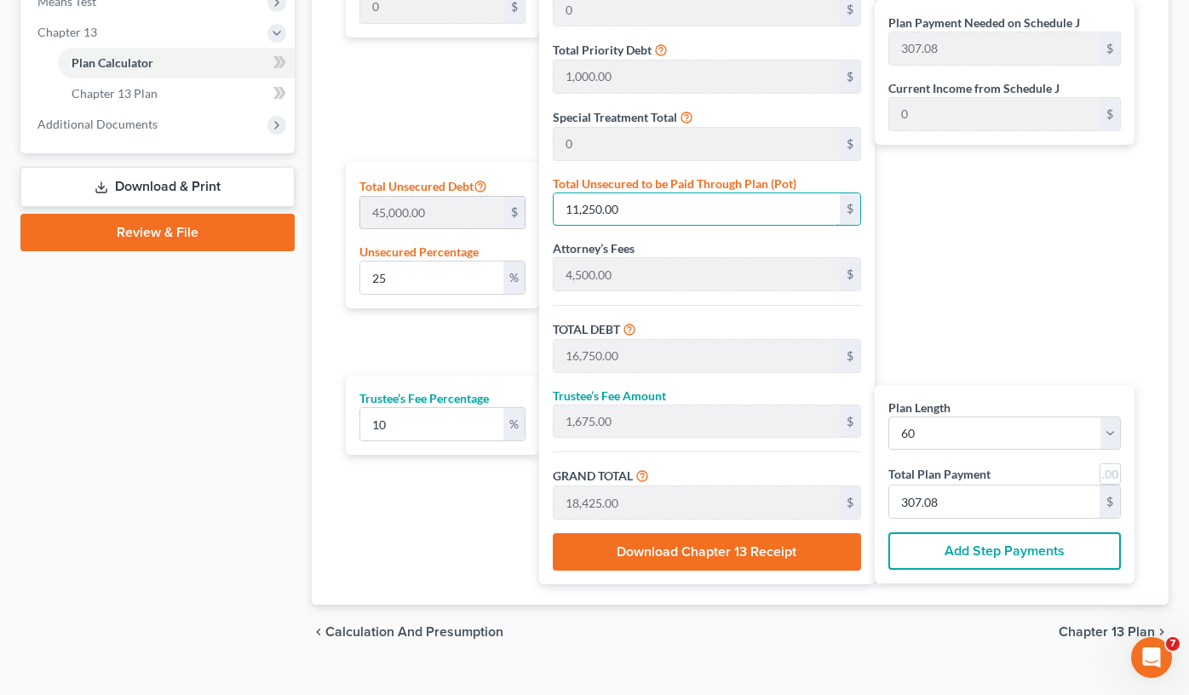
type input "0.006666666666666667"
type input "3"
type input "5,503.00"
type input "550.30"
type input "6,053.30"
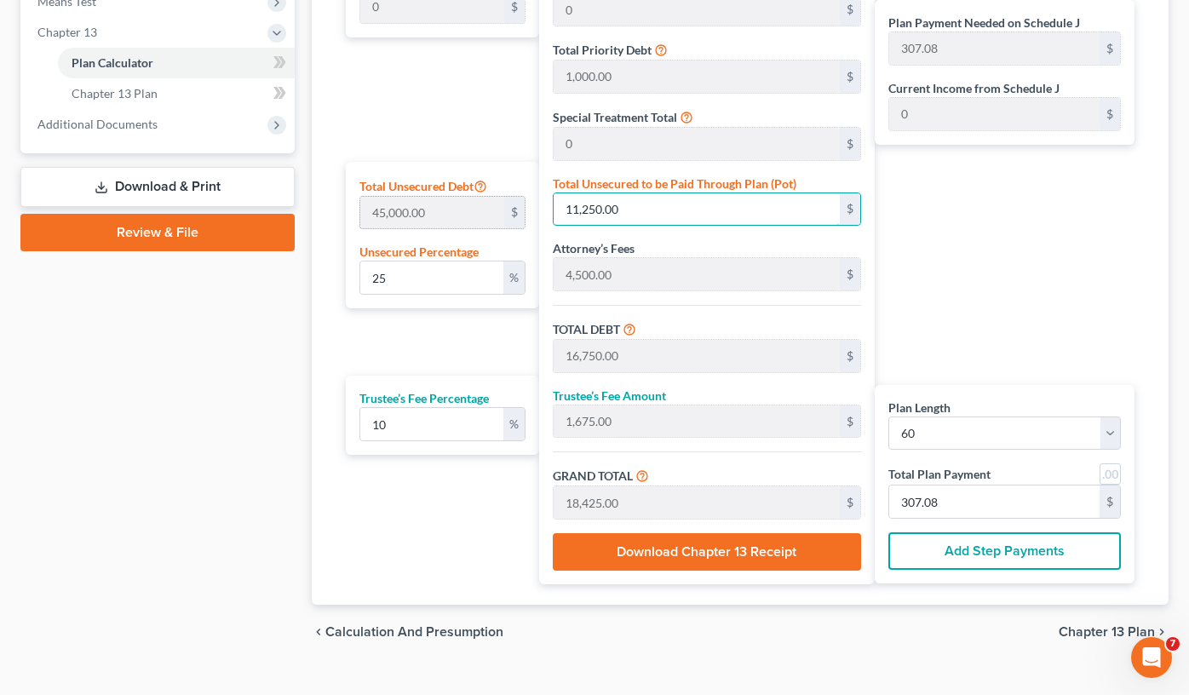
type input "100.88"
type input "0.08"
type input "36"
type input "5,536.00"
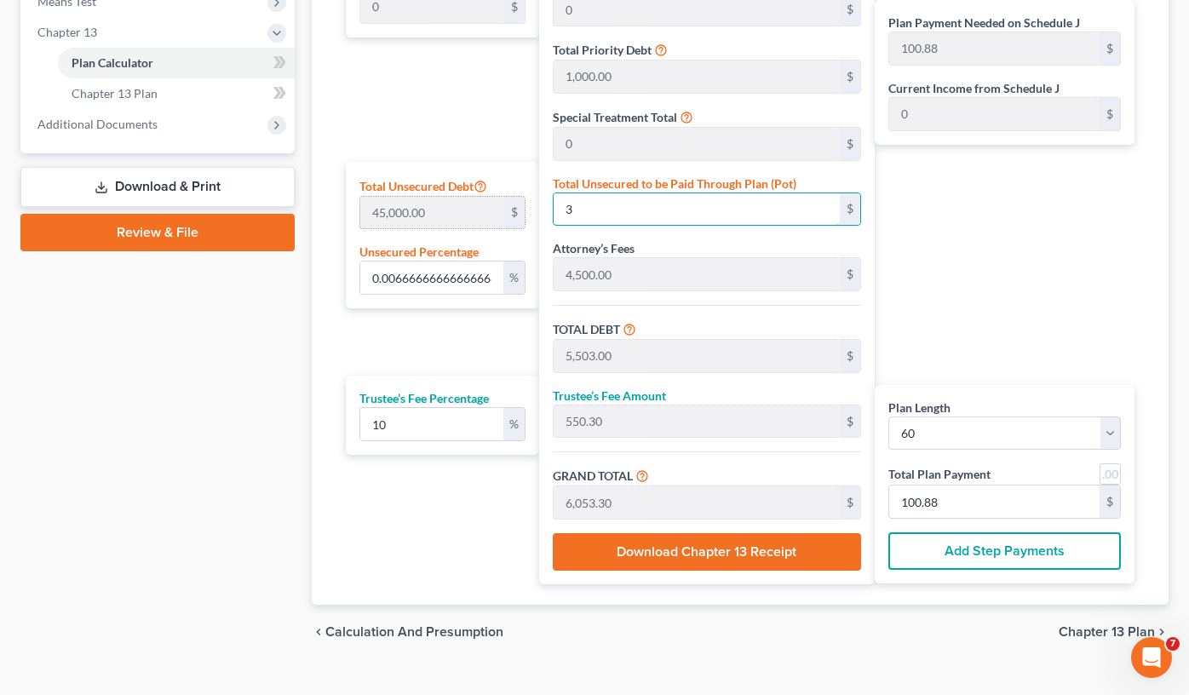
type input "553.60"
type input "6,089.60"
type input "101.49"
type input "0.8"
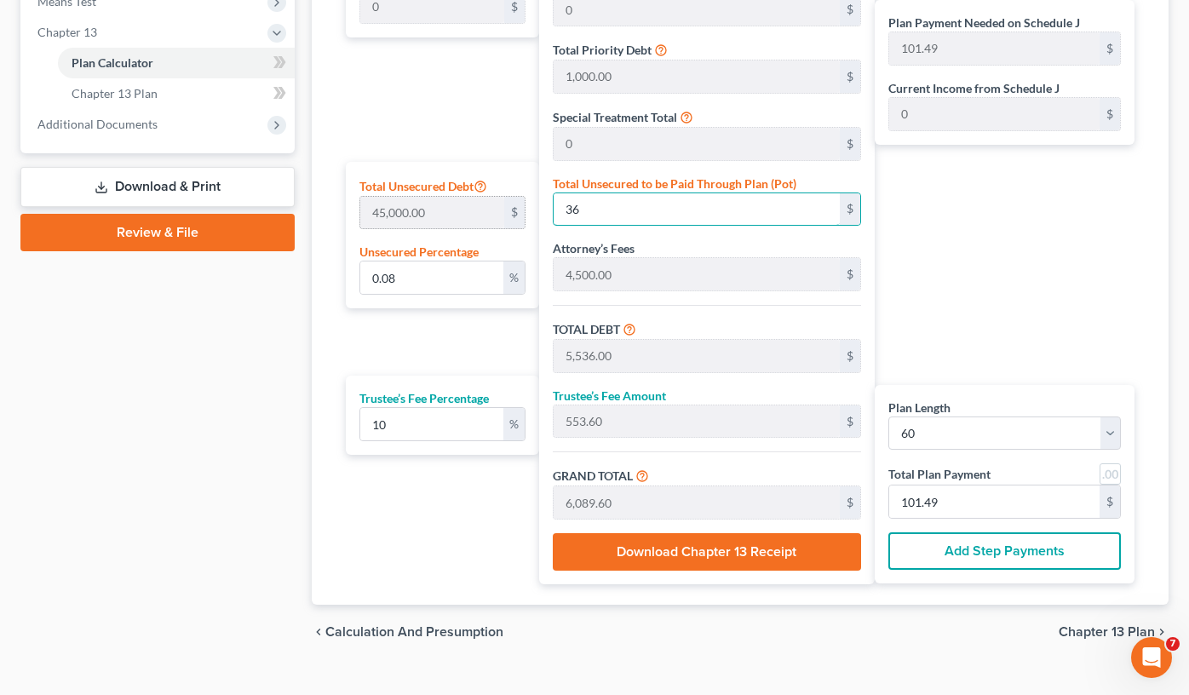
type input "360"
type input "5,860.00"
type input "586.00"
type input "6,446.00"
type input "107.43"
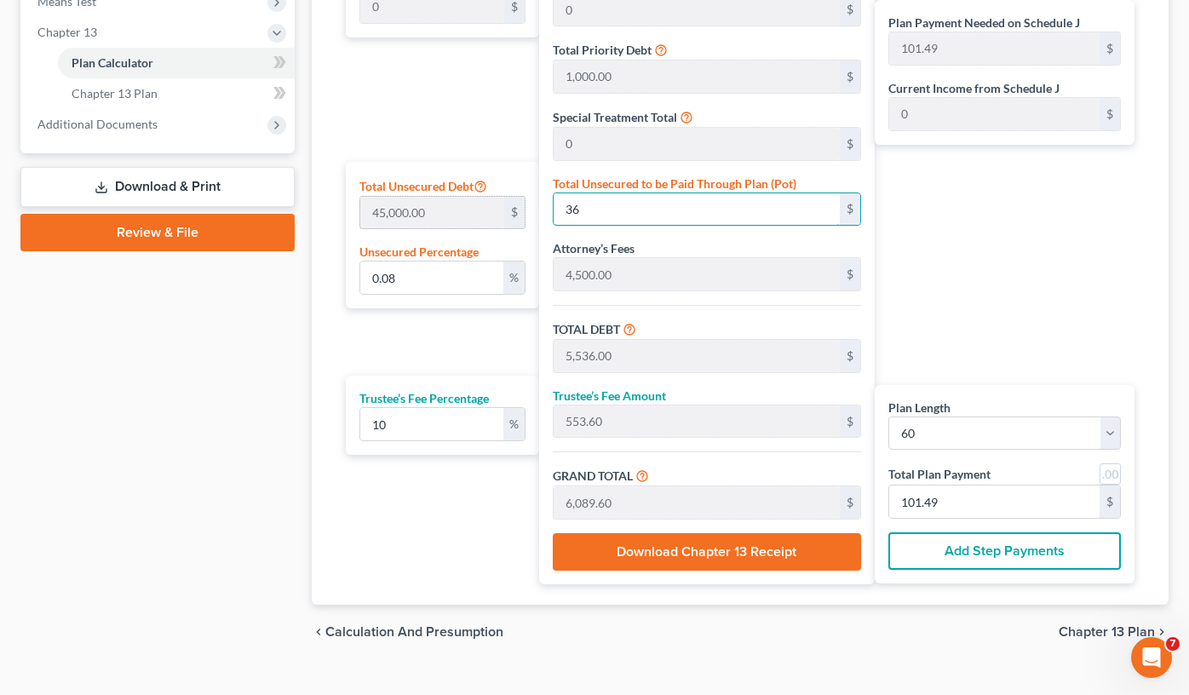
type input "107.43"
type input "8"
type input "3600"
type input "9,100.00"
type input "910.00"
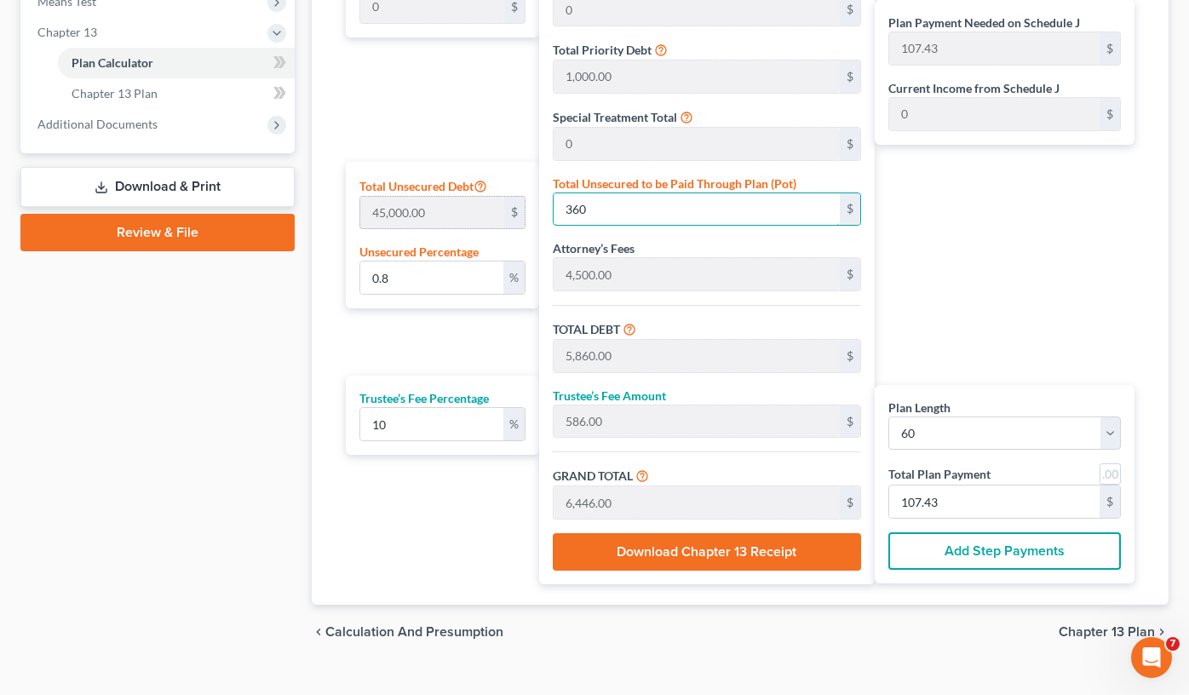
type input "10,010.00"
type input "166.83"
type input "3,600"
type input "80"
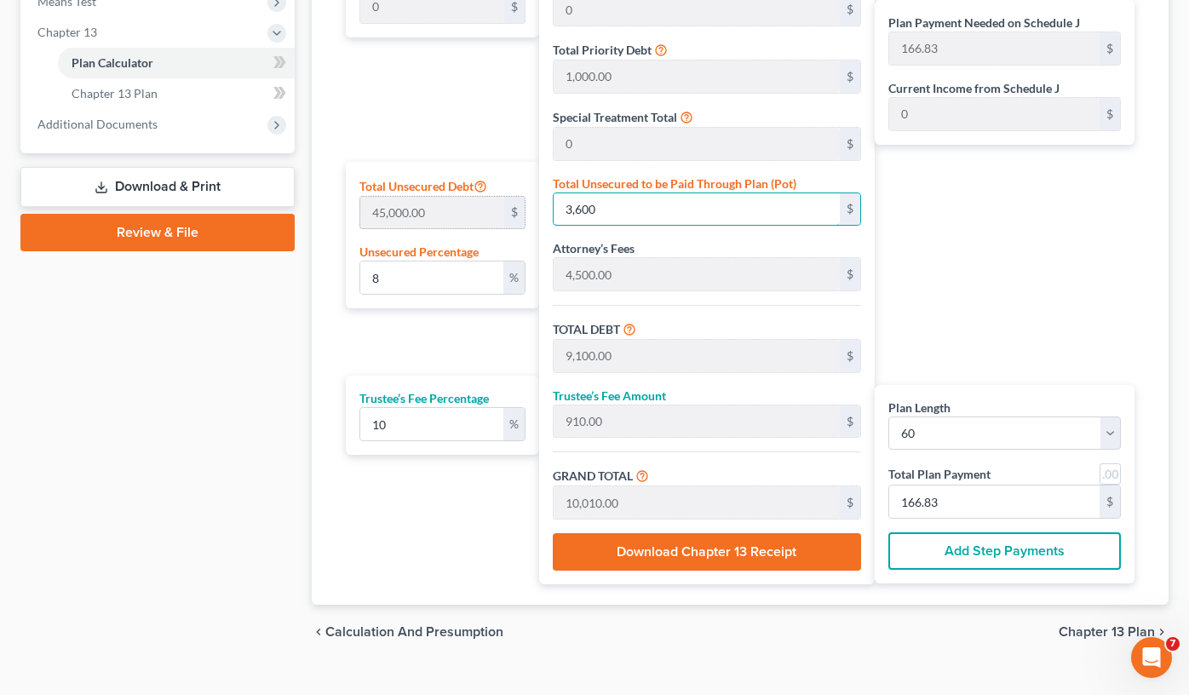
type input "3,6000"
type input "41,500.00"
type input "4,150.00"
type input "45,650.00"
type input "760.83"
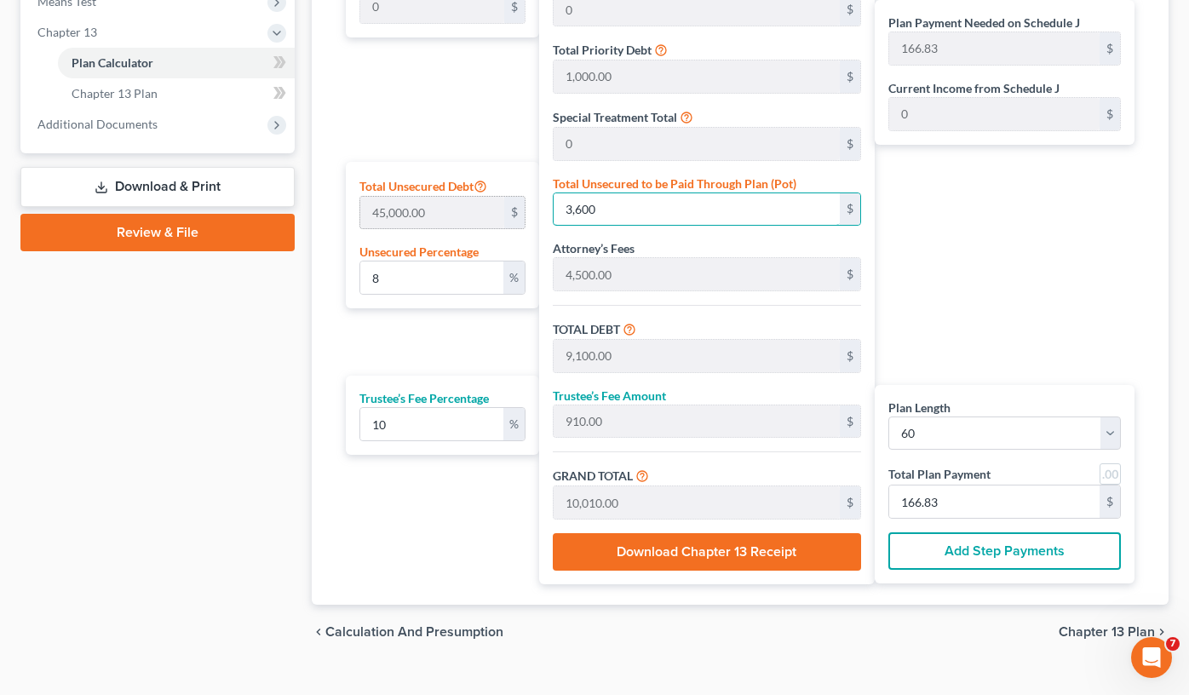
type input "760.83"
type input "36,000"
click at [977, 555] on button "Add Step Payments" at bounding box center [1004, 550] width 232 height 37
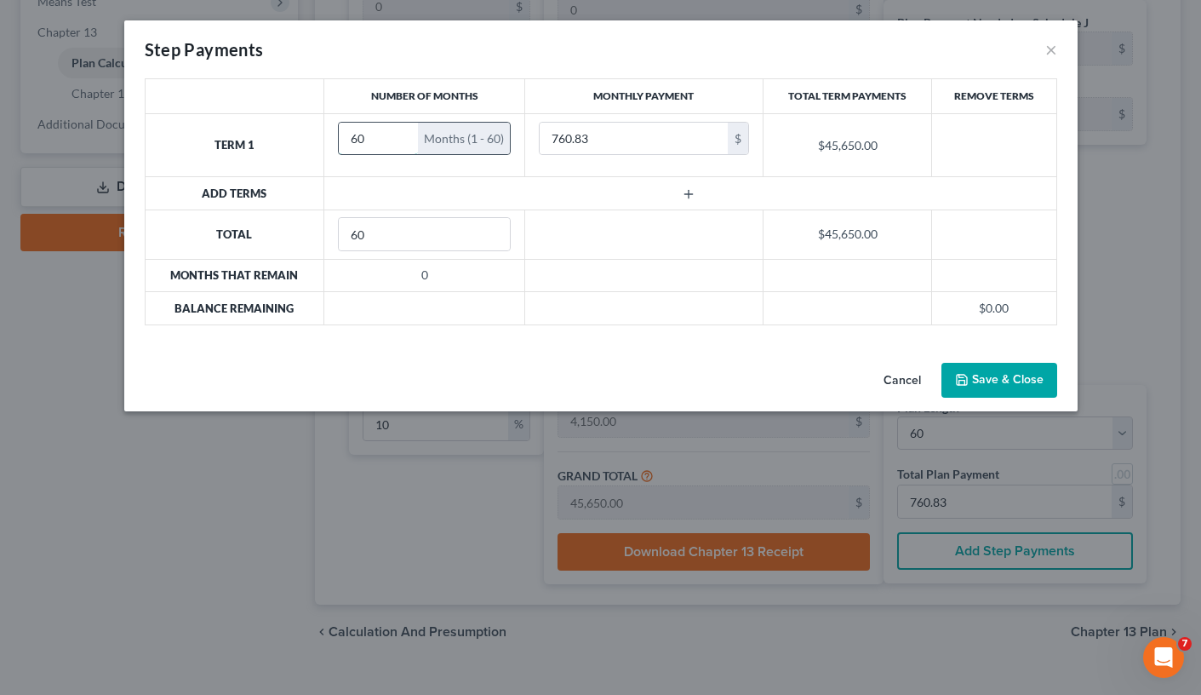
drag, startPoint x: 373, startPoint y: 138, endPoint x: 339, endPoint y: 139, distance: 34.1
click at [339, 139] on input "60" at bounding box center [378, 139] width 79 height 32
type input "17"
type input "500"
click at [680, 198] on button "button" at bounding box center [690, 194] width 75 height 14
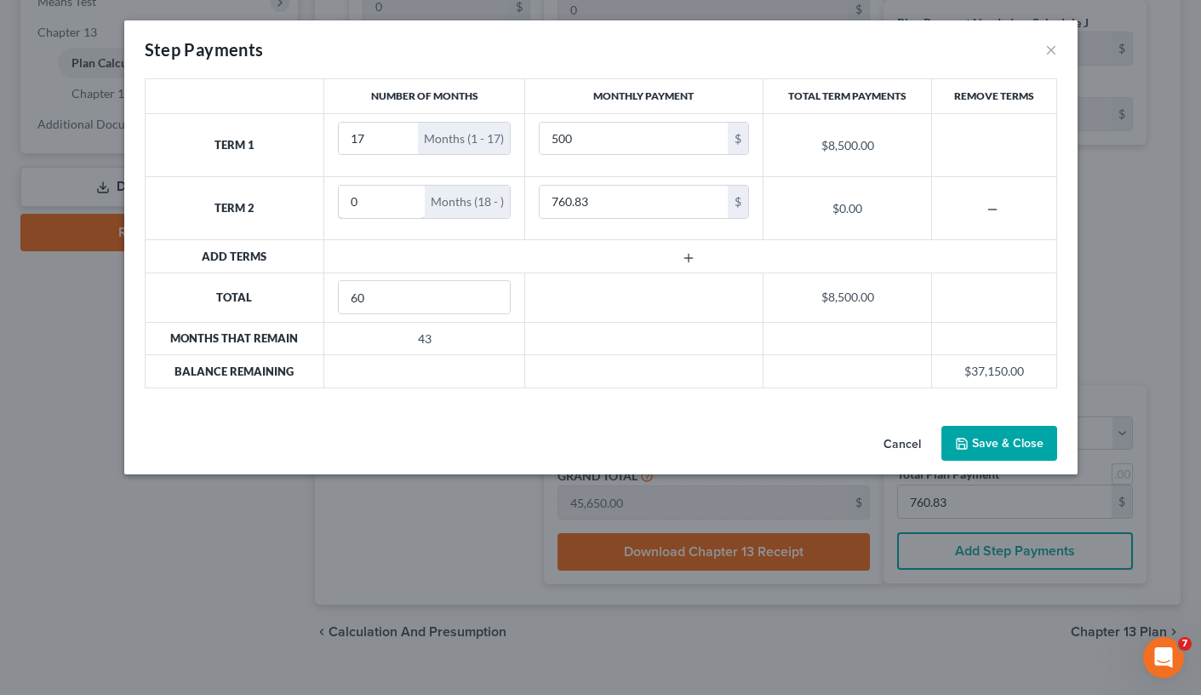
drag, startPoint x: 377, startPoint y: 196, endPoint x: 295, endPoint y: 198, distance: 82.6
click at [295, 198] on tr "Term 2 0 Months (18 - ) 760.83 $ $0.00" at bounding box center [601, 208] width 912 height 63
type input "43"
type input "1,065"
click at [556, 136] on input "500" at bounding box center [634, 139] width 188 height 32
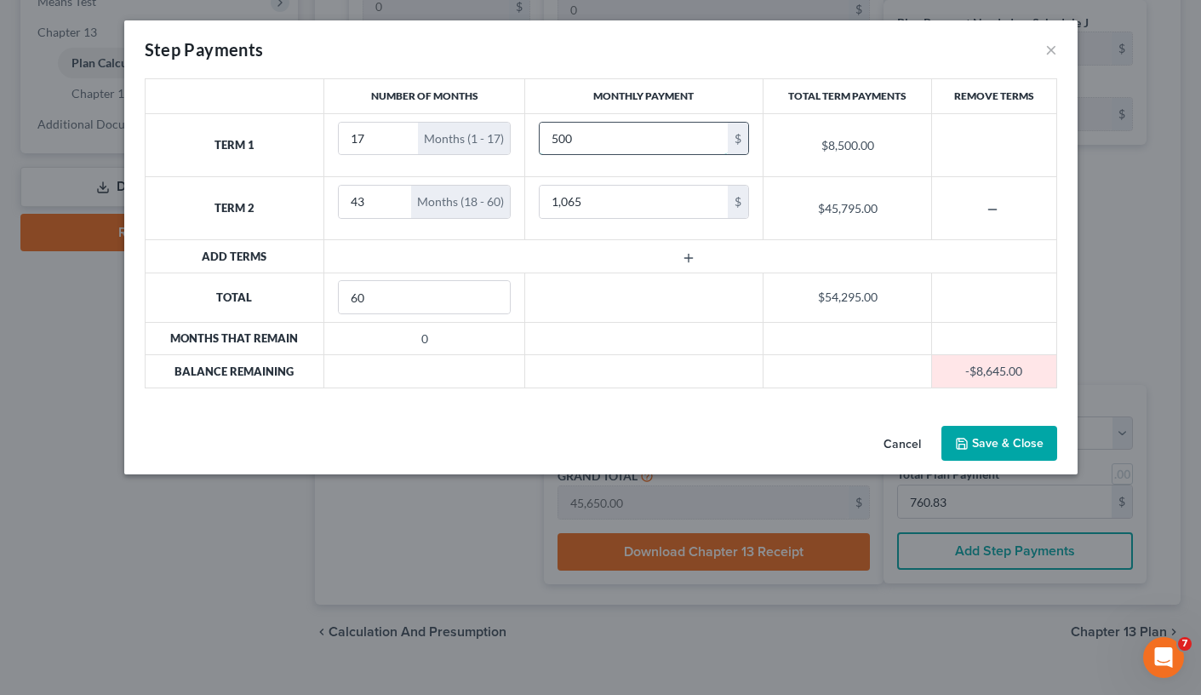
click at [555, 137] on input "500" at bounding box center [634, 139] width 188 height 32
click at [555, 139] on input "500" at bounding box center [634, 139] width 188 height 32
type input "400"
click at [569, 200] on input "1,065" at bounding box center [634, 202] width 188 height 32
drag, startPoint x: 567, startPoint y: 201, endPoint x: 531, endPoint y: 213, distance: 37.7
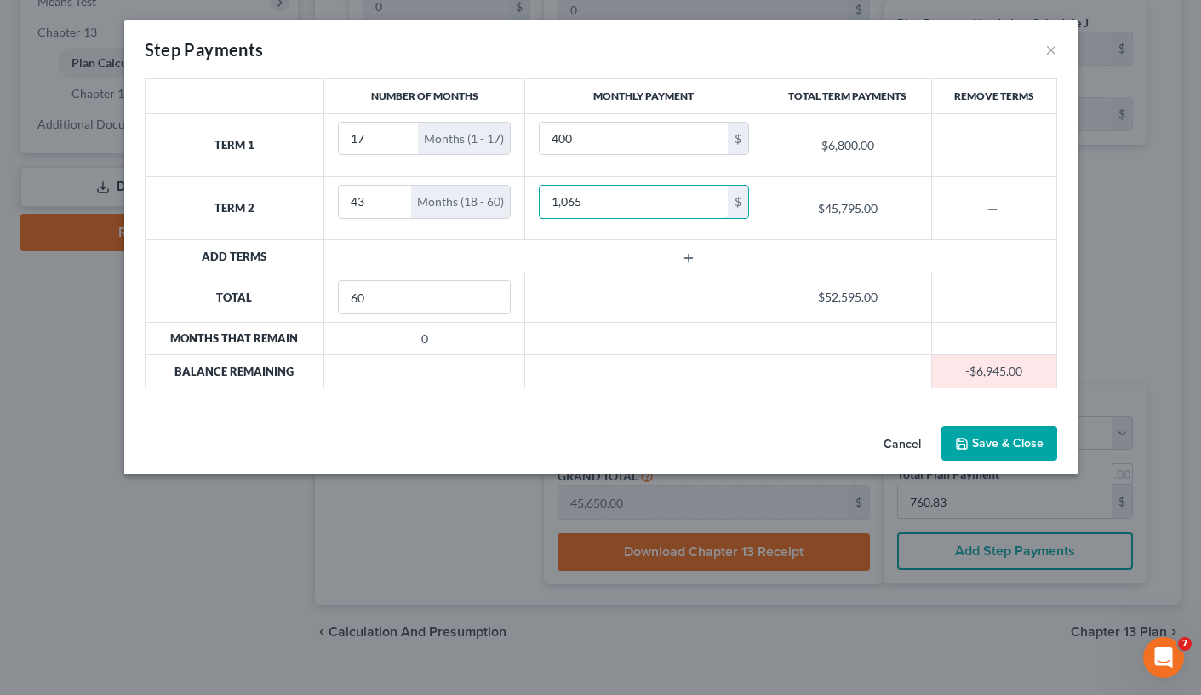
click at [531, 213] on td "1,065 $" at bounding box center [644, 208] width 238 height 63
type input "965"
click at [556, 141] on input "400" at bounding box center [634, 139] width 188 height 32
click at [557, 139] on input "400" at bounding box center [634, 139] width 188 height 32
drag, startPoint x: 571, startPoint y: 140, endPoint x: 528, endPoint y: 147, distance: 43.3
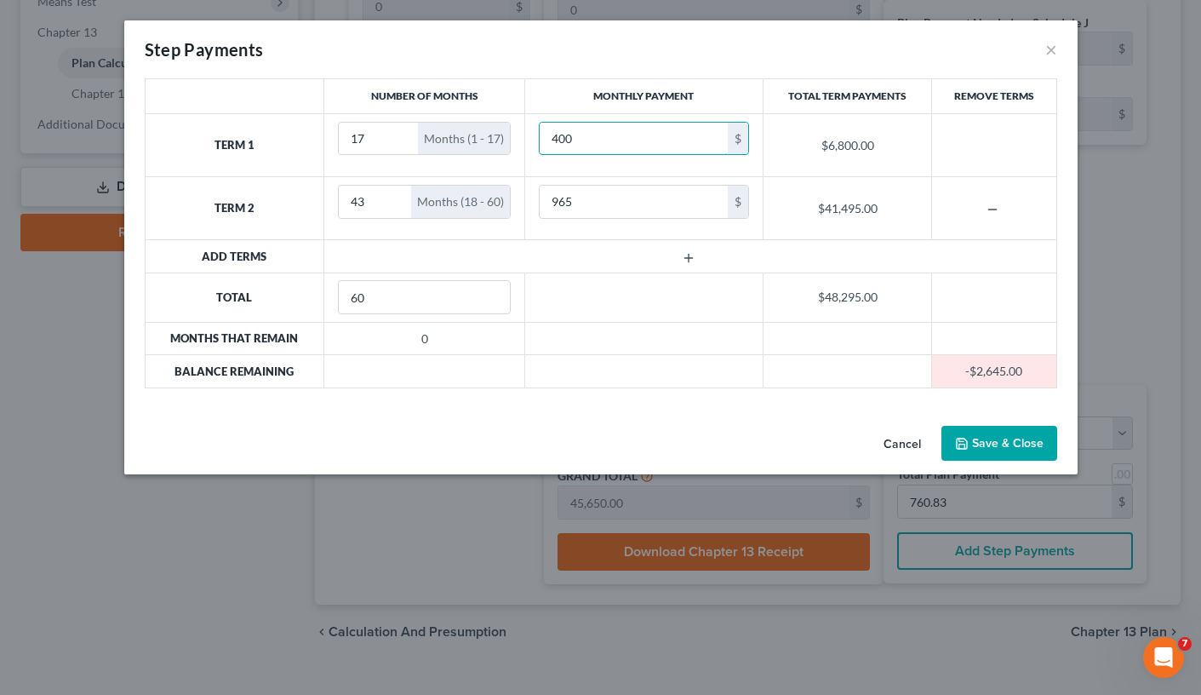
click at [528, 147] on td "400 $" at bounding box center [644, 144] width 238 height 63
type input "350"
click at [560, 202] on input "965" at bounding box center [634, 202] width 188 height 32
click at [562, 201] on input "965" at bounding box center [634, 202] width 188 height 32
click at [565, 202] on input "965" at bounding box center [634, 202] width 188 height 32
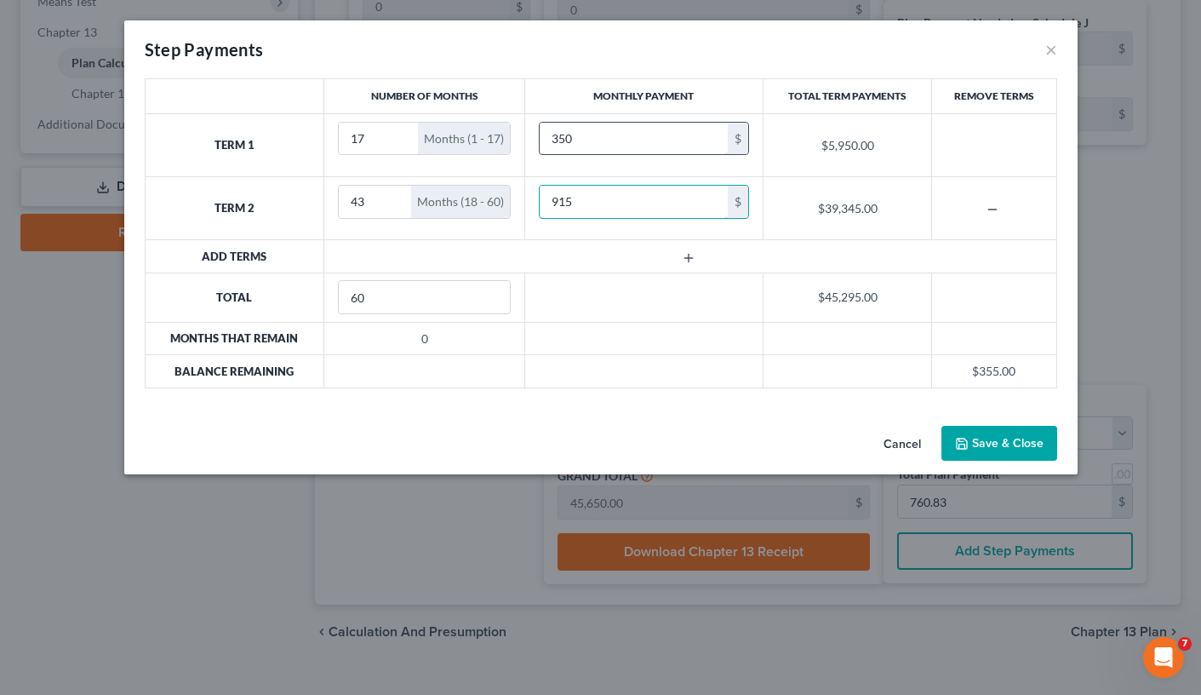
type input "915"
click at [561, 141] on input "350" at bounding box center [634, 139] width 188 height 32
click at [561, 137] on input "350" at bounding box center [634, 139] width 188 height 32
click at [559, 143] on input "350" at bounding box center [634, 139] width 188 height 32
type input "360"
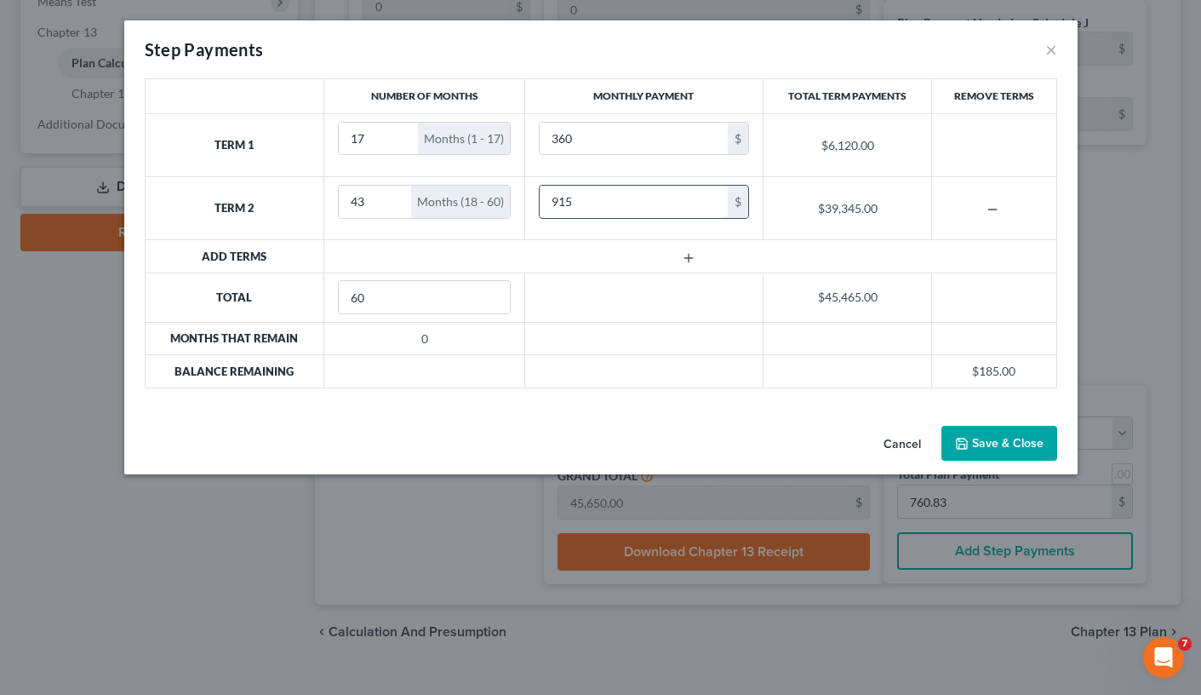
click at [564, 204] on input "915" at bounding box center [634, 202] width 188 height 32
click at [564, 198] on input "915" at bounding box center [634, 202] width 188 height 32
click at [562, 201] on input "915" at bounding box center [634, 202] width 188 height 32
type input "925"
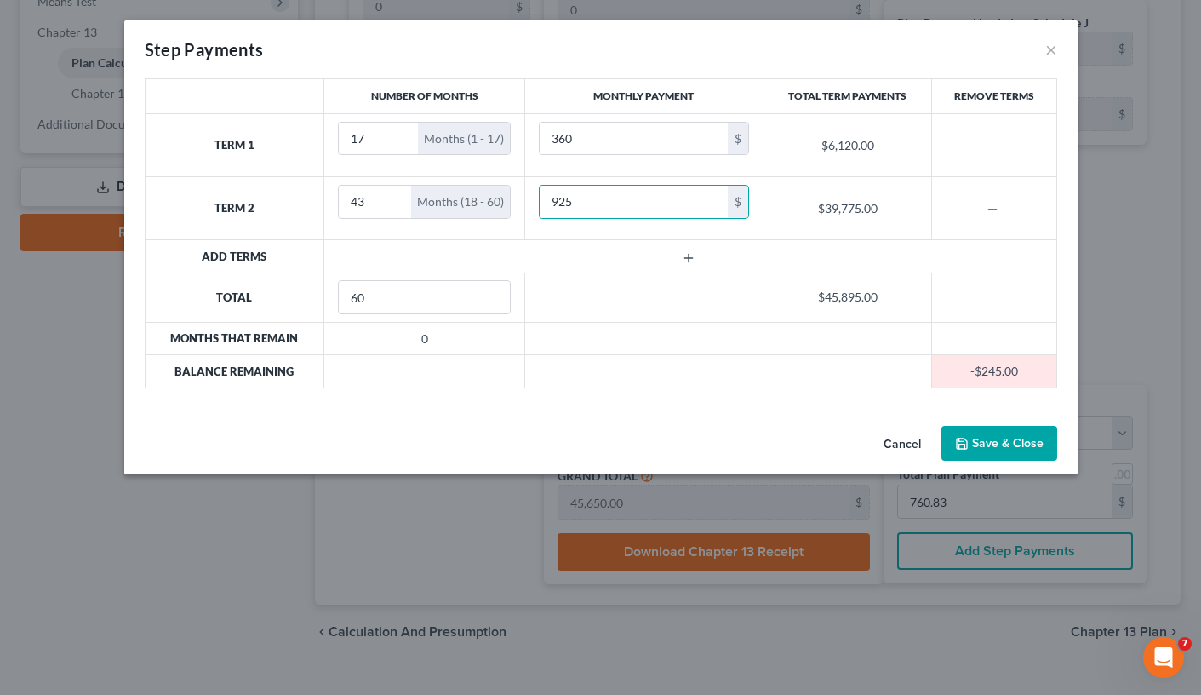
click at [1001, 436] on button "Save & Close" at bounding box center [1000, 444] width 116 height 36
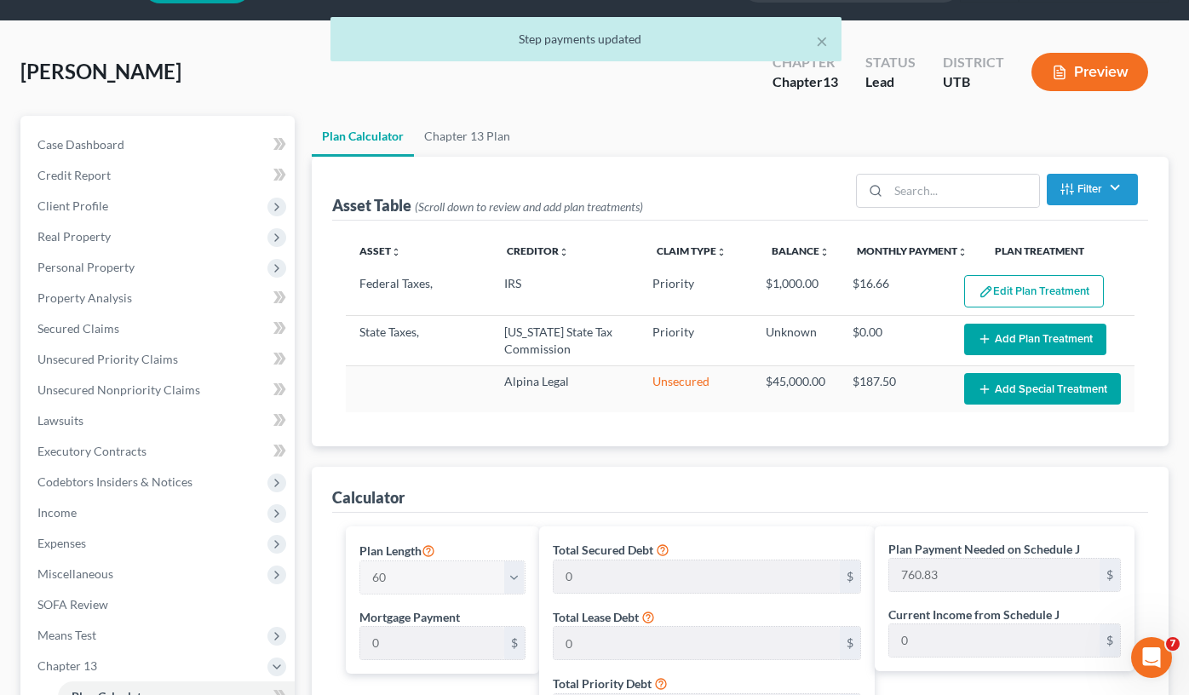
scroll to position [0, 0]
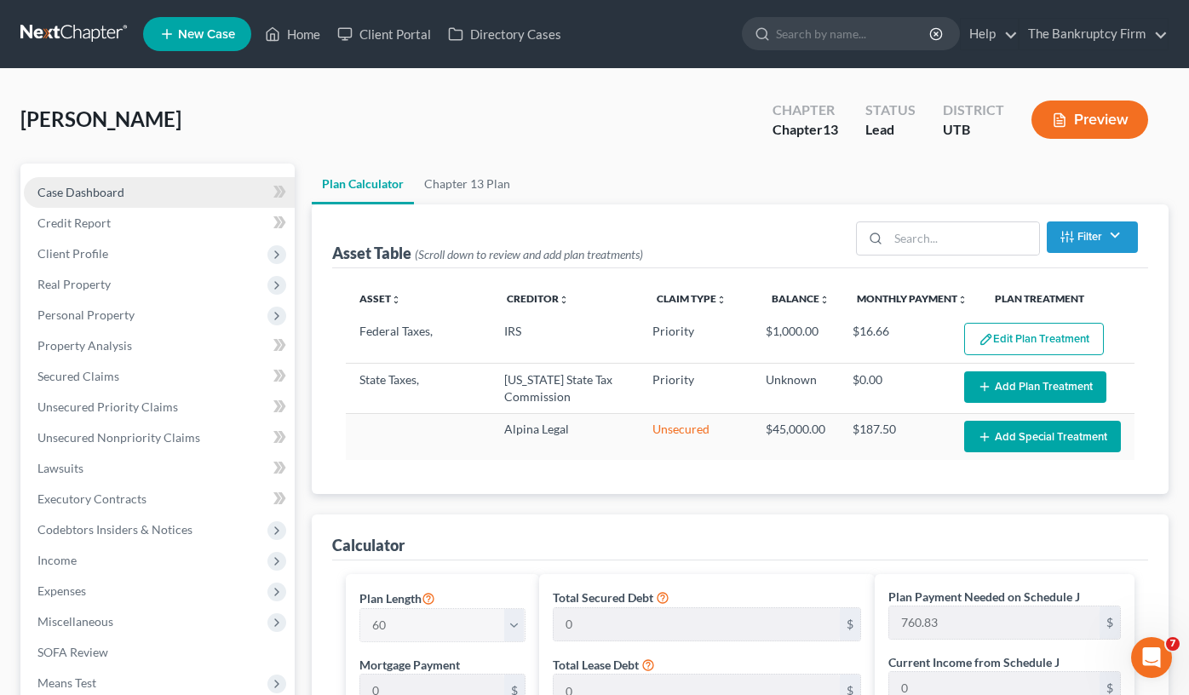
click at [118, 191] on span "Case Dashboard" at bounding box center [80, 192] width 87 height 14
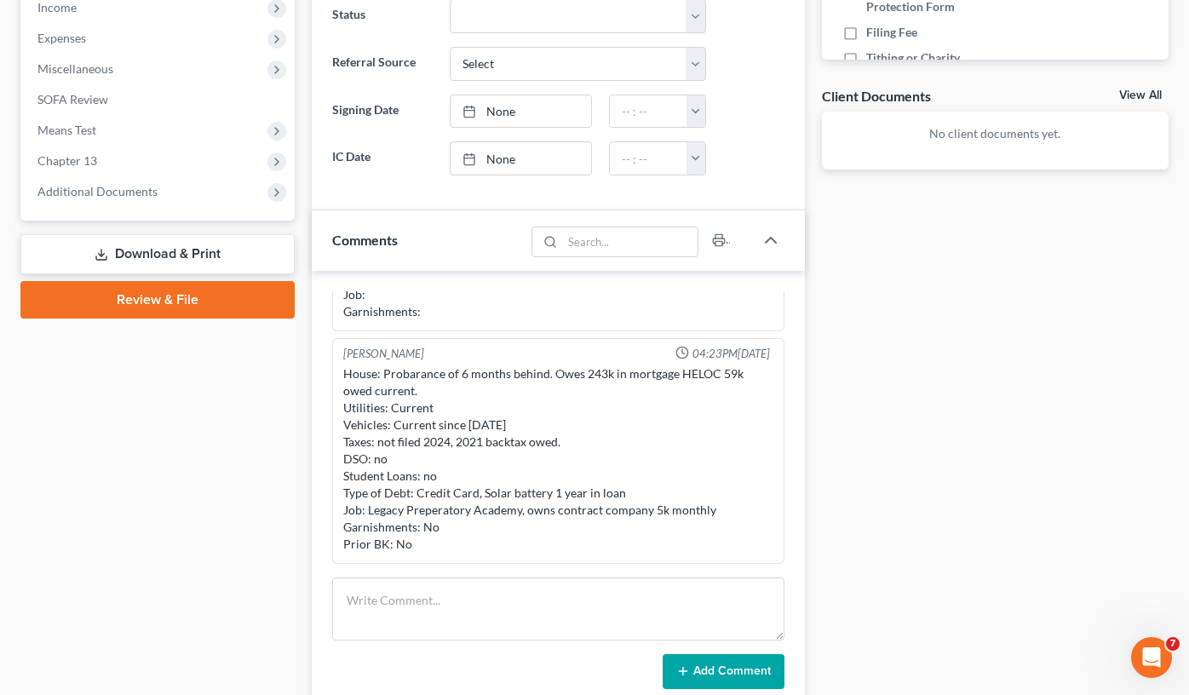
scroll to position [511, 0]
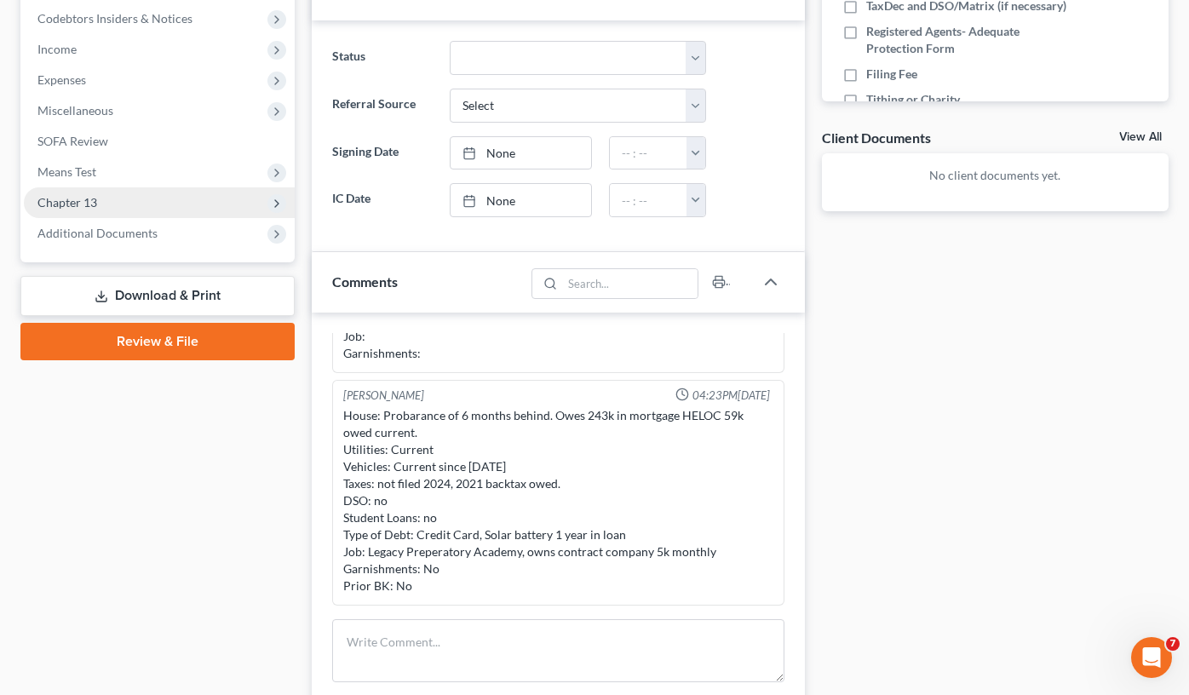
click at [106, 202] on span "Chapter 13" at bounding box center [159, 202] width 271 height 31
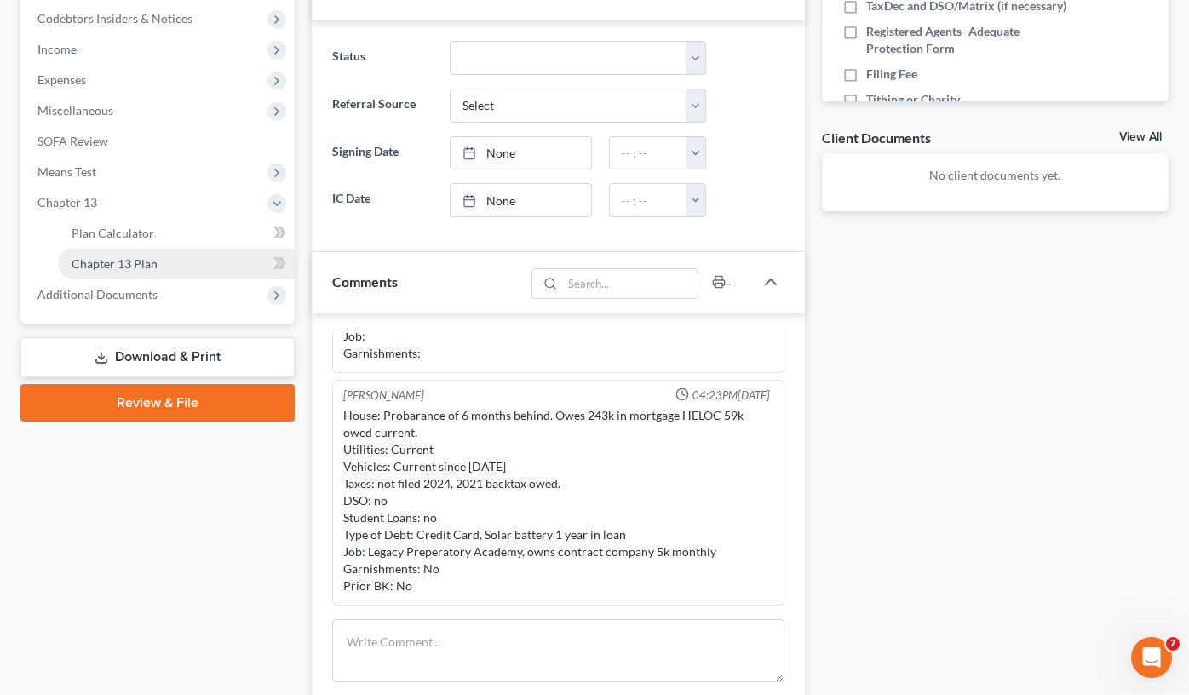
click at [144, 267] on span "Chapter 13 Plan" at bounding box center [115, 263] width 86 height 14
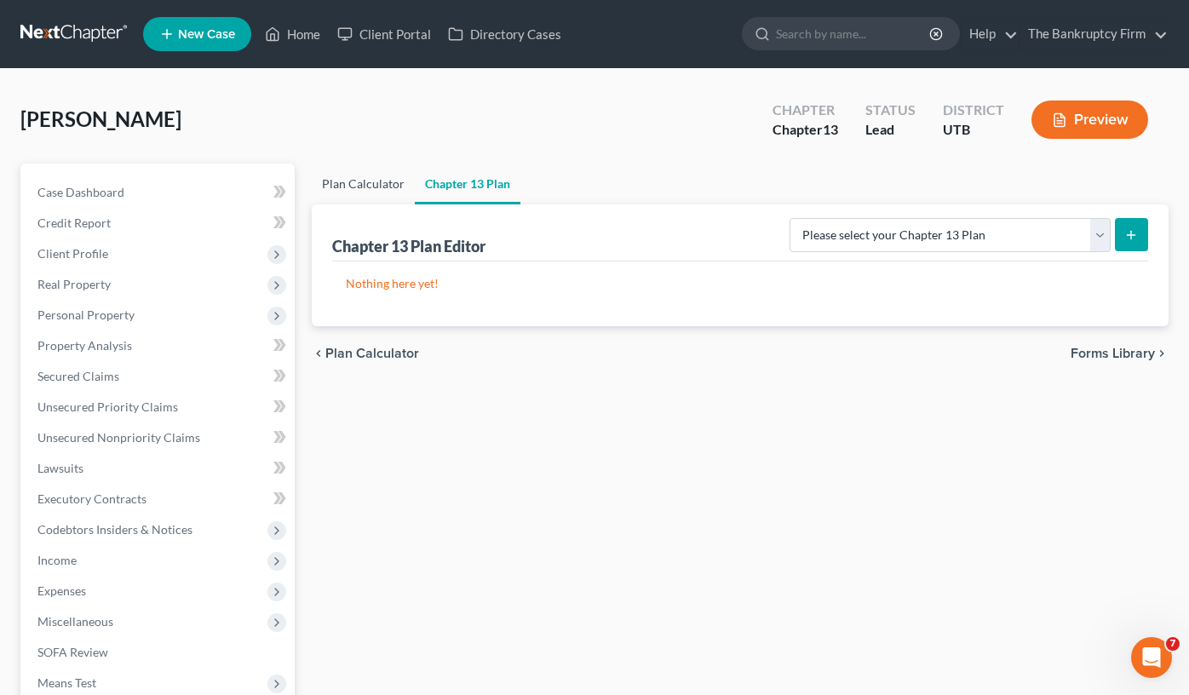
click at [356, 181] on link "Plan Calculator" at bounding box center [363, 183] width 103 height 41
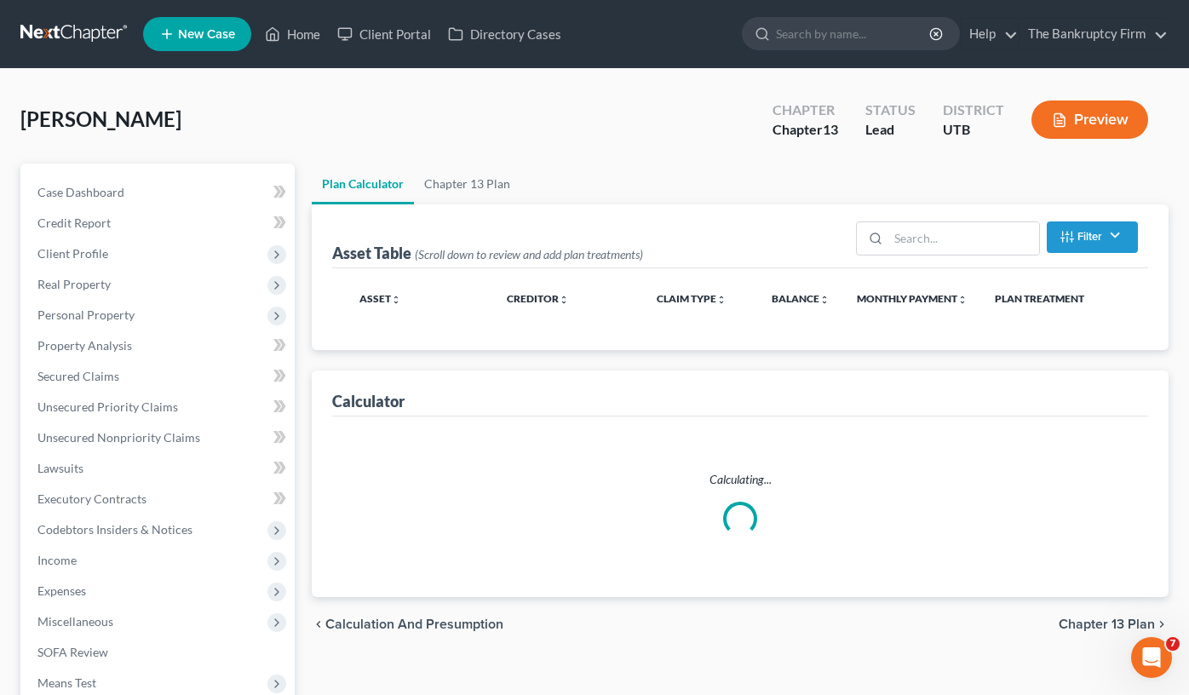
select select "59"
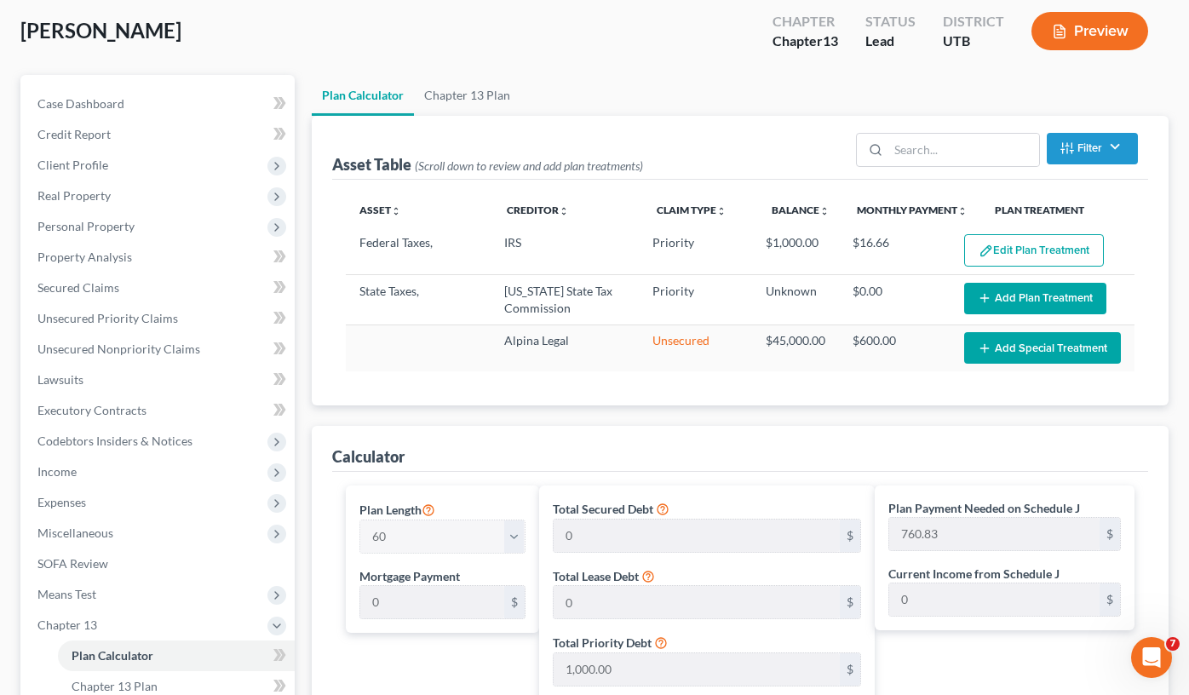
scroll to position [511, 0]
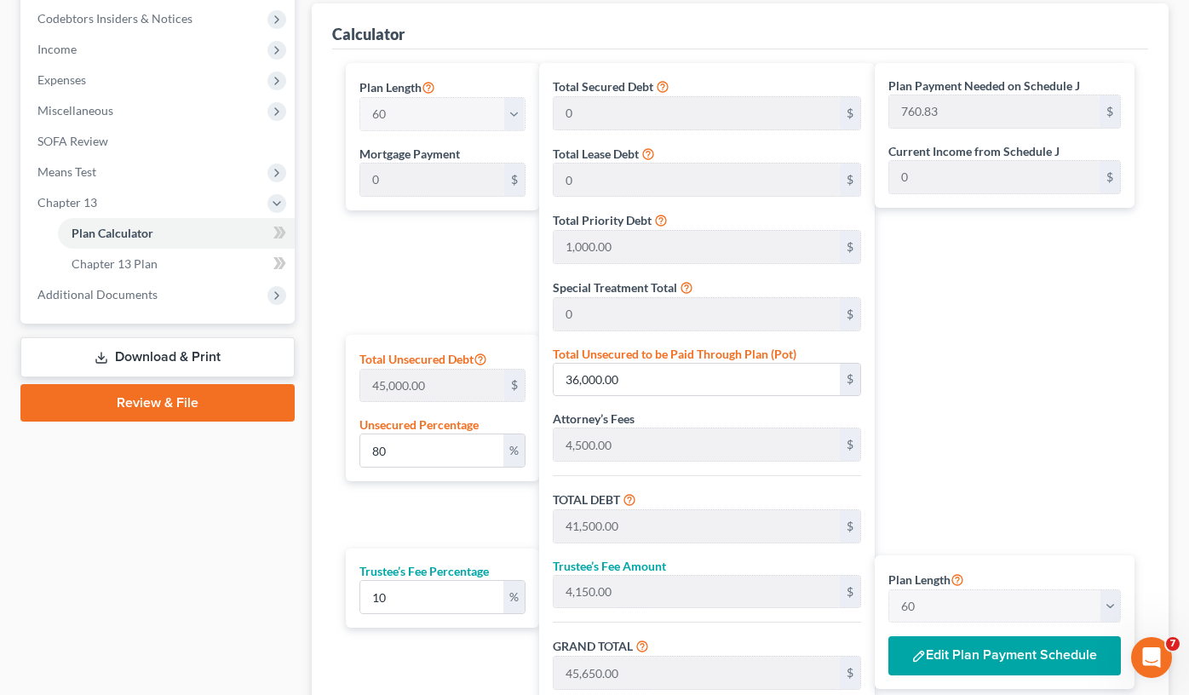
click at [1003, 640] on button "Edit Plan Payment Schedule" at bounding box center [1004, 655] width 232 height 39
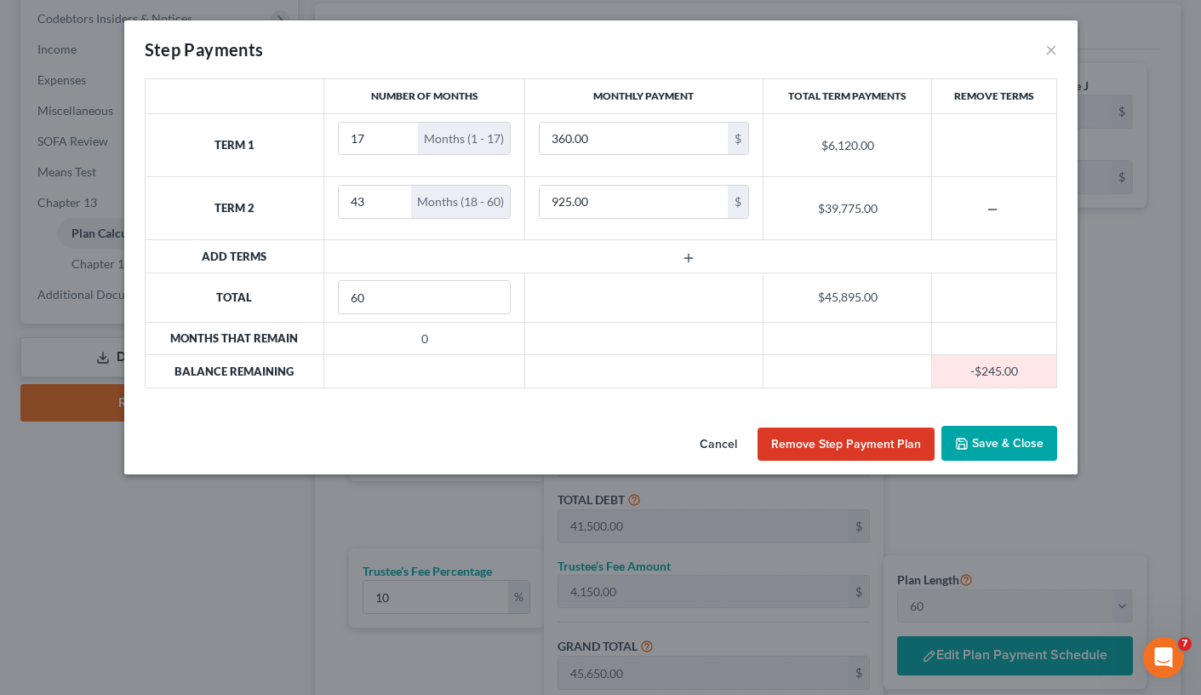
click at [720, 447] on button "Cancel" at bounding box center [718, 444] width 65 height 34
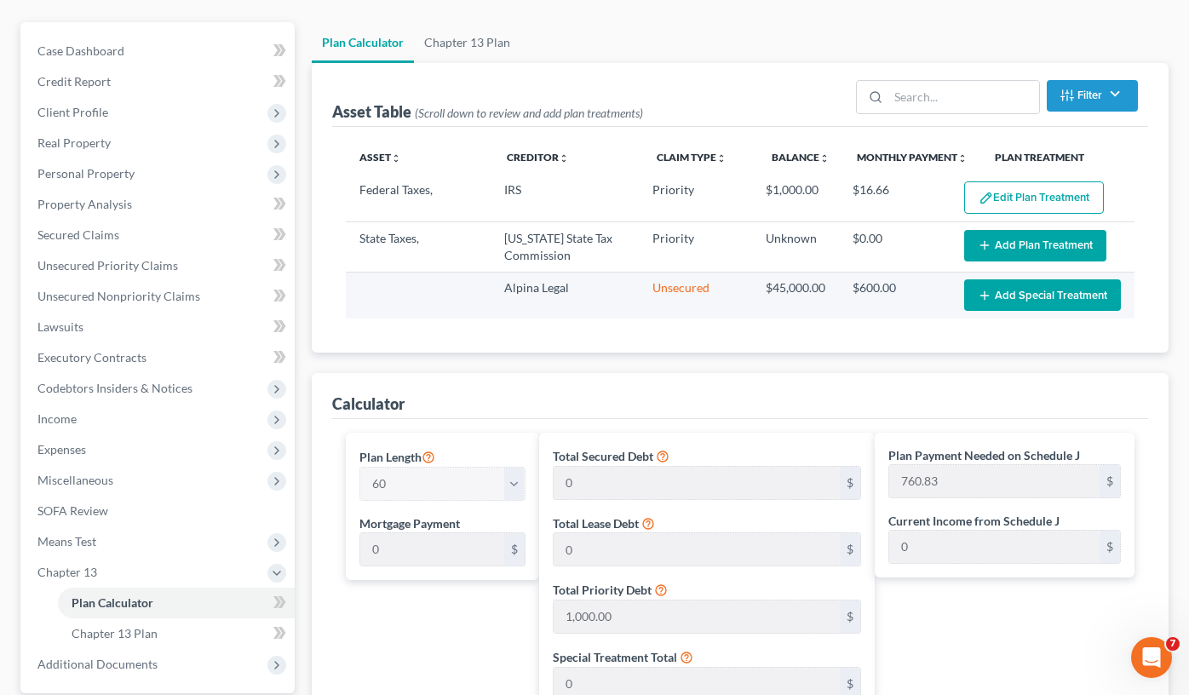
scroll to position [85, 0]
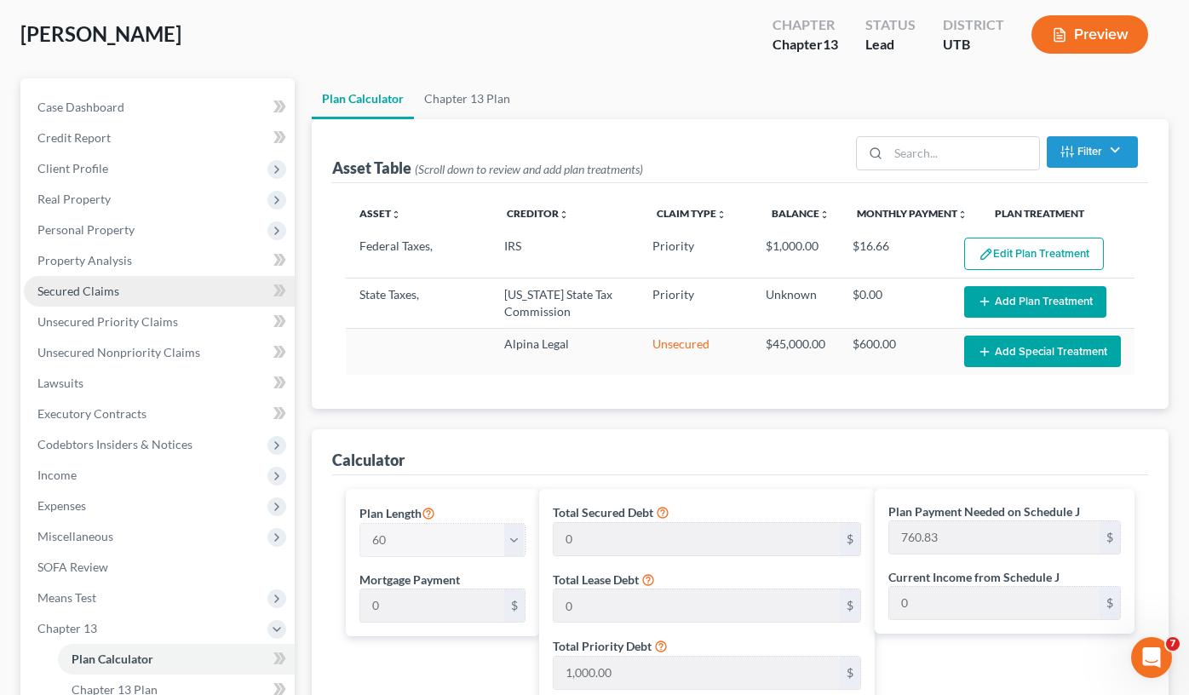
click at [75, 285] on span "Secured Claims" at bounding box center [78, 291] width 82 height 14
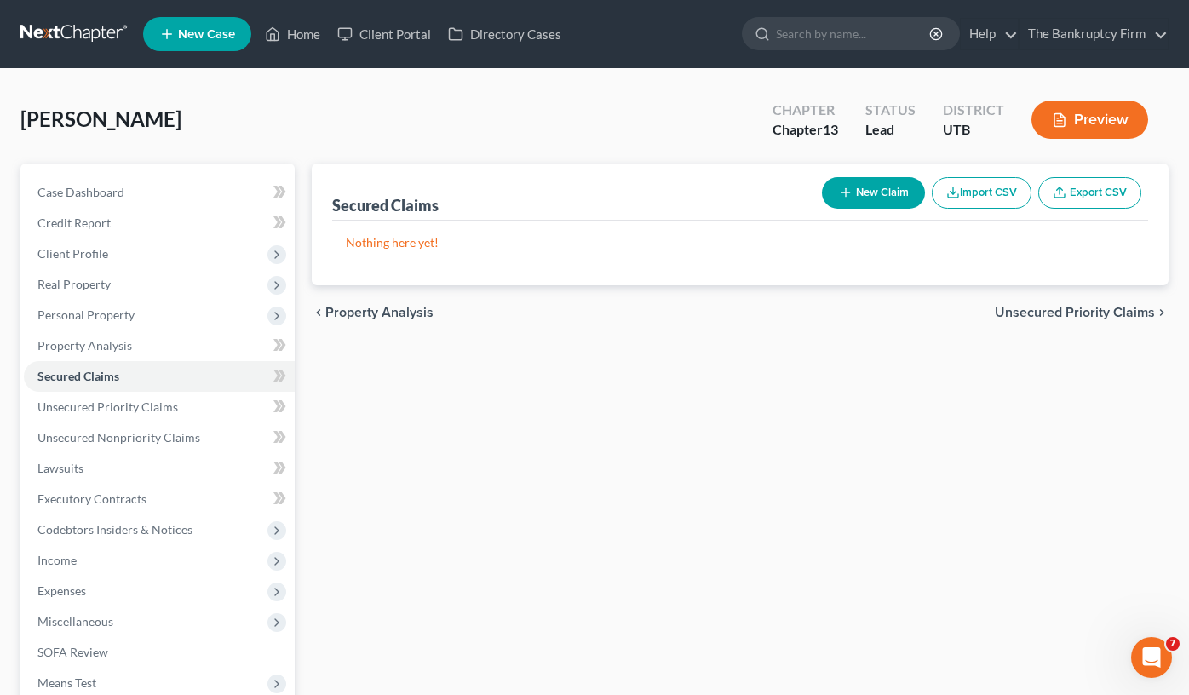
click at [843, 192] on line "button" at bounding box center [845, 192] width 8 height 0
select select "0"
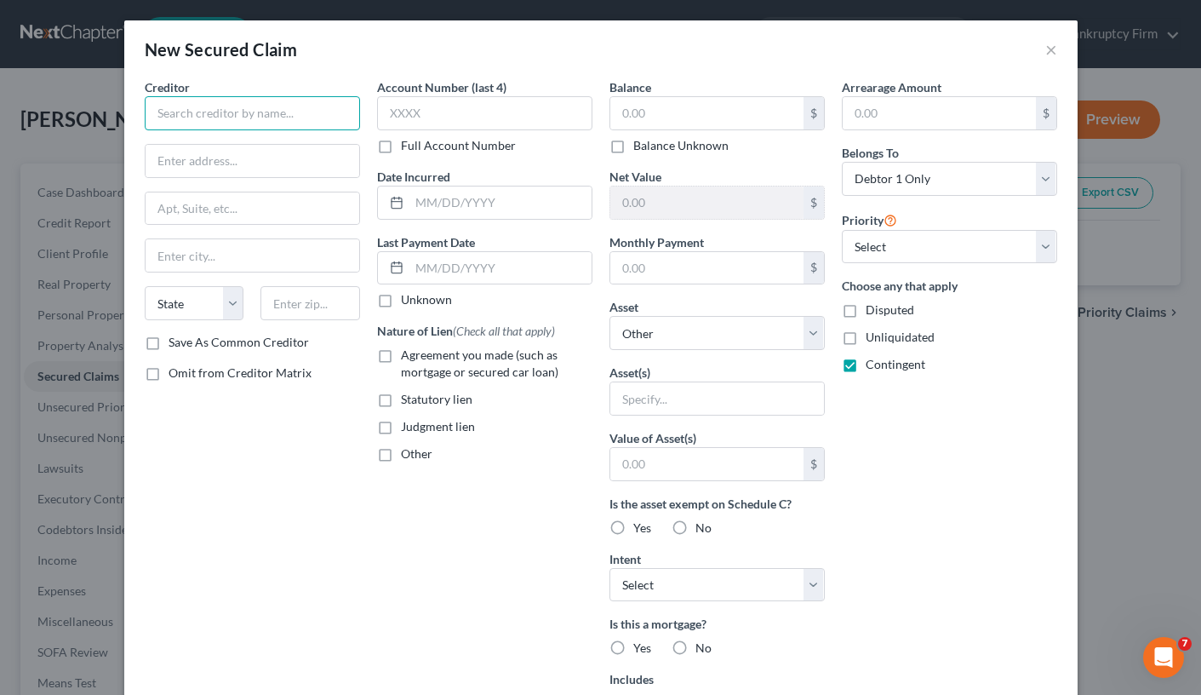
click at [237, 114] on input "text" at bounding box center [252, 113] width 215 height 34
type input "arrear s"
click at [680, 114] on input "text" at bounding box center [707, 113] width 193 height 32
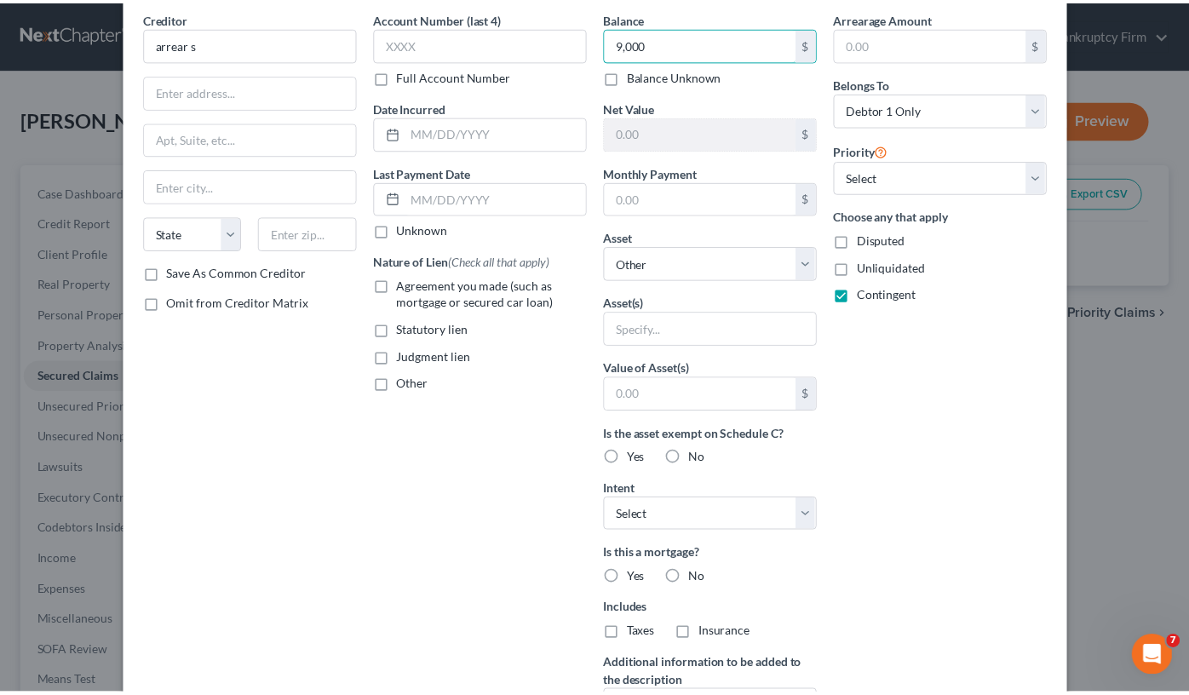
scroll to position [250, 0]
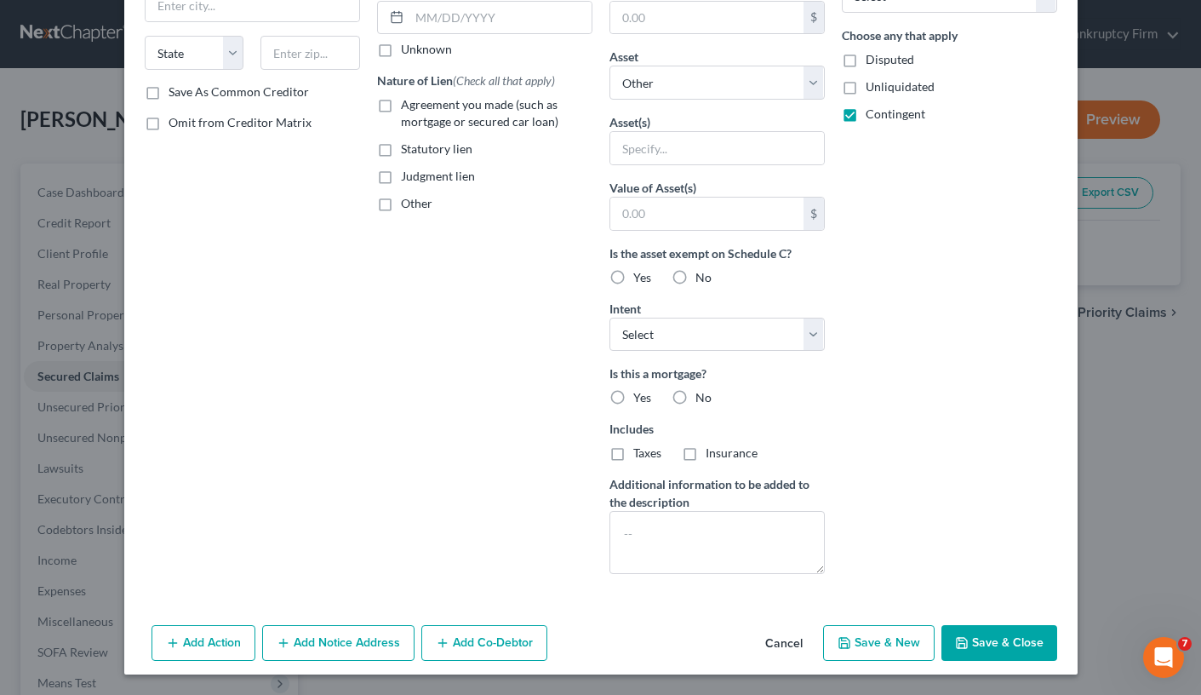
type input "9,000"
click at [982, 641] on button "Save & Close" at bounding box center [1000, 643] width 116 height 36
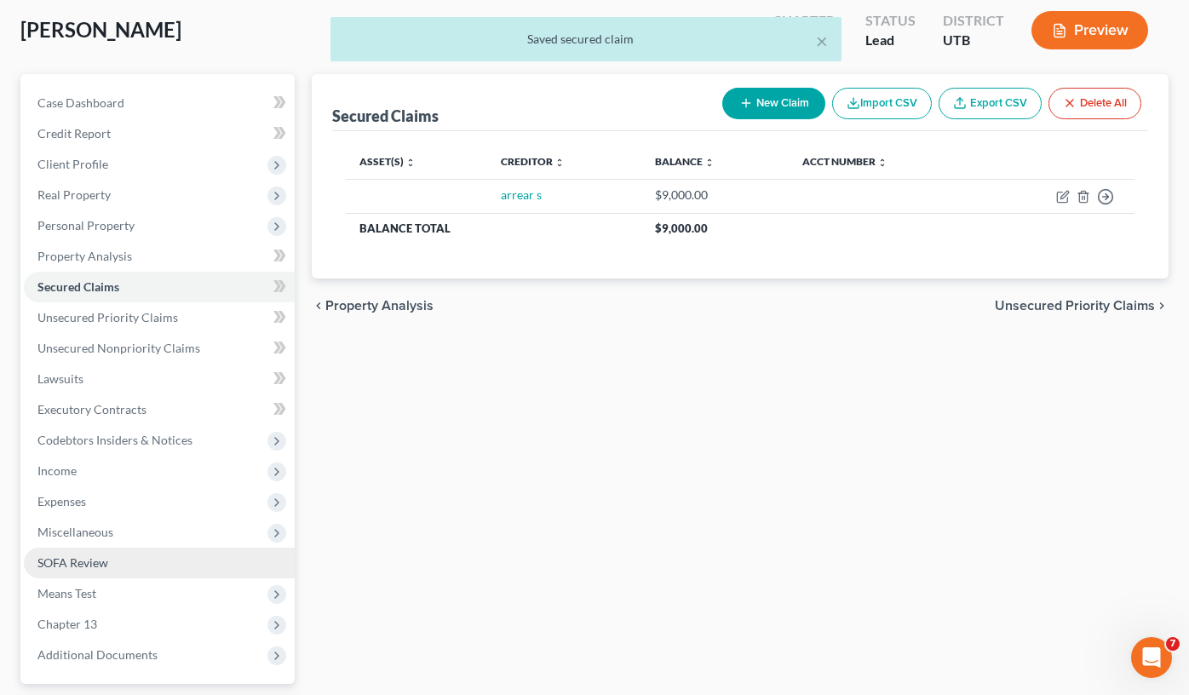
scroll to position [241, 0]
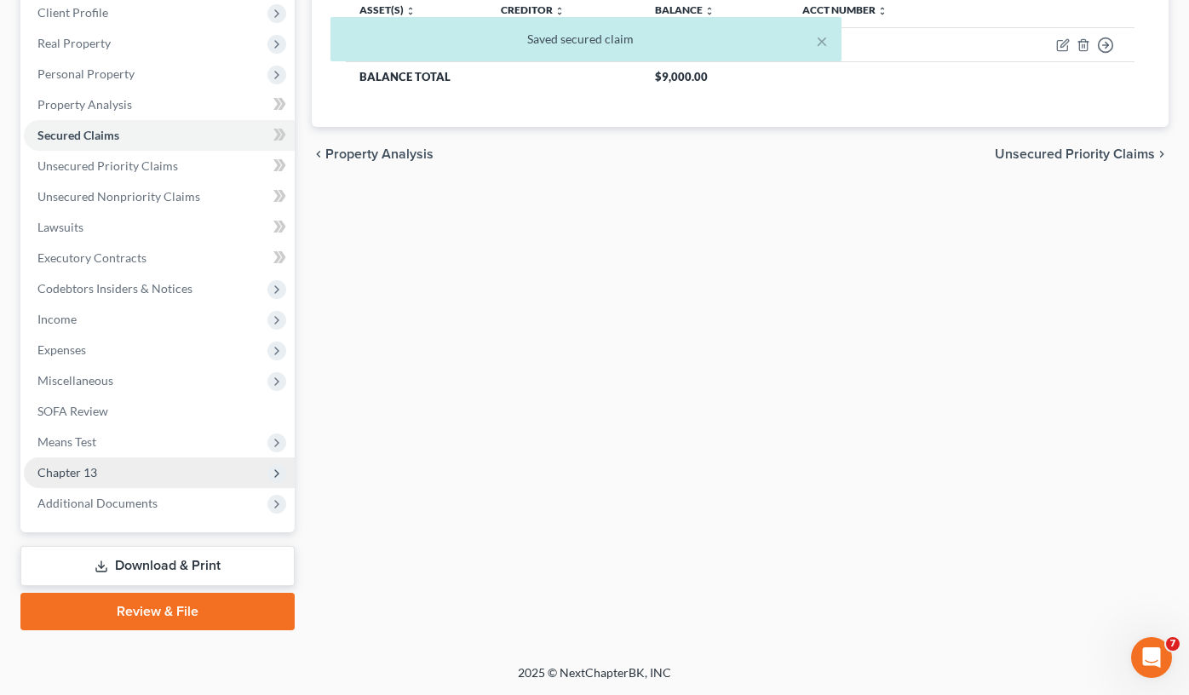
click at [84, 473] on span "Chapter 13" at bounding box center [67, 472] width 60 height 14
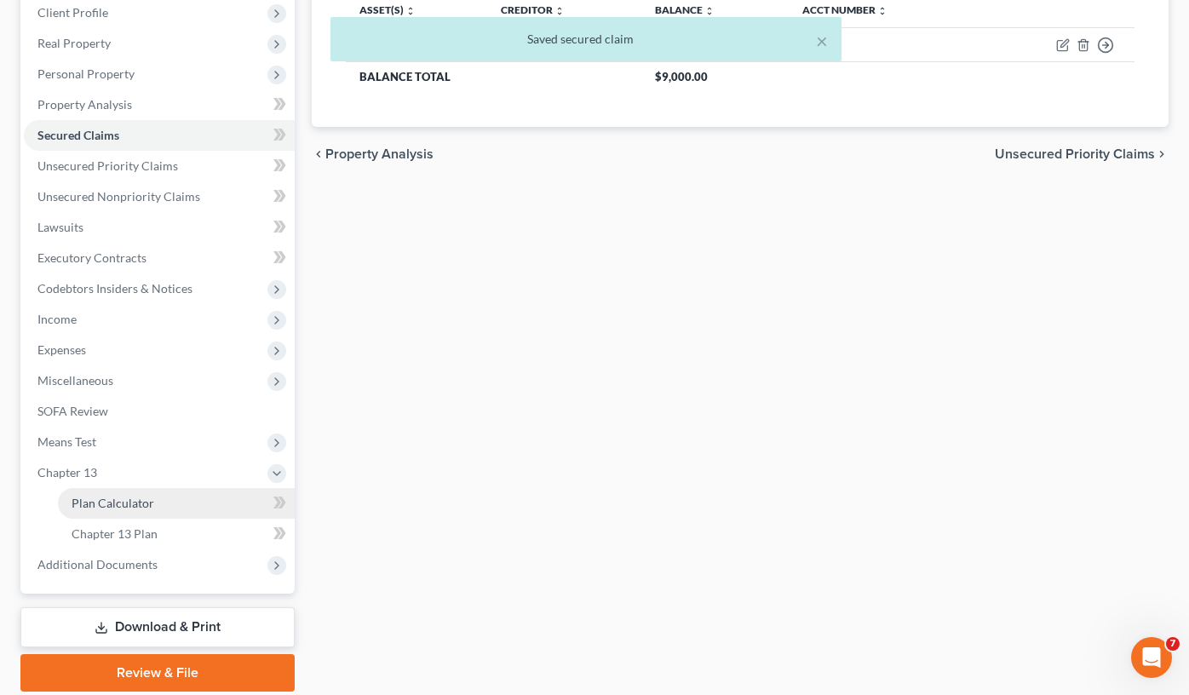
click at [160, 504] on link "Plan Calculator" at bounding box center [176, 503] width 237 height 31
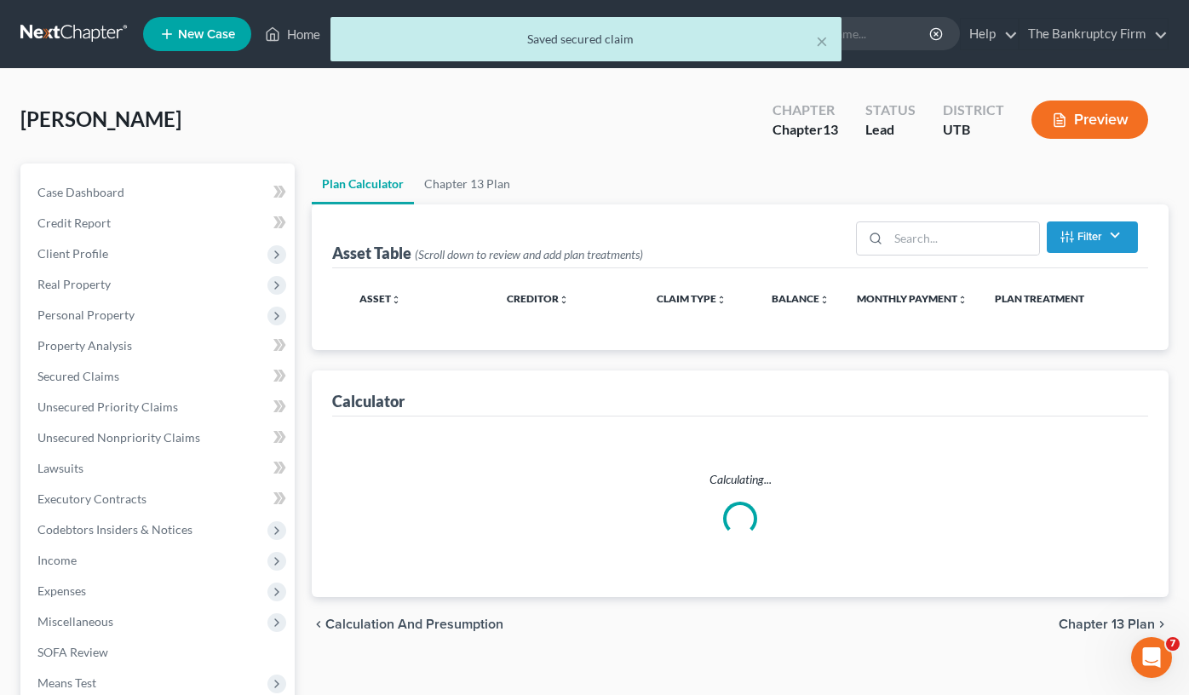
select select "59"
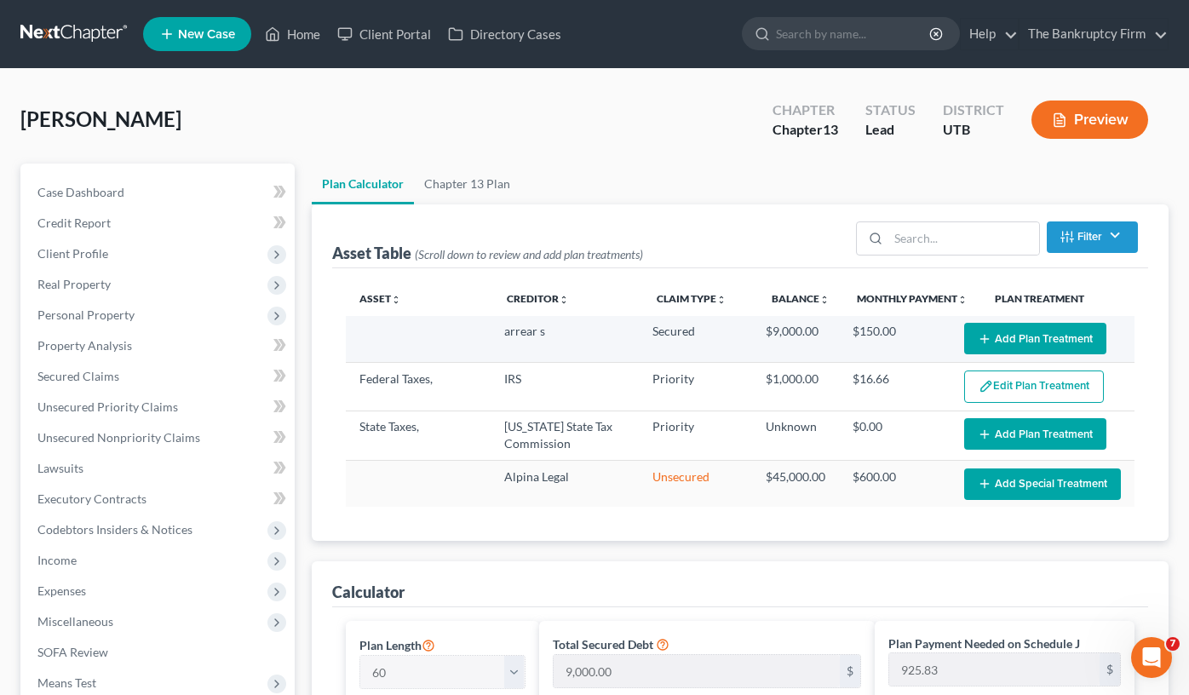
click at [1014, 330] on button "Add Plan Treatment" at bounding box center [1035, 339] width 142 height 32
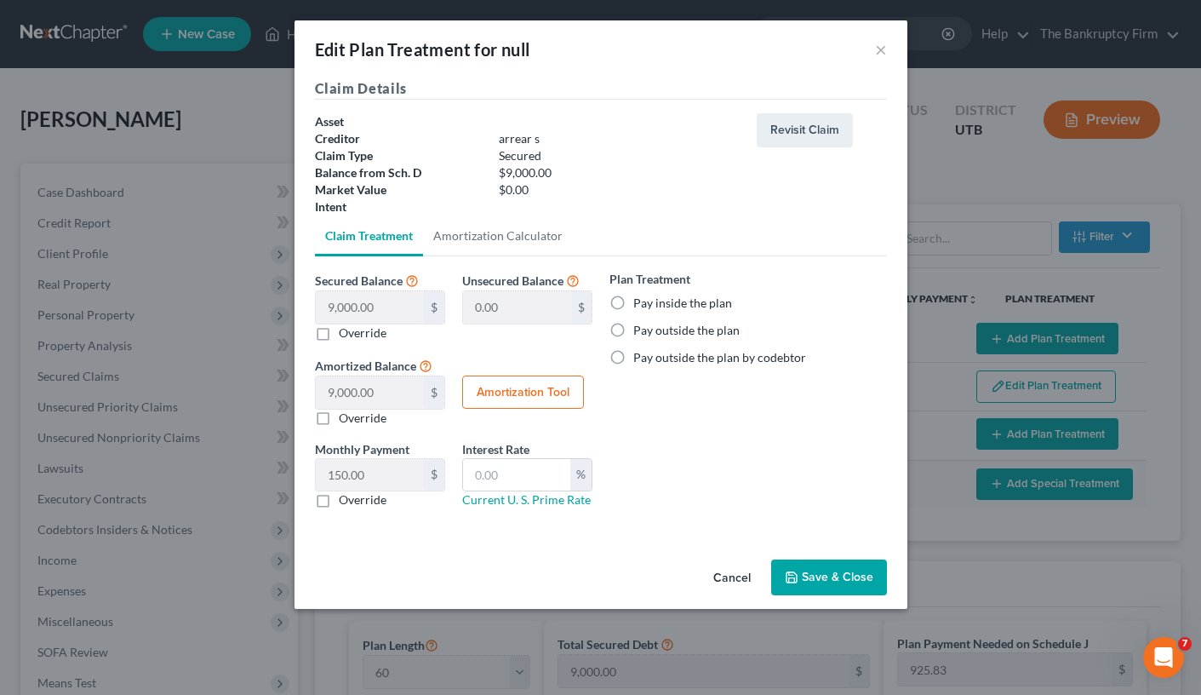
click at [634, 307] on label "Pay inside the plan" at bounding box center [683, 303] width 99 height 17
click at [640, 306] on input "Pay inside the plan" at bounding box center [645, 300] width 11 height 11
radio input "true"
click at [833, 581] on button "Save & Close" at bounding box center [829, 577] width 116 height 36
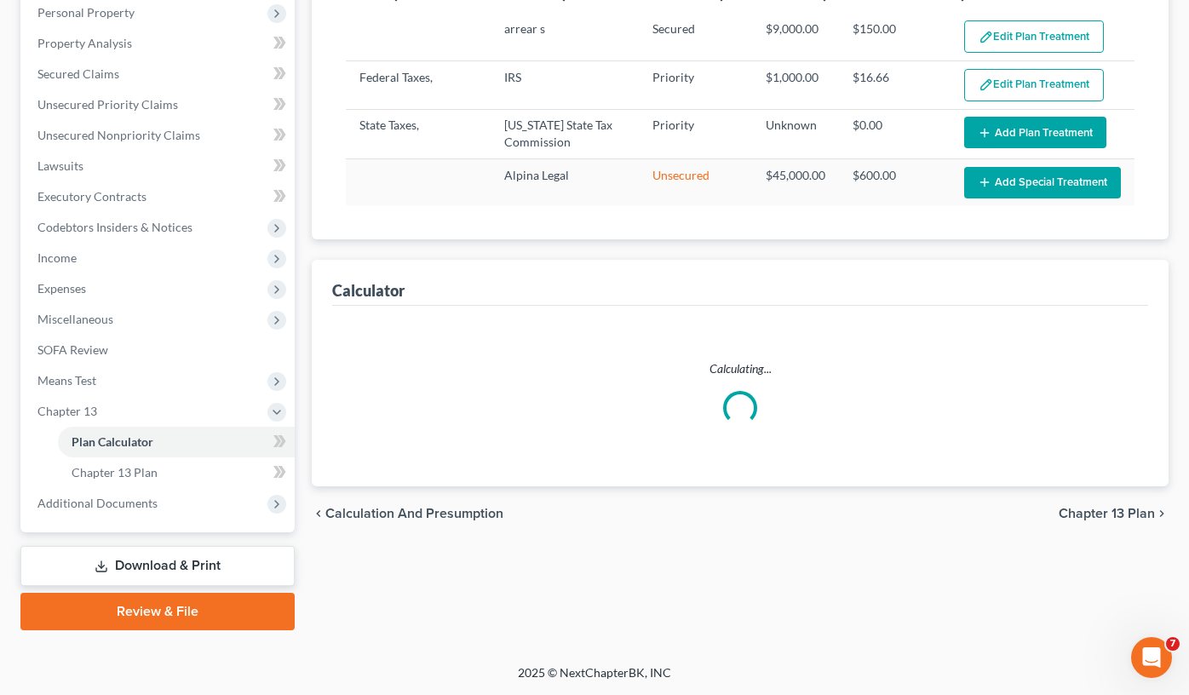
select select "59"
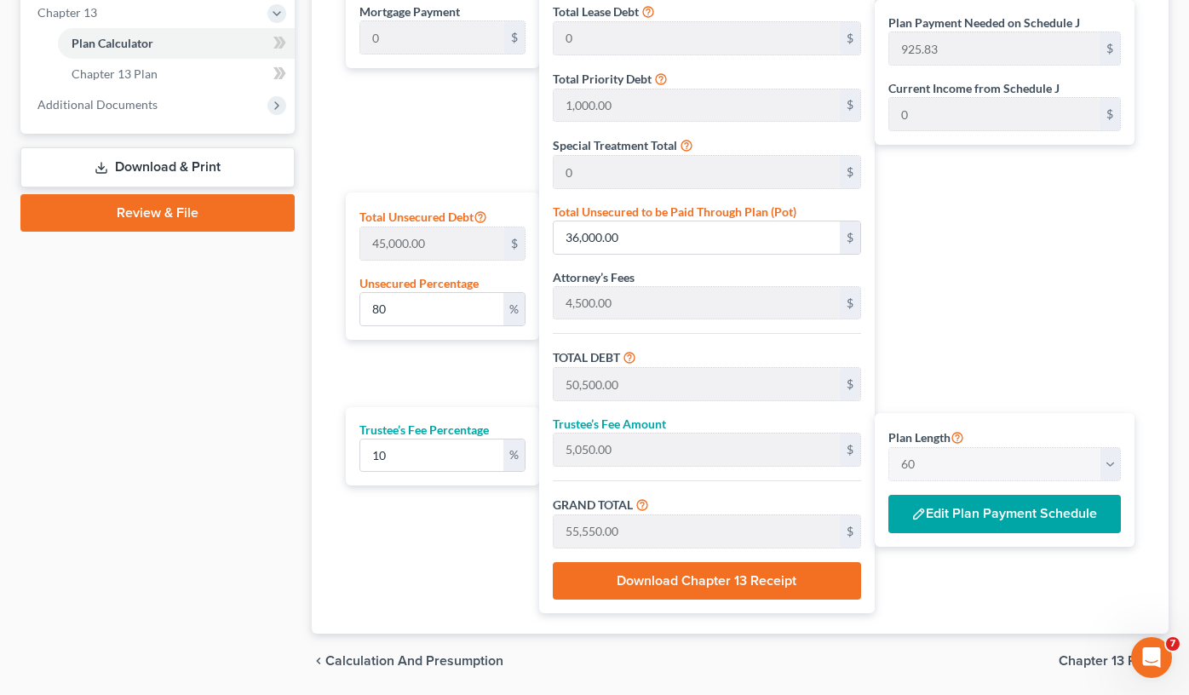
scroll to position [759, 0]
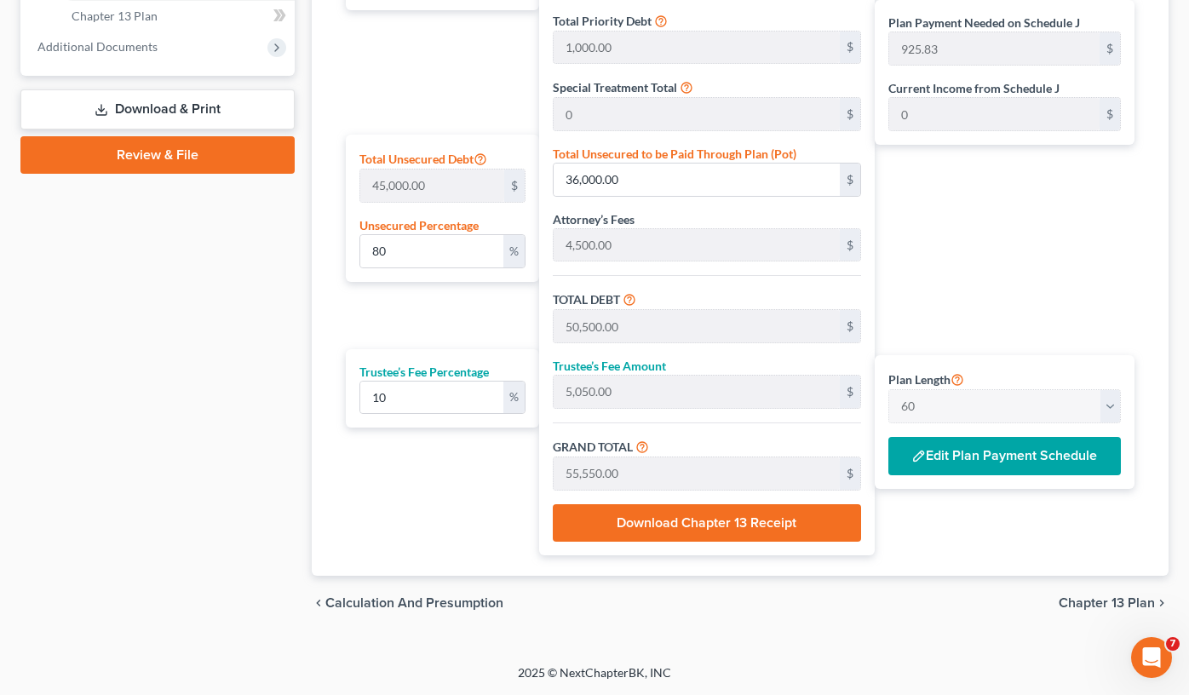
click at [961, 456] on button "Edit Plan Payment Schedule" at bounding box center [1004, 456] width 232 height 39
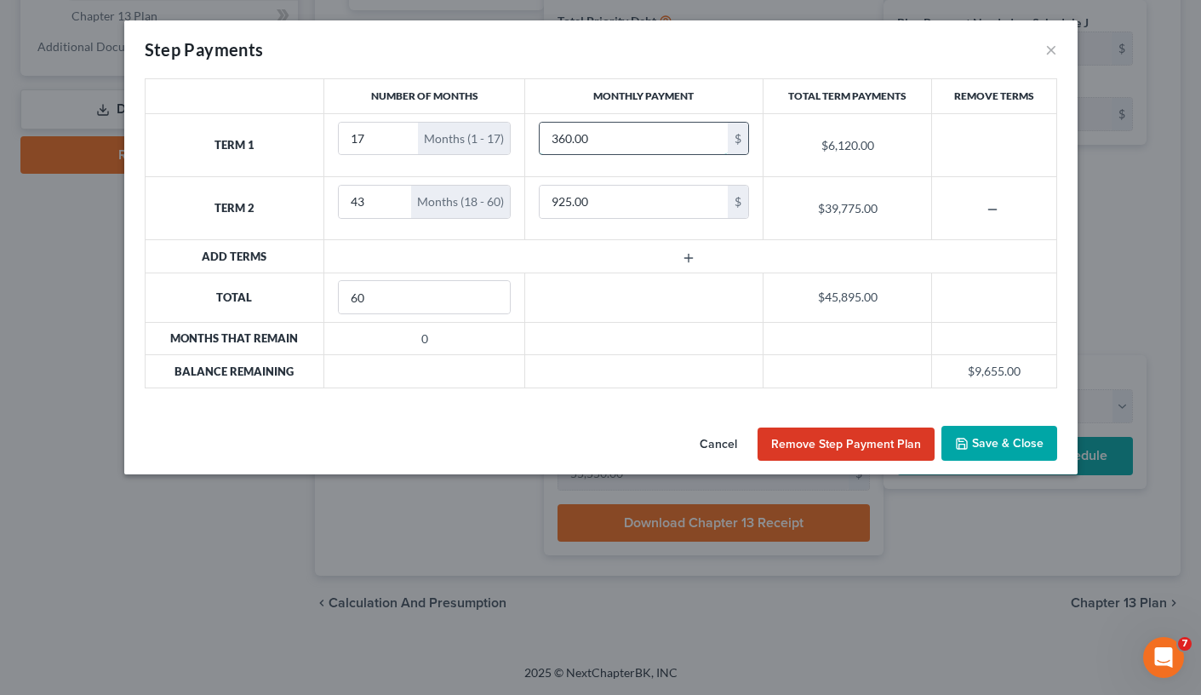
click at [559, 139] on input "360.00" at bounding box center [634, 139] width 188 height 32
drag, startPoint x: 558, startPoint y: 139, endPoint x: 532, endPoint y: 149, distance: 27.5
click at [532, 149] on td "360.00 $" at bounding box center [644, 144] width 238 height 63
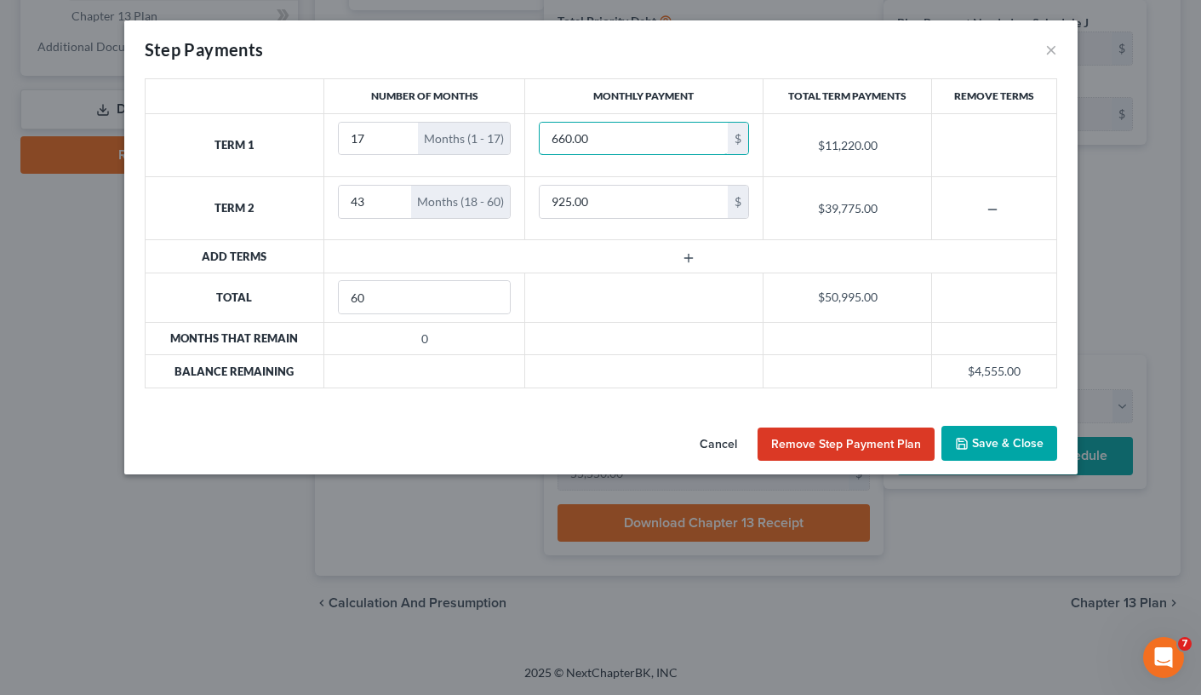
type input "660.00"
click at [609, 207] on input "925.00" at bounding box center [634, 202] width 188 height 32
type input "1,220"
click at [564, 141] on input "660.00" at bounding box center [634, 139] width 188 height 32
click at [560, 139] on input "660.00" at bounding box center [634, 139] width 188 height 32
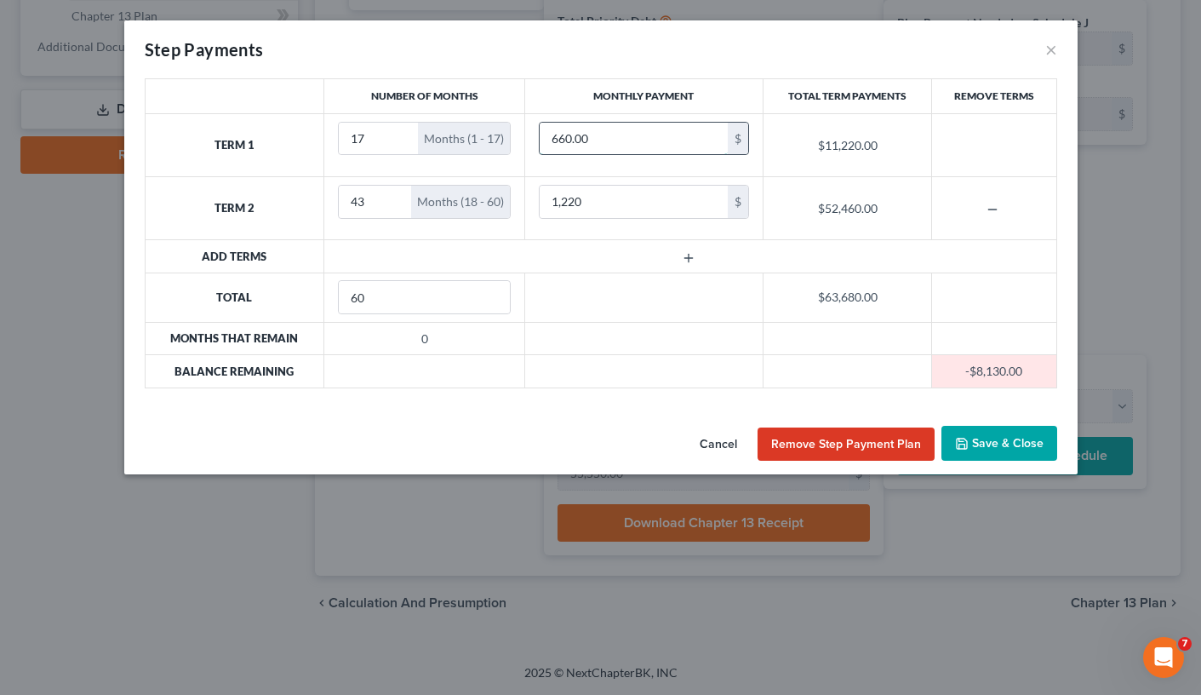
click at [550, 144] on input "660.00" at bounding box center [634, 139] width 188 height 32
type input "560.00"
click at [564, 202] on input "1,220" at bounding box center [634, 202] width 188 height 32
click at [562, 202] on input "1,220" at bounding box center [634, 202] width 188 height 32
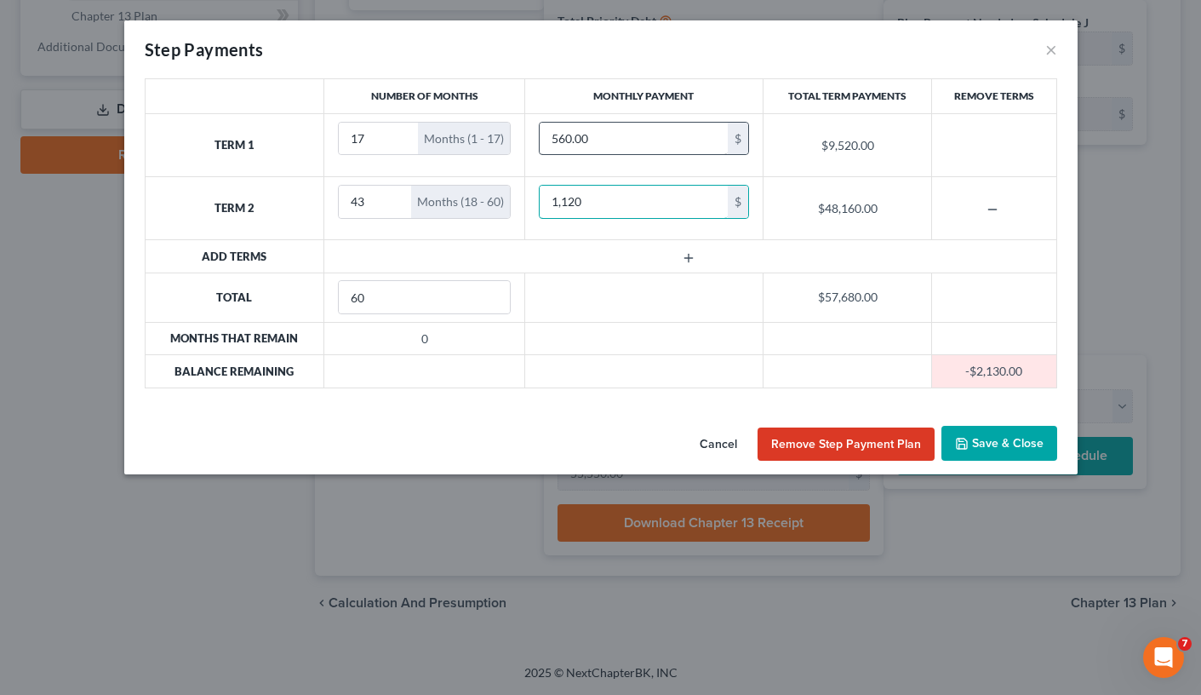
type input "1,120"
click at [565, 141] on input "560.00" at bounding box center [634, 139] width 188 height 32
click at [559, 138] on input "560.00" at bounding box center [634, 139] width 188 height 32
click at [559, 141] on input "560.00" at bounding box center [634, 139] width 188 height 32
type input "500.00"
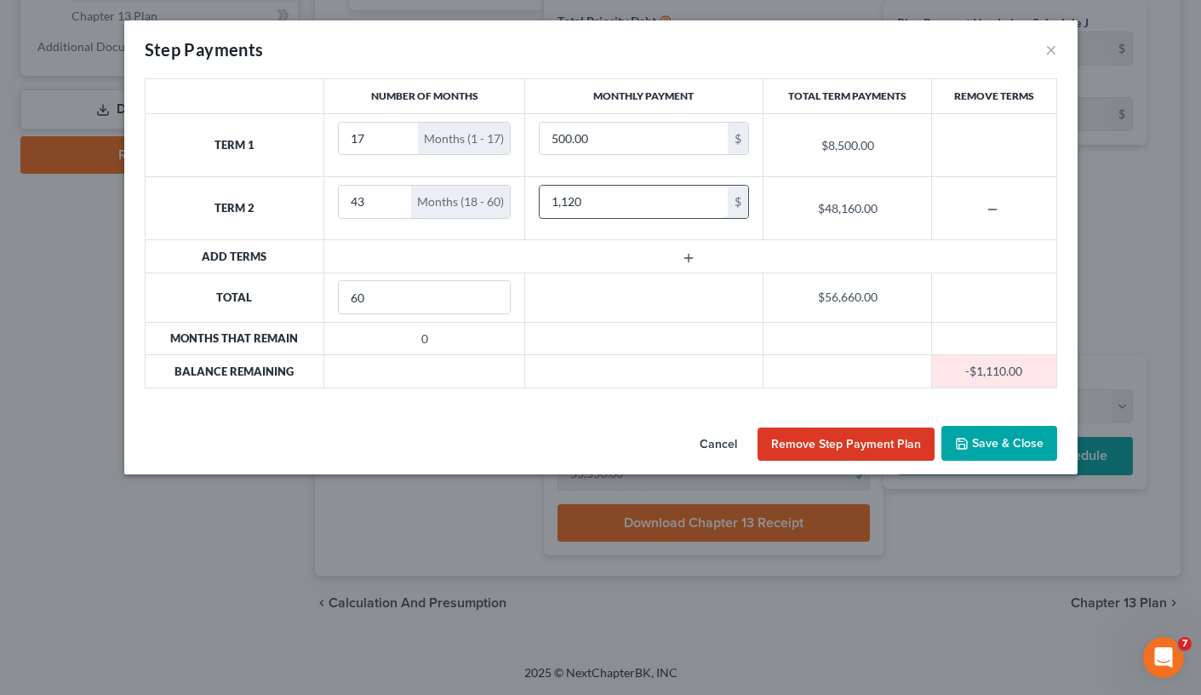
click at [572, 201] on input "1,120" at bounding box center [634, 202] width 188 height 32
click at [562, 199] on input "1,120" at bounding box center [634, 202] width 188 height 32
drag, startPoint x: 565, startPoint y: 199, endPoint x: 599, endPoint y: 202, distance: 33.3
click at [599, 202] on input "1,120" at bounding box center [634, 202] width 188 height 32
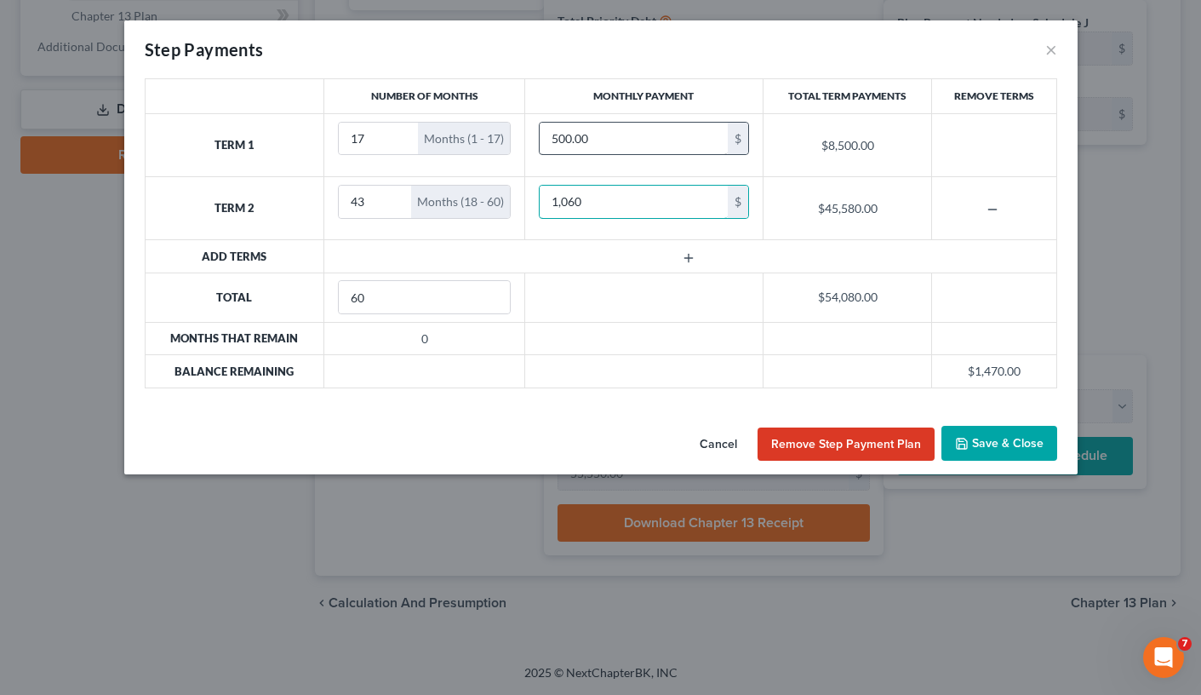
type input "1,060"
click at [565, 139] on input "500.00" at bounding box center [634, 139] width 188 height 32
click at [565, 138] on input "500.00" at bounding box center [634, 139] width 188 height 32
click at [559, 141] on input "500.00" at bounding box center [634, 139] width 188 height 32
type input "520.00"
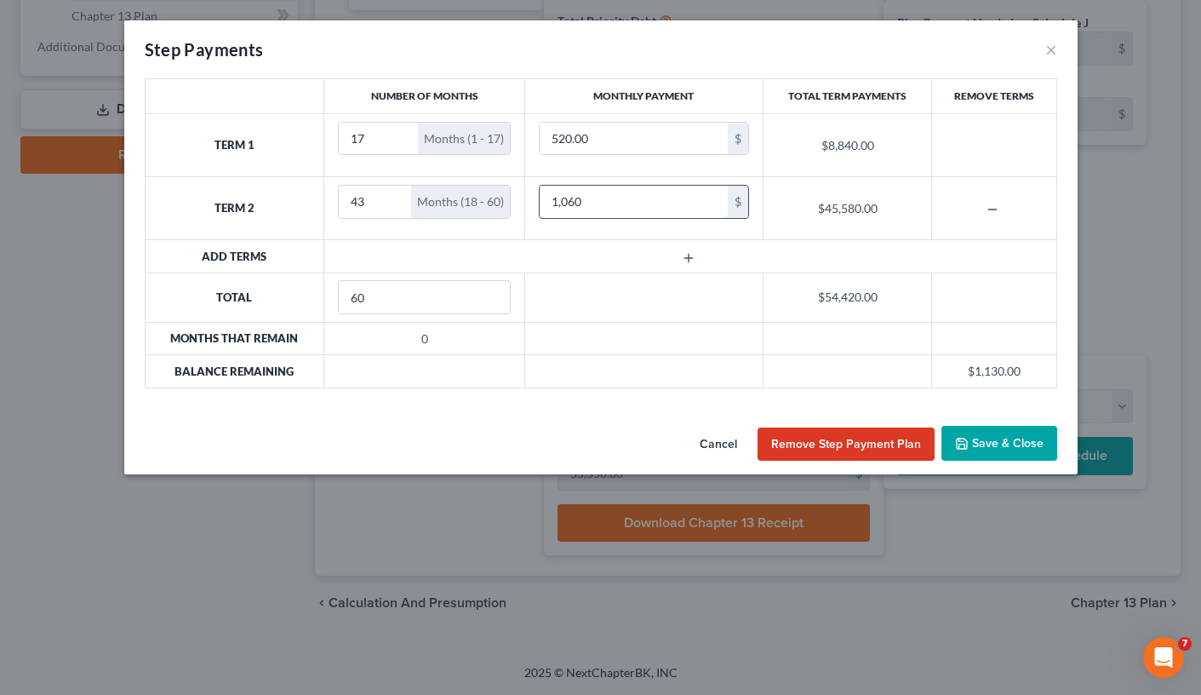
click at [572, 200] on input "1,060" at bounding box center [634, 202] width 188 height 32
click at [571, 205] on input "1,060" at bounding box center [634, 202] width 188 height 32
type input "1,080"
click at [565, 141] on input "520.00" at bounding box center [634, 139] width 188 height 32
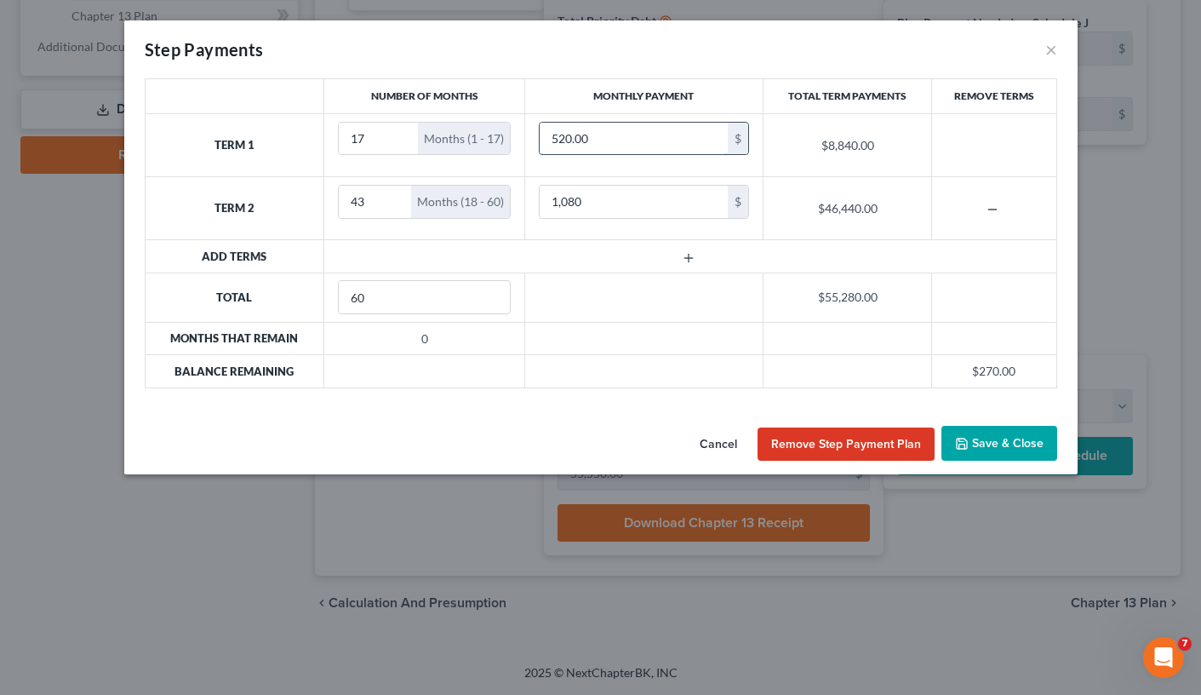
drag, startPoint x: 565, startPoint y: 136, endPoint x: 570, endPoint y: 146, distance: 11.1
click at [570, 146] on input "520.00" at bounding box center [634, 139] width 188 height 32
type input "525.00"
click at [573, 200] on input "1,080" at bounding box center [634, 202] width 188 height 32
click at [574, 200] on input "1,080" at bounding box center [634, 202] width 188 height 32
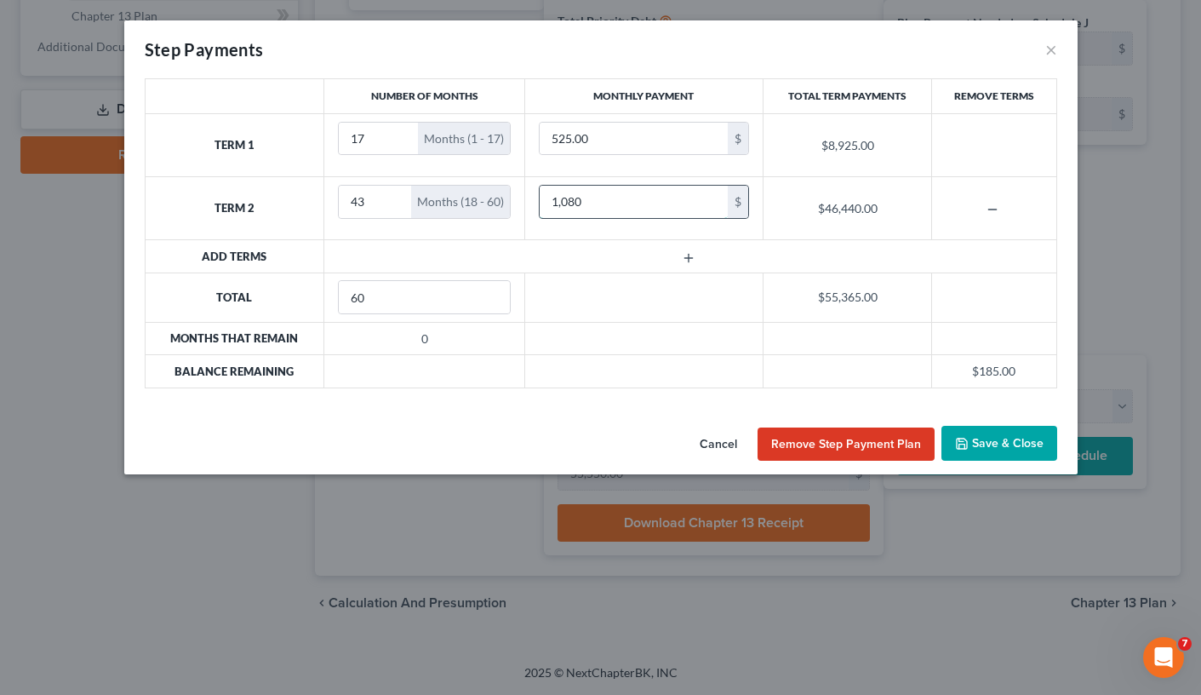
click at [576, 201] on input "1,080" at bounding box center [634, 202] width 188 height 32
drag, startPoint x: 574, startPoint y: 198, endPoint x: 582, endPoint y: 201, distance: 8.9
click at [582, 201] on input "1,080" at bounding box center [634, 202] width 188 height 32
type input "1,085"
click at [1000, 454] on button "Save & Close" at bounding box center [1000, 444] width 116 height 36
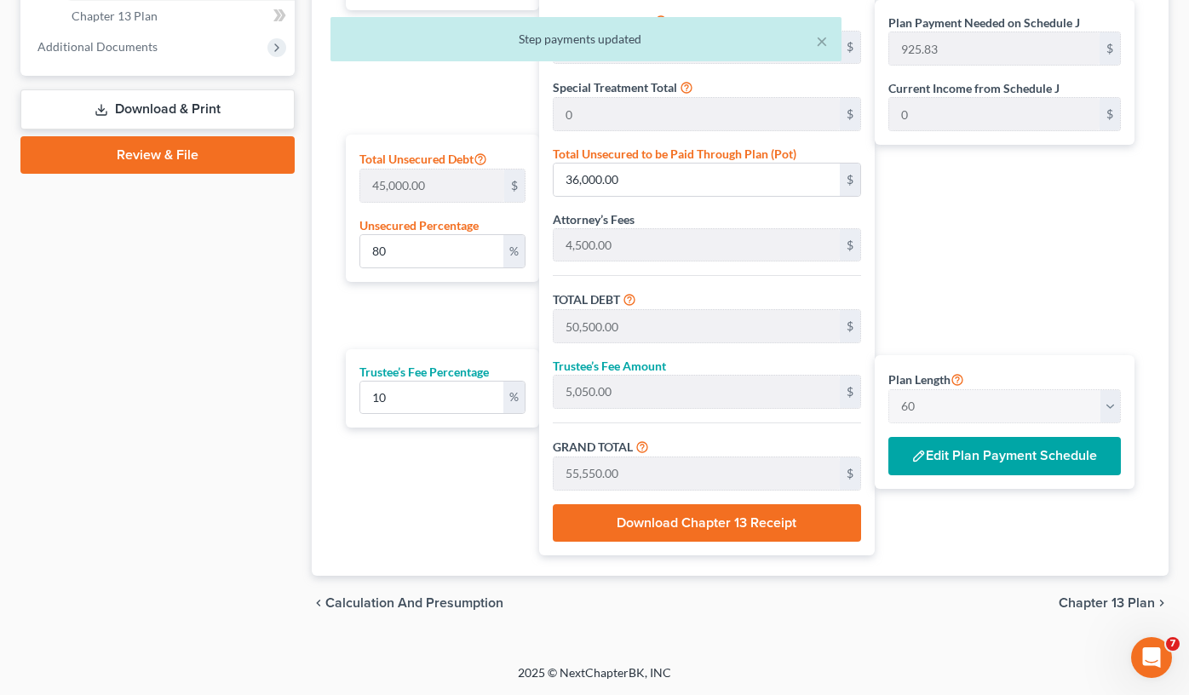
click at [230, 461] on div "Case Dashboard Payments Invoices Payments Payments Credit Report Client Profile" at bounding box center [157, 17] width 291 height 1225
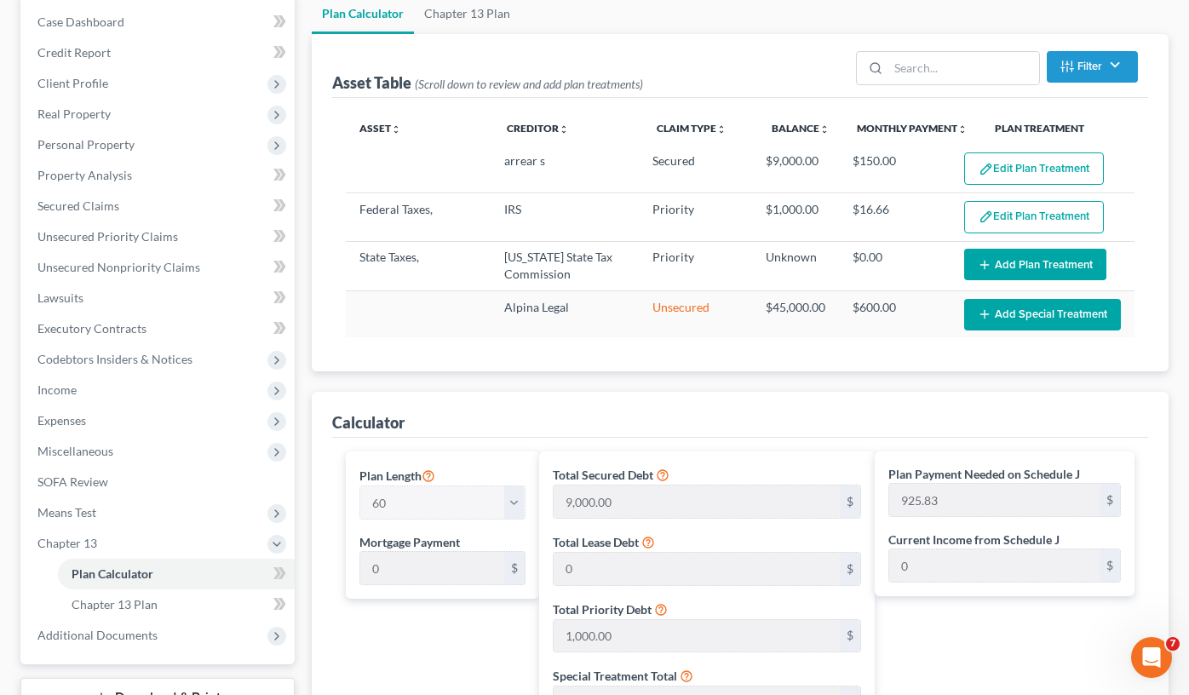
scroll to position [0, 0]
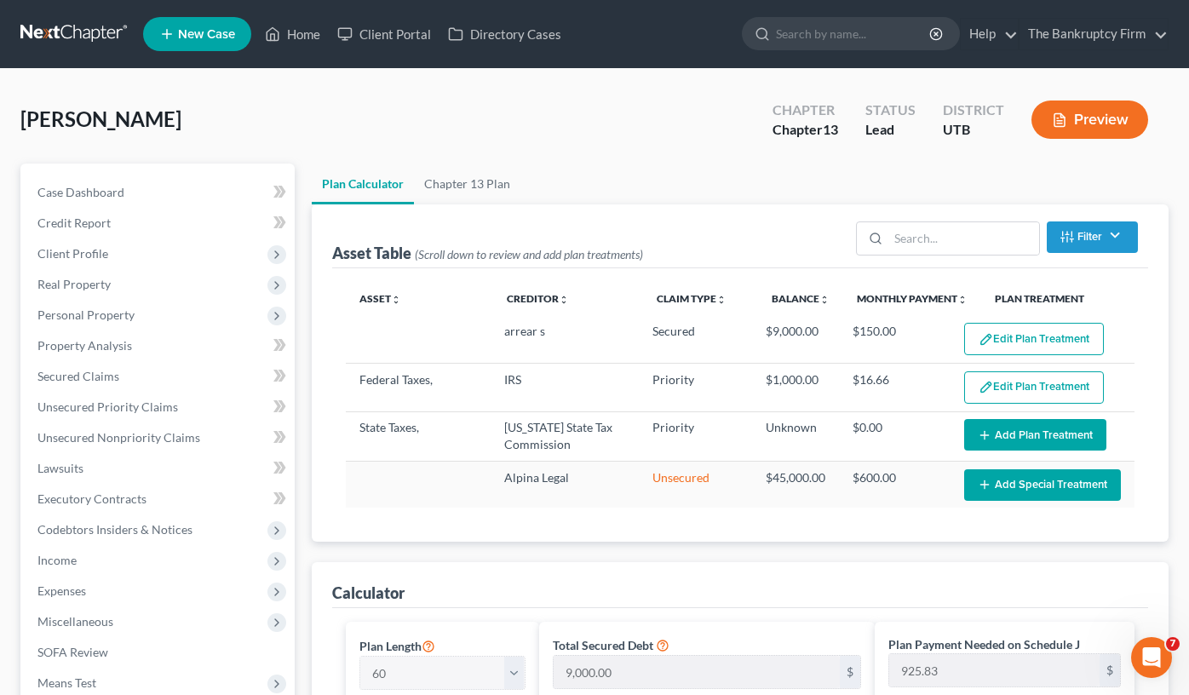
click at [272, 123] on div "[PERSON_NAME] Upgraded Chapter Chapter 13 Status Lead District UTB Preview" at bounding box center [594, 126] width 1148 height 74
